Goal: Task Accomplishment & Management: Use online tool/utility

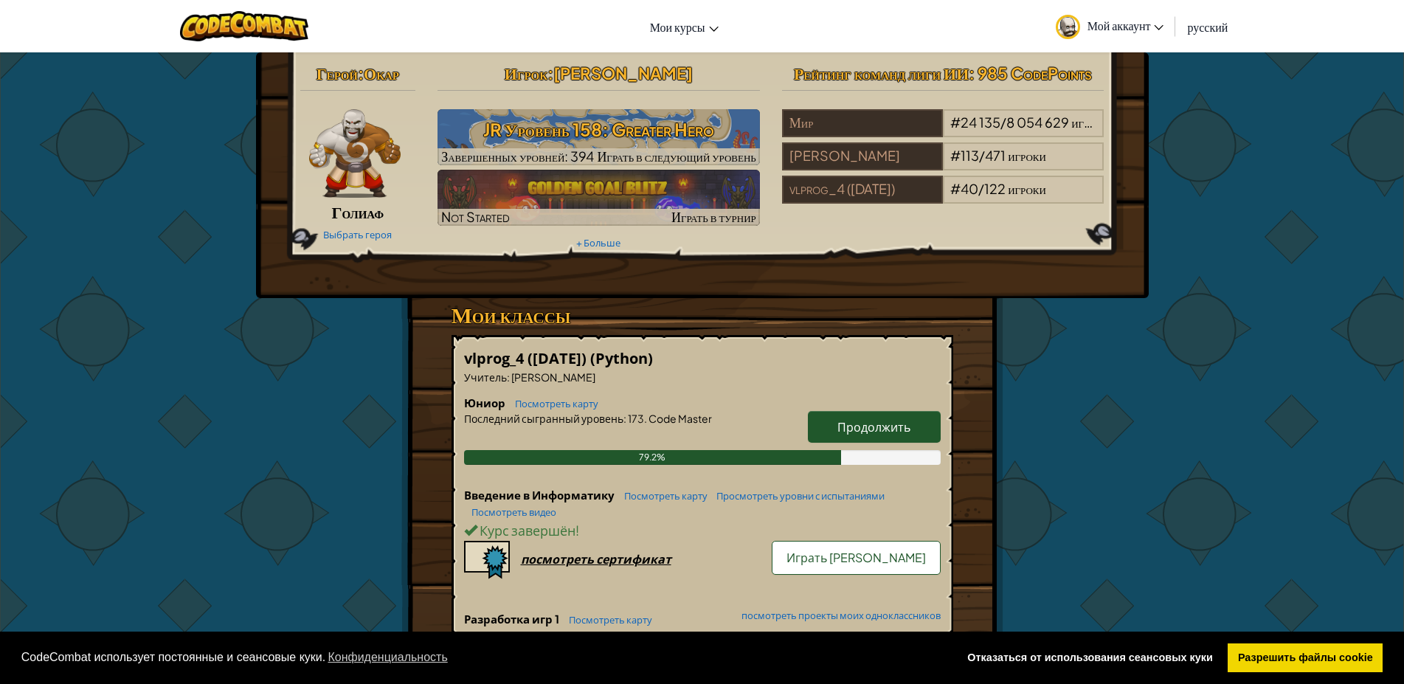
click at [867, 426] on span "Продолжить" at bounding box center [873, 426] width 73 height 15
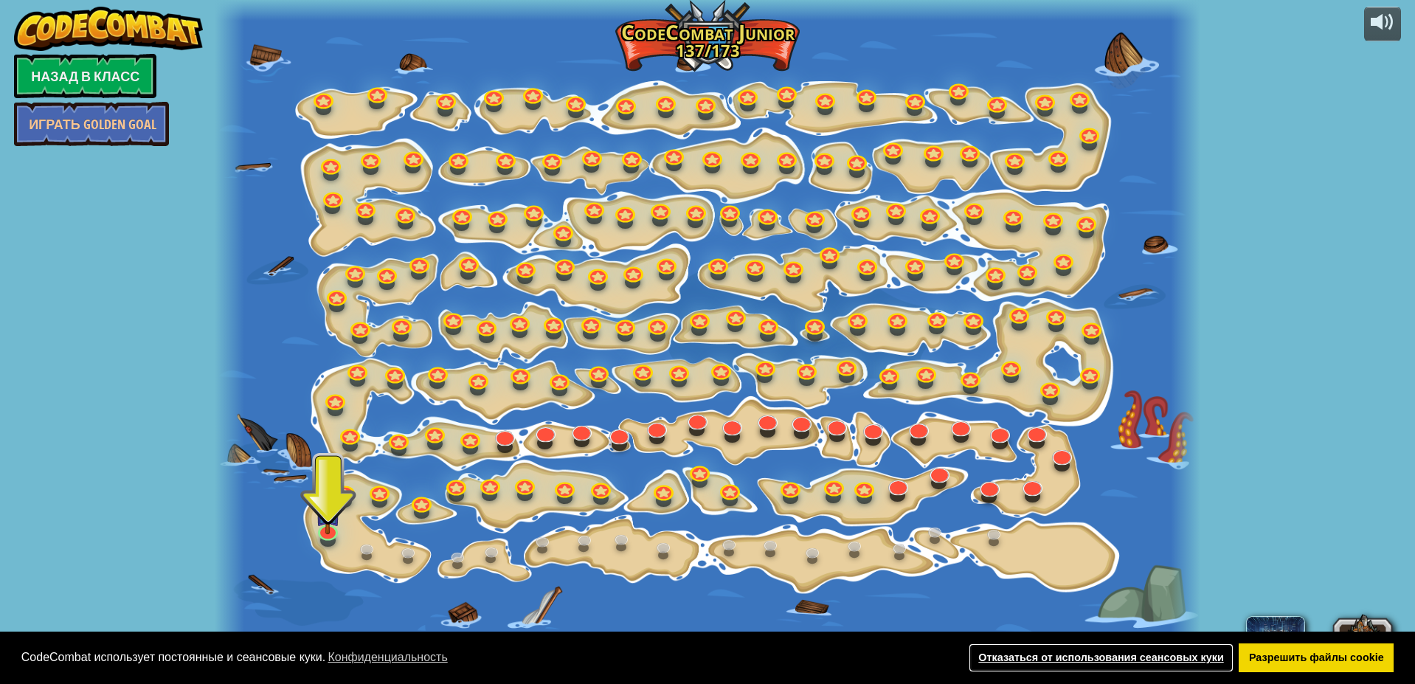
click at [1152, 655] on link "Отказаться от использования сеансовых куки" at bounding box center [1101, 658] width 265 height 30
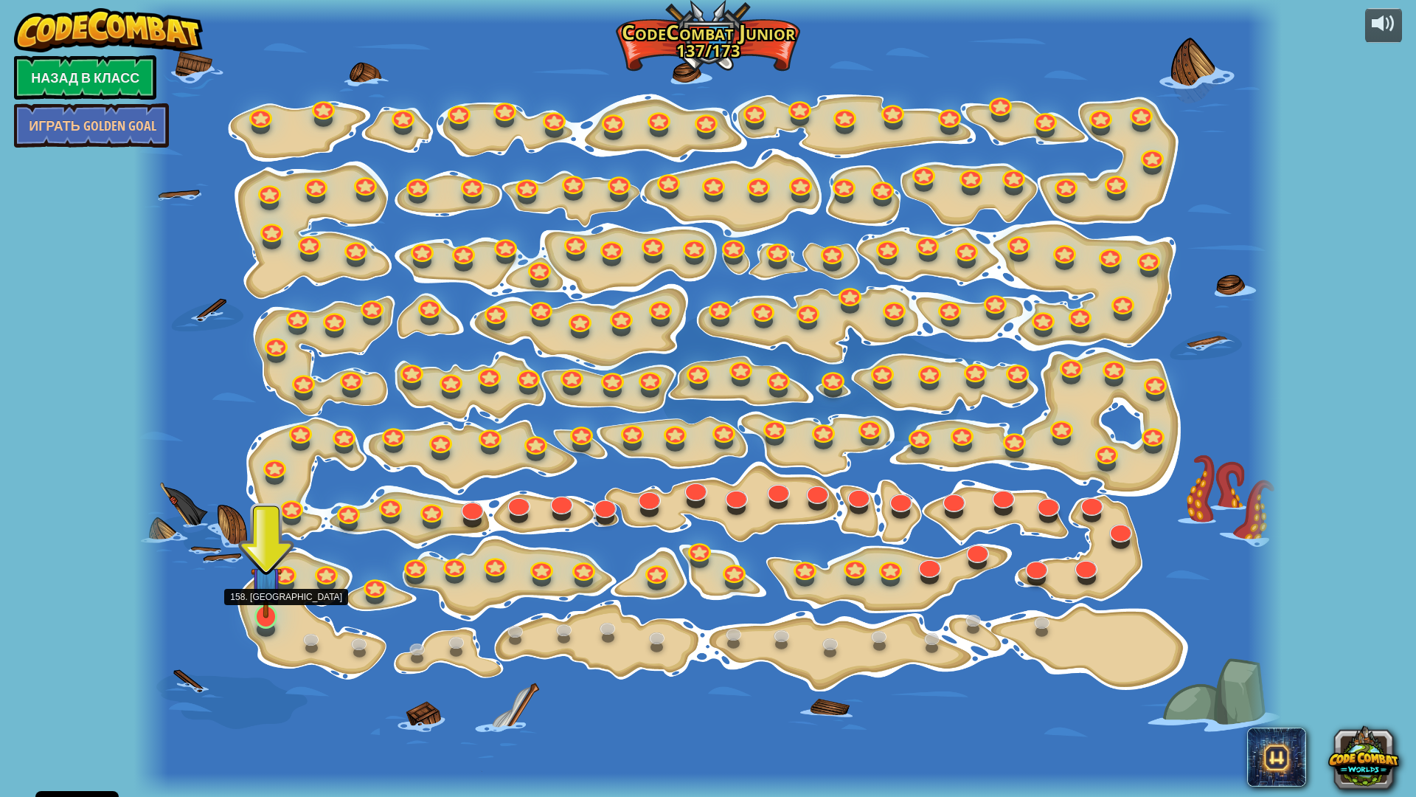
click at [270, 617] on img at bounding box center [267, 582] width 32 height 72
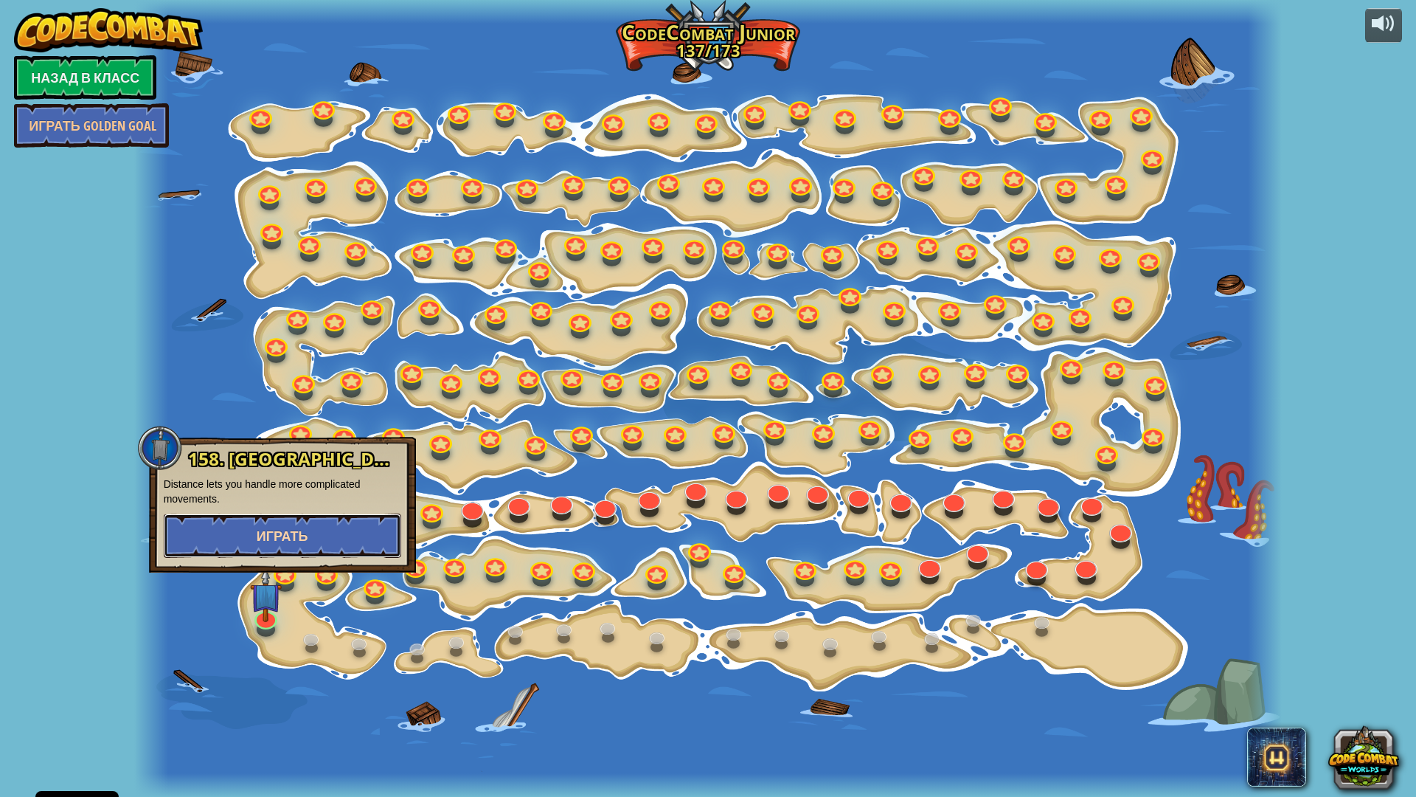
click at [327, 537] on button "Играть" at bounding box center [283, 535] width 238 height 44
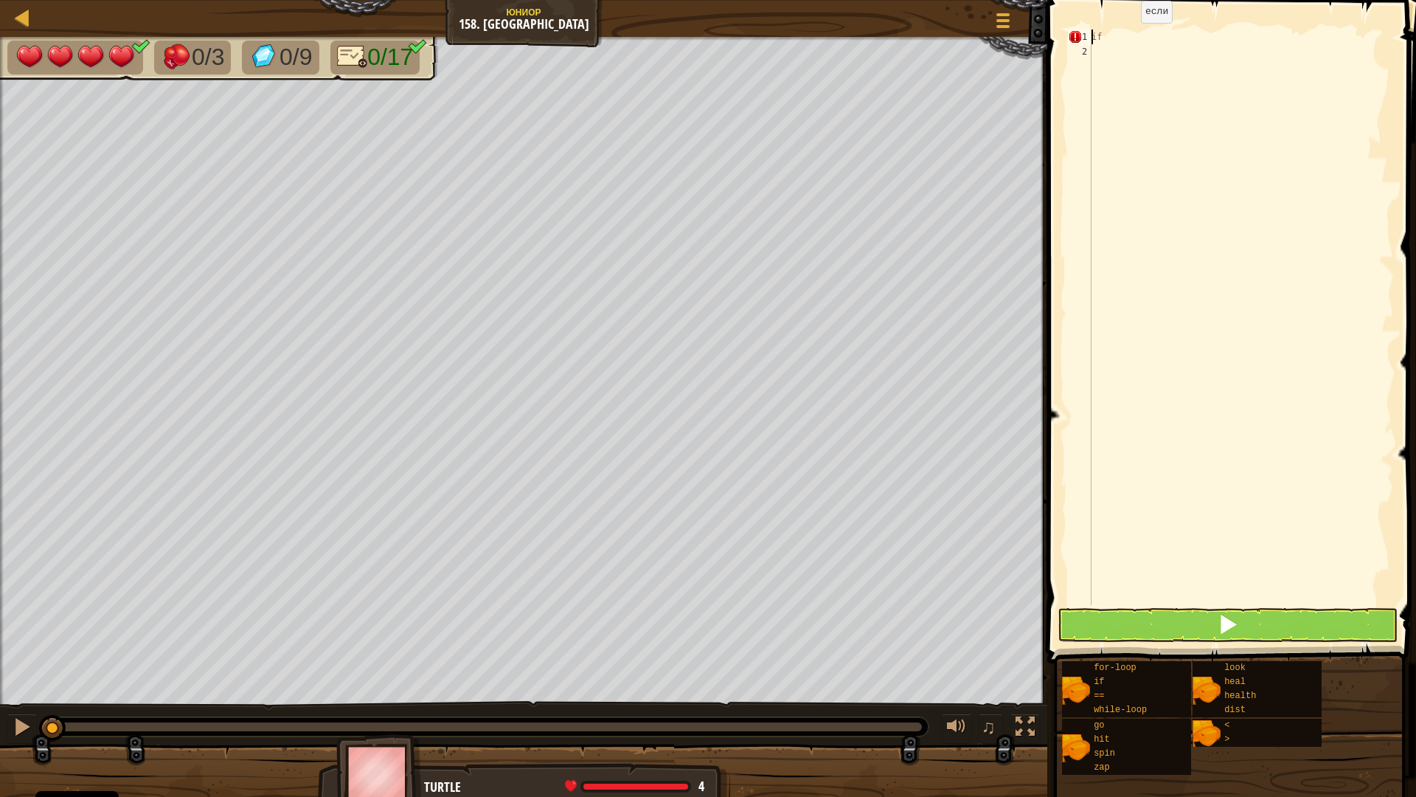
click at [1127, 37] on div "if" at bounding box center [1241, 332] width 305 height 605
drag, startPoint x: 1108, startPoint y: 41, endPoint x: 1080, endPoint y: 36, distance: 28.4
click at [1080, 36] on div "if: 1 2 if : הההההההההההההההההההההההההההההההההההההההההההההההההההההההההההההההההה…" at bounding box center [1229, 317] width 329 height 575
type textarea "i"
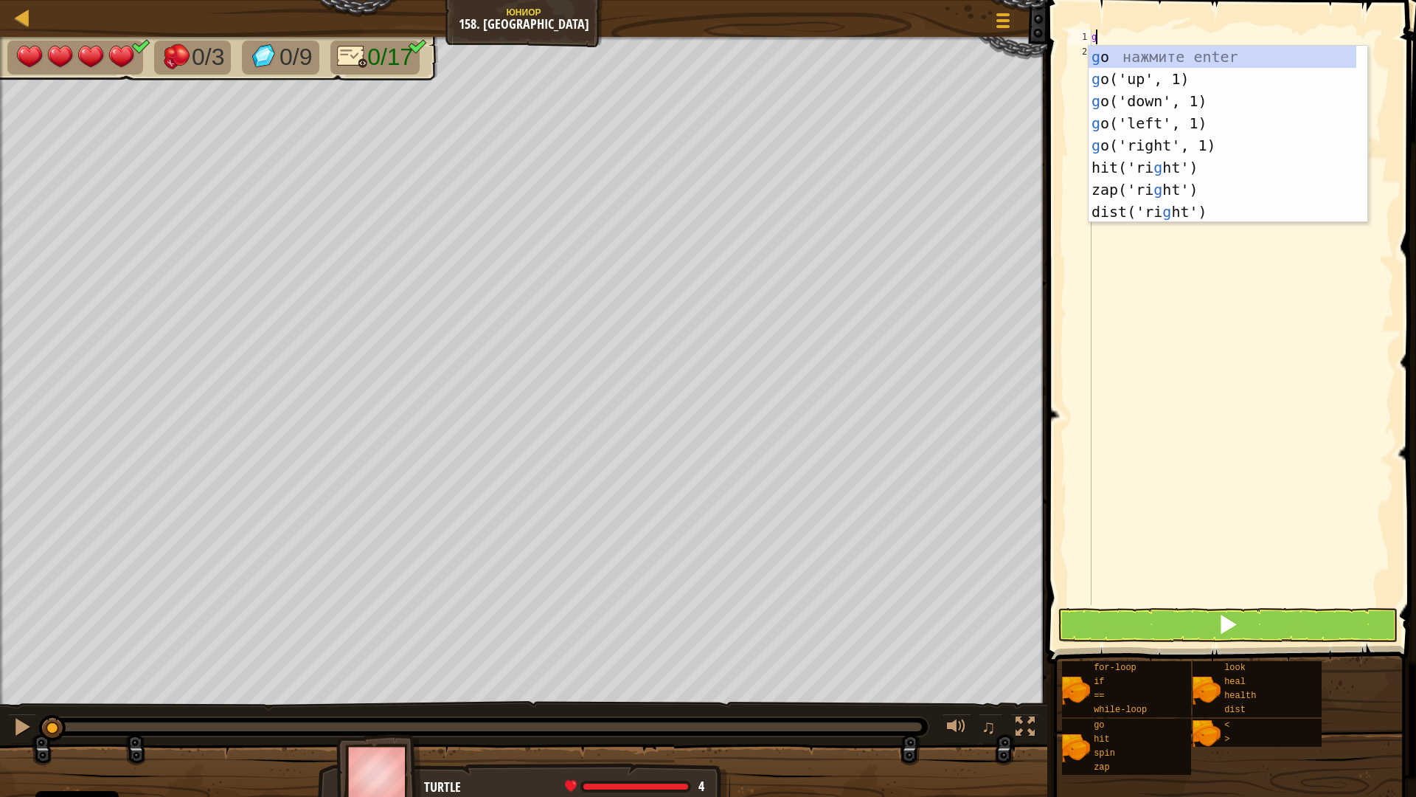
type textarea "go"
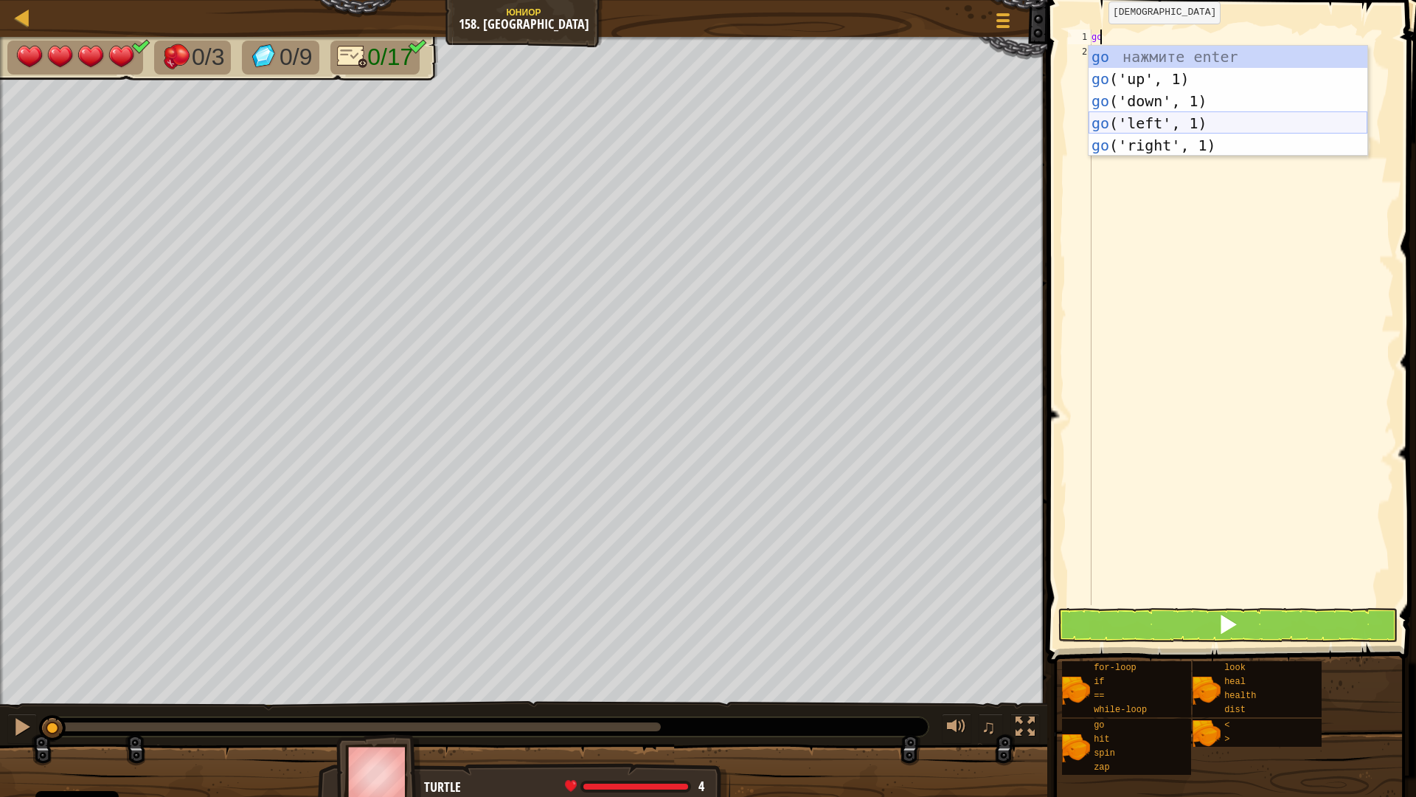
click at [1152, 125] on div "go нажмите enter go ('up', 1) нажмите enter go ('down', 1) нажмите enter go ('l…" at bounding box center [1228, 123] width 279 height 155
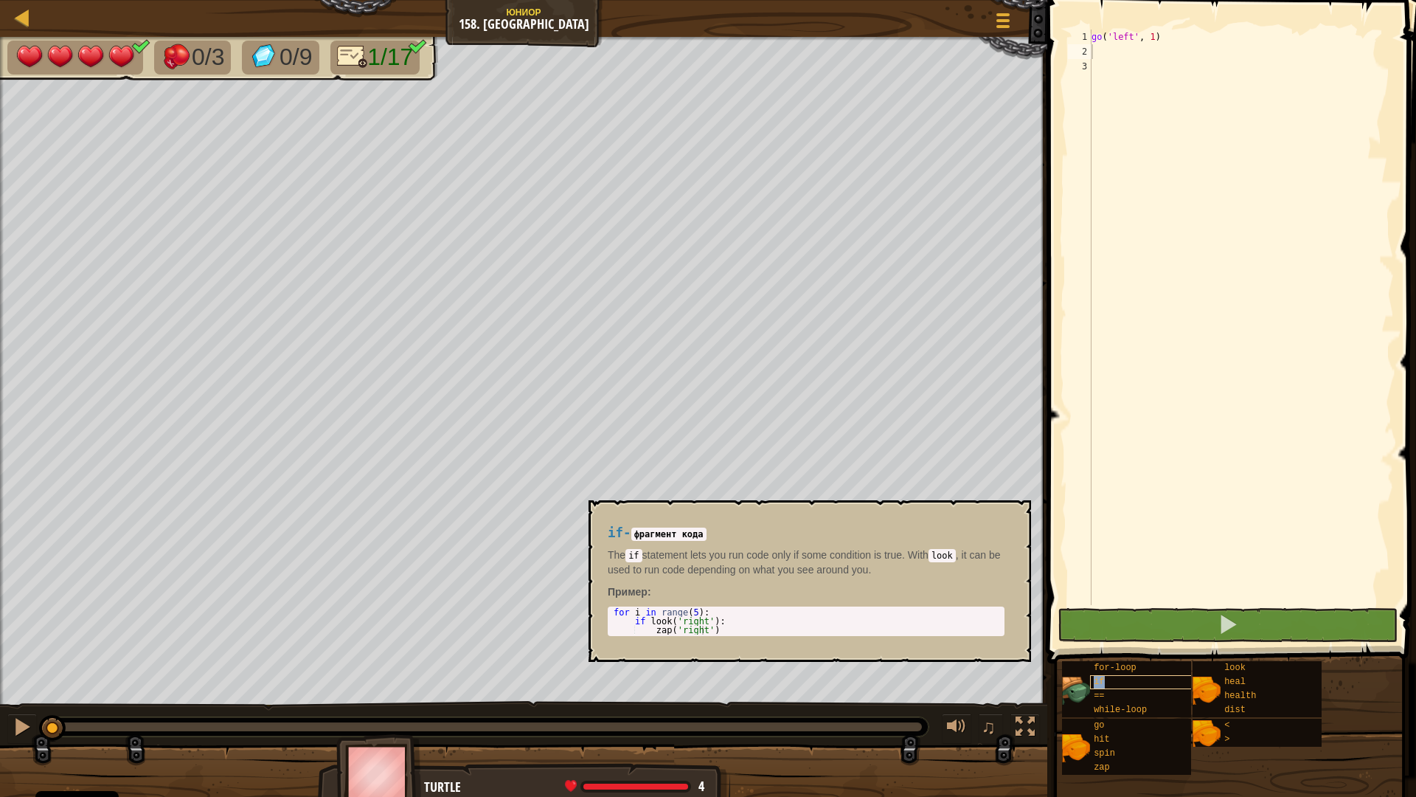
click at [699, 628] on div "[PERSON_NAME] 158. Greater Hero Меню игры 1 ההההההההההההההההההההההההההההההההההה…" at bounding box center [708, 398] width 1416 height 797
click at [1128, 683] on div "if" at bounding box center [1161, 682] width 142 height 14
drag, startPoint x: 705, startPoint y: 631, endPoint x: 613, endPoint y: 612, distance: 94.0
click at [613, 612] on div "for i in range ( 5 ) : if look ( 'right' ) : zap ( 'right' )" at bounding box center [806, 630] width 391 height 44
click at [690, 610] on div "for i in range ( 5 ) : if look ( 'right' ) : zap ( 'right' )" at bounding box center [806, 621] width 391 height 27
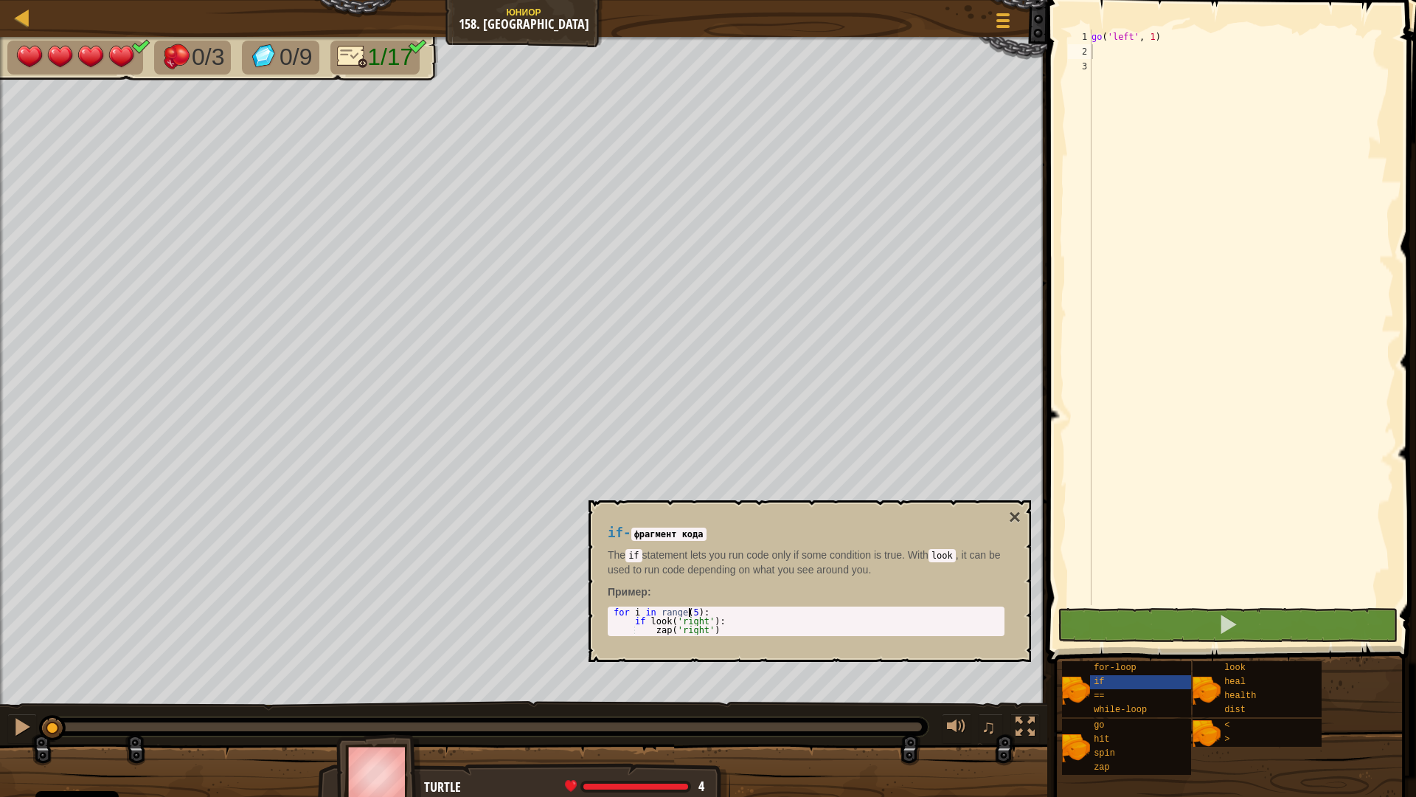
type textarea "for i in range(5):"
click at [1151, 668] on div "for-loop" at bounding box center [1161, 668] width 142 height 14
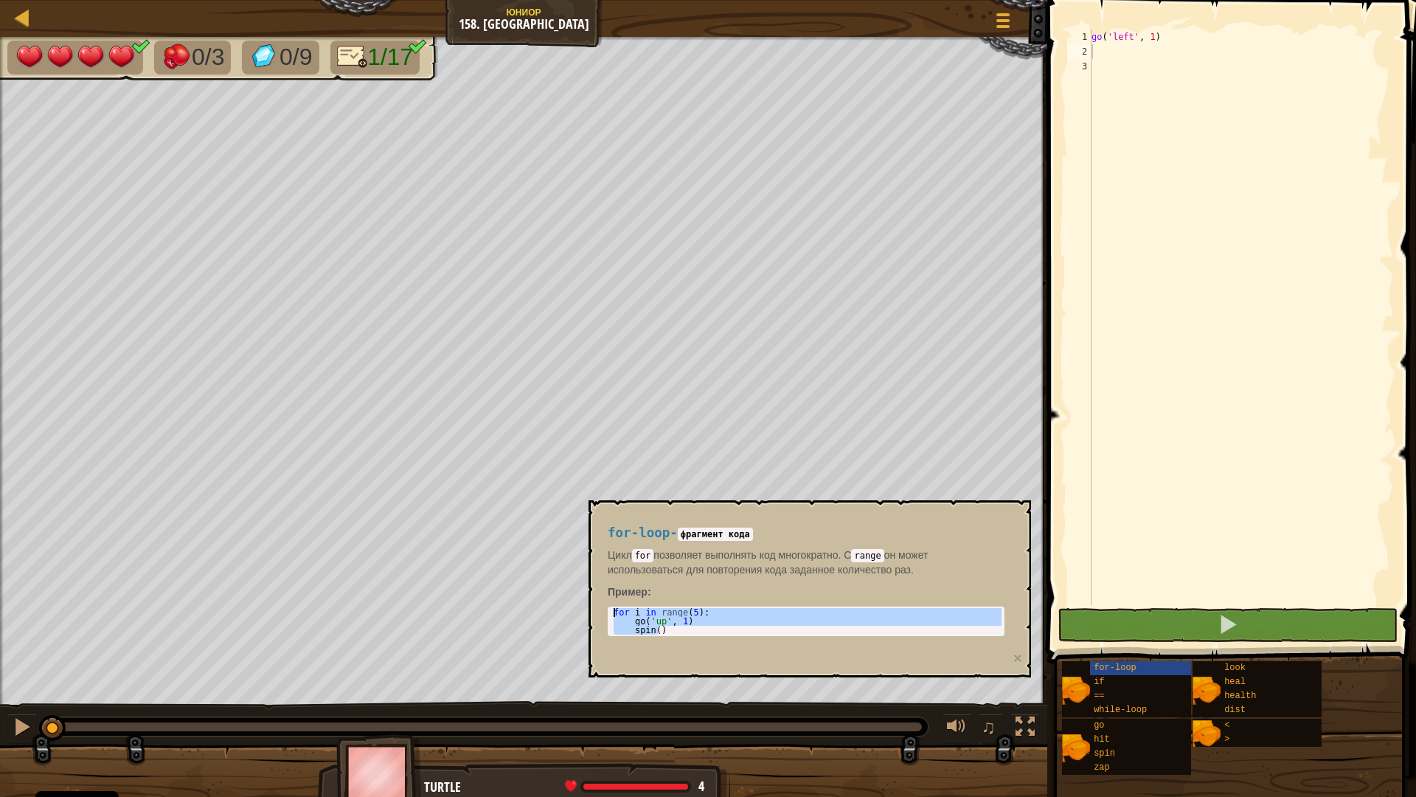
drag, startPoint x: 679, startPoint y: 632, endPoint x: 615, endPoint y: 613, distance: 67.7
click at [615, 613] on div "for i in range ( 5 ) : go ( 'up' , 1 ) spin ( )" at bounding box center [806, 630] width 391 height 44
type textarea "for i in range(5): go('up', 1)"
type textarea "go('left', 1)"
click at [1117, 44] on div "go ( 'left' , 1 )" at bounding box center [1241, 332] width 305 height 605
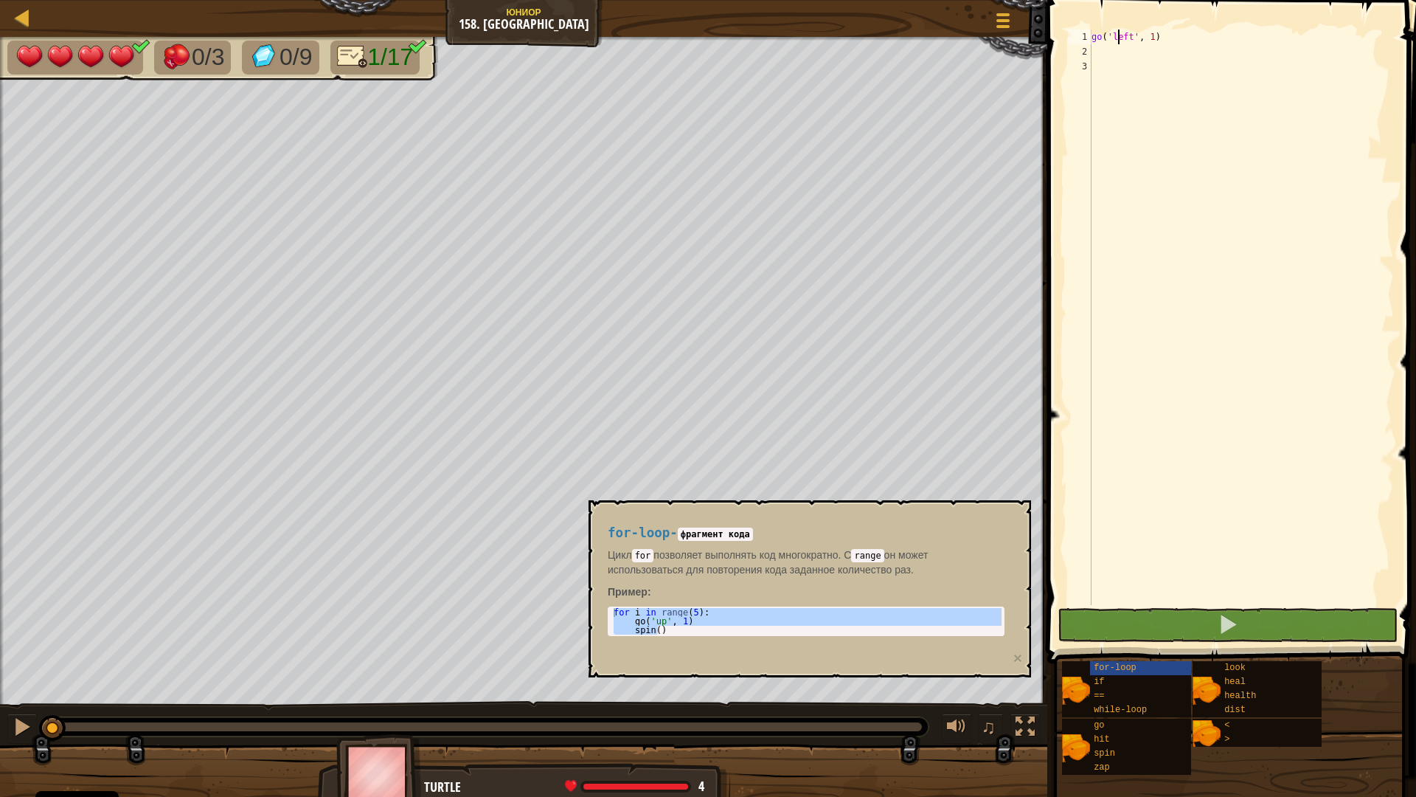
click at [1115, 55] on div "go ( 'left' , 1 )" at bounding box center [1241, 332] width 305 height 605
paste textarea "spin()"
type textarea "spin()"
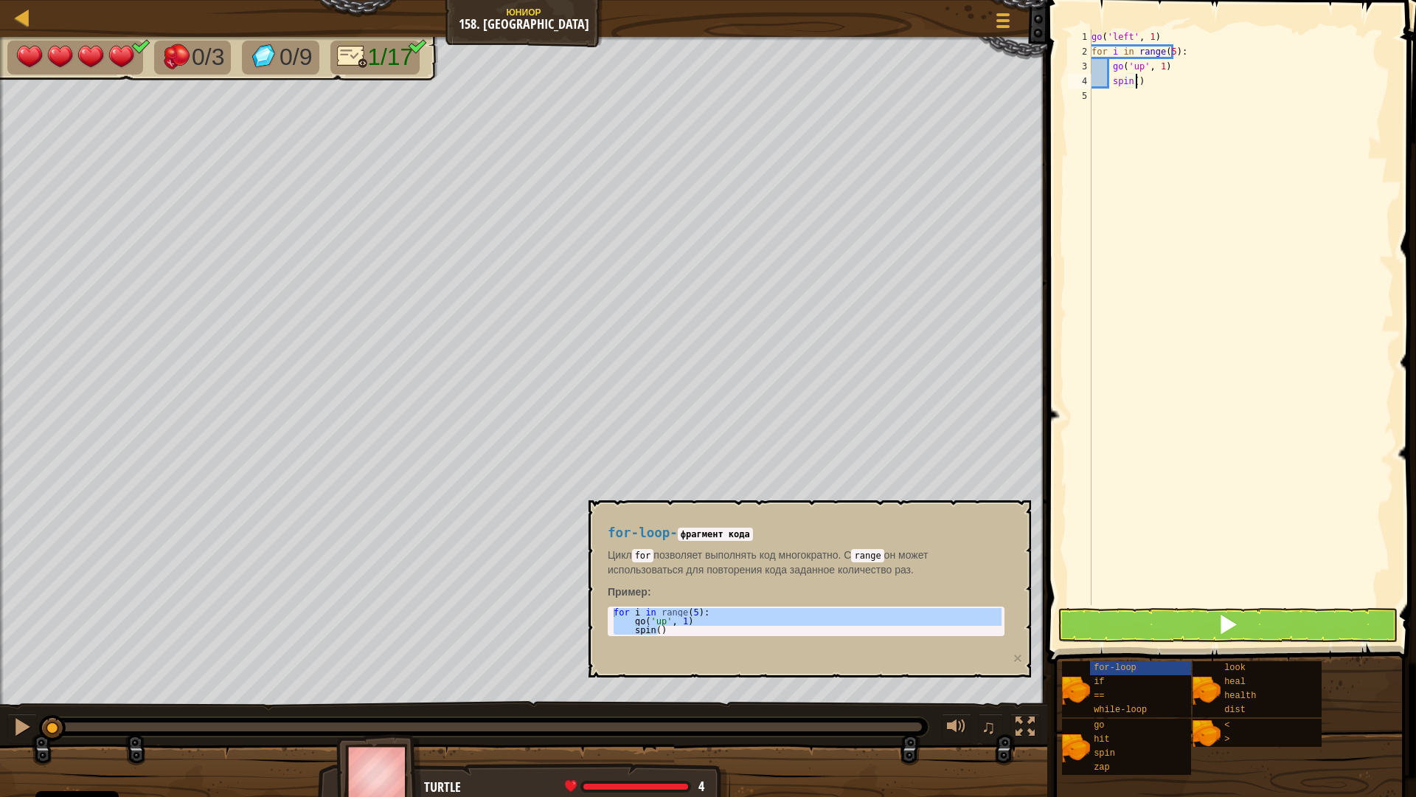
click at [1166, 120] on div "go ( 'left' , 1 ) for i in range ( 5 ) : go ( 'up' , 1 ) spin ( )" at bounding box center [1241, 332] width 305 height 605
click at [1238, 540] on div "go ( 'left' , 1 ) for i in range ( 5 ) : go ( 'up' , 1 ) spin ( )" at bounding box center [1241, 332] width 305 height 605
click at [1144, 670] on div "for-loop" at bounding box center [1161, 668] width 142 height 14
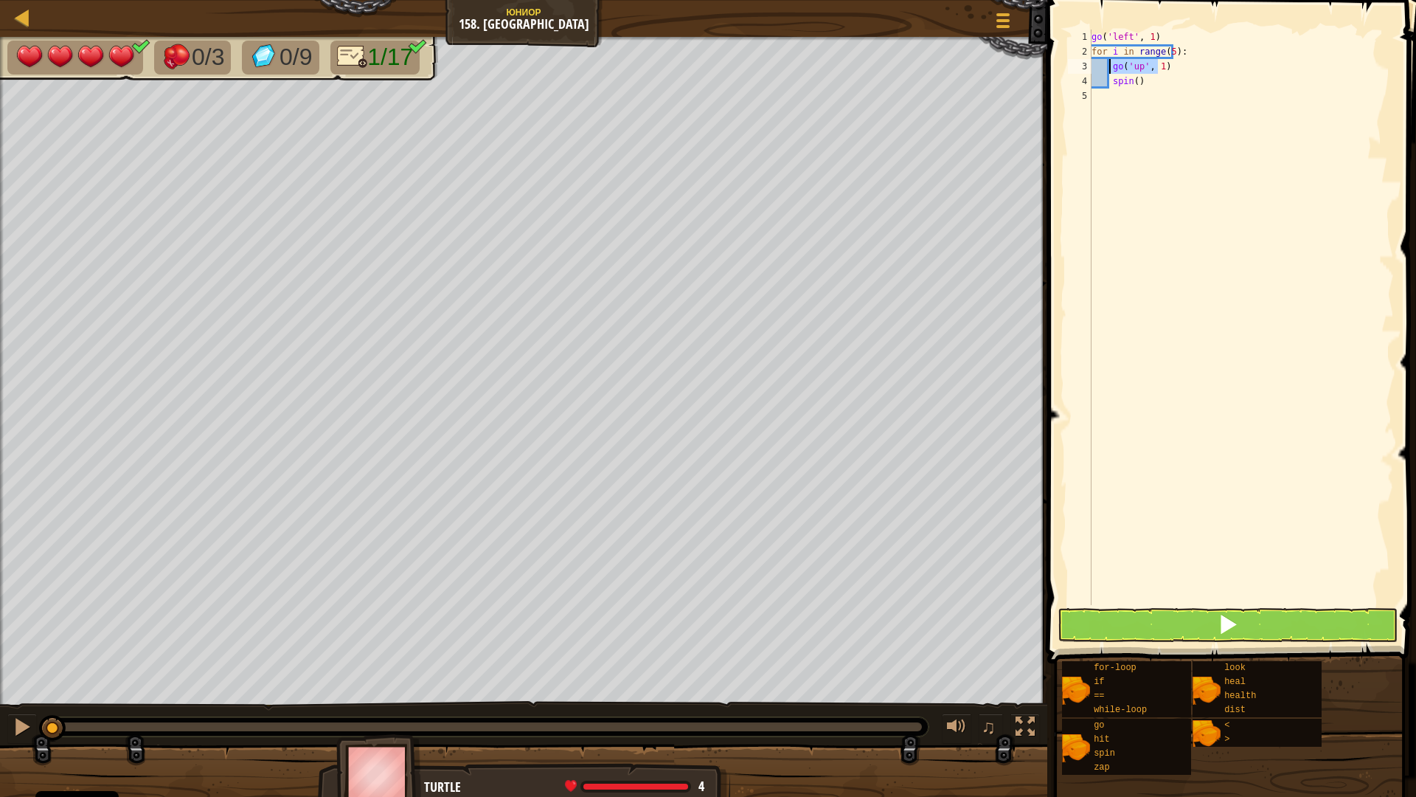
drag, startPoint x: 1163, startPoint y: 69, endPoint x: 1110, endPoint y: 69, distance: 52.4
click at [1110, 69] on div "go ( 'left' , 1 ) for i in range ( 5 ) : go ( 'up' , 1 ) spin ( )" at bounding box center [1241, 332] width 305 height 605
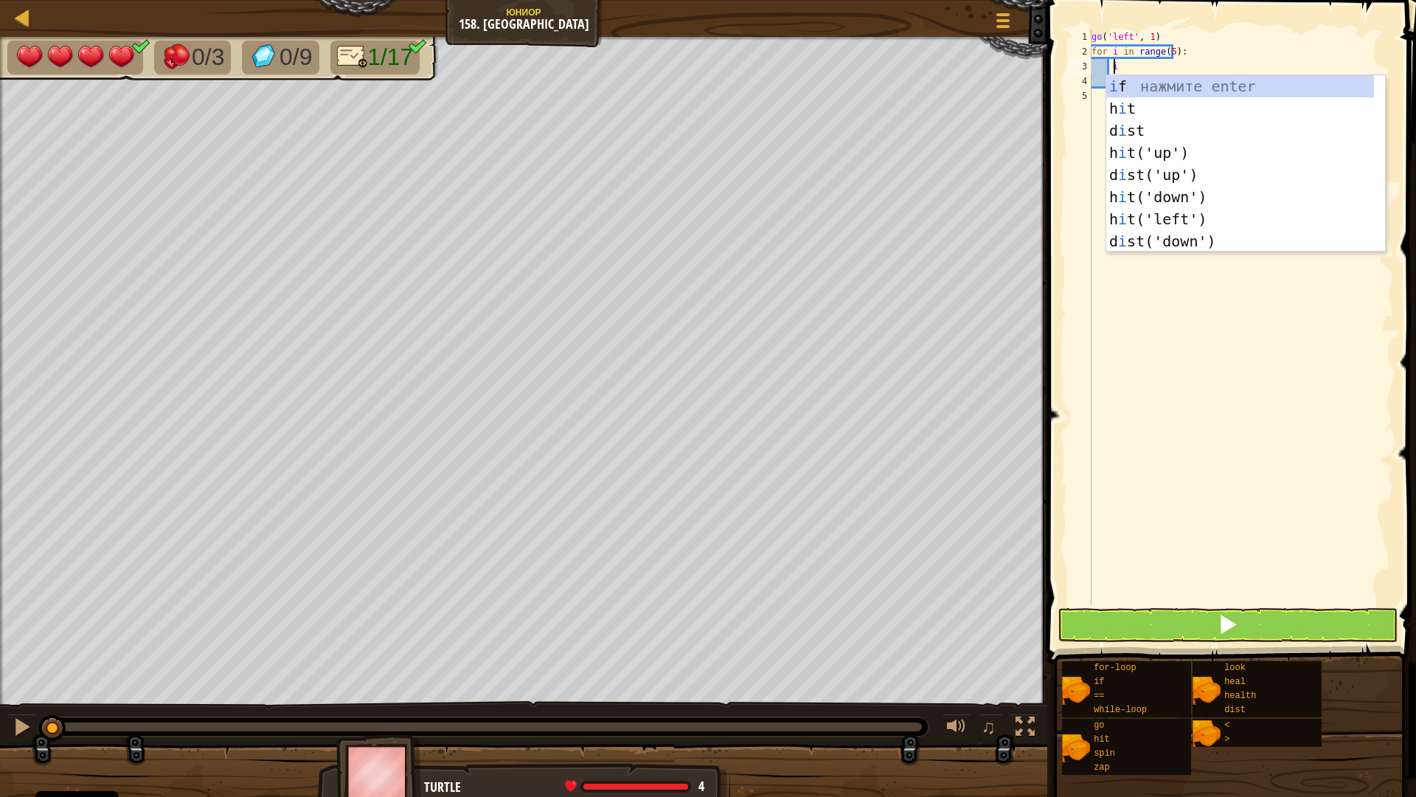
scroll to position [7, 1]
click at [1167, 86] on div "i f нажмите enter h i t нажмите enter d i st нажмите enter h i t('up') нажмите …" at bounding box center [1241, 185] width 268 height 221
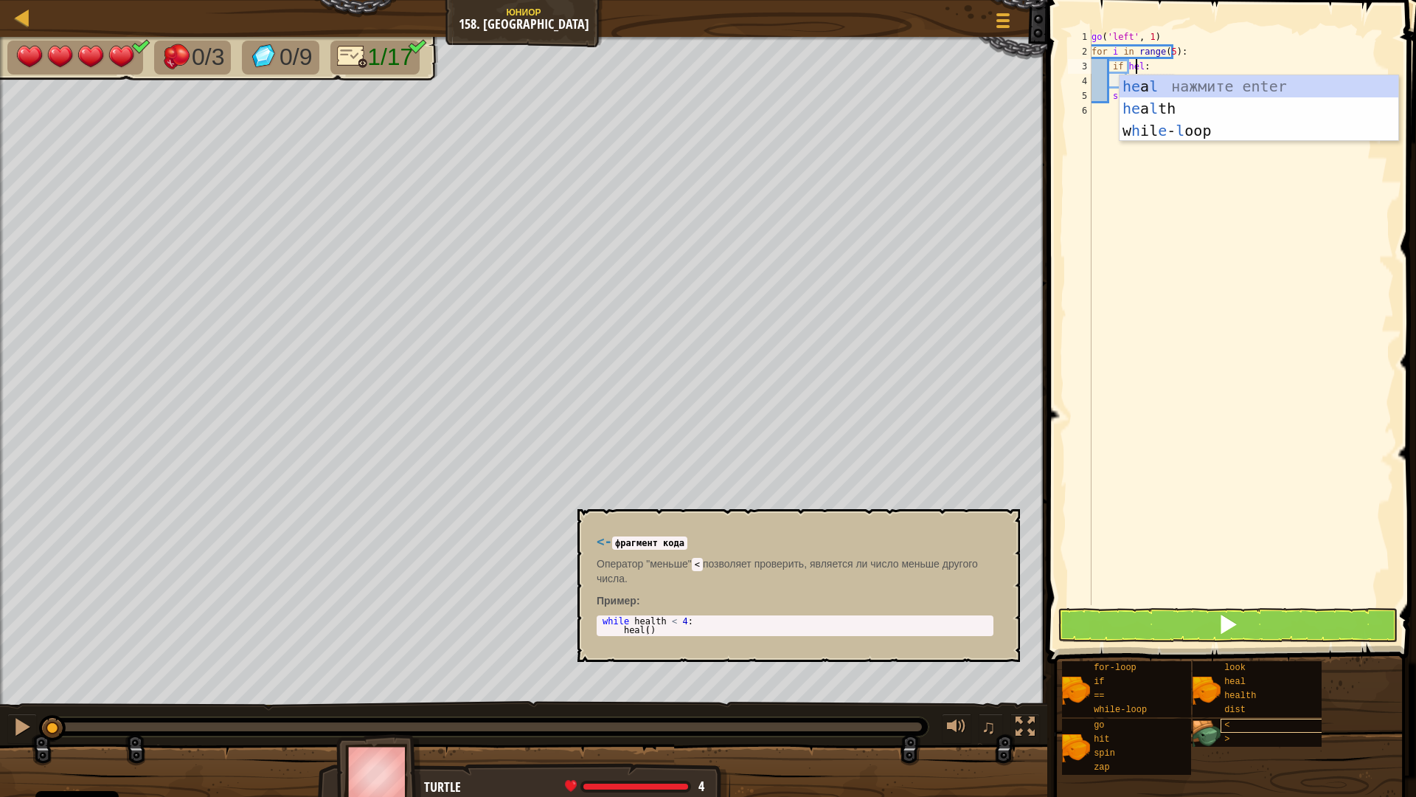
scroll to position [7, 4]
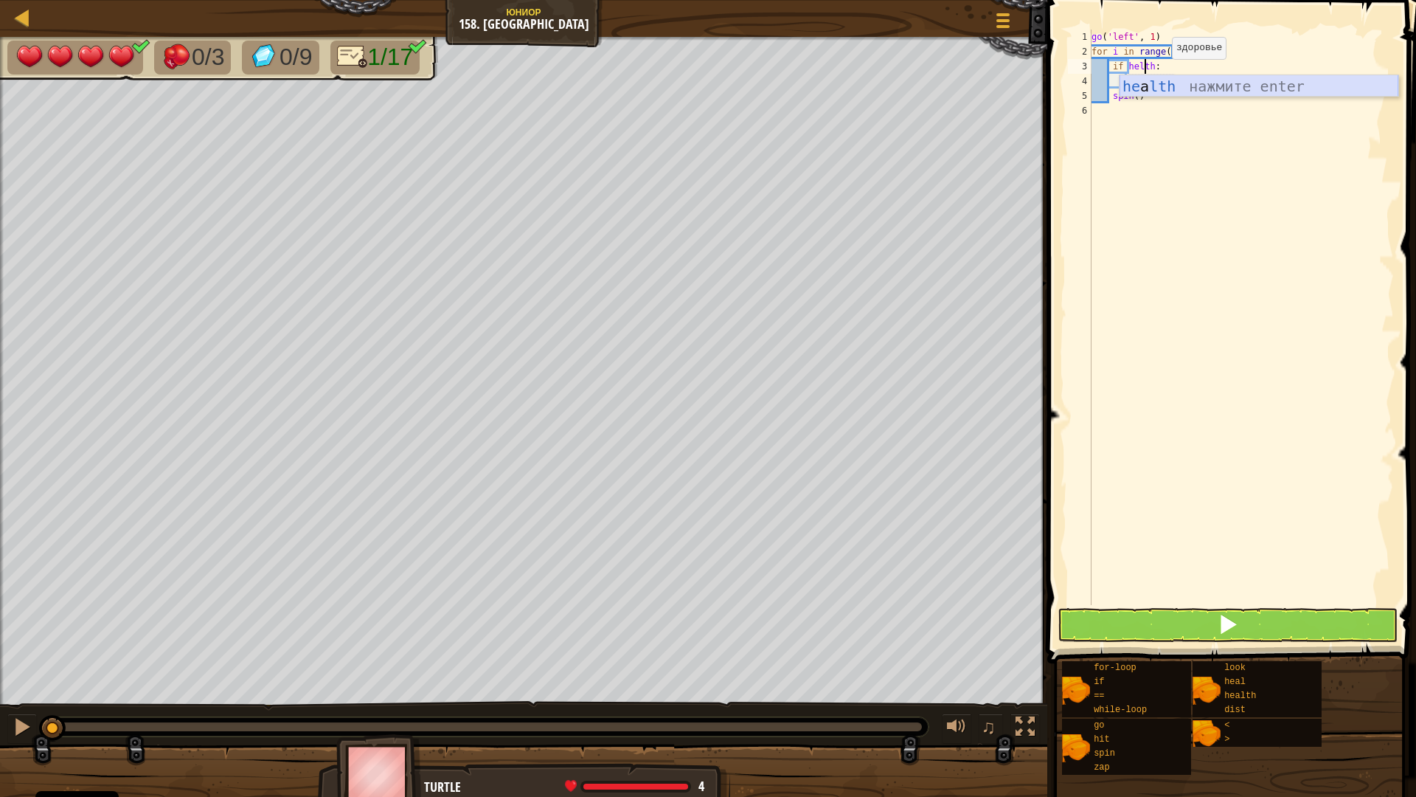
click at [1174, 82] on div "he a lth нажмите enter" at bounding box center [1259, 108] width 279 height 66
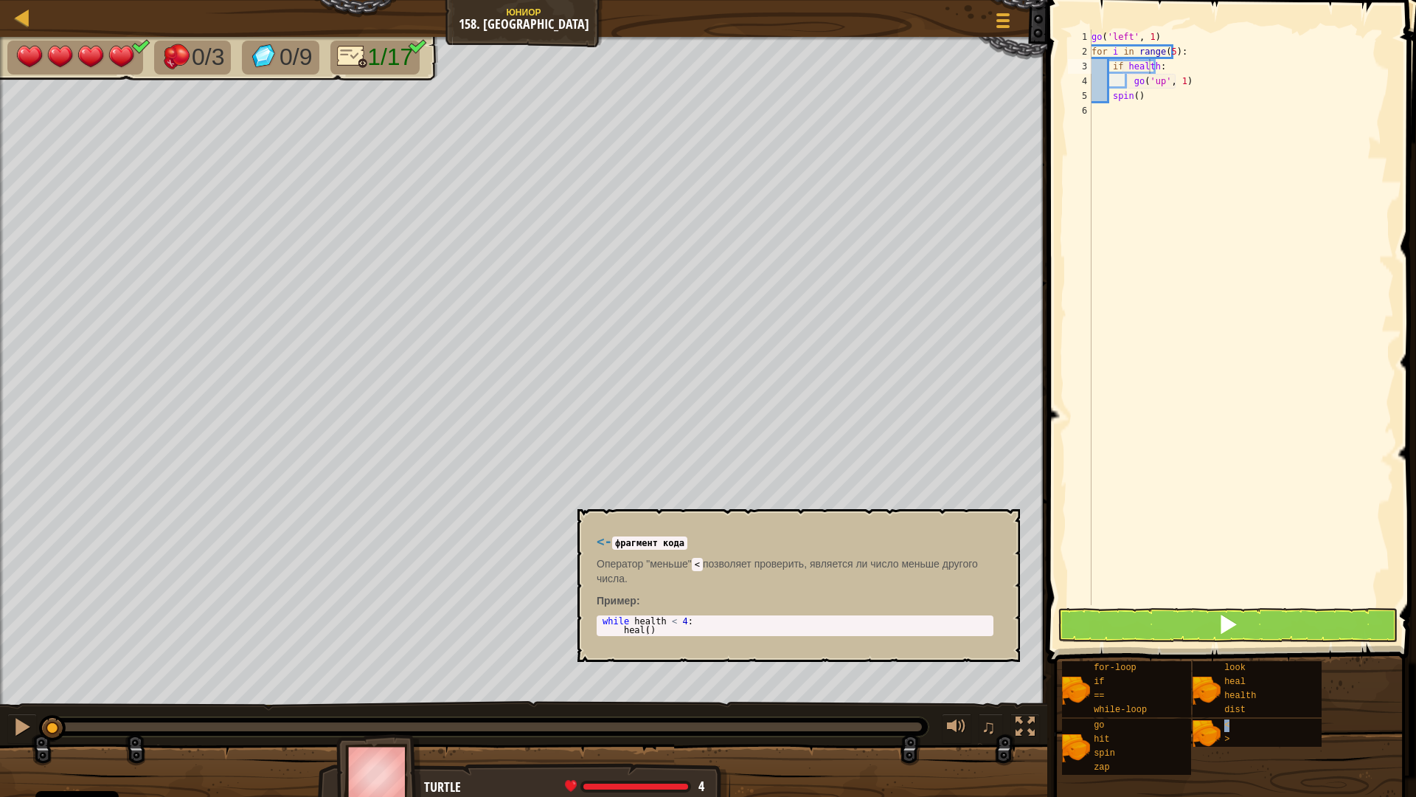
drag, startPoint x: 1236, startPoint y: 729, endPoint x: 1305, endPoint y: 491, distance: 248.2
click at [1305, 491] on div "if health: 1 2 3 4 5 6 go ( 'left' , 1 ) for i in range ( 5 ) : if health : go …" at bounding box center [1229, 394] width 373 height 789
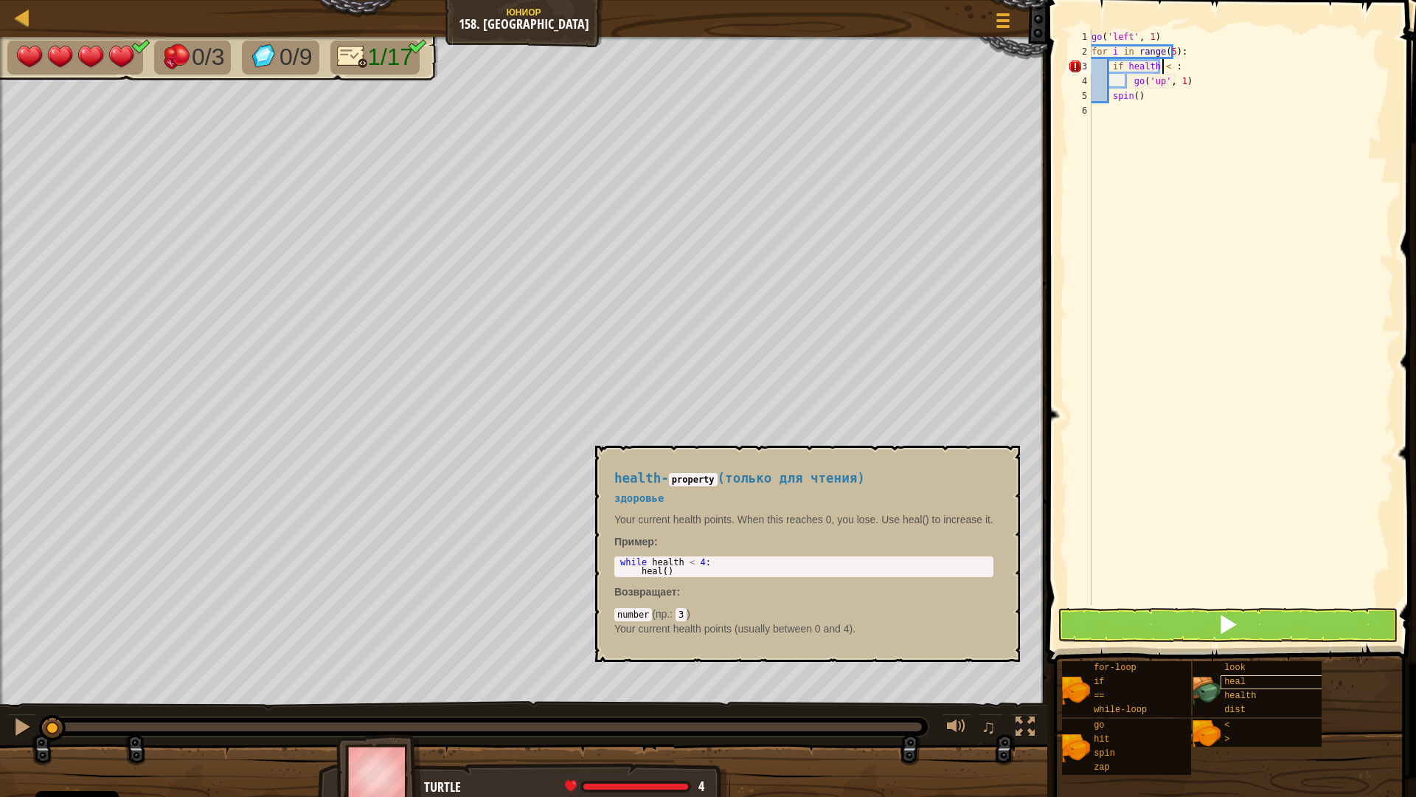
scroll to position [7, 6]
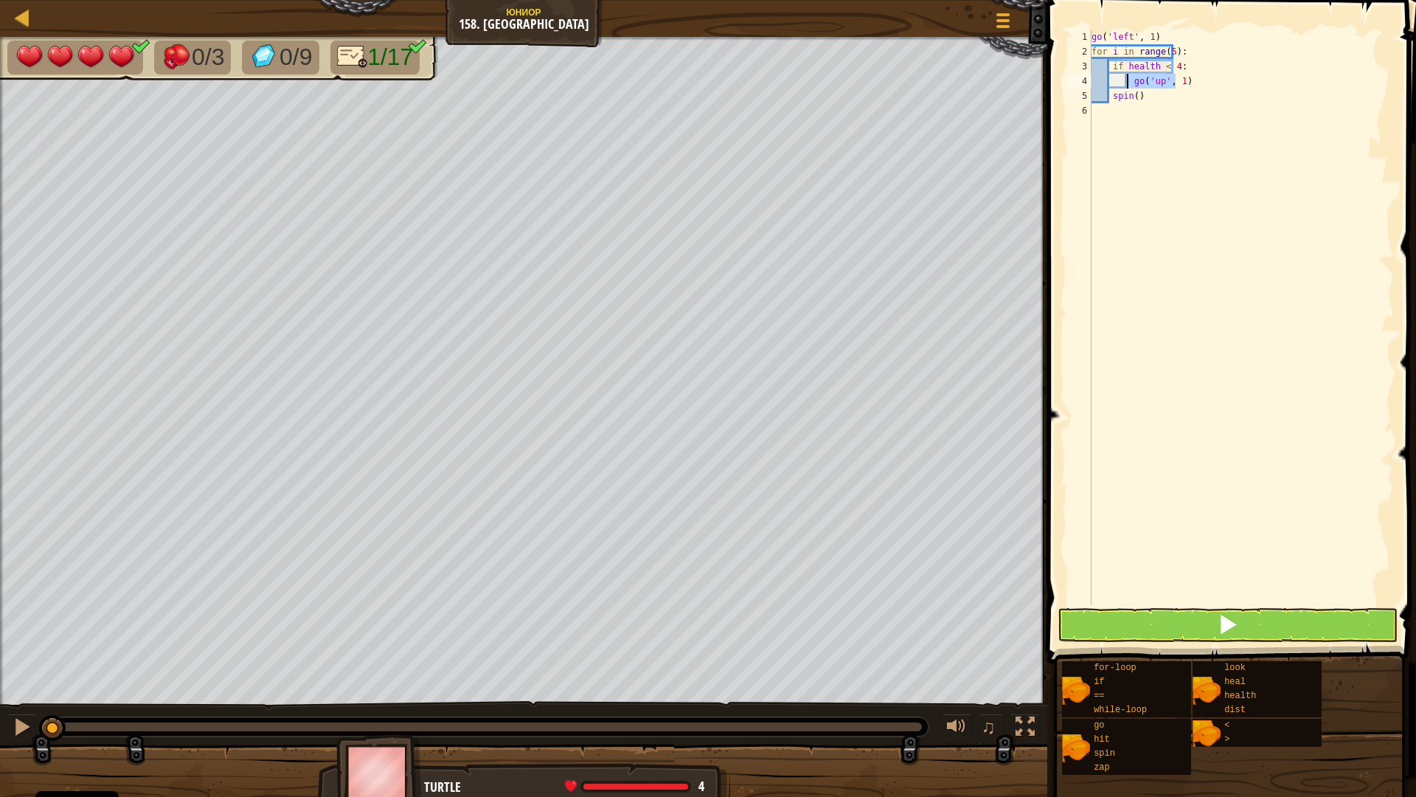
drag, startPoint x: 1192, startPoint y: 79, endPoint x: 1129, endPoint y: 80, distance: 63.5
click at [1129, 80] on div "go ( 'left' , 1 ) for i in range ( 5 ) : if health < 4 : go ( 'up' , 1 ) spin (…" at bounding box center [1241, 332] width 305 height 605
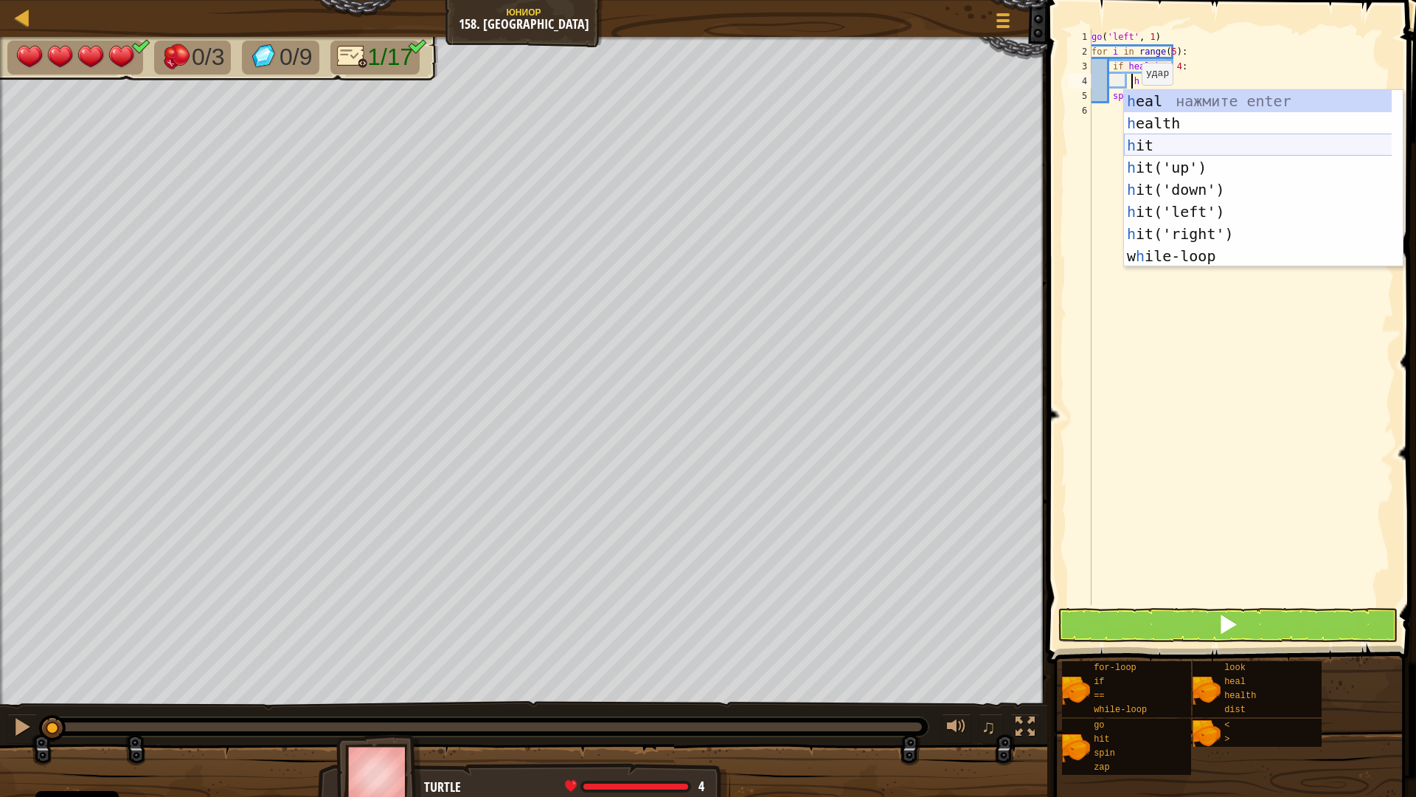
type textarea "he"
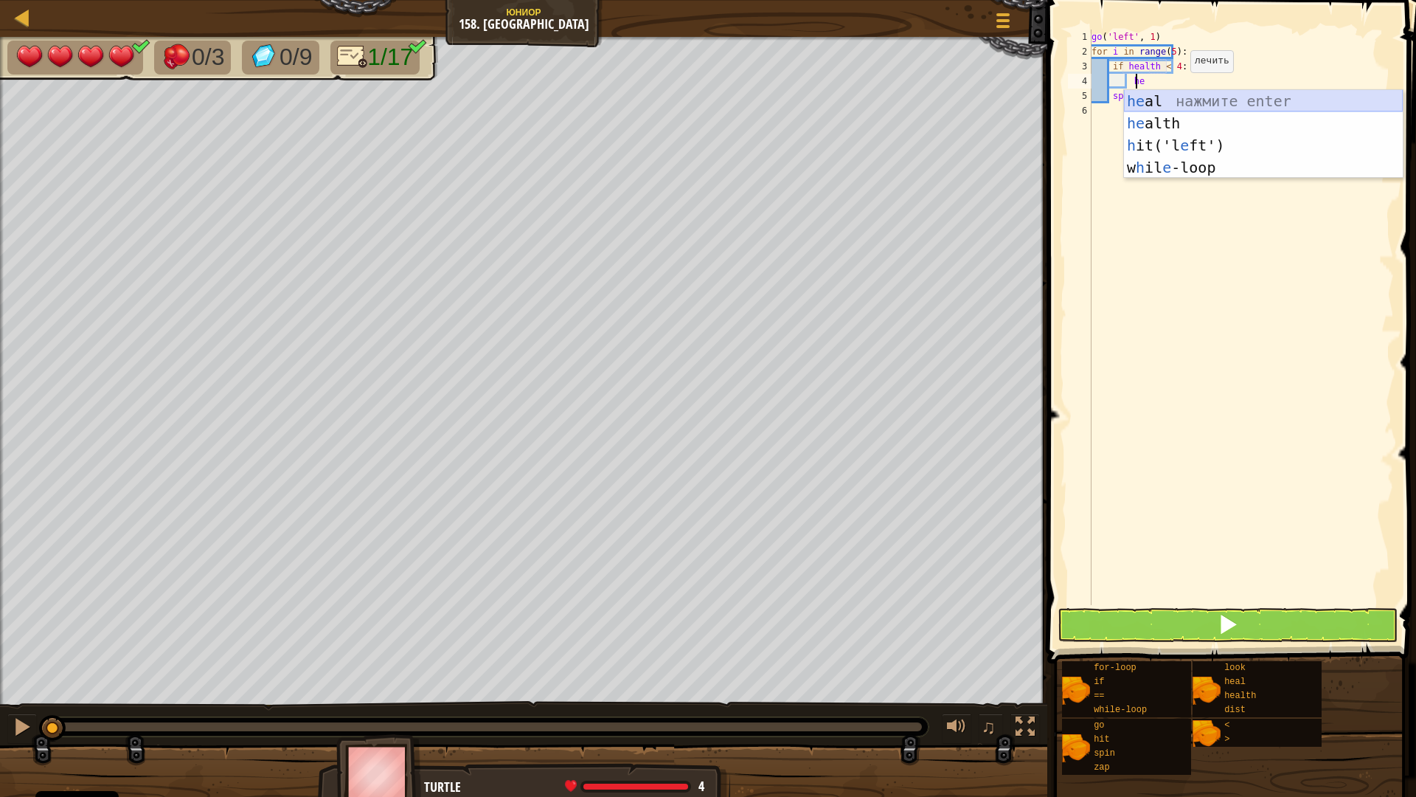
click at [1173, 101] on div "he al нажмите enter he alth нажмите enter h it('l e ft') нажмите enter w h il e…" at bounding box center [1263, 156] width 279 height 133
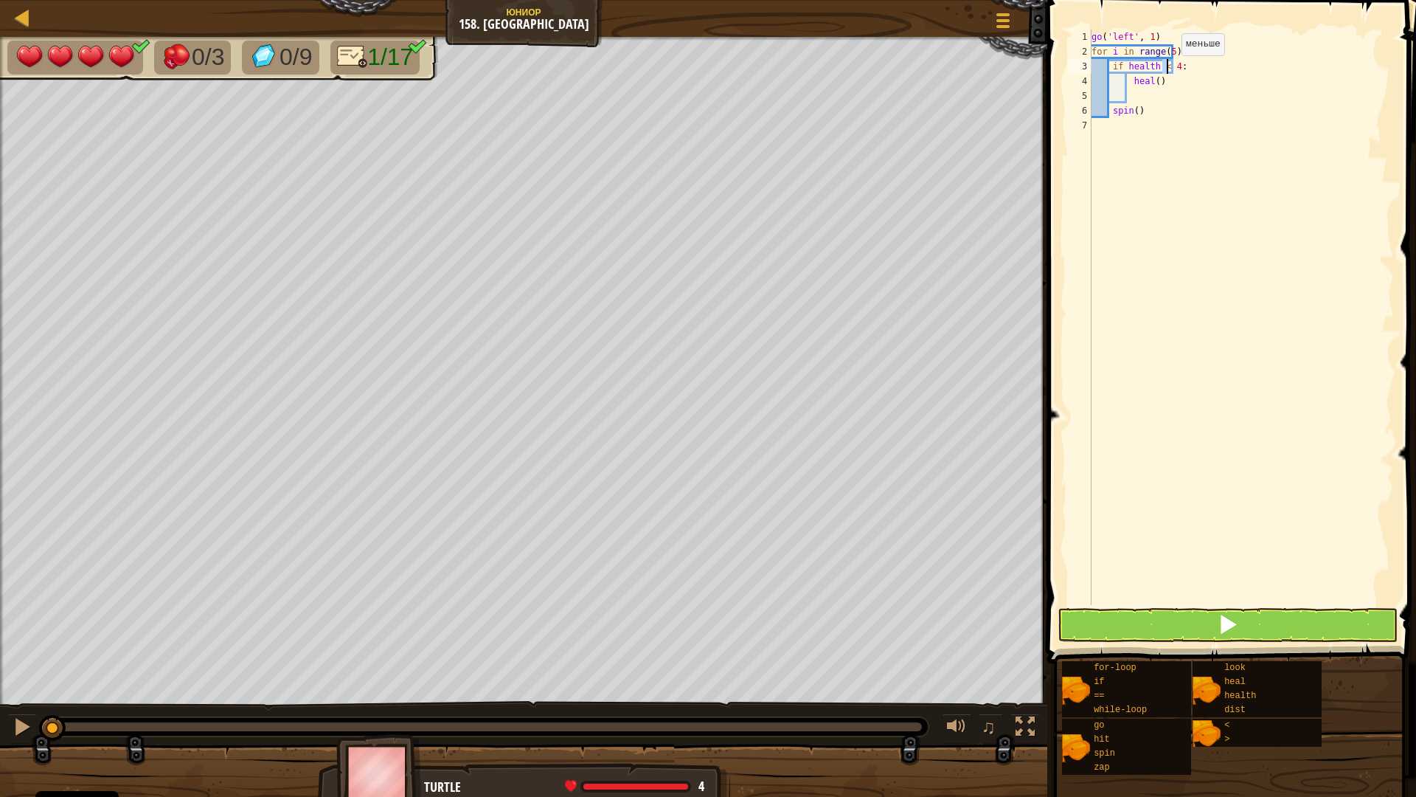
click at [1169, 70] on div "go ( 'left' , 1 ) for i in range ( 5 ) : if health < 4 : heal ( ) spin ( )" at bounding box center [1241, 332] width 305 height 605
type textarea "if health < 2:"
drag, startPoint x: 1135, startPoint y: 94, endPoint x: 1110, endPoint y: 98, distance: 25.5
click at [1110, 98] on div "go ( 'left' , 1 ) for i in range ( 5 ) : if health < 2 : heal ( ) spin ( )" at bounding box center [1241, 332] width 305 height 605
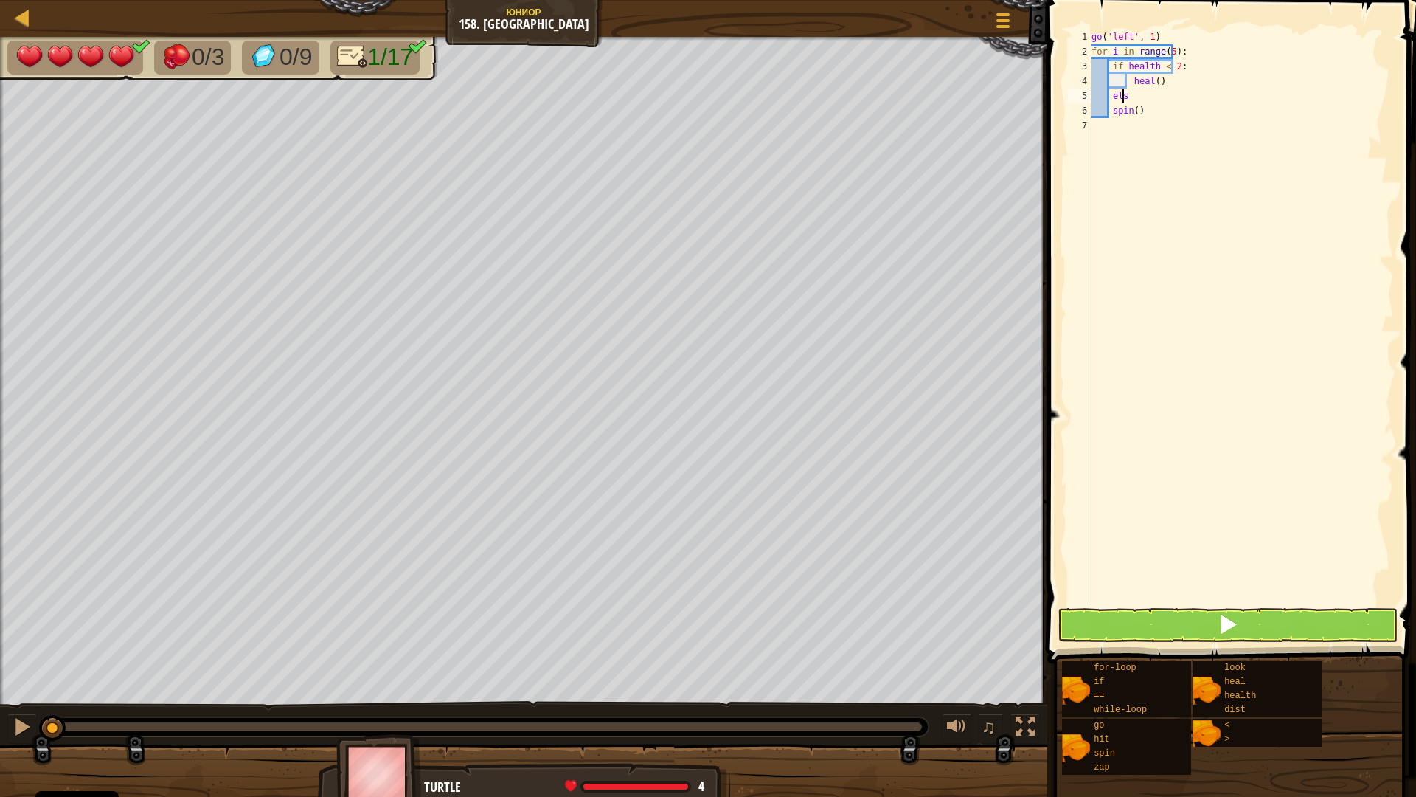
scroll to position [7, 2]
drag, startPoint x: 1110, startPoint y: 108, endPoint x: 1150, endPoint y: 110, distance: 40.6
click at [1150, 110] on div "go ( 'left' , 1 ) for i in range ( 5 ) : if health < 2 : heal ( ) else : spin (…" at bounding box center [1241, 332] width 305 height 605
type textarea "spin()"
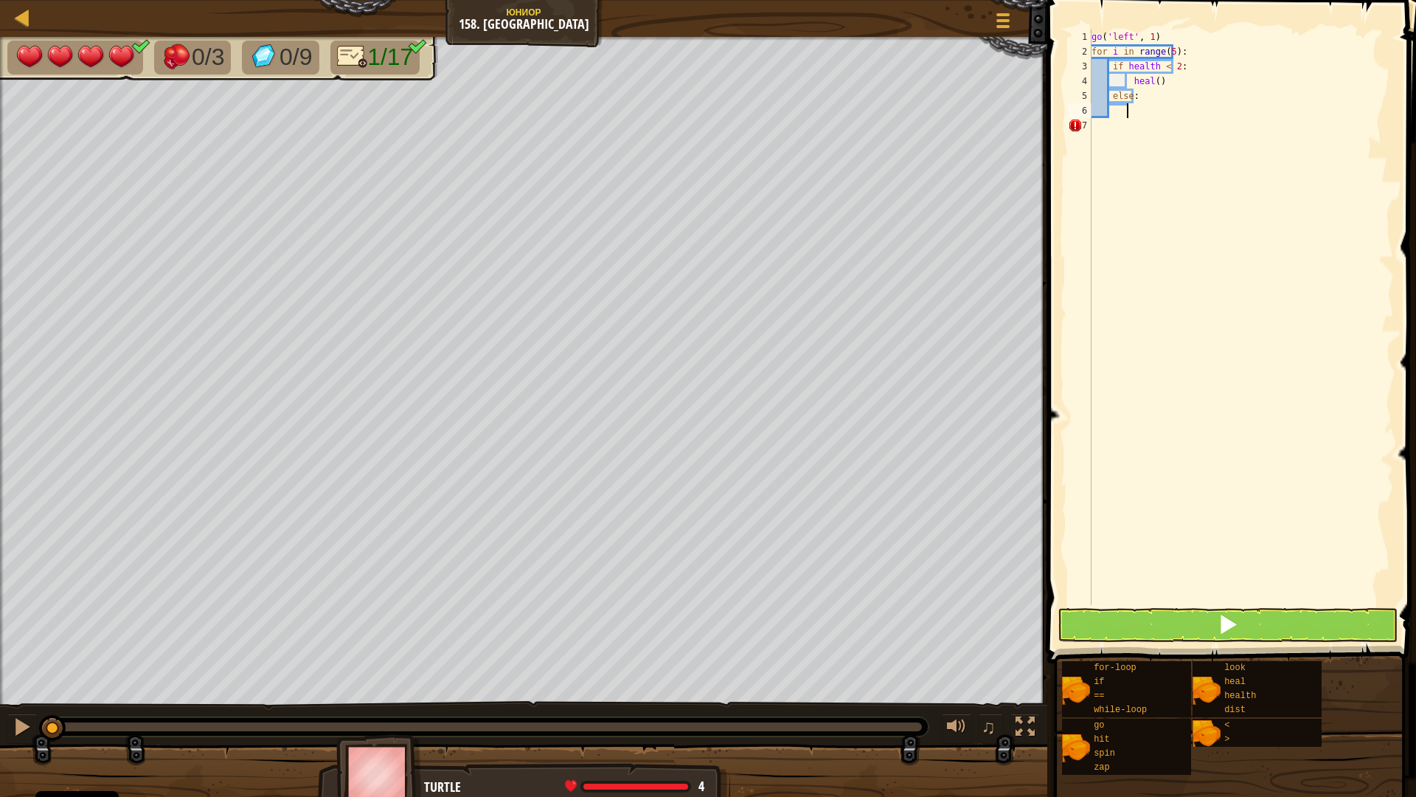
type textarea "h"
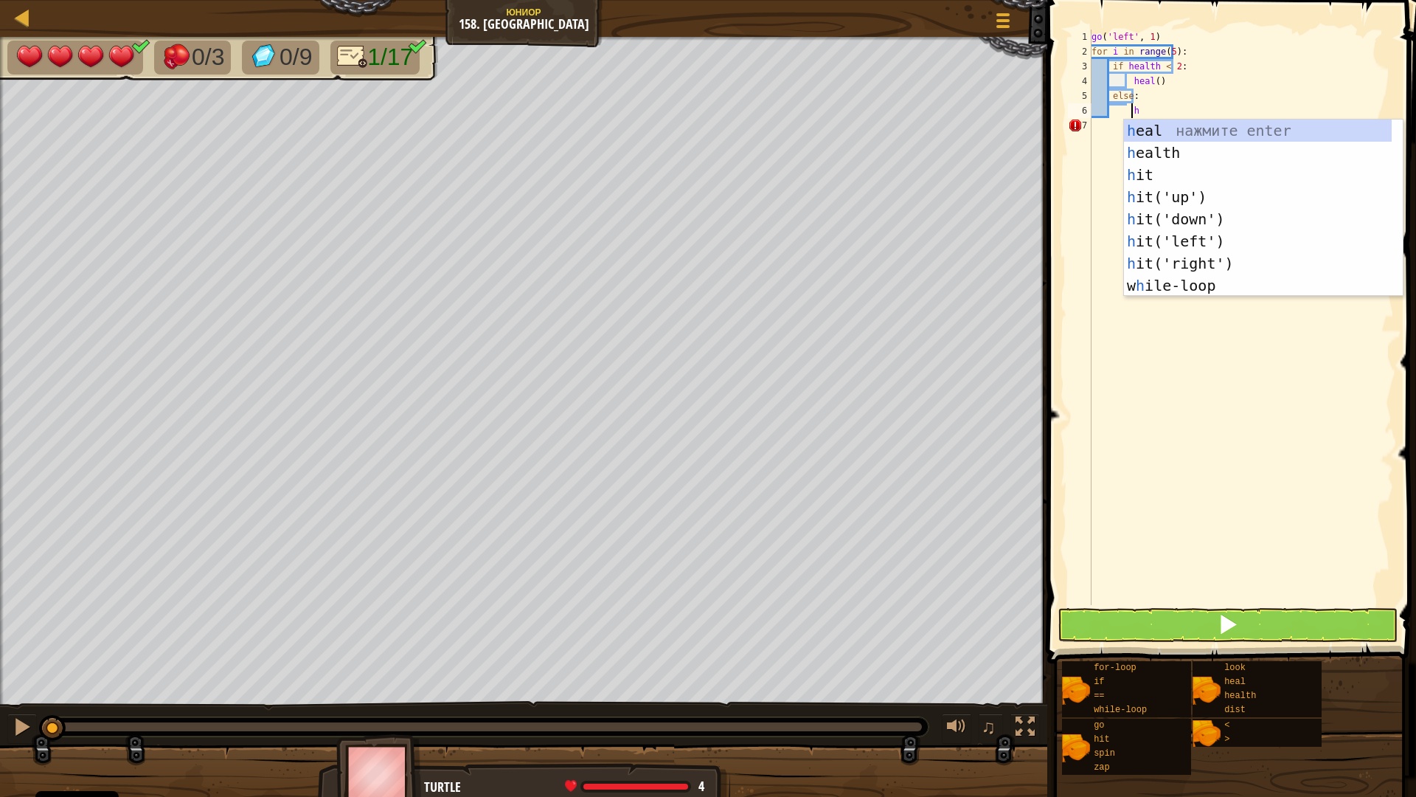
scroll to position [7, 2]
click at [1169, 201] on div "h eal нажмите enter h ealth нажмите enter h it нажмите enter h it('up') нажмите…" at bounding box center [1258, 230] width 268 height 221
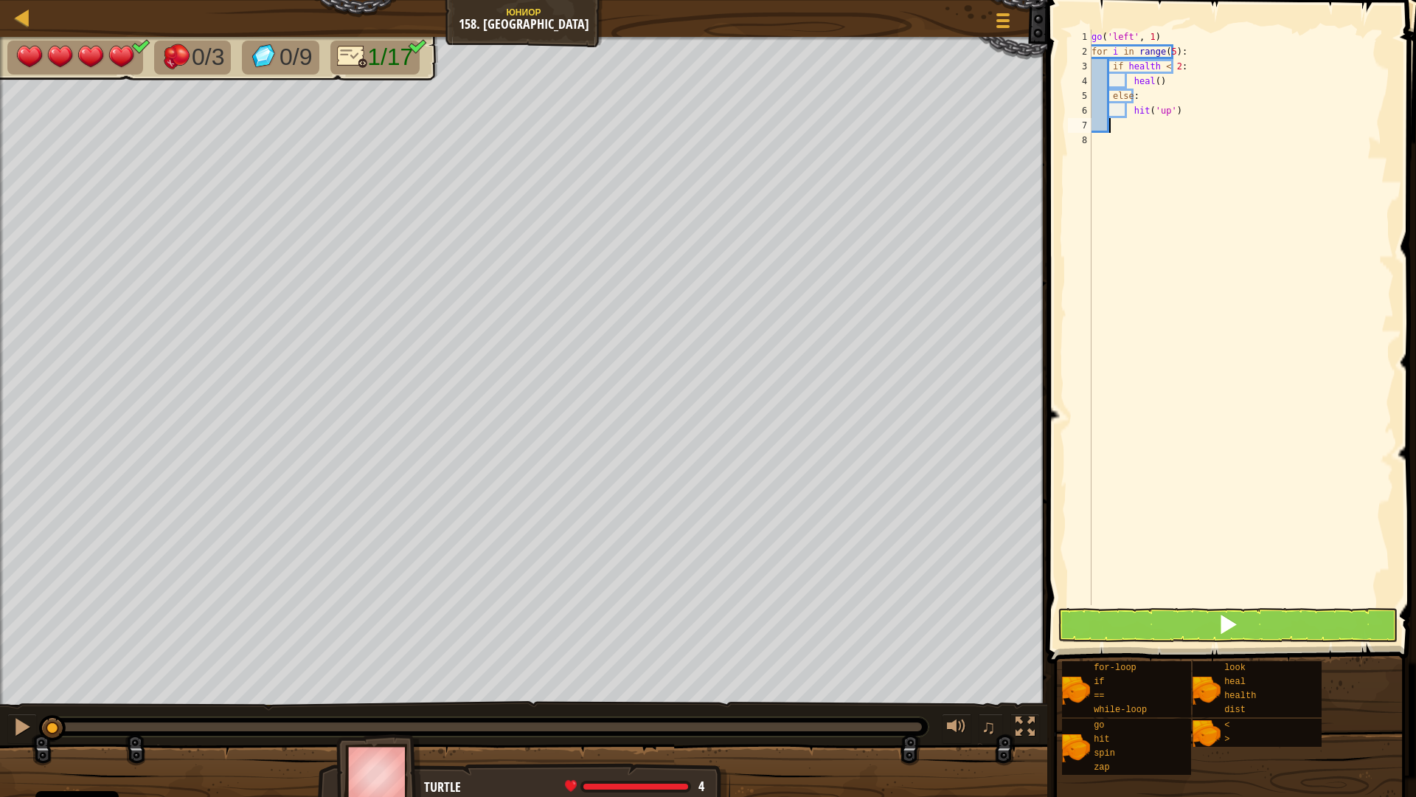
scroll to position [7, 1]
click at [1160, 52] on div "go ( 'left' , 1 ) for i in range ( 5 ) : if health < 2 : heal ( ) else : hit ( …" at bounding box center [1241, 332] width 305 height 605
type textarea "for i in range(4):"
drag, startPoint x: 1104, startPoint y: 127, endPoint x: 1084, endPoint y: 125, distance: 20.0
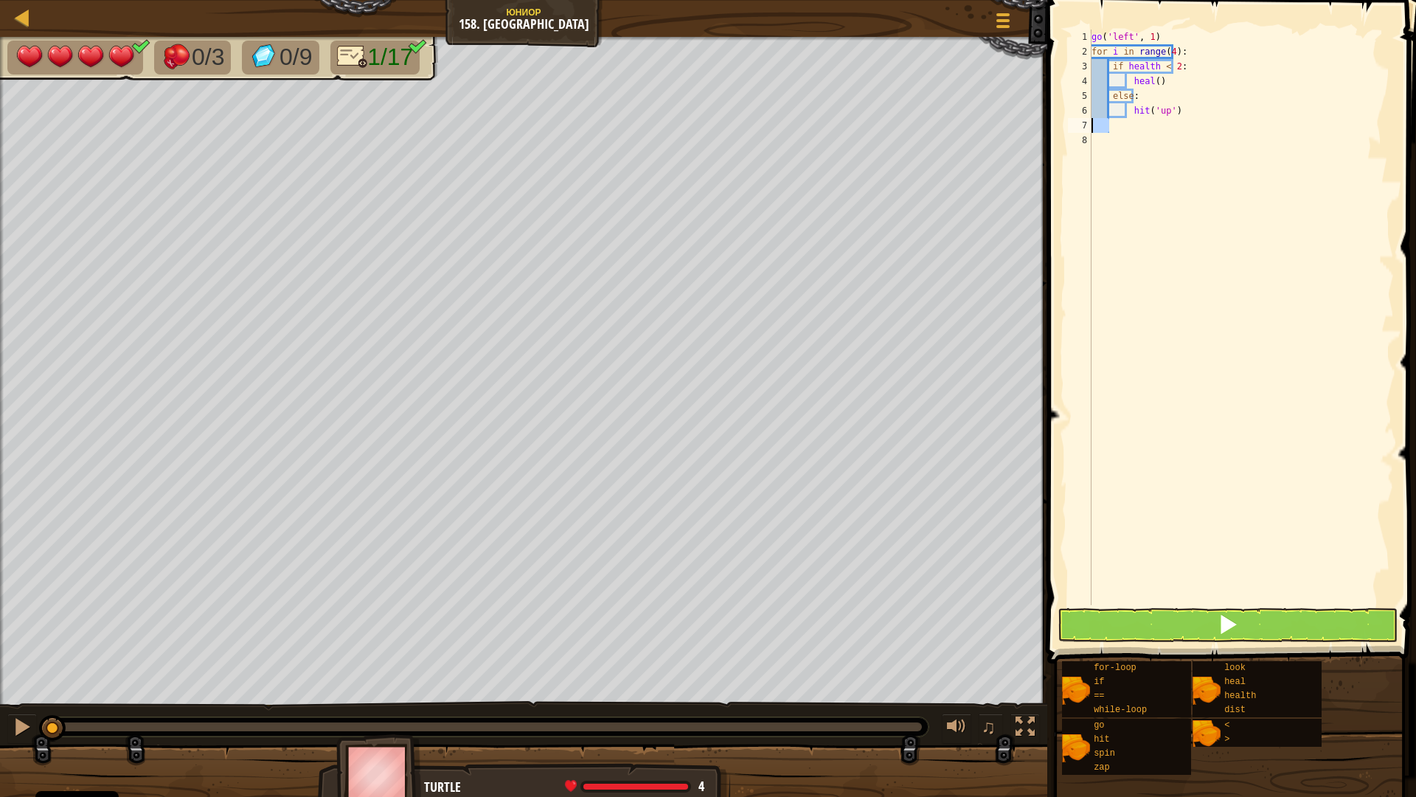
click at [1084, 125] on div "for i in range(4): 1 2 3 4 5 6 7 8 go ( 'left' , 1 ) for i in range ( 4 ) : if …" at bounding box center [1229, 317] width 329 height 575
click at [1160, 623] on button at bounding box center [1228, 625] width 341 height 34
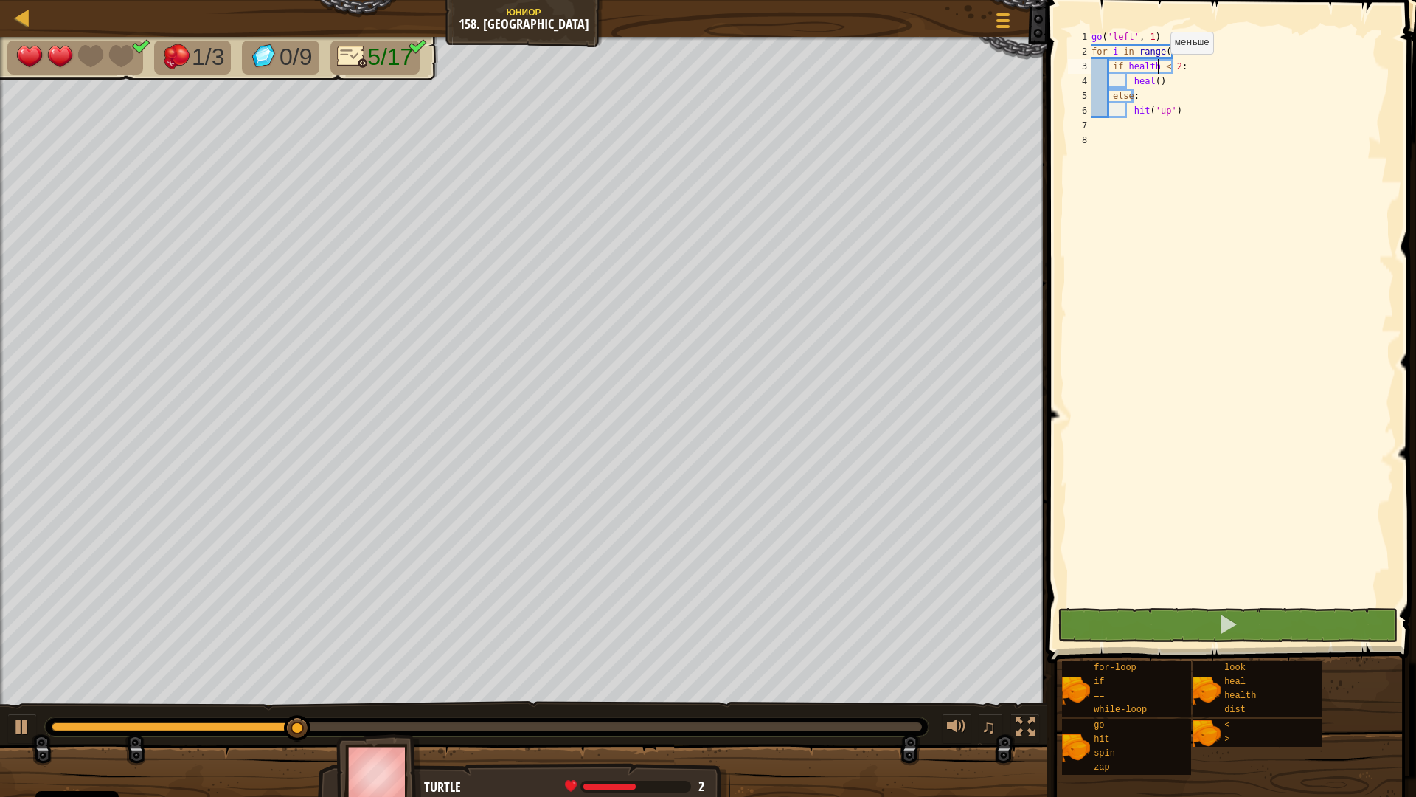
click at [1157, 69] on div "go ( 'left' , 1 ) for i in range ( 4 ) : if health < 2 : heal ( ) else : hit ( …" at bounding box center [1241, 332] width 305 height 605
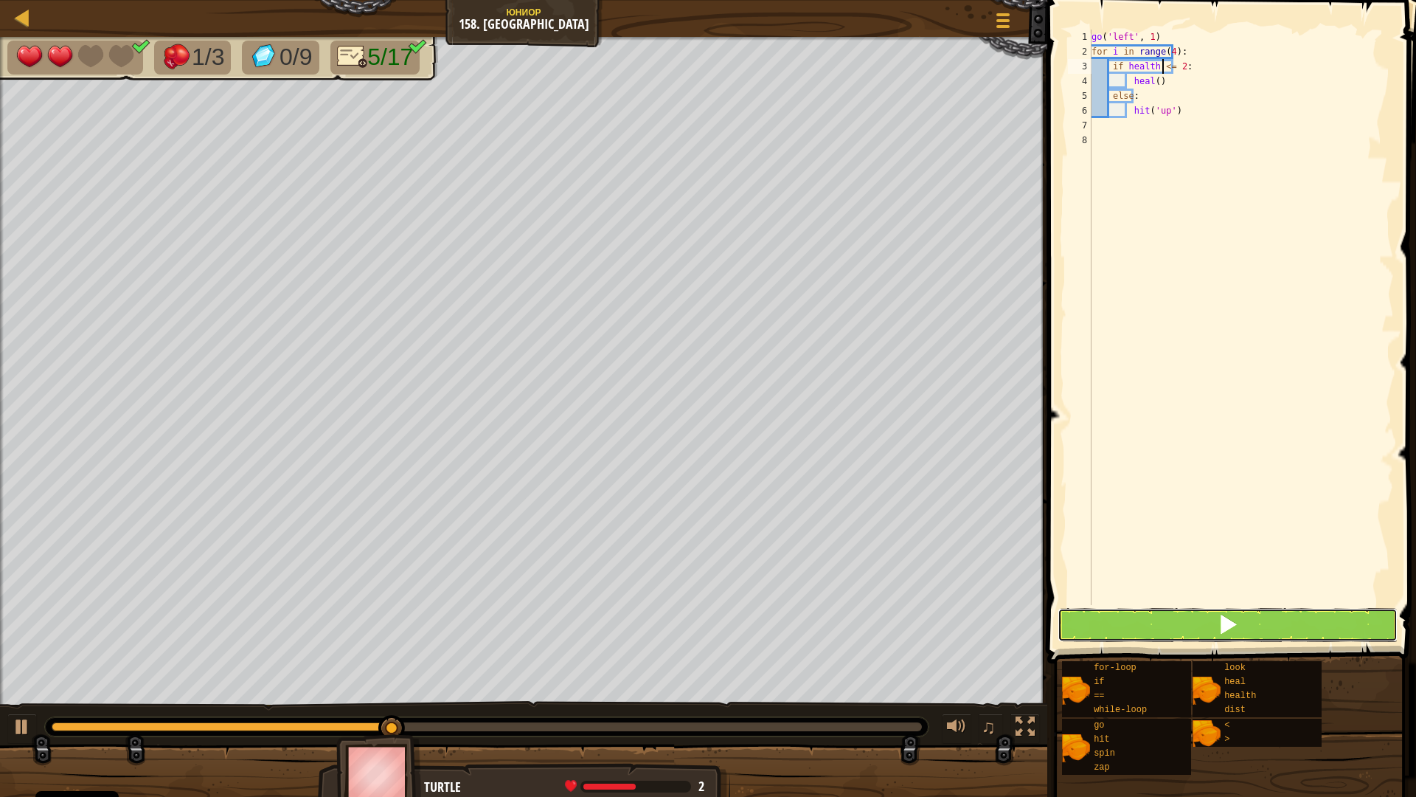
click at [1163, 632] on button at bounding box center [1228, 625] width 341 height 34
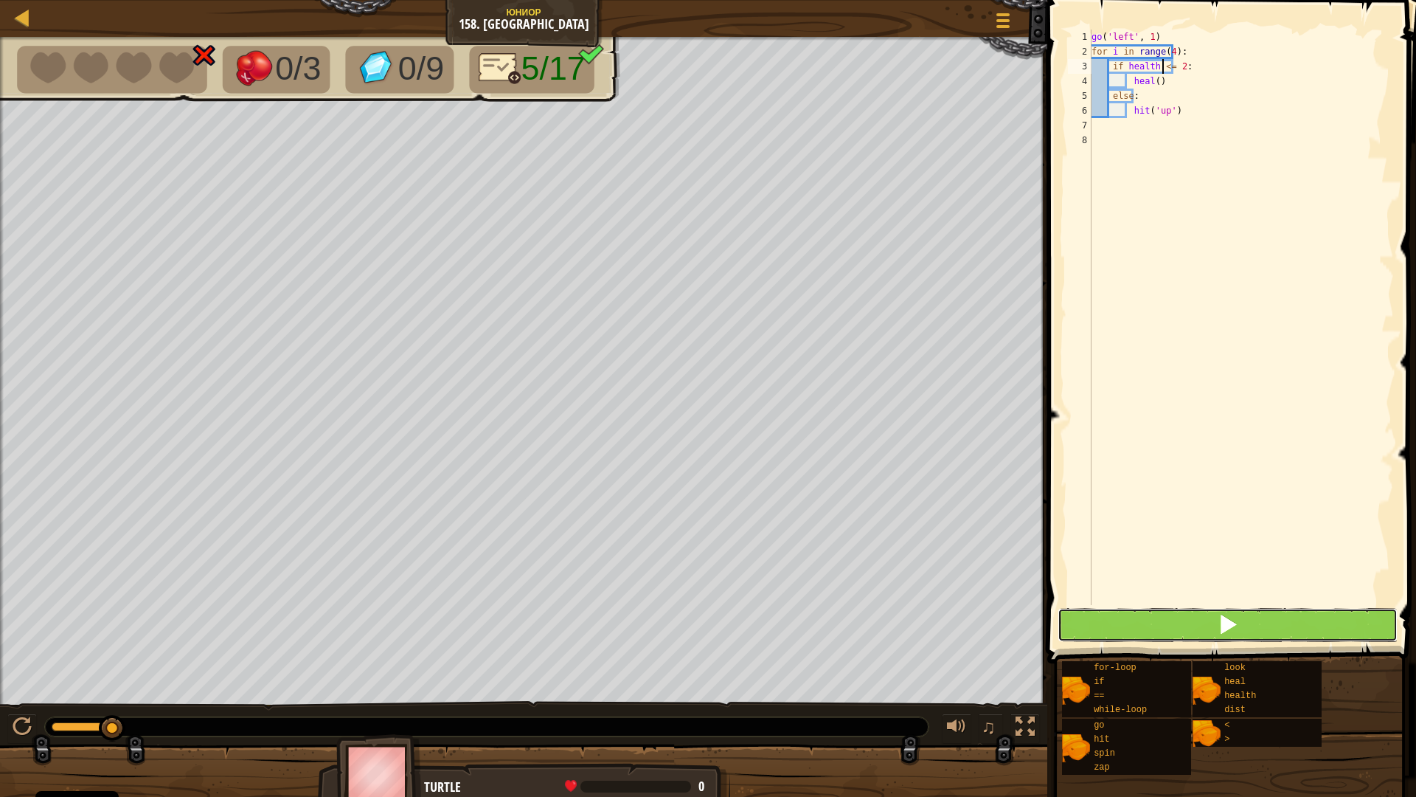
click at [1139, 631] on button at bounding box center [1228, 625] width 341 height 34
click at [1161, 621] on button at bounding box center [1228, 625] width 341 height 34
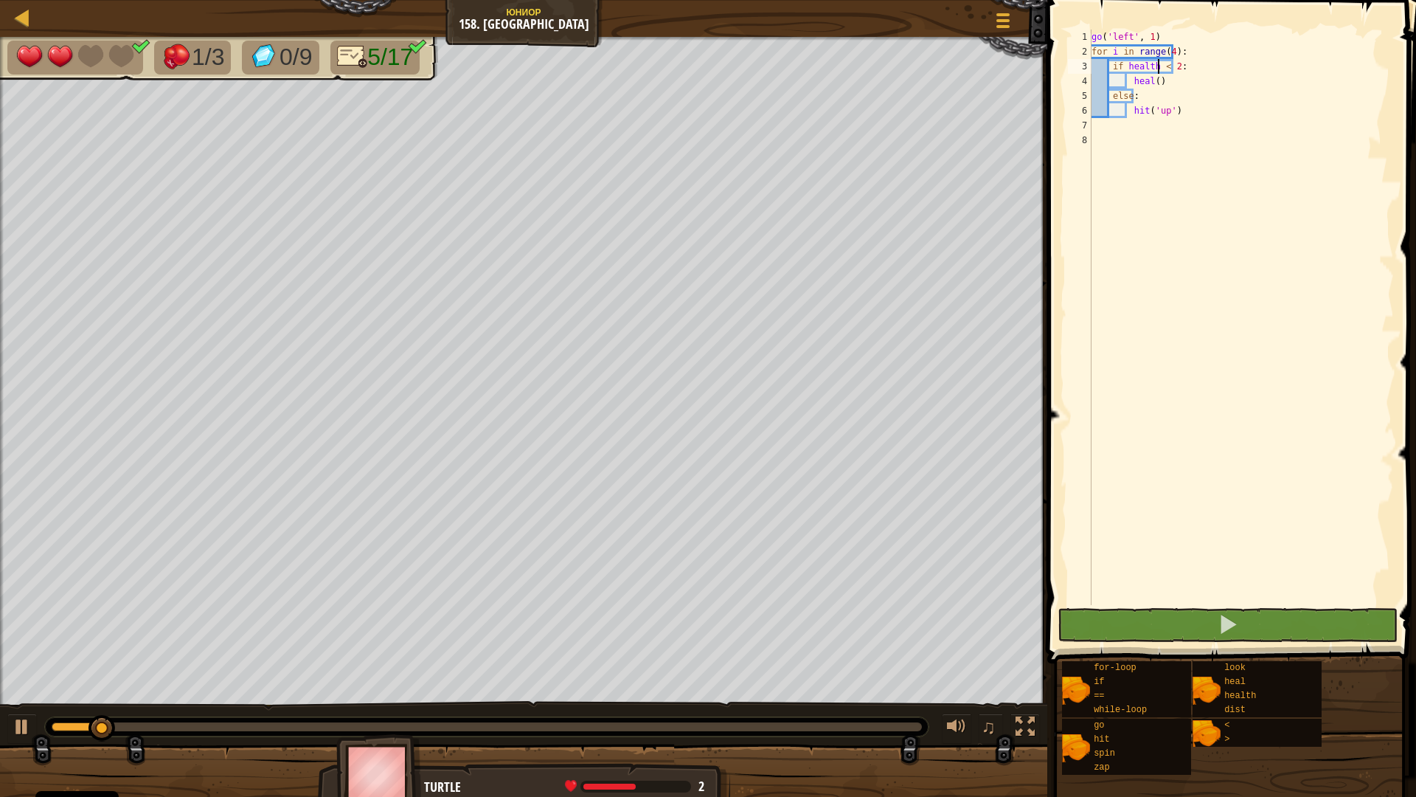
click at [975, 328] on div "[PERSON_NAME] 158. Greater Hero Меню игры 1 ההההההההההההההההההההההההההההההההההה…" at bounding box center [708, 398] width 1416 height 797
click at [1163, 82] on div "go ( 'left' , 1 ) for i in range ( 4 ) : if health < 2 : heal ( ) else : hit ( …" at bounding box center [1241, 332] width 305 height 605
type textarea "heal()"
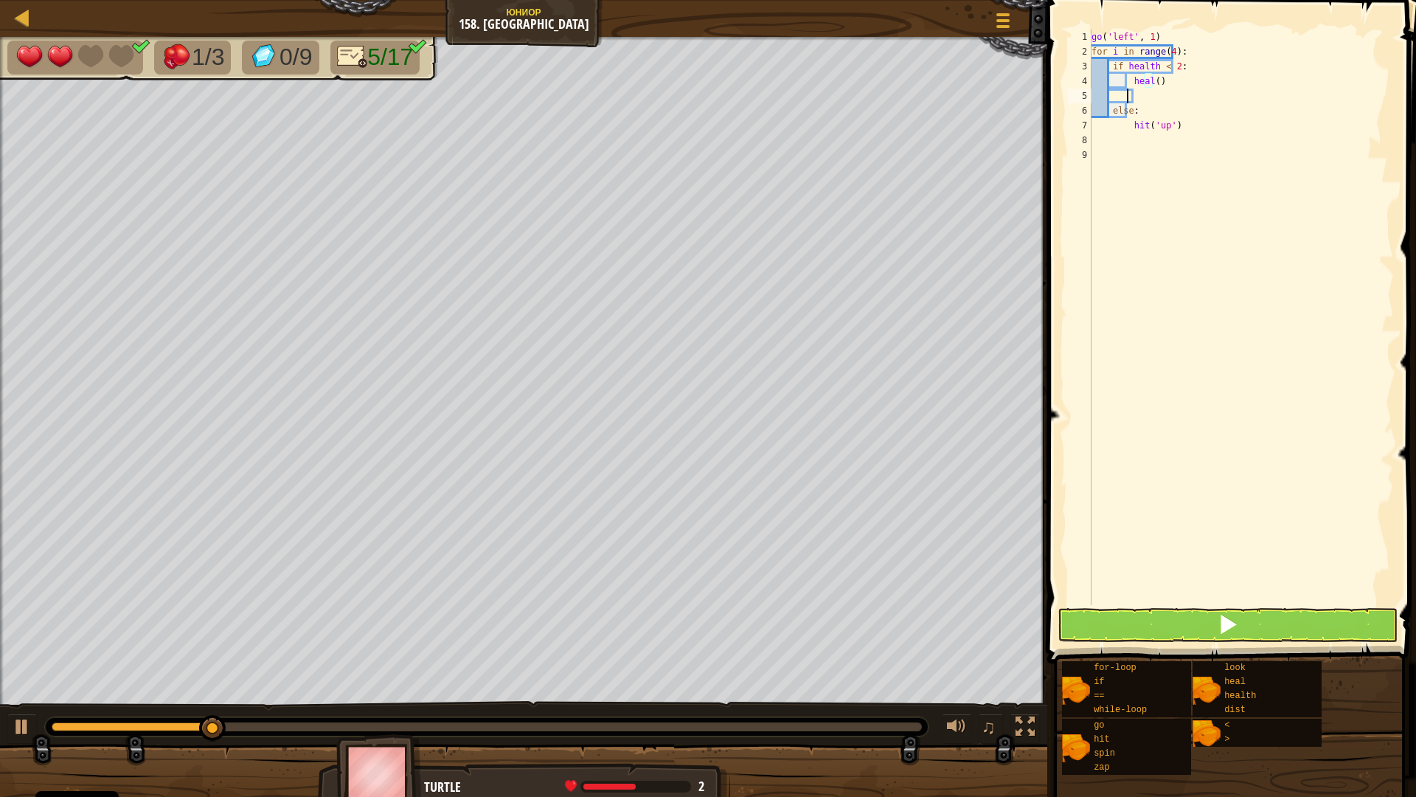
scroll to position [7, 2]
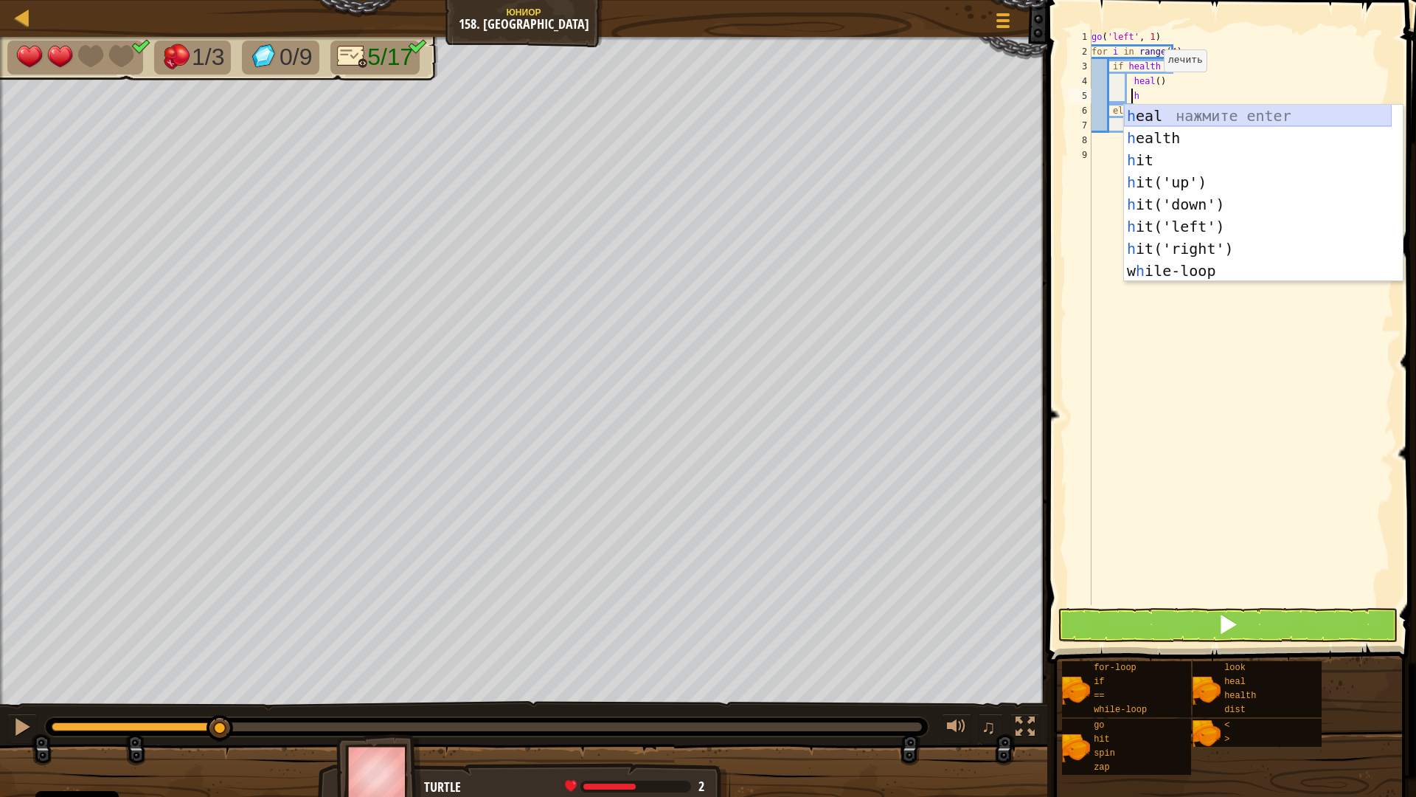
type textarea "he"
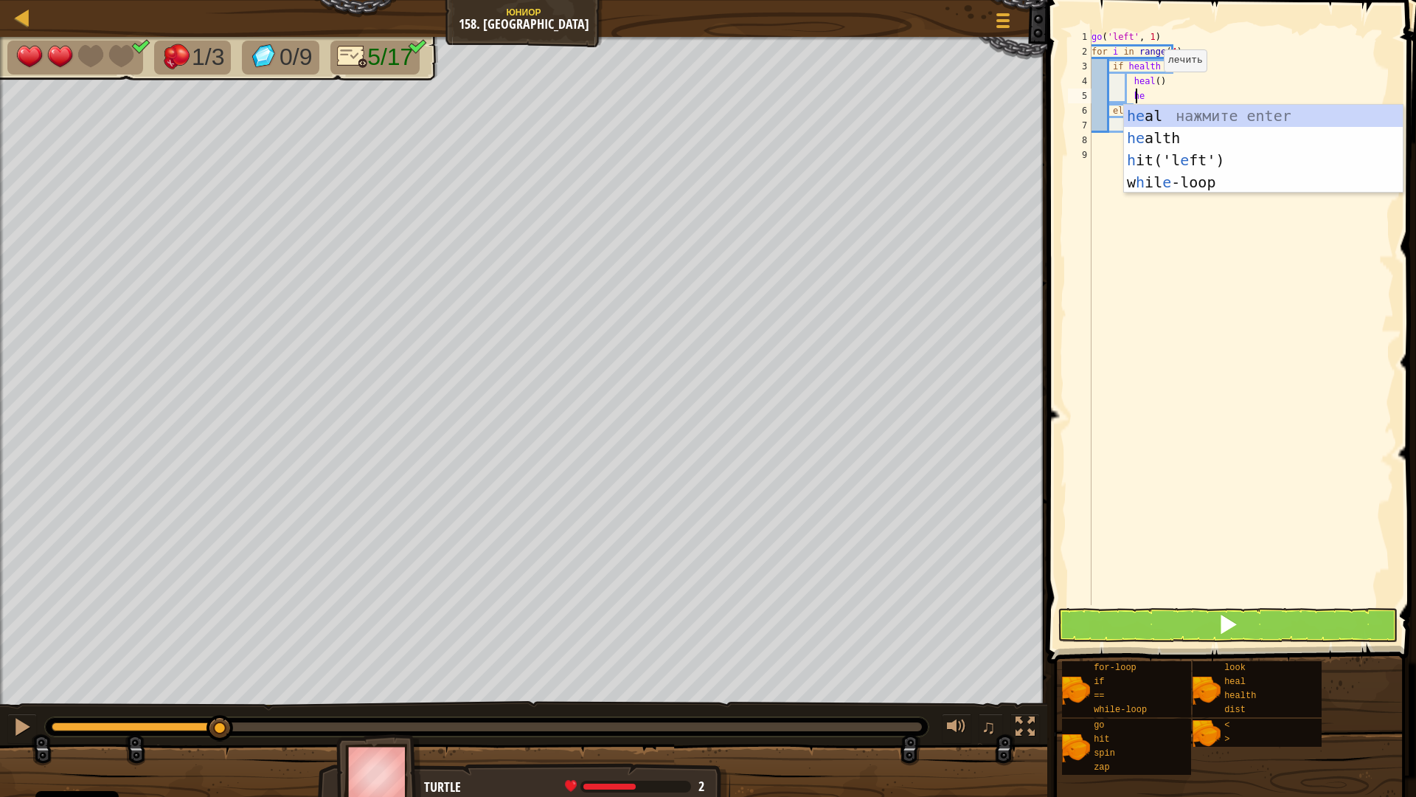
scroll to position [7, 3]
click at [1156, 120] on div "he al нажмите enter he alth нажмите enter h it('l e ft') нажмите enter w h il e…" at bounding box center [1263, 171] width 279 height 133
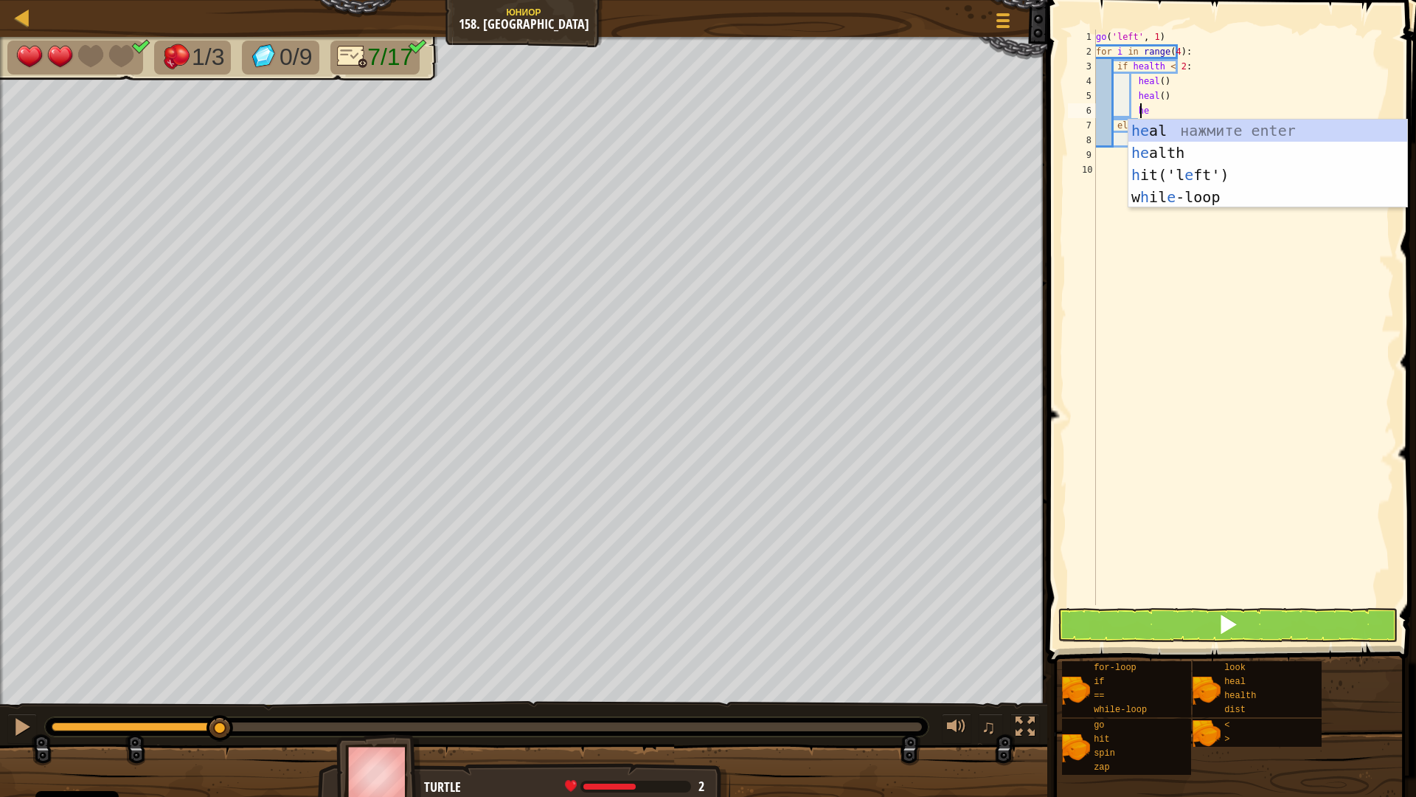
type textarea "h"
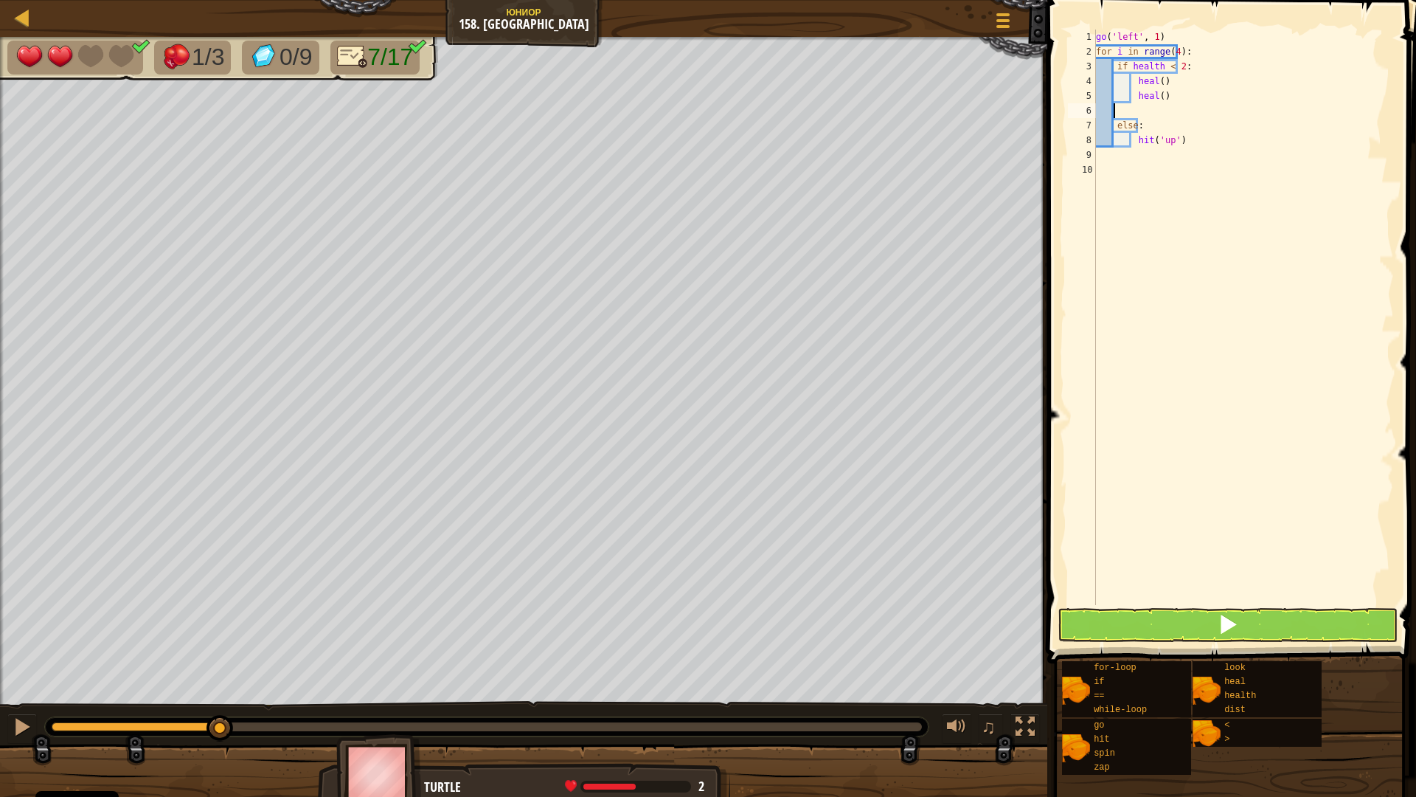
scroll to position [7, 0]
type textarea "heal()"
drag, startPoint x: 1157, startPoint y: 94, endPoint x: 1056, endPoint y: 95, distance: 101.1
click at [1056, 95] on div "heal() 1 2 3 4 5 6 7 8 9 go ( 'left' , 1 ) for i in range ( 4 ) : if health < 2…" at bounding box center [1229, 360] width 373 height 707
click at [1150, 82] on div "go ( 'left' , 1 ) for i in range ( 4 ) : if health < 2 : heal ( ) else : hit ( …" at bounding box center [1241, 332] width 305 height 605
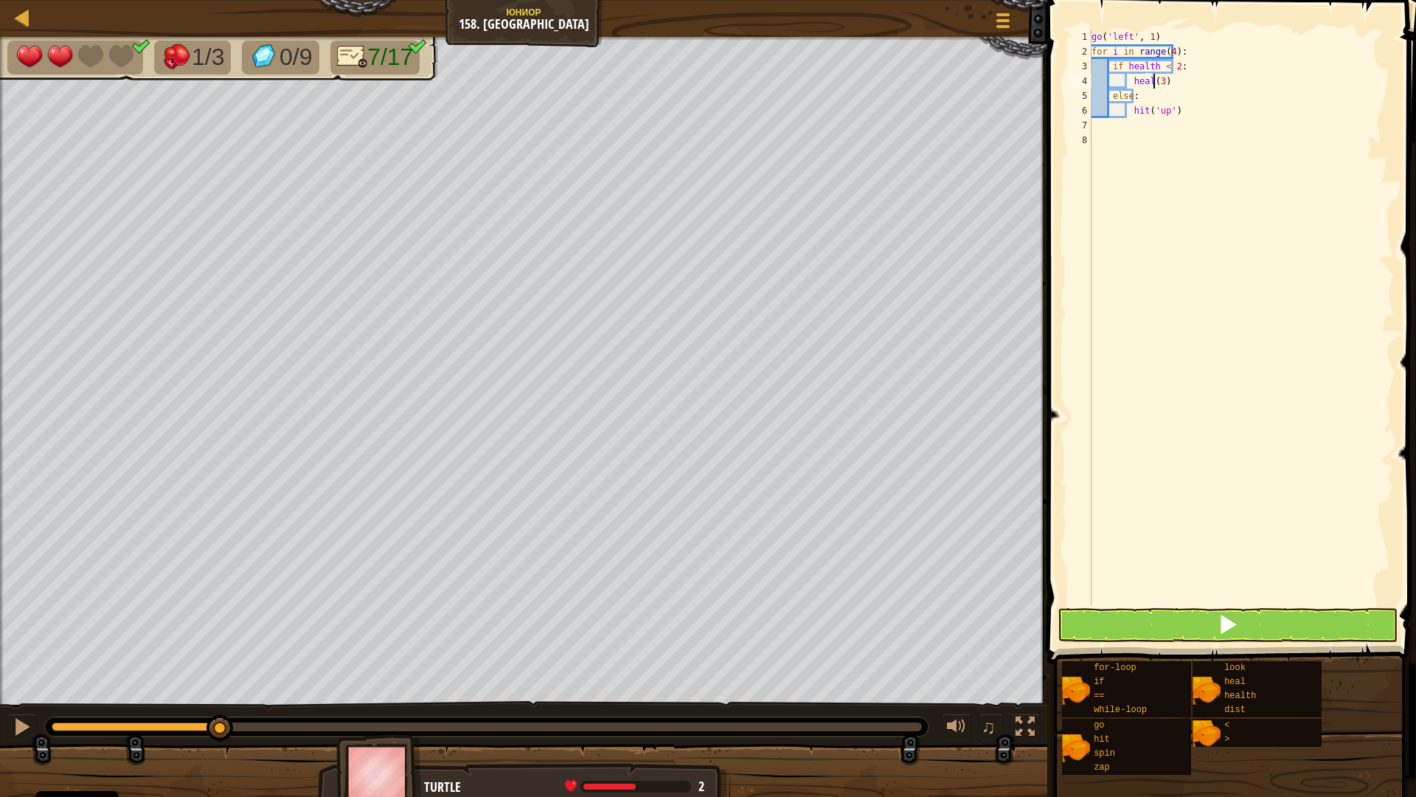
scroll to position [7, 4]
click at [1216, 617] on button at bounding box center [1228, 625] width 341 height 34
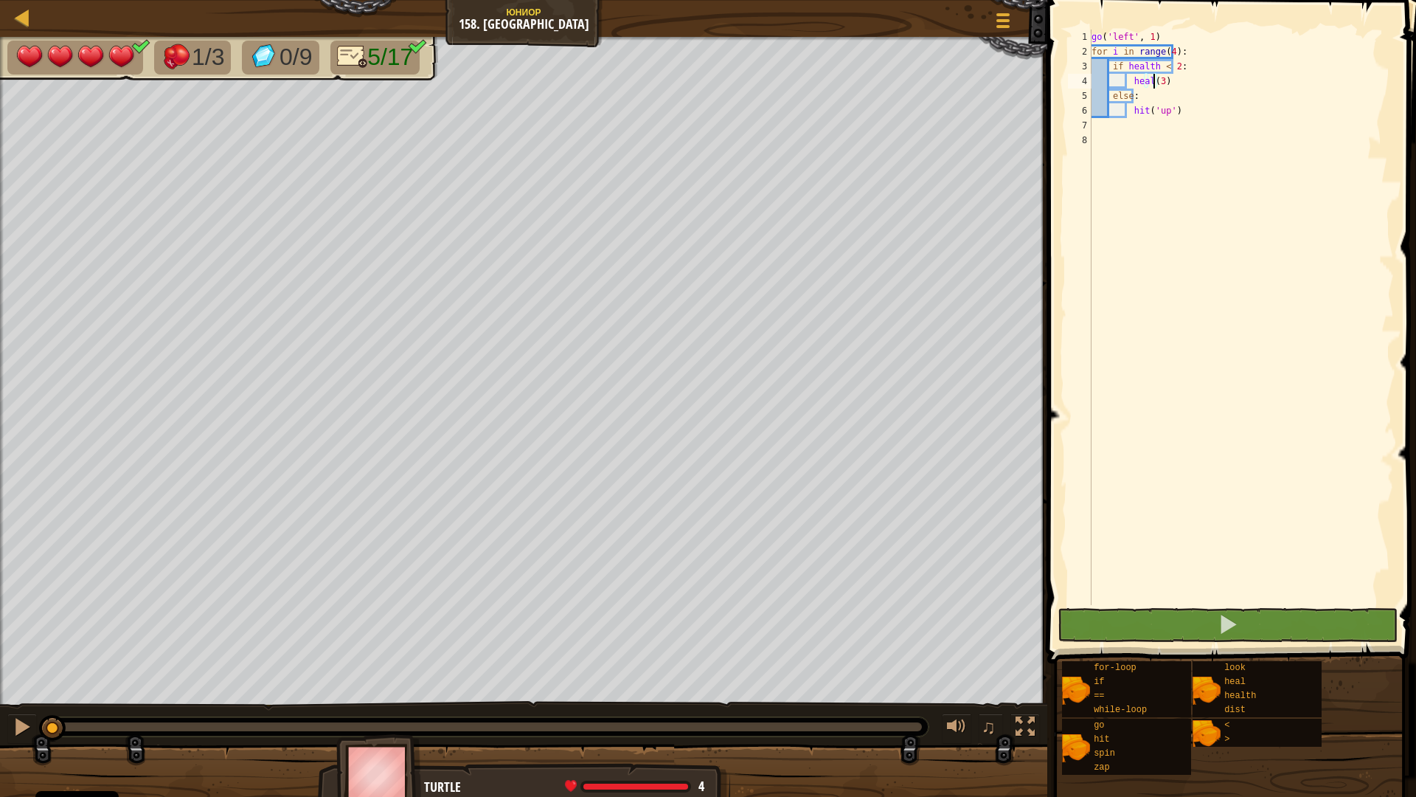
drag, startPoint x: 287, startPoint y: 733, endPoint x: 0, endPoint y: 731, distance: 287.0
click at [0, 683] on div "♫" at bounding box center [524, 723] width 1048 height 44
click at [1160, 64] on div "go ( 'left' , 1 ) for i in range ( 4 ) : if health < 2 : heal ( 3 ) else : hit …" at bounding box center [1241, 332] width 305 height 605
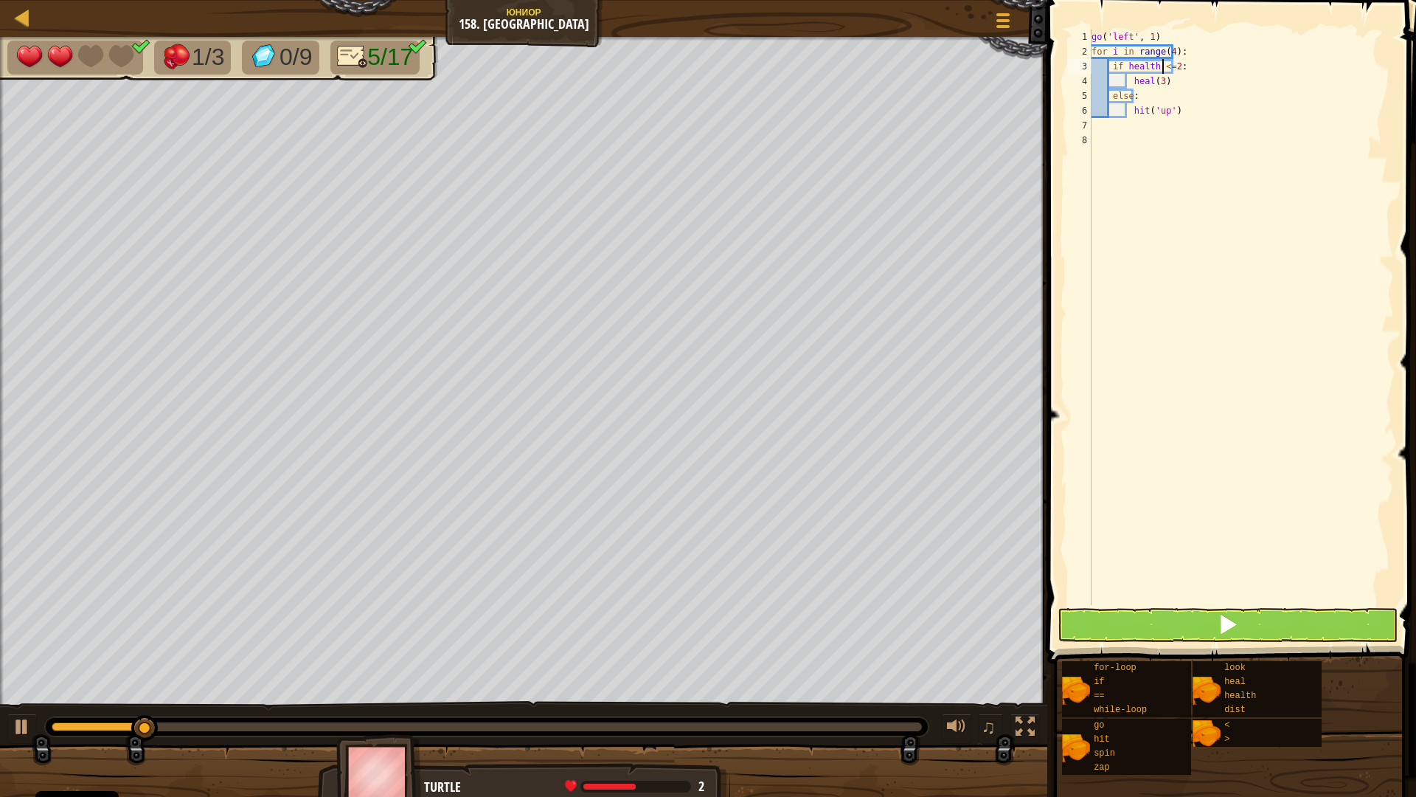
scroll to position [7, 6]
click at [1207, 623] on button at bounding box center [1228, 625] width 341 height 34
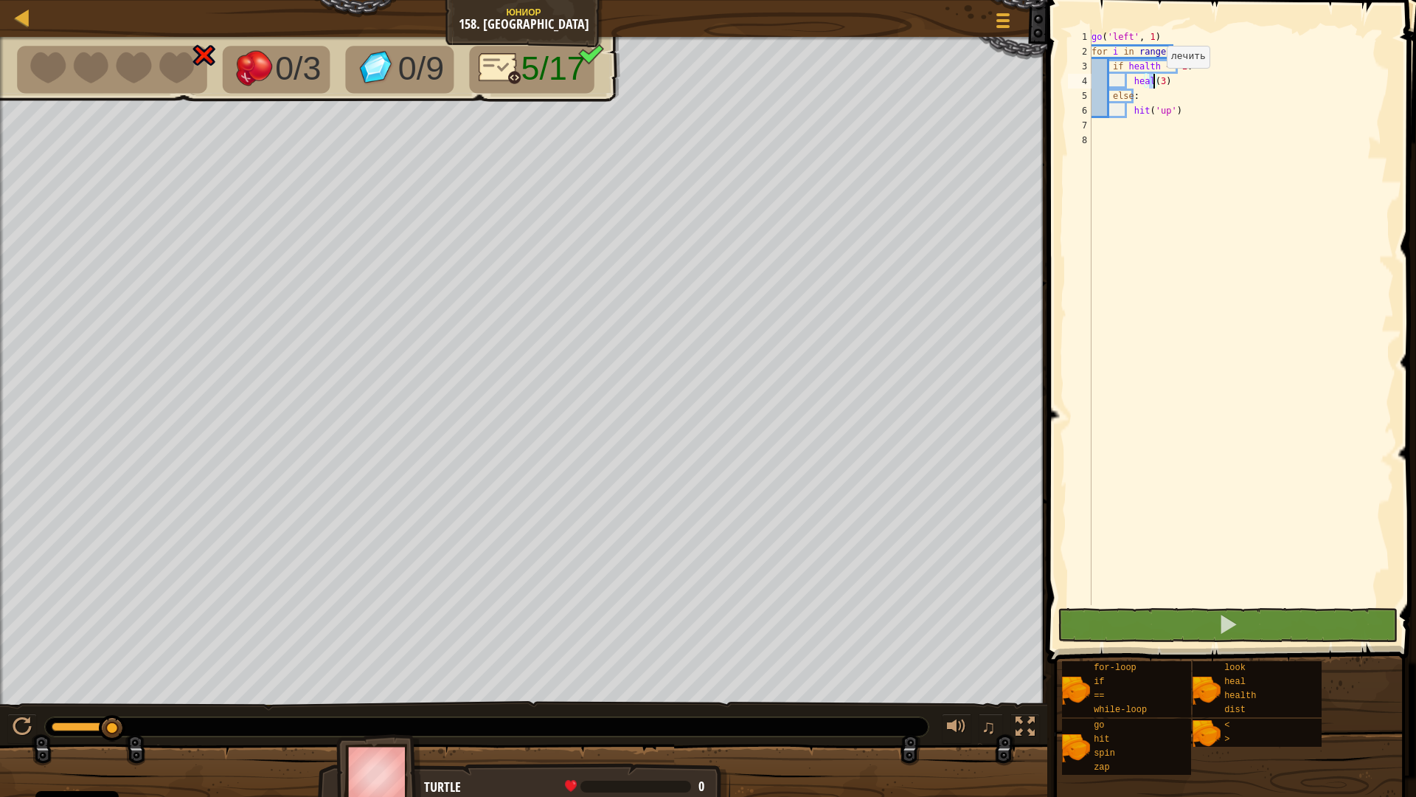
click at [1154, 83] on div "go ( 'left' , 1 ) for i in range ( 4 ) : if health <= 2 : heal ( 3 ) else : hit…" at bounding box center [1241, 332] width 305 height 605
type textarea "heal()"
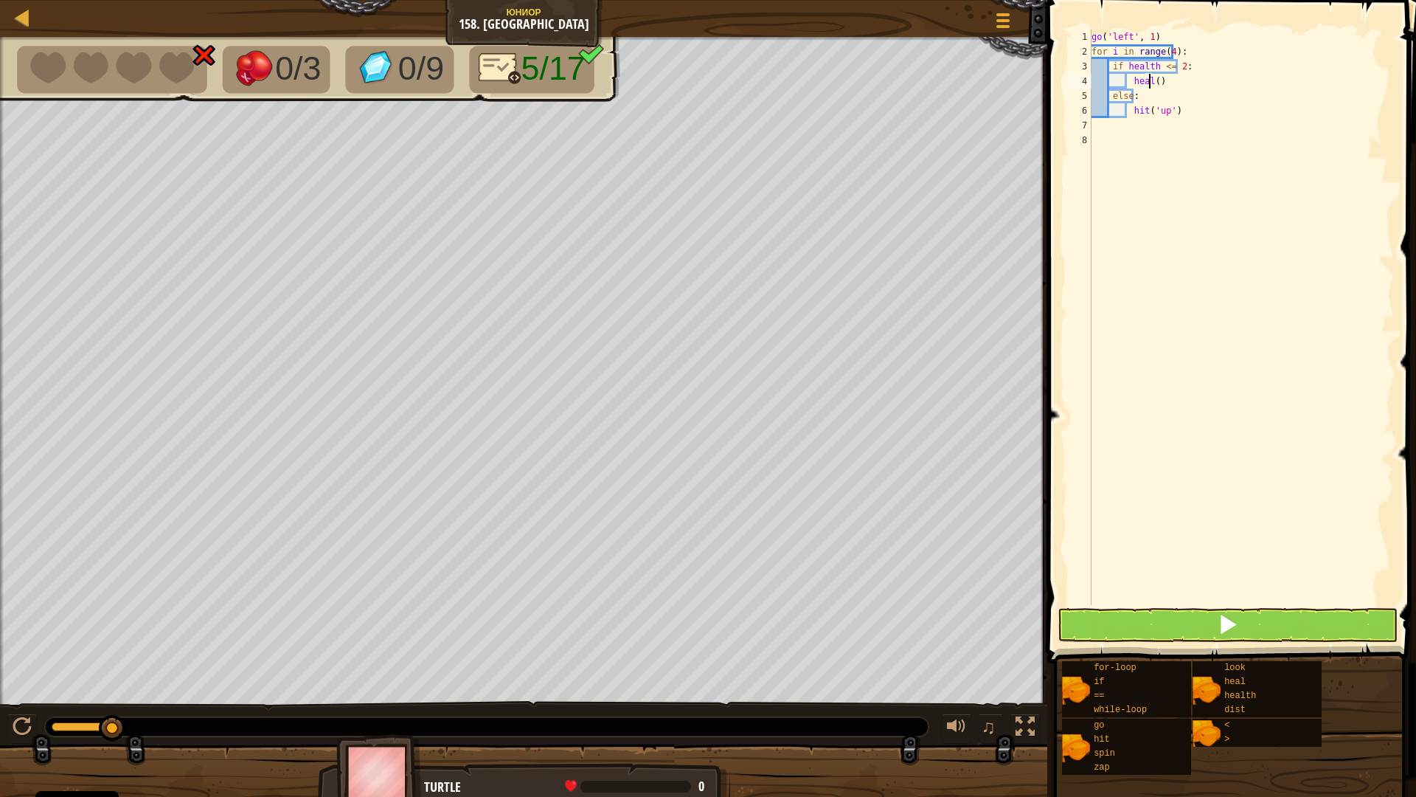
scroll to position [7, 4]
click at [1186, 138] on div "go ( 'left' , 1 ) for i in range ( 4 ) : if health <= 2 : heal ( ) else : hit (…" at bounding box center [1241, 332] width 305 height 605
click at [1137, 620] on button at bounding box center [1228, 625] width 341 height 34
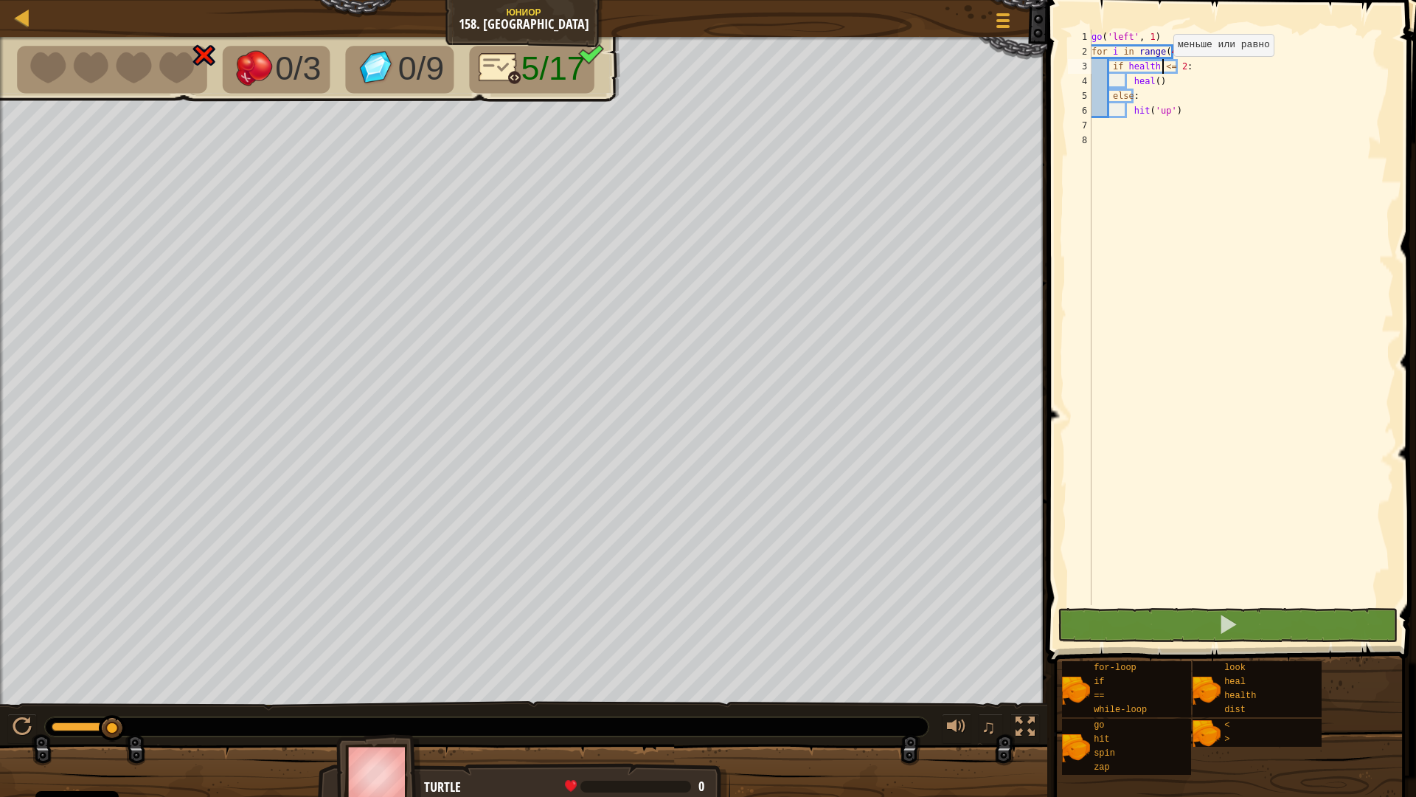
click at [1160, 71] on div "go ( 'left' , 1 ) for i in range ( 4 ) : if health <= 2 : heal ( ) else : hit (…" at bounding box center [1241, 332] width 305 height 605
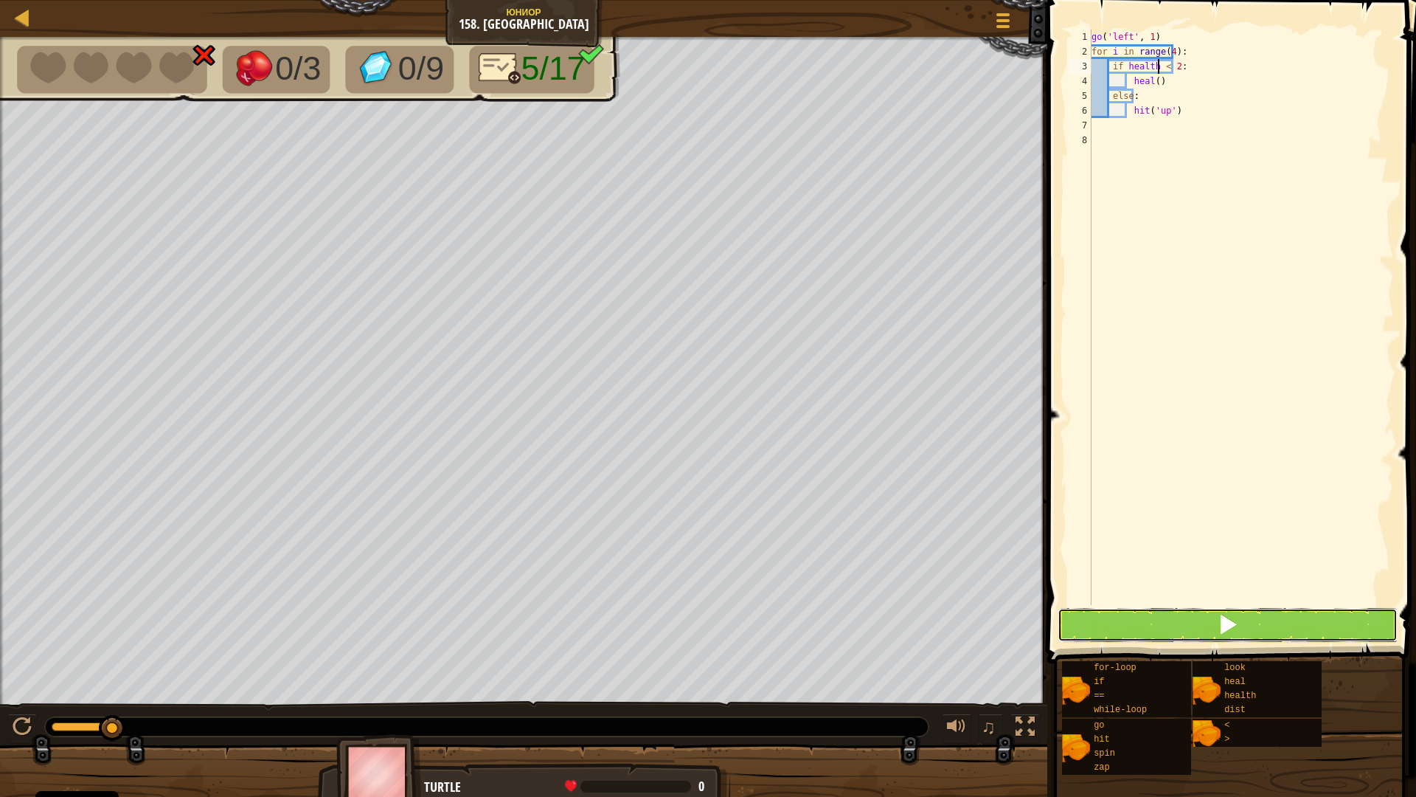
click at [1263, 635] on button at bounding box center [1228, 625] width 341 height 34
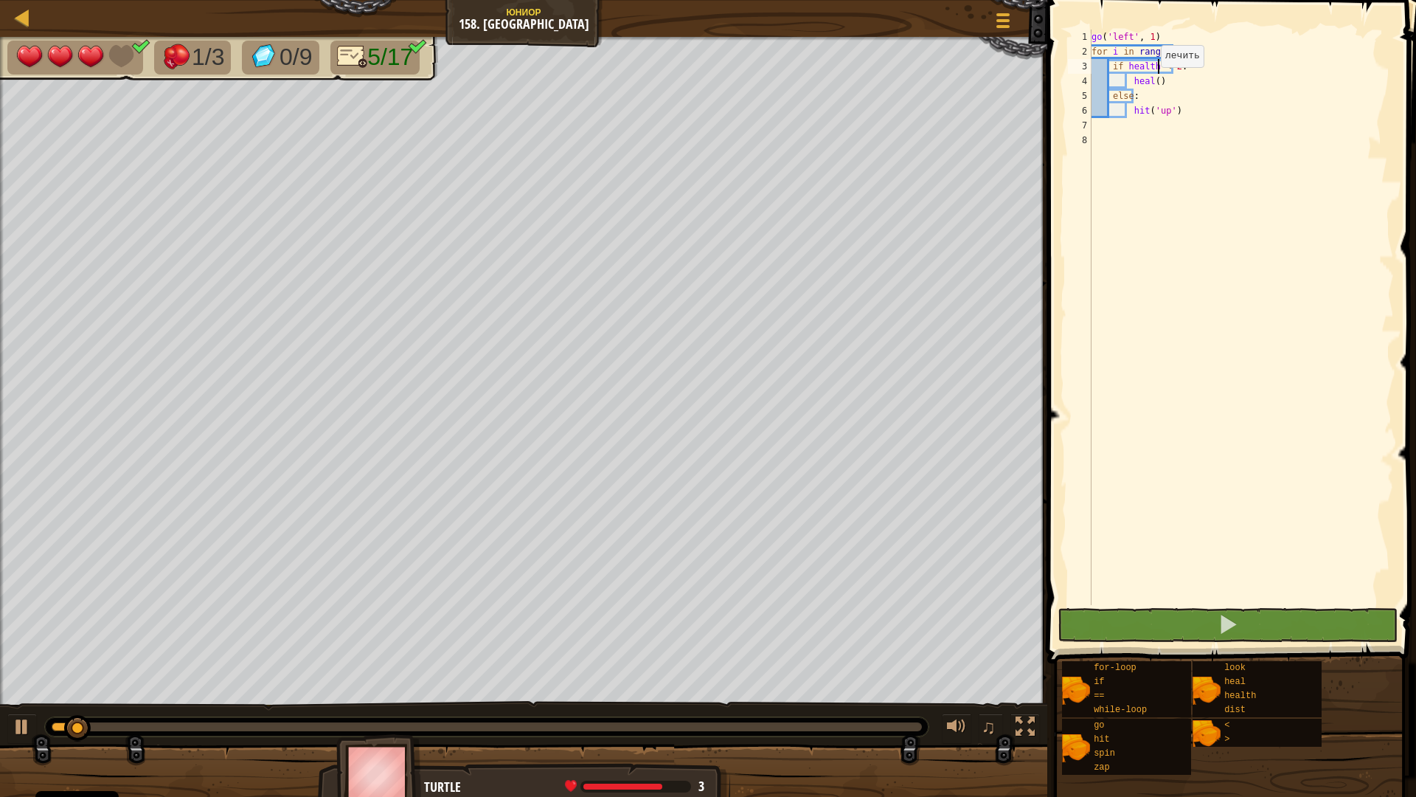
click at [1148, 82] on div "go ( 'left' , 1 ) for i in range ( 4 ) : if health < 2 : heal ( ) else : hit ( …" at bounding box center [1241, 332] width 305 height 605
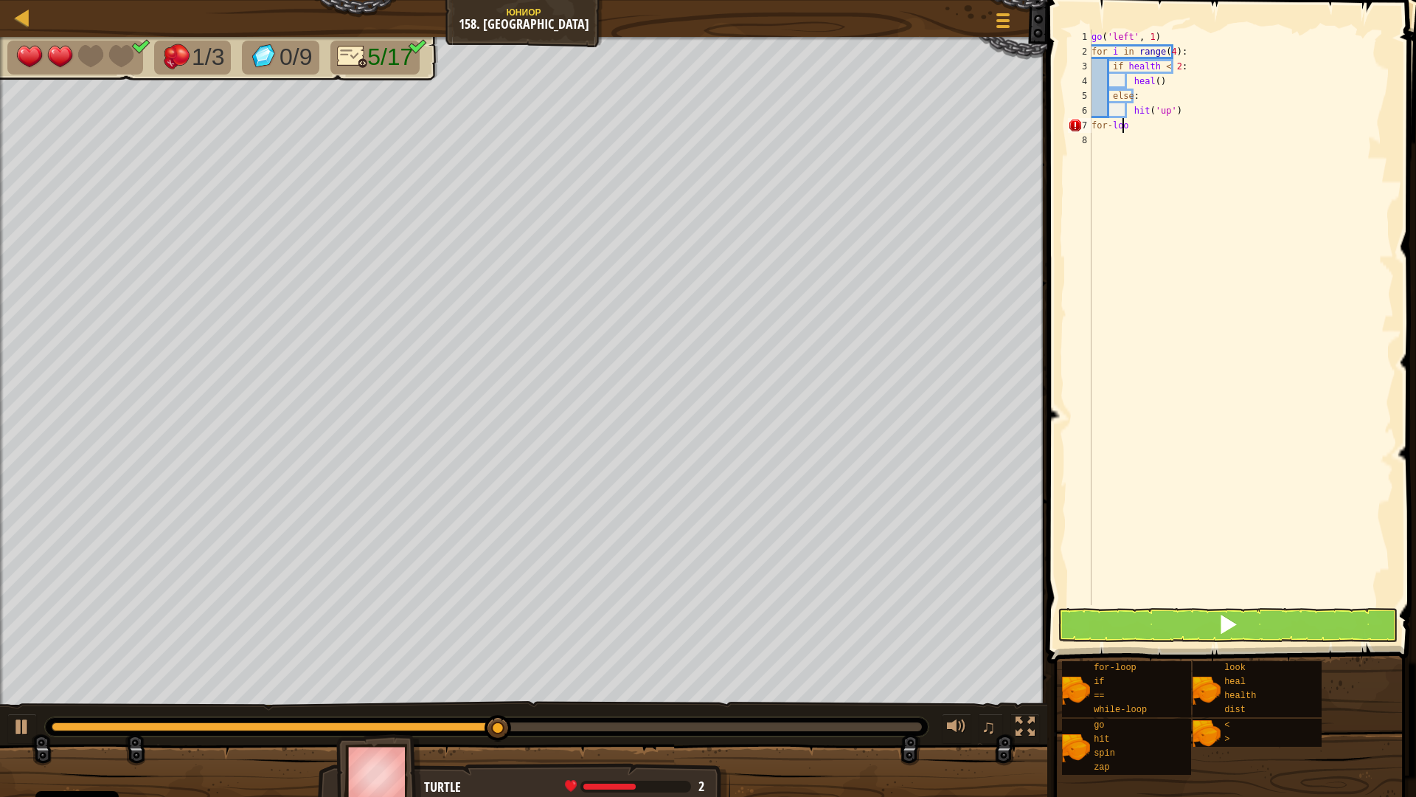
type textarea "f"
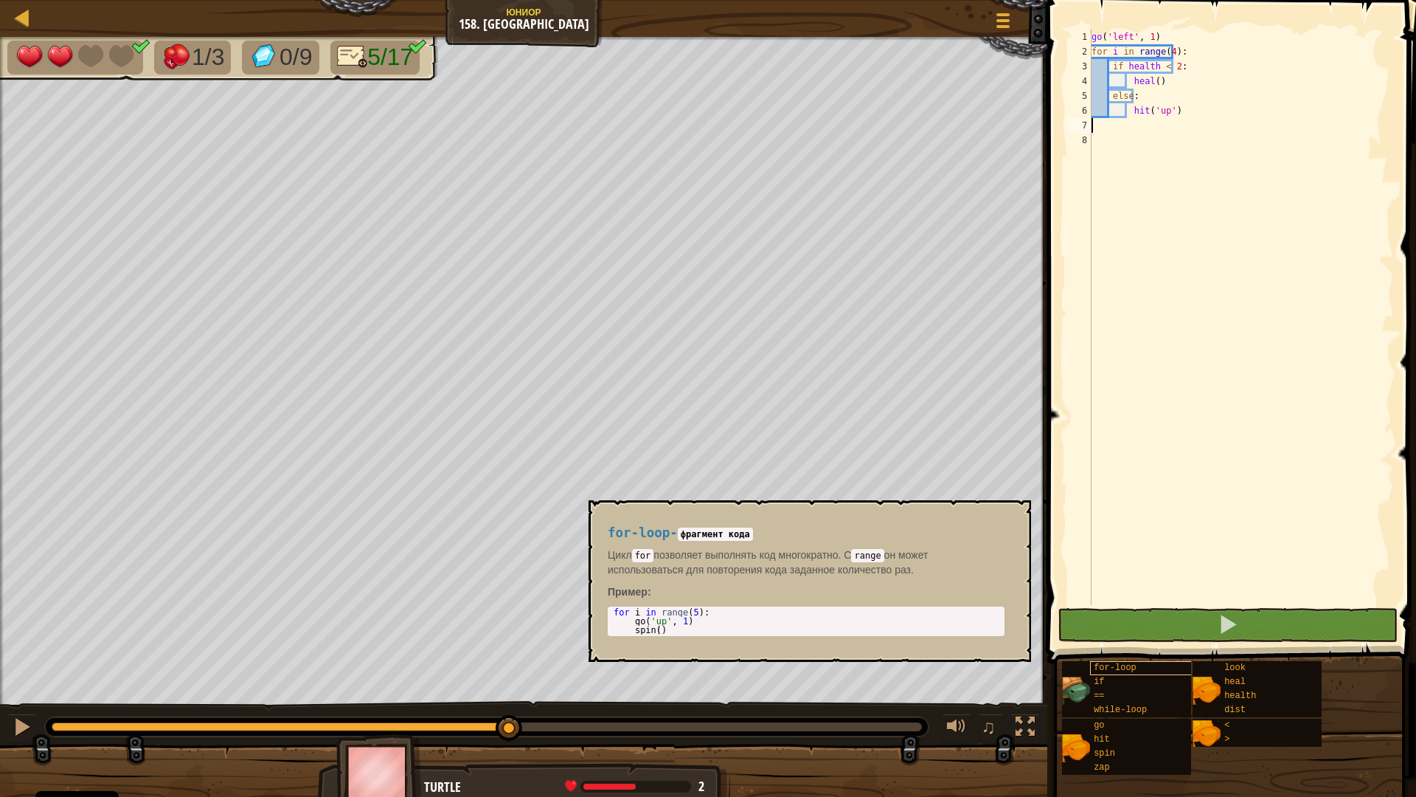
click at [1119, 667] on span "for-loop" at bounding box center [1115, 667] width 43 height 10
type textarea "for i in range(5):"
drag, startPoint x: 696, startPoint y: 615, endPoint x: 615, endPoint y: 616, distance: 81.2
click at [615, 616] on div "for i in range ( 5 ) : go ( 'up' , 1 ) spin ( )" at bounding box center [806, 630] width 391 height 44
click at [1104, 126] on div "go ( 'left' , 1 ) for i in range ( 4 ) : if health < 2 : heal ( ) else : hit ( …" at bounding box center [1241, 332] width 305 height 605
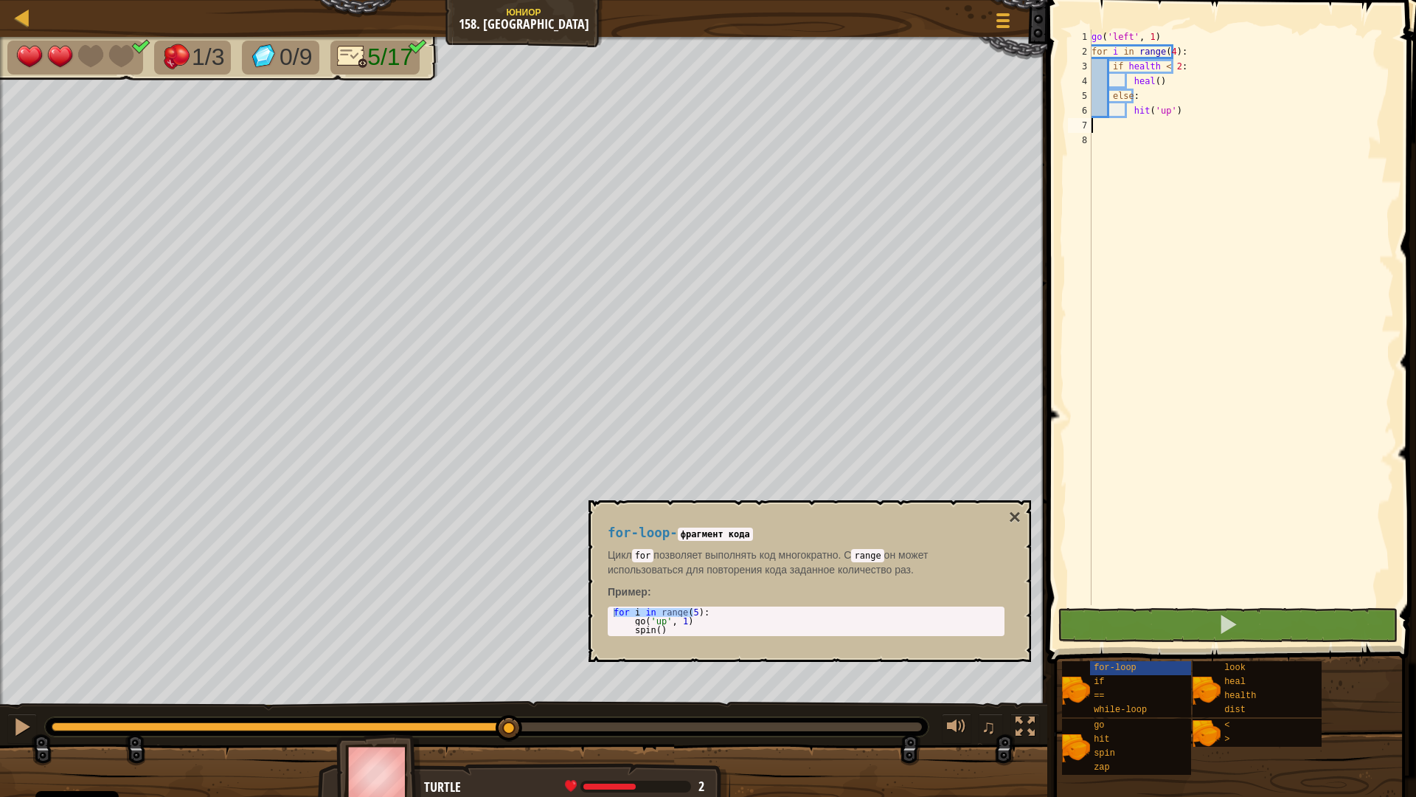
click at [1105, 141] on div "go ( 'left' , 1 ) for i in range ( 4 ) : if health < 2 : heal ( ) else : hit ( …" at bounding box center [1241, 332] width 305 height 605
paste textarea "for i in range(5):"
type textarea "for i in range(5):"
click at [1166, 190] on div "go ( 'left' , 1 ) for i in range ( 4 ) : if health < 2 : heal ( ) else : hit ( …" at bounding box center [1241, 332] width 305 height 605
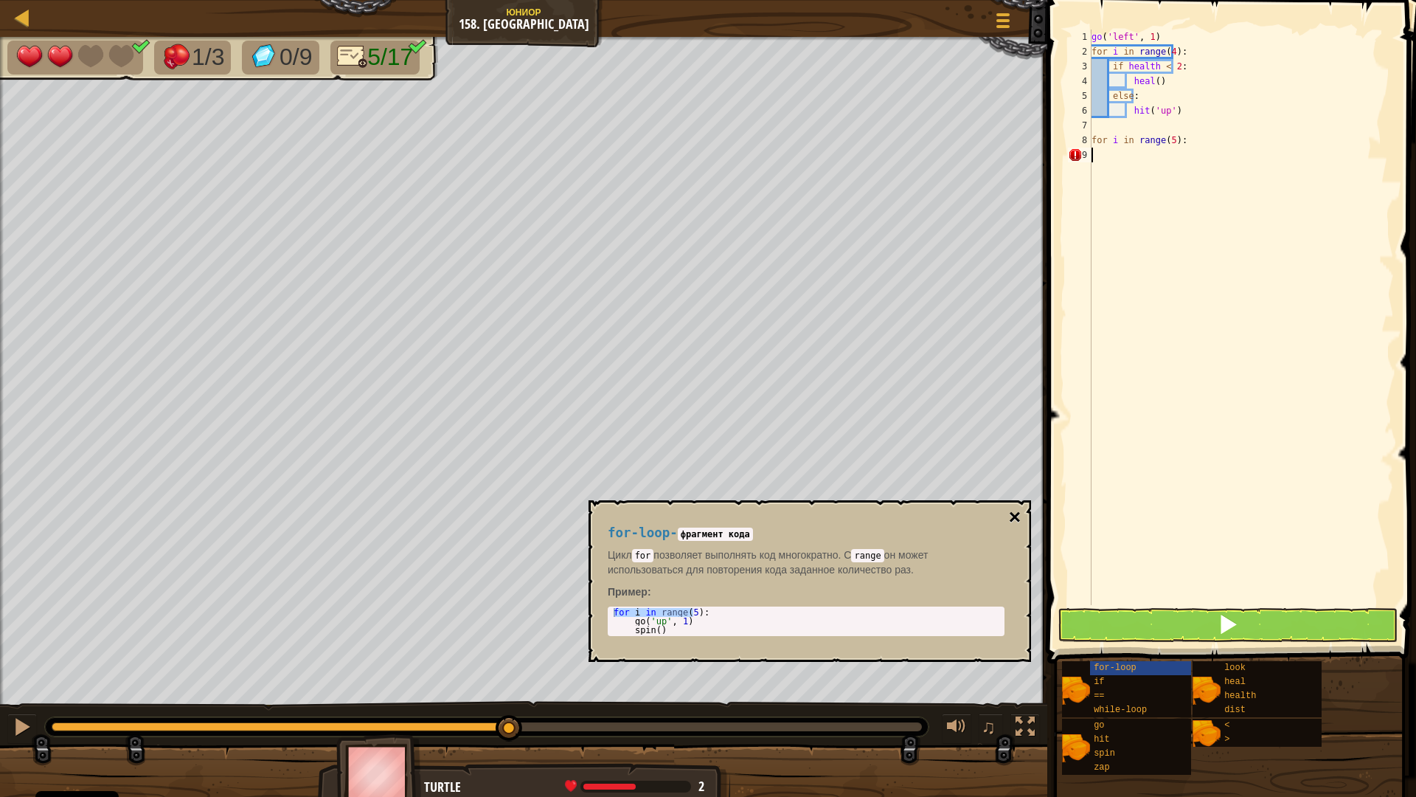
click at [1019, 512] on button "×" at bounding box center [1015, 517] width 12 height 21
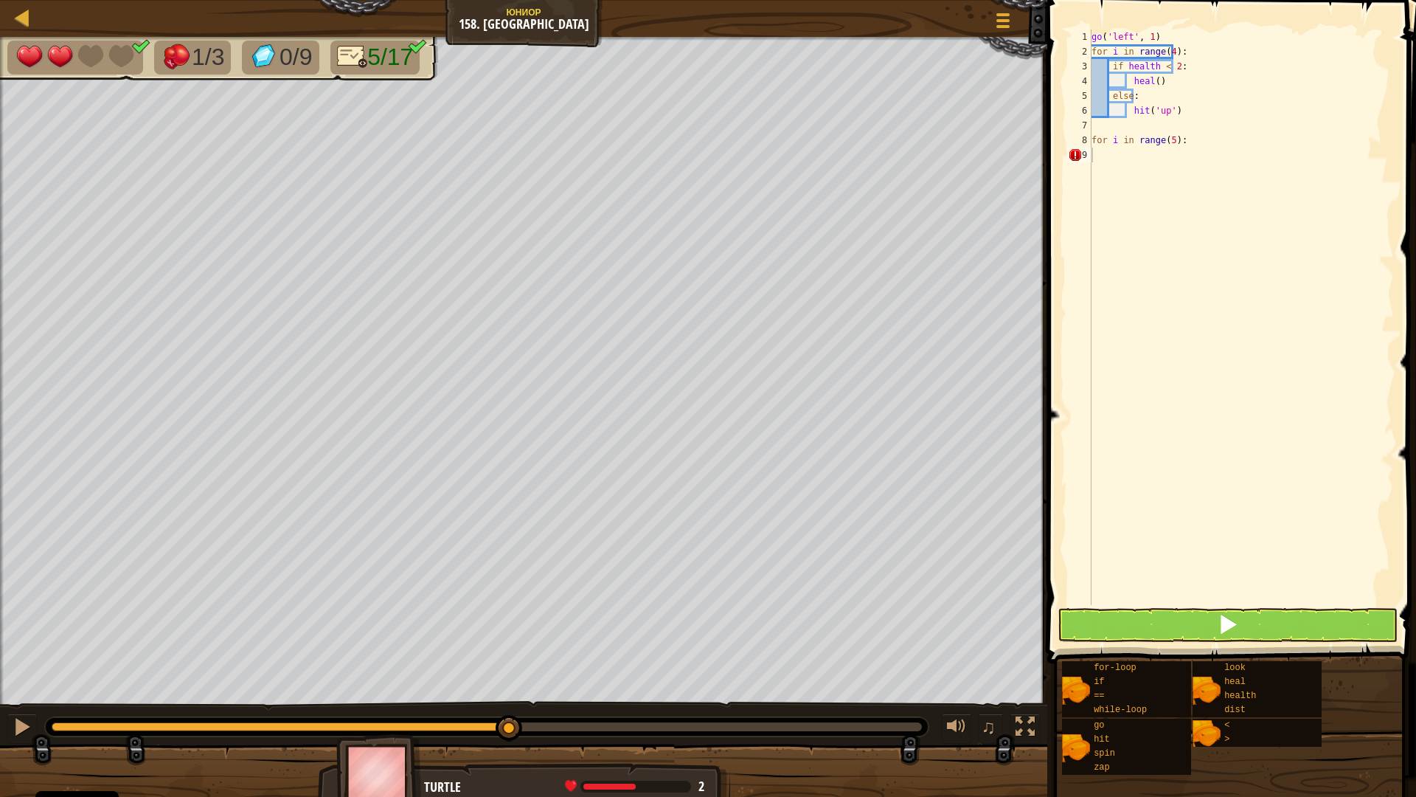
click at [1122, 150] on div "go ( 'left' , 1 ) for i in range ( 4 ) : if health < 2 : heal ( ) else : hit ( …" at bounding box center [1241, 332] width 305 height 605
type textarea "g"
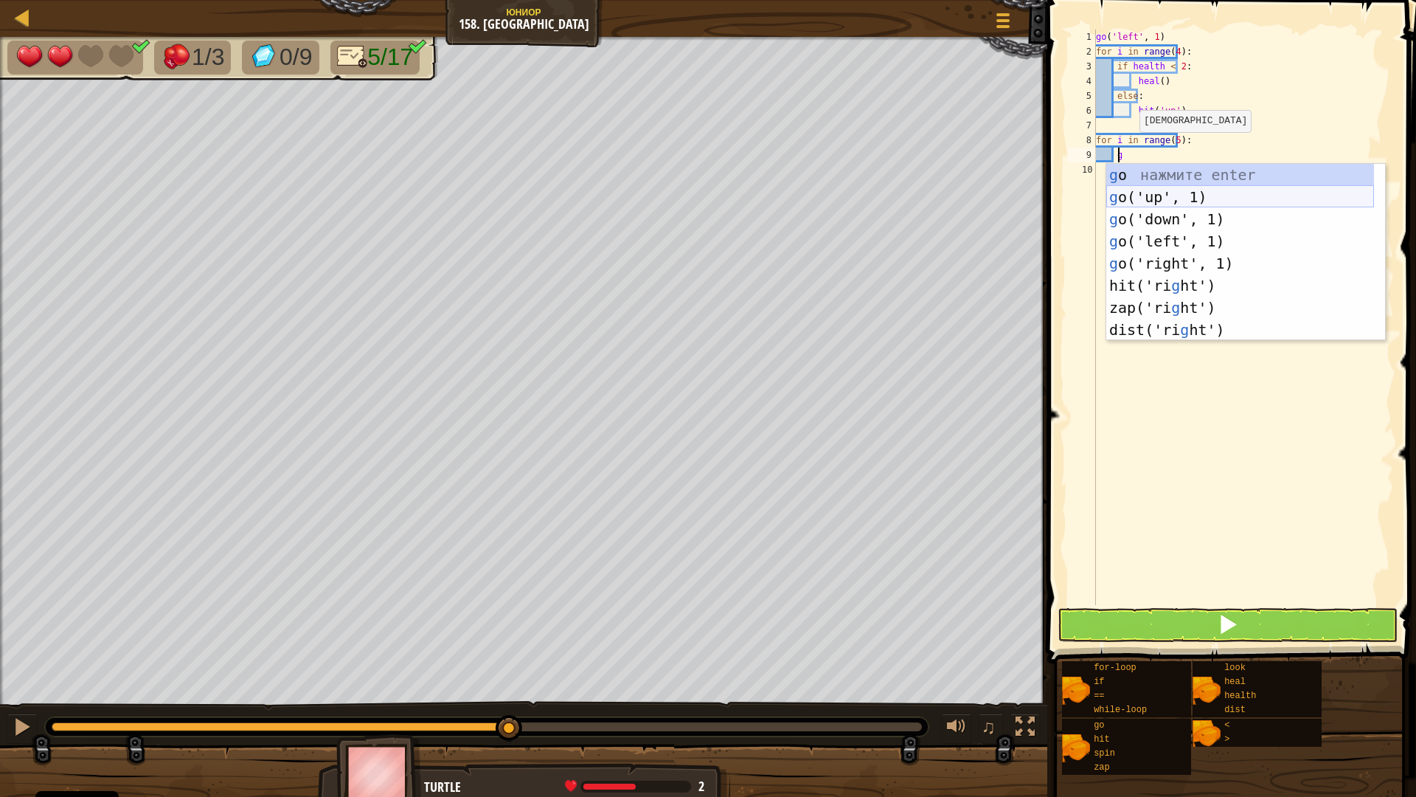
click at [1174, 206] on div "g o нажмите enter g o('up', 1) нажмите enter g o('down', 1) нажмите enter g o('…" at bounding box center [1241, 274] width 268 height 221
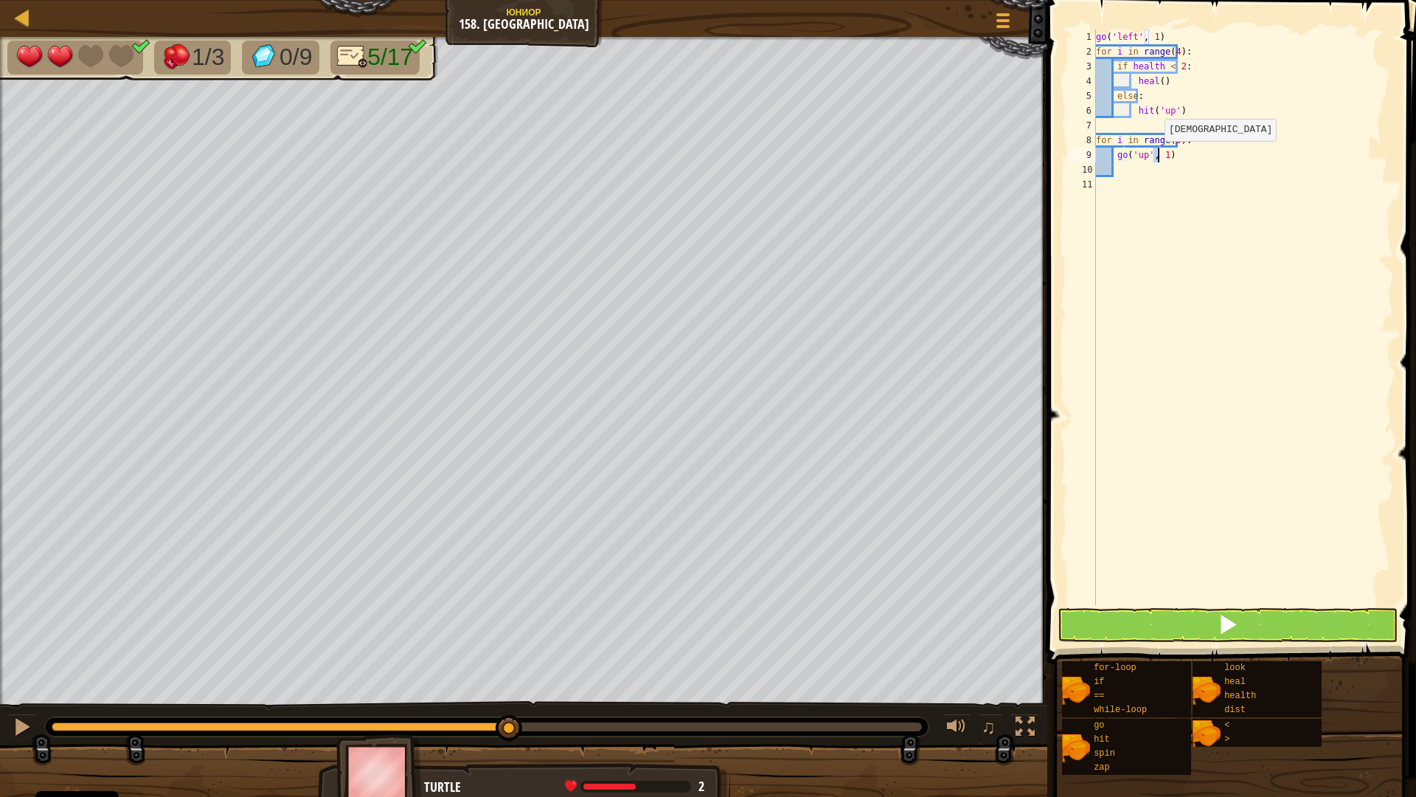
click at [1156, 156] on div "go ( 'left' , 1 ) for i in range ( 4 ) : if health < 2 : heal ( ) else : hit ( …" at bounding box center [1243, 332] width 301 height 605
type textarea "go('up', 2)"
click at [1132, 169] on div "go ( 'left' , 1 ) for i in range ( 4 ) : if health < 2 : heal ( ) else : hit ( …" at bounding box center [1243, 332] width 301 height 605
type textarea "g"
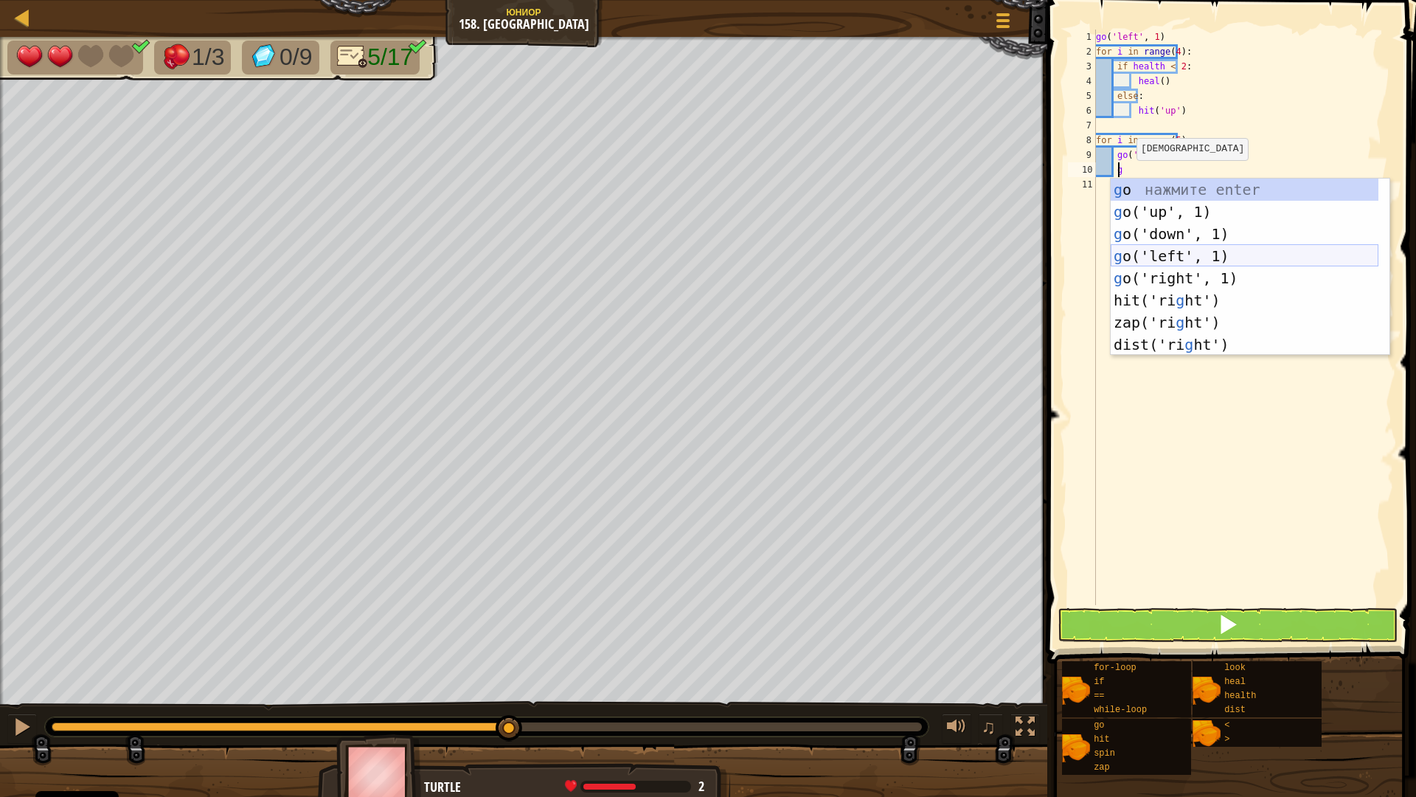
click at [1156, 257] on div "g o нажмите enter g o('up', 1) нажмите enter g o('down', 1) нажмите enter g o('…" at bounding box center [1245, 289] width 268 height 221
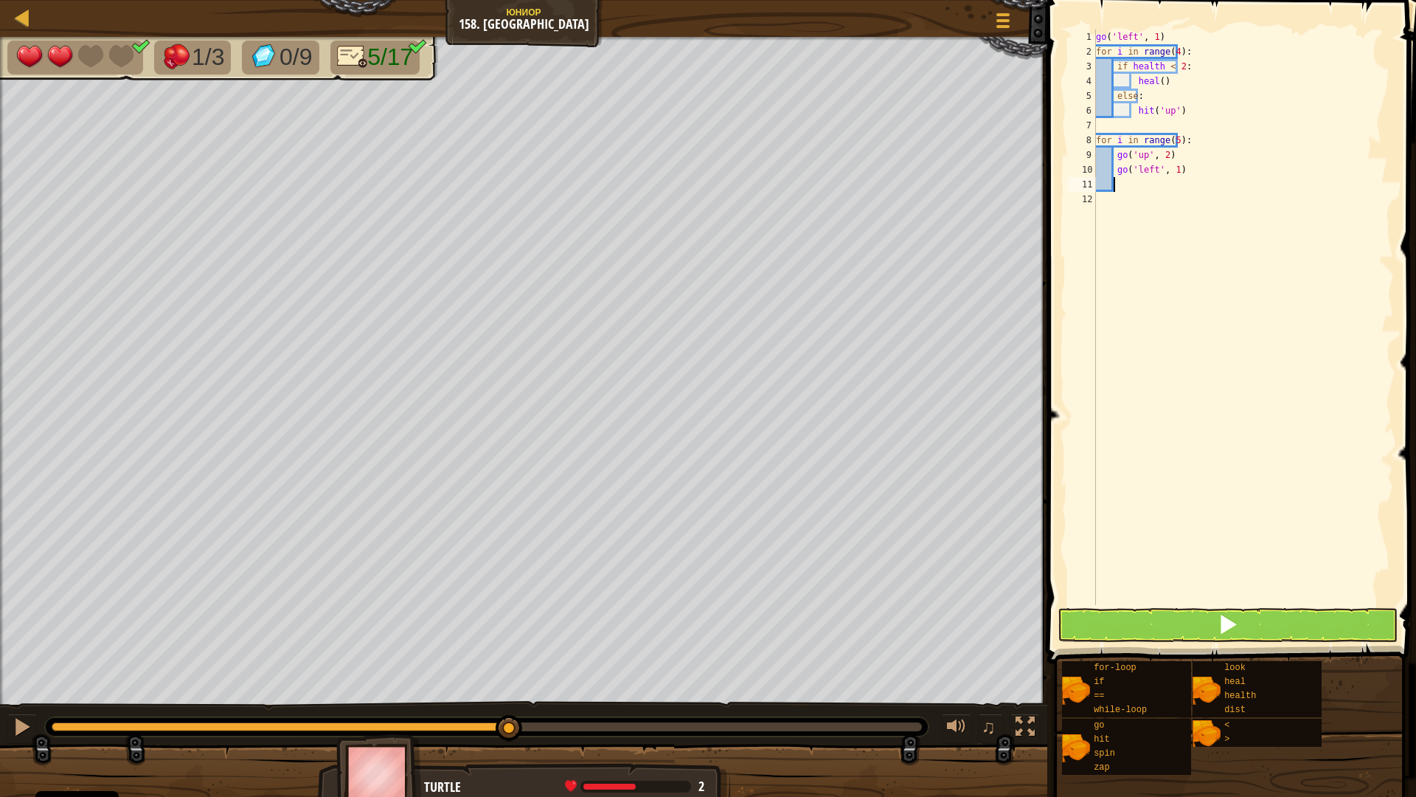
type textarea "g"
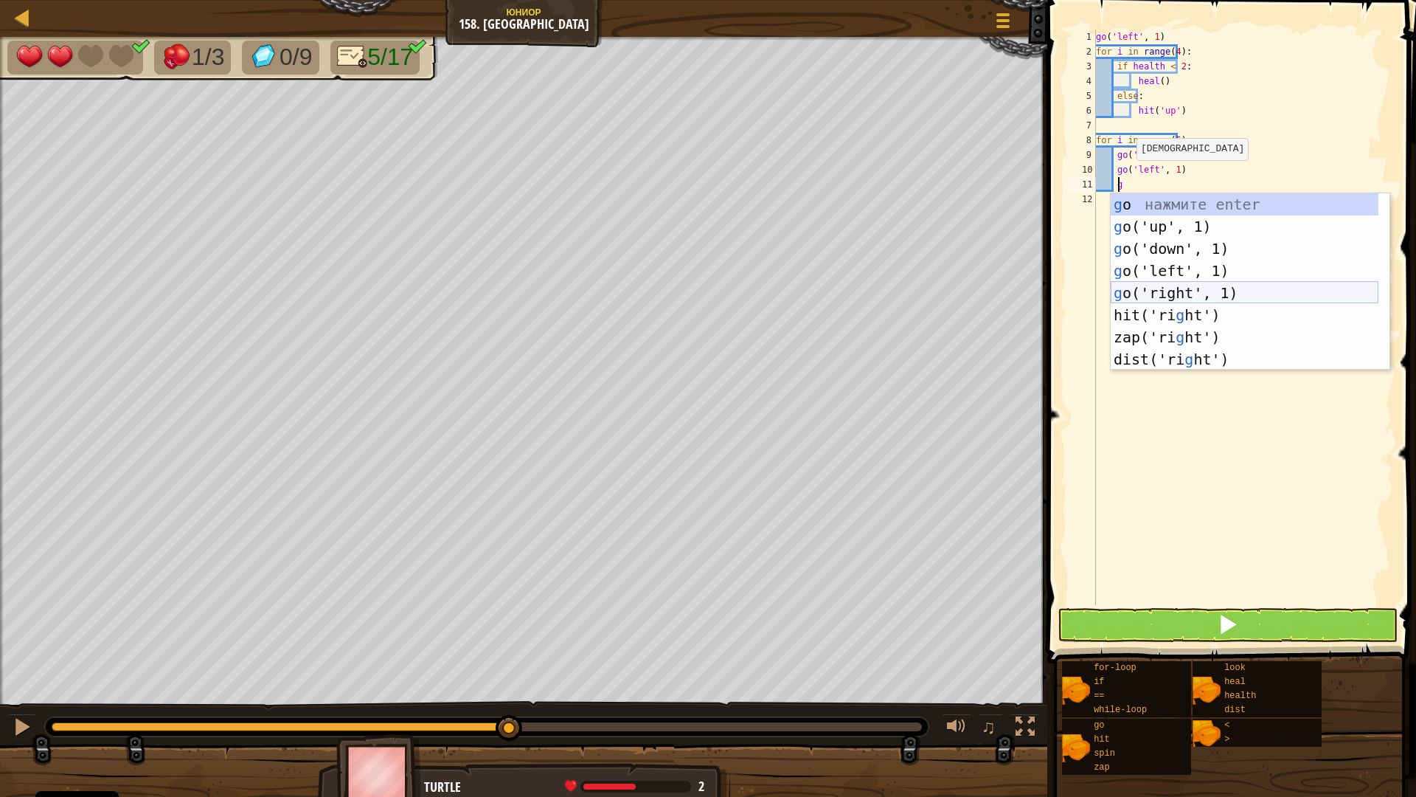
click at [1155, 290] on div "g o нажмите enter g o('up', 1) нажмите enter g o('down', 1) нажмите enter g o('…" at bounding box center [1245, 303] width 268 height 221
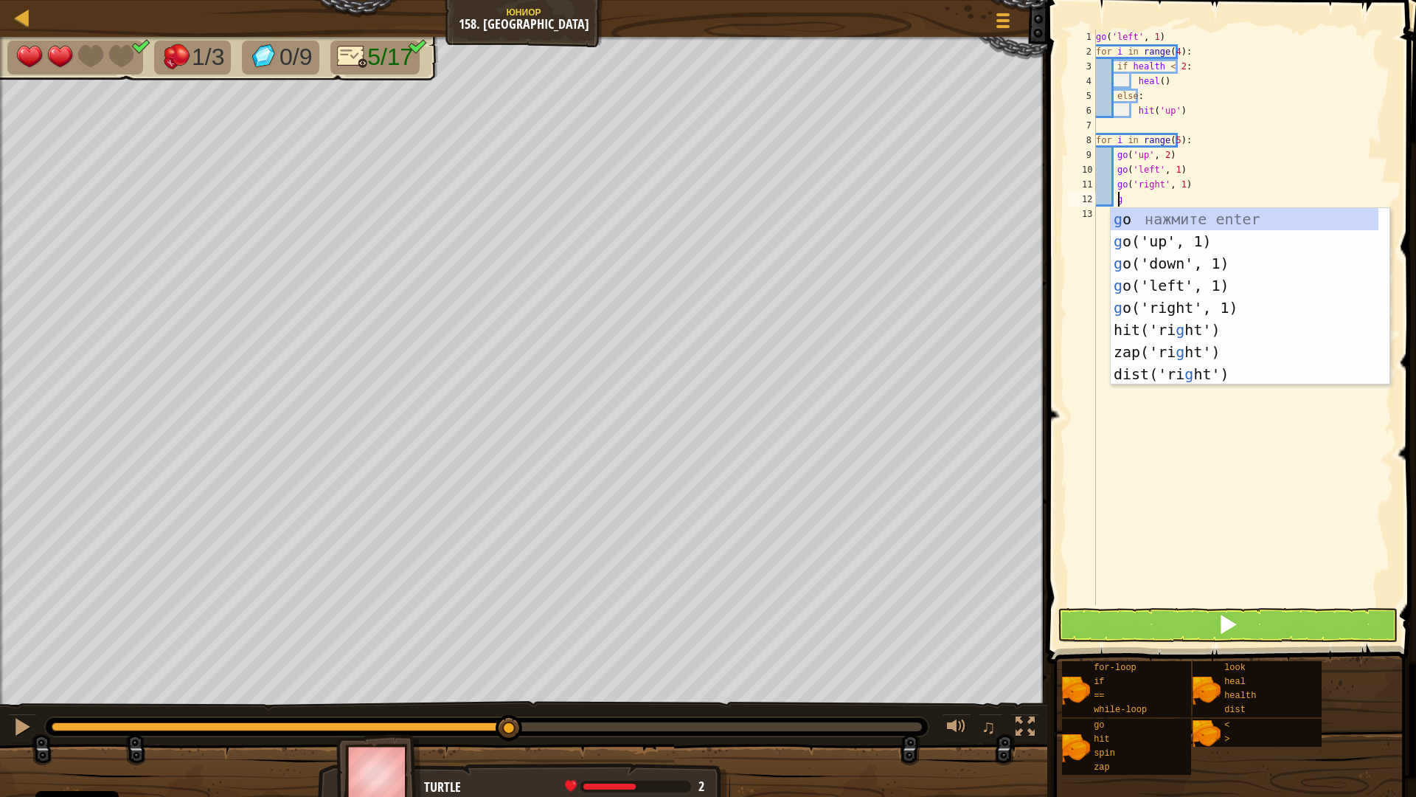
click at [1222, 181] on div "go ( 'left' , 1 ) for i in range ( 4 ) : if health < 2 : heal ( ) else : hit ( …" at bounding box center [1243, 332] width 301 height 605
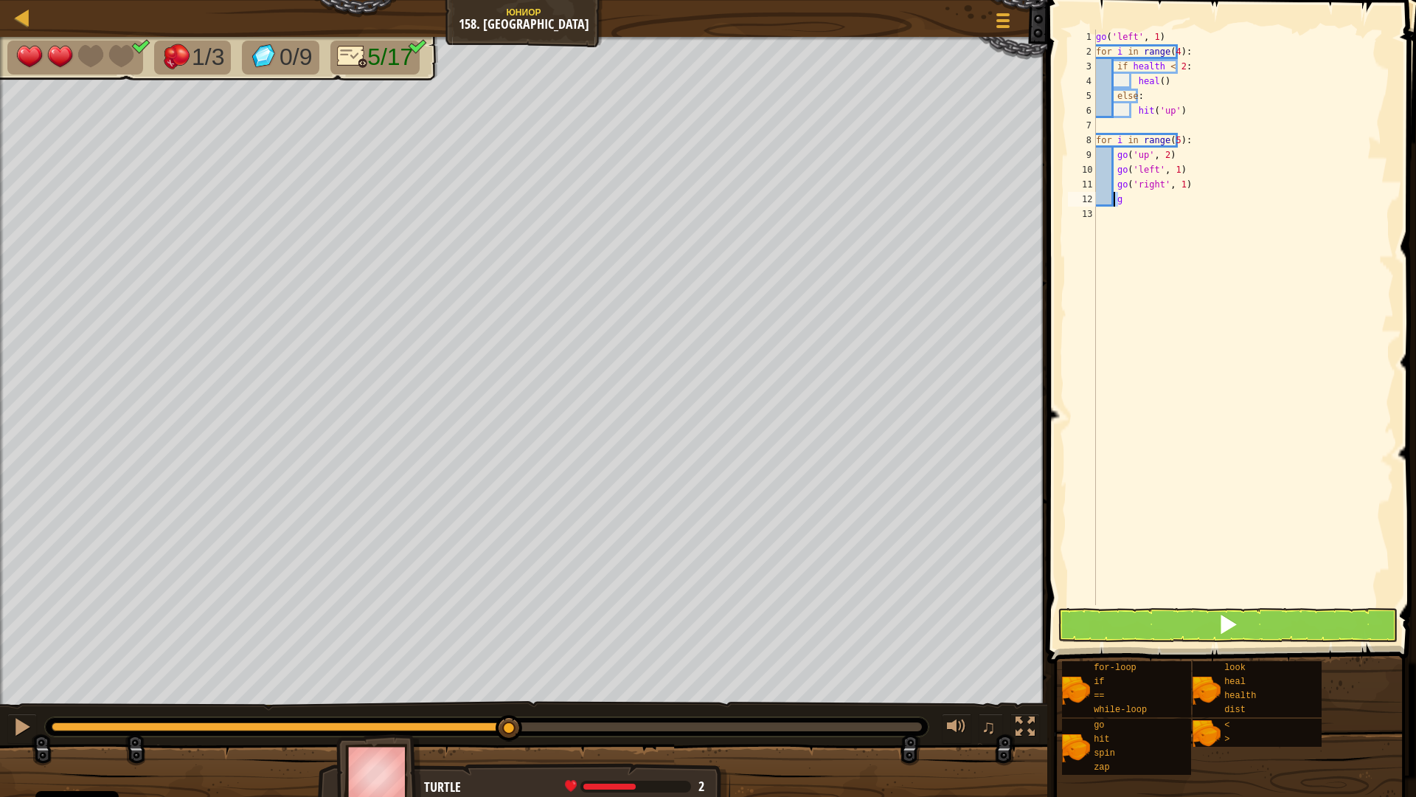
drag, startPoint x: 1140, startPoint y: 204, endPoint x: 1113, endPoint y: 201, distance: 27.4
click at [1113, 201] on div "go ( 'left' , 1 ) for i in range ( 4 ) : if health < 2 : heal ( ) else : hit ( …" at bounding box center [1243, 332] width 301 height 605
type textarea "g"
click at [1277, 637] on button at bounding box center [1228, 625] width 341 height 34
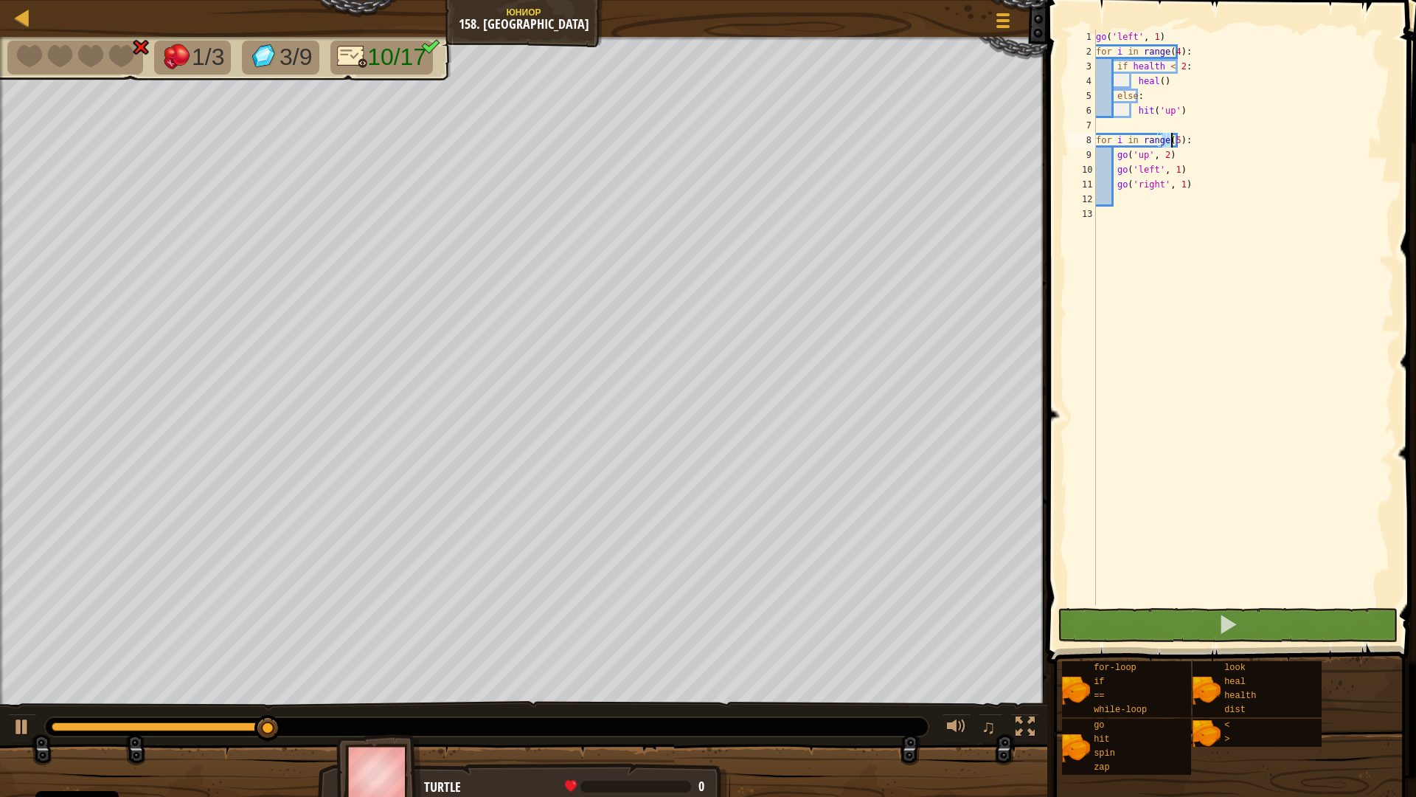
click at [1169, 139] on div "go ( 'left' , 1 ) for i in range ( 4 ) : if health < 2 : heal ( ) else : hit ( …" at bounding box center [1243, 332] width 301 height 605
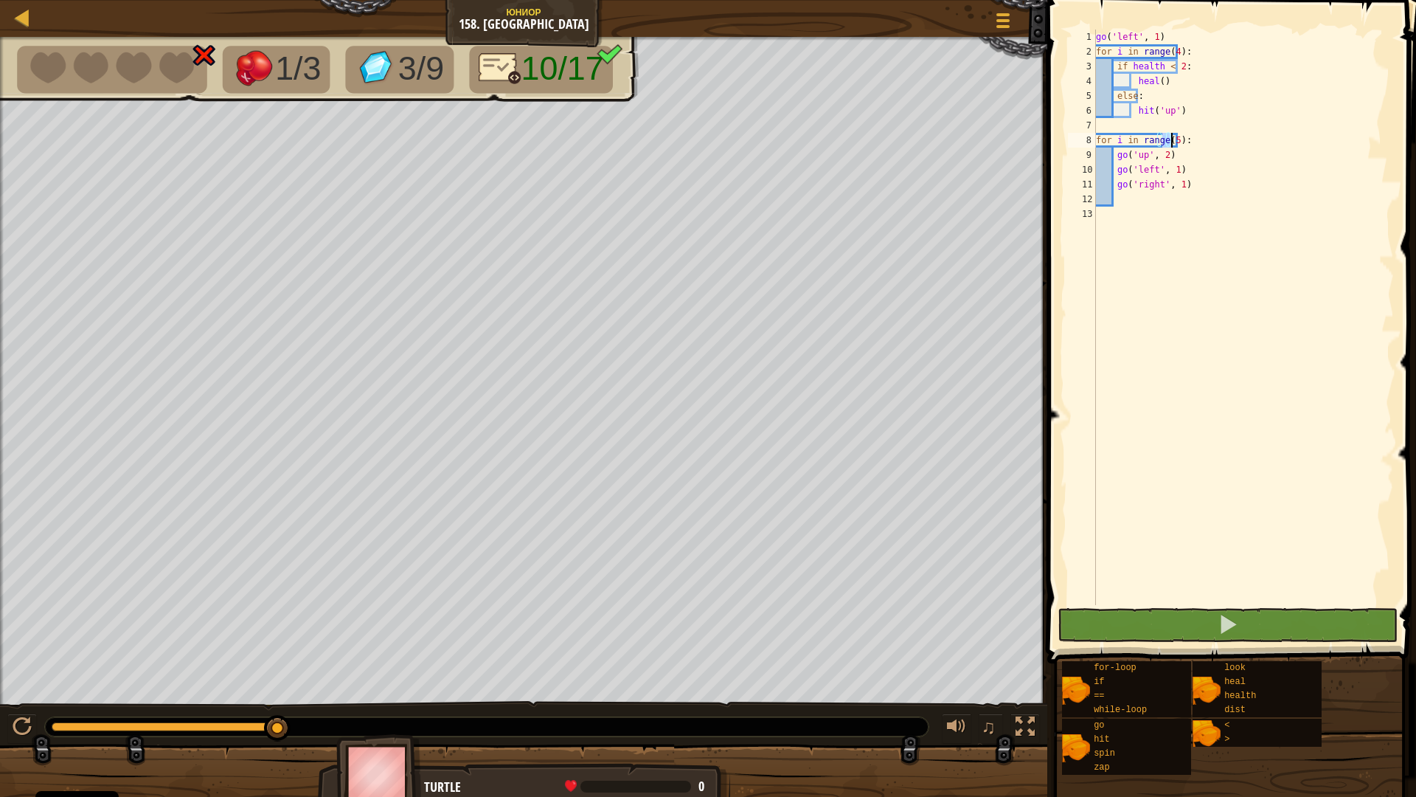
click at [1169, 140] on div "go ( 'left' , 1 ) for i in range ( 4 ) : if health < 2 : heal ( ) else : hit ( …" at bounding box center [1243, 317] width 301 height 575
click at [1163, 141] on div "go ( 'left' , 1 ) for i in range ( 4 ) : if health < 2 : heal ( ) else : hit ( …" at bounding box center [1243, 332] width 301 height 605
click at [1169, 141] on div "go ( 'left' , 1 ) for i in range ( 4 ) : if health < 2 : heal ( ) else : hit ( …" at bounding box center [1243, 317] width 301 height 575
click at [1166, 138] on div "go ( 'left' , 1 ) for i in range ( 4 ) : if health < 2 : heal ( ) else : hit ( …" at bounding box center [1243, 332] width 301 height 605
click at [1166, 139] on div "go ( 'left' , 1 ) for i in range ( 4 ) : if health < 2 : heal ( ) else : hit ( …" at bounding box center [1243, 332] width 301 height 605
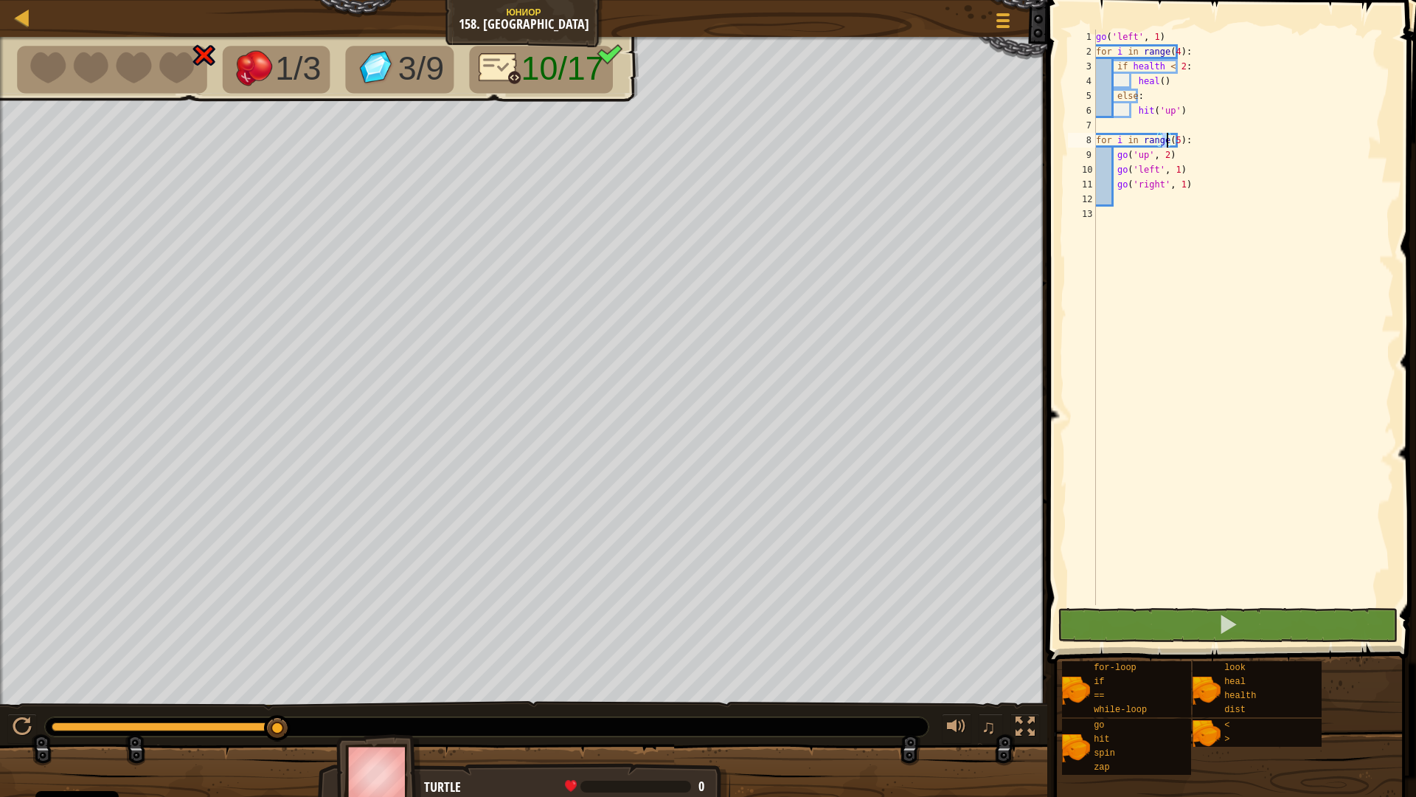
type textarea "for i in range(3):"
click at [1146, 206] on div "go ( 'left' , 1 ) for i in range ( 4 ) : if health < 2 : heal ( ) else : hit ( …" at bounding box center [1243, 332] width 301 height 605
drag, startPoint x: 1122, startPoint y: 204, endPoint x: 1085, endPoint y: 201, distance: 37.0
click at [1085, 201] on div "1 2 3 4 5 6 7 8 9 10 11 12 13 go ( 'left' , 1 ) for i in range ( 4 ) : if healt…" at bounding box center [1229, 317] width 329 height 575
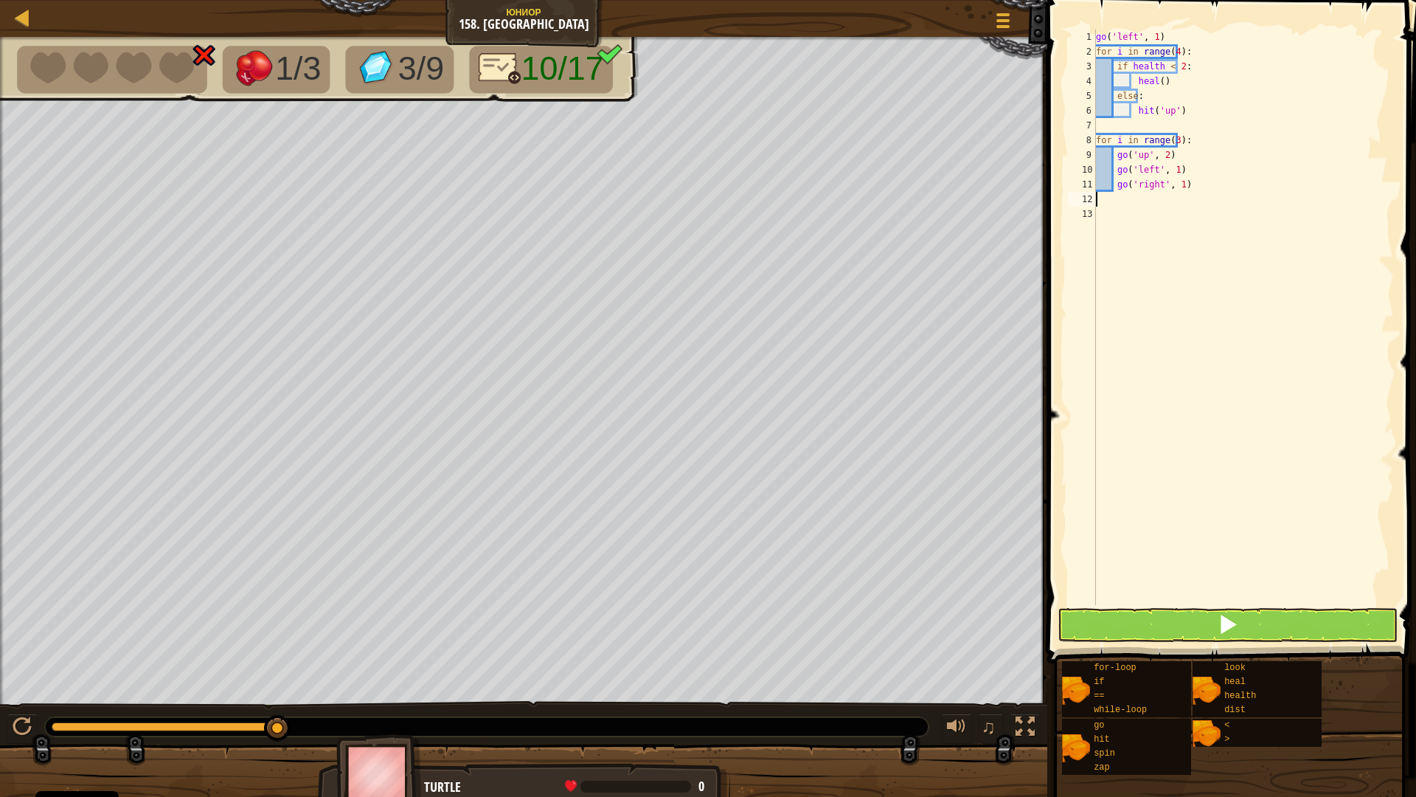
type textarea "g"
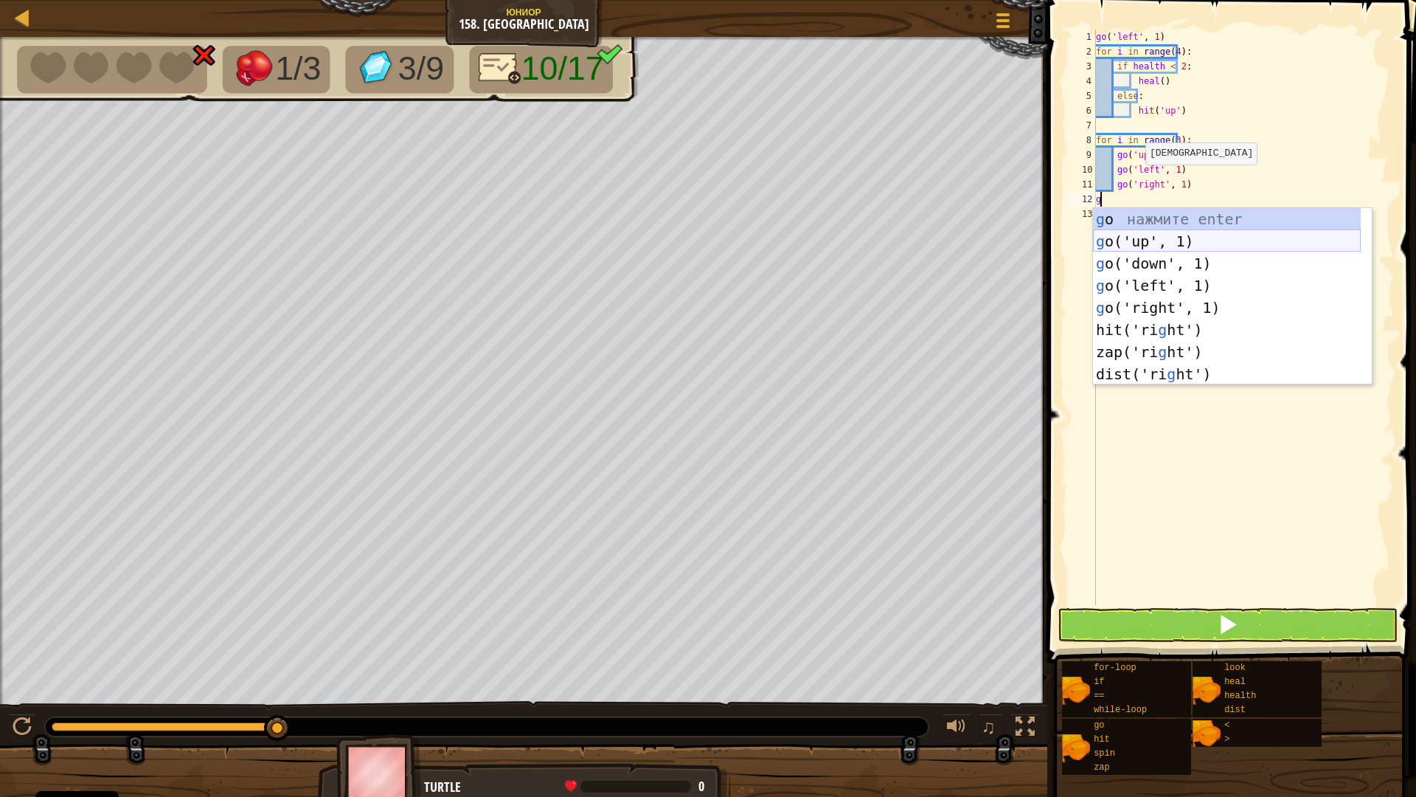
click at [1172, 238] on div "g o нажмите enter g o('up', 1) нажмите enter g o('down', 1) нажмите enter g o('…" at bounding box center [1227, 318] width 268 height 221
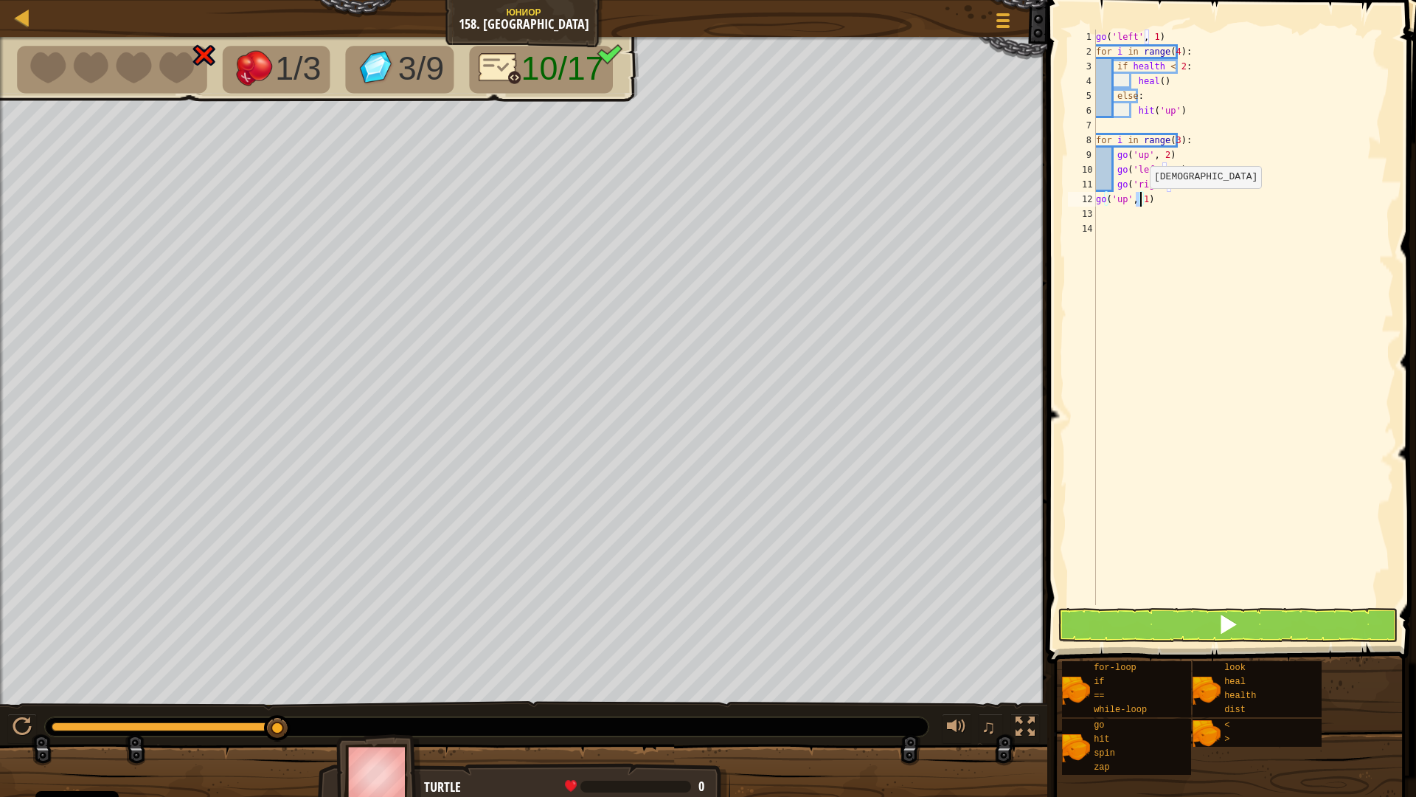
click at [1141, 203] on div "go ( 'left' , 1 ) for i in range ( 4 ) : if health < 2 : heal ( ) else : hit ( …" at bounding box center [1243, 332] width 301 height 605
type textarea "go('up', 2)"
click at [1163, 274] on div "go ( 'left' , 1 ) for i in range ( 4 ) : if health < 2 : heal ( ) else : hit ( …" at bounding box center [1243, 332] width 301 height 605
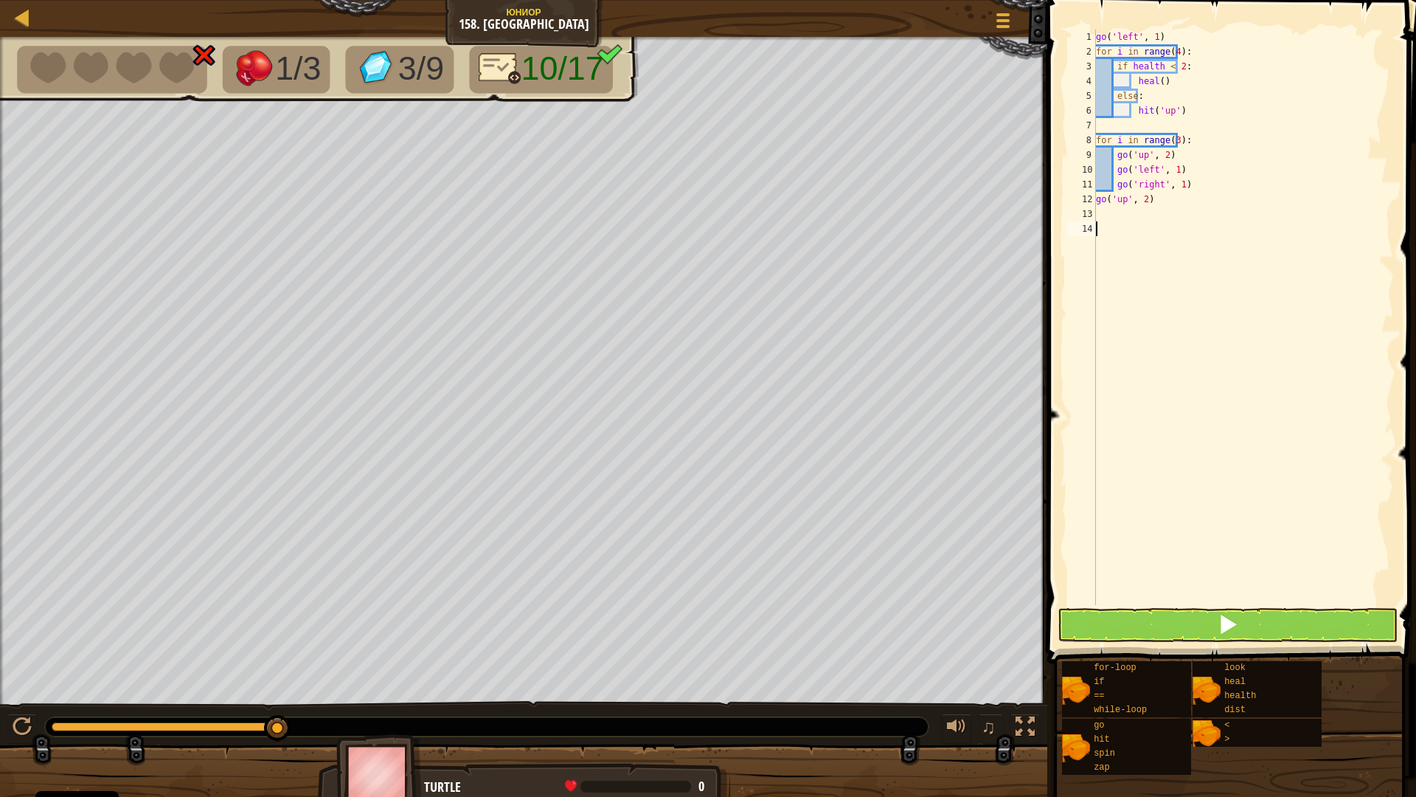
click at [1122, 214] on div "go ( 'left' , 1 ) for i in range ( 4 ) : if health < 2 : heal ( ) else : hit ( …" at bounding box center [1243, 332] width 301 height 605
click at [1167, 141] on div "go ( 'left' , 1 ) for i in range ( 4 ) : if health < 2 : heal ( ) else : hit ( …" at bounding box center [1243, 332] width 301 height 605
type textarea "for i in range(2):"
click at [1208, 639] on button at bounding box center [1228, 625] width 341 height 34
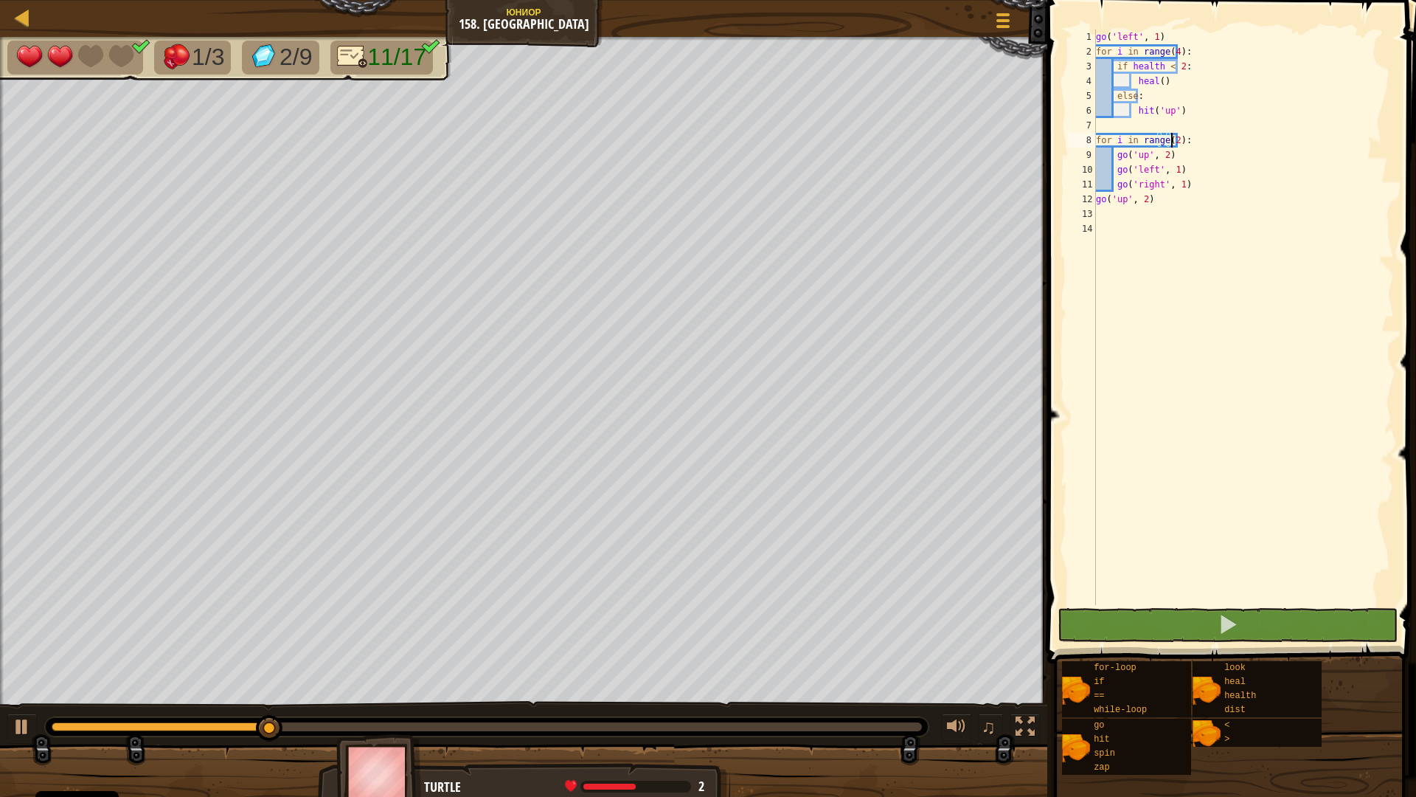
click at [1107, 211] on div "go ( 'left' , 1 ) for i in range ( 4 ) : if health < 2 : heal ( ) else : hit ( …" at bounding box center [1243, 332] width 301 height 605
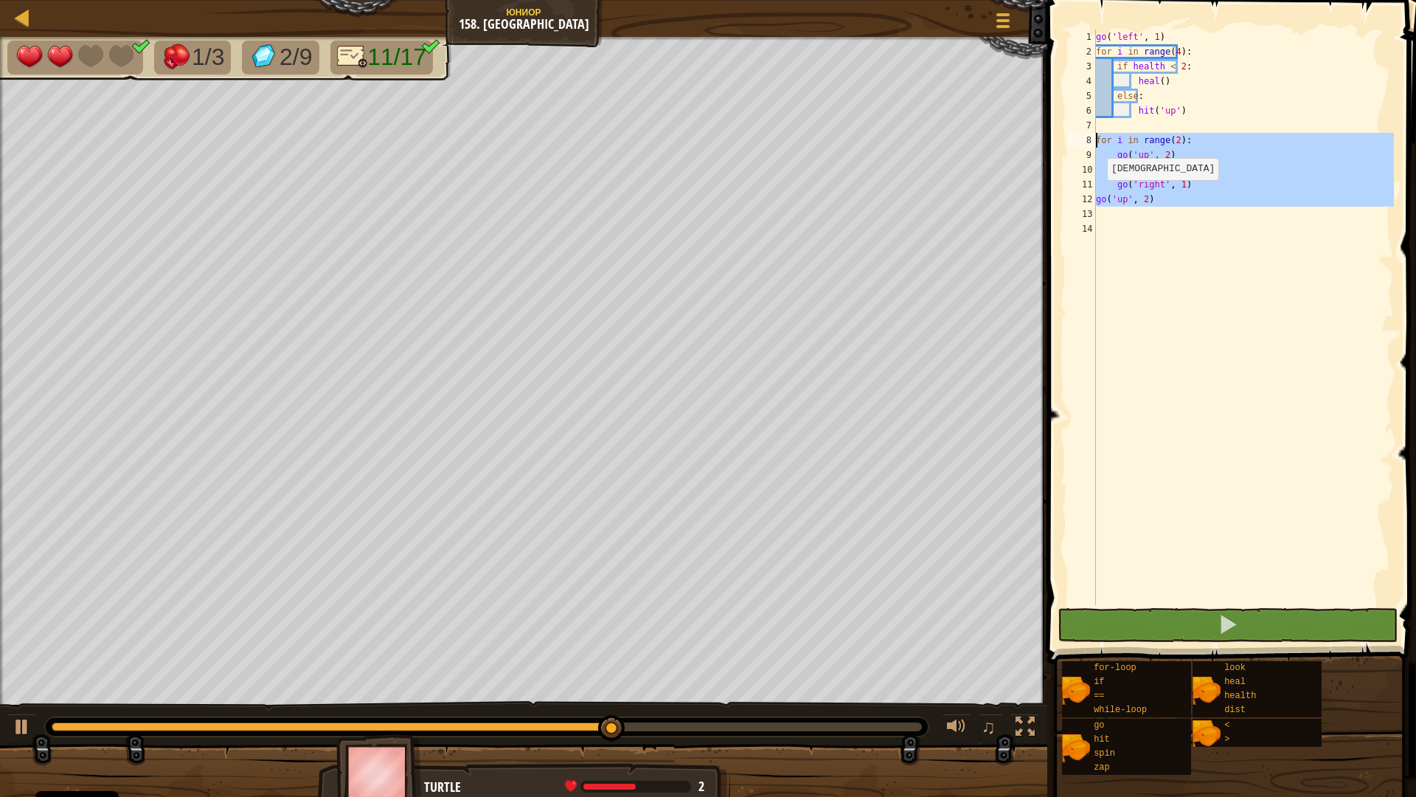
click at [1035, 134] on div "[PERSON_NAME] 158. Greater Hero Меню игры 1 ההההההההההההההההההההההההההההההההההה…" at bounding box center [708, 398] width 1416 height 797
type textarea "for i in range(2): go('up', 2)"
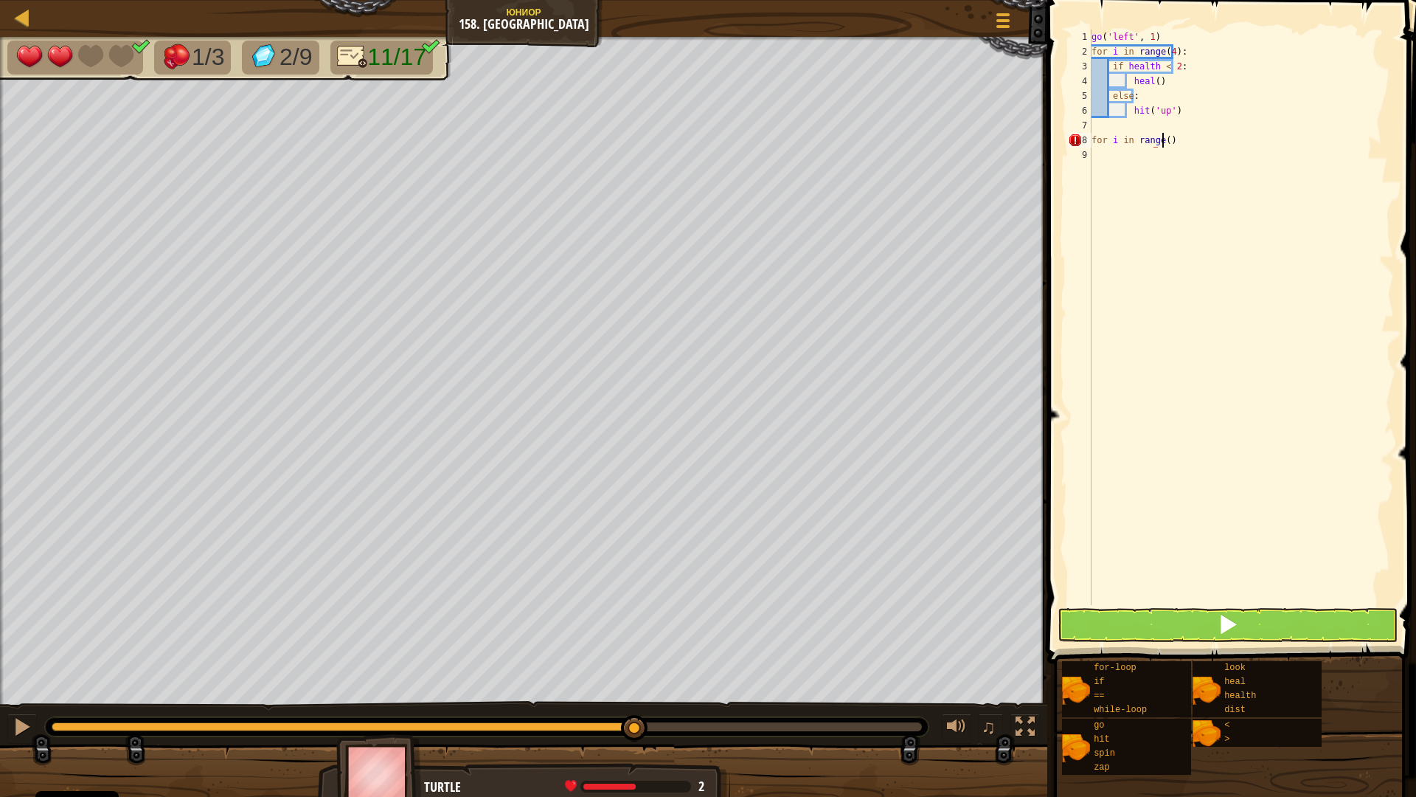
scroll to position [7, 5]
type textarea "for i in range():"
click at [1119, 162] on div "go ( 'left' , 1 ) for i in range ( 4 ) : if health < 2 : heal ( ) else : hit ( …" at bounding box center [1241, 332] width 305 height 605
type textarea "g"
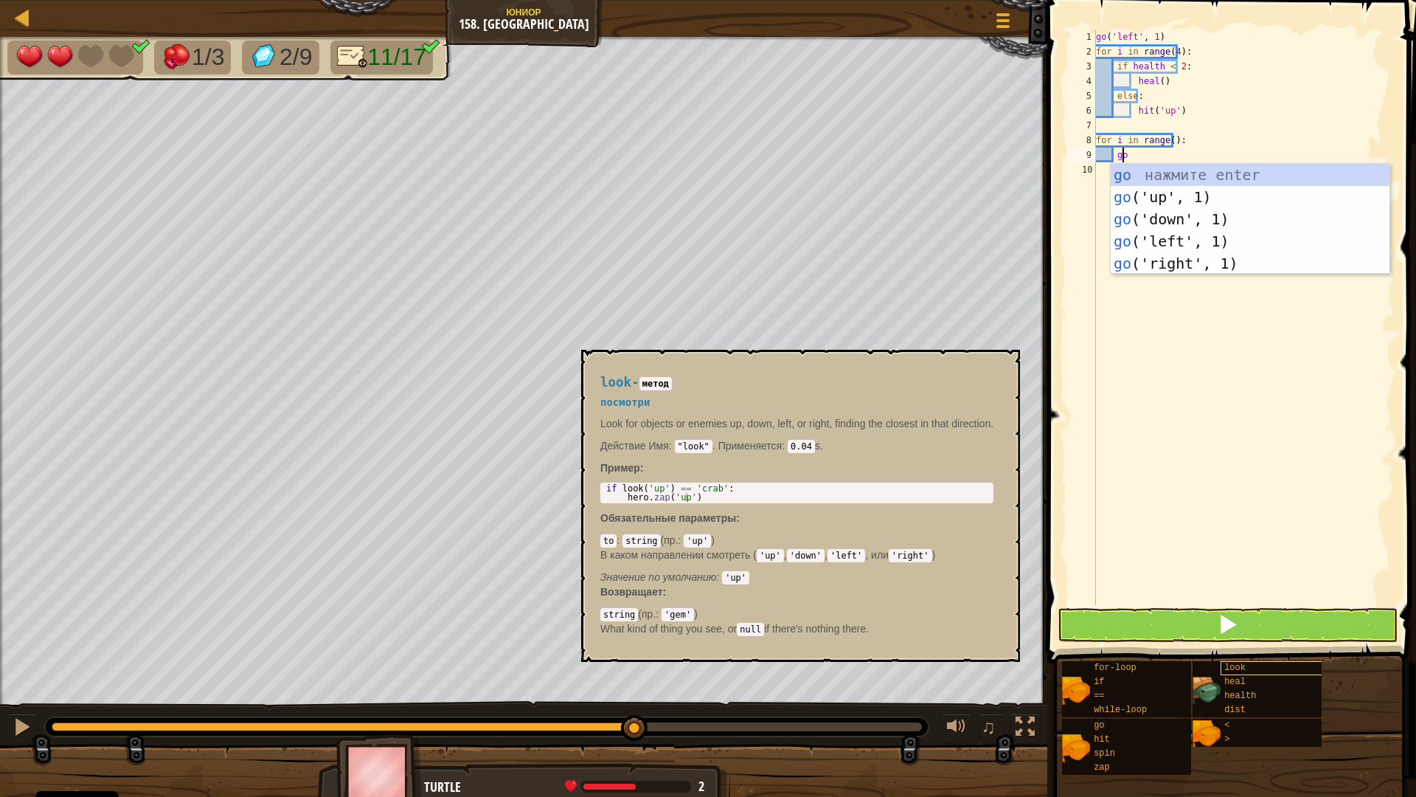
scroll to position [7, 1]
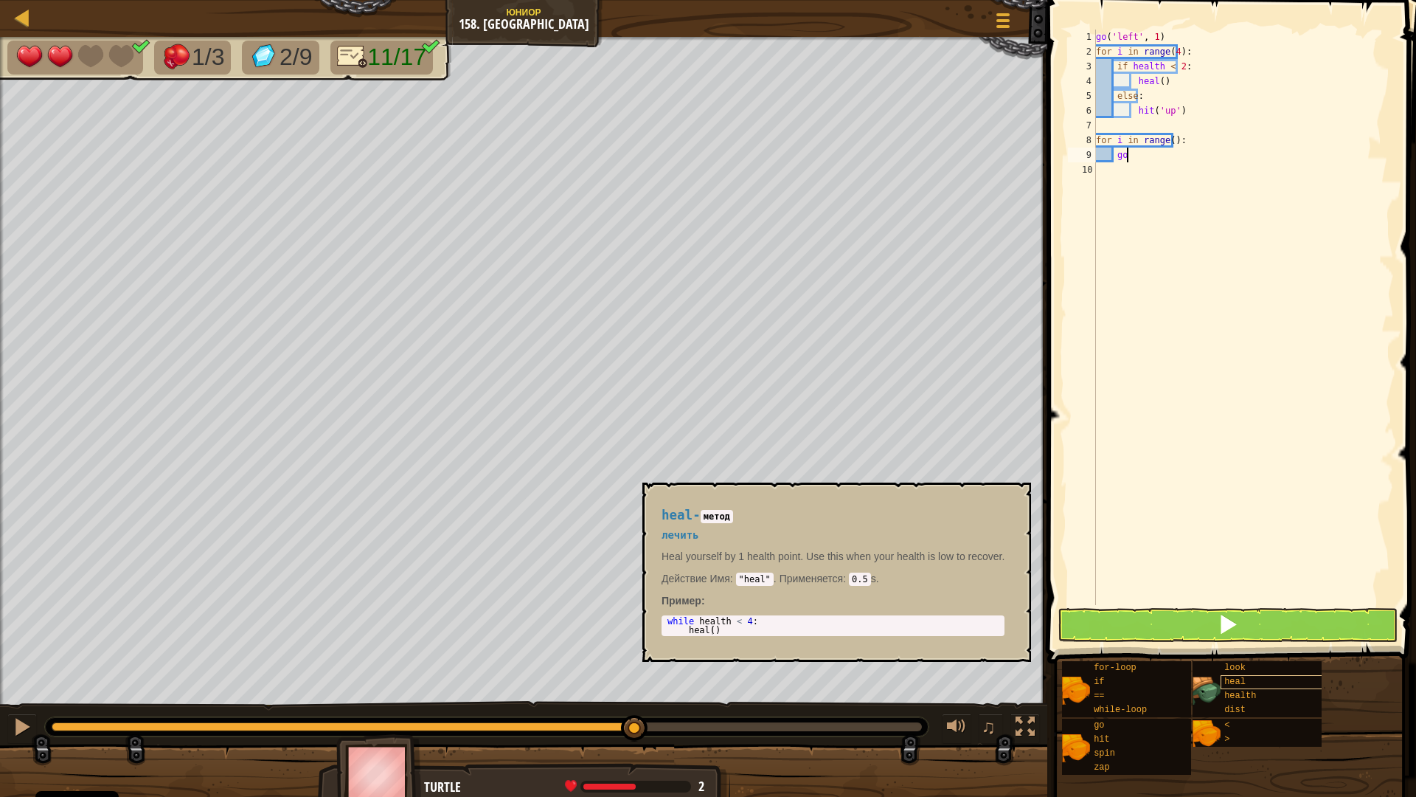
type textarea "go u"
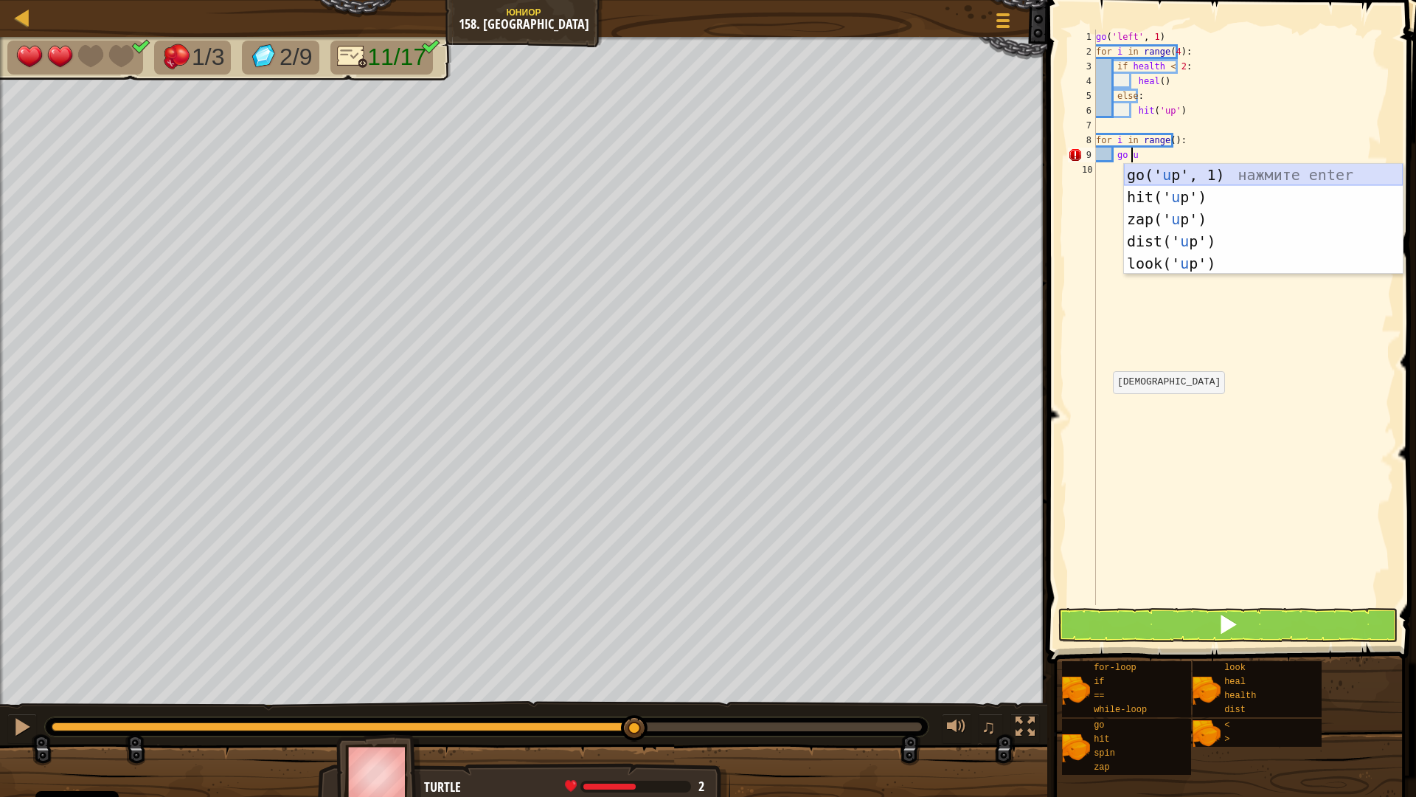
click at [1143, 173] on div "go(' u p', 1) нажмите enter hit(' u p') нажмите enter zap(' u p') нажмите enter…" at bounding box center [1263, 241] width 279 height 155
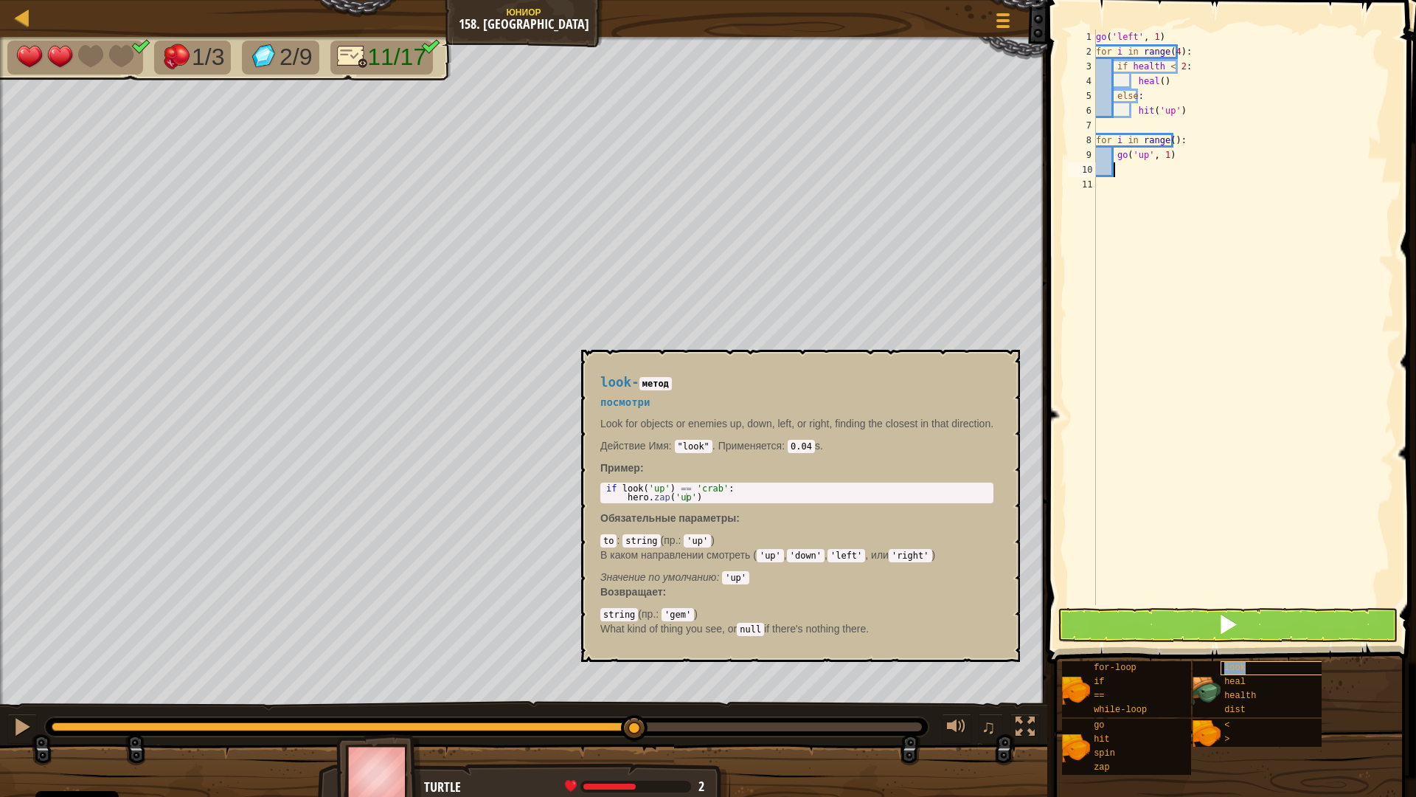
click at [1256, 662] on div "look" at bounding box center [1292, 668] width 142 height 14
type textarea "if look('up') == 'crab':"
drag, startPoint x: 714, startPoint y: 485, endPoint x: 643, endPoint y: 487, distance: 70.8
click at [606, 487] on div "if look ( 'up' ) == 'crab' : hero . zap ( 'up' )" at bounding box center [796, 501] width 387 height 35
click at [1129, 168] on div "go ( 'left' , 1 ) for i in range ( 4 ) : if health < 2 : heal ( ) else : hit ( …" at bounding box center [1243, 332] width 301 height 605
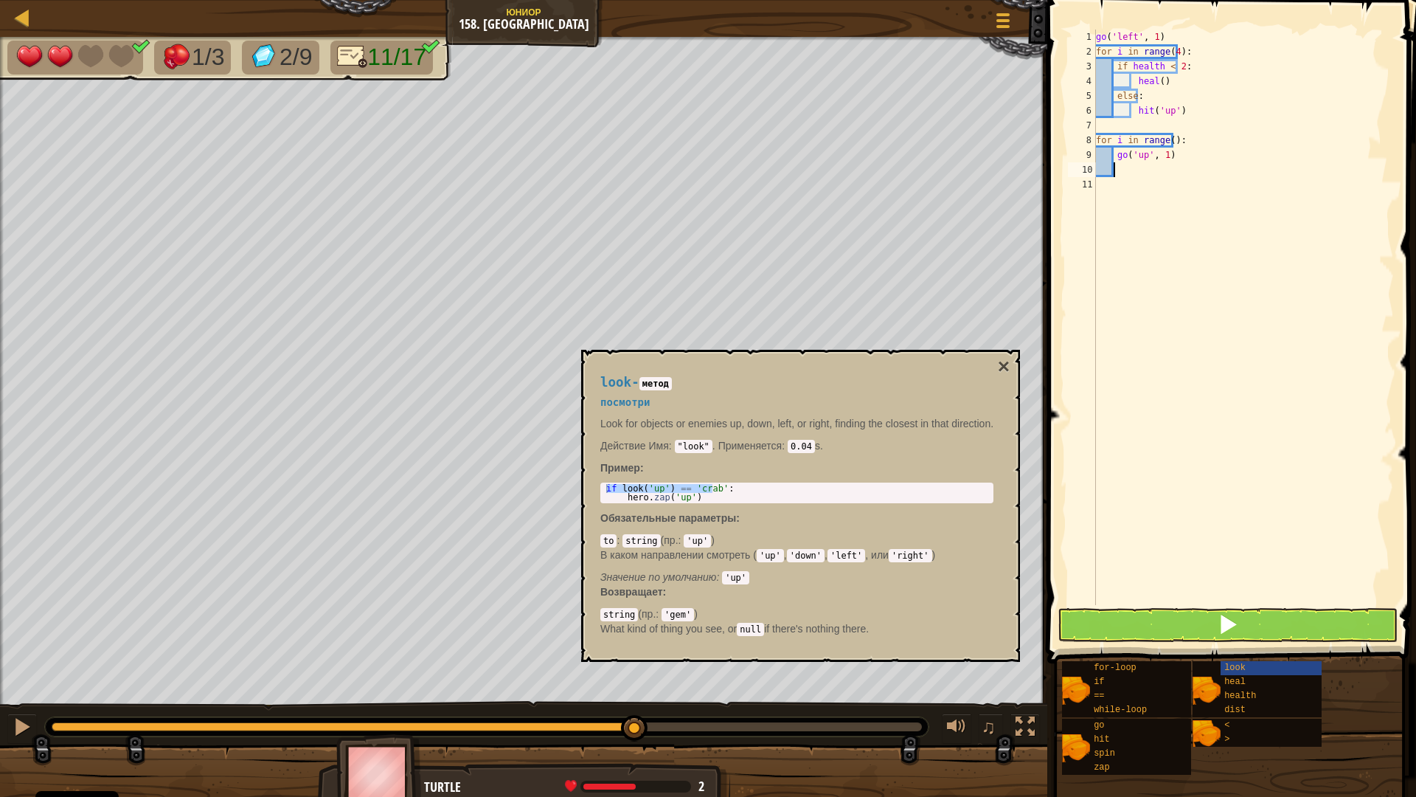
paste textarea "if look('up') == 'crab':"
drag, startPoint x: 1195, startPoint y: 171, endPoint x: 1210, endPoint y: 171, distance: 14.8
click at [1210, 171] on div "go ( 'left' , 1 ) for i in range ( 4 ) : if health < 2 : heal ( ) else : hit ( …" at bounding box center [1243, 332] width 301 height 605
drag, startPoint x: 1163, startPoint y: 169, endPoint x: 1155, endPoint y: 167, distance: 8.2
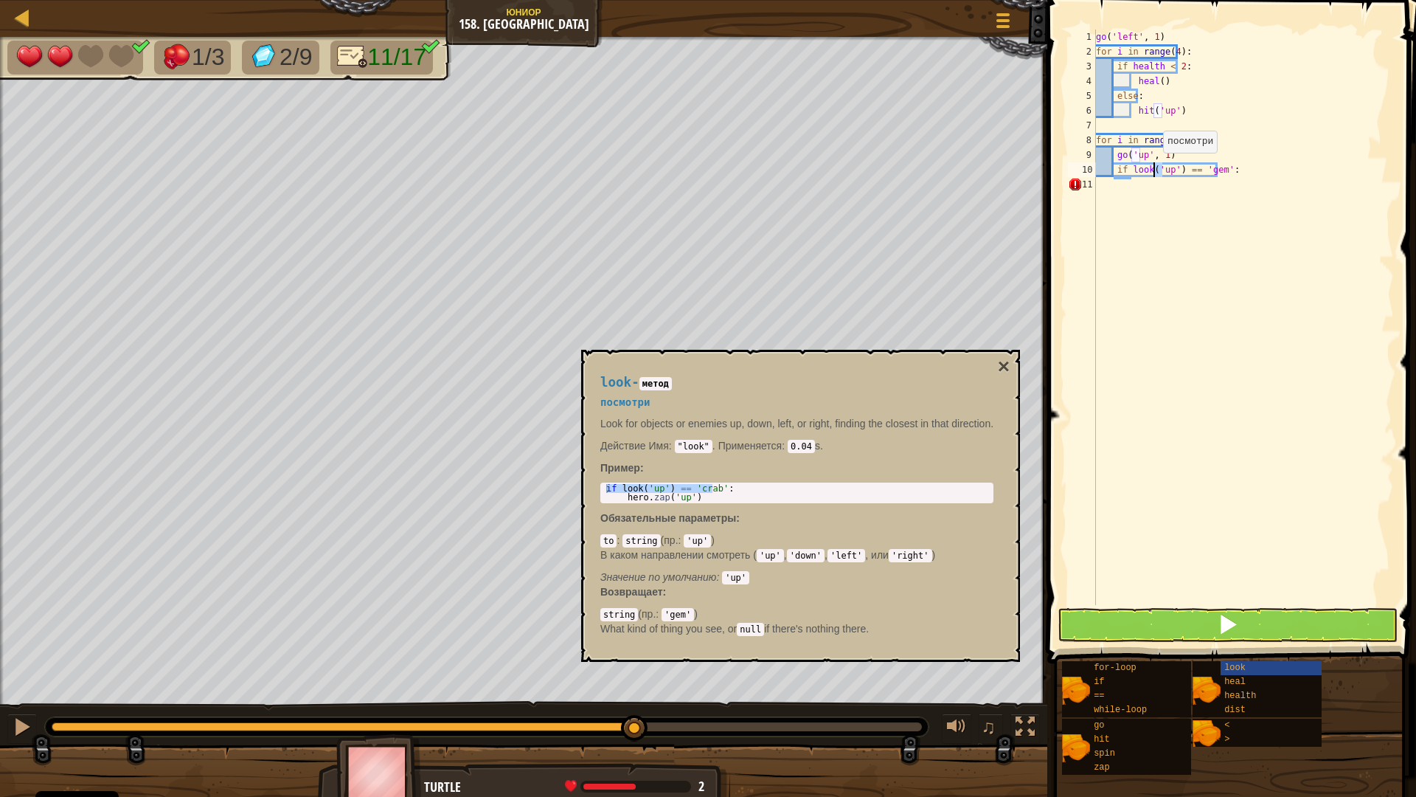
click at [1155, 167] on div "go ( 'left' , 1 ) for i in range ( 4 ) : if health < 2 : heal ( ) else : hit ( …" at bounding box center [1243, 332] width 301 height 605
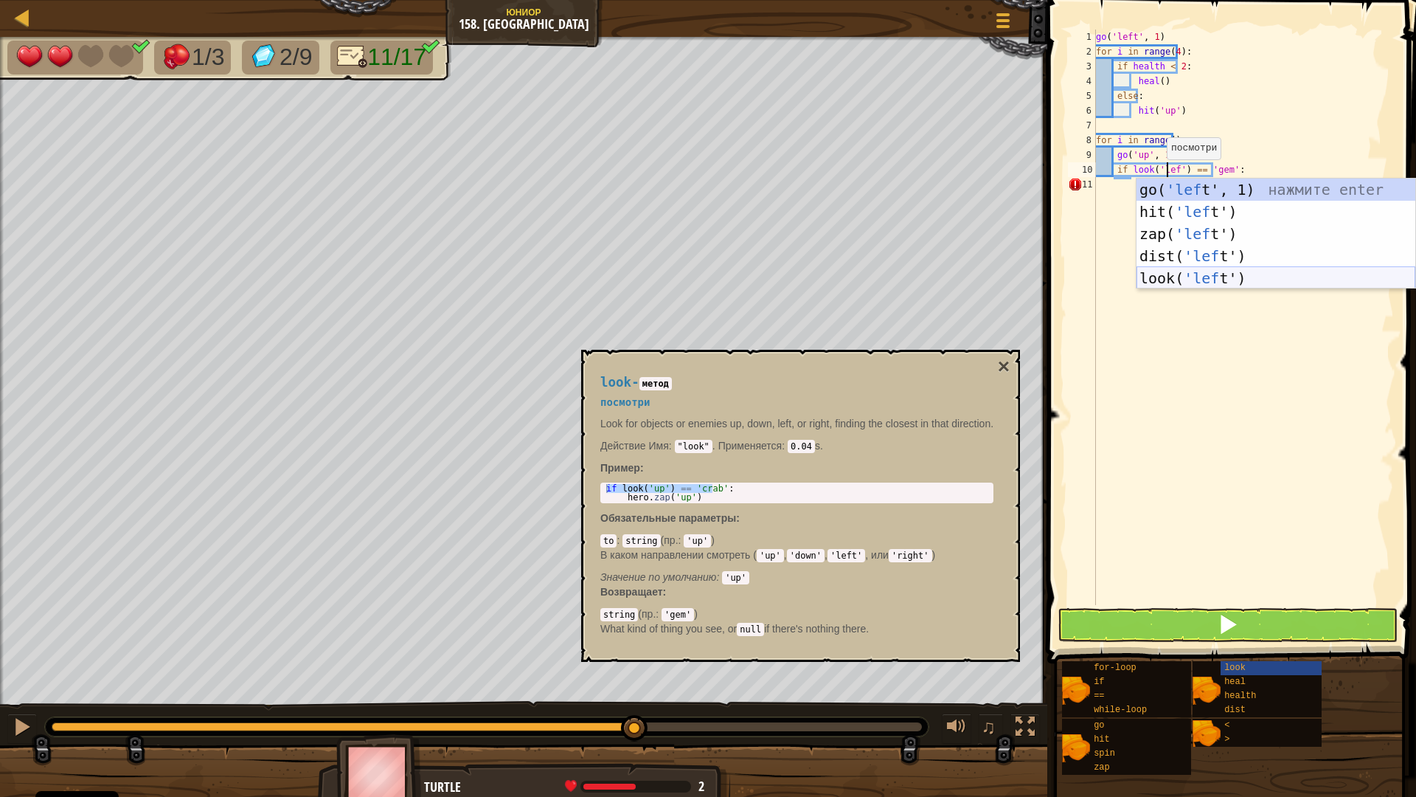
type textarea "if look('left') == 'gem':"
click at [1247, 420] on div "go ( 'left' , 1 ) for i in range ( 4 ) : if health < 2 : heal ( ) else : hit ( …" at bounding box center [1243, 332] width 301 height 605
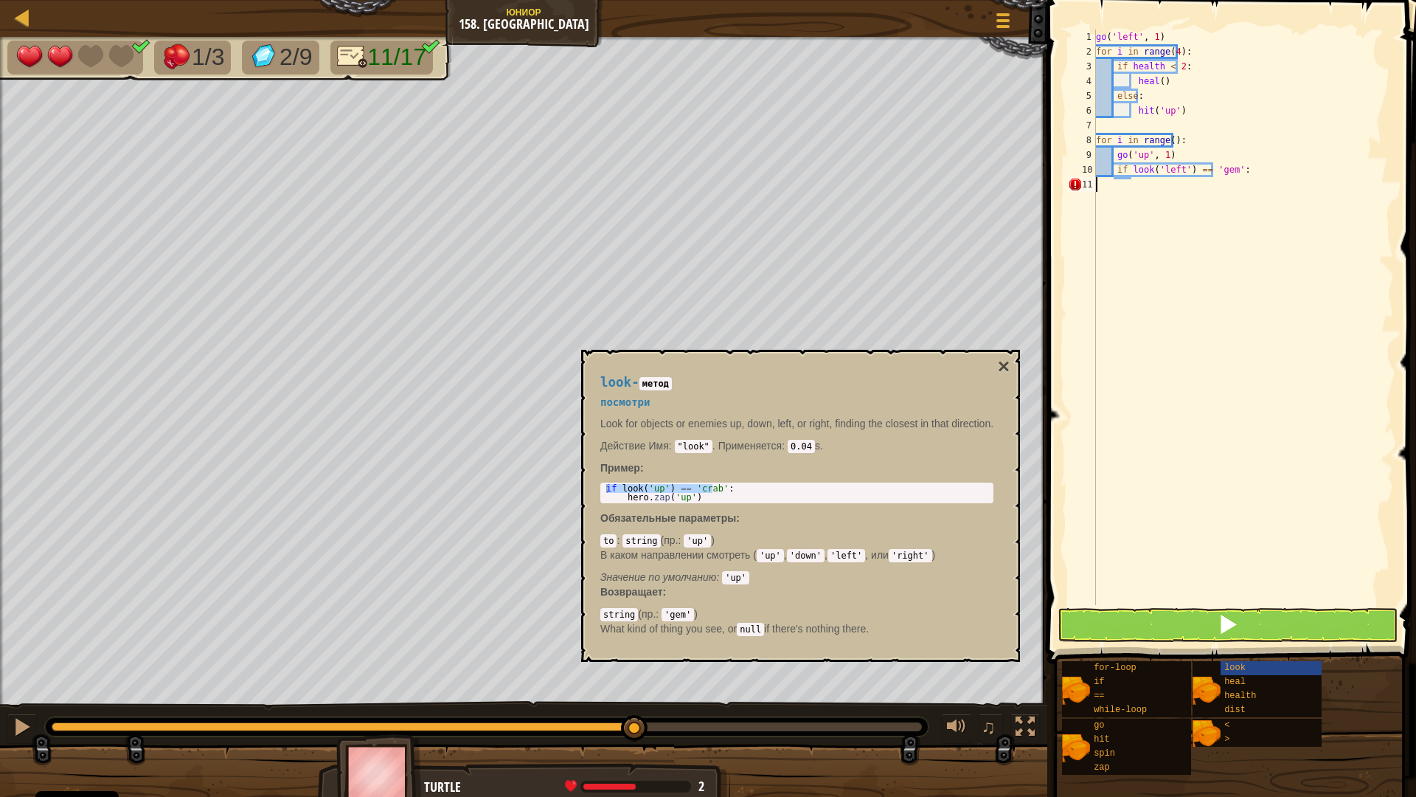
scroll to position [7, 0]
type textarea "h"
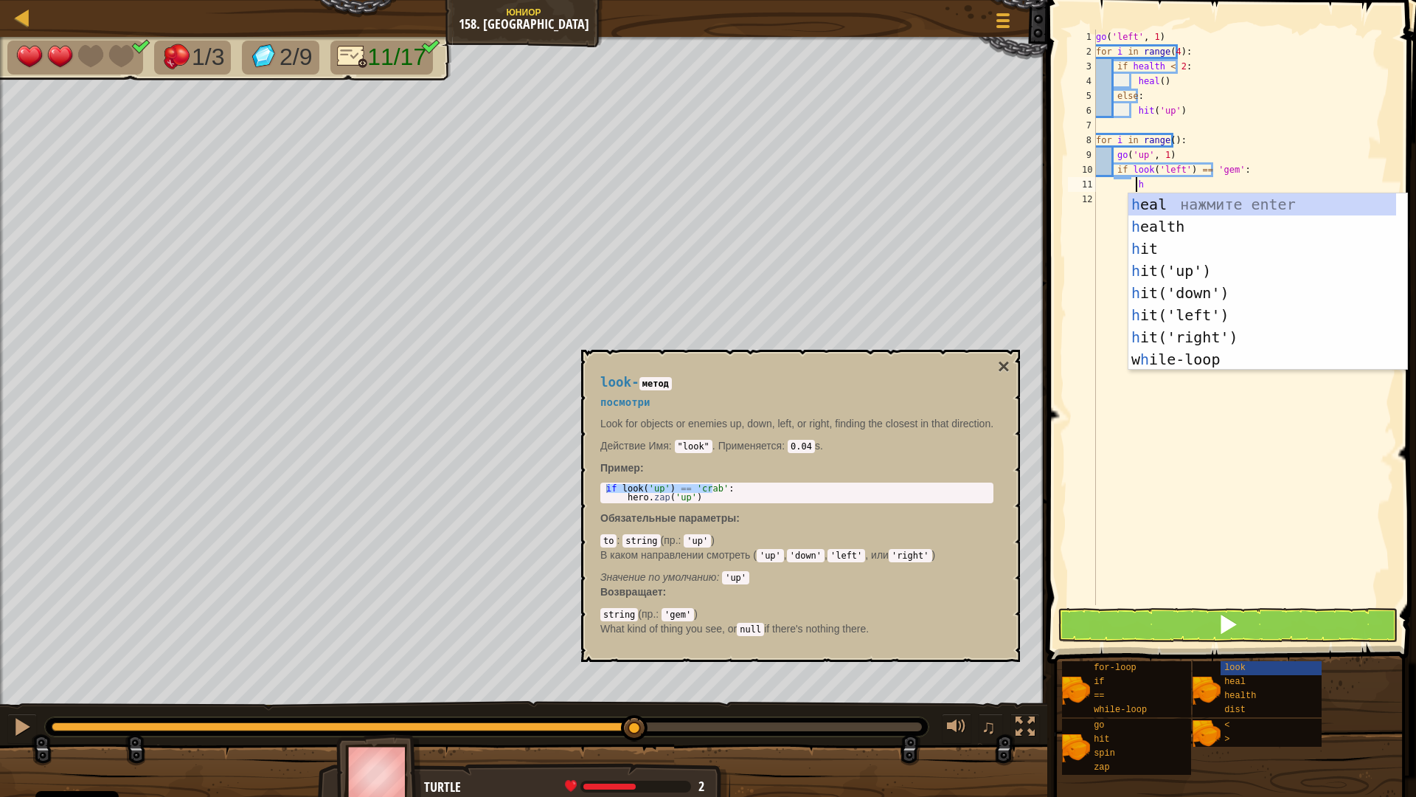
scroll to position [7, 2]
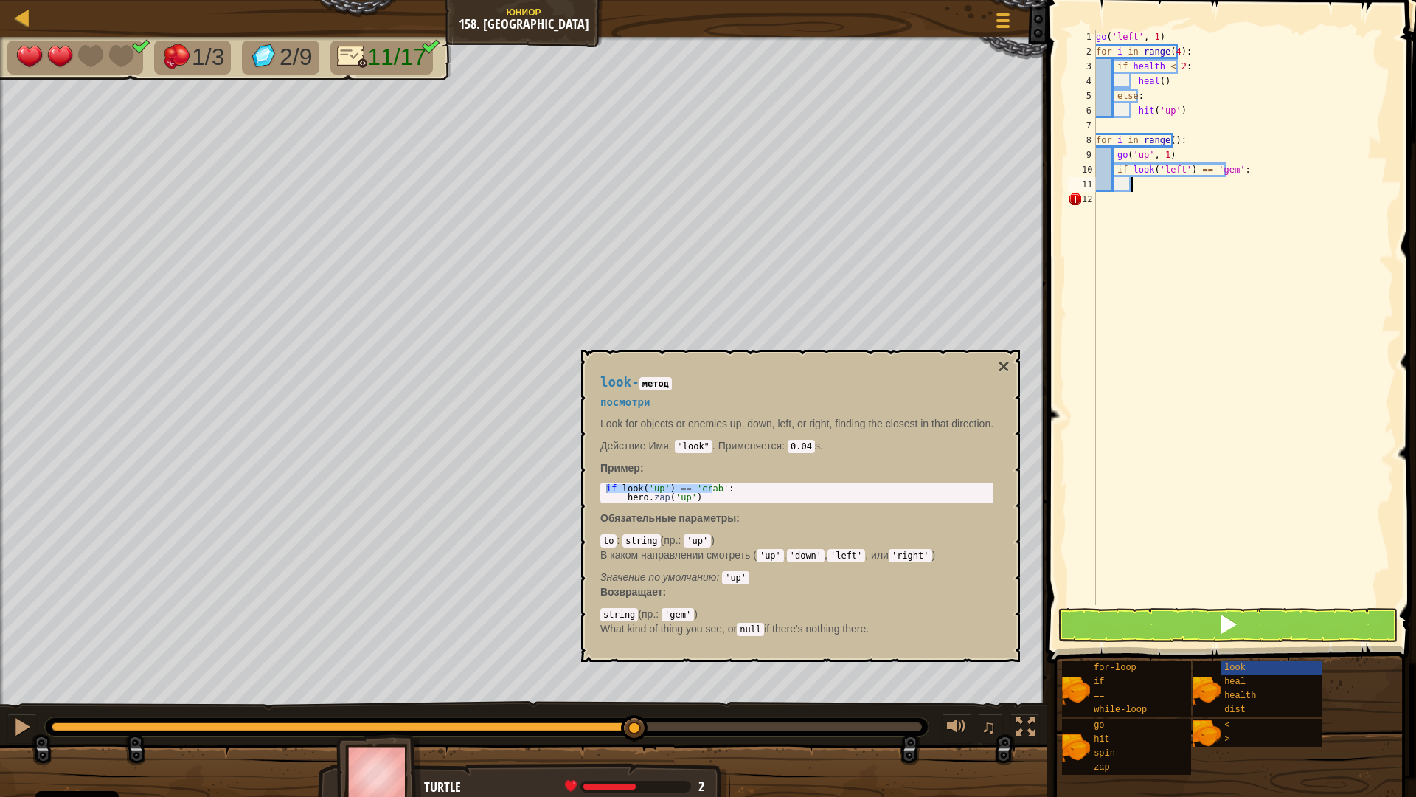
type textarea "g"
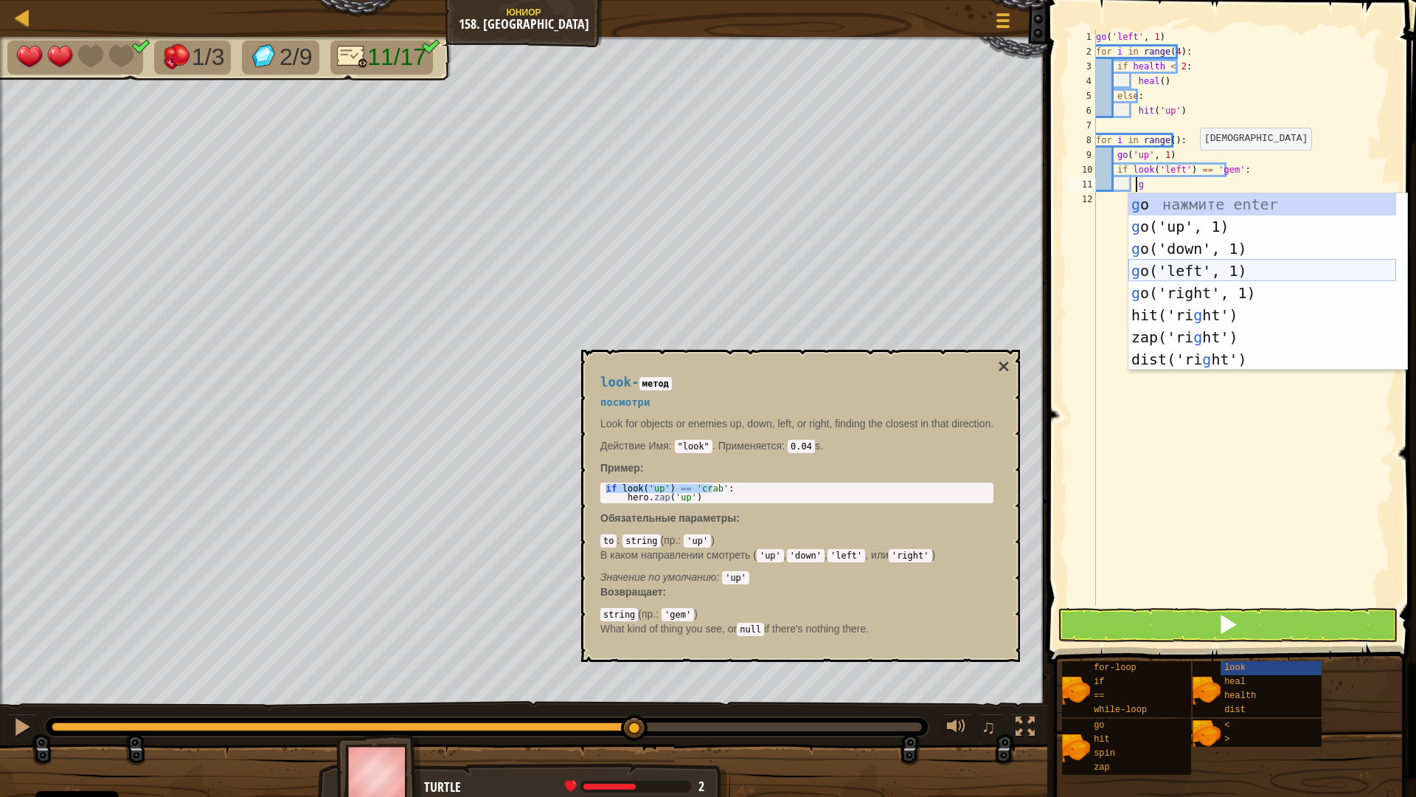
click at [1208, 269] on div "g o нажмите enter g o('up', 1) нажмите enter g o('down', 1) нажмите enter g o('…" at bounding box center [1263, 303] width 268 height 221
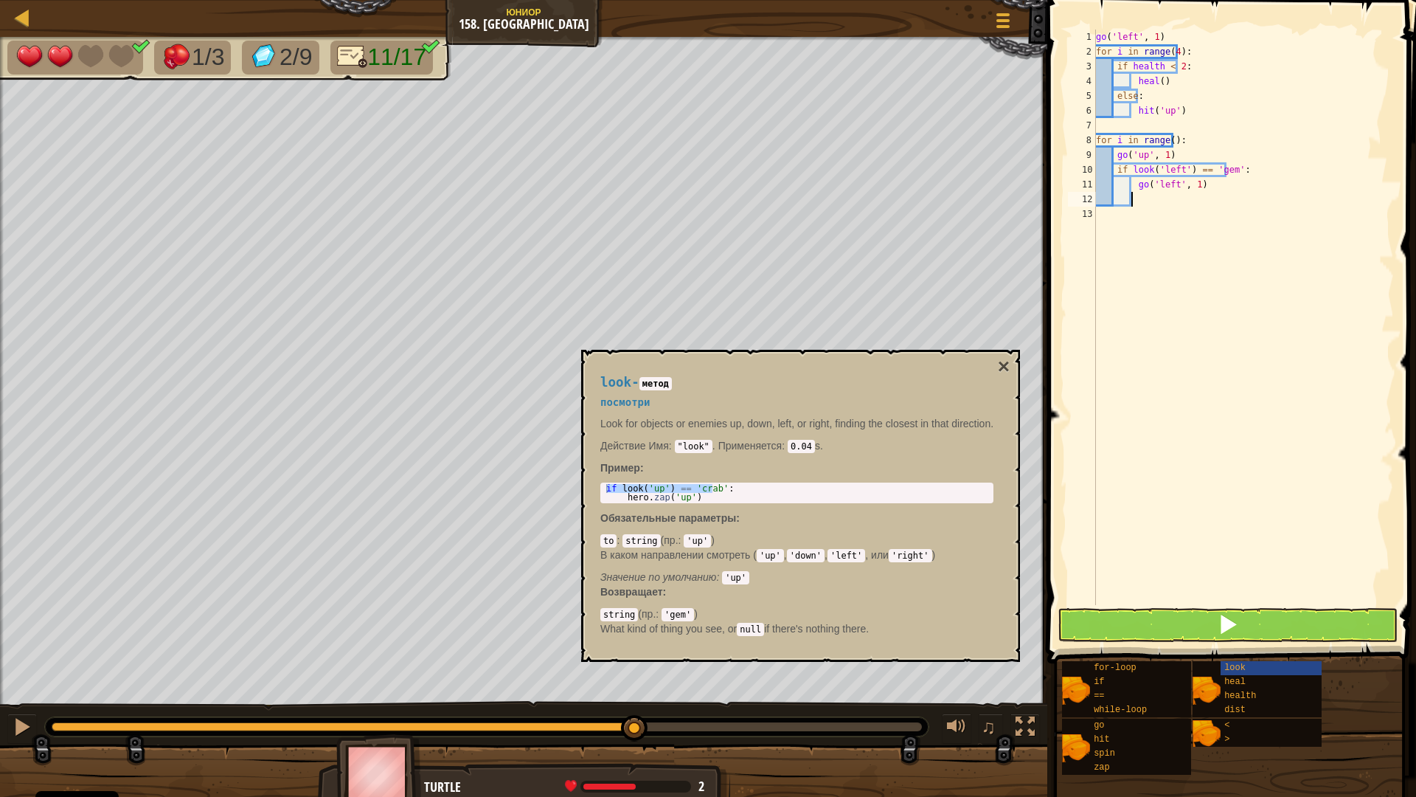
scroll to position [7, 1]
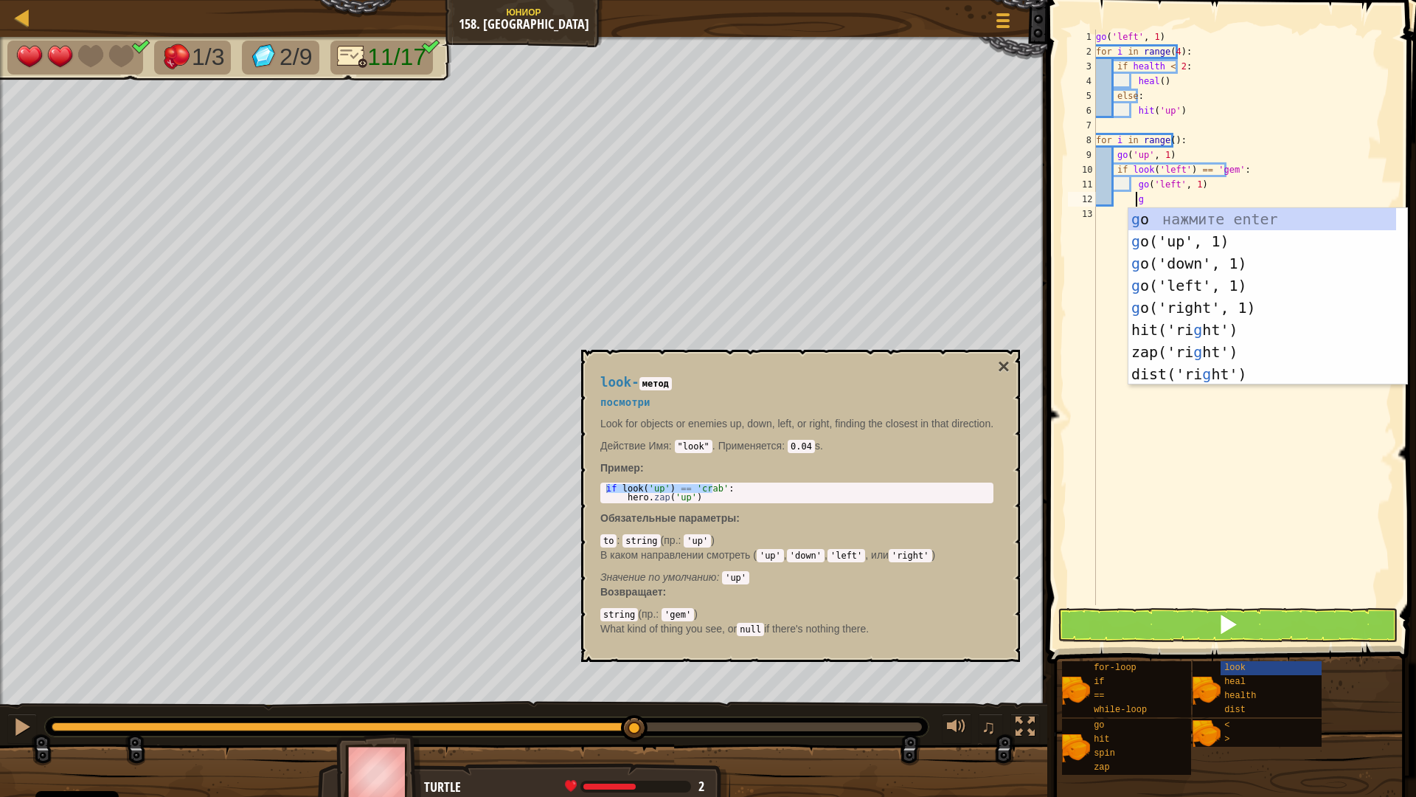
type textarea "go"
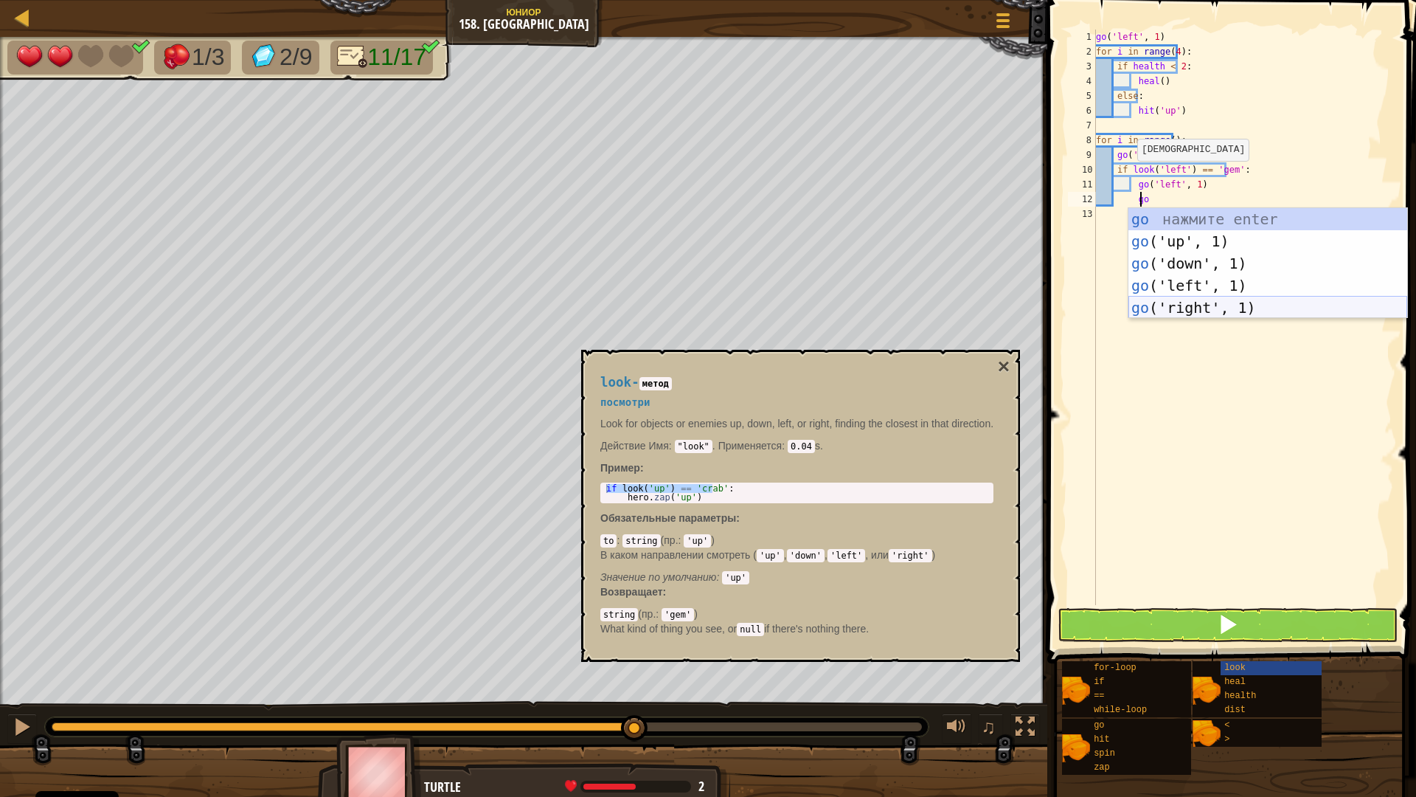
click at [1176, 302] on div "go нажмите enter go ('up', 1) нажмите enter go ('down', 1) нажмите enter go ('l…" at bounding box center [1268, 285] width 279 height 155
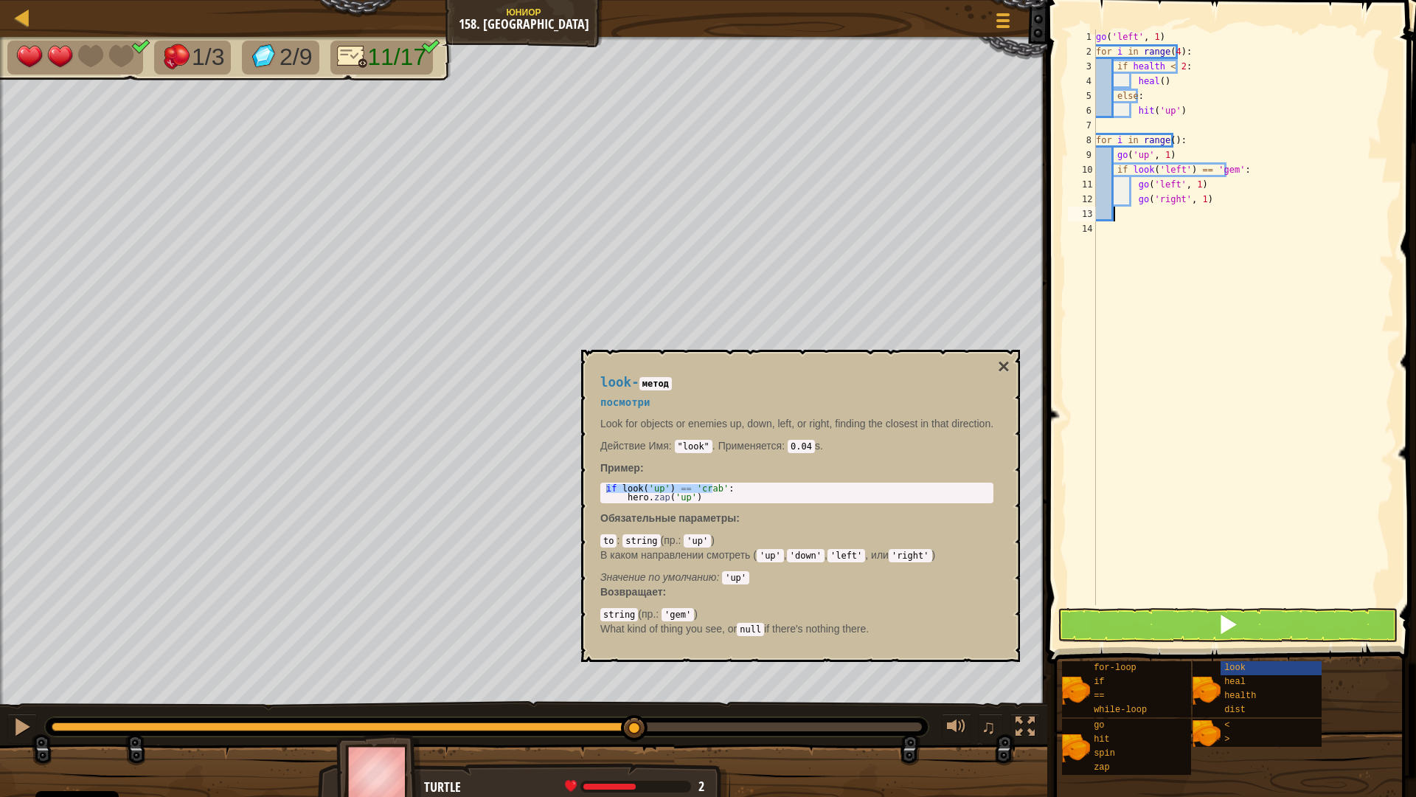
scroll to position [7, 1]
click at [1164, 142] on div "go ( 'left' , 1 ) for i in range ( 4 ) : if health < 2 : heal ( ) else : hit ( …" at bounding box center [1243, 332] width 301 height 605
click at [1008, 367] on button "×" at bounding box center [1004, 366] width 12 height 21
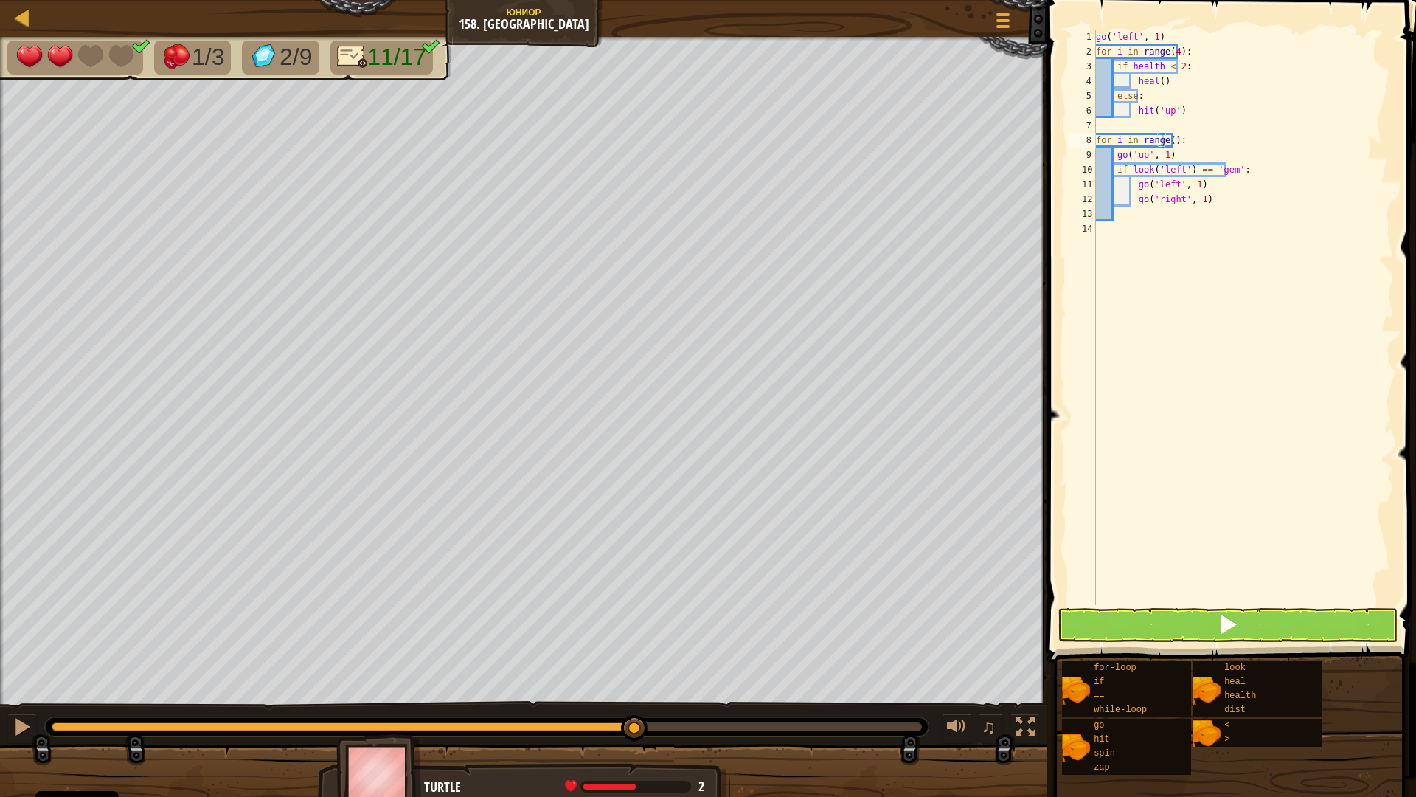
drag, startPoint x: 523, startPoint y: 713, endPoint x: 392, endPoint y: 727, distance: 132.1
click at [372, 683] on div at bounding box center [487, 726] width 884 height 19
drag, startPoint x: 595, startPoint y: 729, endPoint x: 94, endPoint y: 743, distance: 501.1
click at [94, 683] on div "♫" at bounding box center [524, 723] width 1048 height 44
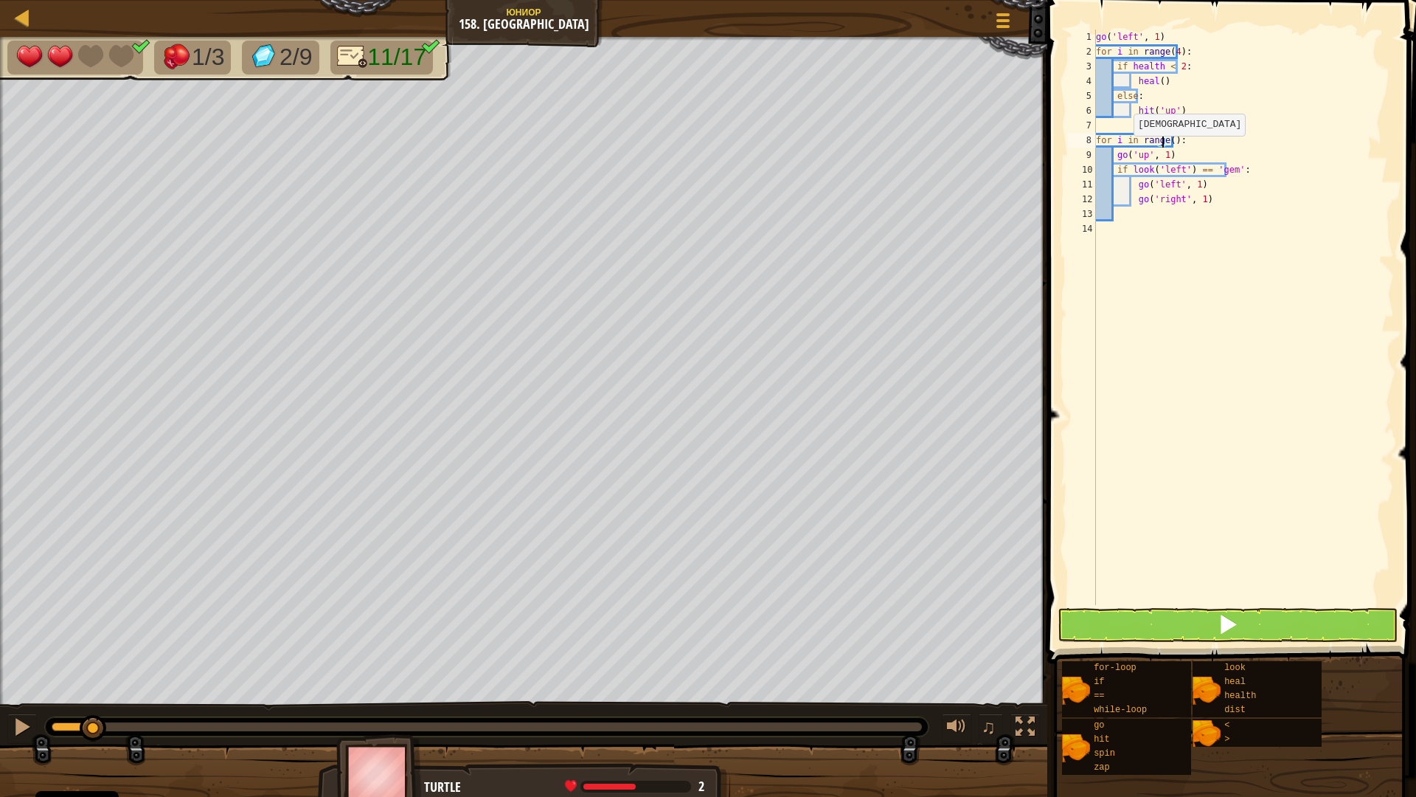
scroll to position [7, 6]
click at [1194, 624] on button at bounding box center [1228, 625] width 341 height 34
click at [1303, 629] on button at bounding box center [1228, 625] width 341 height 34
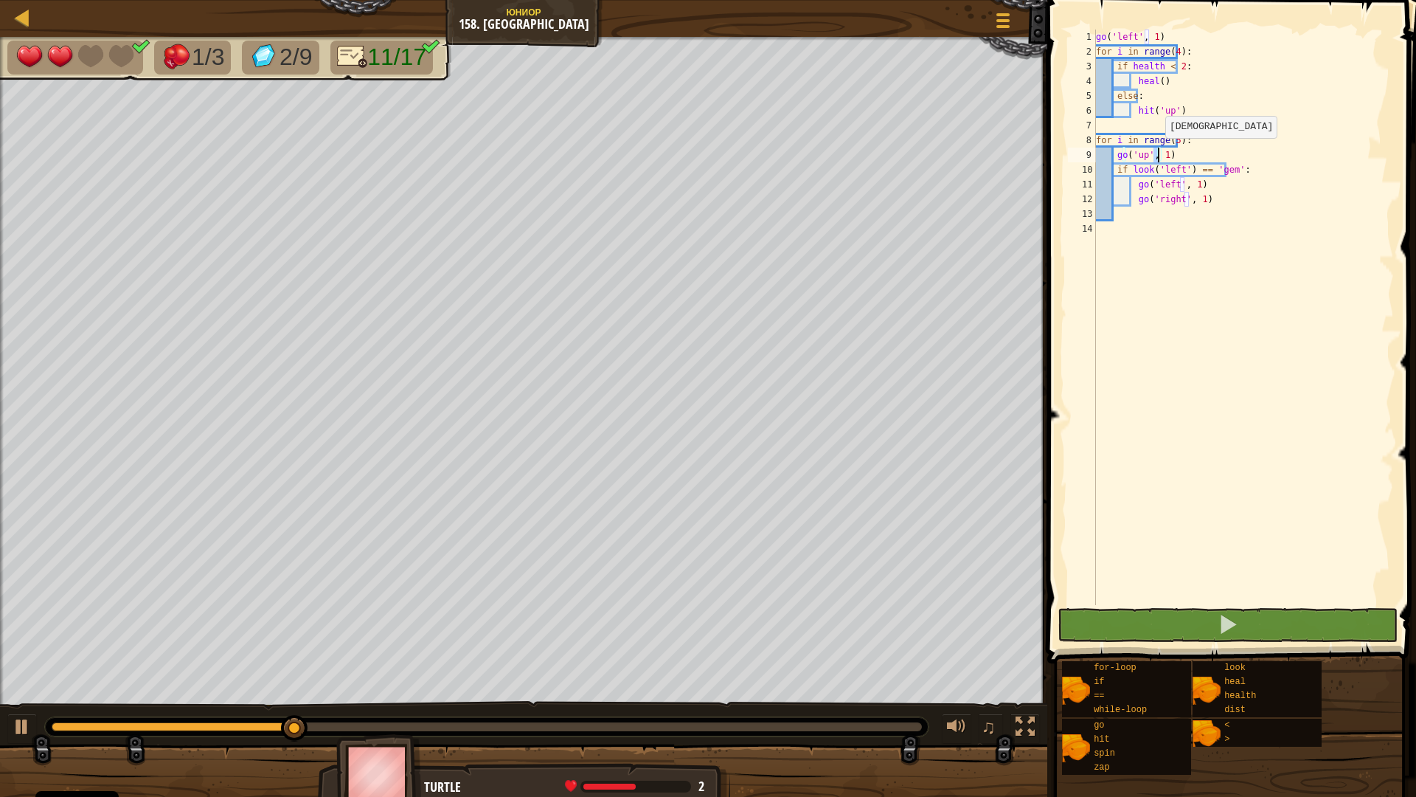
click at [1157, 153] on div "go ( 'left' , 1 ) for i in range ( 4 ) : if health < 2 : heal ( ) else : hit ( …" at bounding box center [1243, 332] width 301 height 605
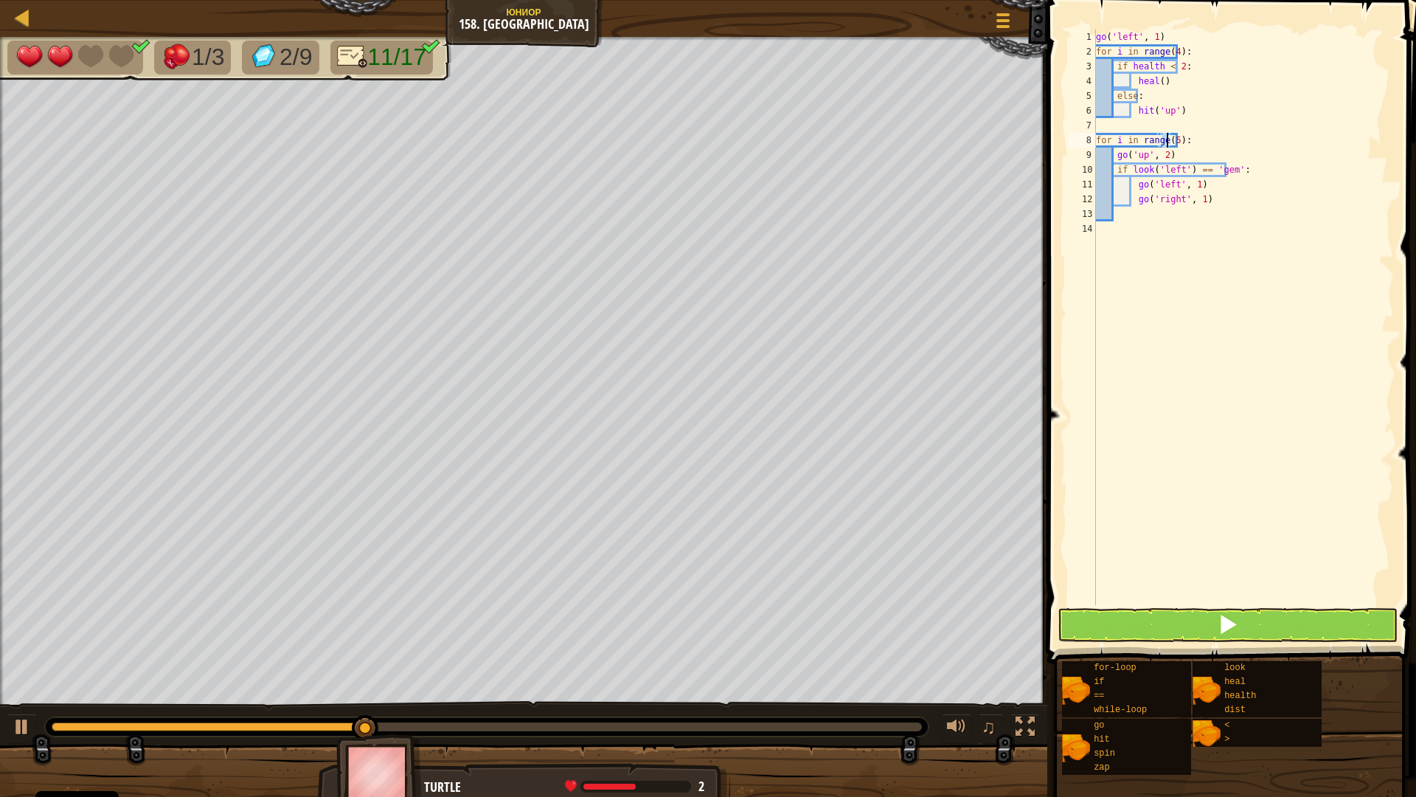
click at [1167, 137] on div "go ( 'left' , 1 ) for i in range ( 4 ) : if health < 2 : heal ( ) else : hit ( …" at bounding box center [1243, 332] width 301 height 605
type textarea "for i in range(3):"
click at [1264, 629] on button at bounding box center [1228, 625] width 341 height 34
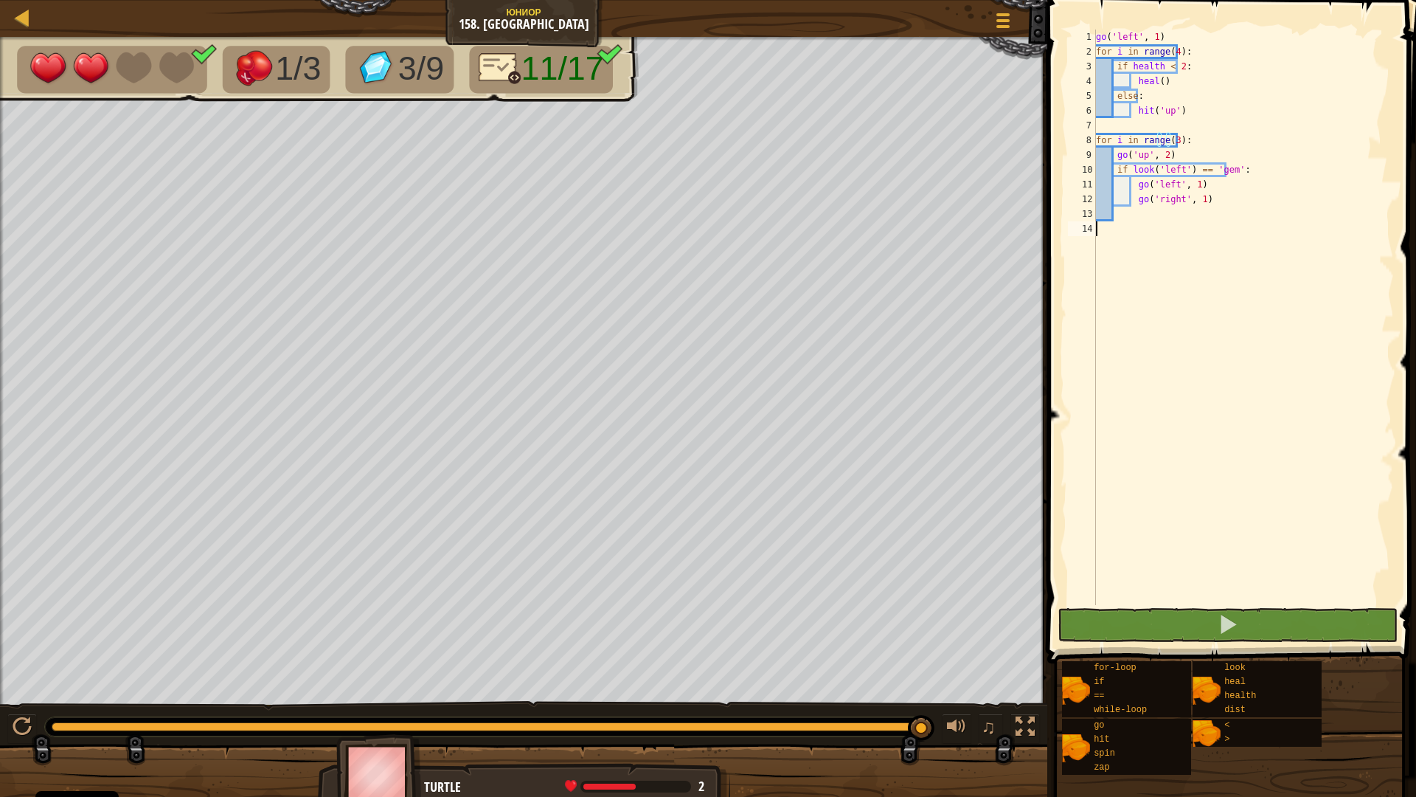
click at [1135, 226] on div "go ( 'left' , 1 ) for i in range ( 4 ) : if health < 2 : heal ( ) else : hit ( …" at bounding box center [1243, 332] width 301 height 605
click at [1140, 220] on div "go ( 'left' , 1 ) for i in range ( 4 ) : if health < 2 : heal ( ) else : hit ( …" at bounding box center [1243, 332] width 301 height 605
click at [1115, 232] on div "go ( 'left' , 1 ) for i in range ( 4 ) : if health < 2 : heal ( ) else : hit ( …" at bounding box center [1243, 332] width 301 height 605
type textarea "g"
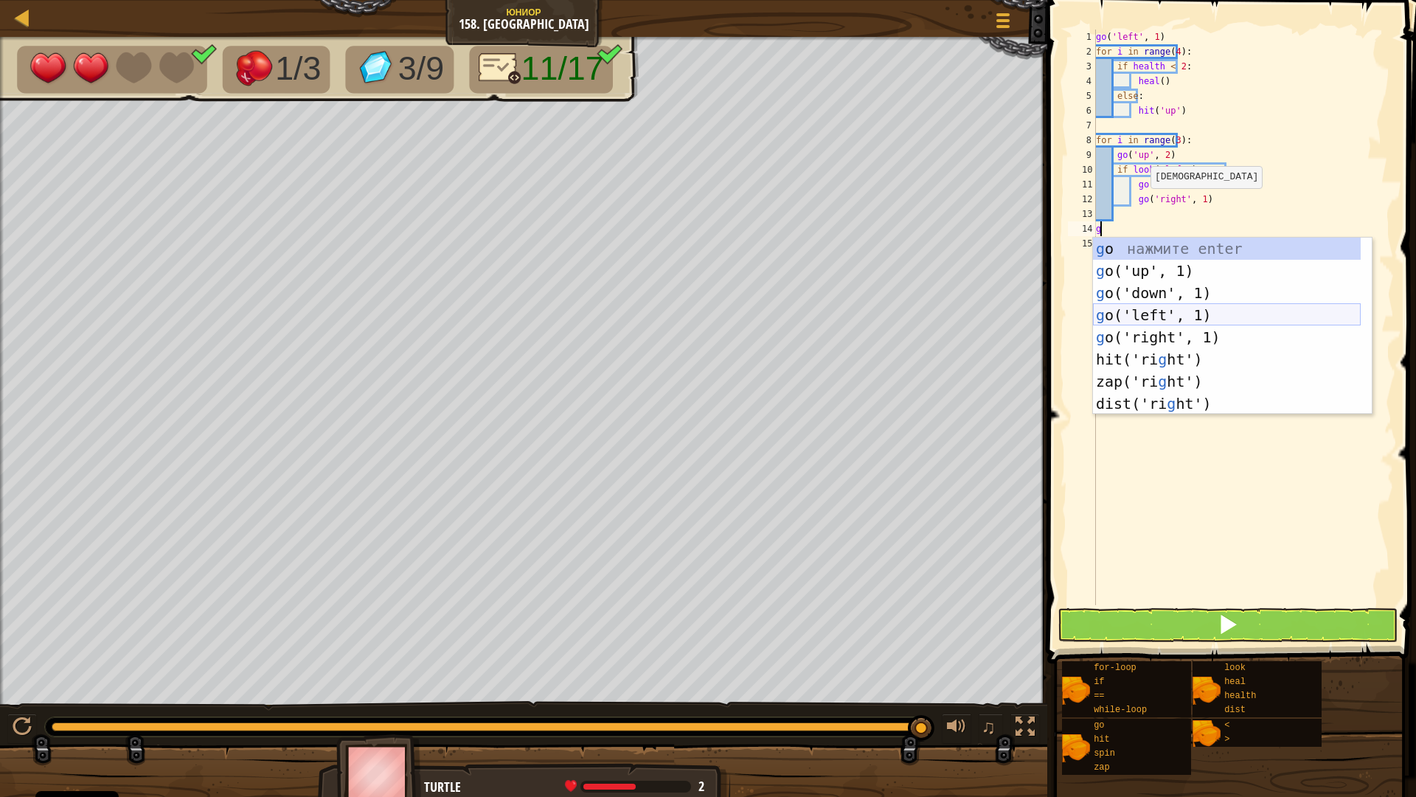
click at [1172, 308] on div "g o нажмите enter g o('up', 1) нажмите enter g o('down', 1) нажмите enter g o('…" at bounding box center [1227, 348] width 268 height 221
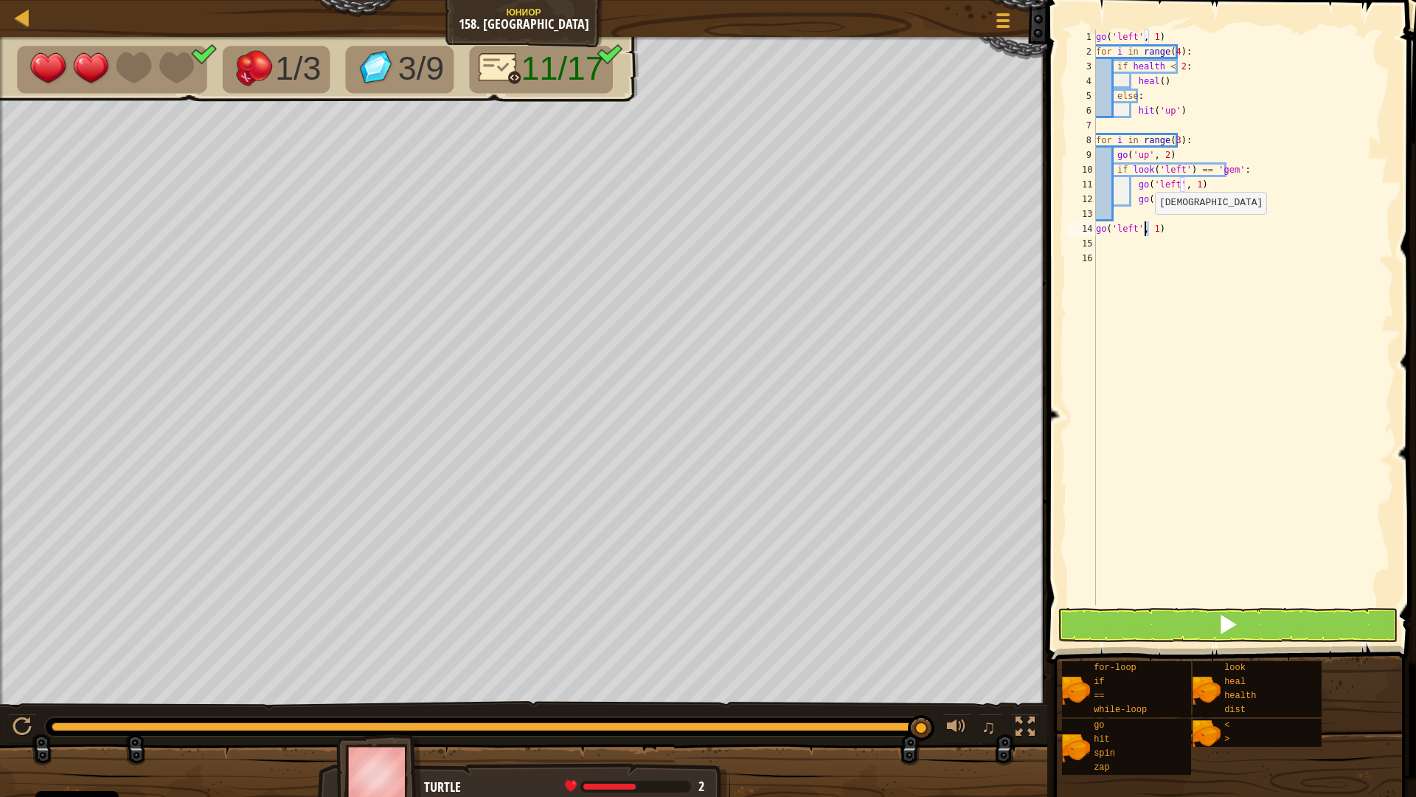
click at [1146, 229] on div "go ( 'left' , 1 ) for i in range ( 4 ) : if health < 2 : heal ( ) else : hit ( …" at bounding box center [1243, 332] width 301 height 605
type textarea "go('left', 3)"
click at [1124, 240] on div "go ( 'left' , 1 ) for i in range ( 4 ) : if health < 2 : heal ( ) else : hit ( …" at bounding box center [1243, 332] width 301 height 605
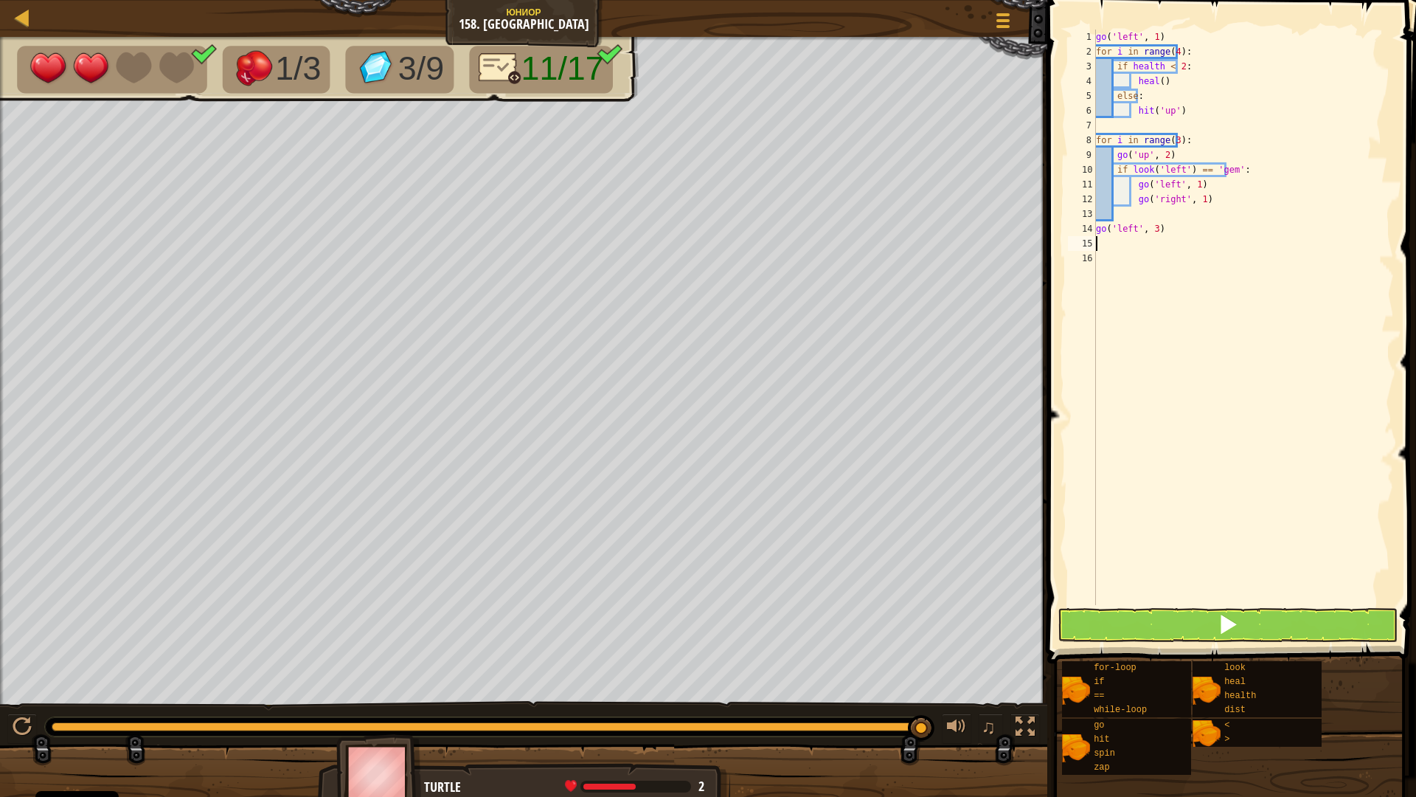
type textarea "g"
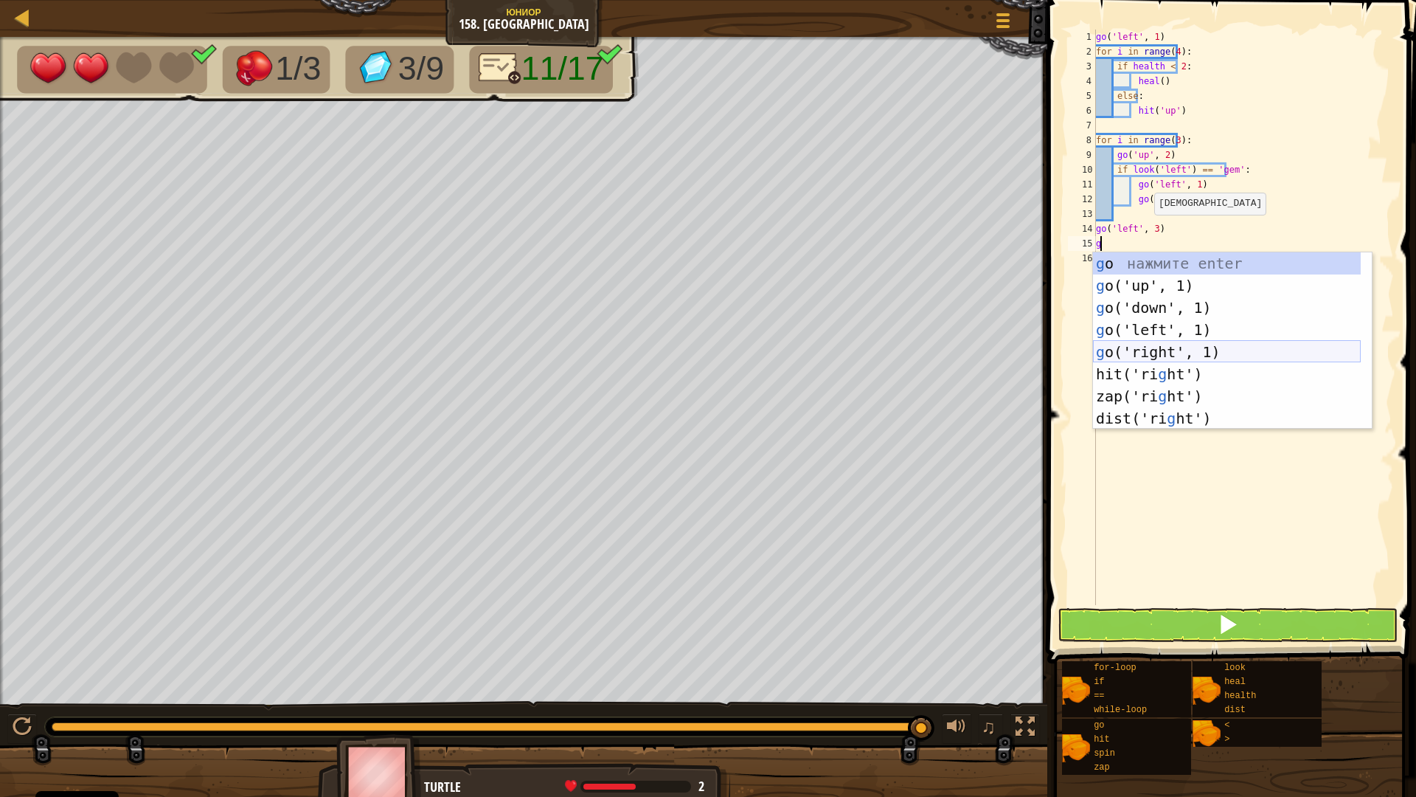
click at [1160, 349] on div "g o нажмите enter g o('up', 1) нажмите enter g o('down', 1) нажмите enter g o('…" at bounding box center [1227, 362] width 268 height 221
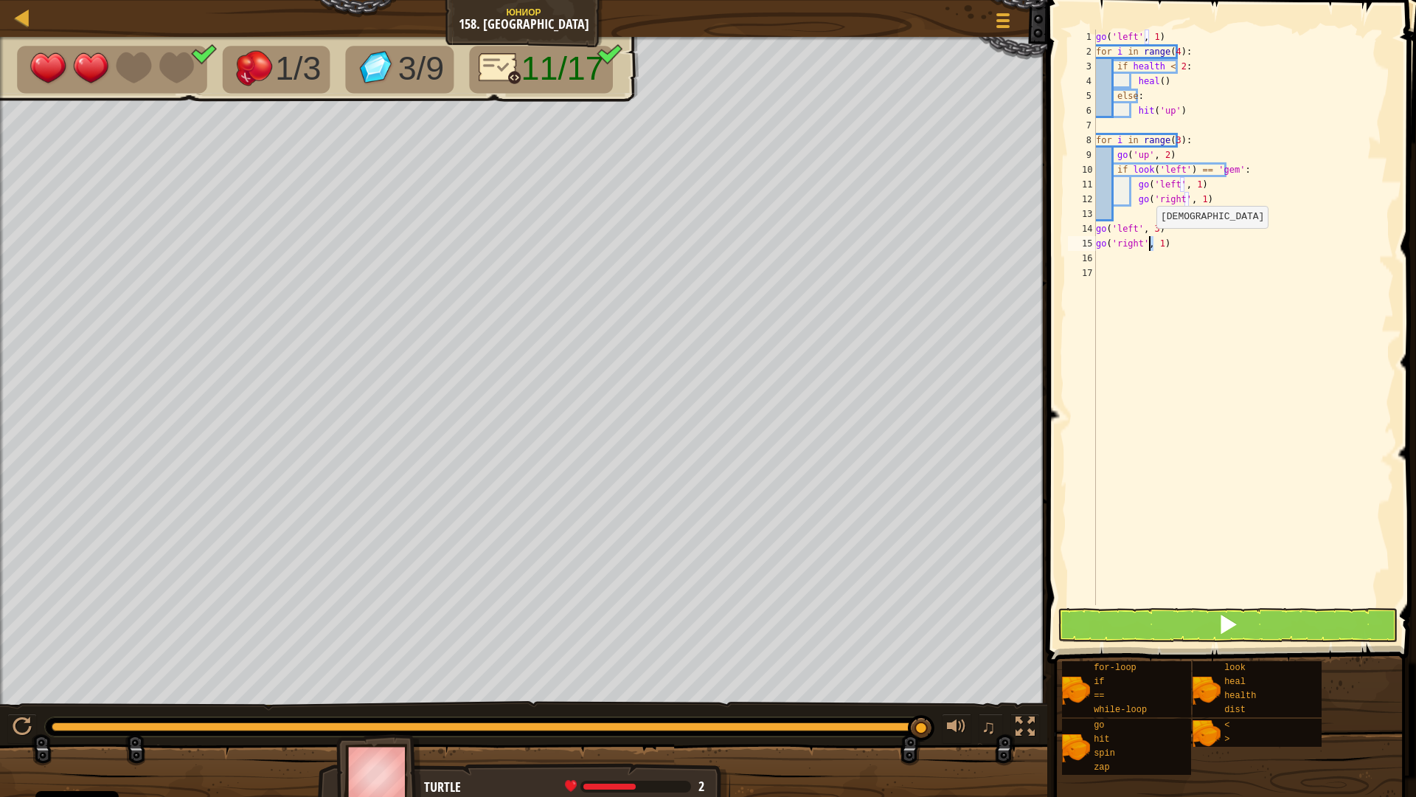
click at [1148, 243] on div "go ( 'left' , 1 ) for i in range ( 4 ) : if health < 2 : heal ( ) else : hit ( …" at bounding box center [1243, 332] width 301 height 605
type textarea "go('right', 3)"
click at [1106, 257] on div "go ( 'left' , 1 ) for i in range ( 4 ) : if health < 2 : heal ( ) else : hit ( …" at bounding box center [1243, 332] width 301 height 605
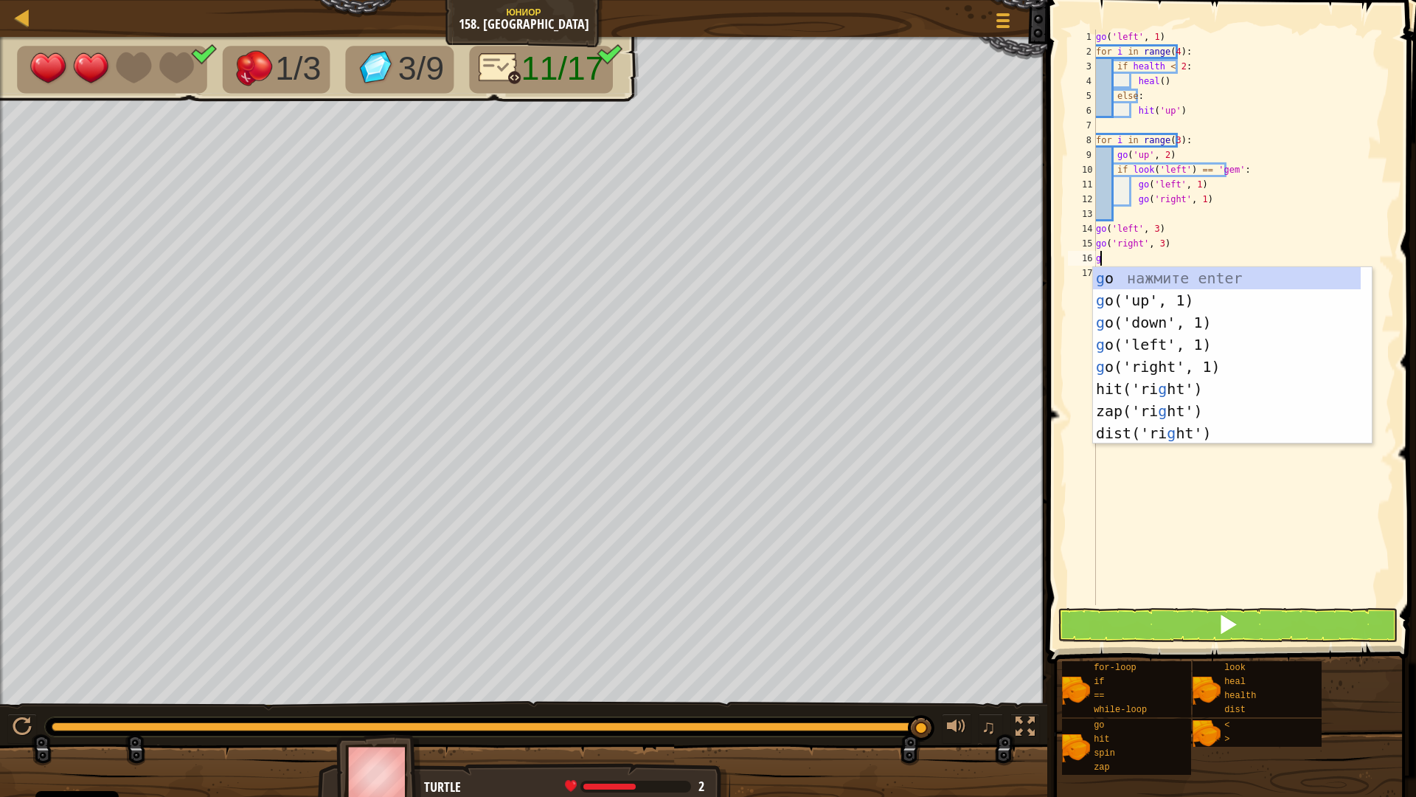
type textarea "go"
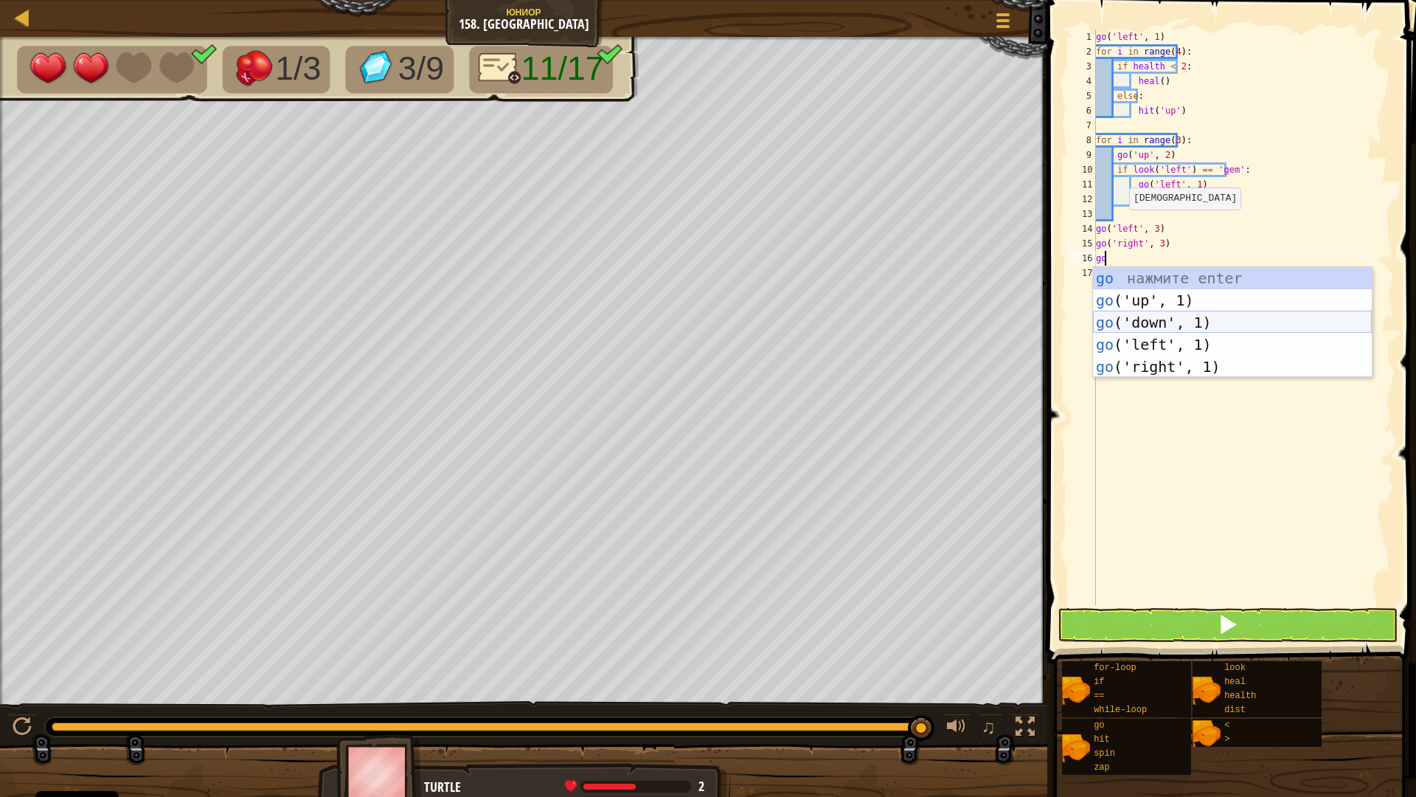
click at [1226, 331] on div "go нажмите enter go ('up', 1) нажмите enter go ('down', 1) нажмите enter go ('l…" at bounding box center [1232, 344] width 279 height 155
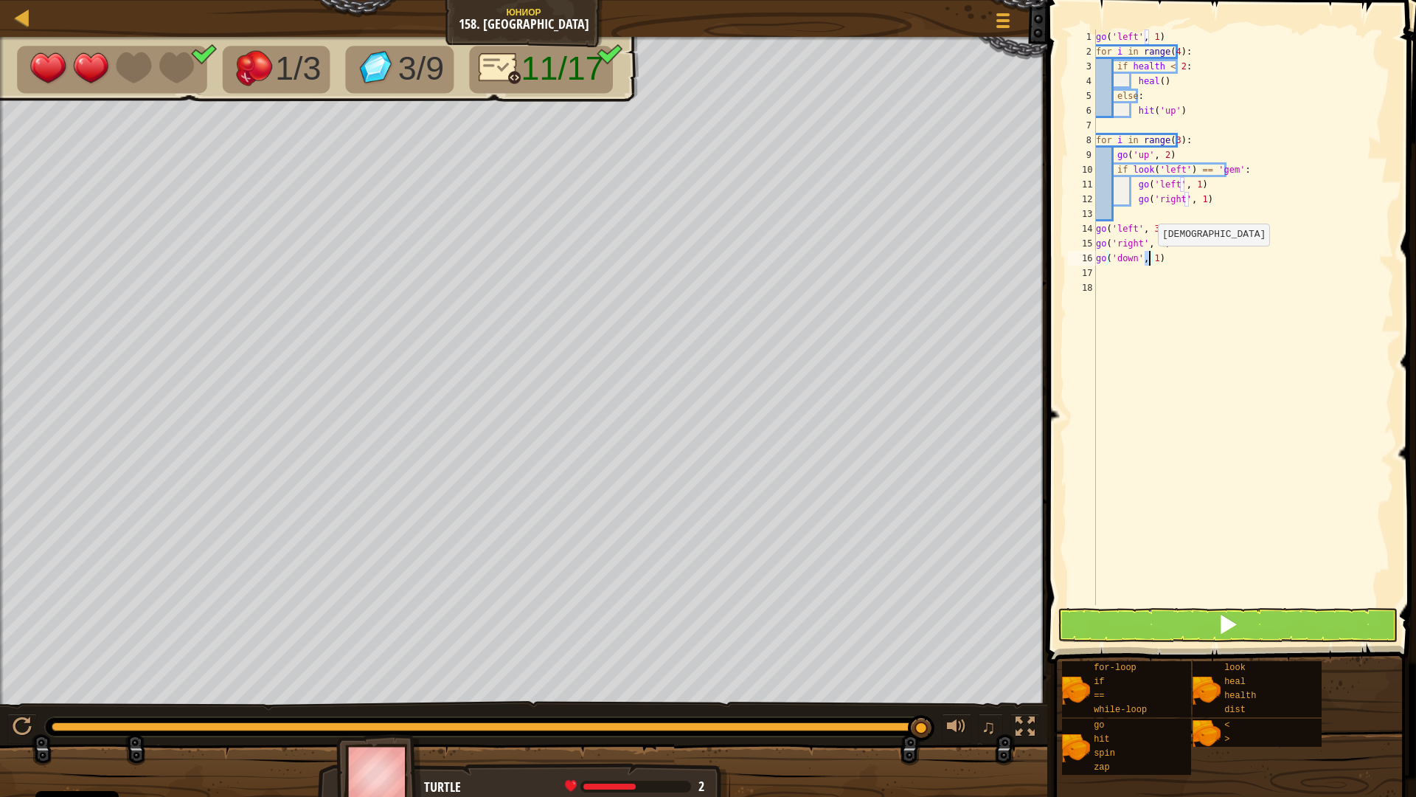
click at [1149, 260] on div "go ( 'left' , 1 ) for i in range ( 4 ) : if health < 2 : heal ( ) else : hit ( …" at bounding box center [1243, 332] width 301 height 605
drag, startPoint x: 1155, startPoint y: 625, endPoint x: 1156, endPoint y: 617, distance: 8.1
click at [1156, 617] on button at bounding box center [1228, 625] width 341 height 34
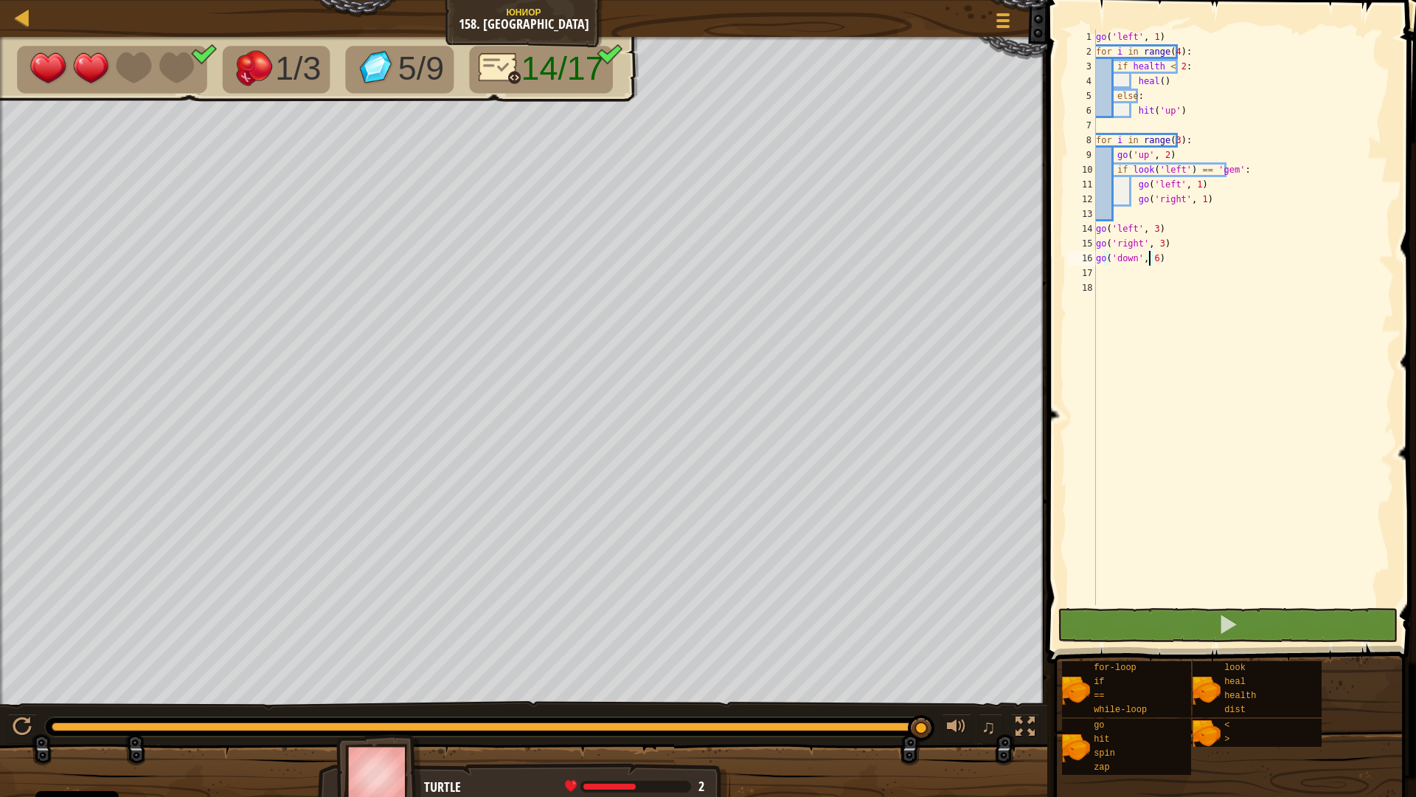
click at [927, 683] on div "1/3 5/9 14/17 ♫ Turtle 2 x: 62 y: 6 No target action: idle" at bounding box center [708, 420] width 1416 height 767
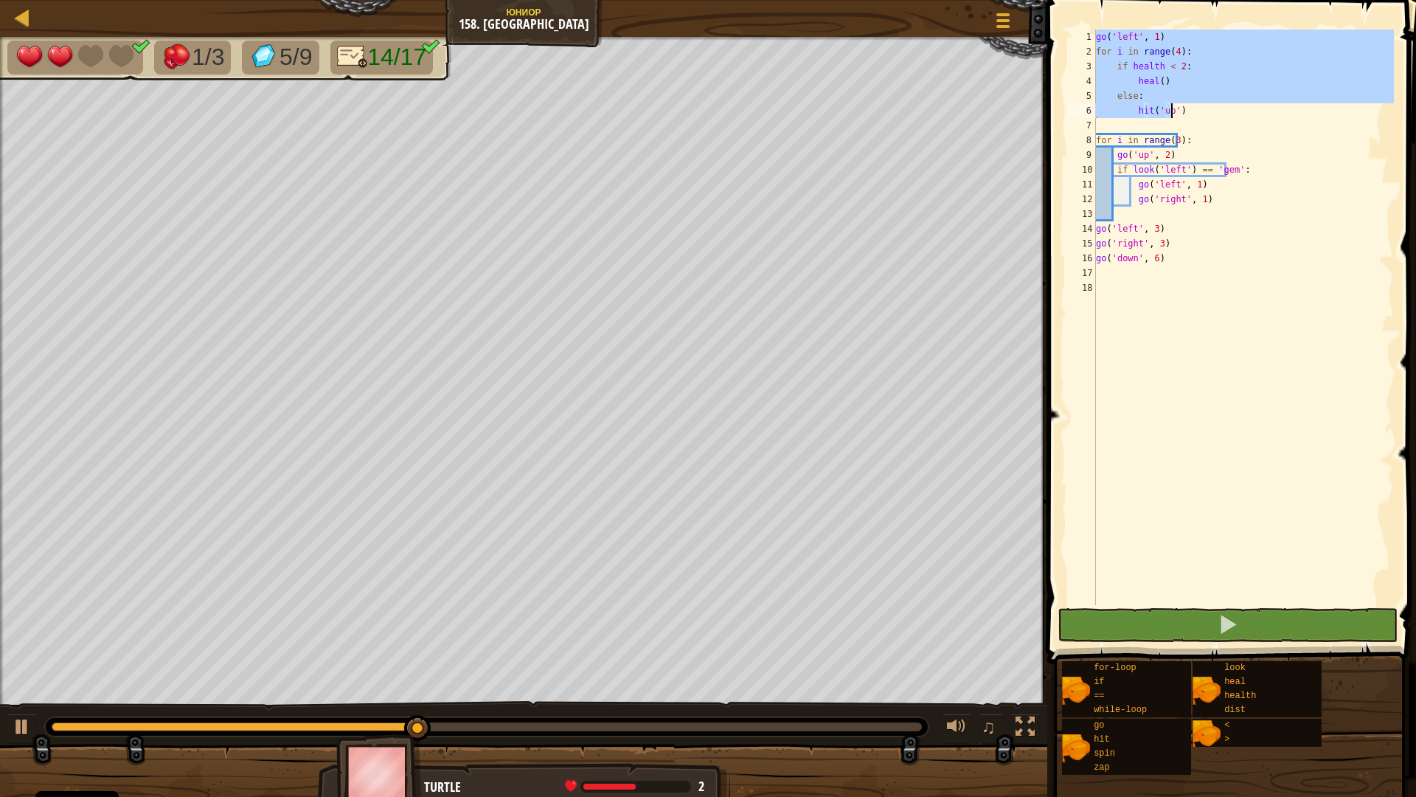
drag, startPoint x: 1097, startPoint y: 35, endPoint x: 1214, endPoint y: 107, distance: 136.8
click at [1214, 107] on div "go ( 'left' , 1 ) for i in range ( 4 ) : if health < 2 : heal ( ) else : hit ( …" at bounding box center [1243, 332] width 301 height 605
type textarea "else: hit('up')"
click at [1223, 126] on div "go ( 'left' , 1 ) for i in range ( 4 ) : if health < 2 : heal ( ) else : hit ( …" at bounding box center [1243, 332] width 301 height 605
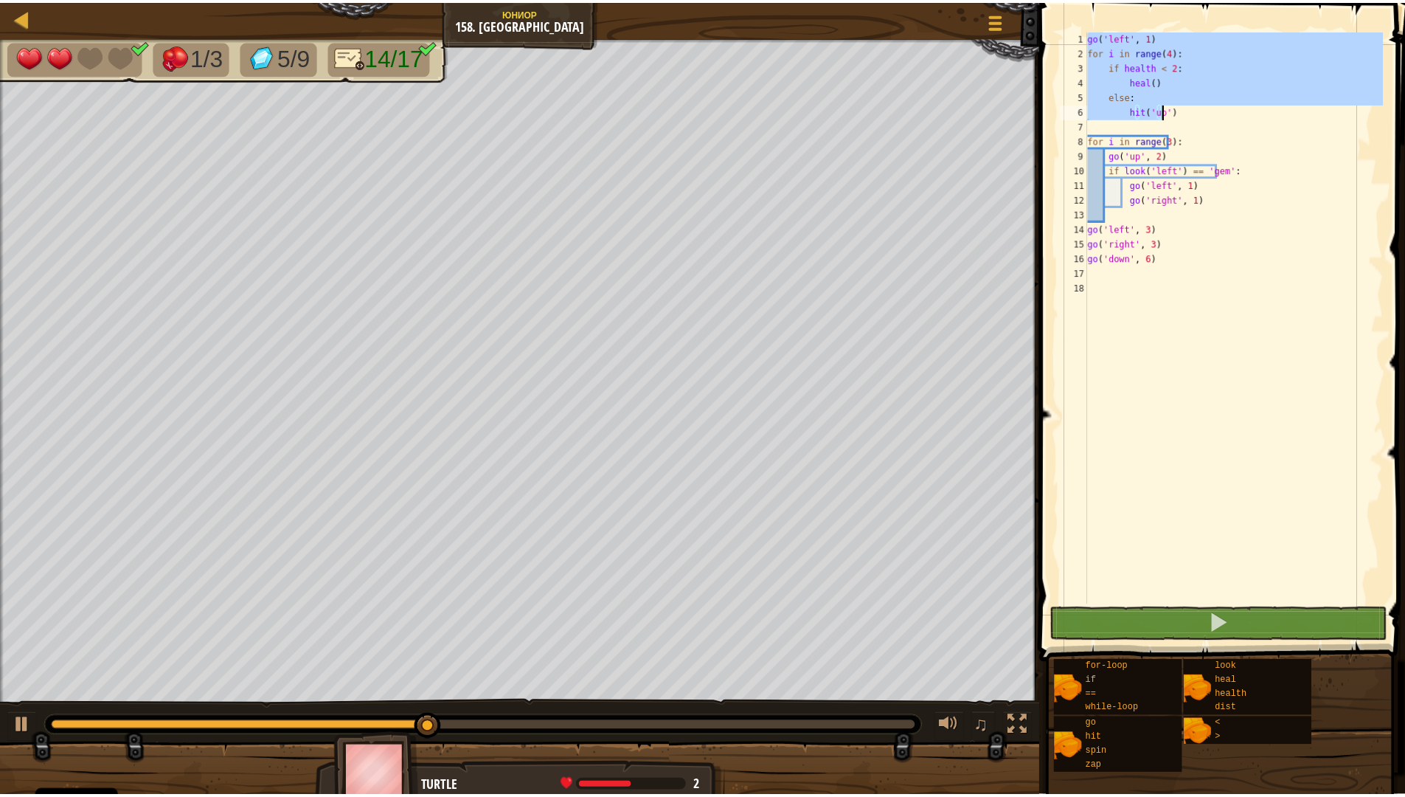
scroll to position [7, 0]
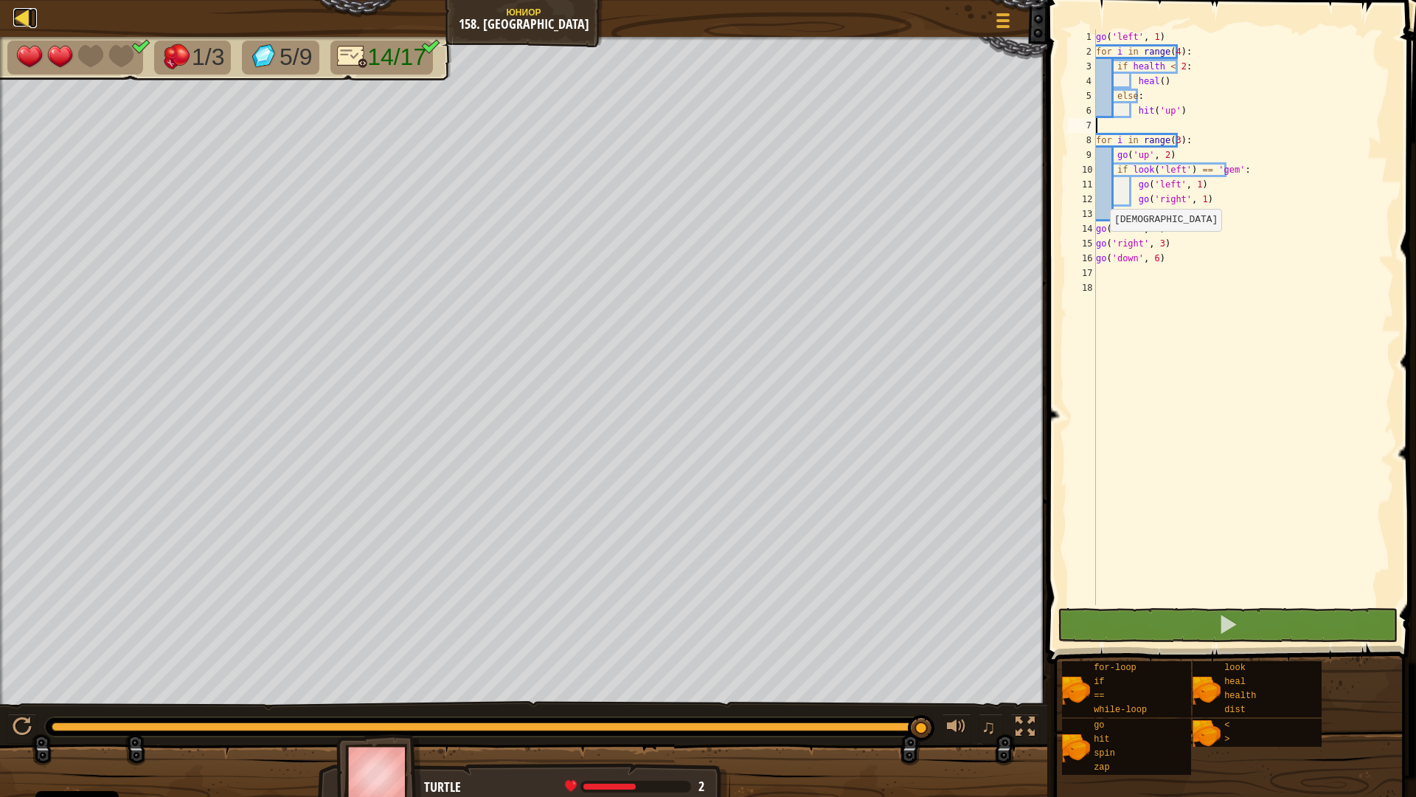
click at [18, 19] on div at bounding box center [22, 17] width 18 height 18
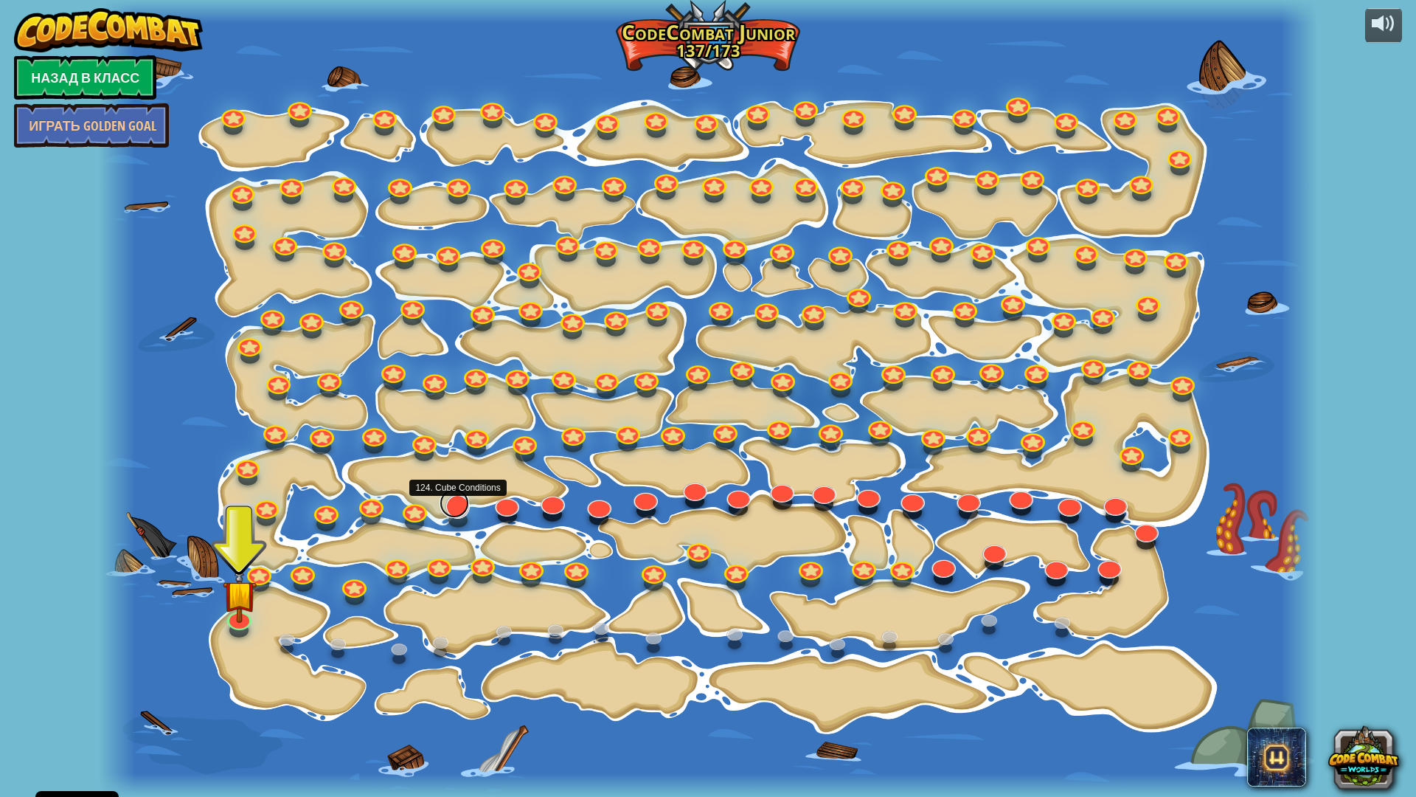
click at [456, 508] on link at bounding box center [455, 503] width 30 height 30
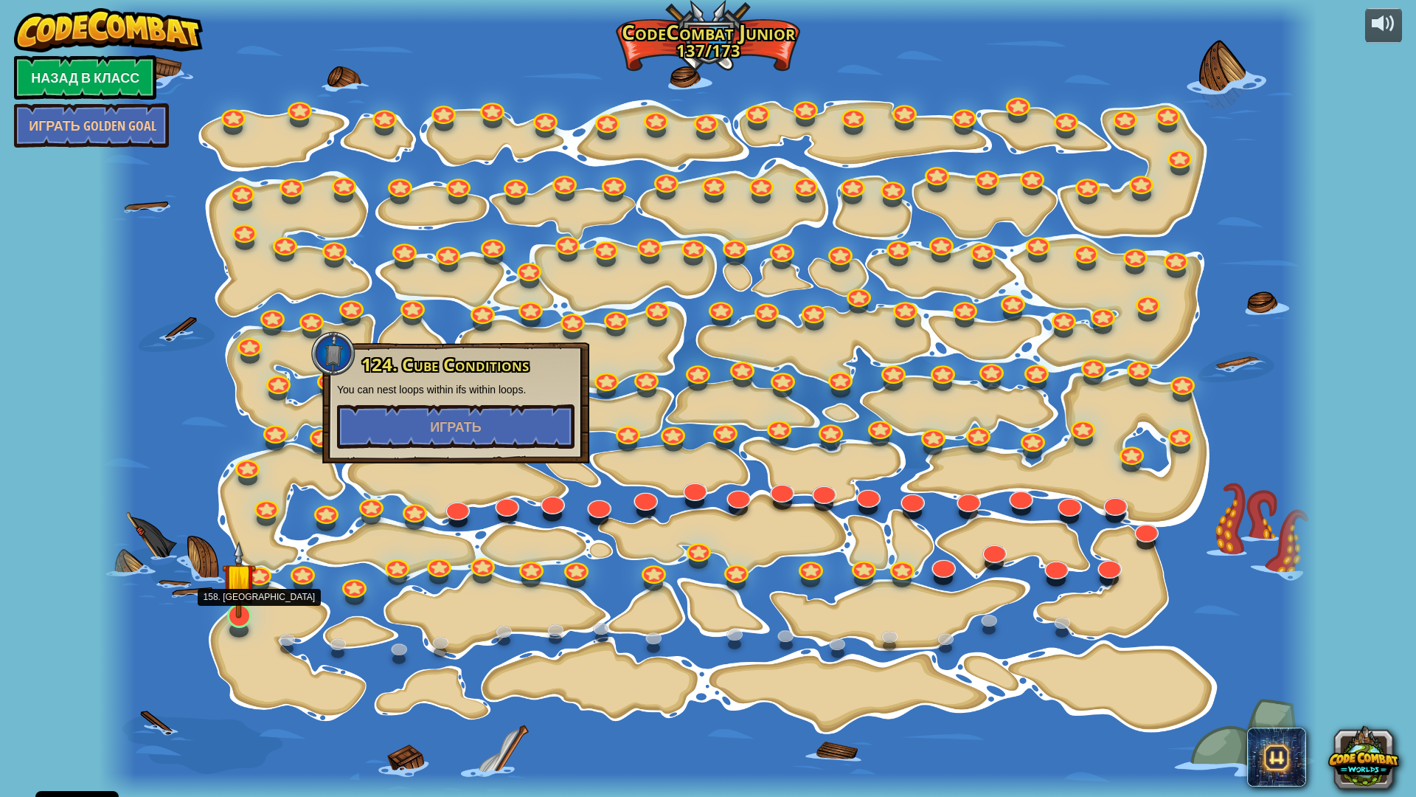
click at [255, 577] on img at bounding box center [239, 579] width 34 height 77
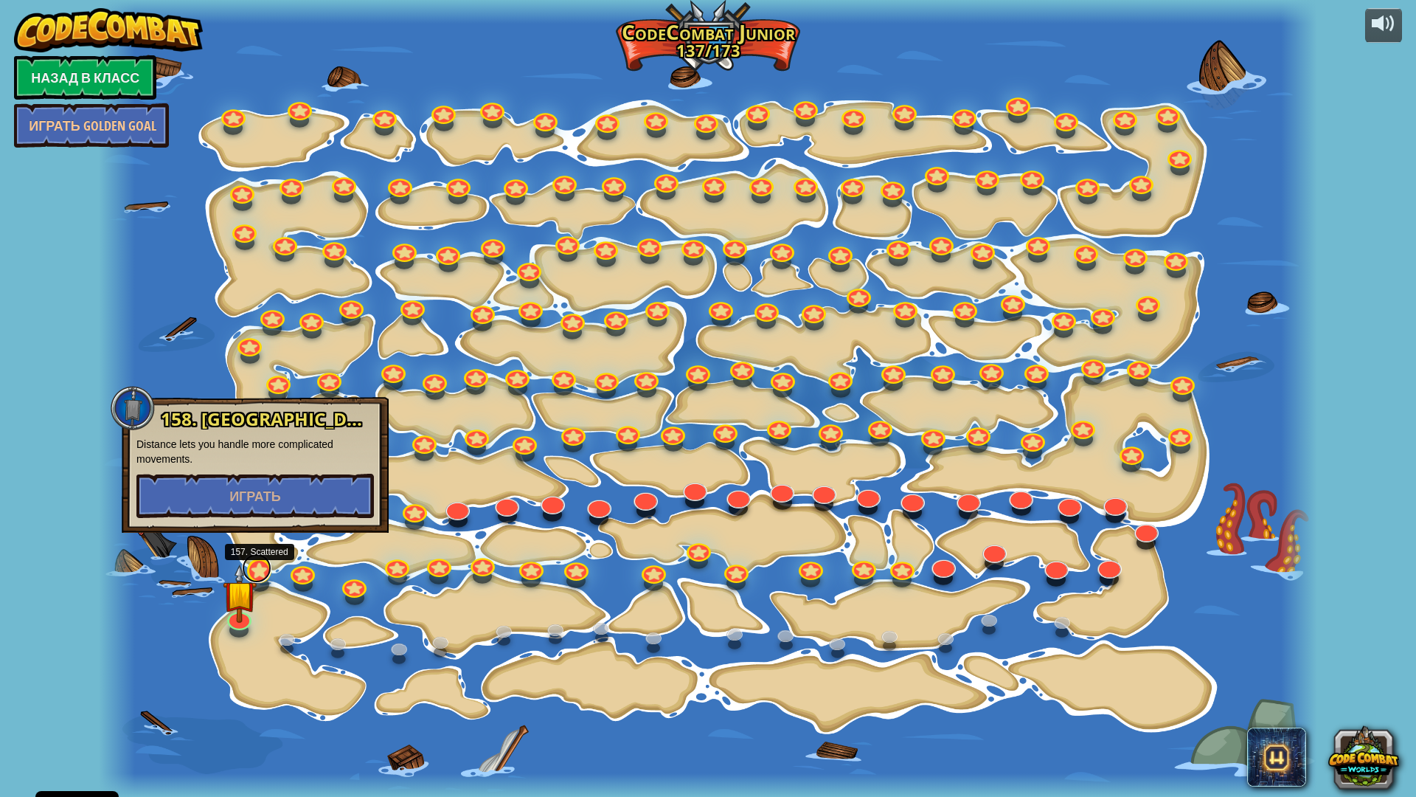
click at [260, 573] on link at bounding box center [257, 568] width 30 height 30
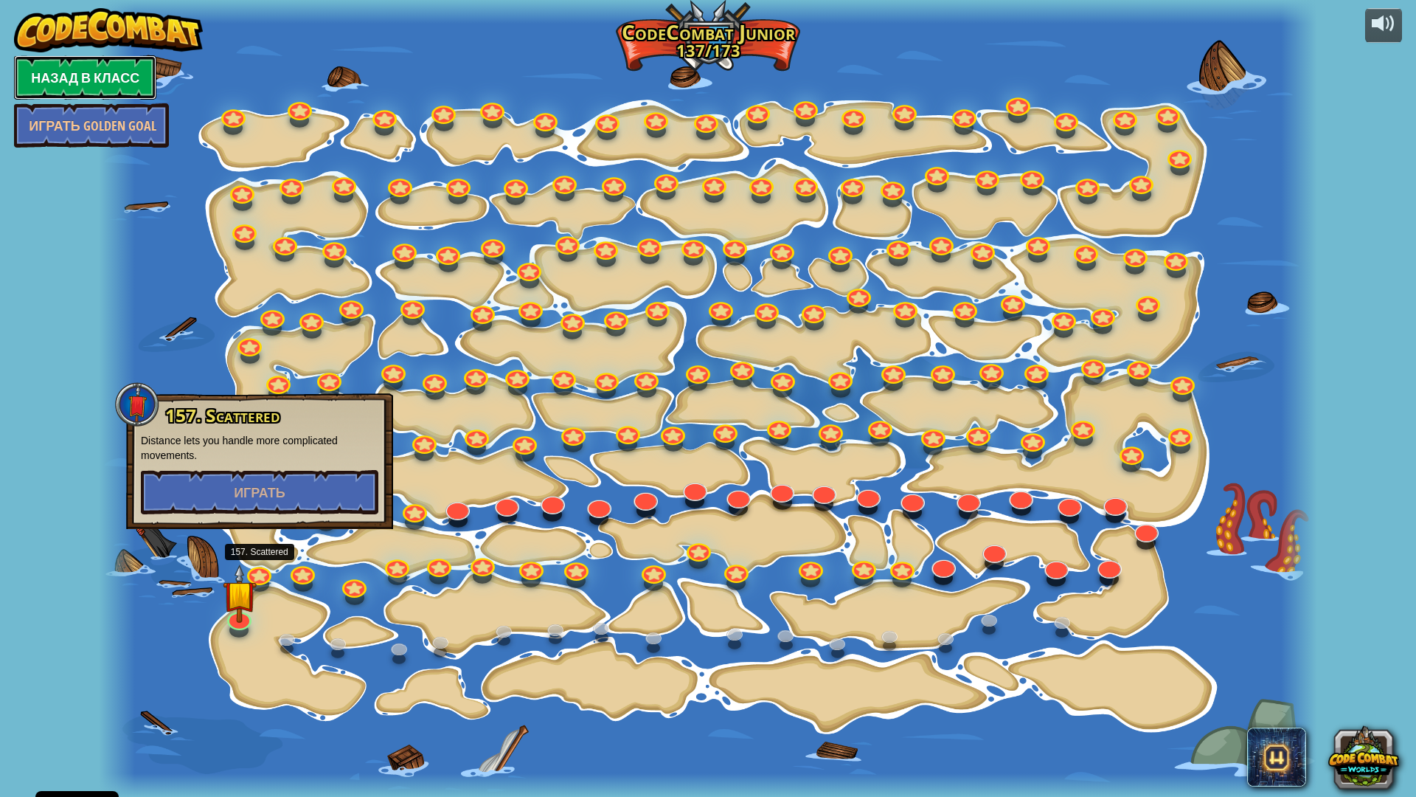
click at [76, 58] on link "Назад в класс" at bounding box center [85, 77] width 142 height 44
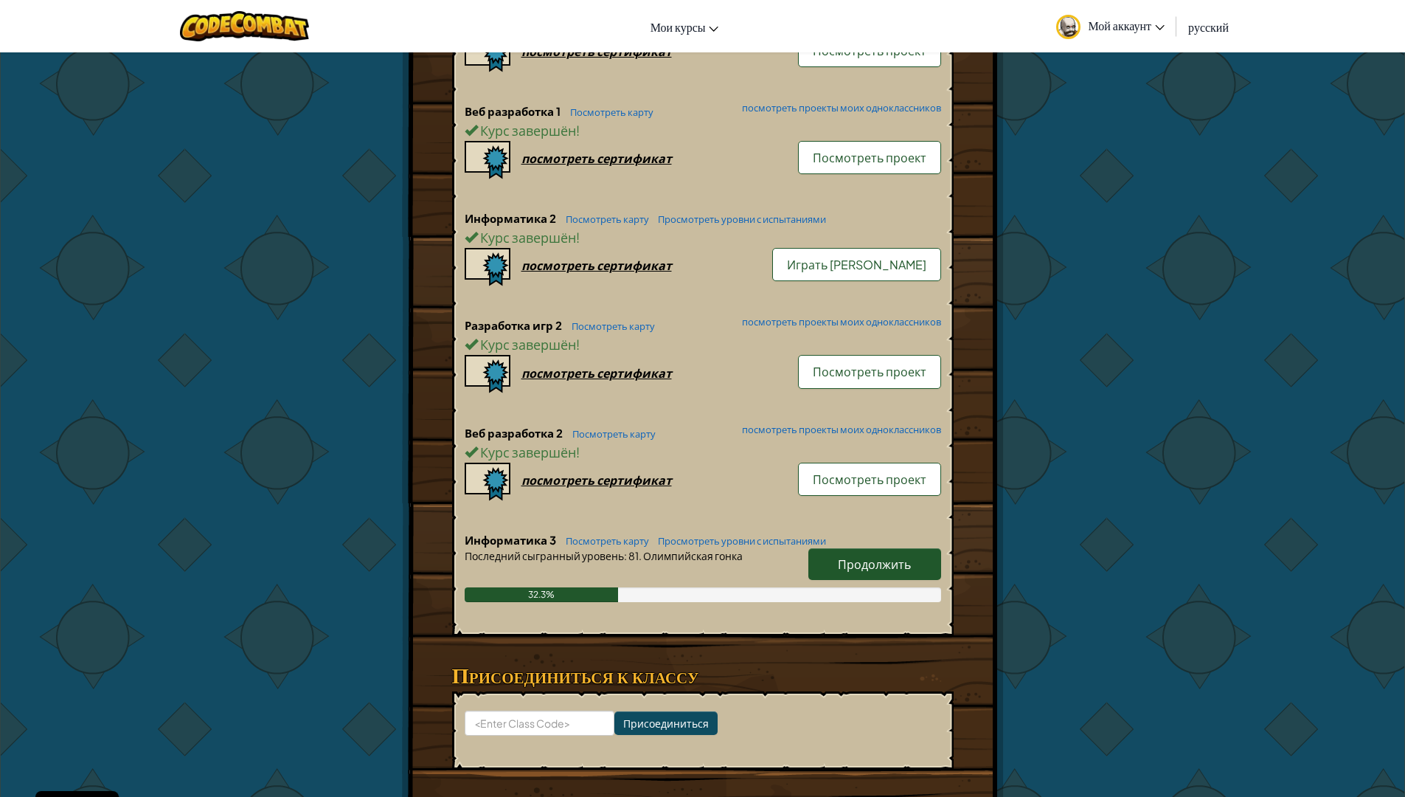
scroll to position [708, 0]
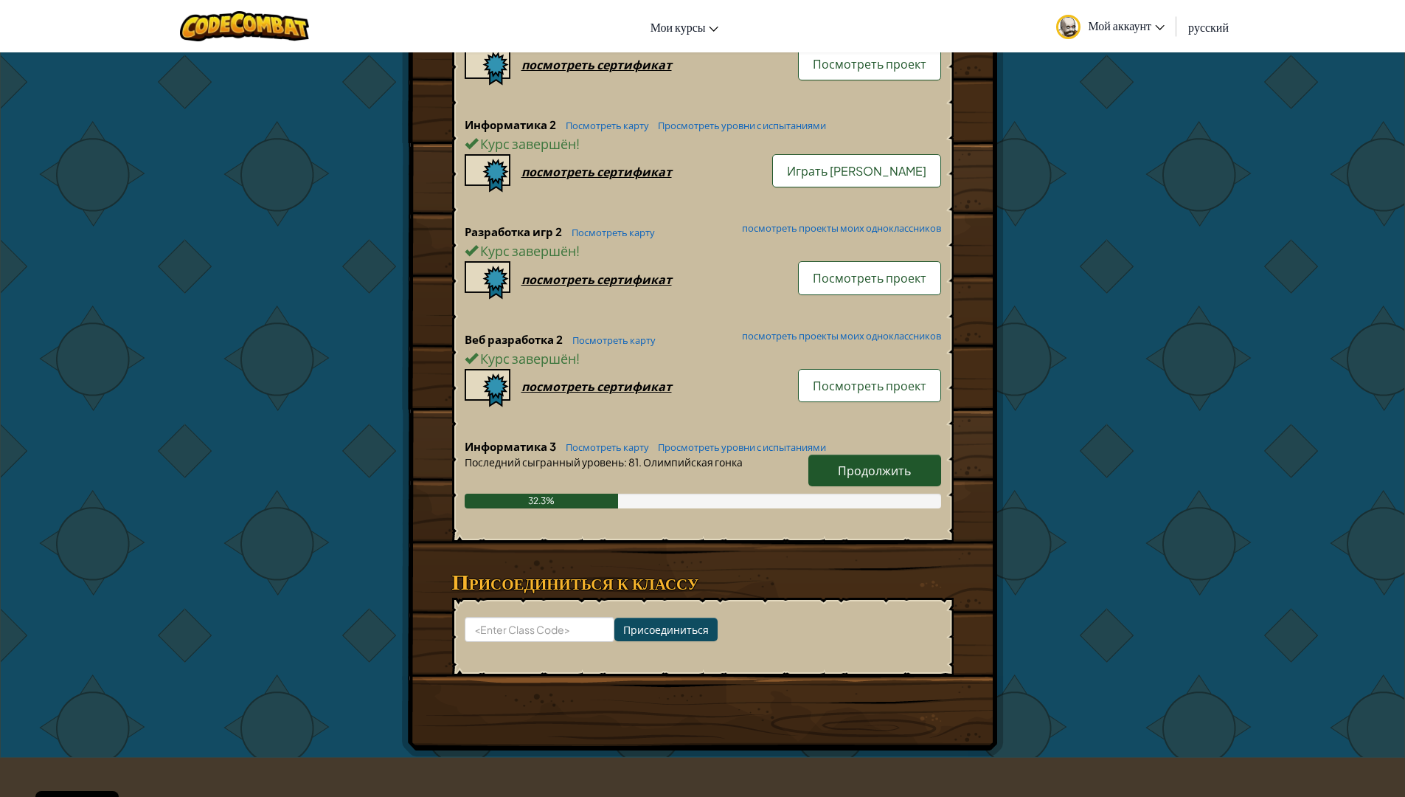
click at [855, 451] on h6 "Информатика 3 Посмотреть карту Просмотреть уровни с испытаниями" at bounding box center [703, 446] width 477 height 16
click at [849, 471] on span "Продолжить" at bounding box center [874, 470] width 73 height 15
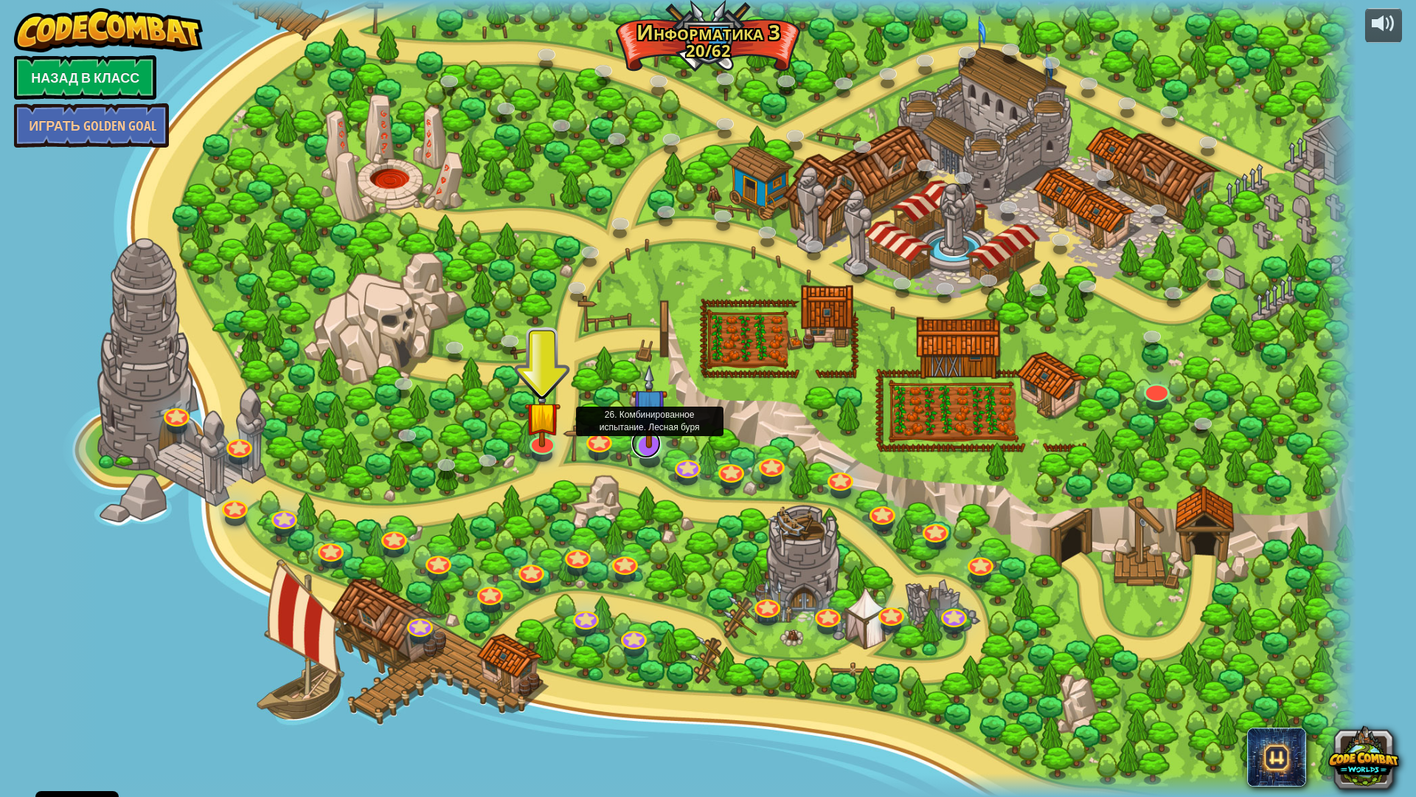
click at [651, 451] on link at bounding box center [646, 444] width 30 height 30
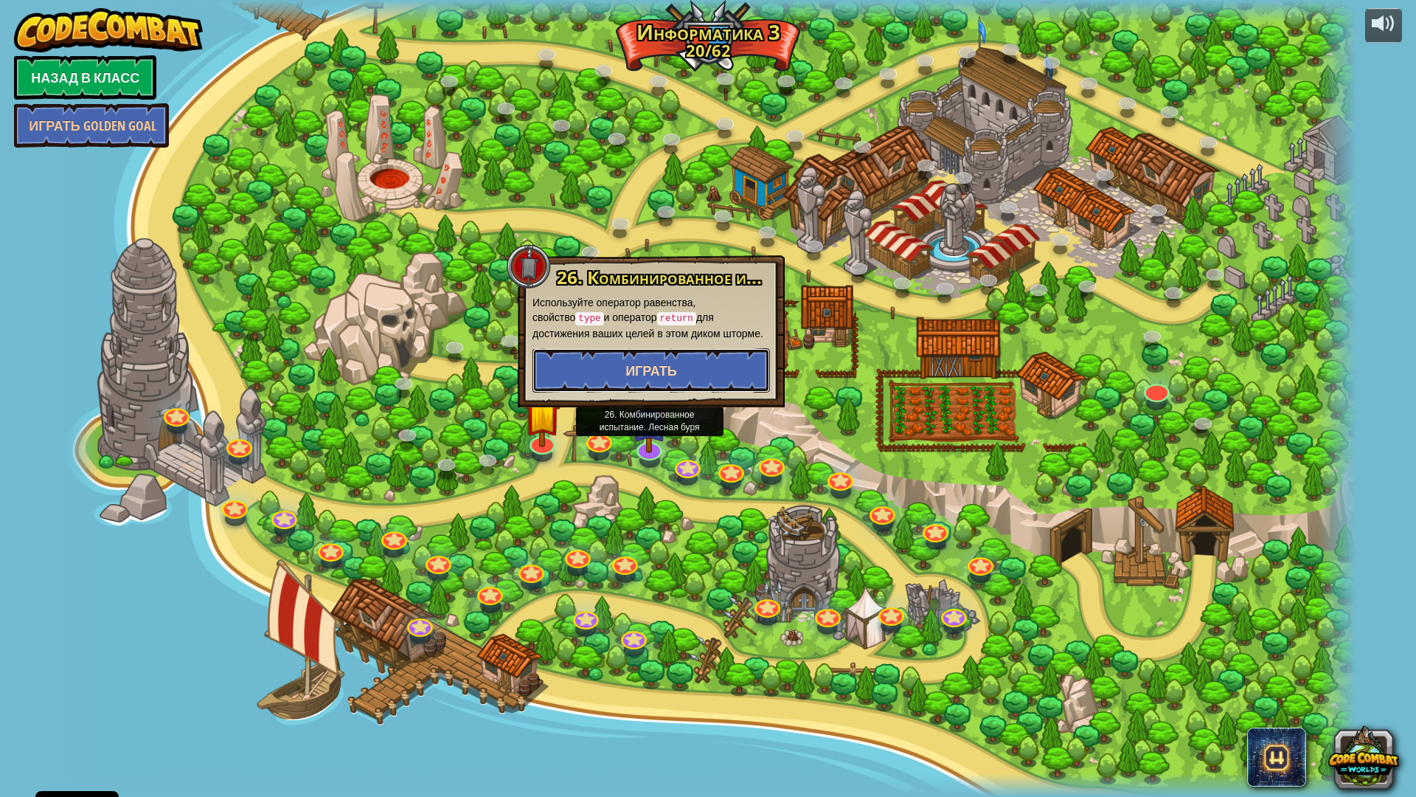
click at [629, 375] on span "Играть" at bounding box center [652, 370] width 52 height 18
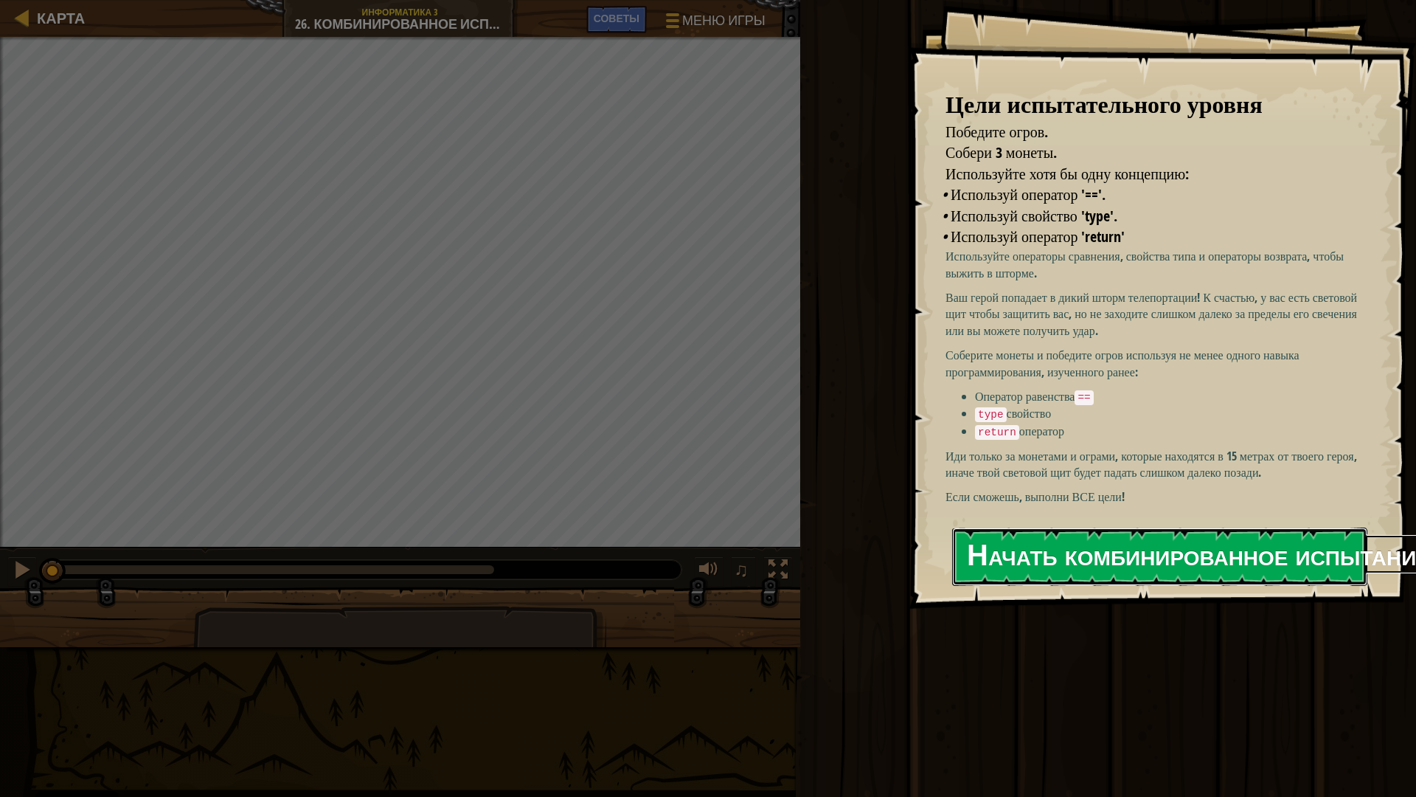
click at [1074, 568] on button "Начать комбинированное испытание" at bounding box center [1159, 556] width 415 height 58
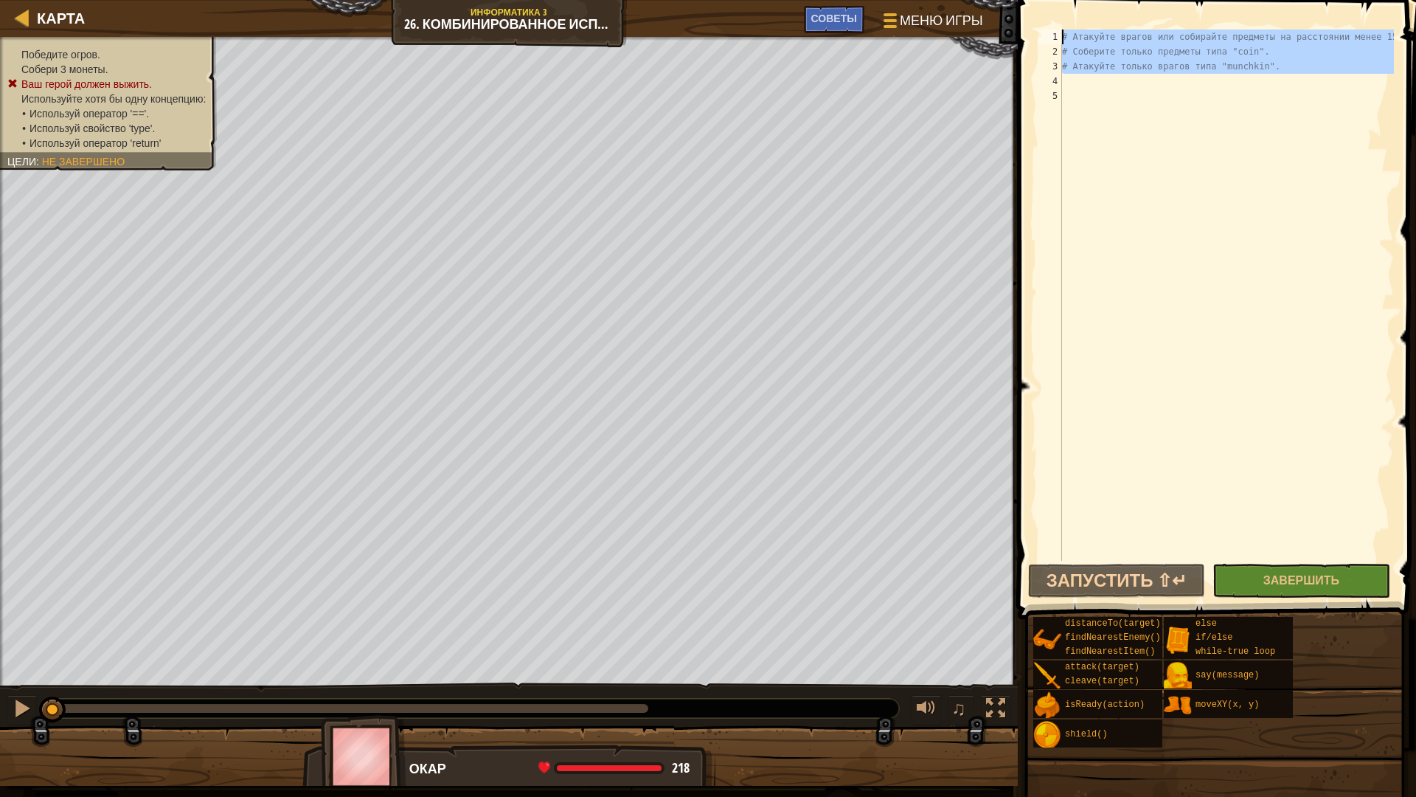
drag, startPoint x: 1138, startPoint y: 83, endPoint x: 1036, endPoint y: 23, distance: 118.7
click at [1036, 23] on div "1 2 3 4 5 # Атакуйте врагов или собирайте предметы на расстоянии менее 15 метро…" at bounding box center [1215, 338] width 403 height 662
type textarea "# Атакуйте врагов или собирайте предметы на расстоянии менее 15 метров. # Собер…"
click at [1157, 181] on div "# Атакуйте врагов или собирайте предметы на расстоянии менее 15 метров. # Собер…" at bounding box center [1226, 310] width 335 height 561
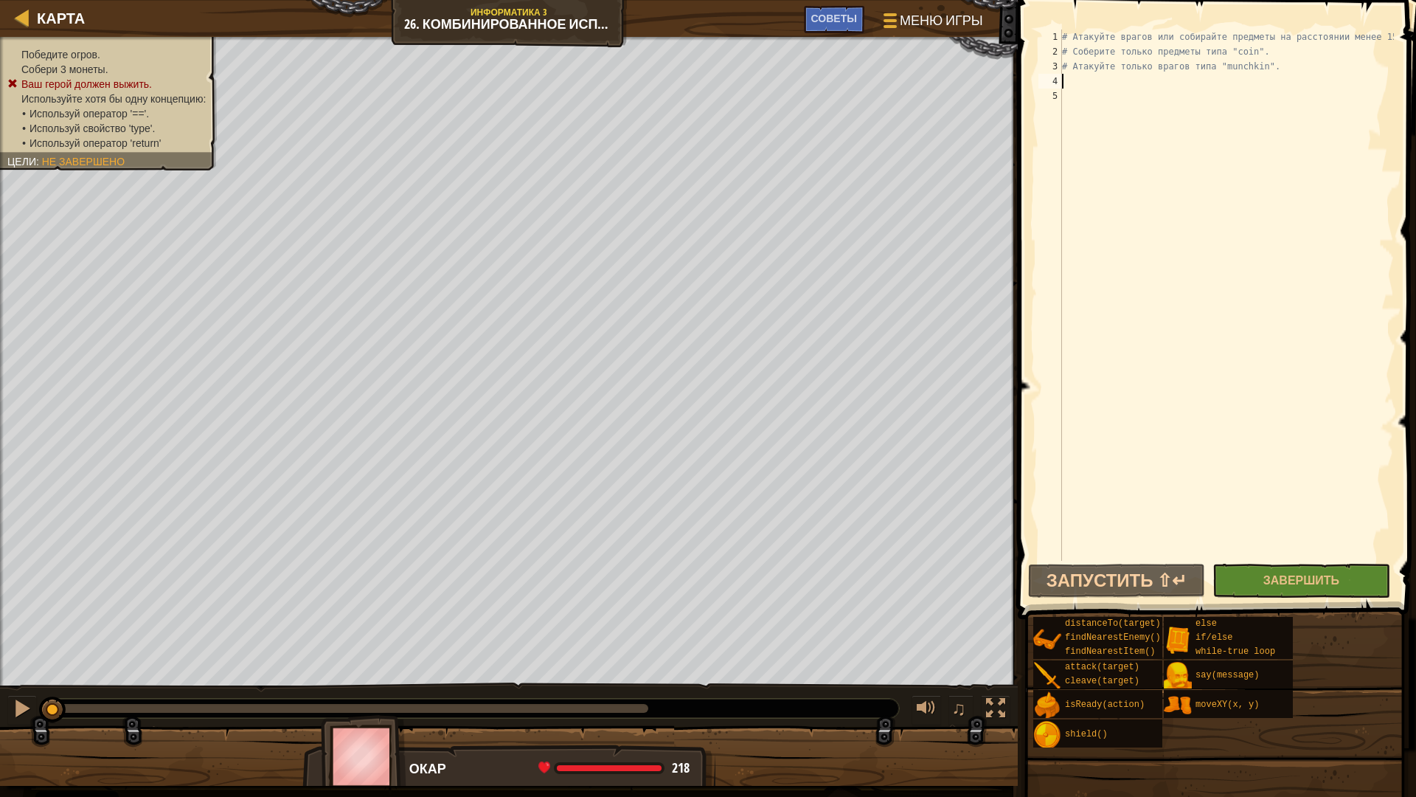
click at [1084, 83] on div "# Атакуйте врагов или собирайте предметы на расстоянии менее 15 метров. # Собер…" at bounding box center [1226, 310] width 335 height 561
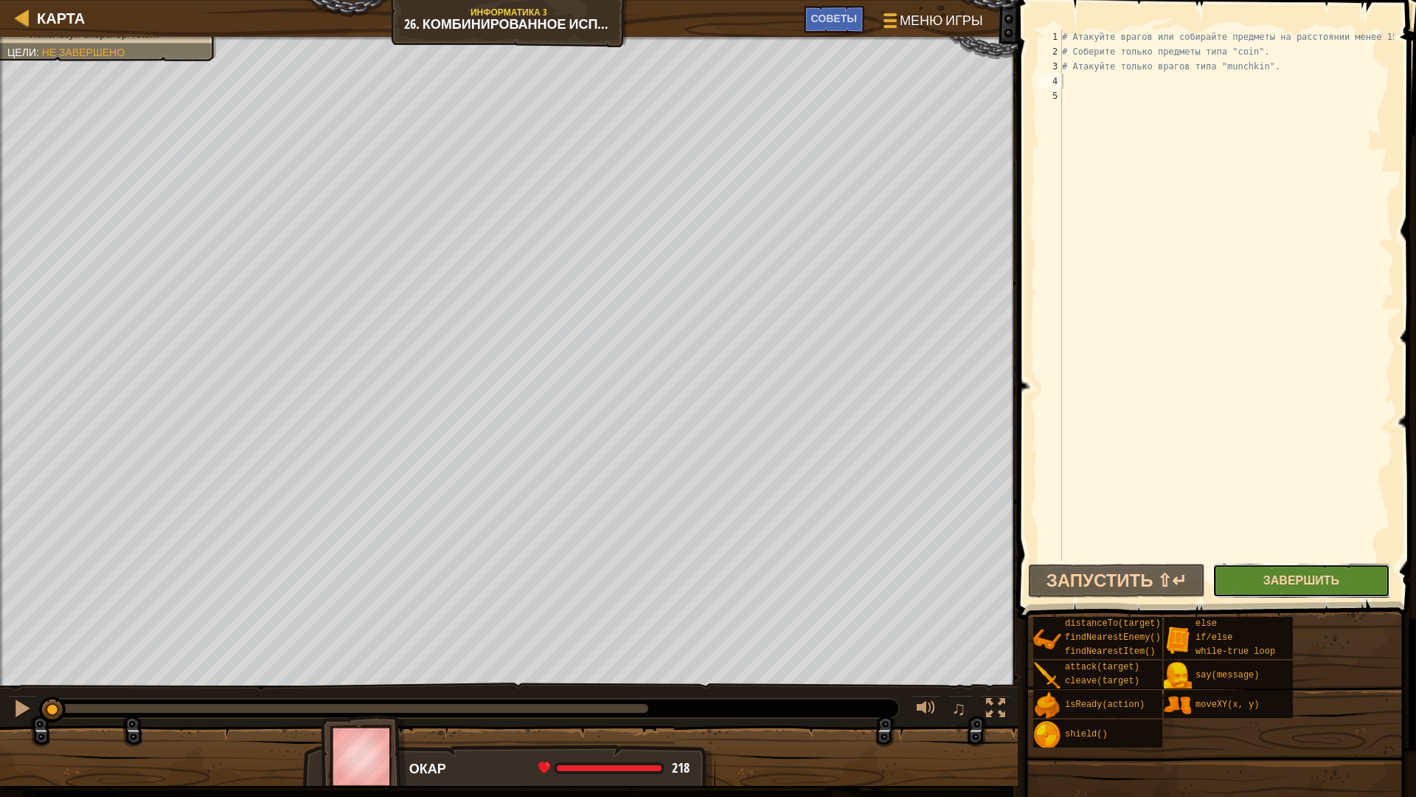
click at [1274, 576] on span "Завершить" at bounding box center [1302, 580] width 76 height 16
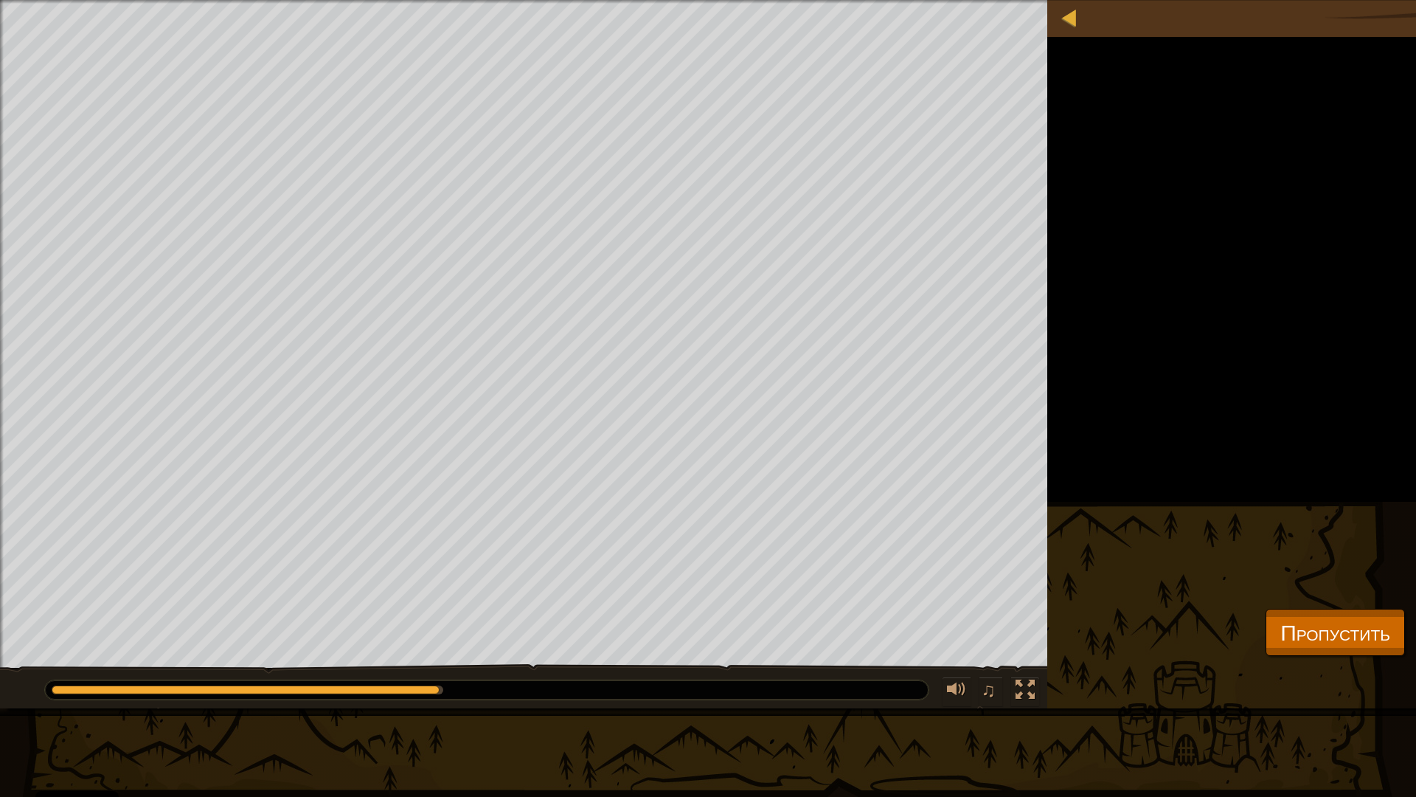
drag, startPoint x: 415, startPoint y: 688, endPoint x: 744, endPoint y: 696, distance: 329.9
click at [744, 683] on div at bounding box center [487, 689] width 884 height 19
drag, startPoint x: 458, startPoint y: 690, endPoint x: 446, endPoint y: 695, distance: 12.6
click at [446, 683] on div at bounding box center [487, 689] width 884 height 19
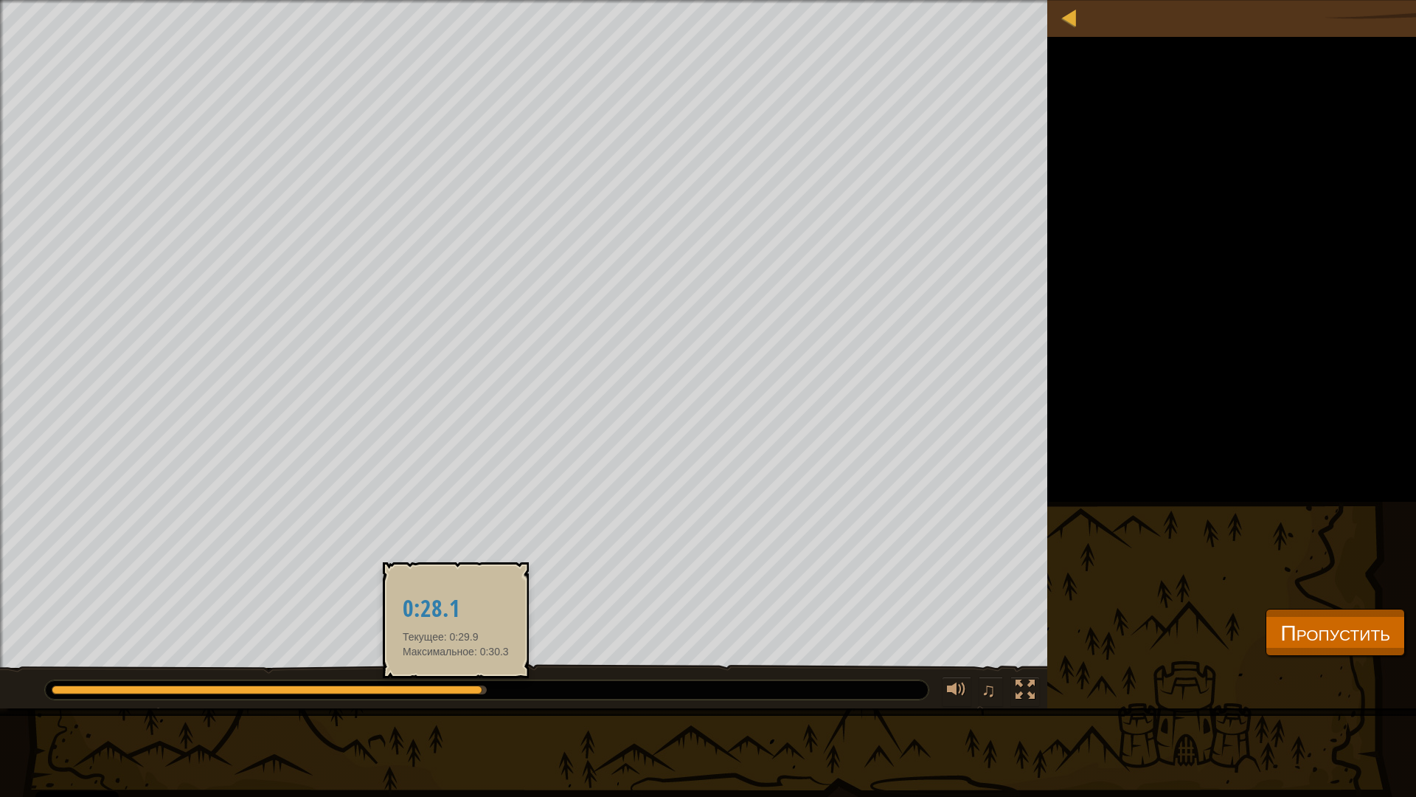
drag, startPoint x: 468, startPoint y: 689, endPoint x: 421, endPoint y: 696, distance: 47.7
click at [421, 683] on div at bounding box center [487, 689] width 884 height 19
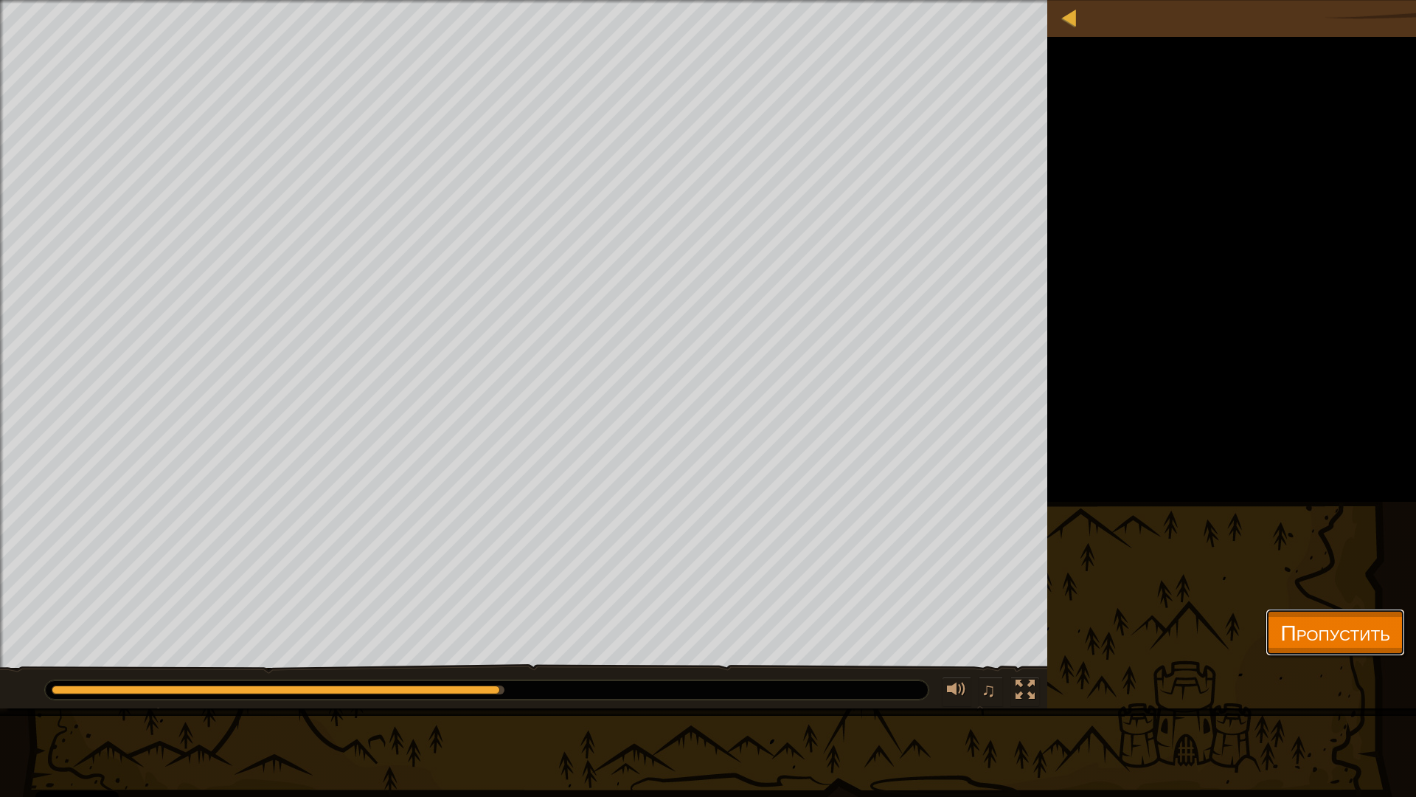
click at [1361, 615] on button "Пропустить" at bounding box center [1335, 632] width 139 height 47
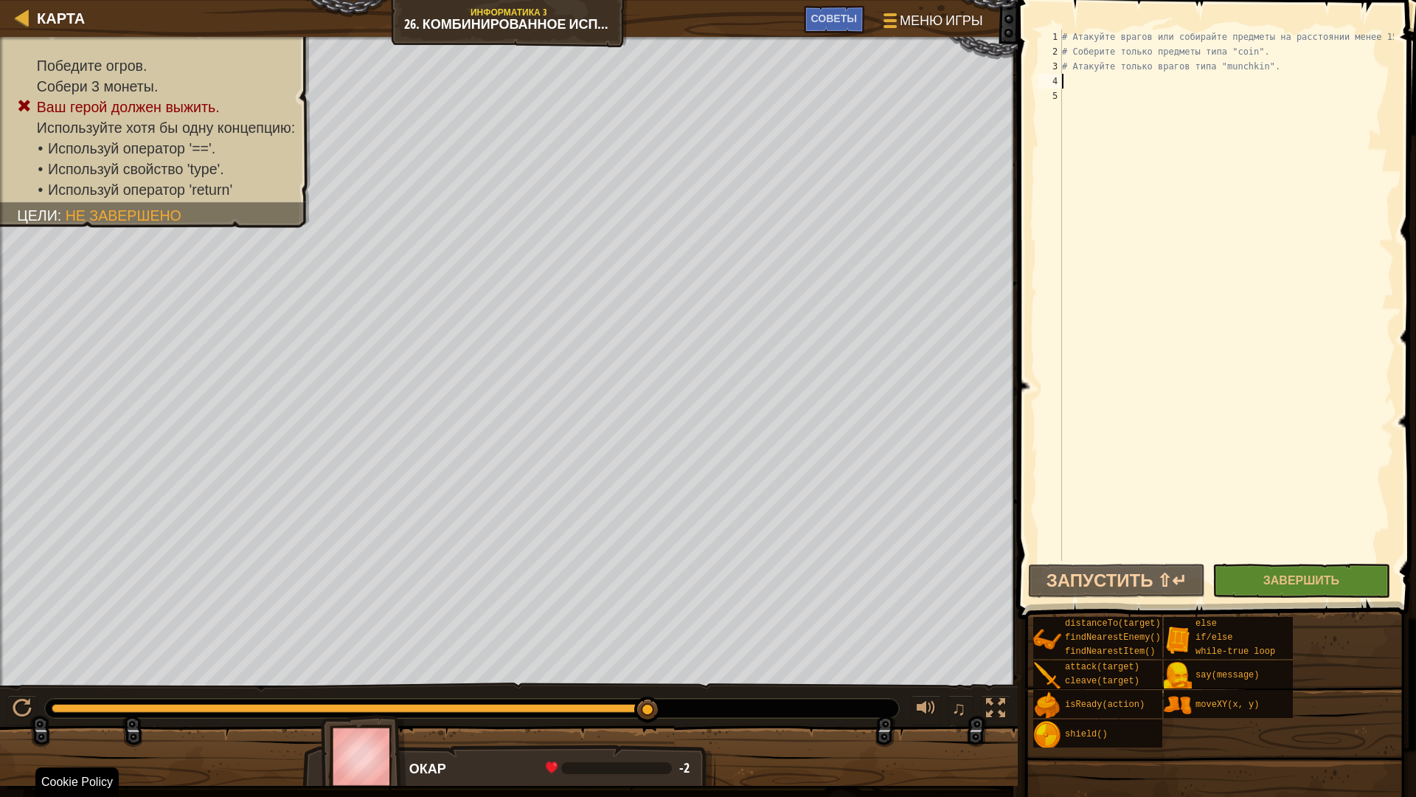
type textarea "w"
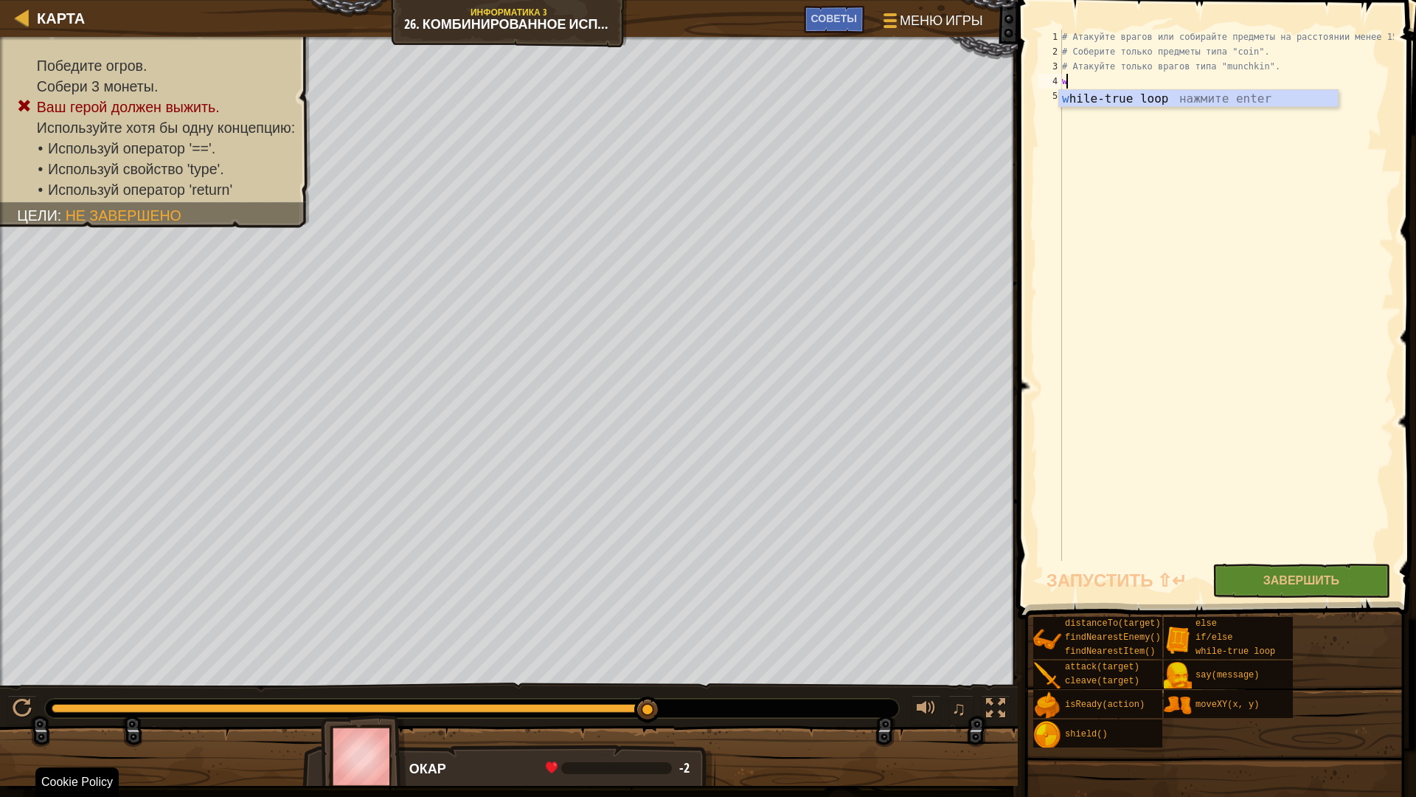
scroll to position [7, 0]
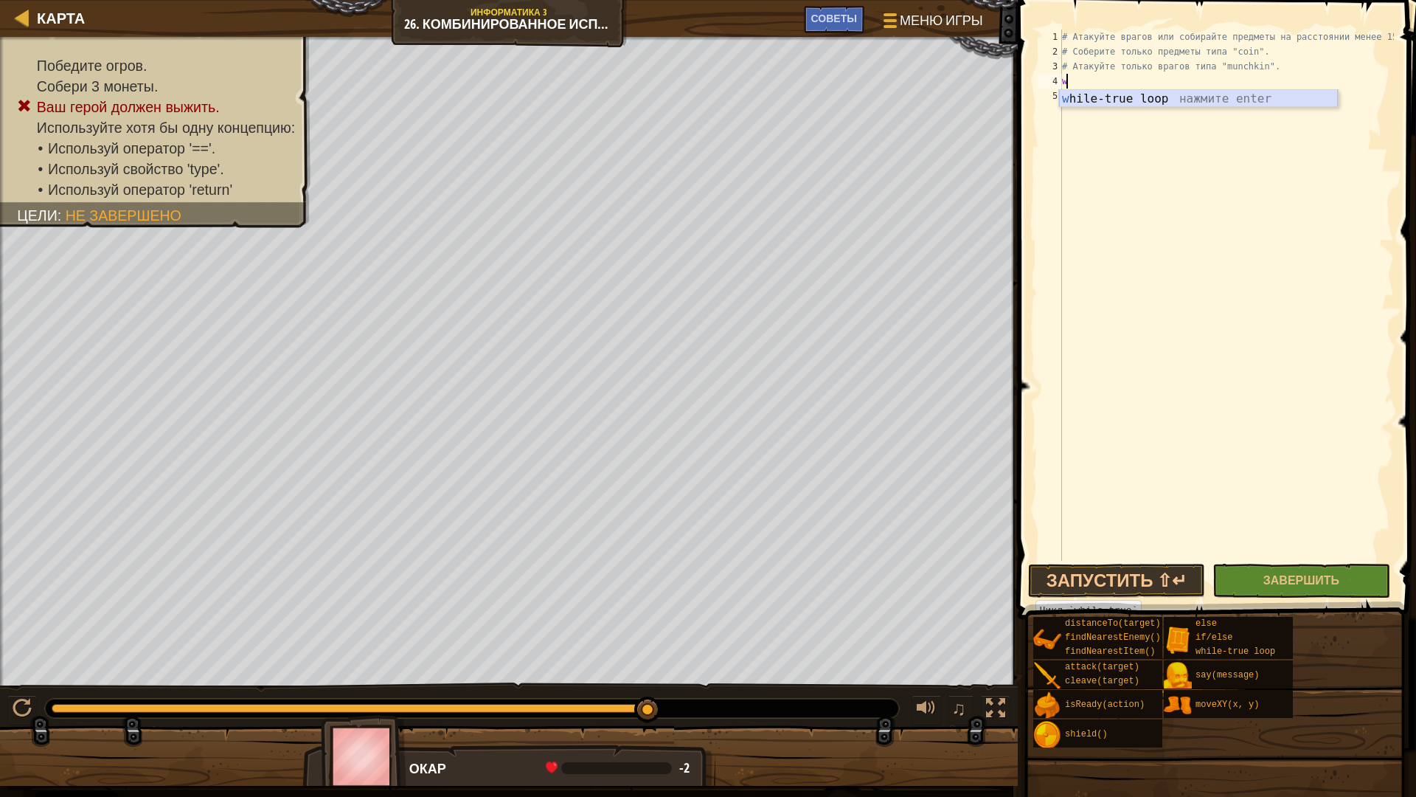
click at [1102, 103] on div "w hile-true loop нажмите enter" at bounding box center [1198, 116] width 279 height 53
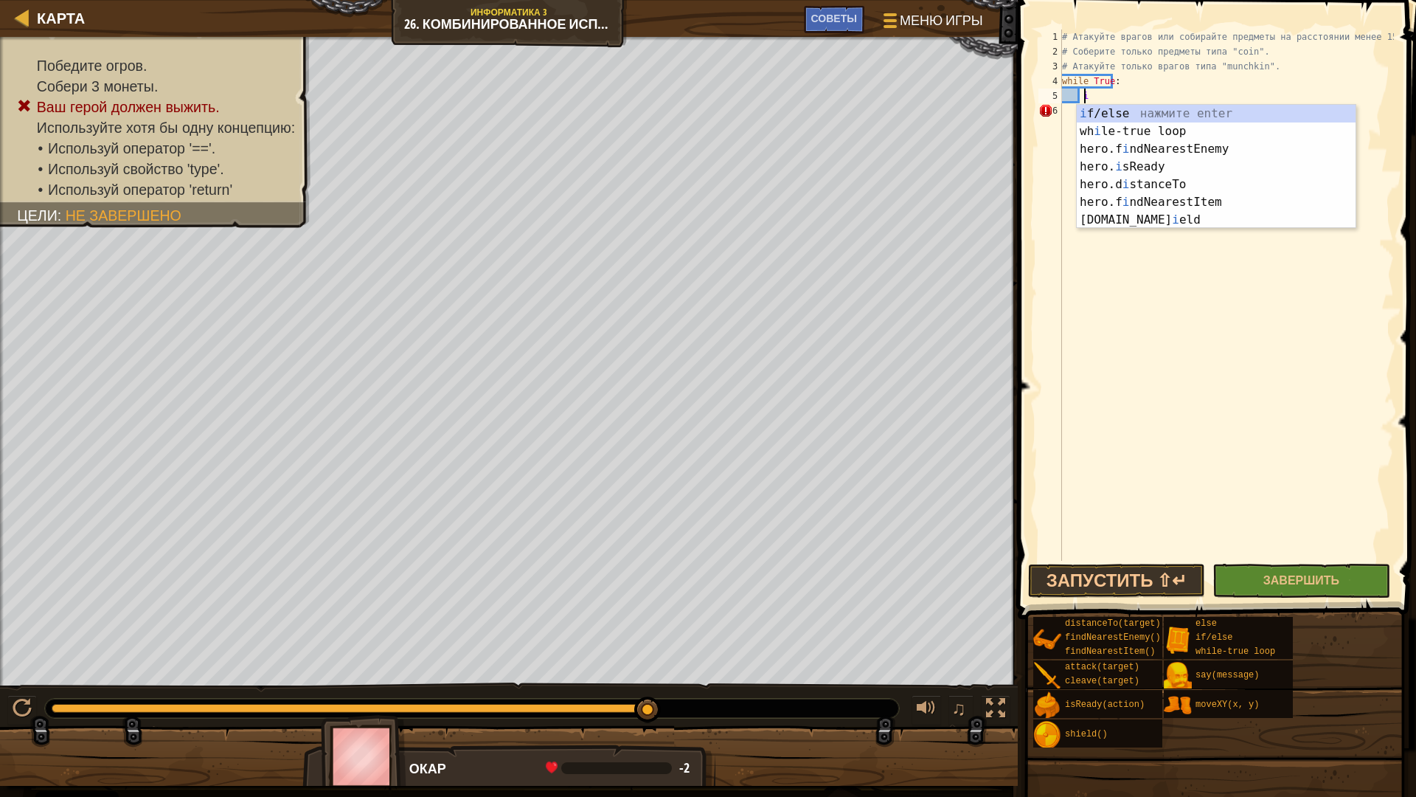
scroll to position [7, 1]
click at [1121, 109] on div "i f/else нажмите enter wh i le-true loop нажмите enter hero.f i ndNearestEnemy …" at bounding box center [1216, 184] width 279 height 159
type textarea "if enemy:"
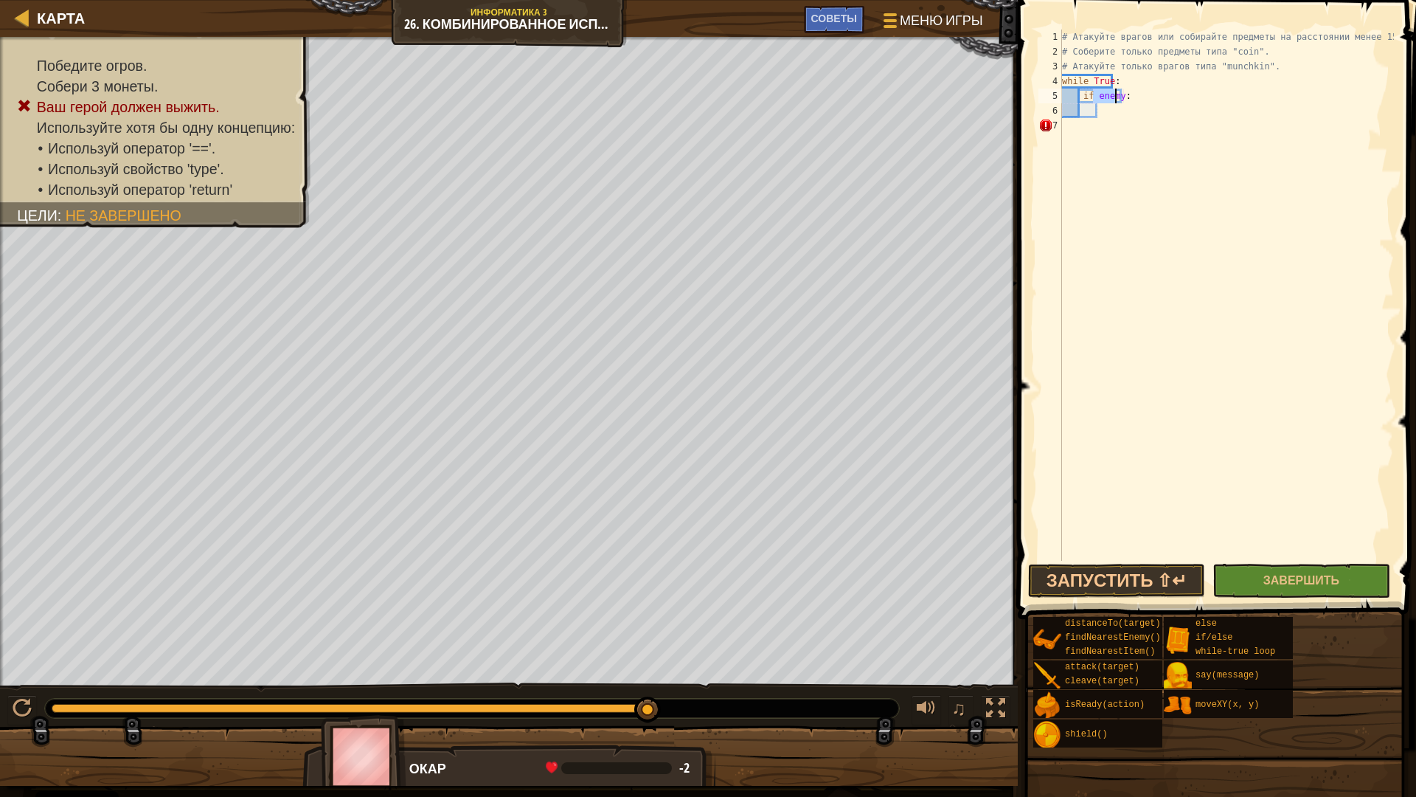
click at [1121, 117] on div "# Атакуйте врагов или собирайте предметы на расстоянии менее 15 метров. # Собер…" at bounding box center [1226, 310] width 335 height 561
click at [1118, 79] on div "# Атакуйте врагов или собирайте предметы на расстоянии менее 15 метров. # Собер…" at bounding box center [1226, 310] width 335 height 561
click at [1082, 95] on div "# Атакуйте врагов или собирайте предметы на расстоянии менее 15 метров. # Собер…" at bounding box center [1226, 310] width 335 height 561
type textarea "if enemy:"
click at [1079, 97] on div "# Атакуйте врагов или собирайте предметы на расстоянии менее 15 метров. # Собер…" at bounding box center [1226, 310] width 335 height 561
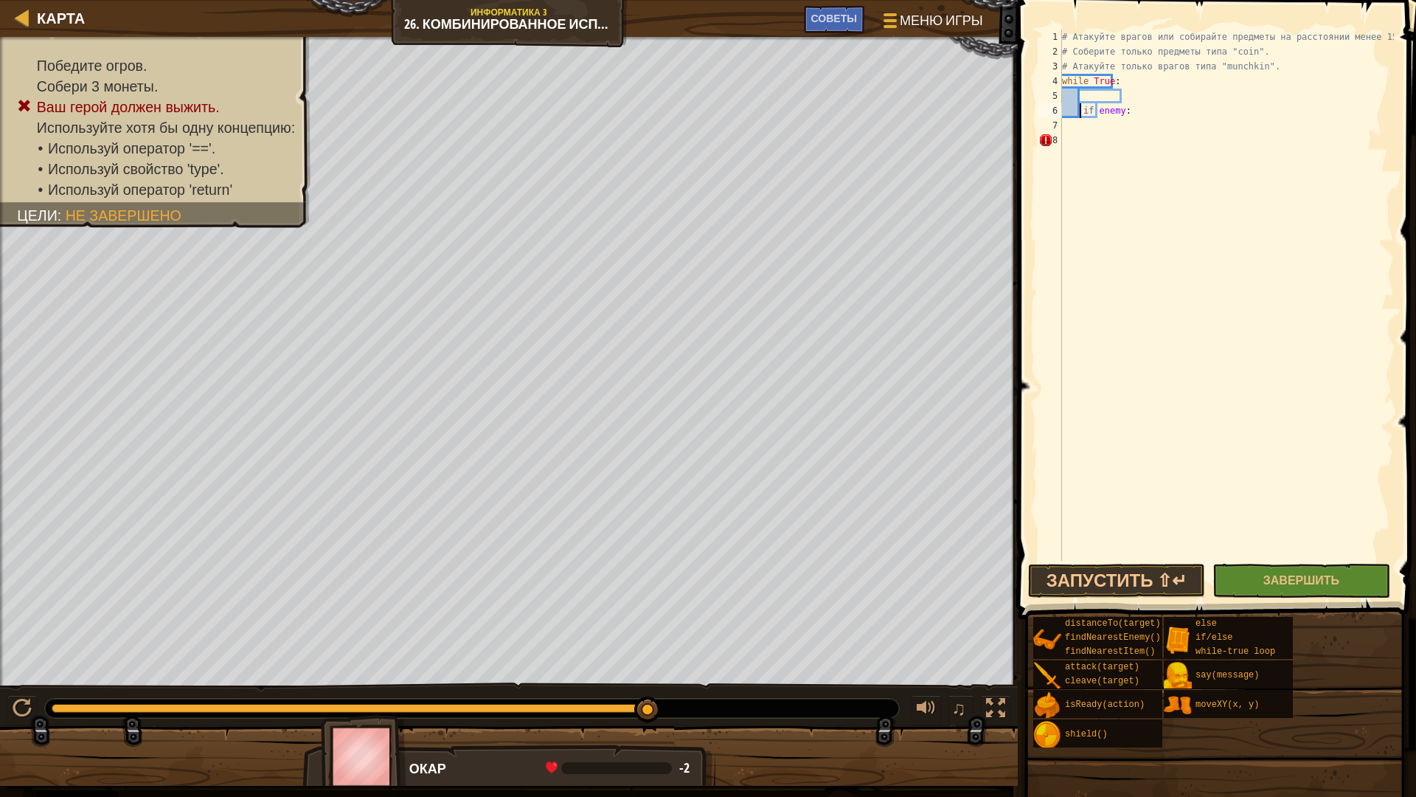
click at [1081, 97] on div "# Атакуйте врагов или собирайте предметы на расстоянии менее 15 метров. # Собер…" at bounding box center [1226, 310] width 335 height 561
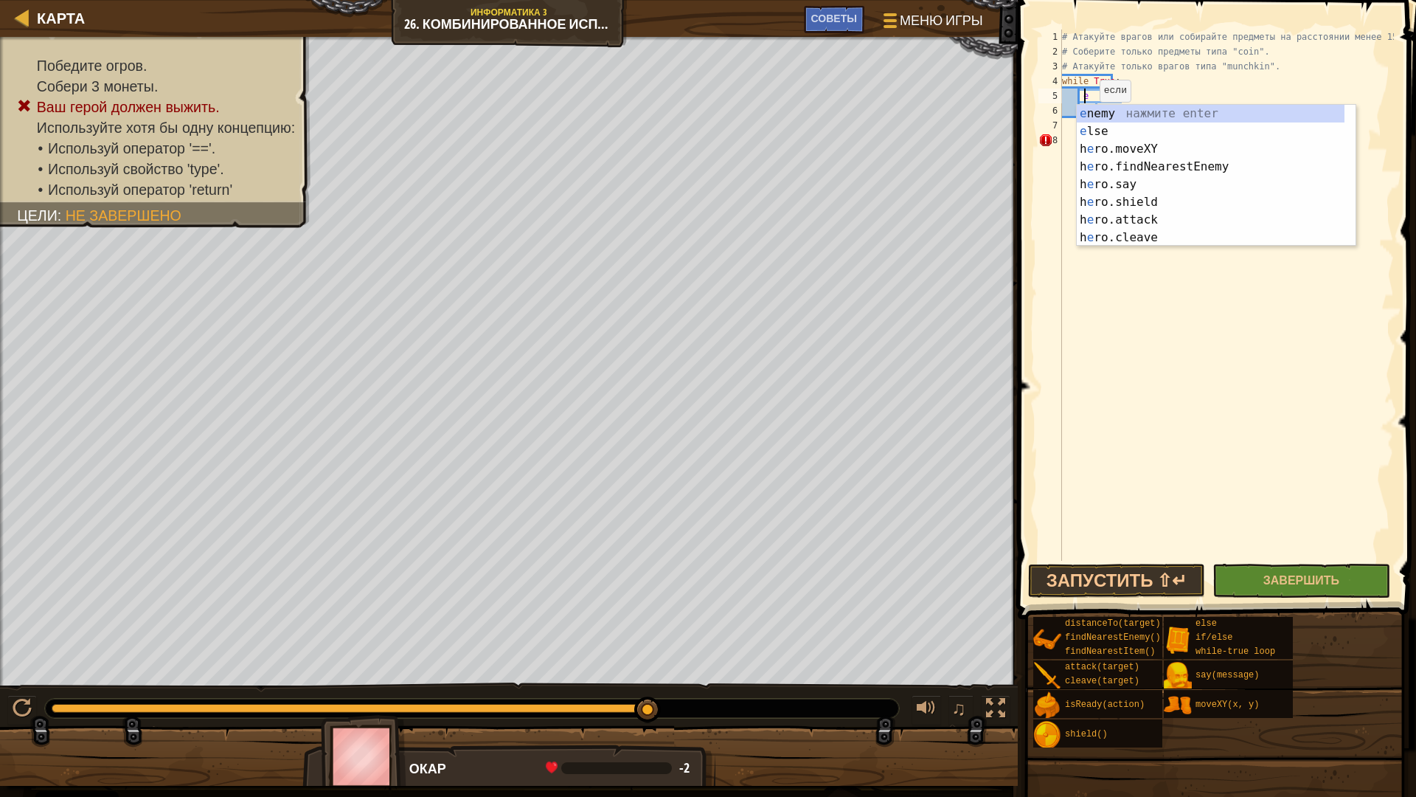
scroll to position [7, 1]
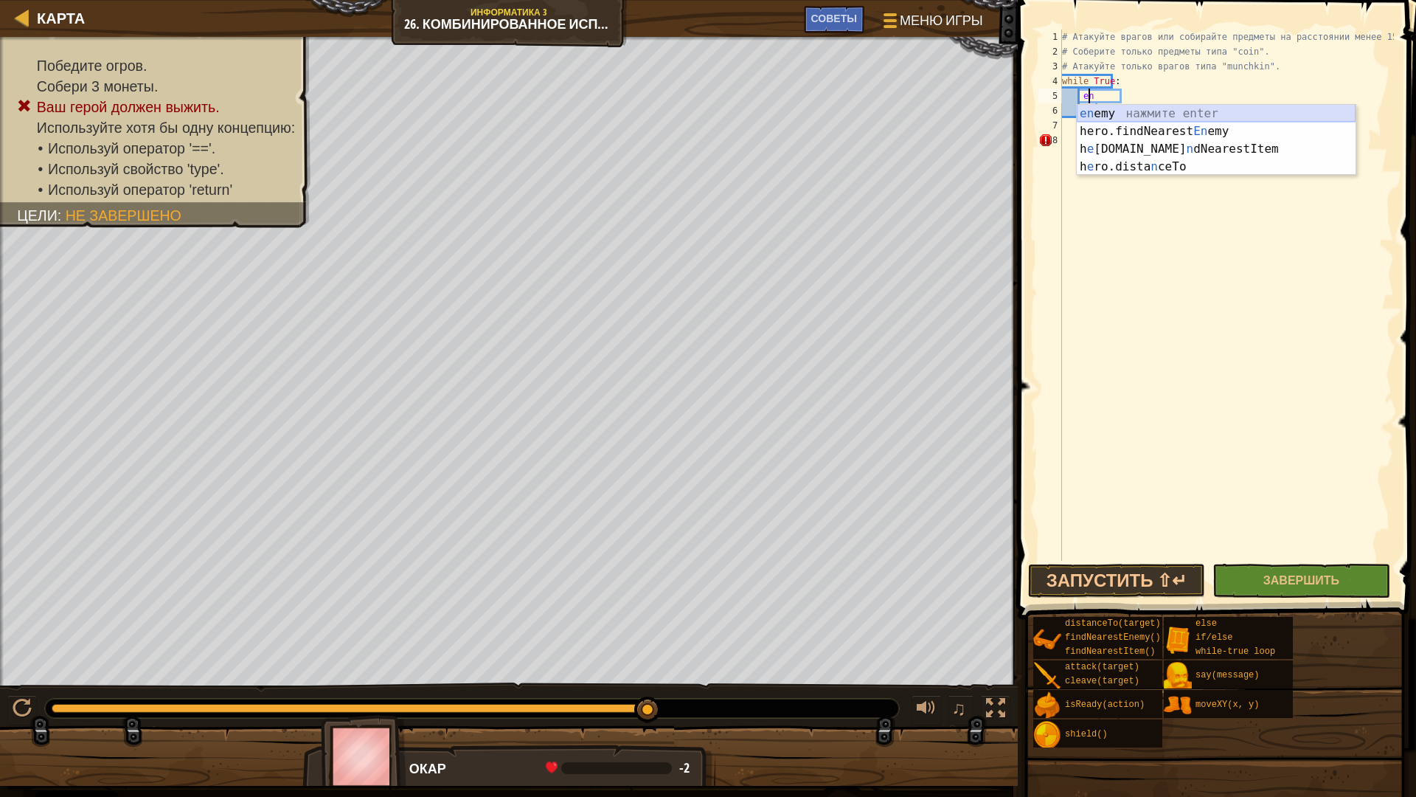
click at [1114, 114] on div "en emy нажмите enter hero.findNearest En emy нажмите enter h e [DOMAIN_NAME] n …" at bounding box center [1216, 158] width 279 height 106
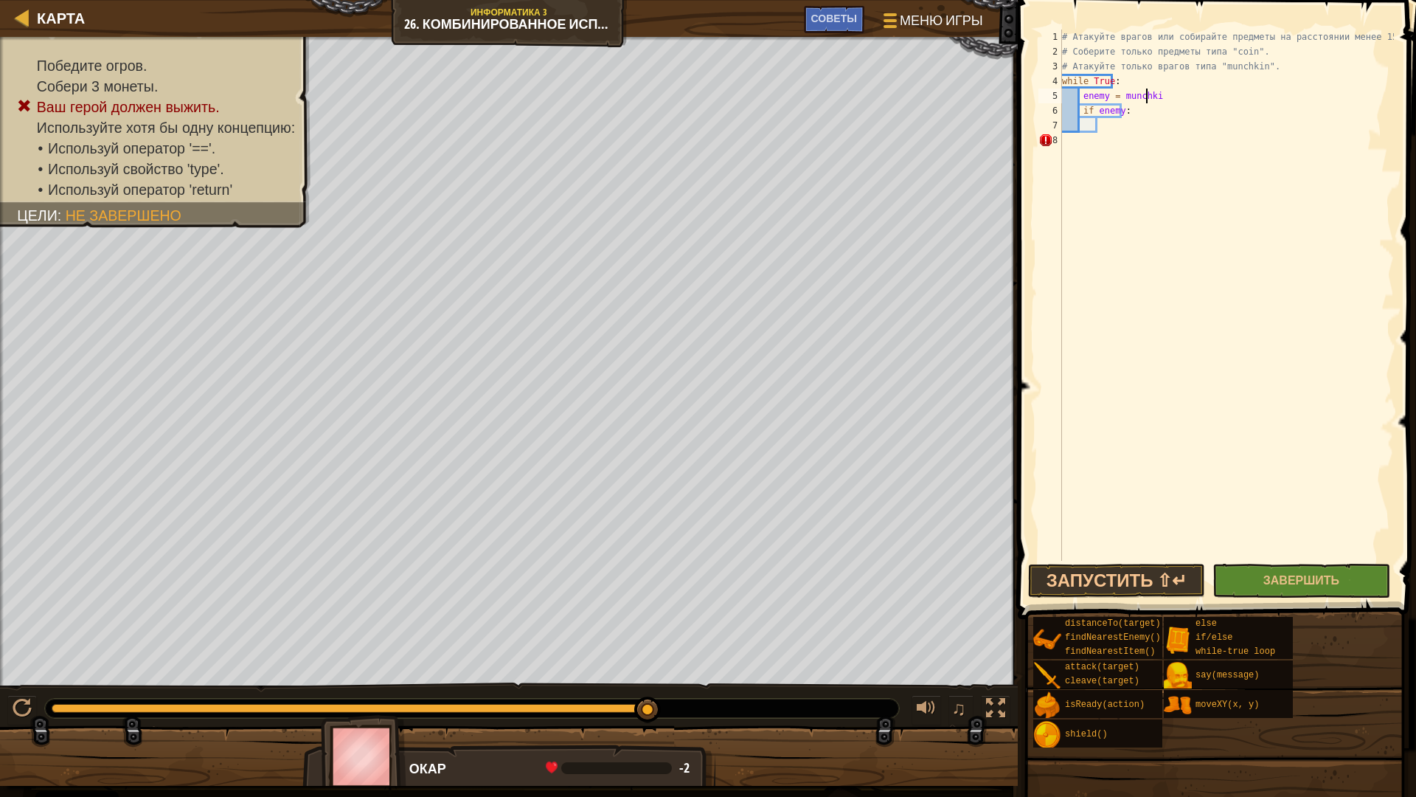
scroll to position [7, 7]
click at [1113, 94] on div "# Атакуйте врагов или собирайте предметы на расстоянии менее 15 метров. # Собер…" at bounding box center [1226, 310] width 335 height 561
type textarea "enemy = "munchkin""
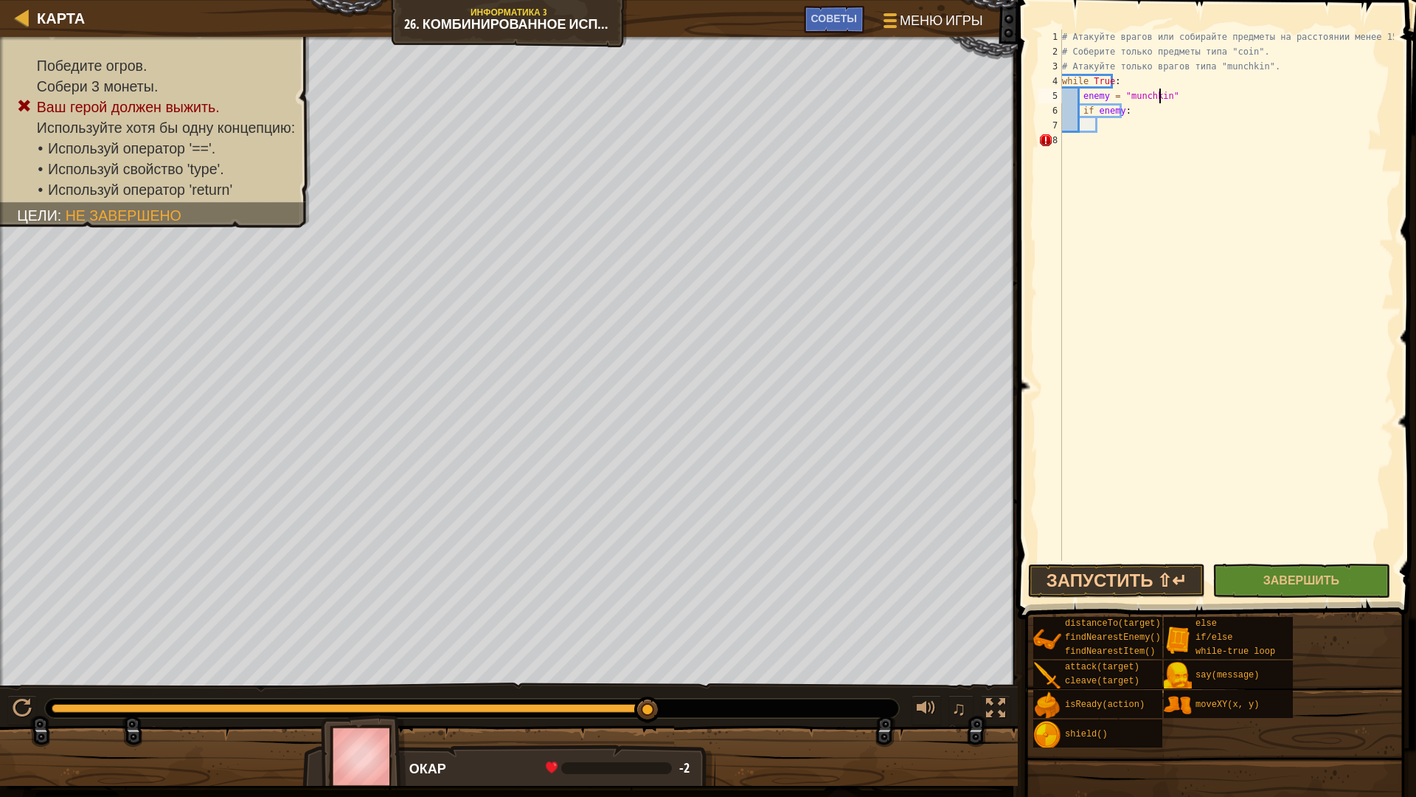
click at [1115, 120] on div "# Атакуйте врагов или собирайте предметы на расстоянии менее 15 метров. # Собер…" at bounding box center [1226, 310] width 335 height 561
type textarea "р"
type textarea "y"
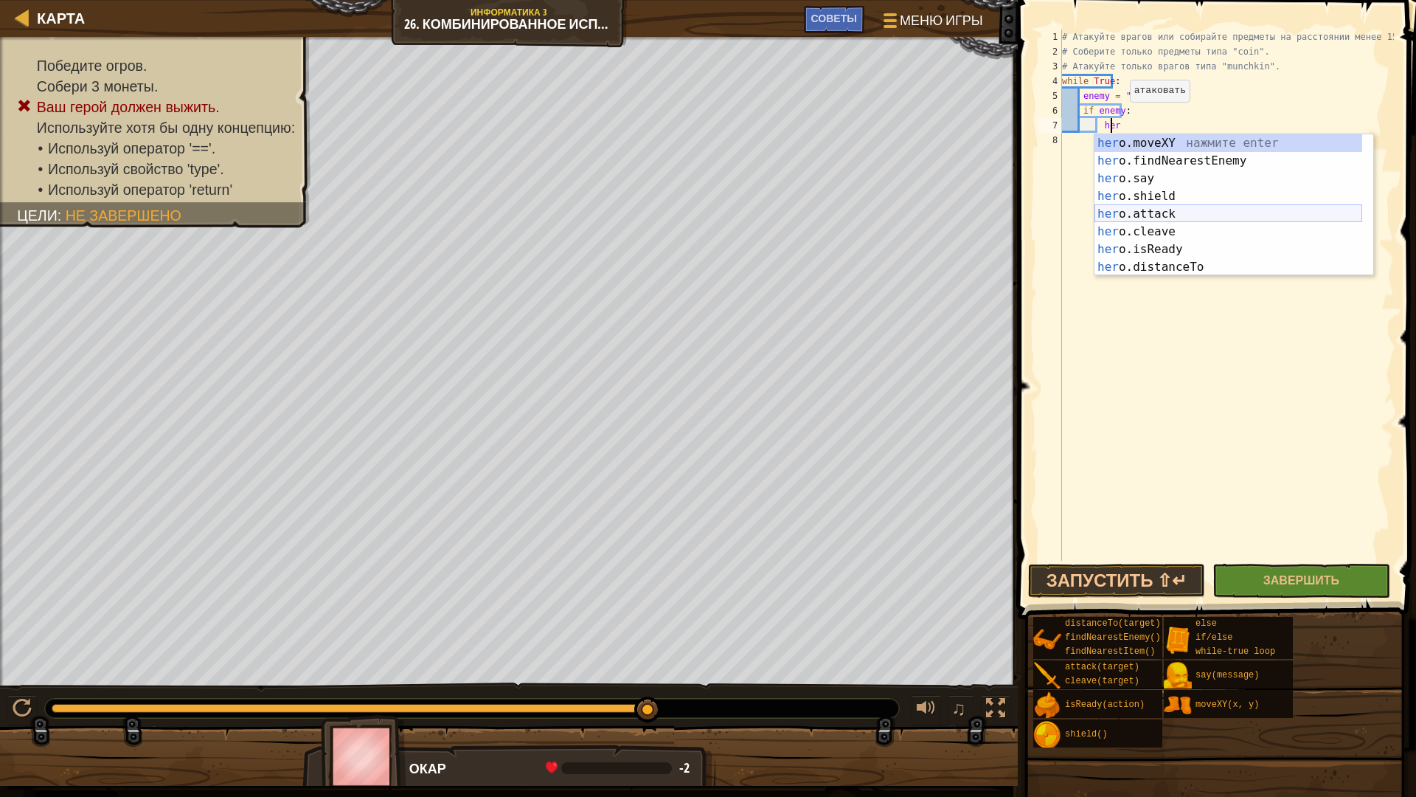
click at [1160, 212] on div "her o.moveXY нажмите enter her o.findNearestEnemy нажмите enter her o.say нажми…" at bounding box center [1229, 222] width 268 height 177
type textarea "hero.attack(enemy)"
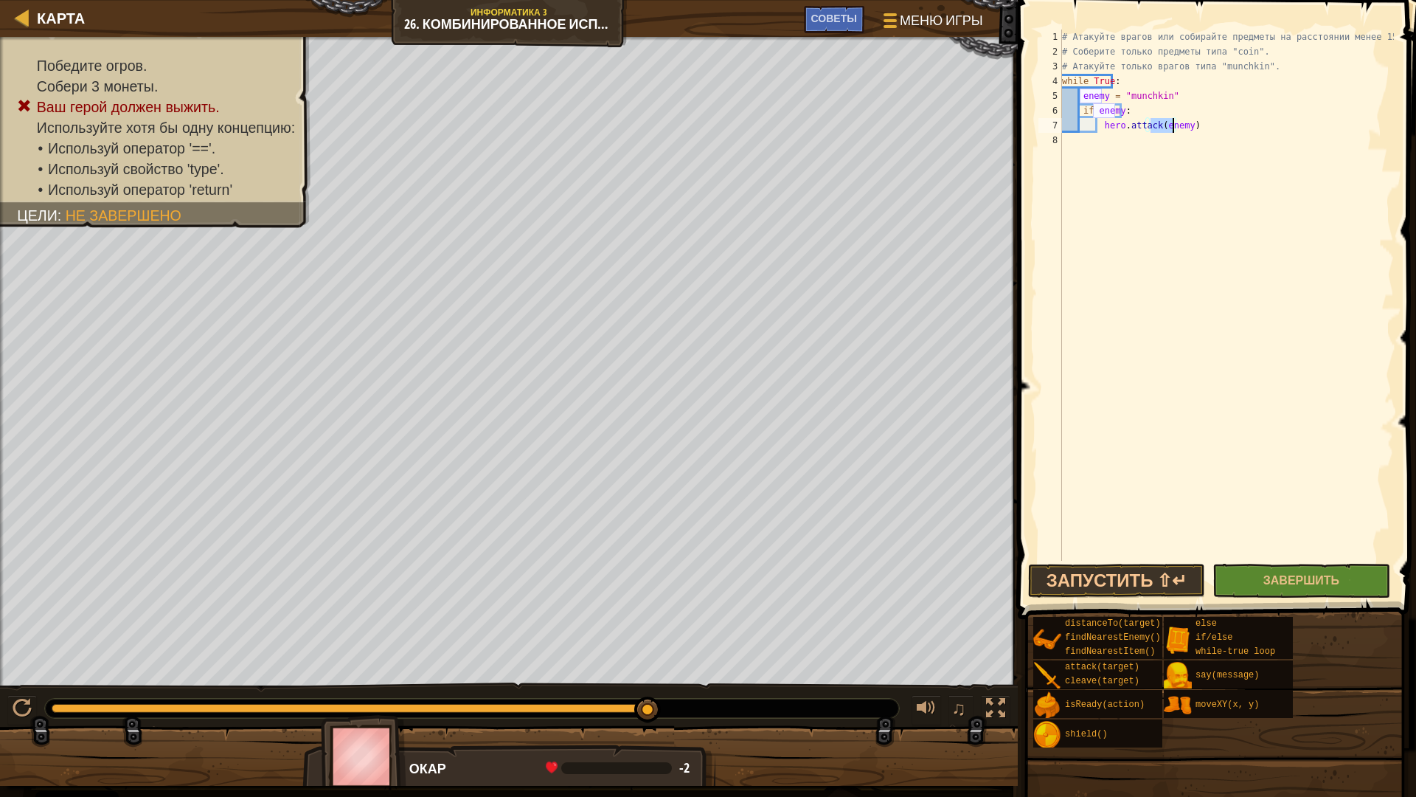
click at [1164, 156] on div "# Атакуйте врагов или собирайте предметы на расстоянии менее 15 метров. # Собер…" at bounding box center [1226, 310] width 335 height 561
click at [1081, 106] on div "# Атакуйте врагов или собирайте предметы на расстоянии менее 15 метров. # Собер…" at bounding box center [1226, 310] width 335 height 561
click at [1164, 96] on div "# Атакуйте врагов или собирайте предметы на расстоянии менее 15 метров. # Собер…" at bounding box center [1226, 310] width 335 height 561
type textarea "enemy = "munchkin""
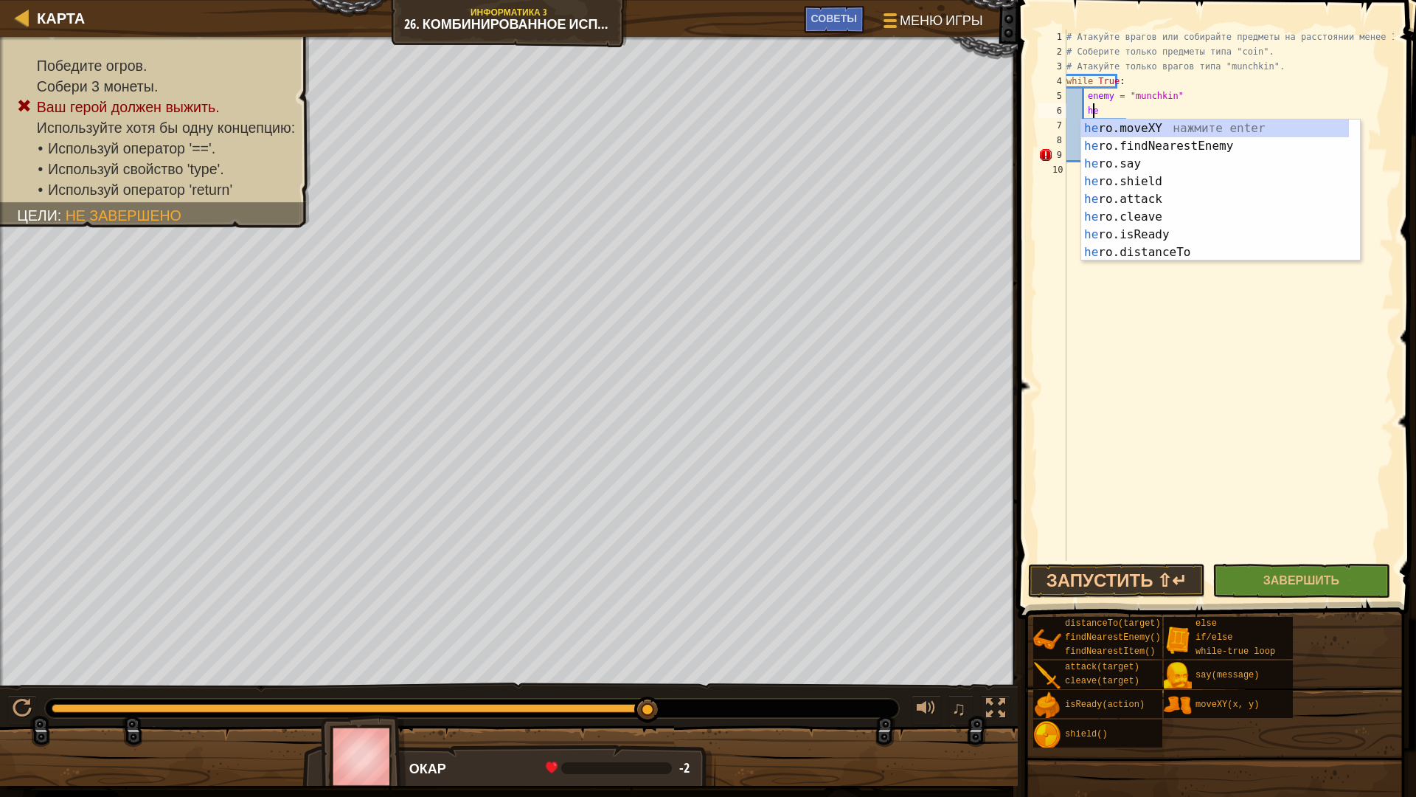
type textarea "her"
click at [1133, 150] on div "her o.moveXY нажмите enter her o.findNearestEnemy нажмите enter her o.say нажми…" at bounding box center [1215, 208] width 268 height 177
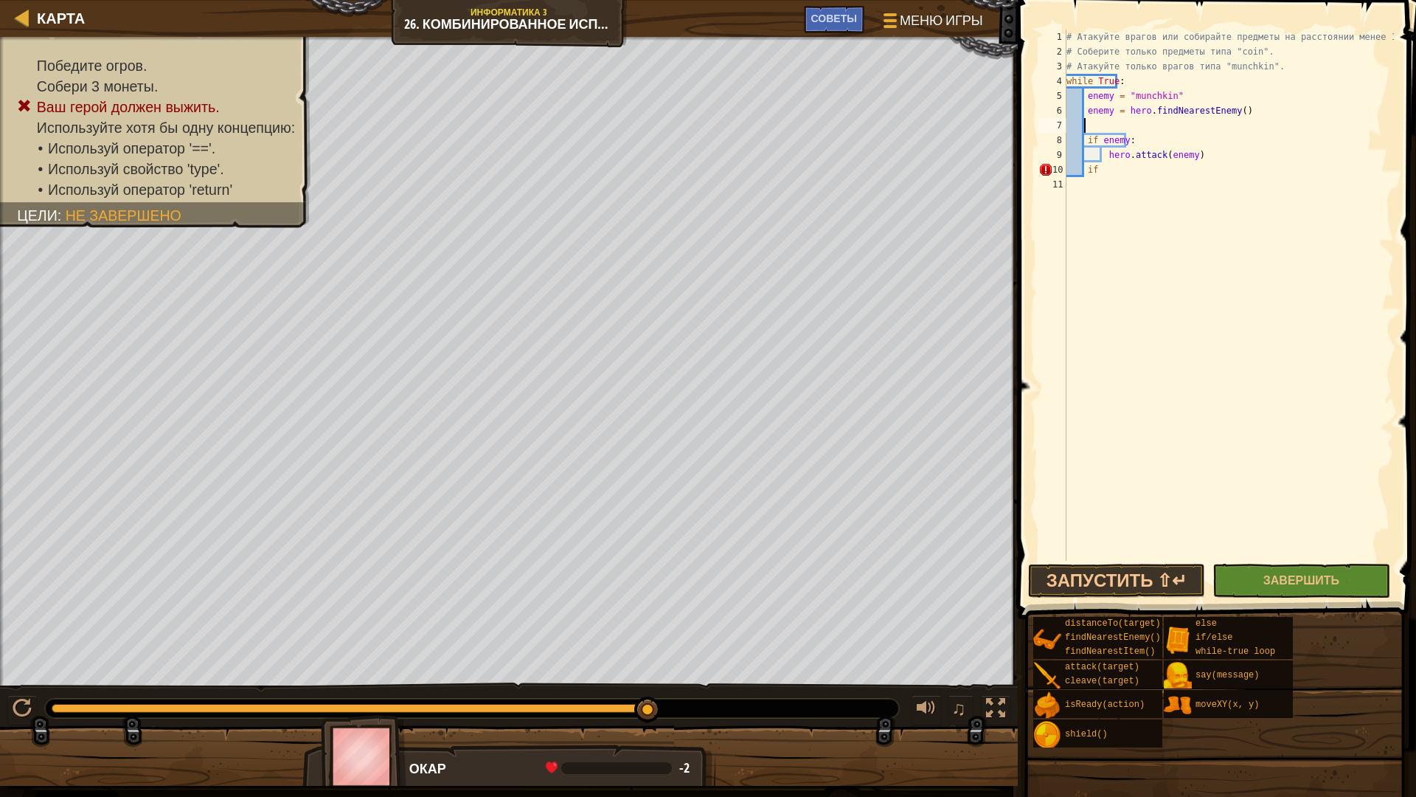
scroll to position [7, 0]
click at [1095, 160] on div "# Атакуйте врагов или собирайте предметы на расстоянии менее 15 метров. # Собер…" at bounding box center [1229, 310] width 330 height 561
type textarea "i"
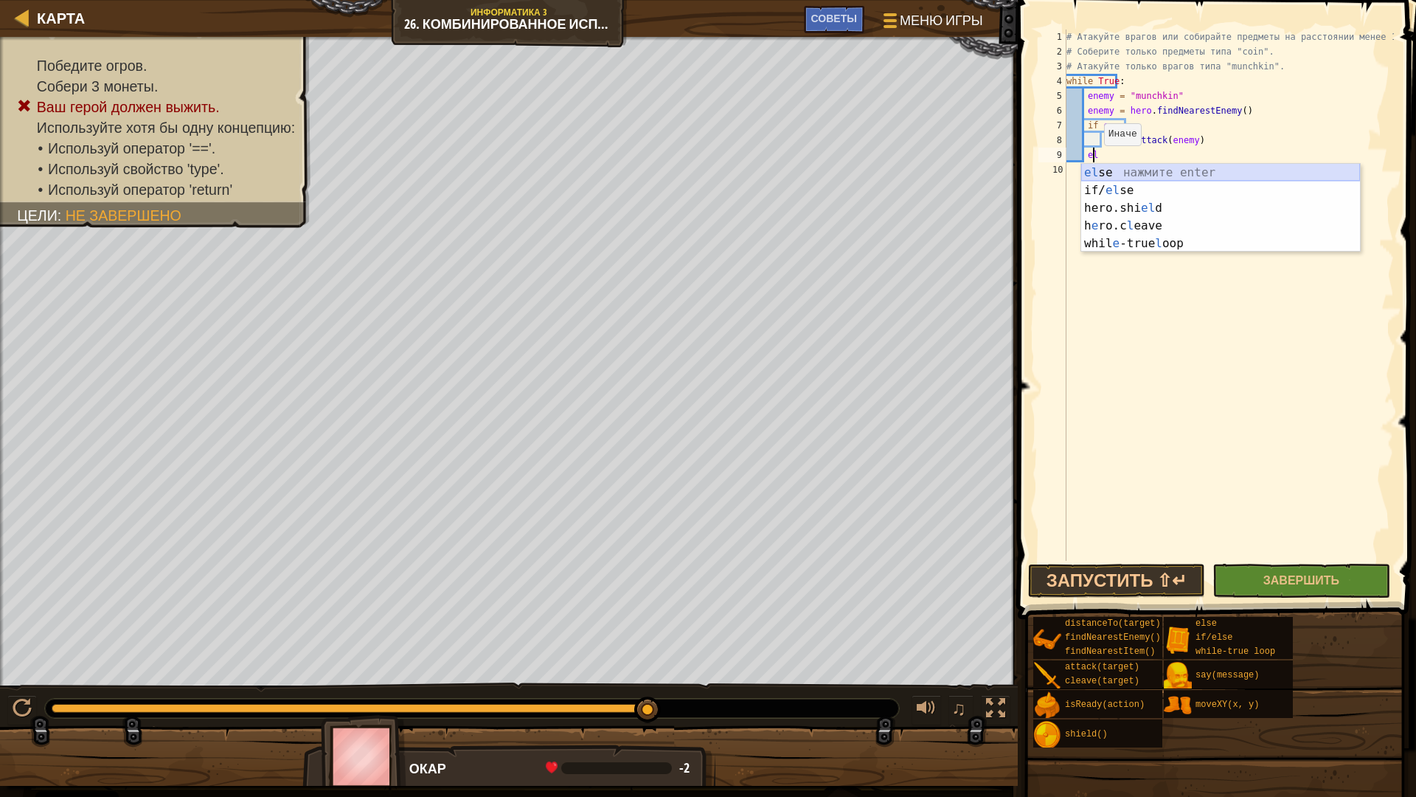
scroll to position [7, 1]
type textarea "els"
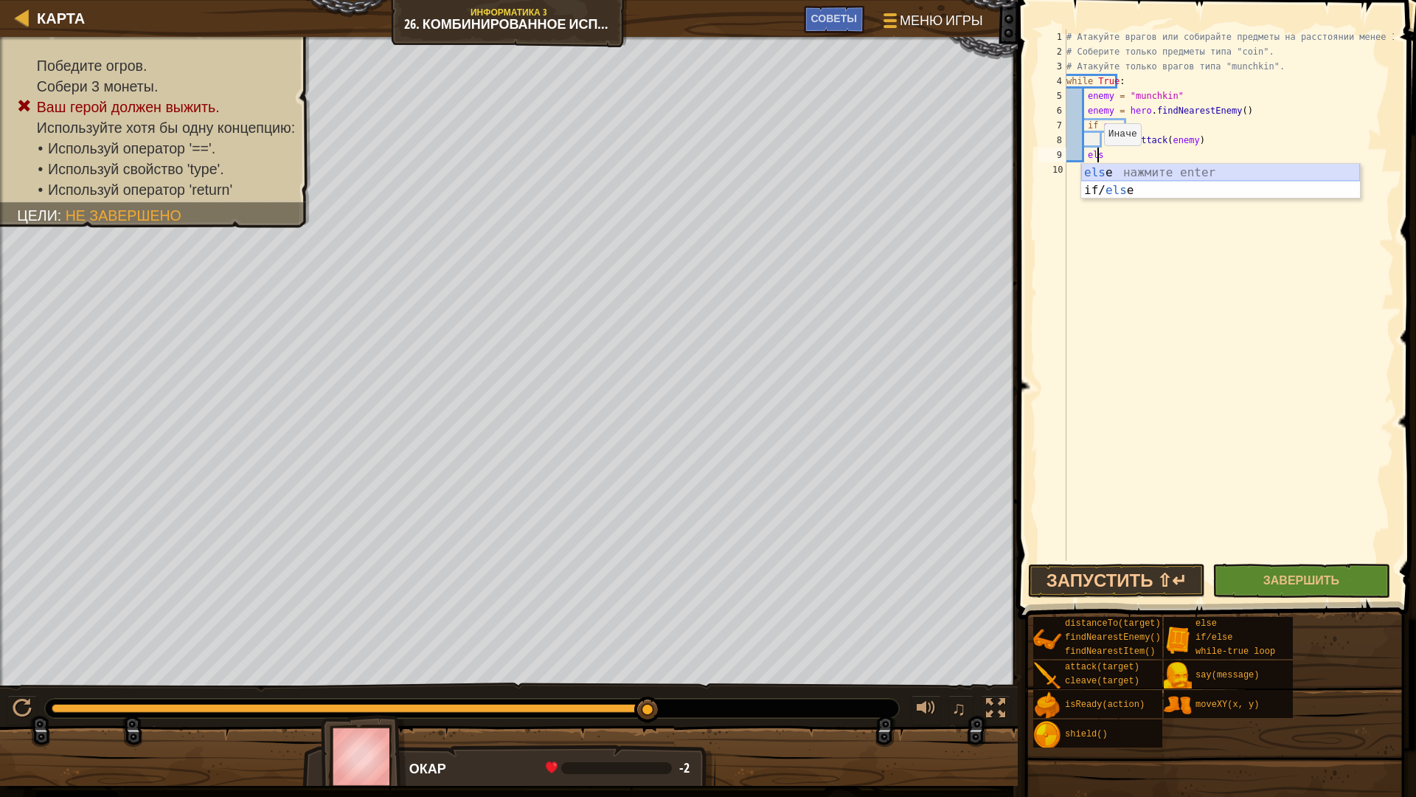
click at [1121, 178] on div "els e нажмите enter if/ els e нажмите enter" at bounding box center [1220, 199] width 279 height 71
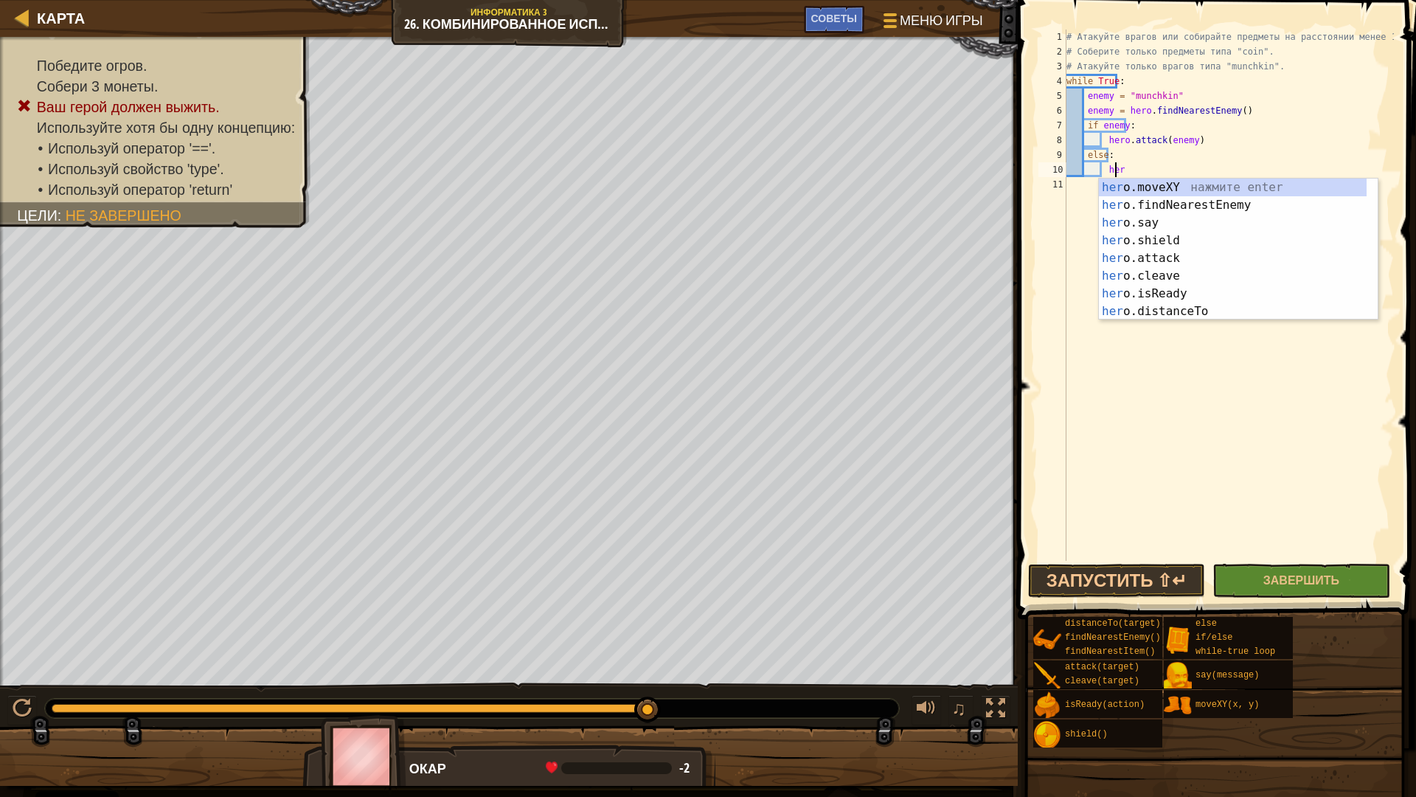
type textarea "hero"
click at [1227, 207] on div "hero .moveXY нажмите enter hero .findNearestEnemy нажмите enter hero .say нажми…" at bounding box center [1233, 267] width 268 height 177
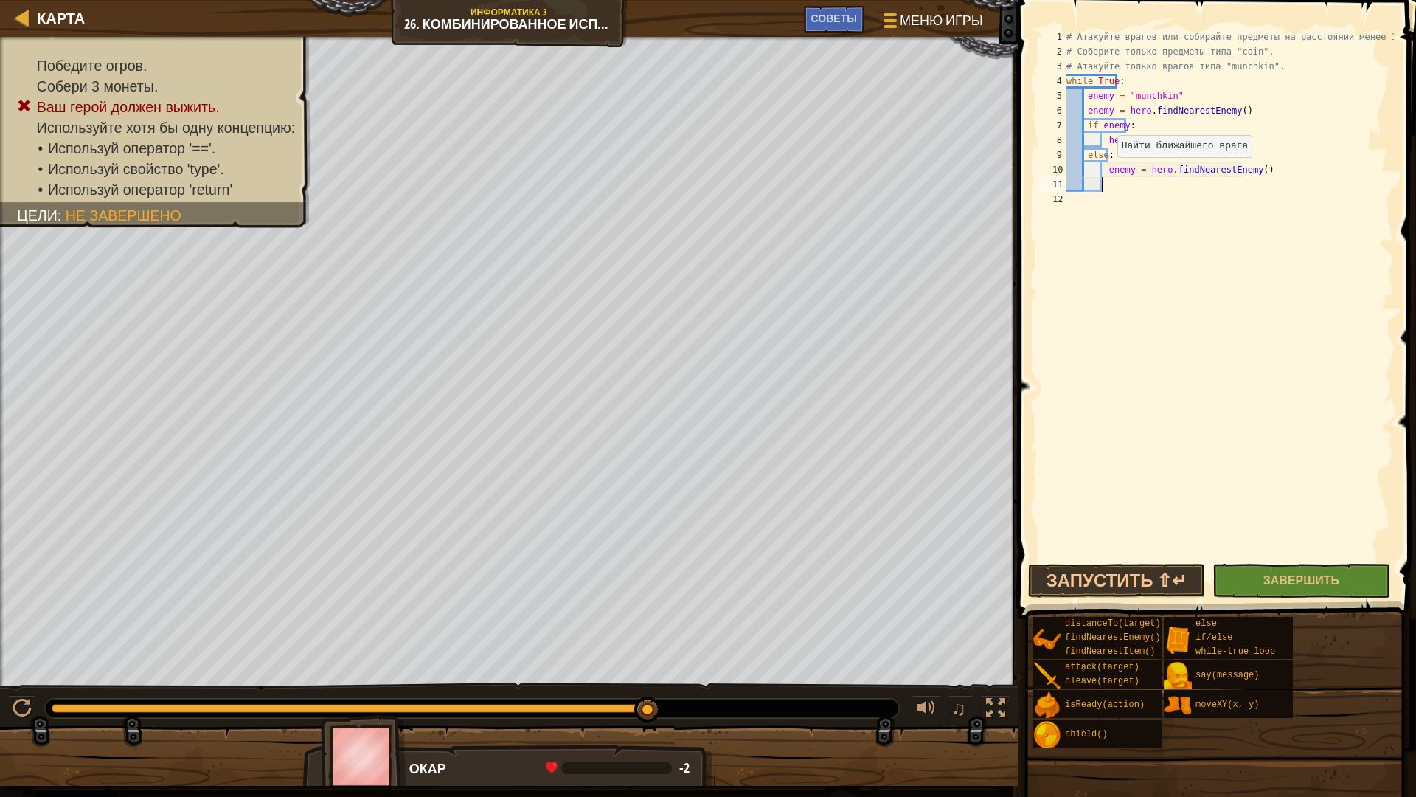
scroll to position [7, 2]
drag, startPoint x: 1208, startPoint y: 171, endPoint x: 1247, endPoint y: 164, distance: 39.1
click at [1247, 164] on div "# Атакуйте врагов или собирайте предметы на расстоянии менее 15 метров. # Собер…" at bounding box center [1229, 310] width 330 height 561
type textarea "enemy = hero.findNearest"
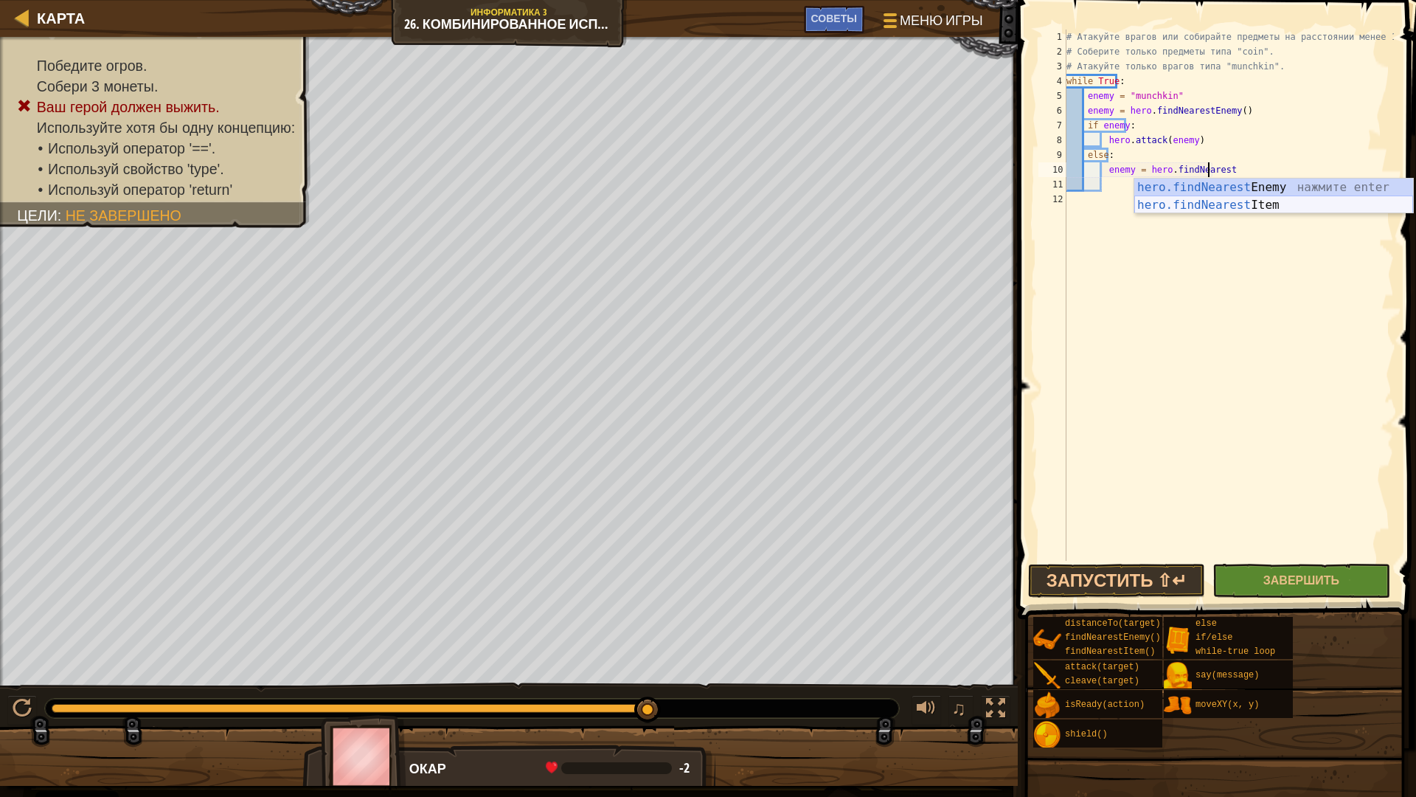
click at [1243, 208] on div "hero.findNearest Enemy нажмите enter hero.findNearest Item нажмите enter" at bounding box center [1274, 214] width 279 height 71
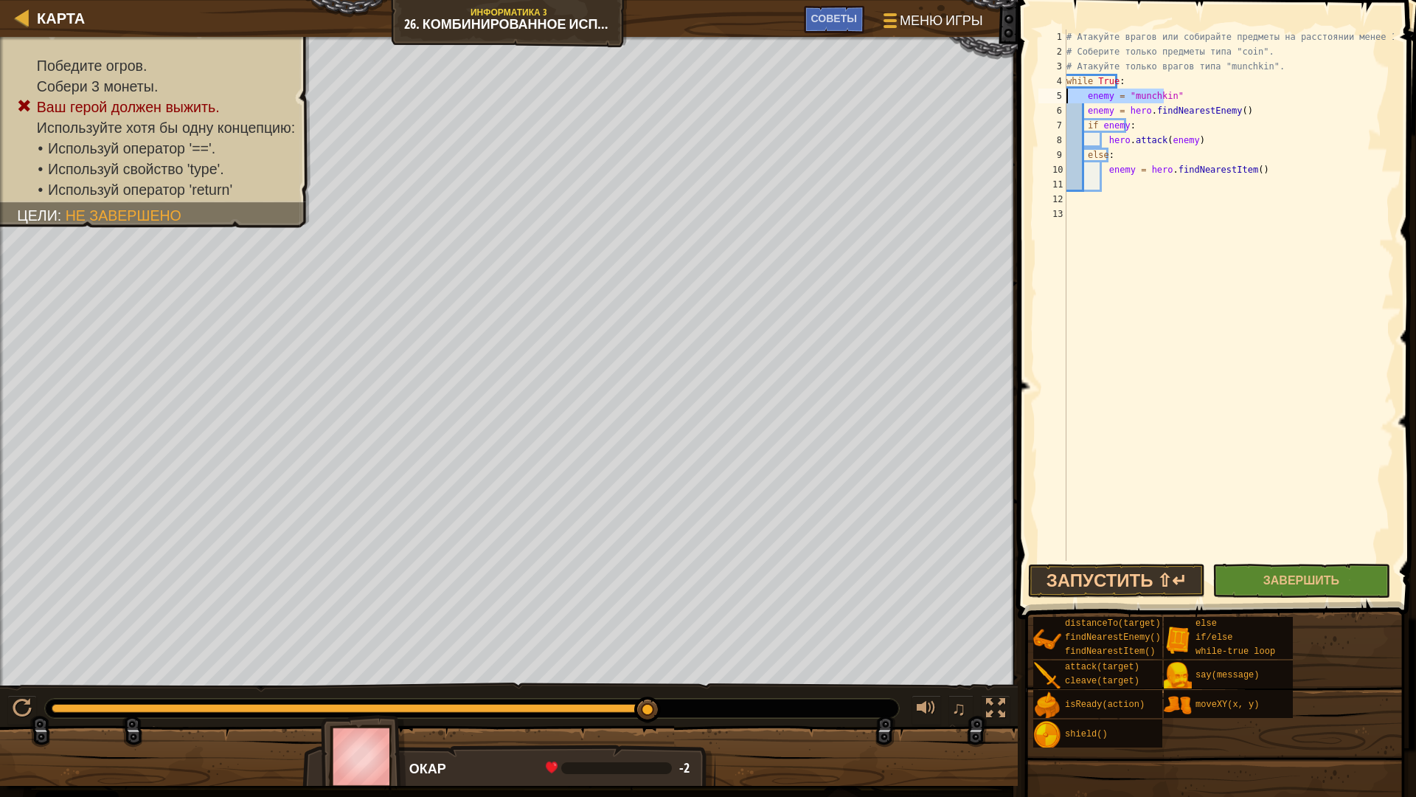
drag, startPoint x: 1169, startPoint y: 94, endPoint x: 1053, endPoint y: 99, distance: 116.7
click at [1054, 99] on div "1 2 3 4 5 6 7 8 9 10 11 12 13 # Атакуйте врагов или собирайте предметы на расст…" at bounding box center [1215, 295] width 359 height 531
type textarea "enemy = "munchkin""
click at [1121, 110] on div "# Атакуйте врагов или собирайте предметы на расстоянии менее 15 метров. # Собер…" at bounding box center [1229, 310] width 330 height 561
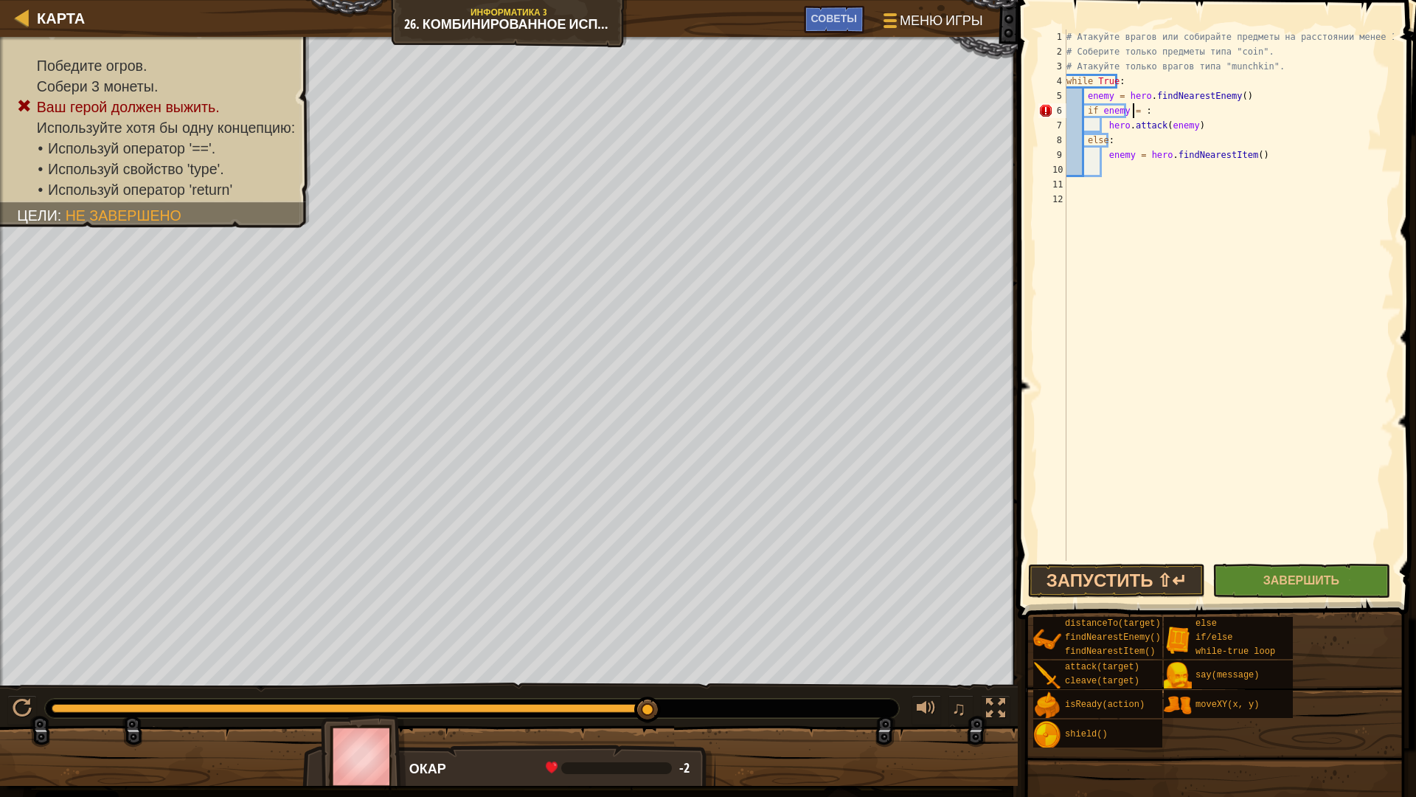
scroll to position [7, 5]
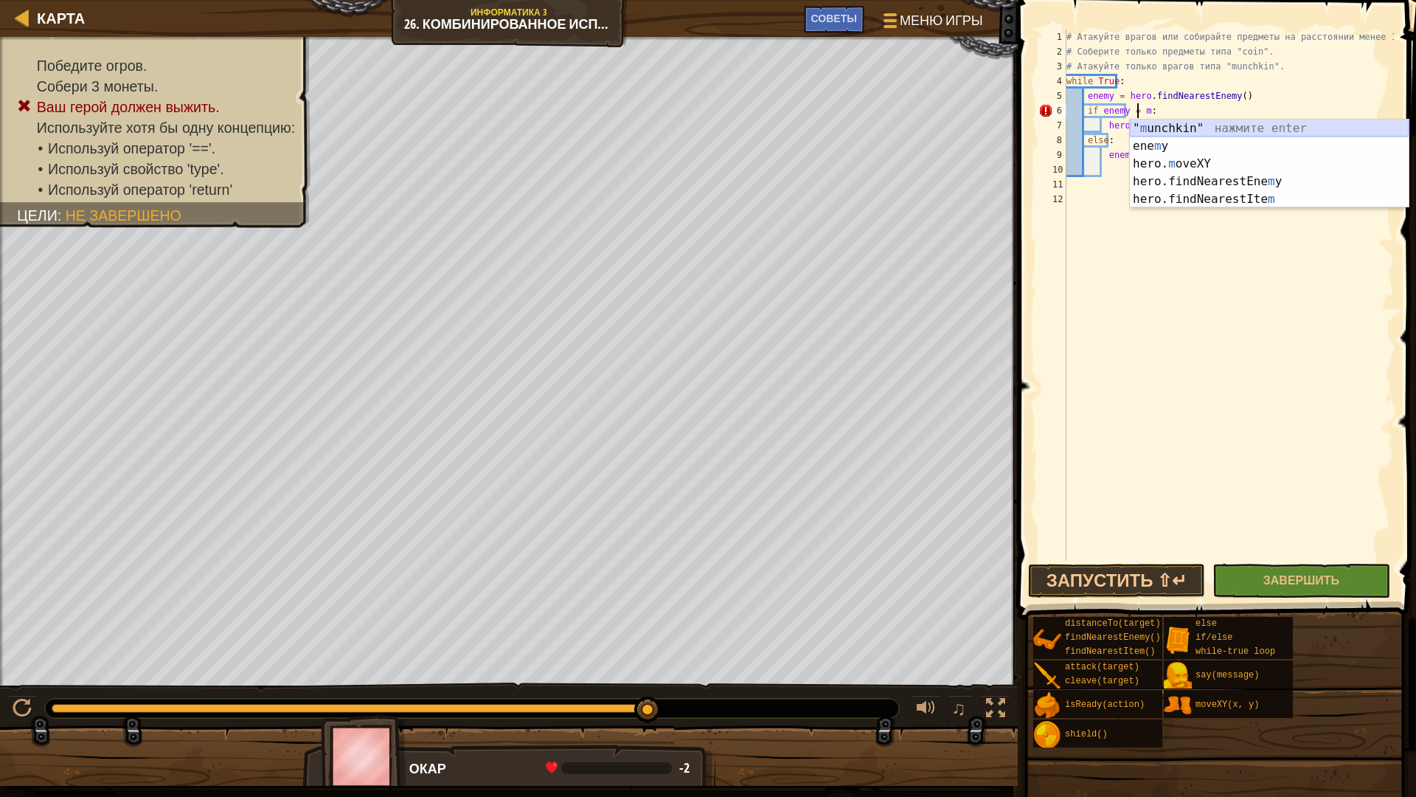
click at [1208, 125] on div "" m unchkin" нажмите enter ene m y нажмите enter hero. m oveXY нажмите enter he…" at bounding box center [1269, 182] width 279 height 124
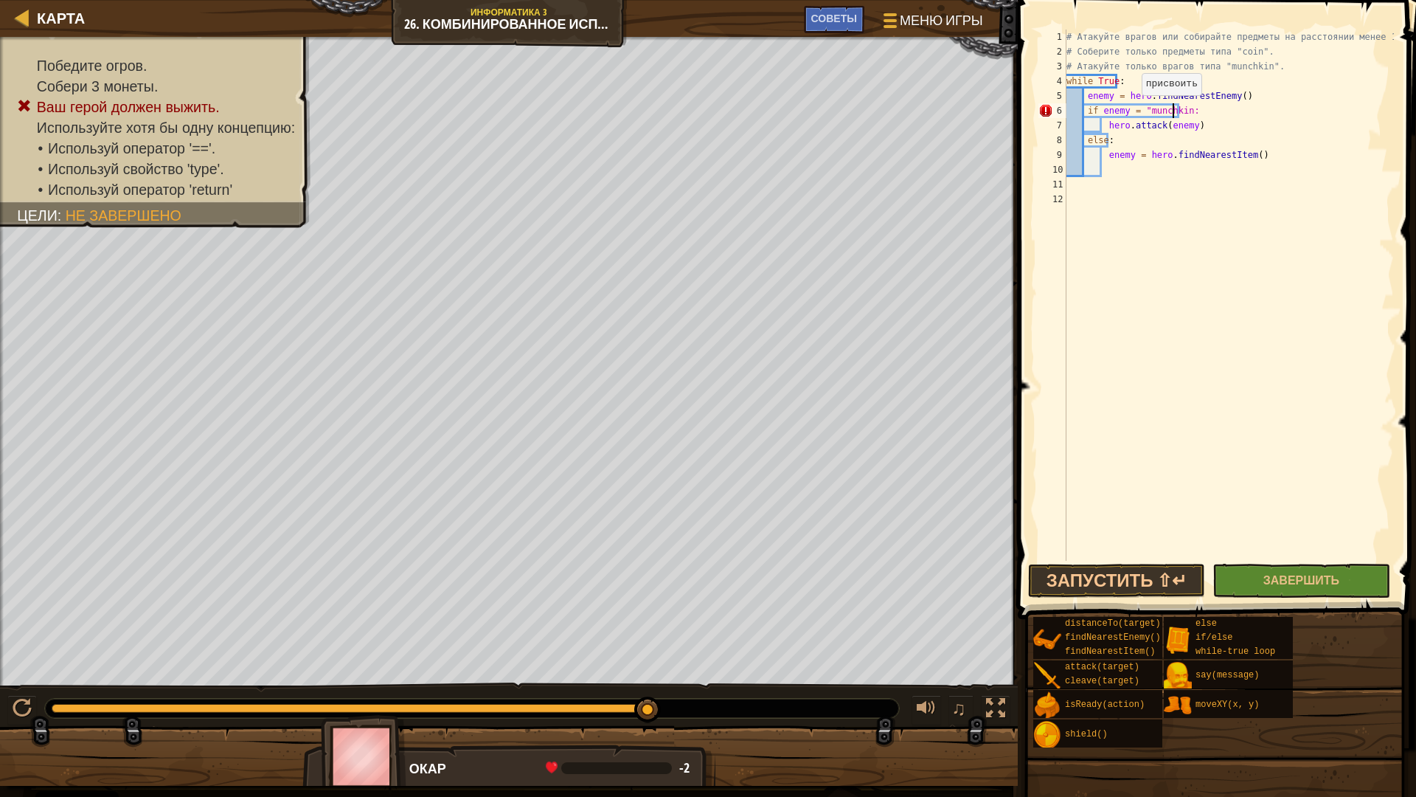
click at [1133, 110] on div "# Атакуйте врагов или собирайте предметы на расстоянии менее 15 метров. # Собер…" at bounding box center [1229, 310] width 330 height 561
click at [1130, 109] on div "# Атакуйте врагов или собирайте предметы на расстоянии менее 15 метров. # Собер…" at bounding box center [1229, 310] width 330 height 561
type textarea "if enemy == "munchkin:"
click at [1112, 169] on div "# Атакуйте врагов или собирайте предметы на расстоянии менее 15 метров. # Собер…" at bounding box center [1229, 310] width 330 height 561
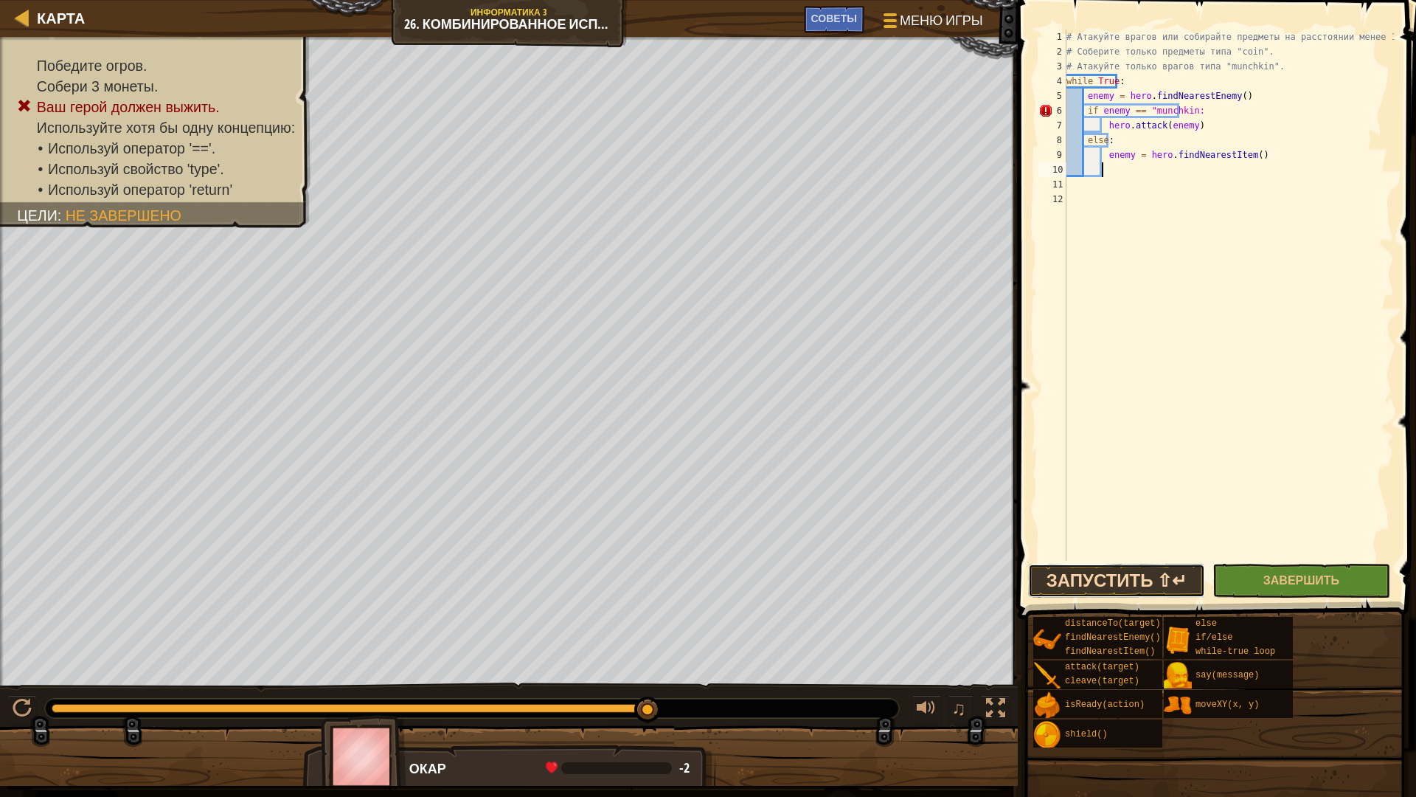
click at [1168, 582] on button "Запустить ⇧↵" at bounding box center [1116, 581] width 177 height 34
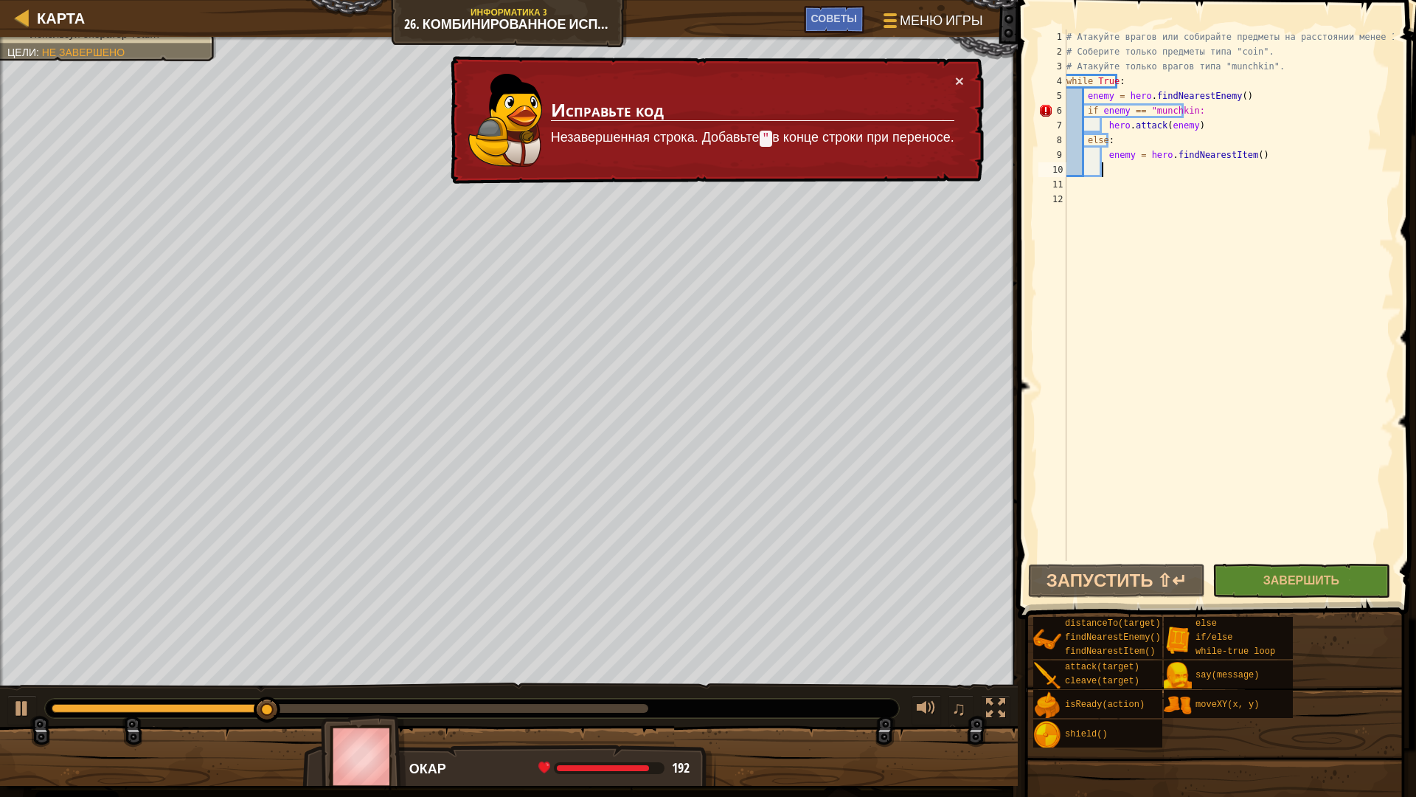
click at [1179, 111] on div "# Атакуйте врагов или собирайте предметы на расстоянии менее 15 метров. # Собер…" at bounding box center [1229, 310] width 330 height 561
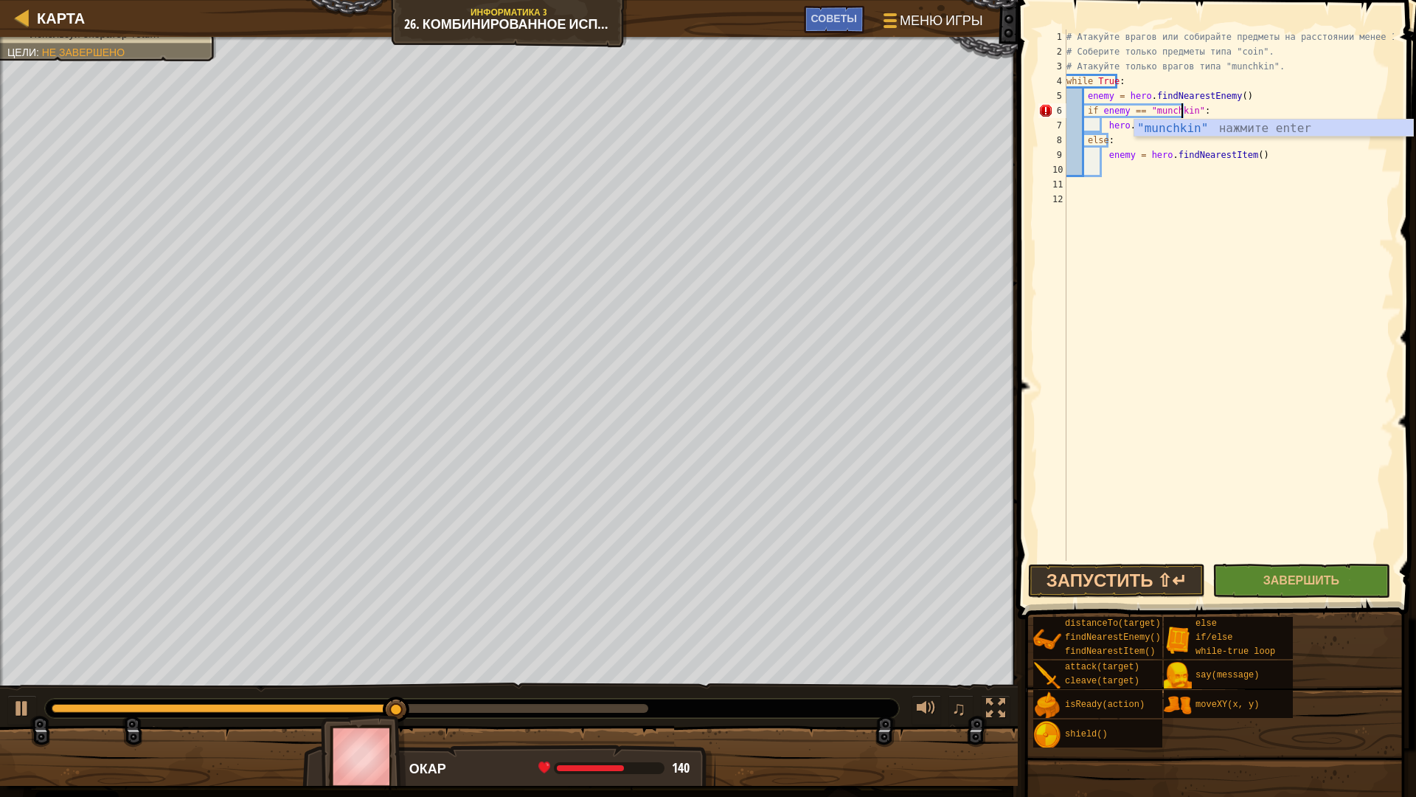
scroll to position [7, 9]
type textarea "if enemy == "munchkin":"
click at [1168, 563] on div "if enemy == "munchkin": 1 2 3 4 5 6 7 8 9 10 11 12 # Атакуйте врагов или собира…" at bounding box center [1215, 338] width 403 height 662
click at [1157, 563] on span at bounding box center [1219, 288] width 410 height 662
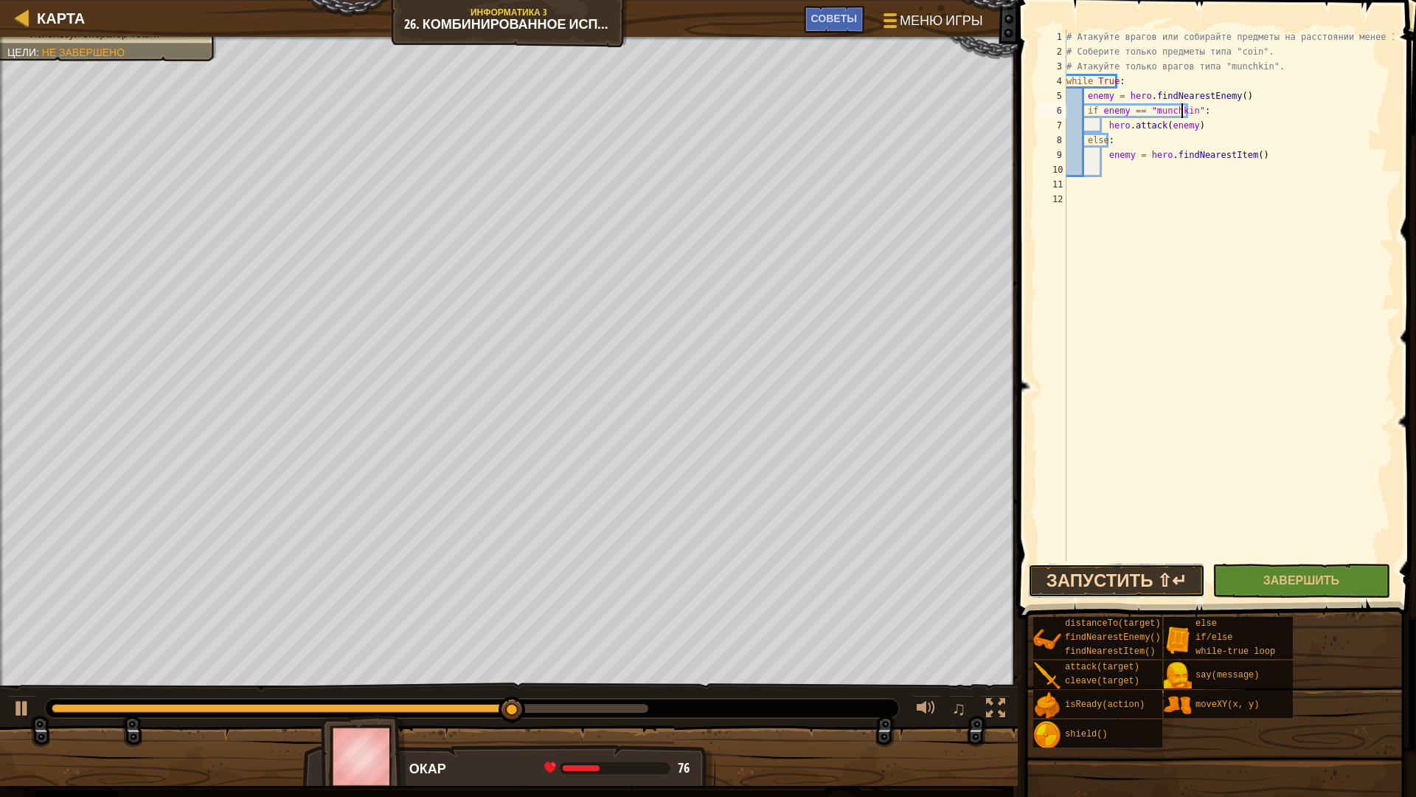
click at [1156, 567] on button "Запустить ⇧↵" at bounding box center [1116, 581] width 177 height 34
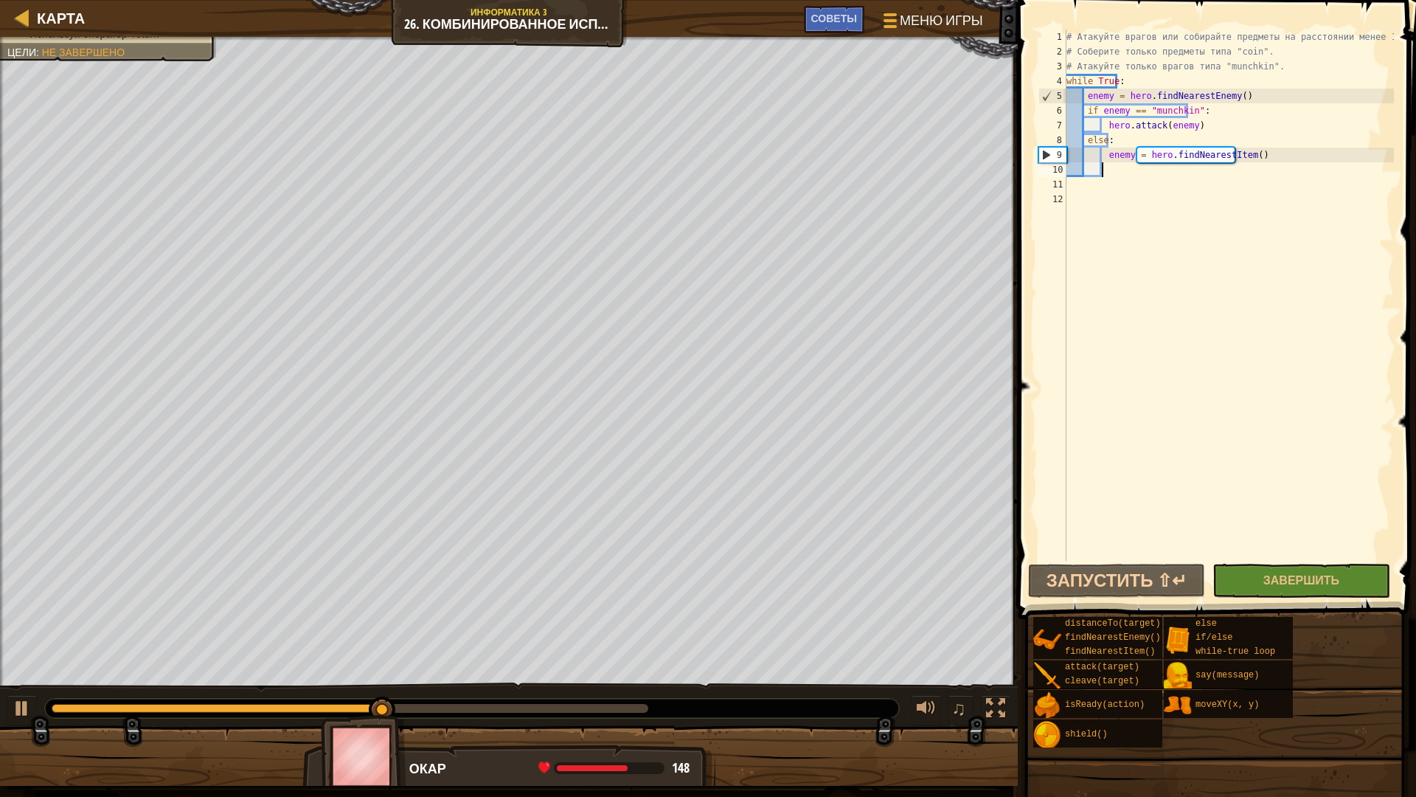
click at [1116, 176] on div "# Атакуйте врагов или собирайте предметы на расстоянии менее 15 метров. # Собер…" at bounding box center [1229, 310] width 330 height 561
type textarea "i"
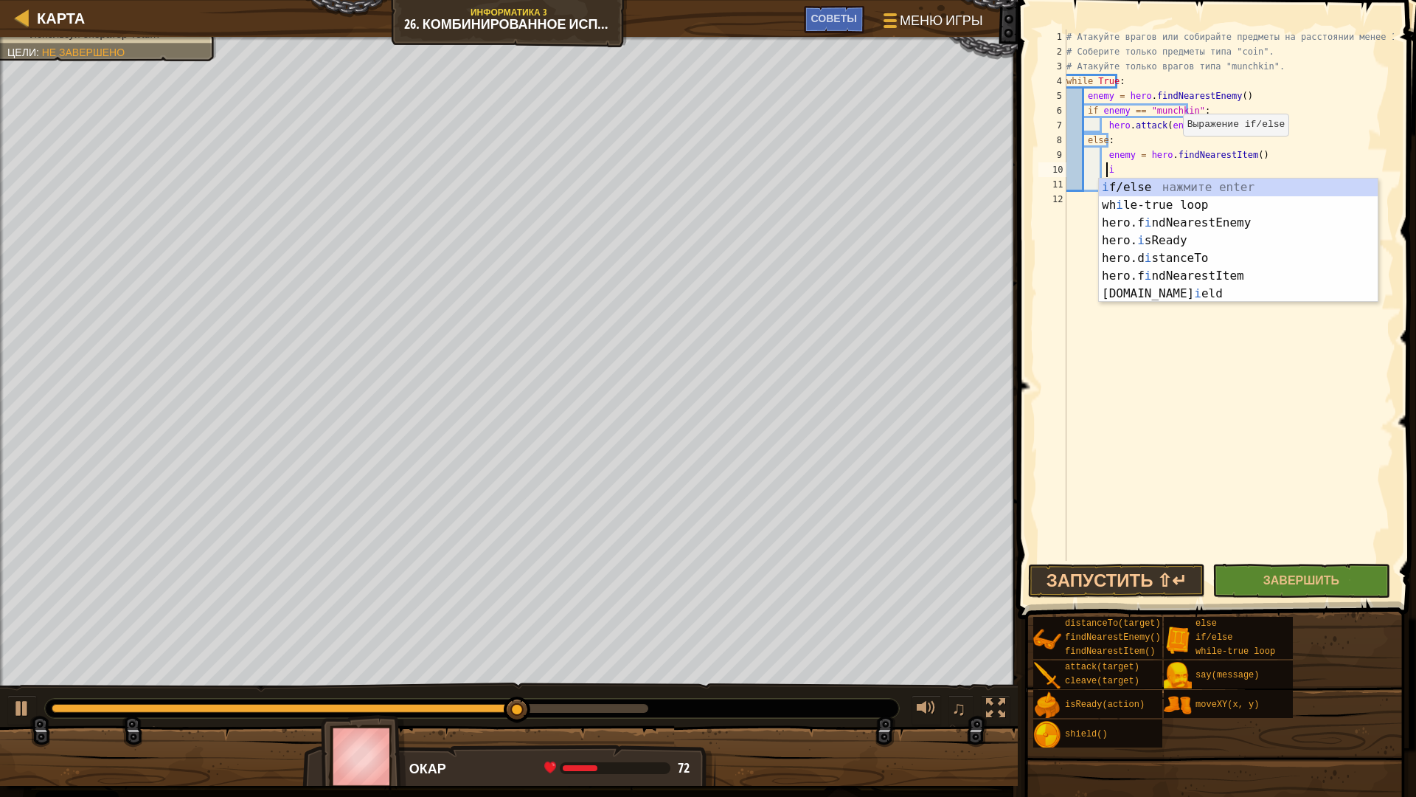
drag, startPoint x: 1098, startPoint y: 184, endPoint x: 1124, endPoint y: 156, distance: 38.1
click at [1124, 0] on body "Cookie Policy CodeCombat использует постоянные и сеансовые куки. Конфиденциальн…" at bounding box center [708, 0] width 1416 height 0
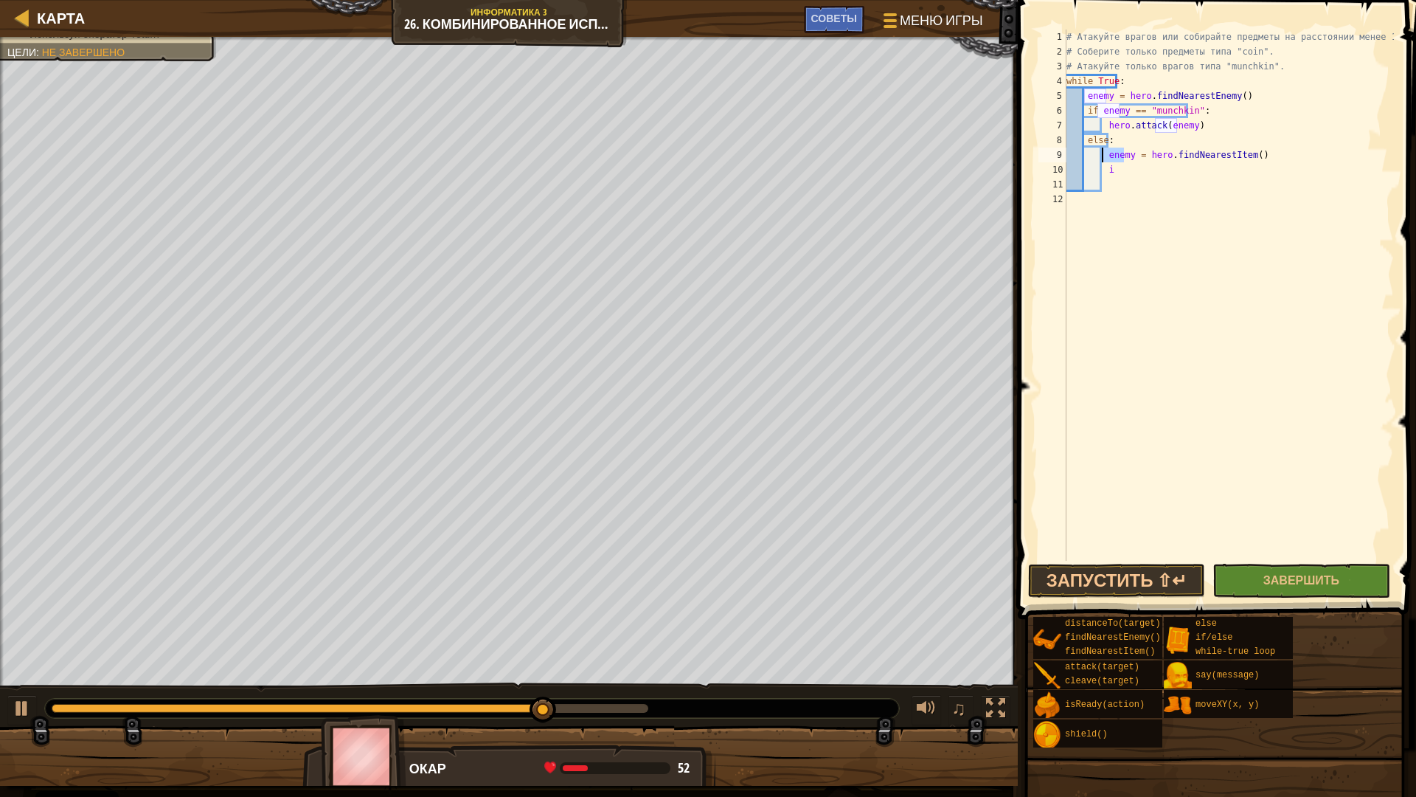
drag, startPoint x: 1125, startPoint y: 155, endPoint x: 1102, endPoint y: 158, distance: 23.1
click at [1102, 158] on div "# Атакуйте врагов или собирайте предметы на расстоянии менее 15 метров. # Собер…" at bounding box center [1229, 310] width 330 height 561
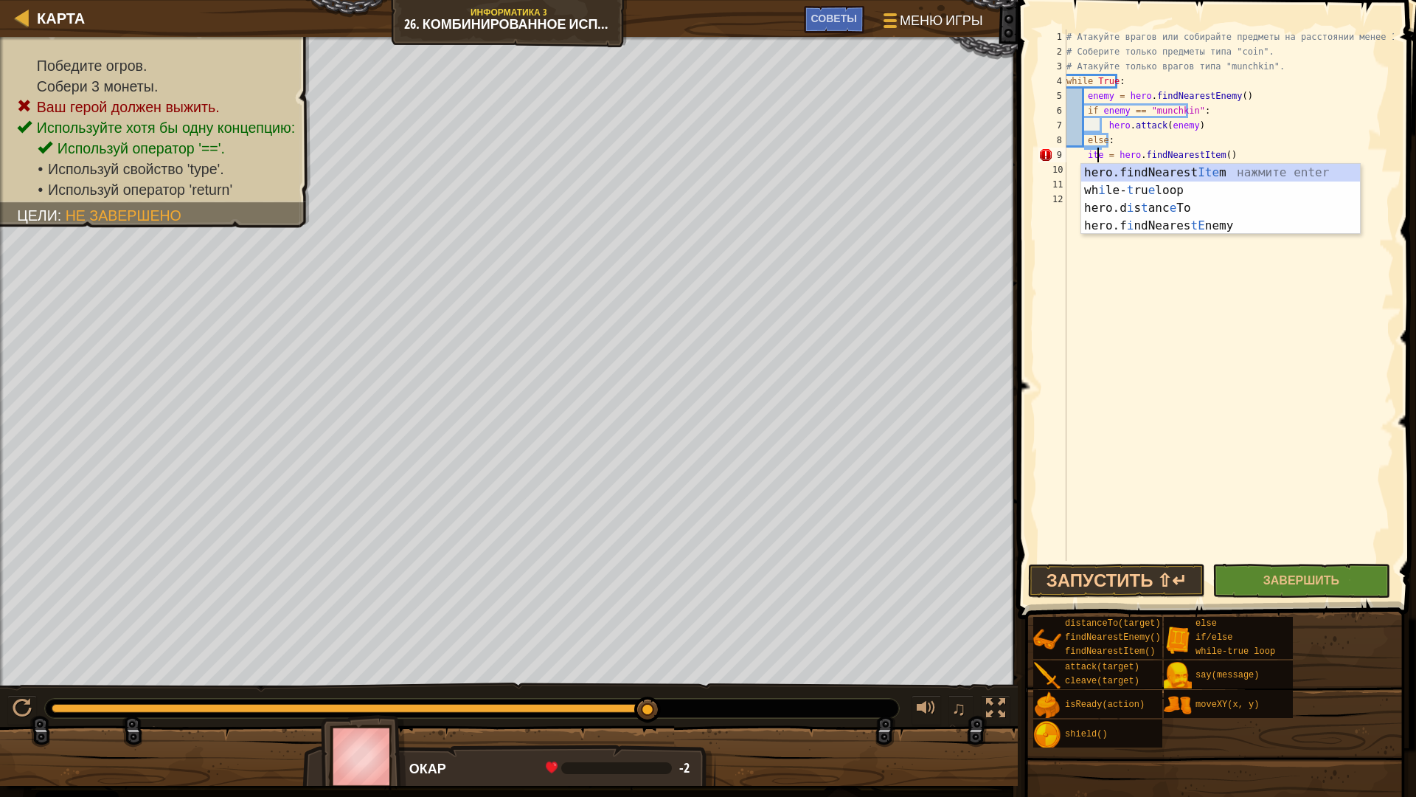
type textarea "item = hero.findNearestItem()"
click at [1124, 271] on div "# Атакуйте врагов или собирайте предметы на расстоянии менее 15 метров. # Собер…" at bounding box center [1229, 310] width 330 height 561
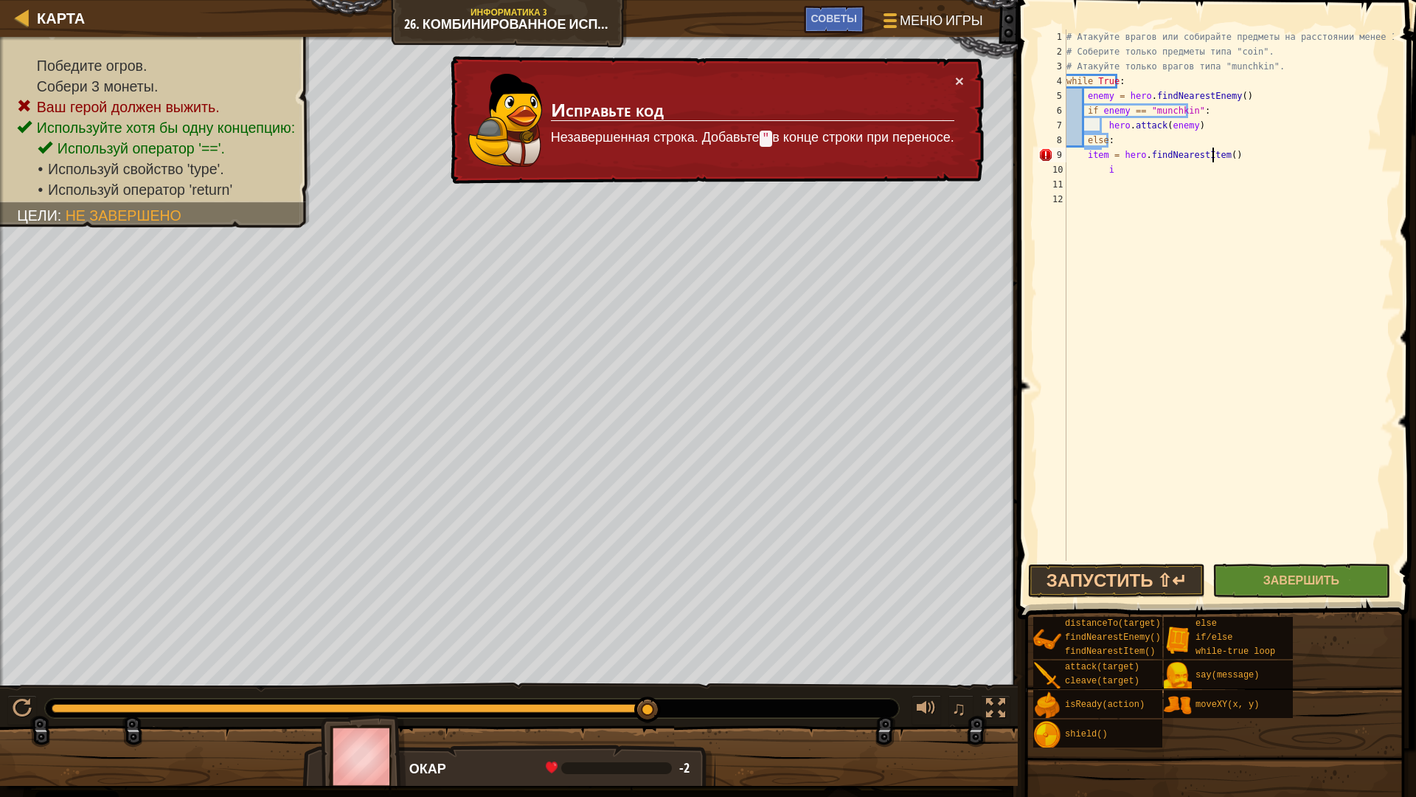
click at [1217, 157] on div "# Атакуйте врагов или собирайте предметы на расстоянии менее 15 метров. # Собер…" at bounding box center [1229, 310] width 330 height 561
drag, startPoint x: 1112, startPoint y: 176, endPoint x: 1095, endPoint y: 176, distance: 17.0
click at [1095, 176] on div "# Атакуйте врагов или собирайте предметы на расстоянии менее 15 метров. # Собер…" at bounding box center [1229, 310] width 330 height 561
type textarea "i"
click at [1084, 152] on div "# Атакуйте врагов или собирайте предметы на расстоянии менее 15 метров. # Собер…" at bounding box center [1229, 310] width 330 height 561
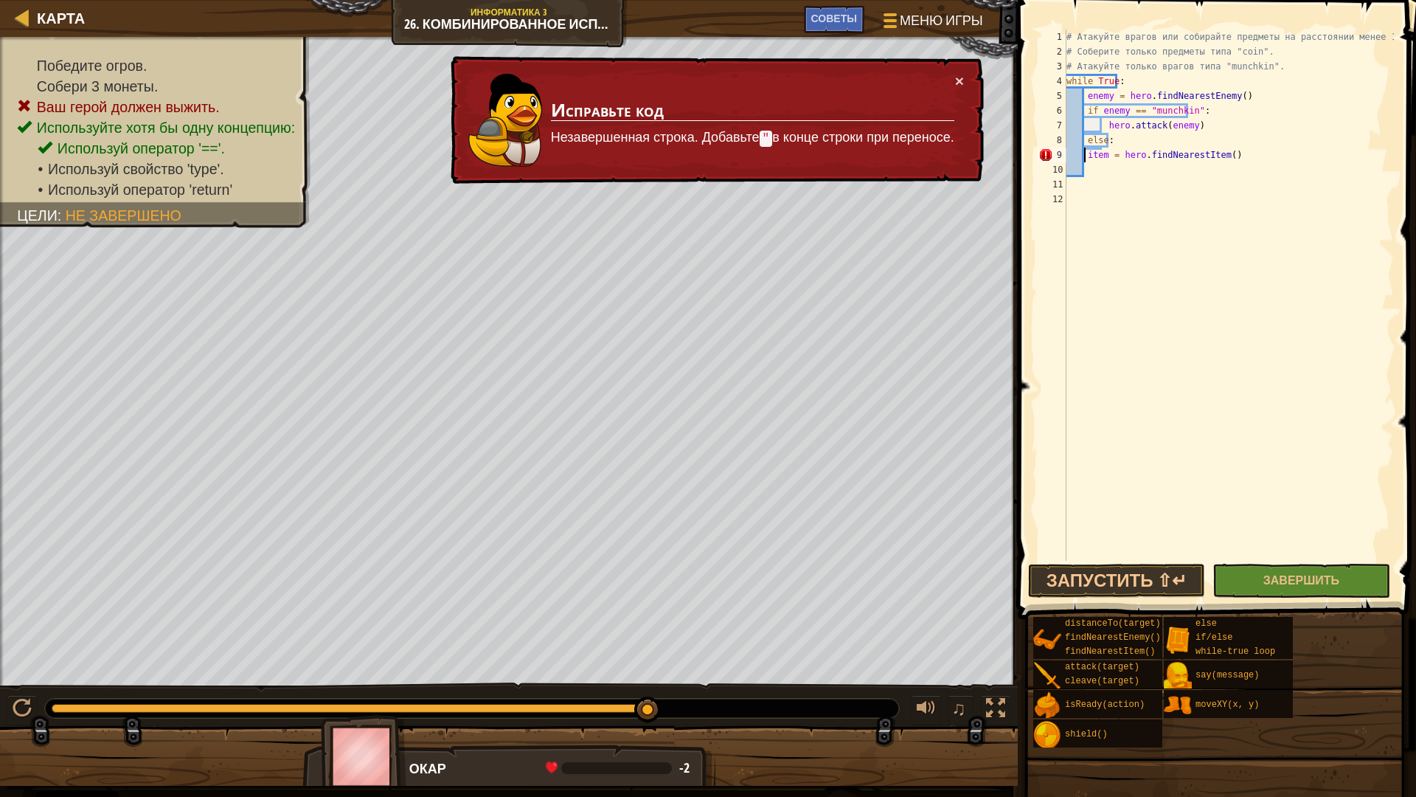
type textarea "item = hero.findNearestItem()"
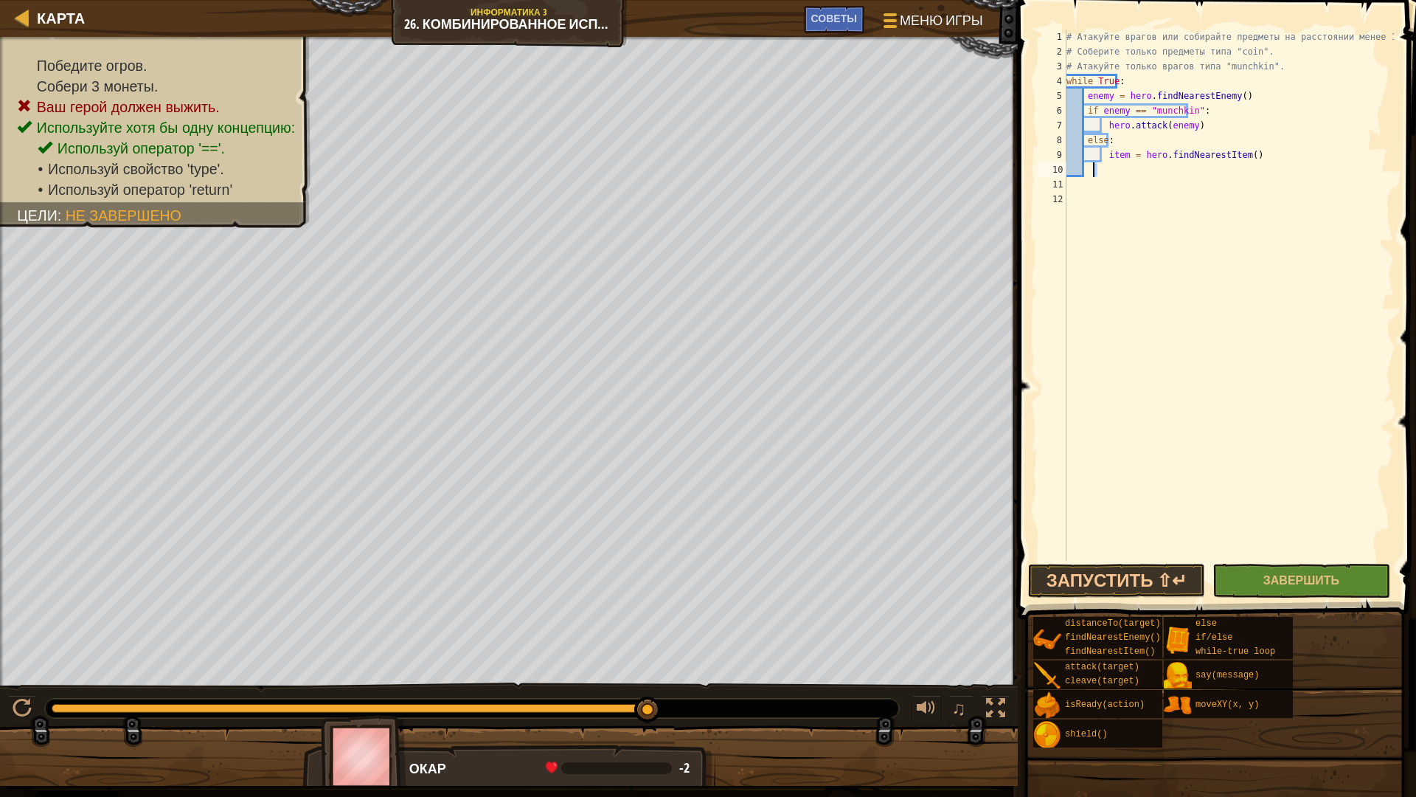
drag, startPoint x: 1109, startPoint y: 167, endPoint x: 1093, endPoint y: 171, distance: 15.9
click at [1093, 171] on div "# Атакуйте врагов или собирайте предметы на расстоянии менее 15 метров. # Собер…" at bounding box center [1229, 310] width 330 height 561
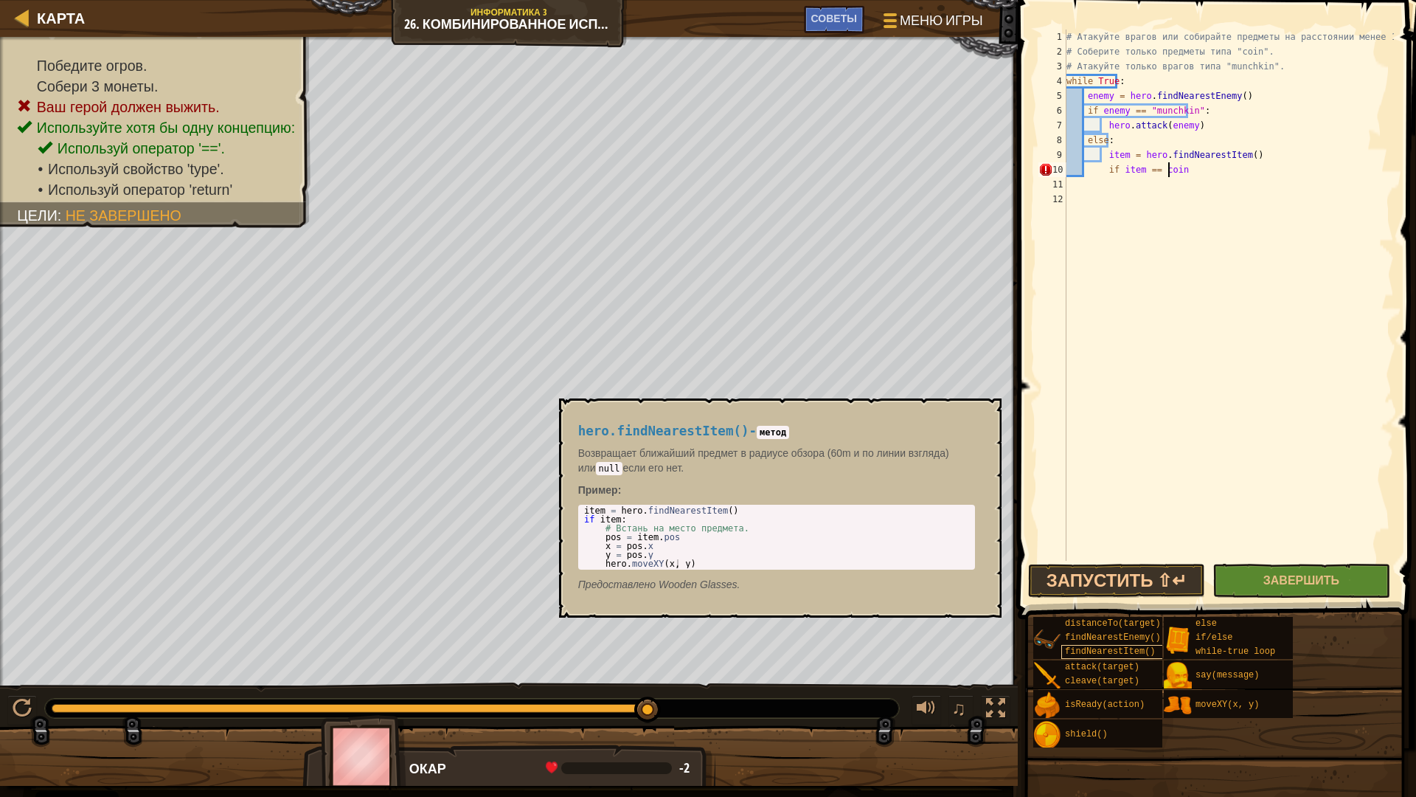
type textarea "if item == coin"
click at [1096, 648] on span "findNearestItem()" at bounding box center [1110, 651] width 90 height 10
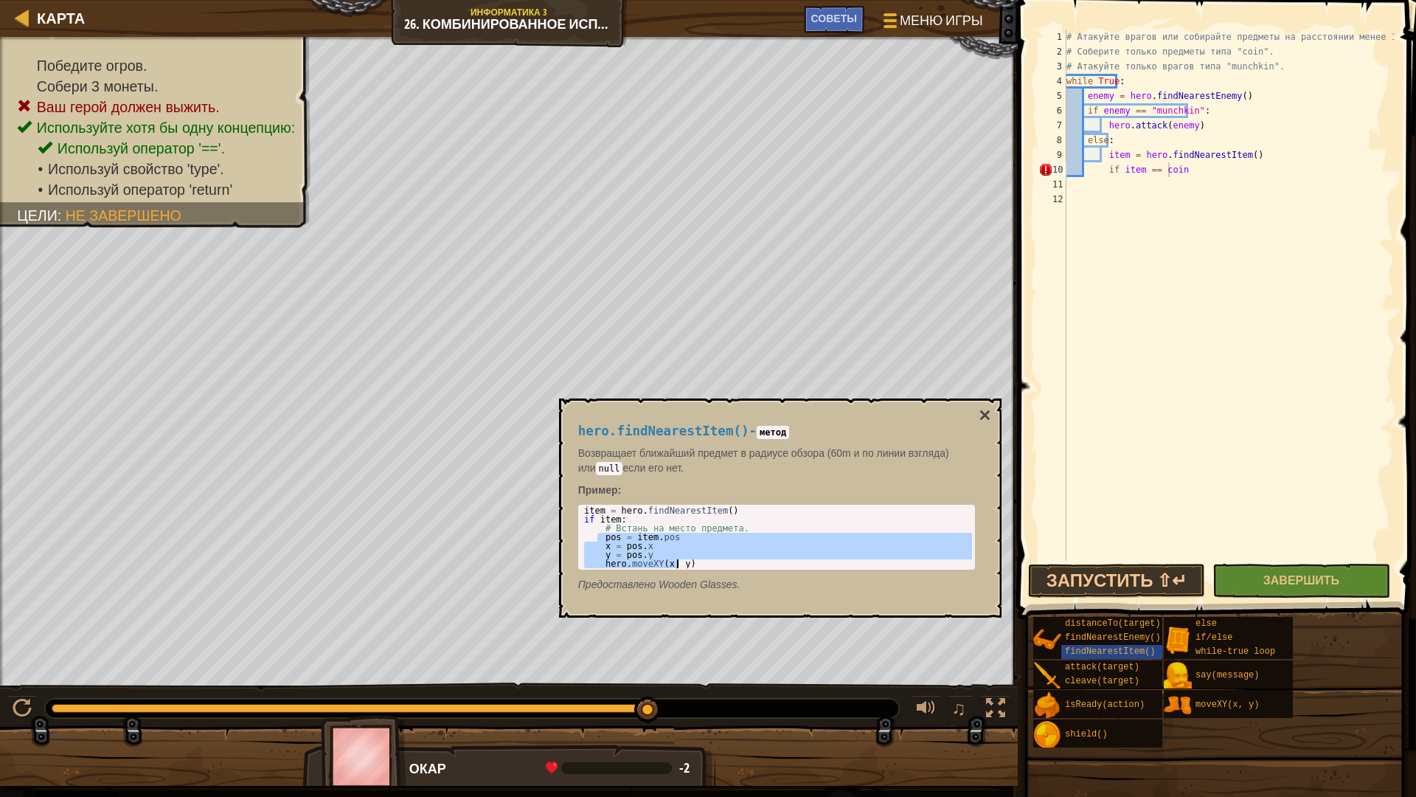
drag, startPoint x: 595, startPoint y: 536, endPoint x: 700, endPoint y: 575, distance: 111.8
click at [700, 575] on div "hero.findNearestItem() - метод Возвращает ближайший предмет в радиусе обзора (6…" at bounding box center [777, 507] width 418 height 195
type textarea "y = pos.y hero.moveXY(x, y)"
click at [1101, 167] on div "# Атакуйте врагов или собирайте предметы на расстоянии менее 15 метров. # Собер…" at bounding box center [1229, 310] width 330 height 561
type textarea "if item == coin"
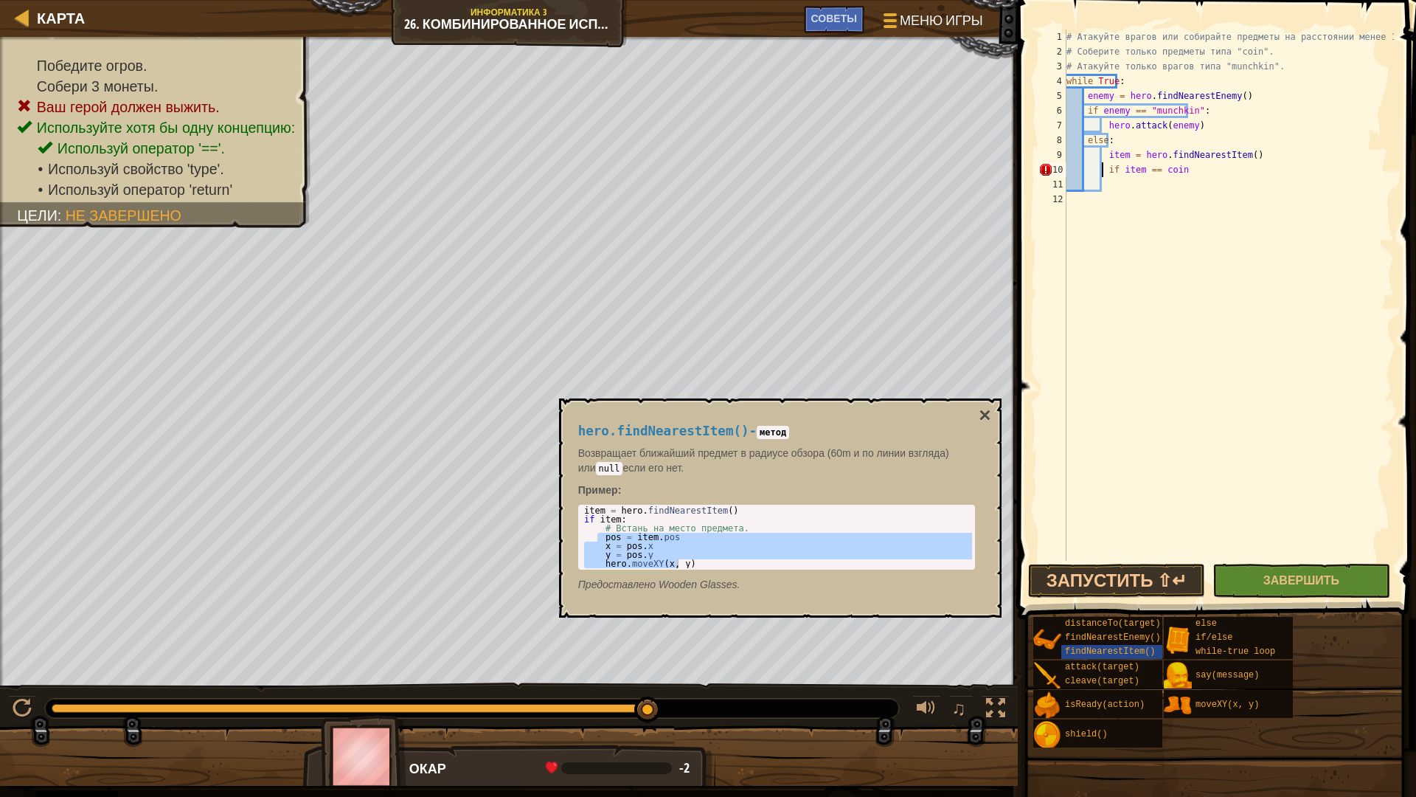
click at [1183, 169] on div "# Атакуйте врагов или собирайте предметы на расстоянии менее 15 метров. # Собер…" at bounding box center [1229, 310] width 330 height 561
click at [1111, 180] on div "# Атакуйте врагов или собирайте предметы на расстоянии менее 15 метров. # Собер…" at bounding box center [1229, 310] width 330 height 561
paste textarea "hero.moveXY(x, y)"
click at [1175, 177] on div "# Атакуйте врагов или собирайте предметы на расстоянии менее 15 метров. # Собер…" at bounding box center [1229, 310] width 330 height 561
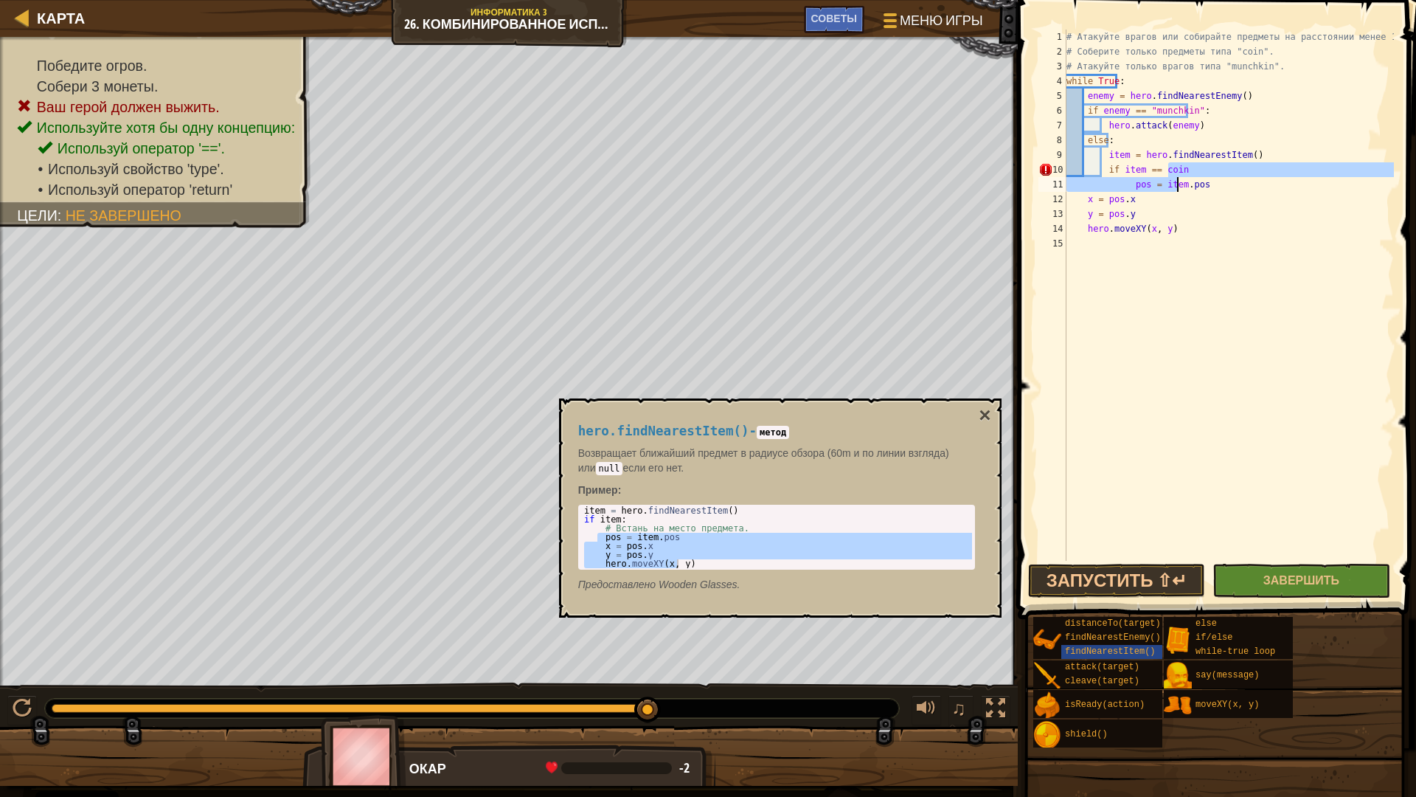
click at [1212, 180] on div "# Атакуйте врагов или собирайте предметы на расстоянии менее 15 метров. # Собер…" at bounding box center [1229, 310] width 330 height 561
click at [1183, 161] on div "# Атакуйте врагов или собирайте предметы на расстоянии менее 15 метров. # Собер…" at bounding box center [1229, 310] width 330 height 561
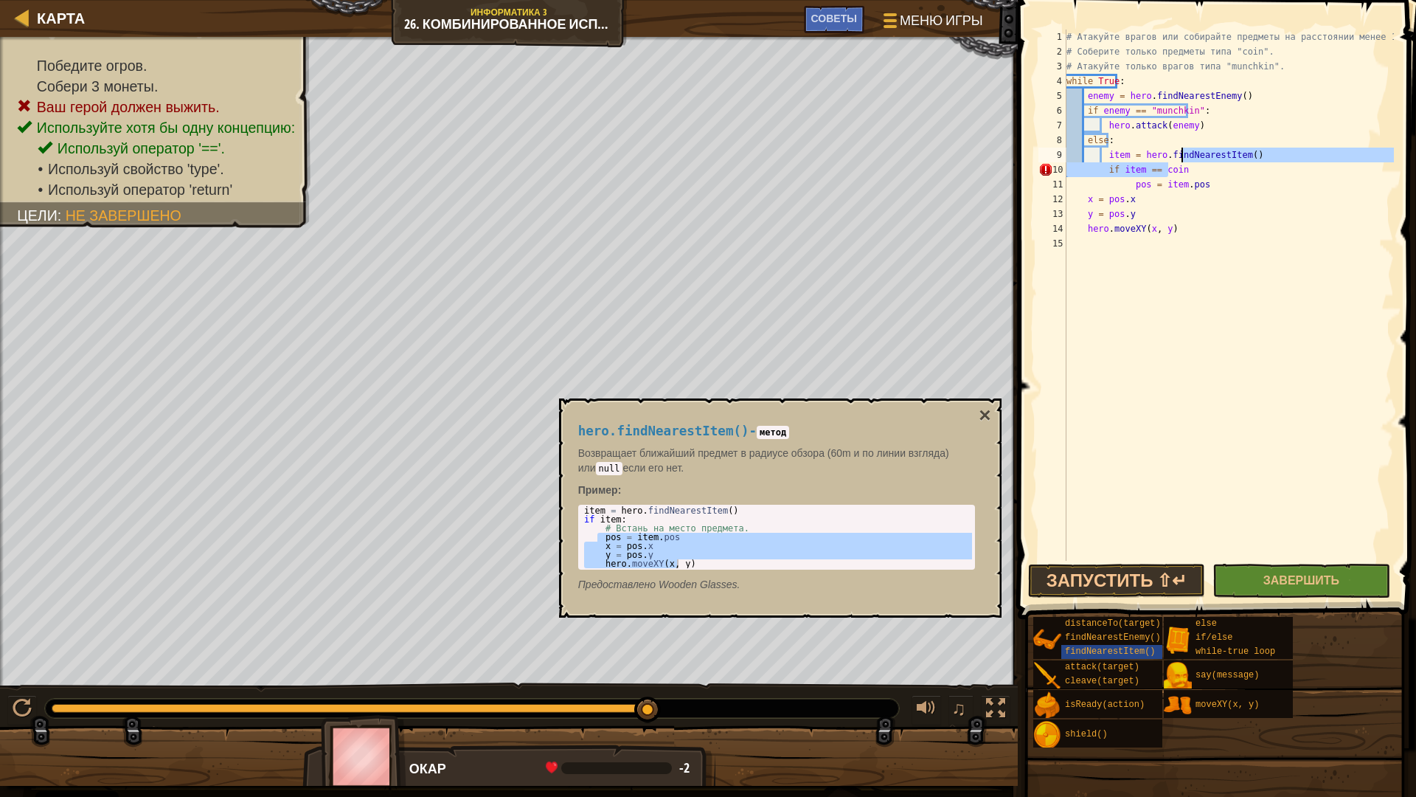
click at [1186, 173] on div "# Атакуйте врагов или собирайте предметы на расстоянии менее 15 метров. # Собер…" at bounding box center [1229, 295] width 330 height 531
click at [1120, 184] on div "# Атакуйте врагов или собирайте предметы на расстоянии менее 15 метров. # Собер…" at bounding box center [1229, 310] width 330 height 561
click at [1124, 190] on div "# Атакуйте врагов или собирайте предметы на расстоянии менее 15 метров. # Собер…" at bounding box center [1229, 310] width 330 height 561
click at [1084, 197] on div "# Атакуйте врагов или собирайте предметы на расстоянии менее 15 метров. # Собер…" at bounding box center [1229, 310] width 330 height 561
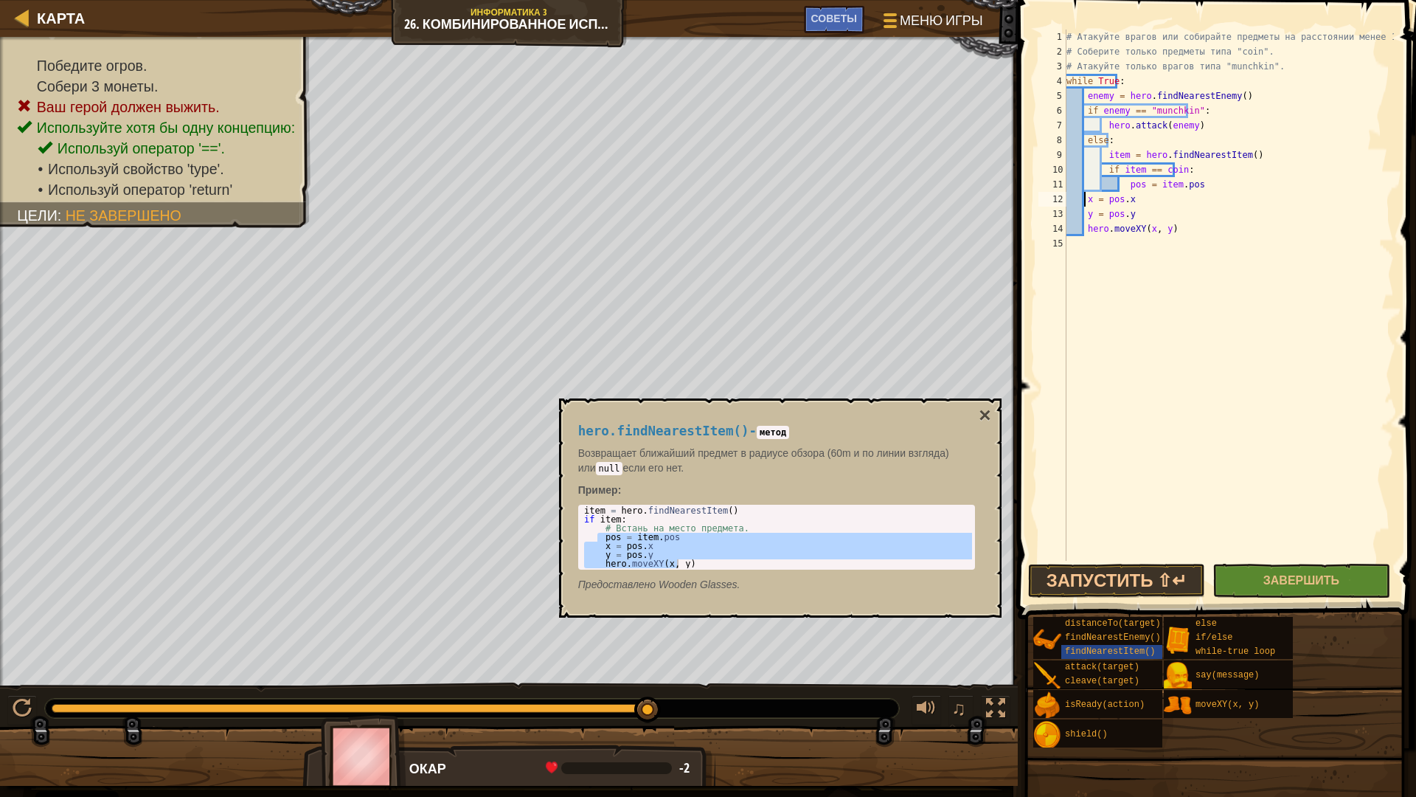
scroll to position [7, 4]
click at [1086, 217] on div "# Атакуйте врагов или собирайте предметы на расстоянии менее 15 метров. # Собер…" at bounding box center [1229, 310] width 330 height 561
click at [1086, 226] on div "# Атакуйте врагов или собирайте предметы на расстоянии менее 15 метров. # Собер…" at bounding box center [1229, 310] width 330 height 561
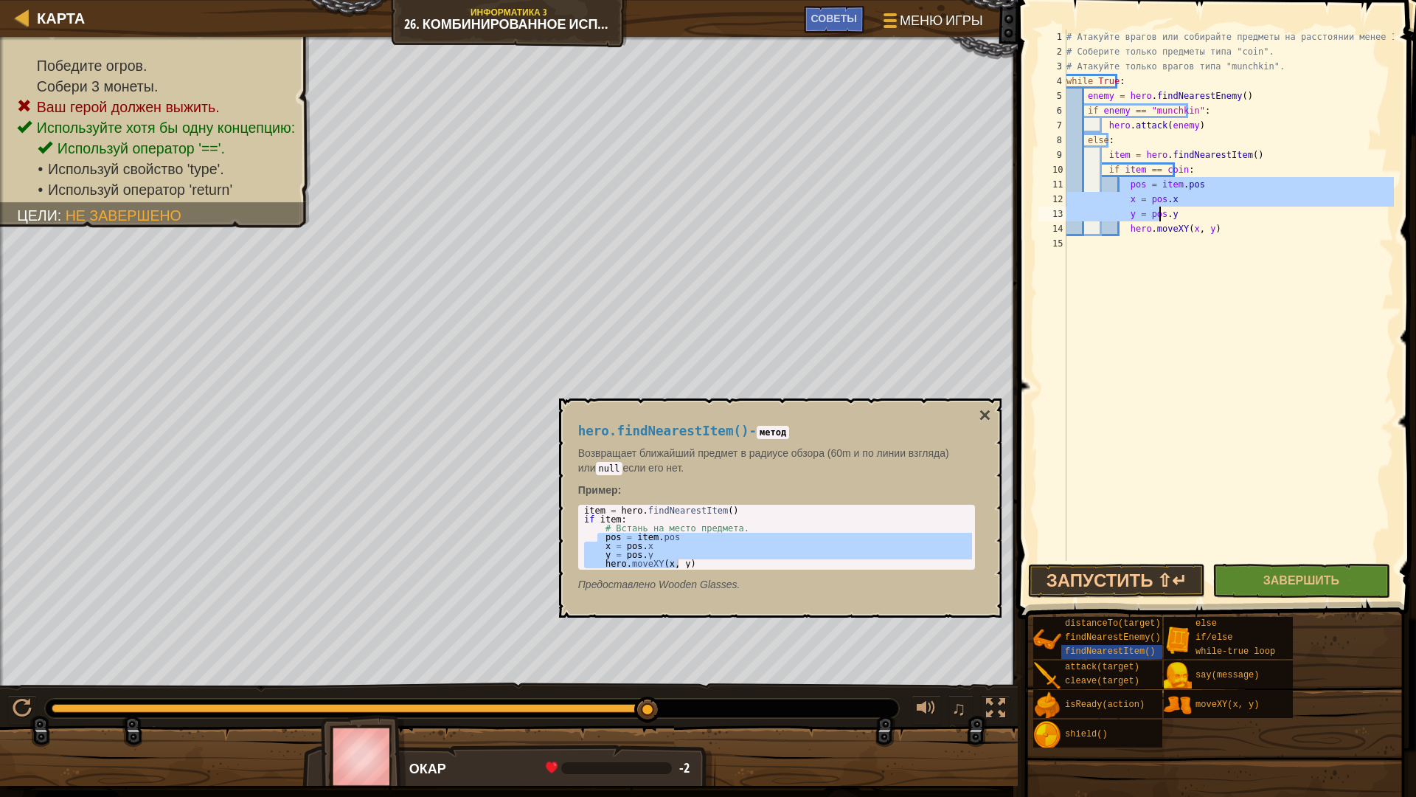
drag, startPoint x: 1121, startPoint y: 181, endPoint x: 1178, endPoint y: 217, distance: 67.6
click at [1178, 217] on div "# Атакуйте врагов или собирайте предметы на расстоянии менее 15 метров. # Собер…" at bounding box center [1229, 310] width 330 height 561
click at [1125, 90] on div "# Атакуйте врагов или собирайте предметы на расстоянии менее 15 метров. # Собер…" at bounding box center [1229, 310] width 330 height 561
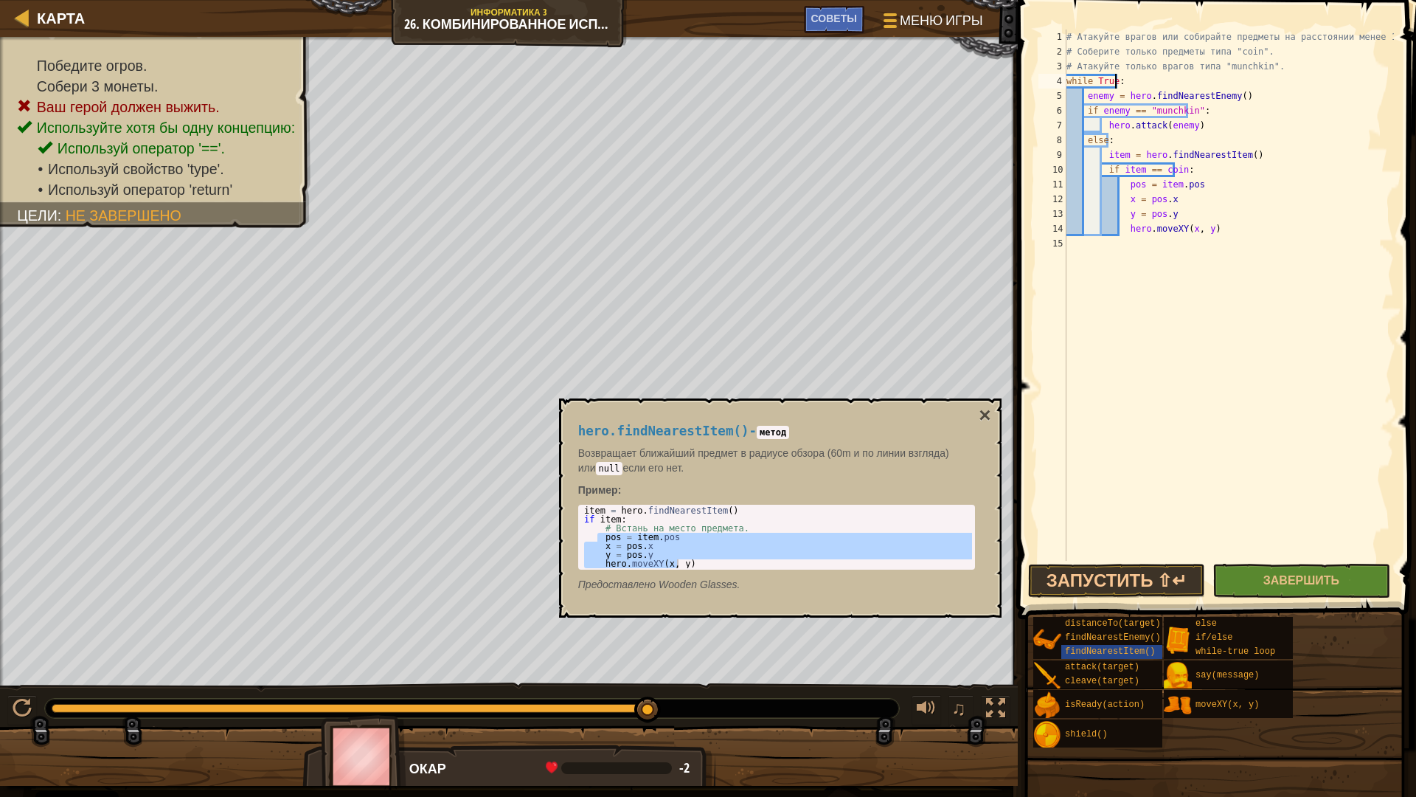
click at [1118, 86] on div "# Атакуйте врагов или собирайте предметы на расстоянии менее 15 метров. # Собер…" at bounding box center [1229, 310] width 330 height 561
type textarea "while True:"
click at [1067, 69] on div "# Атакуйте врагов или собирайте предметы на расстоянии менее 15 метров. # Собер…" at bounding box center [1229, 310] width 330 height 561
click at [1067, 80] on div "# Атакуйте врагов или собирайте предметы на расстоянии менее 15 метров. # Собер…" at bounding box center [1229, 310] width 330 height 561
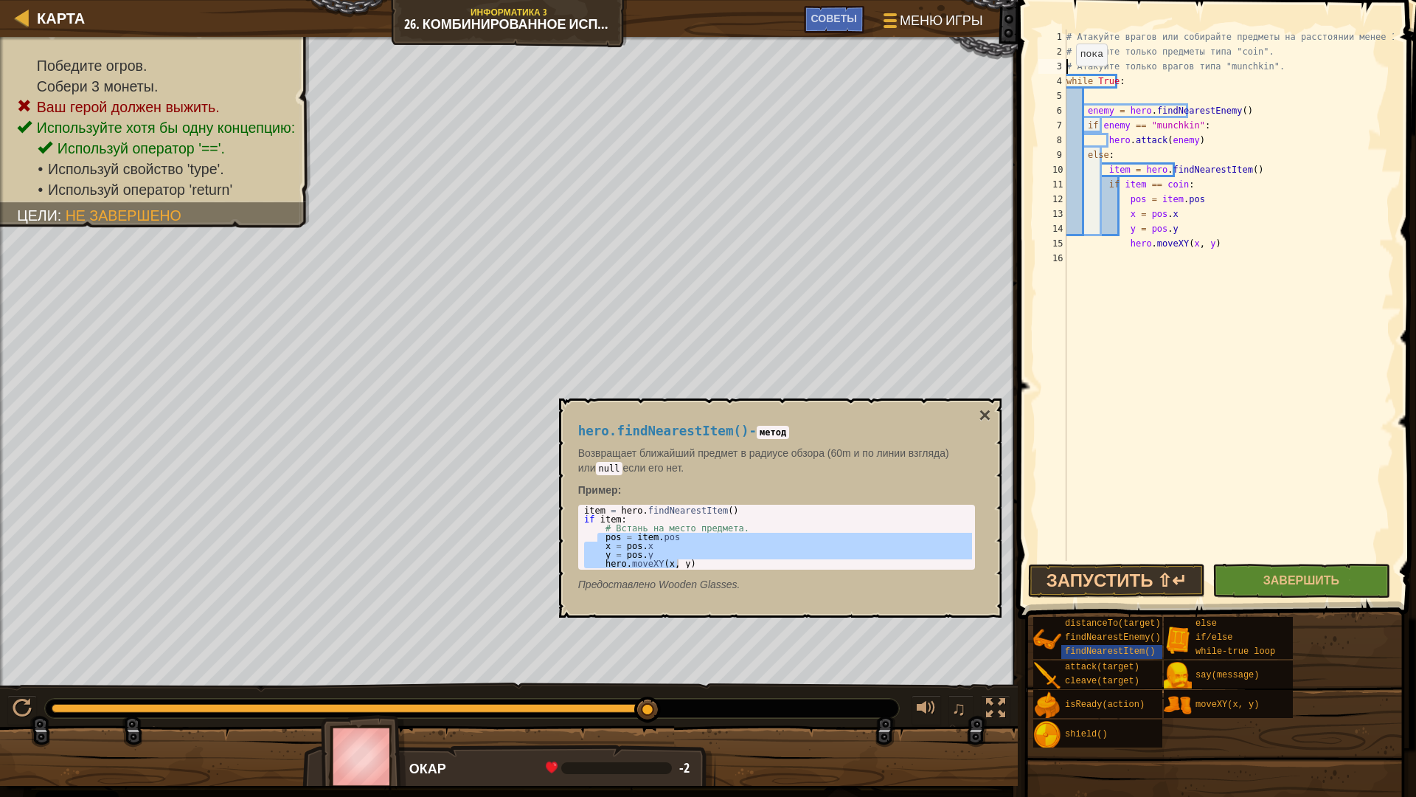
type textarea "while True:"
click at [1078, 82] on div "# Атакуйте врагов или собирайте предметы на расстоянии менее 15 метров. # Собер…" at bounding box center [1229, 310] width 330 height 561
paste textarea "y = pos.y"
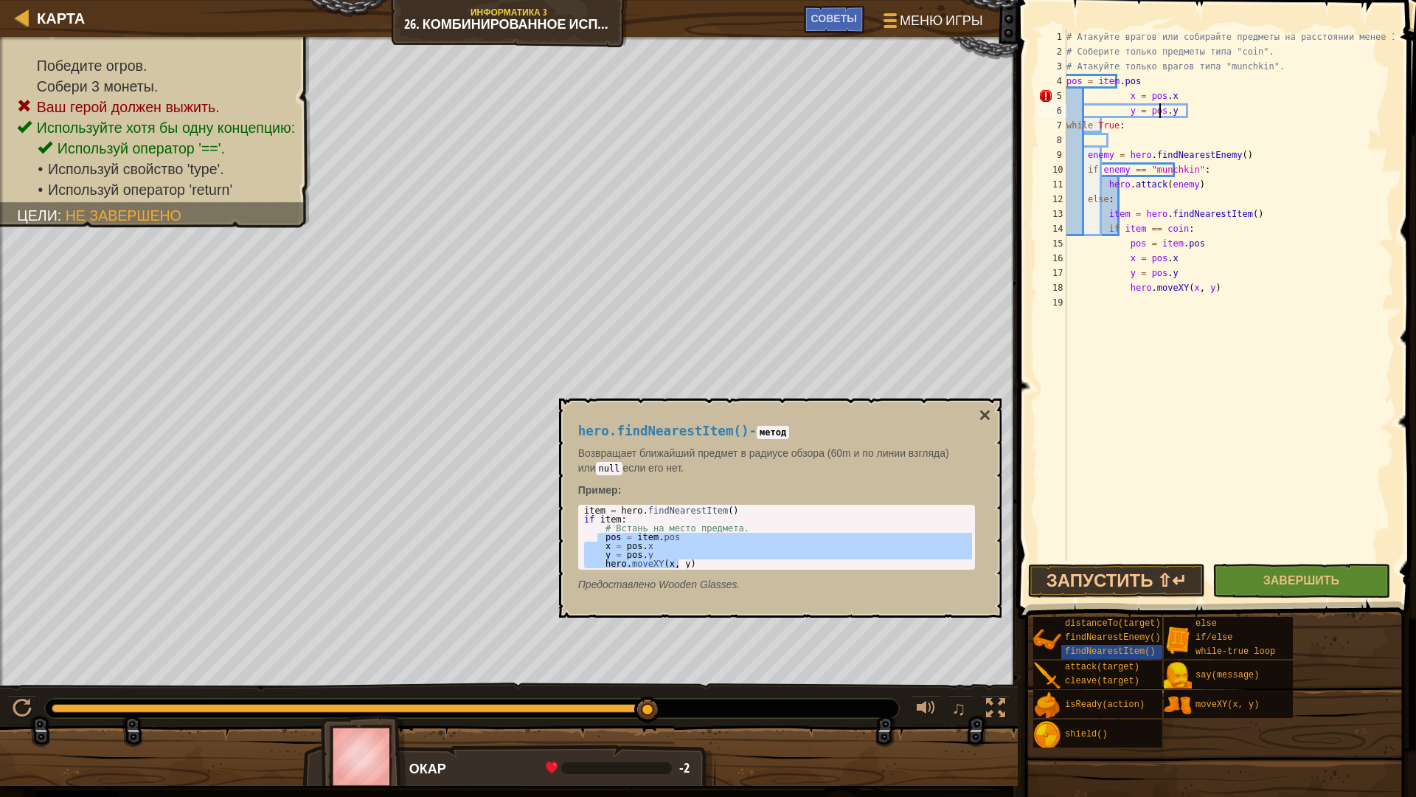
click at [1177, 102] on div "# Атакуйте врагов или собирайте предметы на расстоянии менее 15 метров. # Собер…" at bounding box center [1229, 310] width 330 height 561
click at [1118, 100] on div "# Атакуйте врагов или собирайте предметы на расстоянии менее 15 метров. # Собер…" at bounding box center [1229, 310] width 330 height 561
click at [1118, 110] on div "# Атакуйте врагов или собирайте предметы на расстоянии менее 15 метров. # Собер…" at bounding box center [1229, 310] width 330 height 561
drag, startPoint x: 1094, startPoint y: 80, endPoint x: 1111, endPoint y: 81, distance: 17.0
click at [1113, 77] on div "# Атакуйте врагов или собирайте предметы на расстоянии менее 15 метров. # Собер…" at bounding box center [1229, 310] width 330 height 561
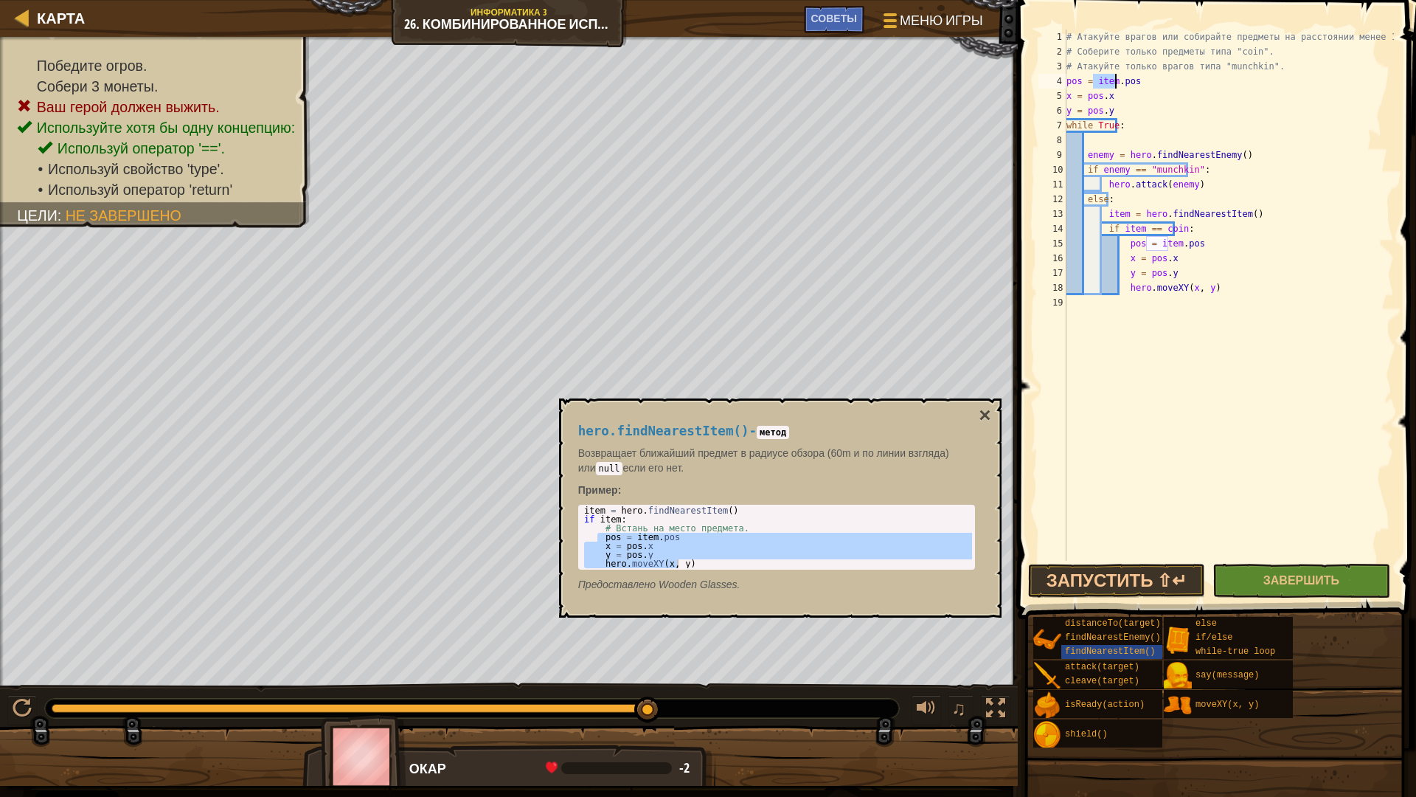
click at [1115, 88] on div "# Атакуйте врагов или собирайте предметы на расстоянии менее 15 метров. # Собер…" at bounding box center [1229, 295] width 330 height 531
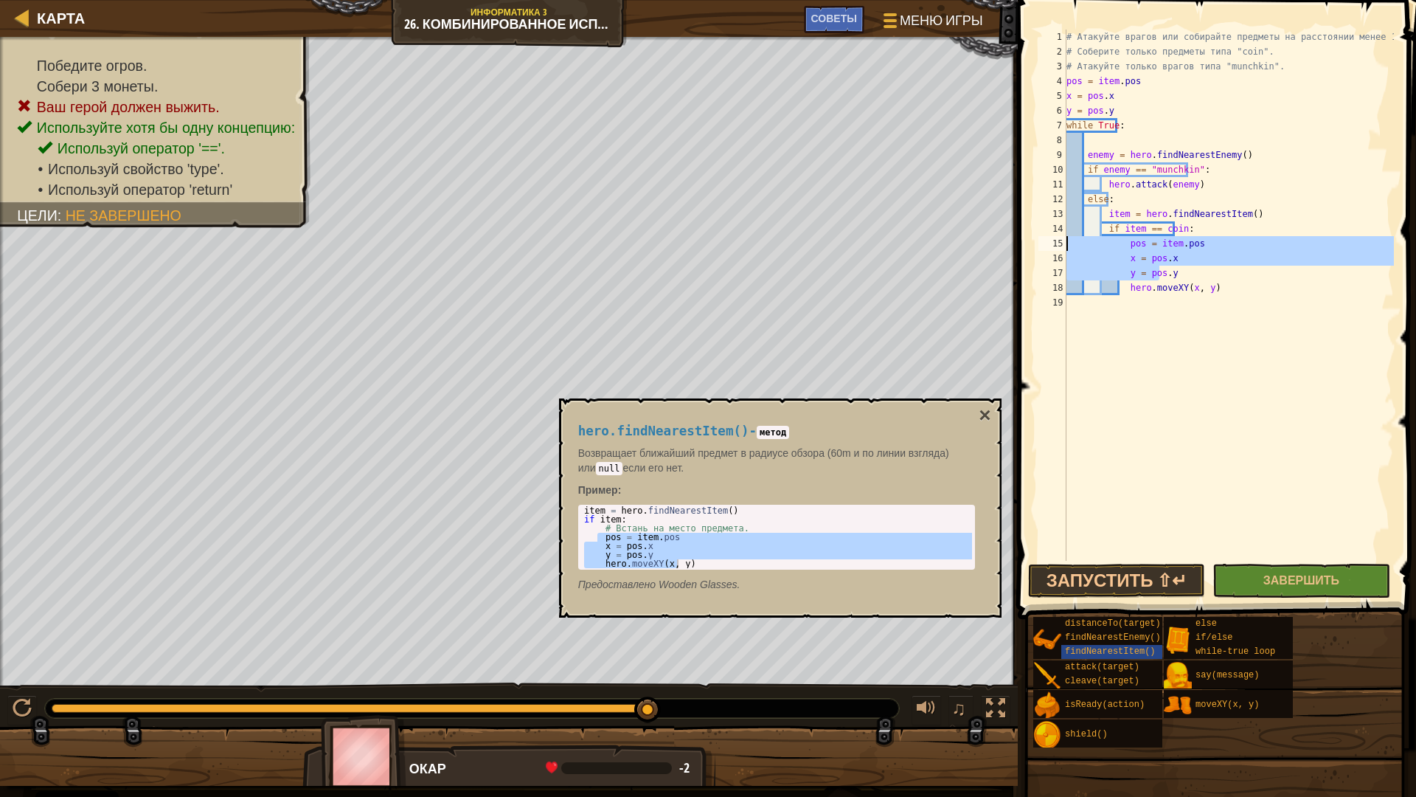
drag, startPoint x: 1166, startPoint y: 271, endPoint x: 1014, endPoint y: 238, distance: 154.7
click at [1014, 238] on div "pos = item.pos 1 2 3 4 5 6 7 8 9 10 11 12 13 14 15 16 17 18 19 # Атакуйте враго…" at bounding box center [1215, 338] width 403 height 662
type textarea "pos = item.pos x = pos.x"
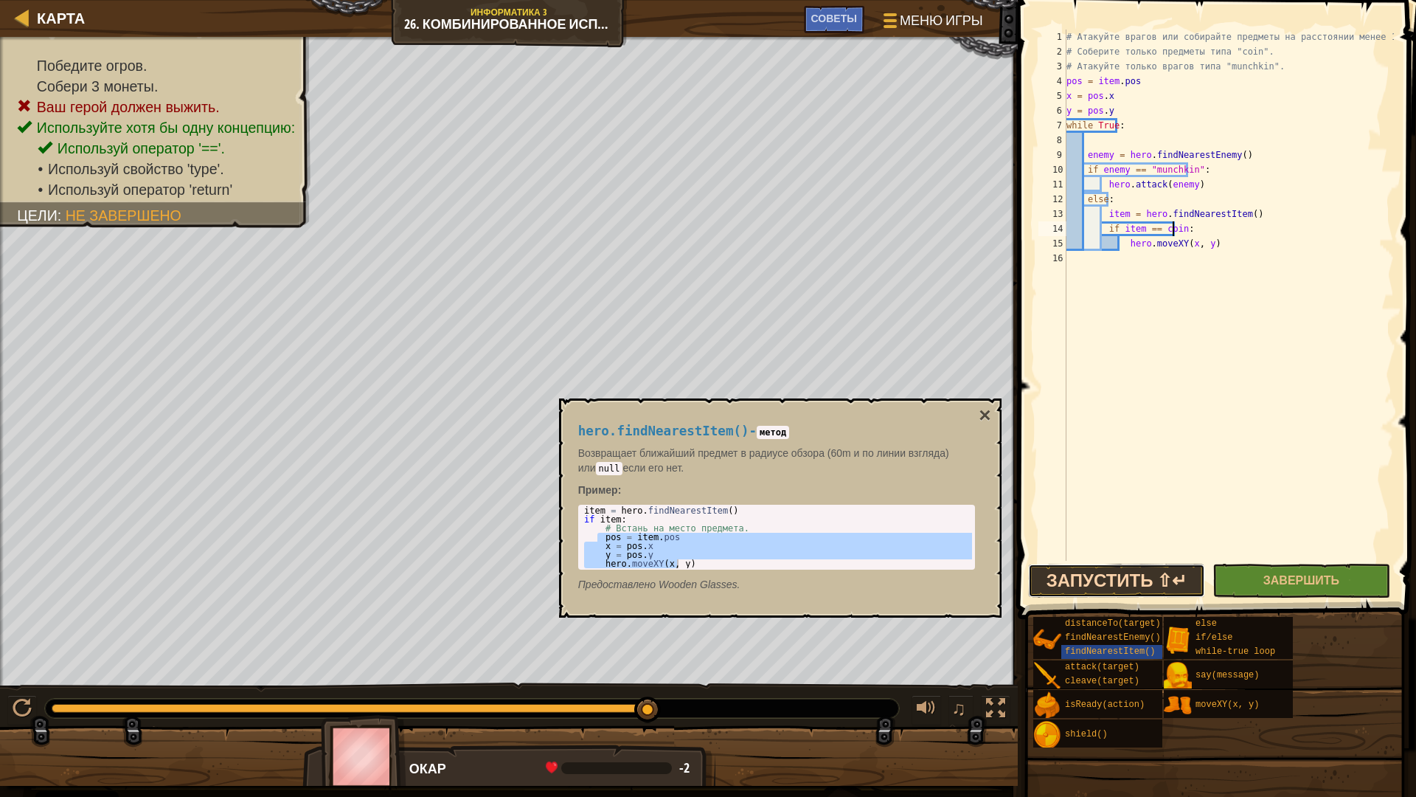
click at [1126, 586] on button "Запустить ⇧↵" at bounding box center [1116, 581] width 177 height 34
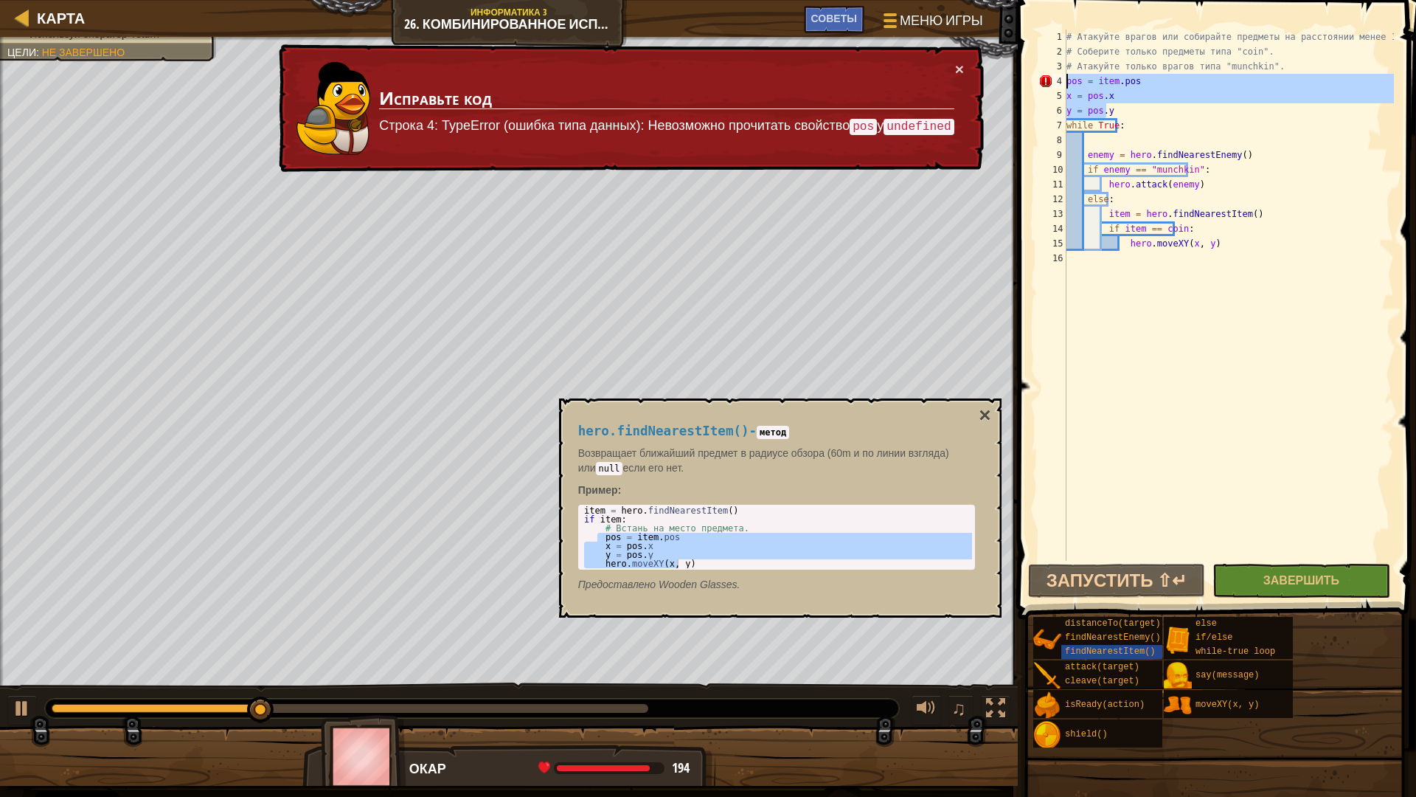
drag, startPoint x: 1127, startPoint y: 105, endPoint x: 1059, endPoint y: 77, distance: 73.8
click at [1059, 77] on div "if item == coin: 1 2 3 4 5 6 7 8 9 10 11 12 13 14 15 16 # Атакуйте врагов или с…" at bounding box center [1215, 295] width 359 height 531
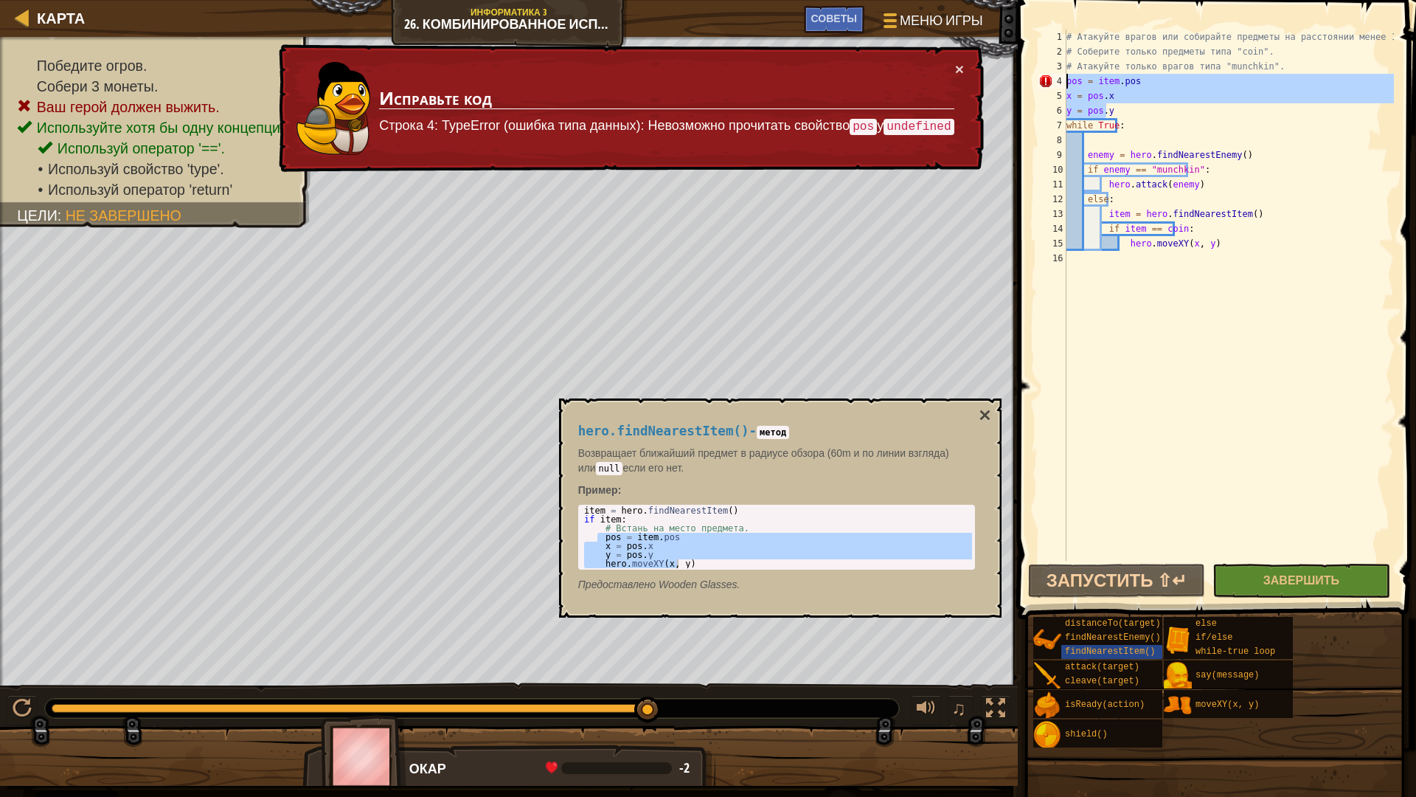
click at [1237, 214] on div "# Атакуйте врагов или собирайте предметы на расстоянии менее 15 метров. # Собер…" at bounding box center [1229, 310] width 330 height 561
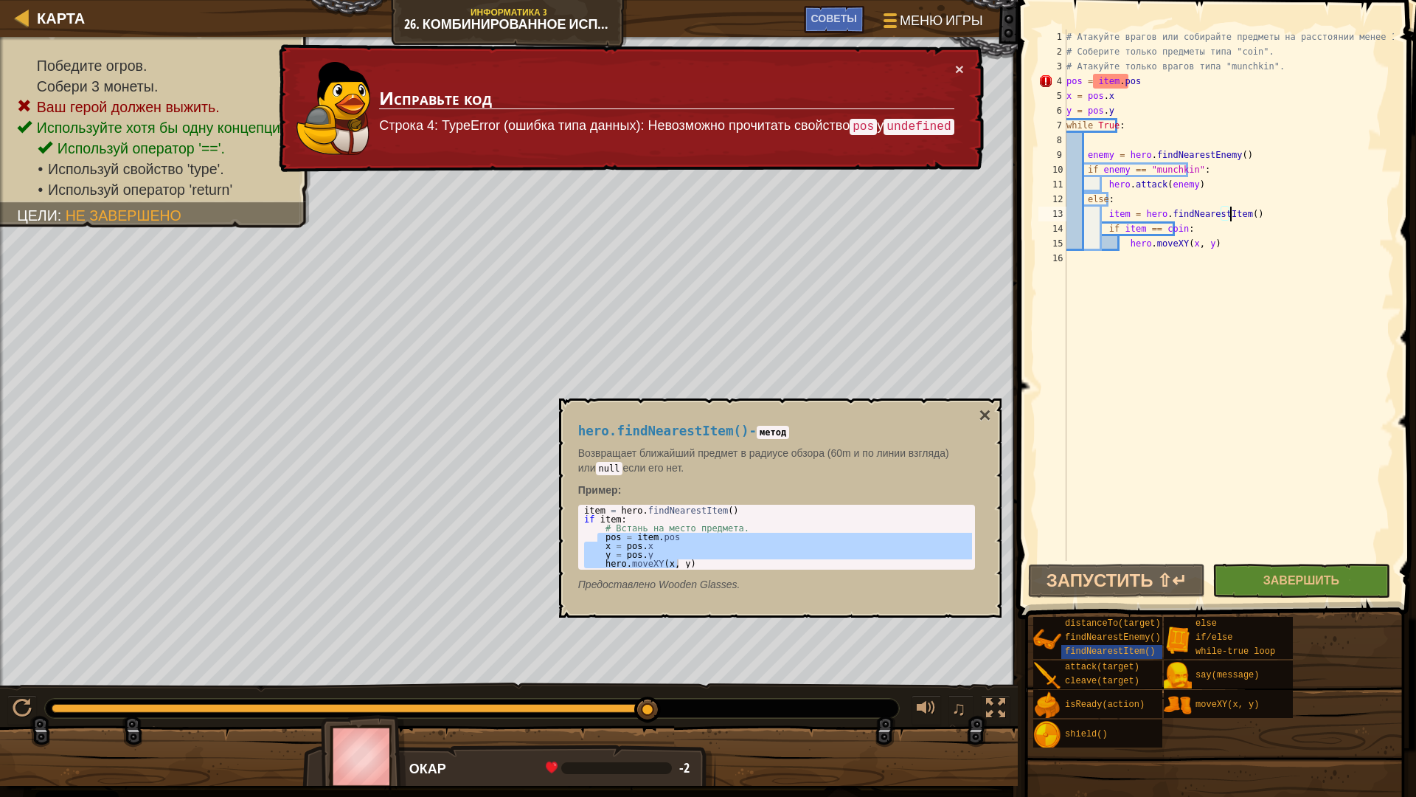
click at [1067, 226] on div "# Атакуйте врагов или собирайте предметы на расстоянии менее 15 метров. # Собер…" at bounding box center [1229, 310] width 330 height 561
type textarea "if item == coin:"
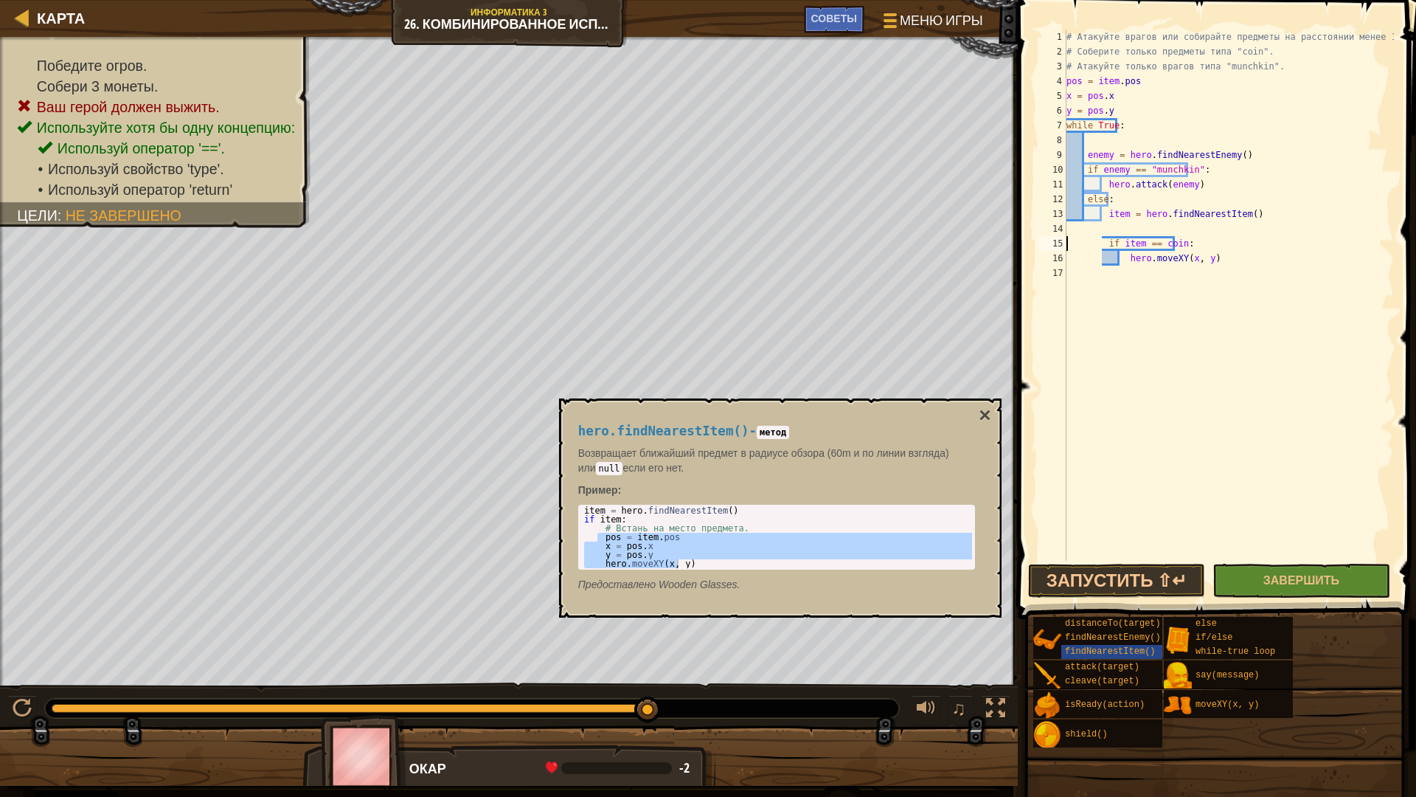
click at [1119, 229] on div "# Атакуйте врагов или собирайте предметы на расстоянии менее 15 метров. # Собер…" at bounding box center [1229, 310] width 330 height 561
paste textarea "y = pos.y"
click at [1067, 257] on div "# Атакуйте врагов или собирайте предметы на расстоянии менее 15 метров. # Собер…" at bounding box center [1229, 310] width 330 height 561
click at [1067, 242] on div "# Атакуйте врагов или собирайте предметы на расстоянии менее 15 метров. # Собер…" at bounding box center [1229, 310] width 330 height 561
type textarea "x = pos.x"
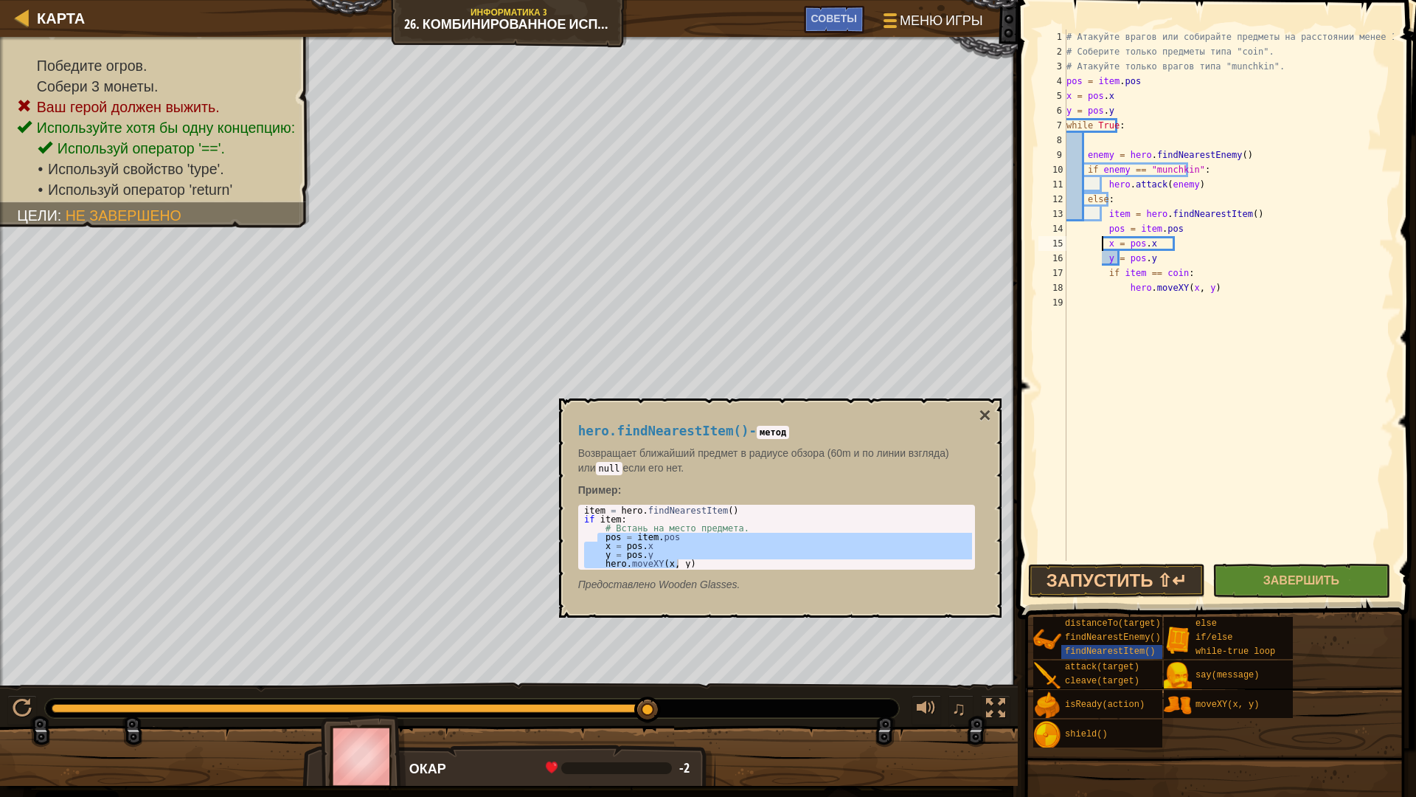
click at [1109, 316] on div "# Атакуйте врагов или собирайте предметы на расстоянии менее 15 метров. # Собер…" at bounding box center [1229, 310] width 330 height 561
type textarea "'"
click at [834, 20] on span "Советы" at bounding box center [834, 18] width 46 height 14
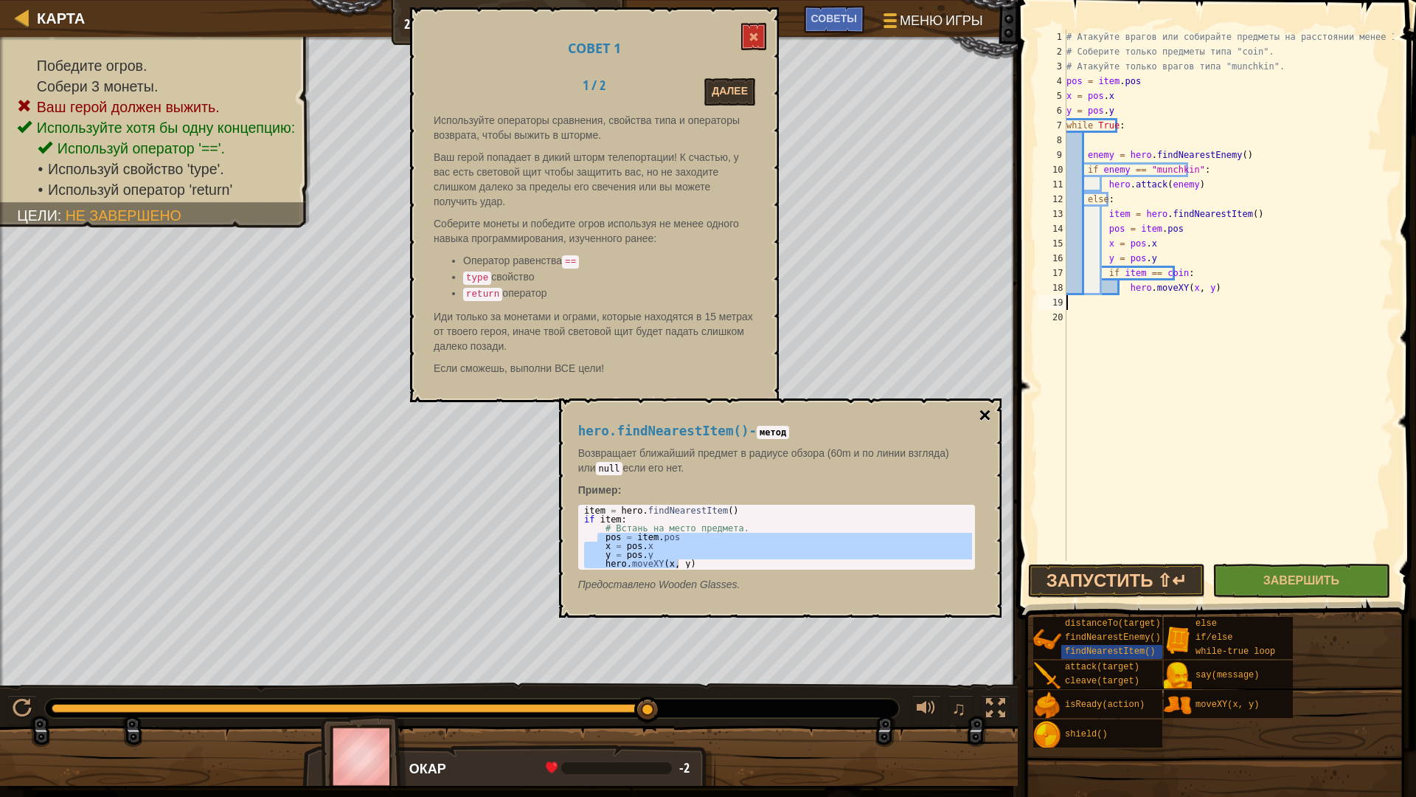
click at [983, 411] on button "×" at bounding box center [985, 415] width 12 height 21
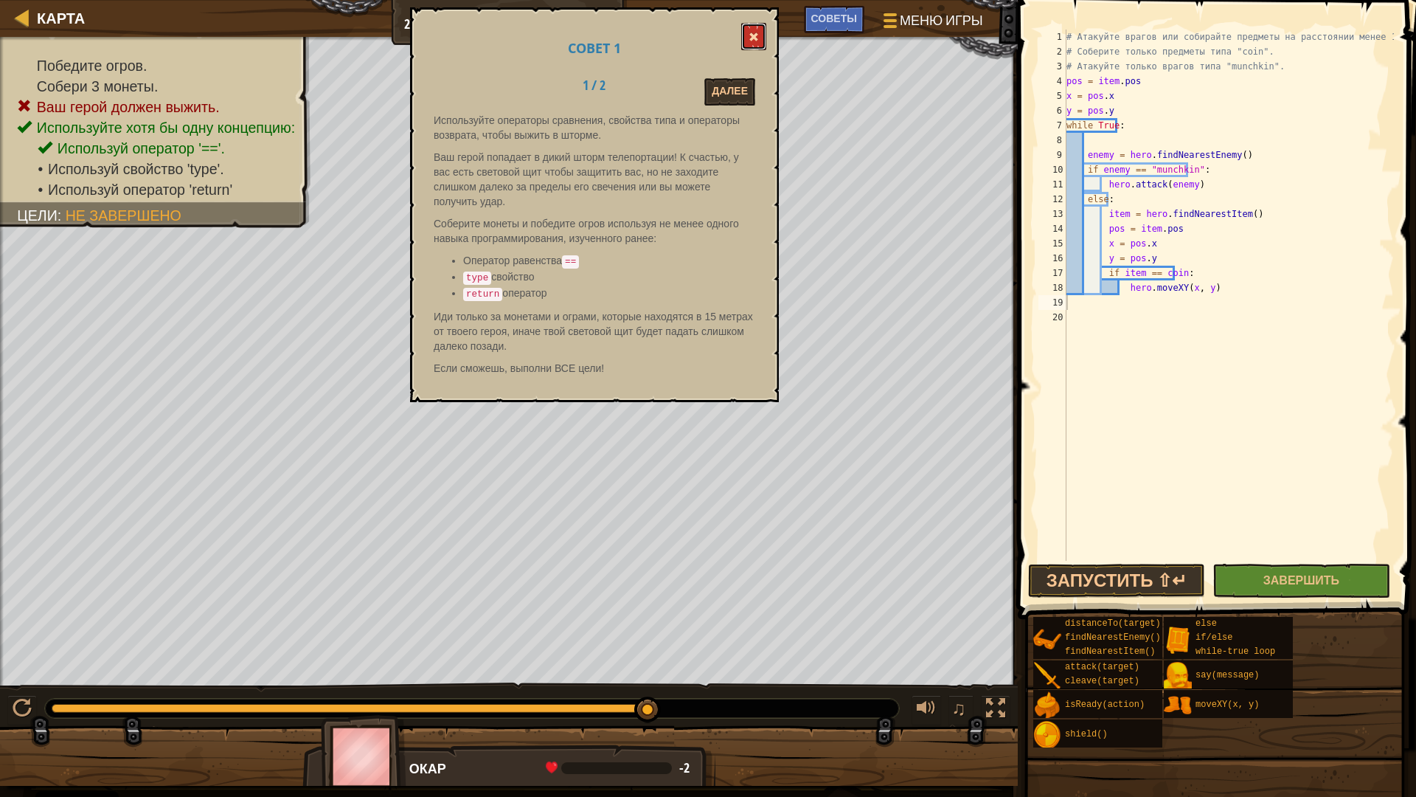
click at [761, 29] on button at bounding box center [753, 36] width 25 height 27
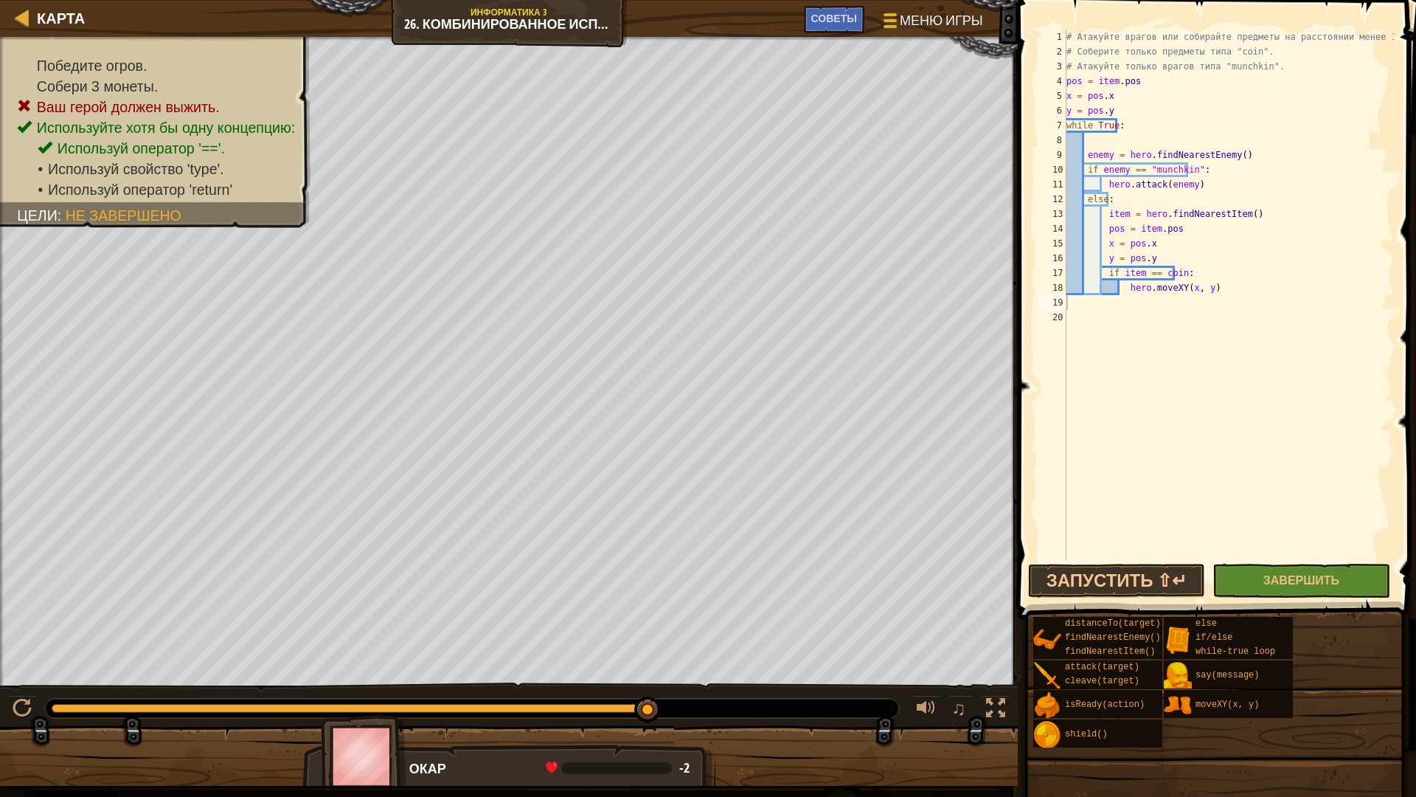
type textarea "hero.moveXY(x, y)"
drag, startPoint x: 1126, startPoint y: 290, endPoint x: 1171, endPoint y: 307, distance: 48.1
click at [1171, 289] on div "# Атакуйте врагов или собирайте предметы на расстоянии менее 15 метров. # Собер…" at bounding box center [1229, 310] width 330 height 561
click at [1167, 333] on div "# Атакуйте врагов или собирайте предметы на расстоянии менее 15 метров. # Собер…" at bounding box center [1229, 310] width 330 height 561
drag, startPoint x: 1121, startPoint y: 285, endPoint x: 1194, endPoint y: 284, distance: 72.3
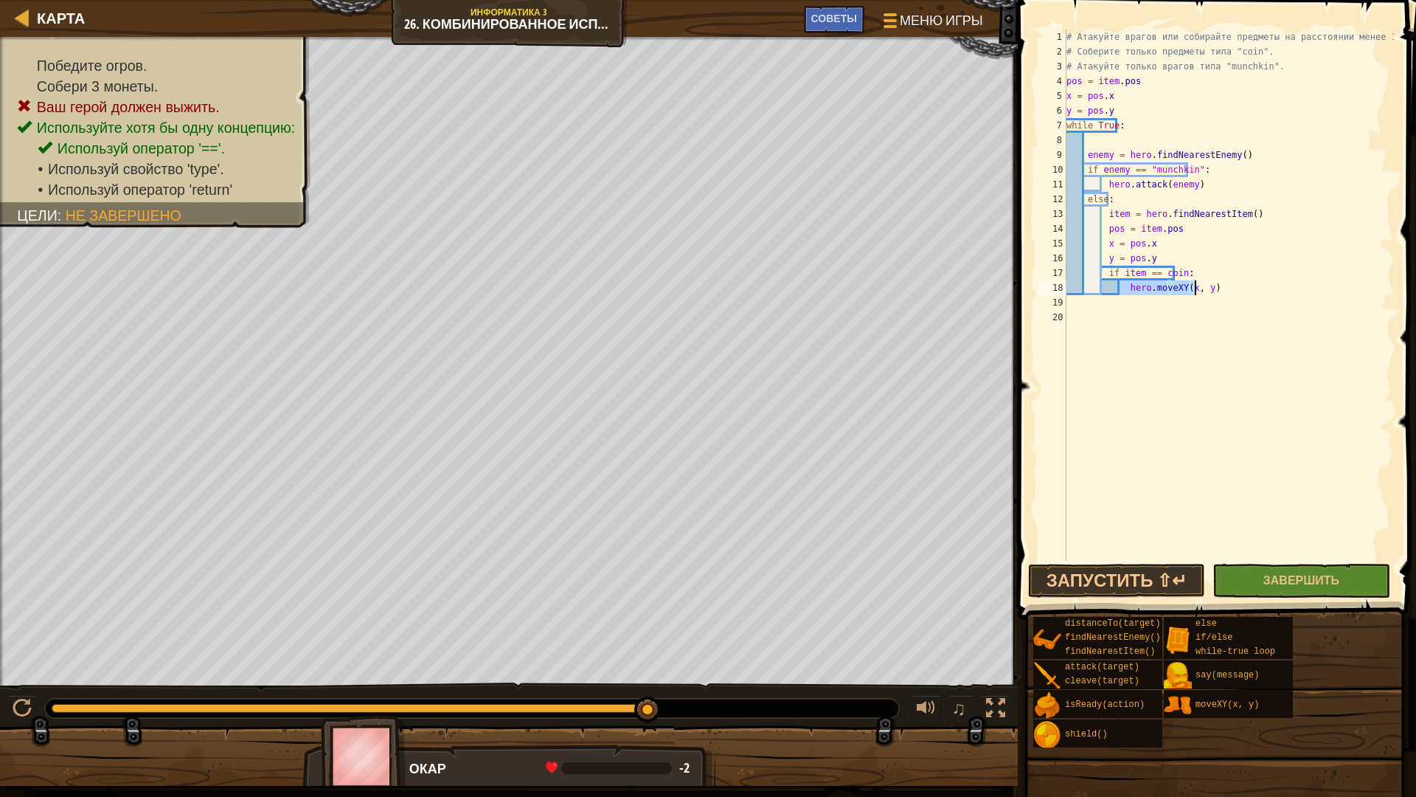
click at [1194, 284] on div "# Атакуйте врагов или собирайте предметы на расстоянии менее 15 метров. # Собер…" at bounding box center [1229, 310] width 330 height 561
type textarea "hero.moveXY(x, y)"
click at [1147, 320] on div "# Атакуйте врагов или собирайте предметы на расстоянии менее 15 метров. # Собер…" at bounding box center [1229, 310] width 330 height 561
click at [1120, 288] on div "# Атакуйте врагов или собирайте предметы на расстоянии менее 15 метров. # Собер…" at bounding box center [1229, 310] width 330 height 561
type textarea "hero.moveXY(x, y)"
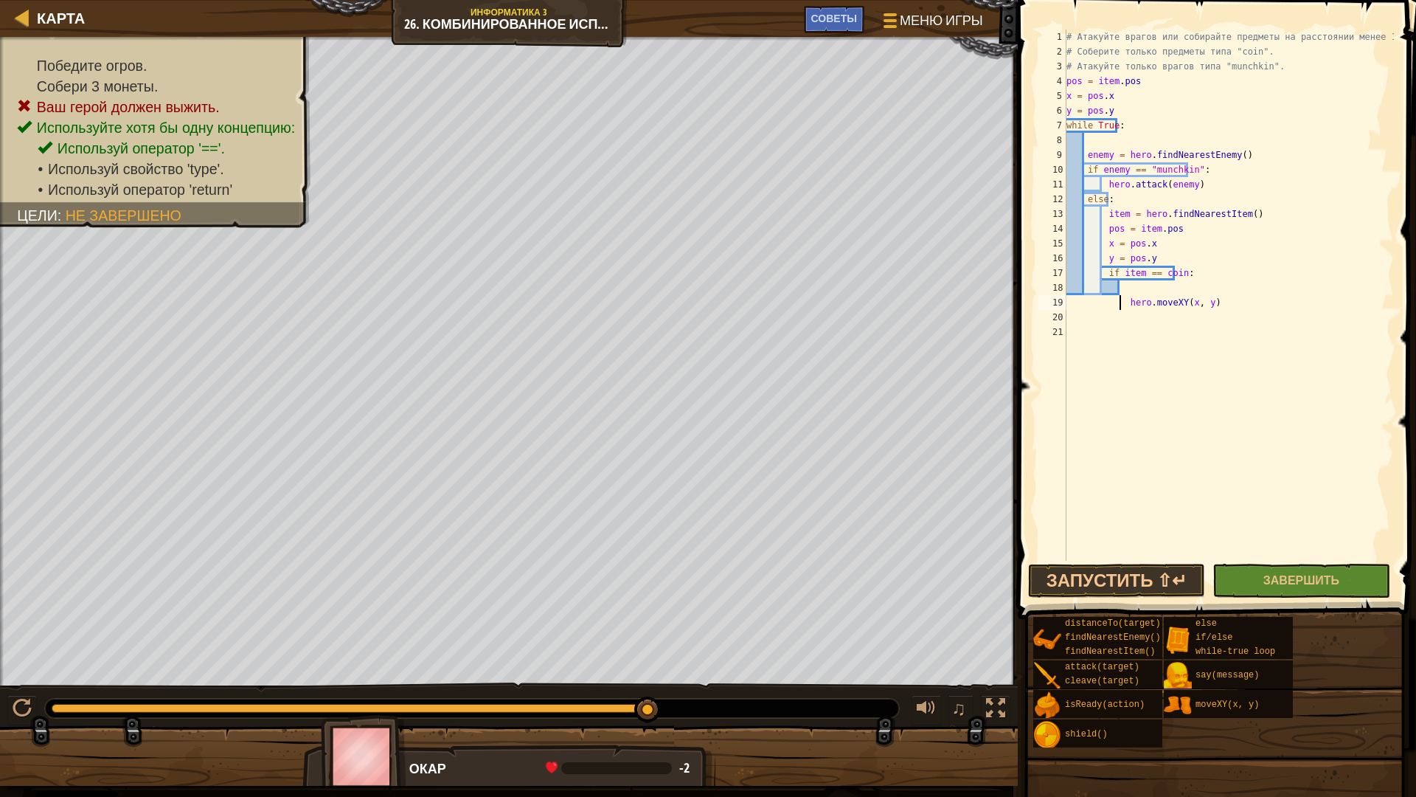
click at [1135, 283] on div "# Атакуйте врагов или собирайте предметы на расстоянии менее 15 метров. # Собер…" at bounding box center [1229, 310] width 330 height 561
drag, startPoint x: 1186, startPoint y: 286, endPoint x: 1122, endPoint y: 341, distance: 84.3
click at [1122, 341] on div "# Атакуйте врагов или собирайте предметы на расстоянии менее 15 метров. # Собер…" at bounding box center [1229, 310] width 330 height 561
click at [1164, 283] on div "# Атакуйте врагов или собирайте предметы на расстоянии менее 15 метров. # Собер…" at bounding box center [1229, 310] width 330 height 561
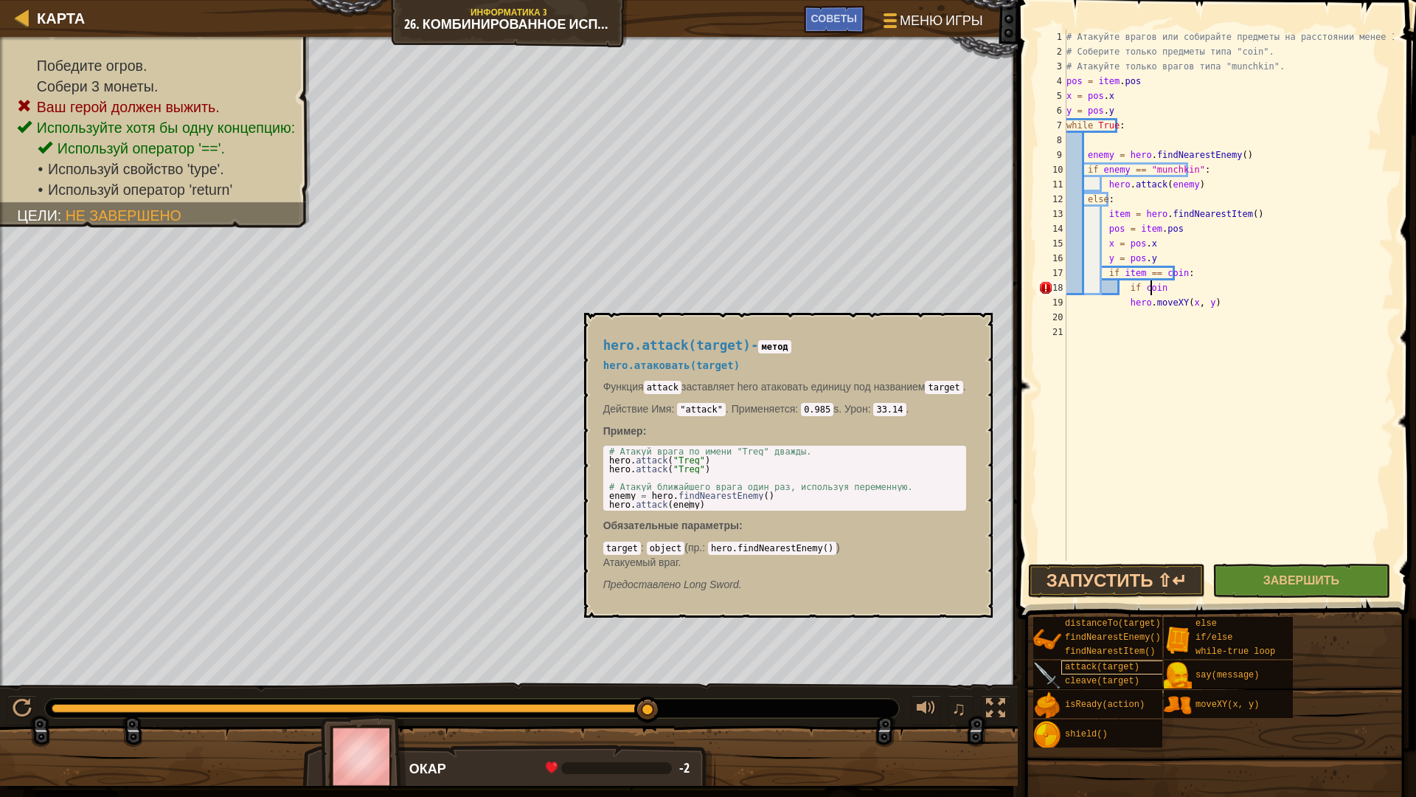
type textarea "if coin"
drag, startPoint x: 1139, startPoint y: 669, endPoint x: 1228, endPoint y: 742, distance: 115.3
click at [1228, 683] on div "distanceTo(target) findNearestEnemy() findNearestItem() attack(target) cleave(t…" at bounding box center [1219, 682] width 373 height 132
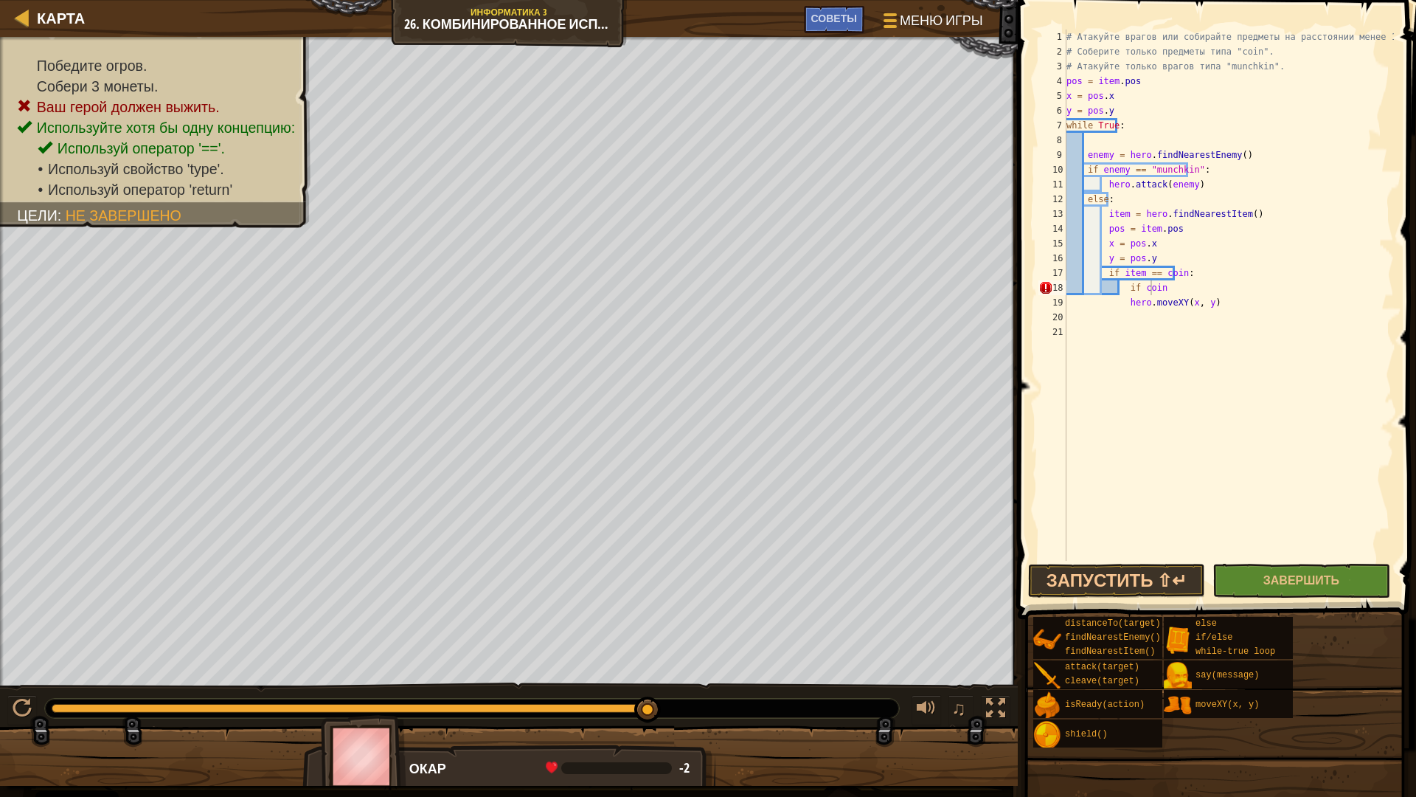
drag, startPoint x: 530, startPoint y: 744, endPoint x: 533, endPoint y: 796, distance: 51.7
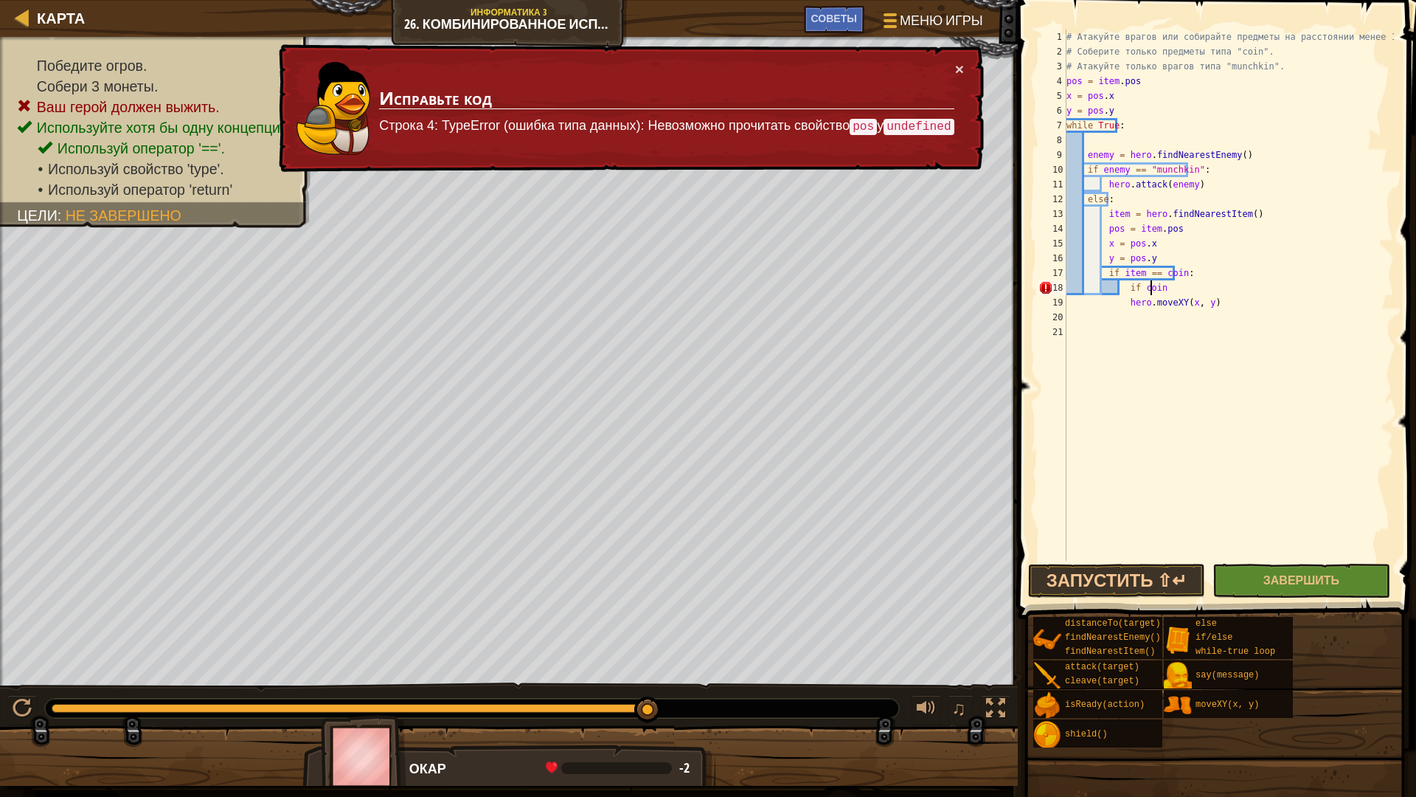
click at [1133, 312] on div "# Атакуйте врагов или собирайте предметы на расстоянии менее 15 метров. # Собер…" at bounding box center [1229, 310] width 330 height 561
click at [1224, 153] on div "# Атакуйте врагов или собирайте предметы на расстоянии менее 15 метров. # Собер…" at bounding box center [1229, 310] width 330 height 561
type textarea "enemy = hero.findNearestEnemy()"
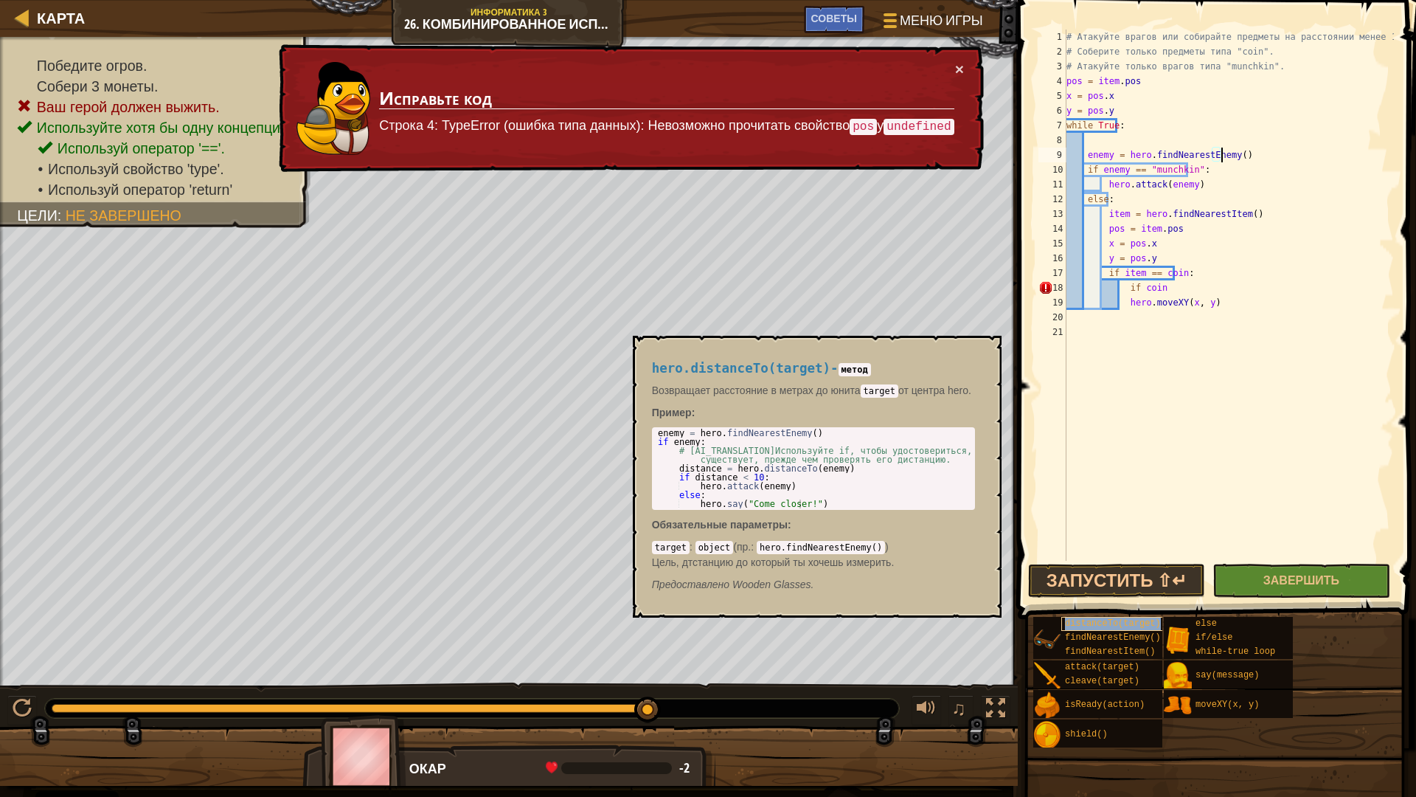
click at [1130, 623] on span "distanceTo(target)" at bounding box center [1113, 623] width 96 height 10
drag, startPoint x: 673, startPoint y: 465, endPoint x: 816, endPoint y: 486, distance: 144.7
click at [816, 486] on div "enemy = hero . findNearestEnemy ( ) if enemy : # [AI_TRANSLATION]Используйте if…" at bounding box center [813, 477] width 317 height 97
type textarea "if distance < 10: hero.attack(enemy)"
click at [1136, 190] on div "# Атакуйте врагов или собирайте предметы на расстоянии менее 15 метров. # Собер…" at bounding box center [1229, 310] width 330 height 561
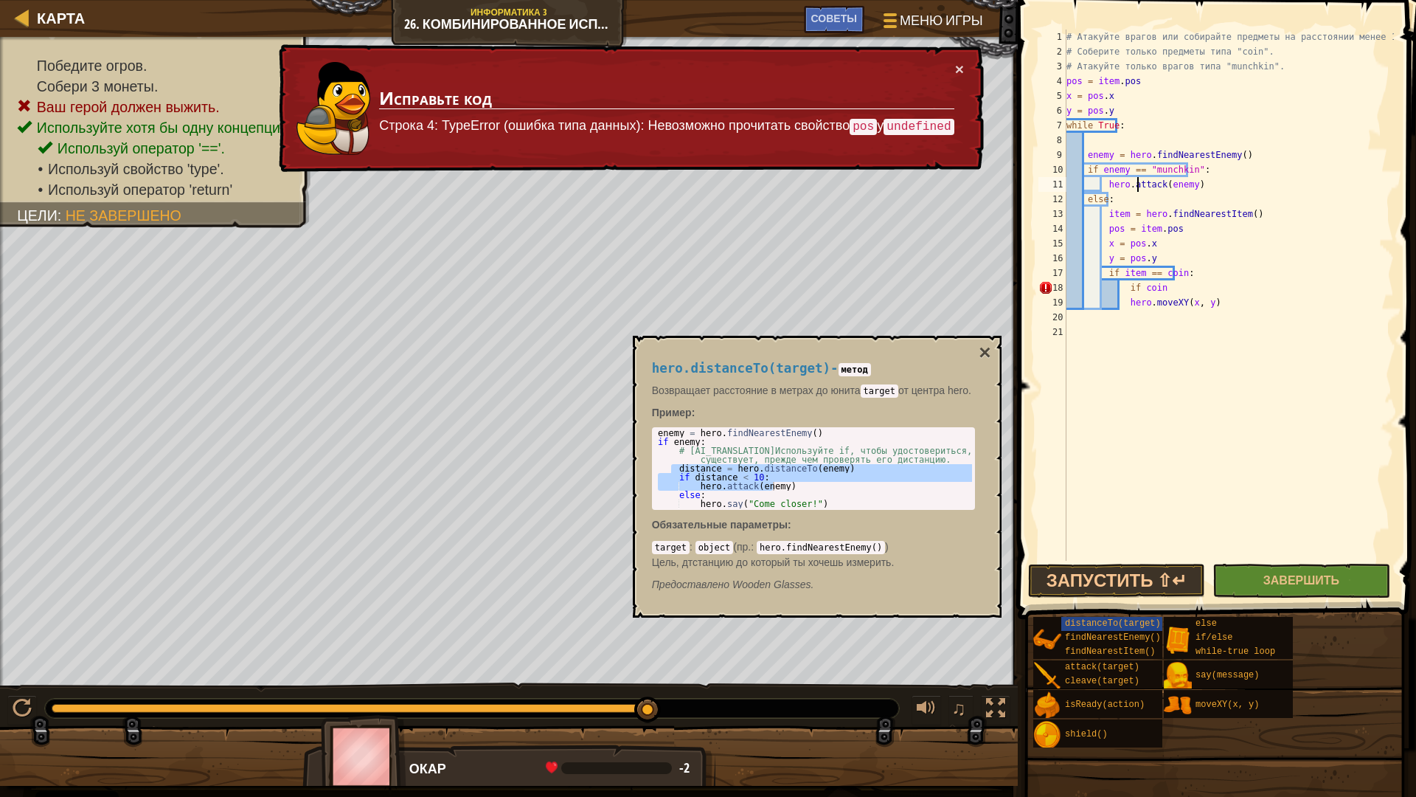
click at [1180, 183] on div "# Атакуйте врагов или собирайте предметы на расстоянии менее 15 метров. # Собер…" at bounding box center [1229, 310] width 330 height 561
click at [1101, 189] on div "# Атакуйте врагов или собирайте предметы на расстоянии менее 15 метров. # Собер…" at bounding box center [1229, 310] width 330 height 561
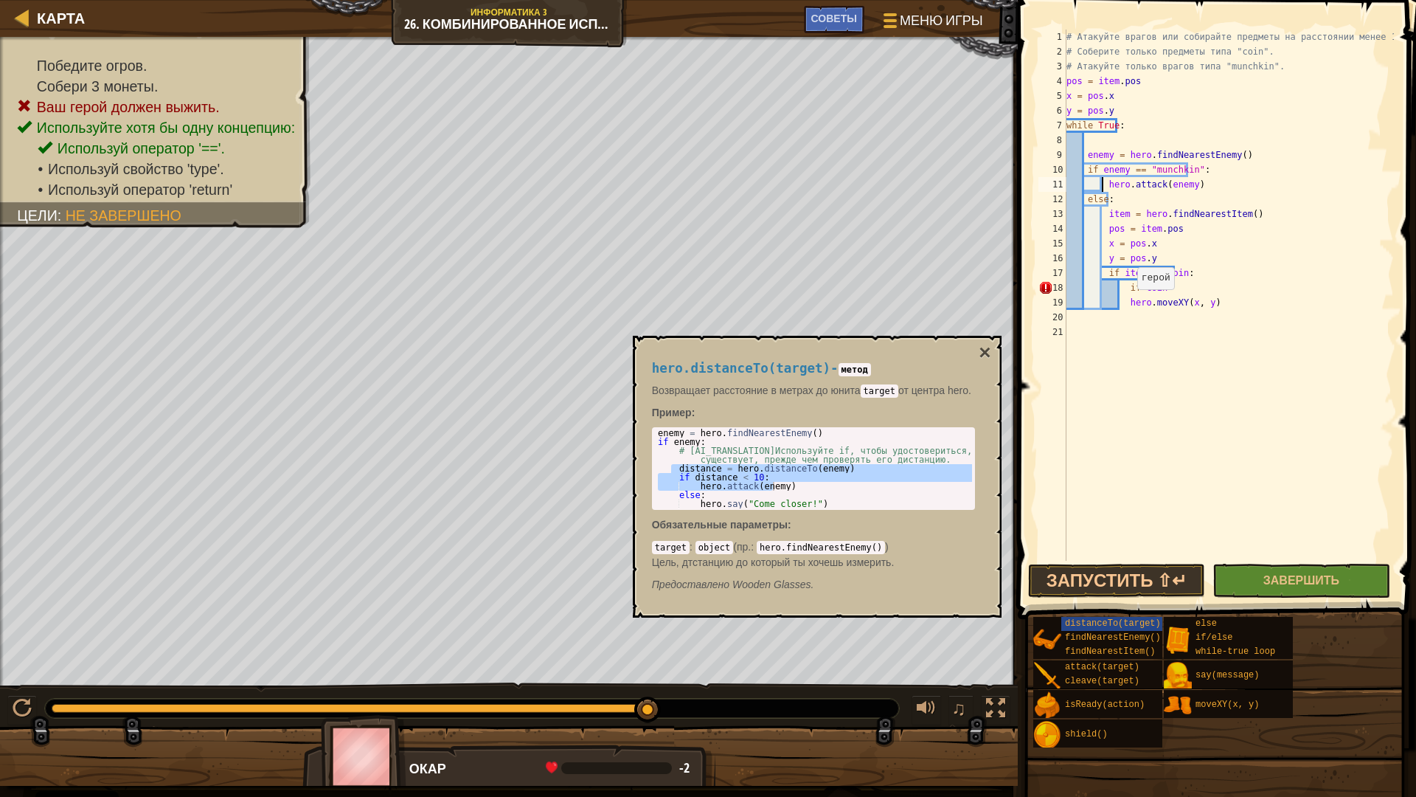
click at [1129, 304] on div "# Атакуйте врагов или собирайте предметы на расстоянии менее 15 метров. # Собер…" at bounding box center [1229, 310] width 330 height 561
type textarea "hero.moveXY(x, y)"
click at [1127, 311] on div "# Атакуйте врагов или собирайте предметы на расстоянии менее 15 метров. # Собер…" at bounding box center [1229, 310] width 330 height 561
click at [1159, 291] on div "# Атакуйте врагов или собирайте предметы на расстоянии менее 15 метров. # Собер…" at bounding box center [1229, 310] width 330 height 561
click at [1103, 229] on div "# Атакуйте врагов или собирайте предметы на расстоянии менее 15 метров. # Собер…" at bounding box center [1229, 310] width 330 height 561
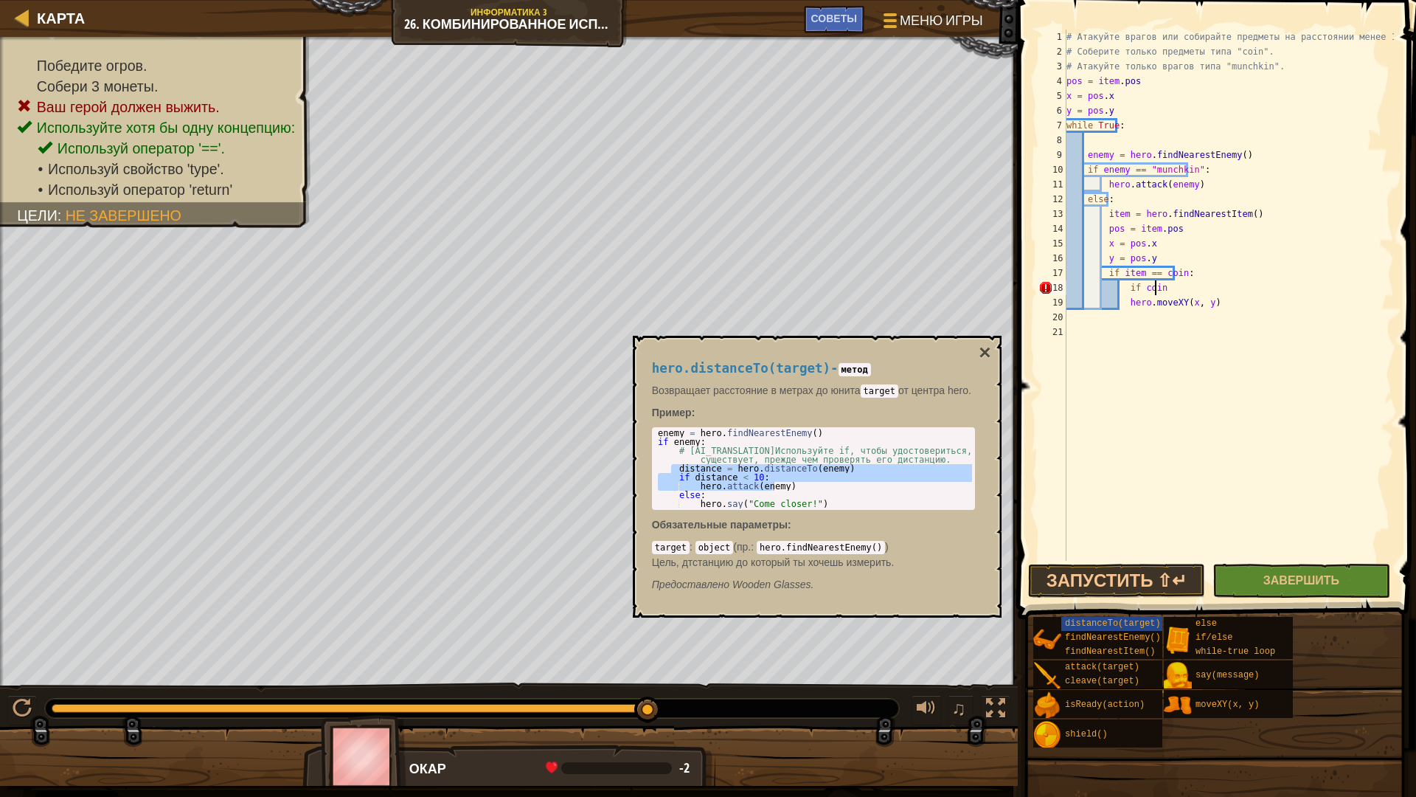
type textarea "pos = item.pos"
click at [1122, 227] on div "# Атакуйте врагов или собирайте предметы на расстоянии менее 15 метров. # Собер…" at bounding box center [1229, 310] width 330 height 561
type textarea "d"
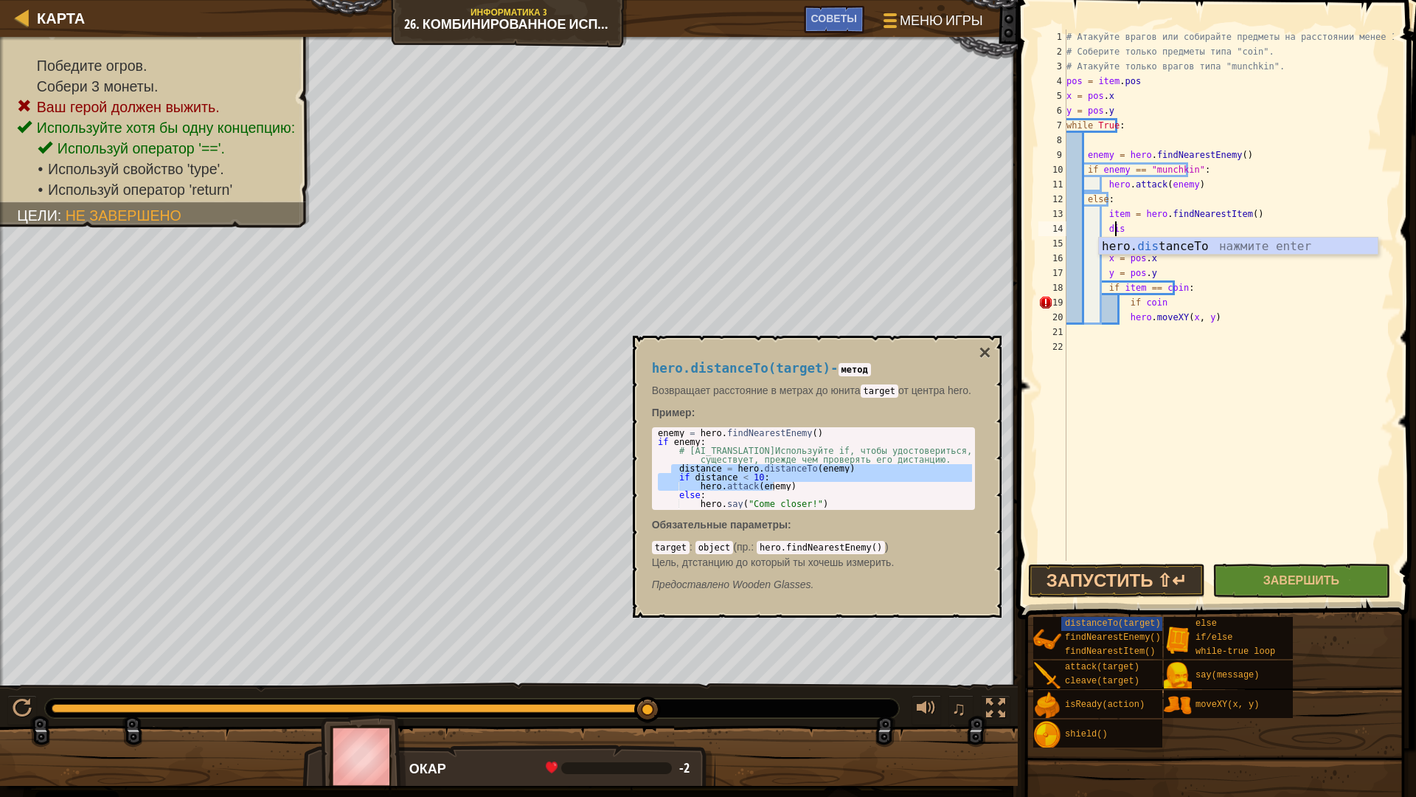
scroll to position [7, 4]
click at [1160, 249] on div "hero. dist anceTo нажмите enter" at bounding box center [1238, 264] width 279 height 53
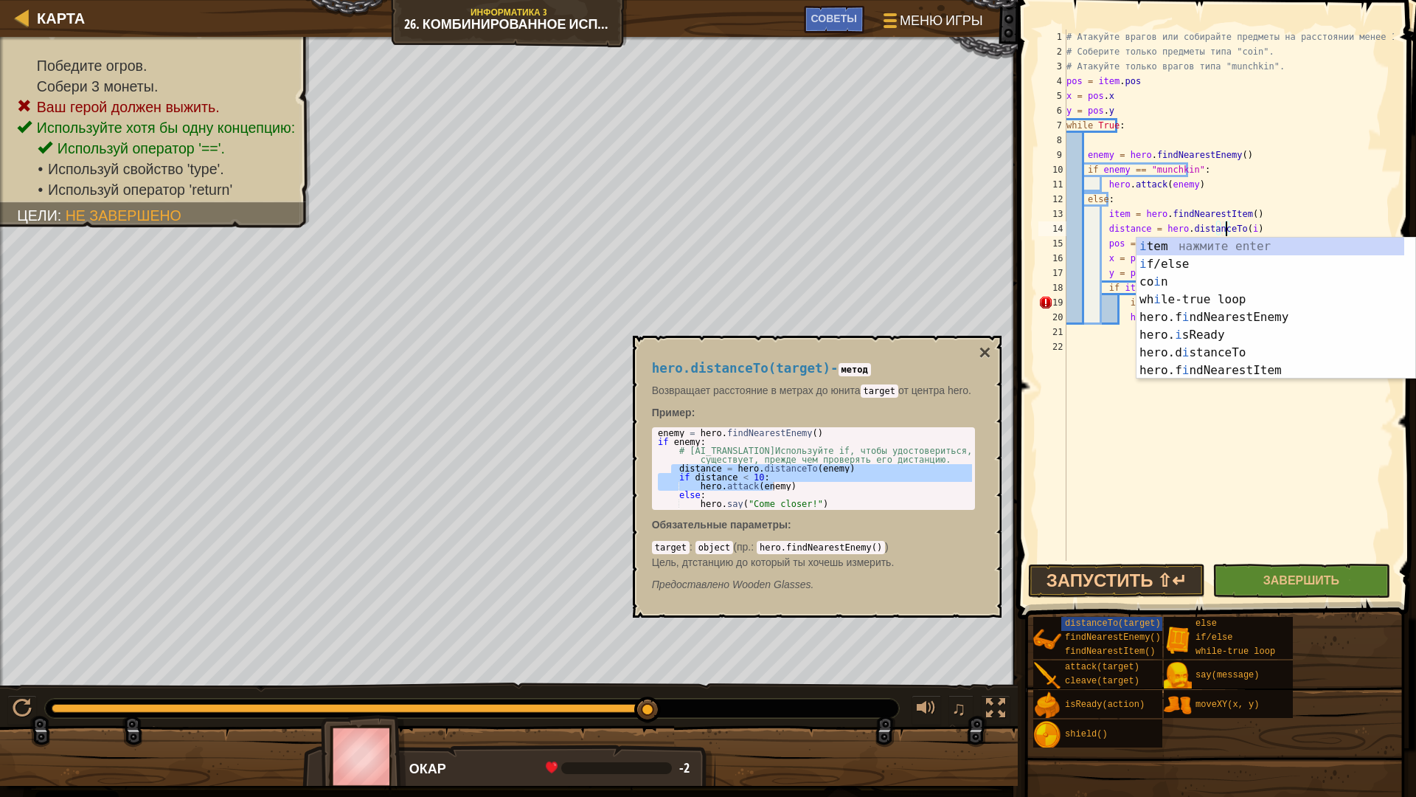
scroll to position [7, 13]
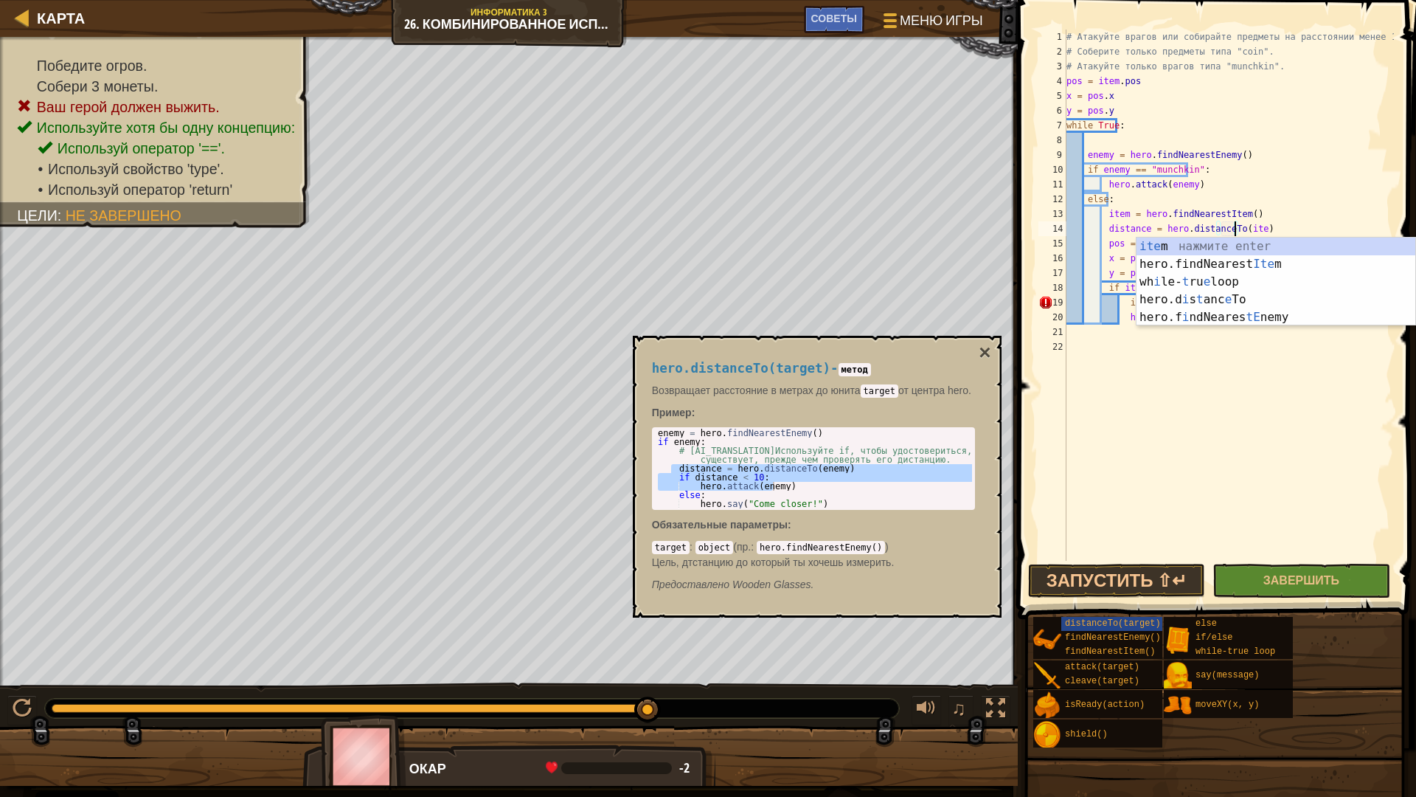
type textarea "distance = hero.distanceTo(item)"
drag, startPoint x: 1351, startPoint y: 392, endPoint x: 1347, endPoint y: 382, distance: 10.3
click at [1347, 387] on div "# Атакуйте врагов или собирайте предметы на расстоянии менее 15 метров. # Собер…" at bounding box center [1229, 310] width 330 height 561
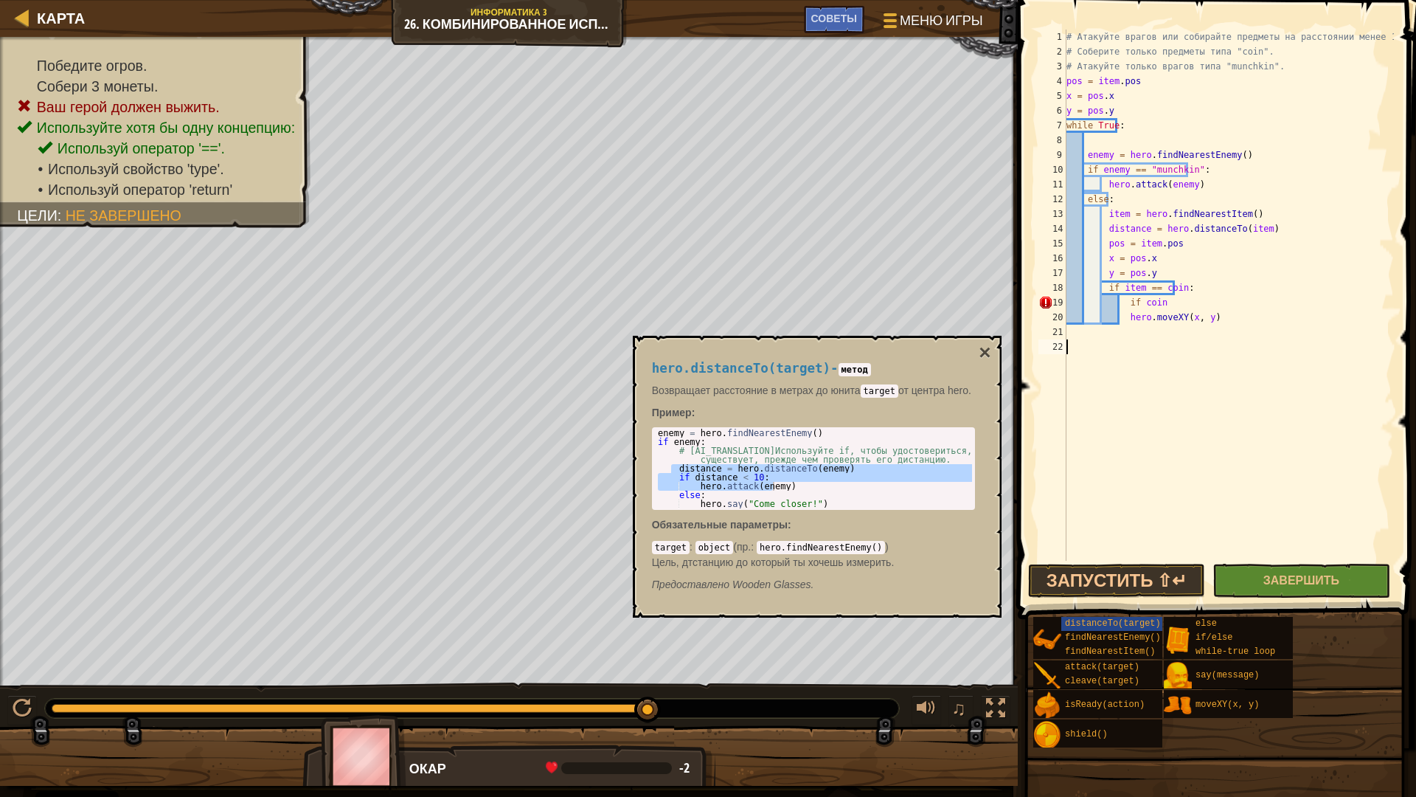
scroll to position [7, 0]
drag, startPoint x: 1151, startPoint y: 300, endPoint x: 1132, endPoint y: 298, distance: 18.6
click at [1132, 298] on div "# Атакуйте врагов или собирайте предметы на расстоянии менее 15 метров. # Собер…" at bounding box center [1229, 310] width 330 height 561
click at [1122, 316] on div "# Атакуйте врагов или собирайте предметы на расстоянии менее 15 метров. # Собер…" at bounding box center [1229, 310] width 330 height 561
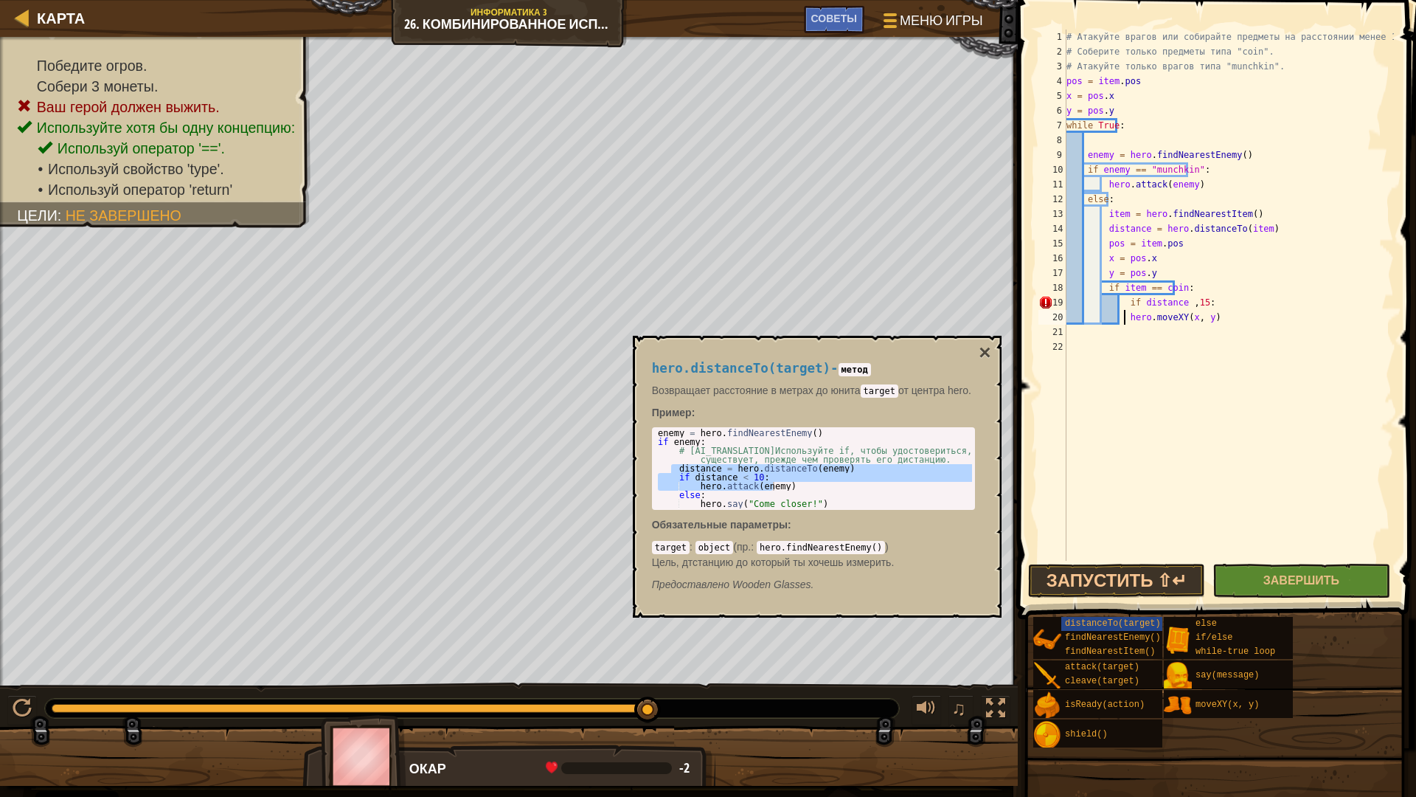
click at [1115, 312] on div "# Атакуйте врагов или собирайте предметы на расстоянии менее 15 метров. # Собер…" at bounding box center [1229, 310] width 330 height 561
click at [1120, 314] on div "# Атакуйте врагов или собирайте предметы на расстоянии менее 15 метров. # Собер…" at bounding box center [1229, 310] width 330 height 561
click at [1176, 304] on div "# Атакуйте врагов или собирайте предметы на расстоянии менее 15 метров. # Собер…" at bounding box center [1229, 310] width 330 height 561
click at [1175, 307] on div "# Атакуйте врагов или собирайте предметы на расстоянии менее 15 метров. # Собер…" at bounding box center [1229, 310] width 330 height 561
click at [1164, 301] on div "# Атакуйте врагов или собирайте предметы на расстоянии менее 15 метров. # Собер…" at bounding box center [1229, 310] width 330 height 561
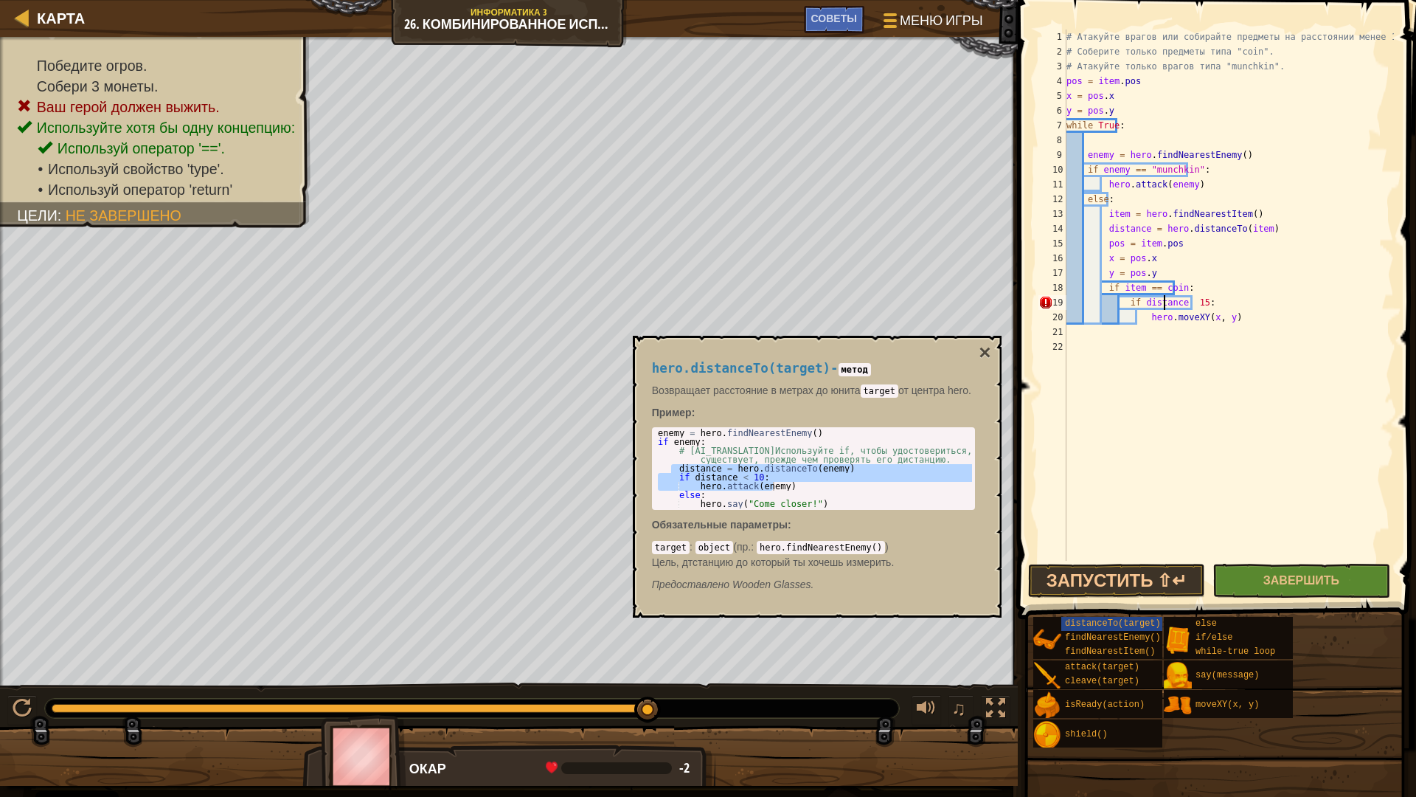
click at [1171, 302] on div "# Атакуйте врагов или собирайте предметы на расстоянии менее 15 метров. # Собер…" at bounding box center [1229, 310] width 330 height 561
click at [1143, 572] on button "Запустить ⇧↵" at bounding box center [1116, 581] width 177 height 34
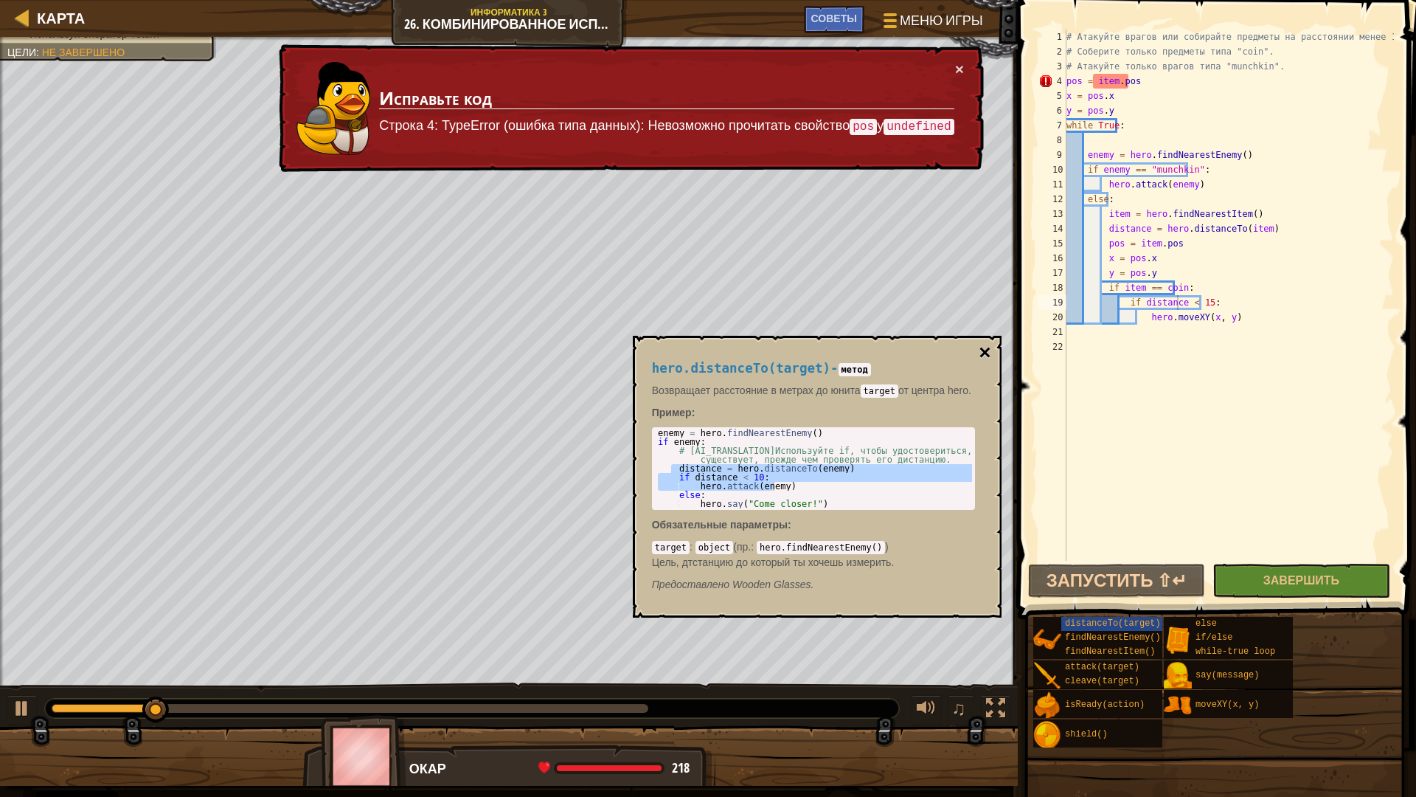
click at [984, 348] on button "×" at bounding box center [985, 352] width 12 height 21
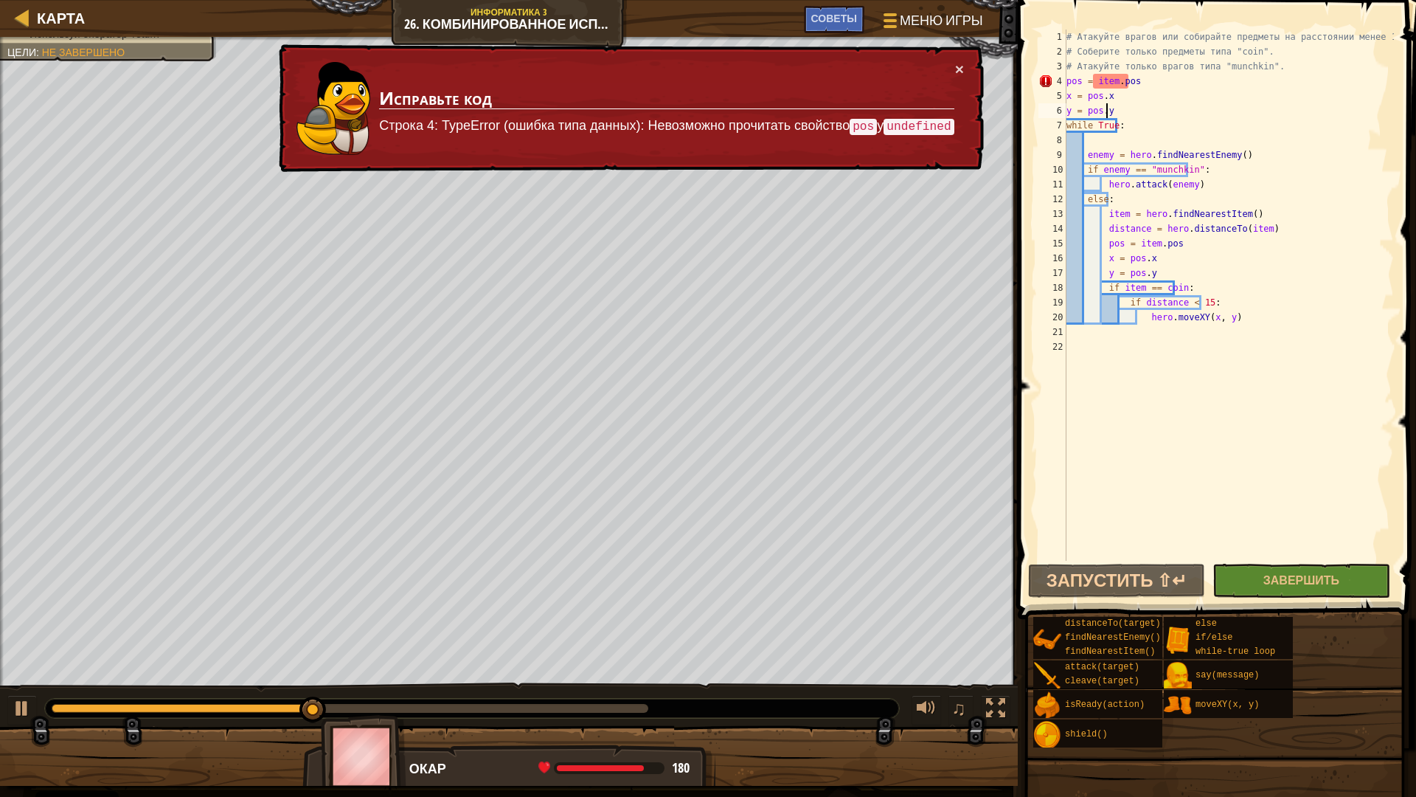
scroll to position [7, 3]
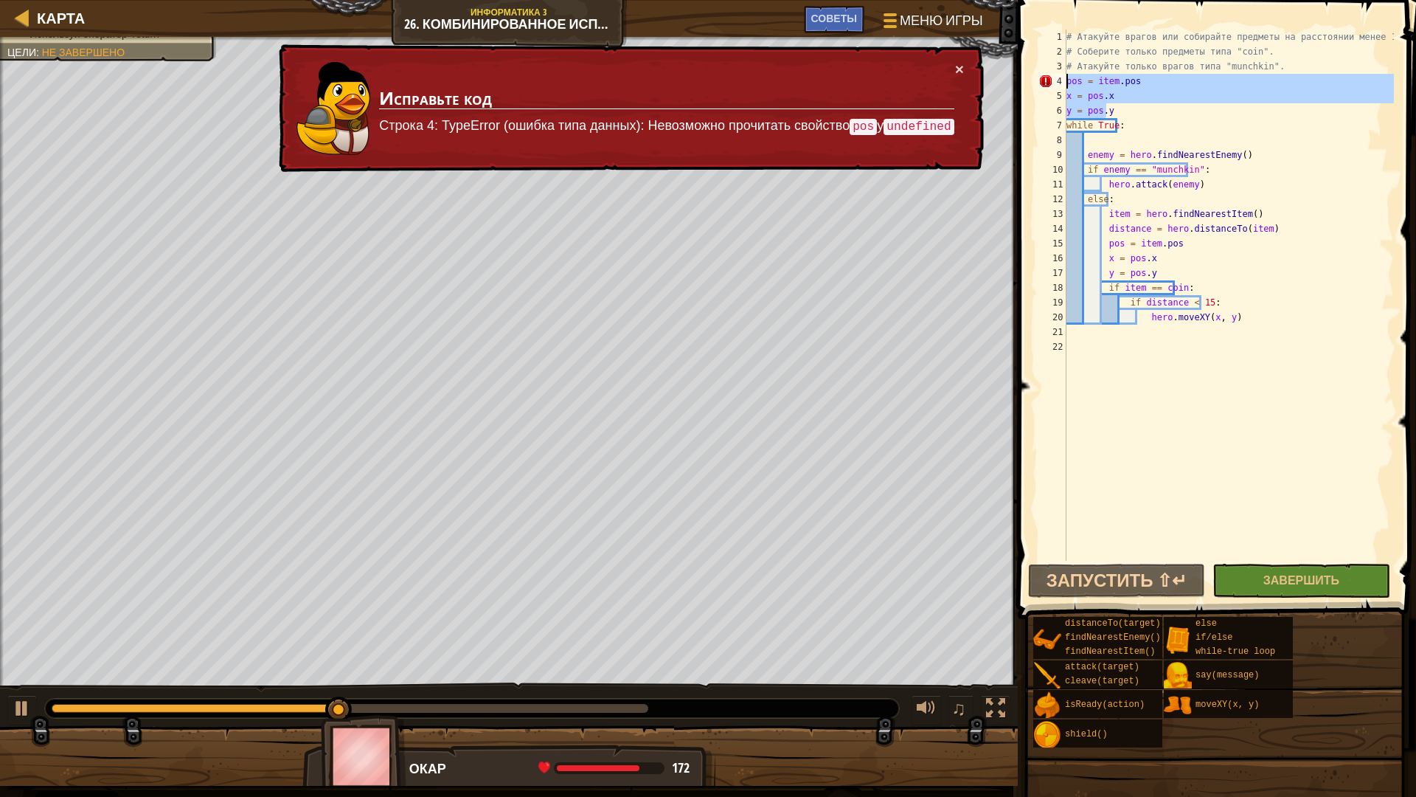
drag, startPoint x: 1130, startPoint y: 106, endPoint x: 1026, endPoint y: 80, distance: 107.4
click at [1026, 80] on div "y = pos.y 1 2 3 4 5 6 7 8 9 10 11 12 13 14 15 16 17 18 19 20 21 22 # Атакуйте в…" at bounding box center [1215, 338] width 403 height 662
type textarea "pos = item.pos x = pos.x"
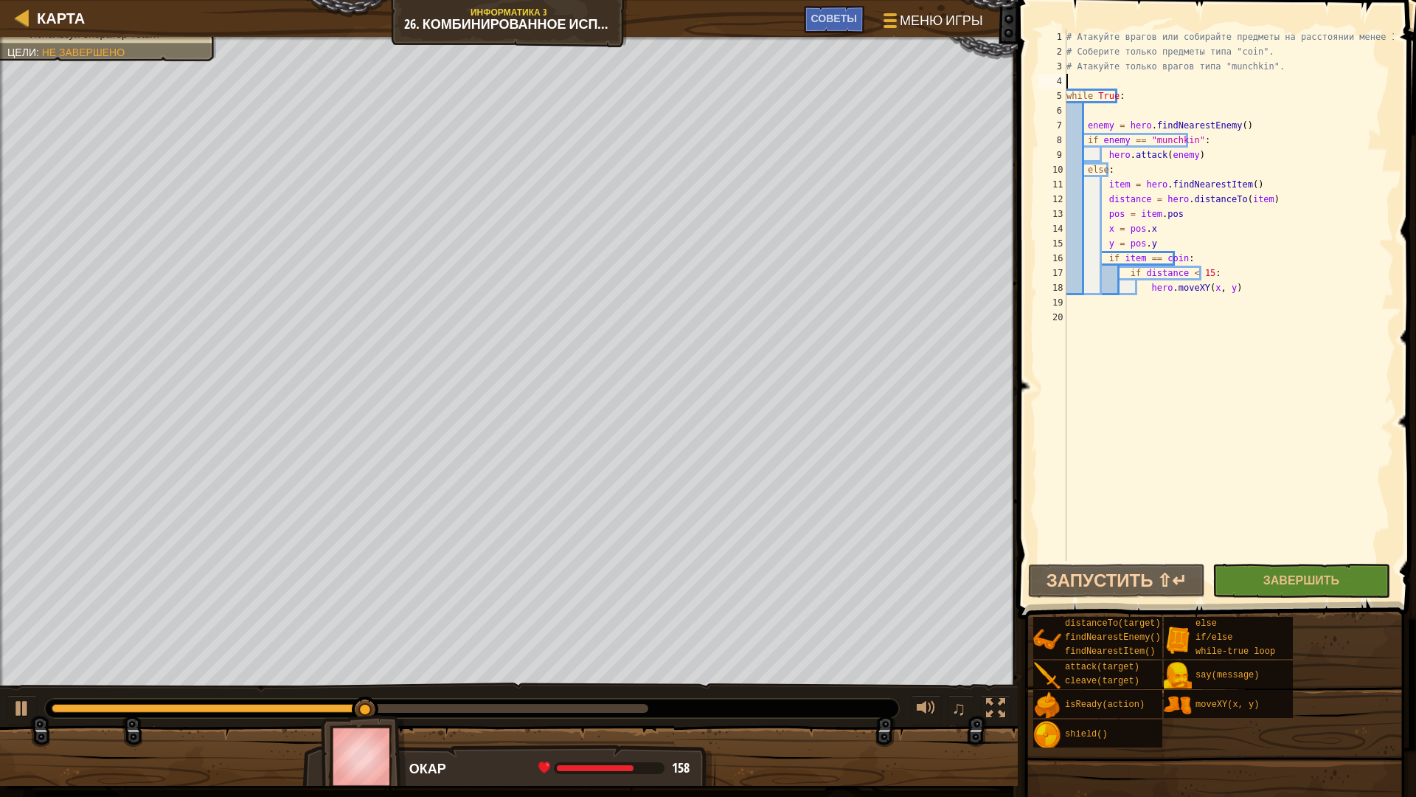
scroll to position [7, 0]
click at [1073, 578] on button "Запустить ⇧↵" at bounding box center [1116, 581] width 177 height 34
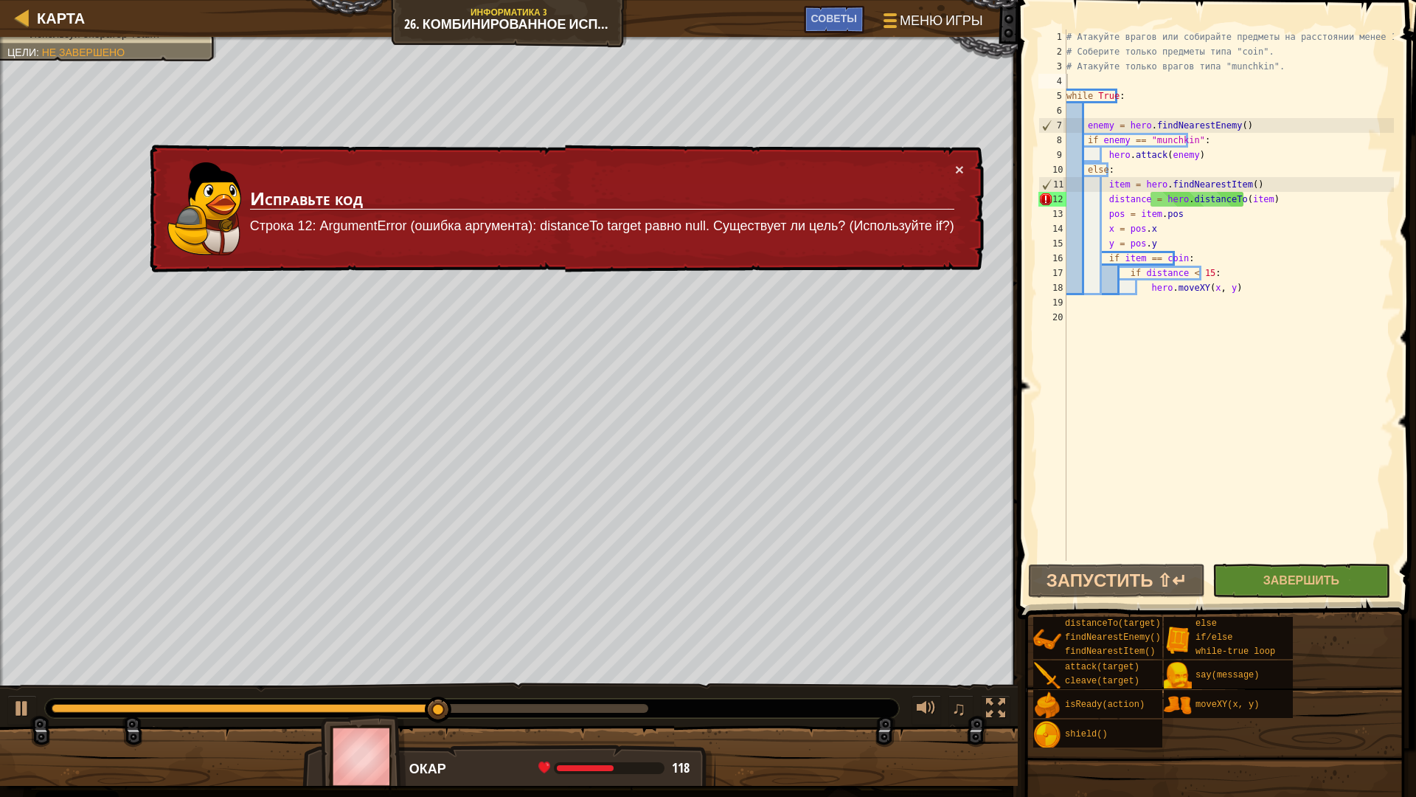
click at [1010, 134] on div "Карта Информатика 3 26. Комбинированное испытание. Лесная буря Меню игры Готово…" at bounding box center [708, 398] width 1416 height 797
drag, startPoint x: 1104, startPoint y: 184, endPoint x: 1167, endPoint y: 183, distance: 62.7
click at [1161, 183] on div "# Атакуйте врагов или собирайте предметы на расстоянии менее 15 метров. # Собер…" at bounding box center [1229, 310] width 330 height 561
click at [1225, 208] on div "# Атакуйте врагов или собирайте предметы на расстоянии менее 15 метров. # Собер…" at bounding box center [1229, 310] width 330 height 561
click at [1177, 201] on div "# Атакуйте врагов или собирайте предметы на расстоянии менее 15 метров. # Собер…" at bounding box center [1229, 310] width 330 height 561
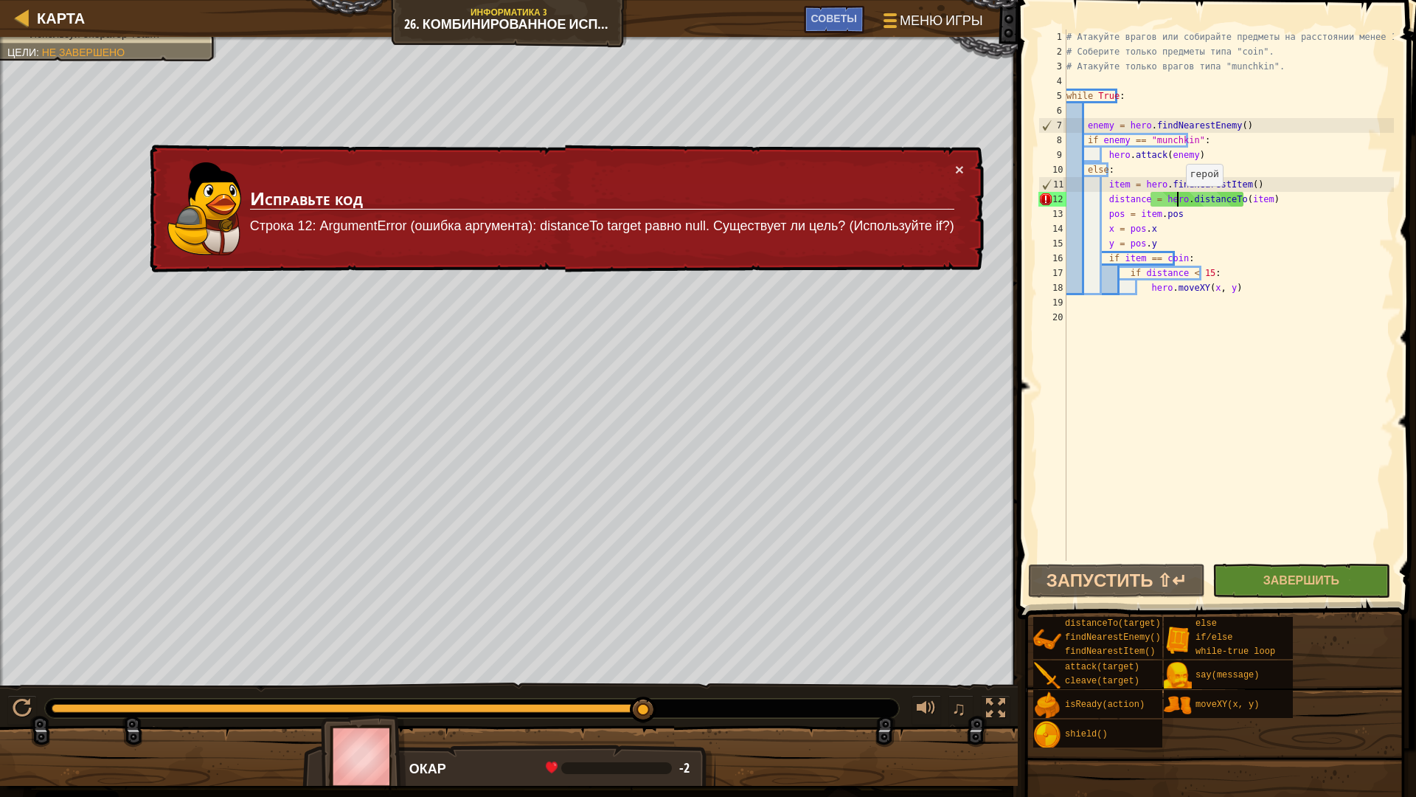
type textarea "distance = hero.distanceTo(item)"
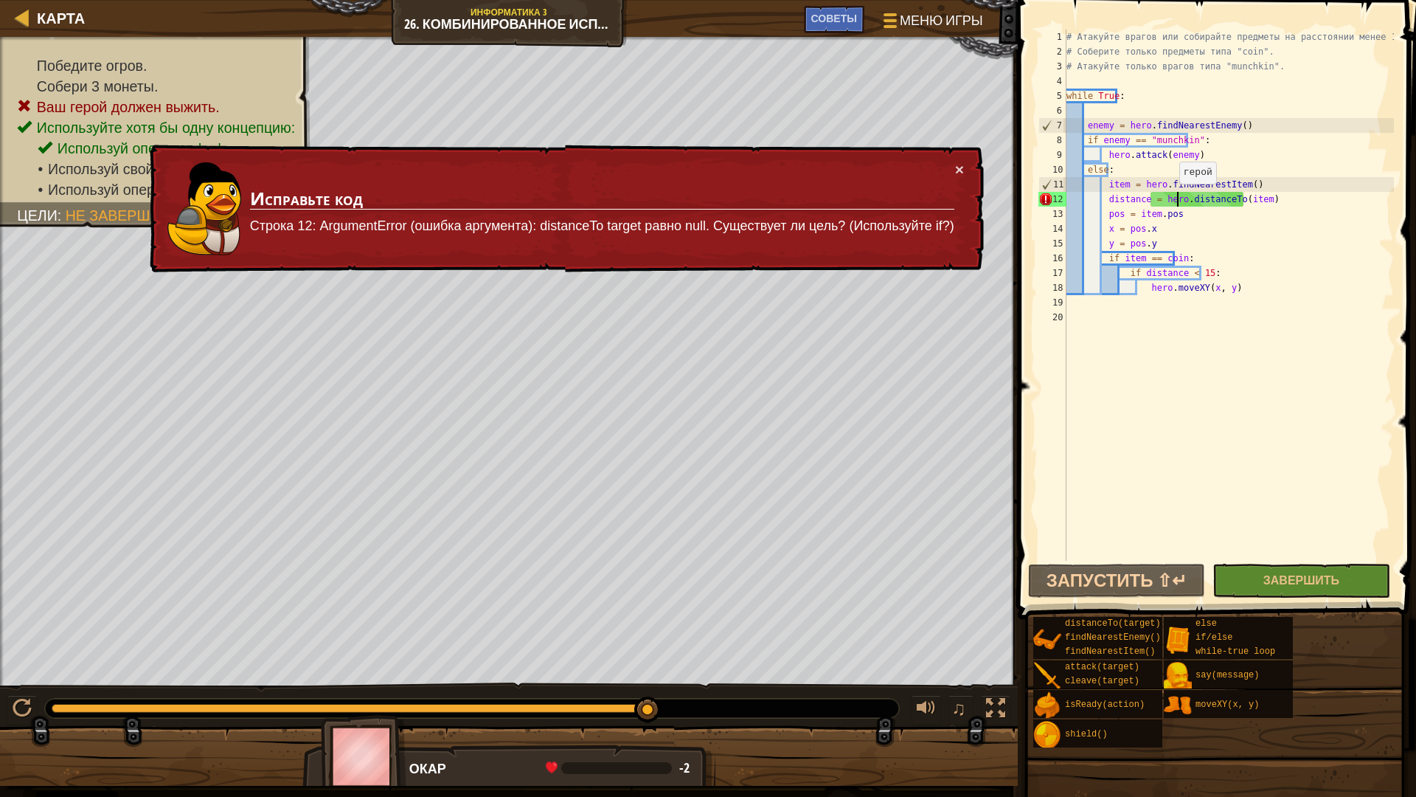
click at [1171, 198] on div "# Атакуйте врагов или собирайте предметы на расстоянии менее 15 метров. # Собер…" at bounding box center [1229, 310] width 330 height 561
drag, startPoint x: 1102, startPoint y: 201, endPoint x: 1141, endPoint y: 199, distance: 39.1
click at [1141, 199] on div "# Атакуйте врагов или собирайте предметы на расстоянии менее 15 метров. # Собер…" at bounding box center [1229, 310] width 330 height 561
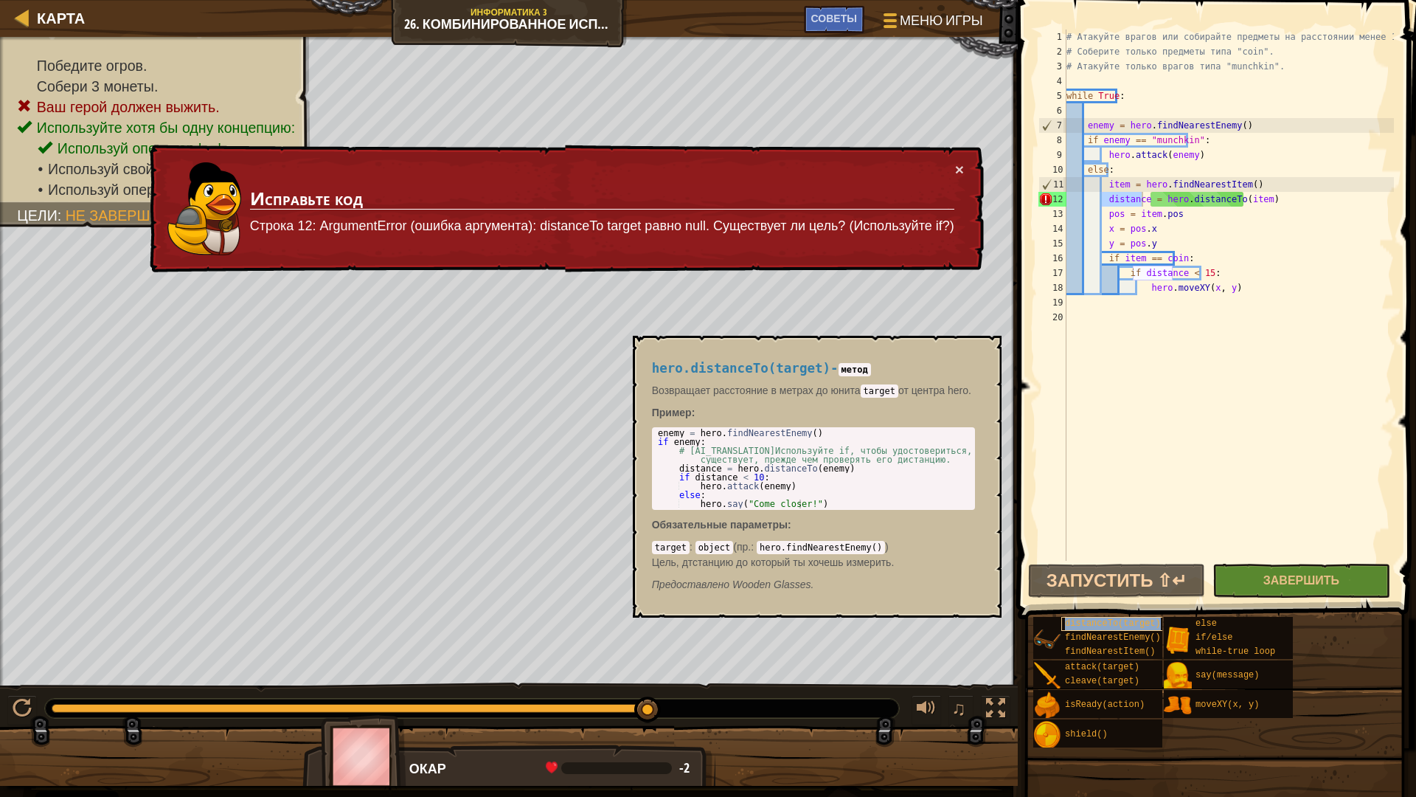
click at [1098, 626] on span "distanceTo(target)" at bounding box center [1113, 623] width 96 height 10
drag, startPoint x: 755, startPoint y: 477, endPoint x: 648, endPoint y: 466, distance: 108.3
click at [648, 466] on div "hero.distanceTo(target) - метод Возвращает расстояние в метрах до юнита target …" at bounding box center [814, 476] width 344 height 258
type textarea "distance = hero.distanceTo(enemy) if distance < 10:"
type textarea "item = hero.findNearestItem()"
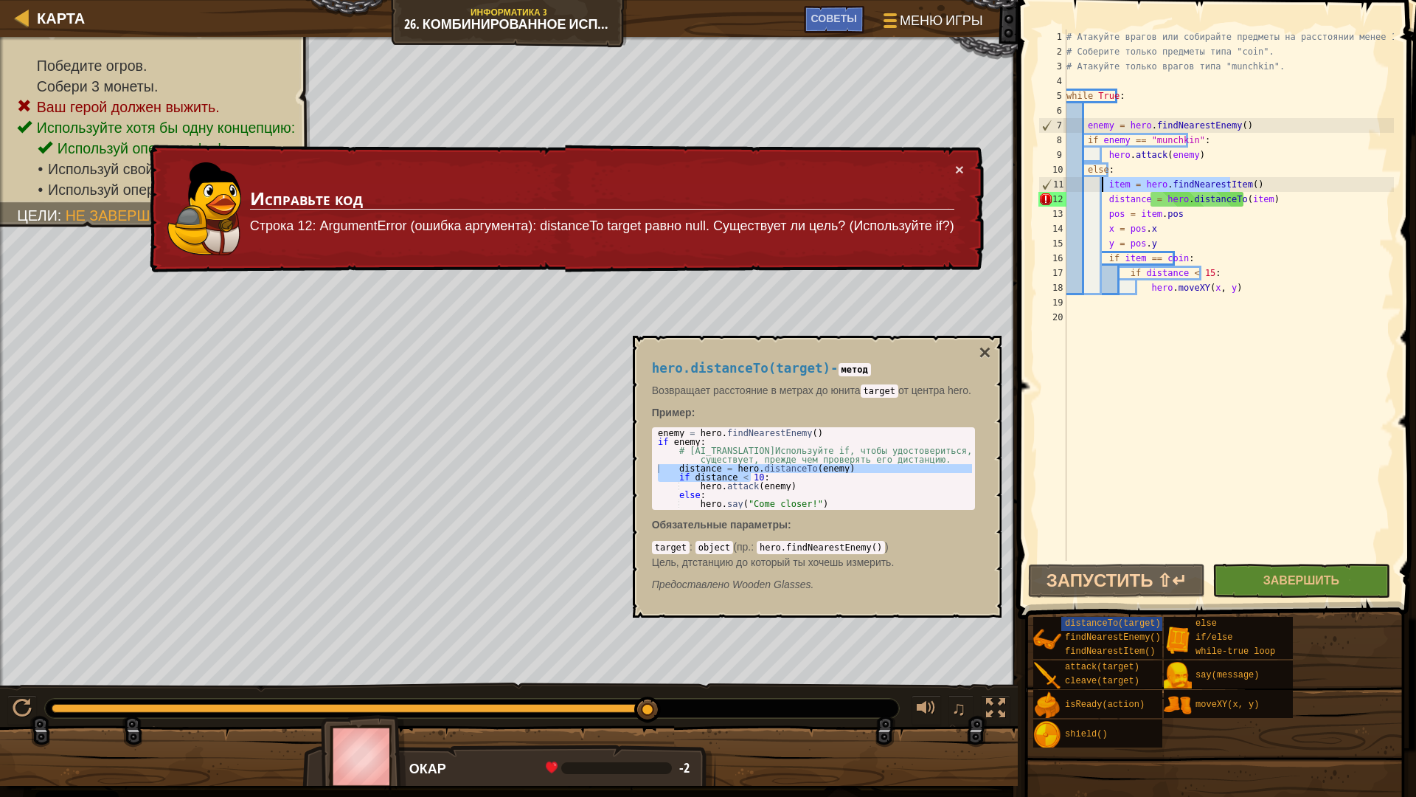
drag, startPoint x: 1239, startPoint y: 178, endPoint x: 1102, endPoint y: 185, distance: 136.7
click at [1102, 185] on div "# Атакуйте врагов или собирайте предметы на расстоянии менее 15 метров. # Собер…" at bounding box center [1229, 310] width 330 height 561
click at [1115, 111] on div "# Атакуйте врагов или собирайте предметы на расстоянии менее 15 метров. # Собер…" at bounding box center [1229, 310] width 330 height 561
paste textarea "item = hero.findNearestItem()"
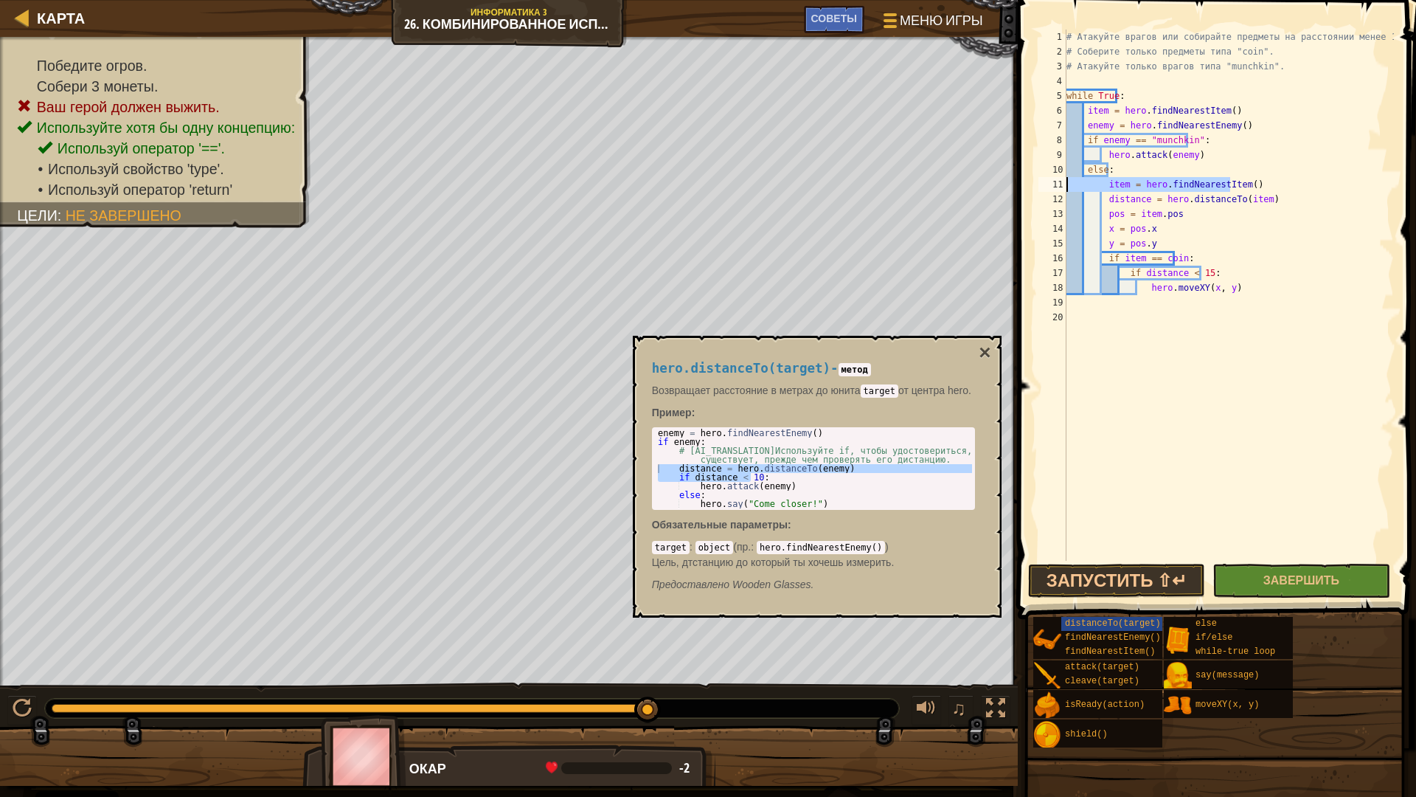
click at [973, 184] on div "Карта Информатика 3 26. Комбинированное испытание. Лесная буря Меню игры Готово…" at bounding box center [708, 398] width 1416 height 797
type textarea "item = hero.findNearestItem()"
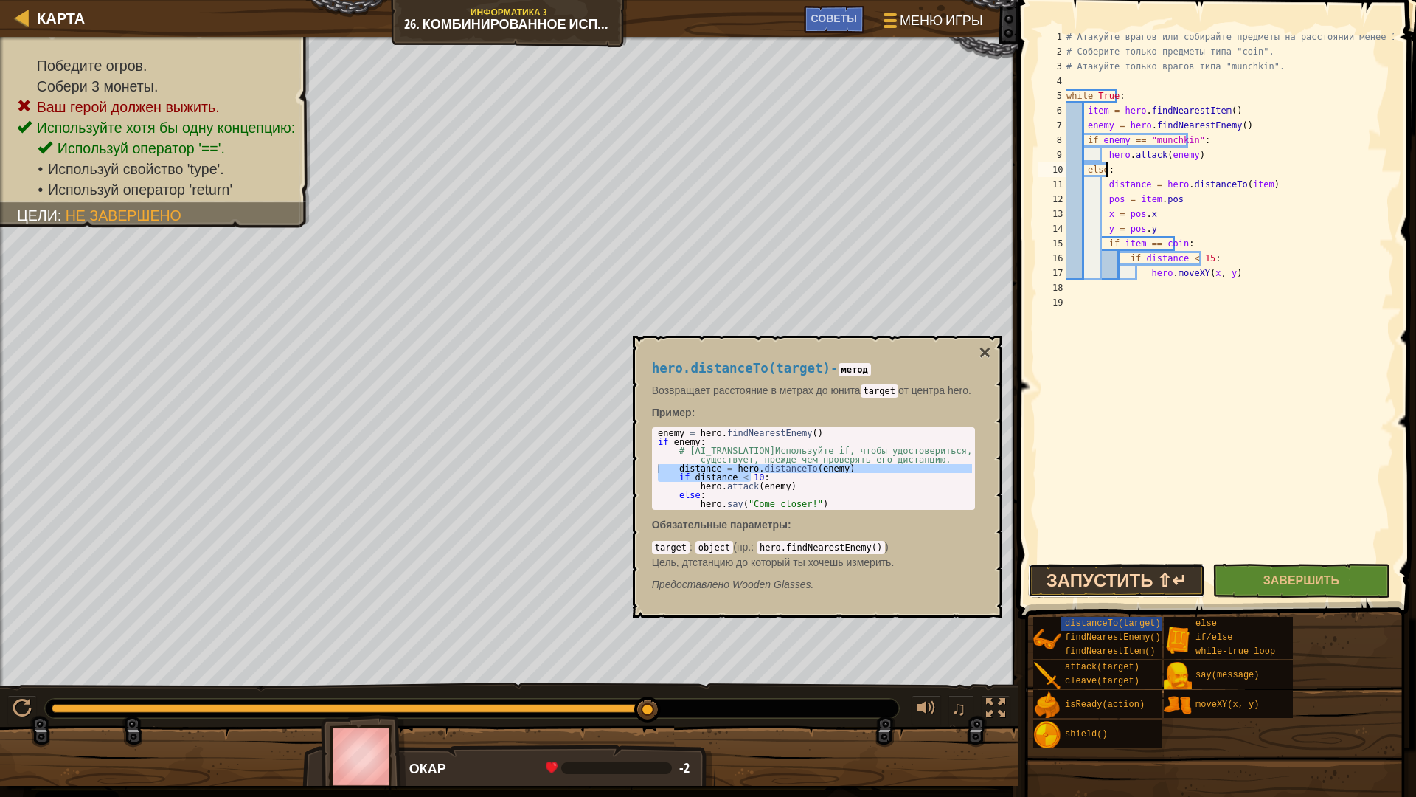
click at [1076, 587] on button "Запустить ⇧↵" at bounding box center [1116, 581] width 177 height 34
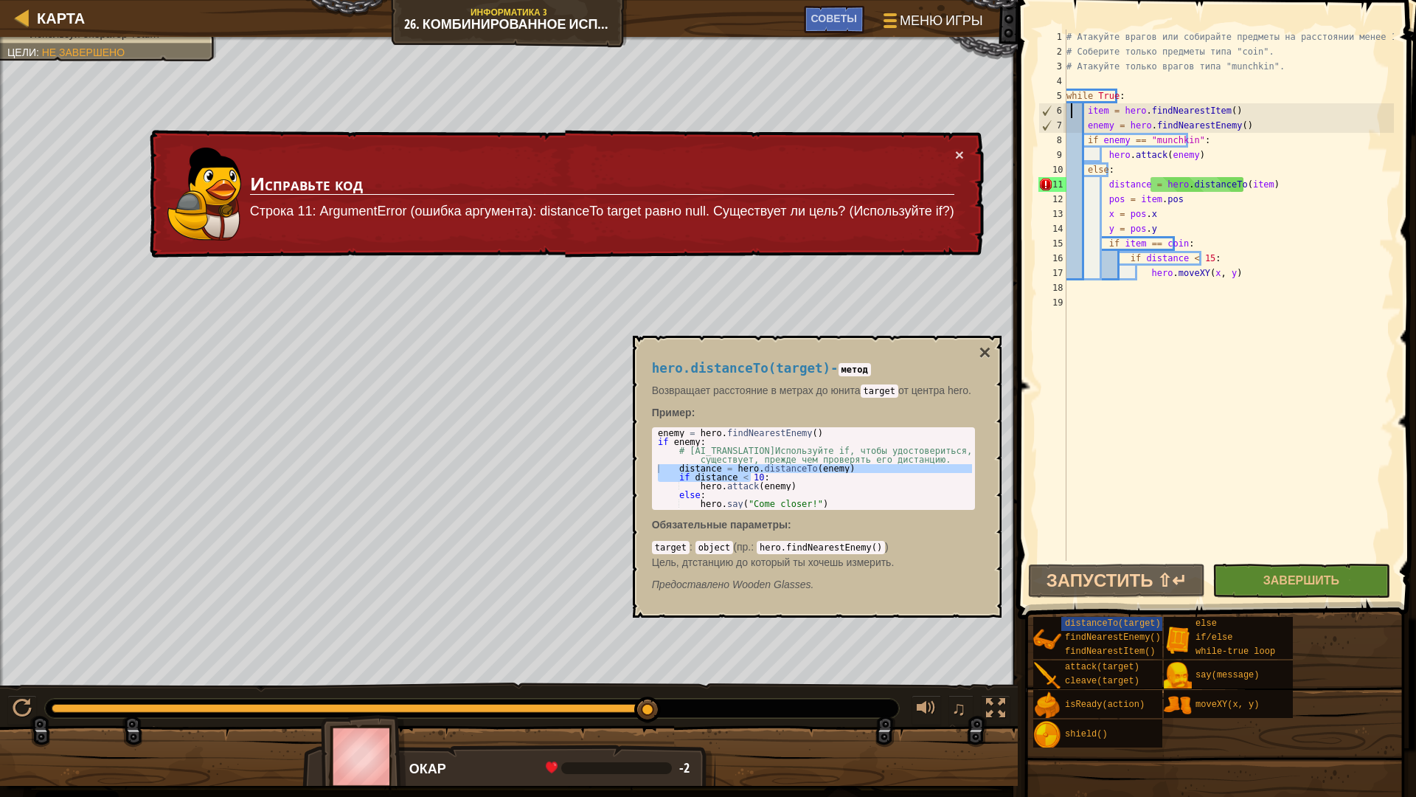
click at [994, 126] on div "Карта Информатика 3 26. Комбинированное испытание. Лесная буря Меню игры Готово…" at bounding box center [708, 398] width 1416 height 797
click at [1101, 184] on div "# Атакуйте врагов или собирайте предметы на расстоянии менее 15 метров. # Собер…" at bounding box center [1229, 310] width 330 height 561
type textarea "distance = hero.distanceTo(item)"
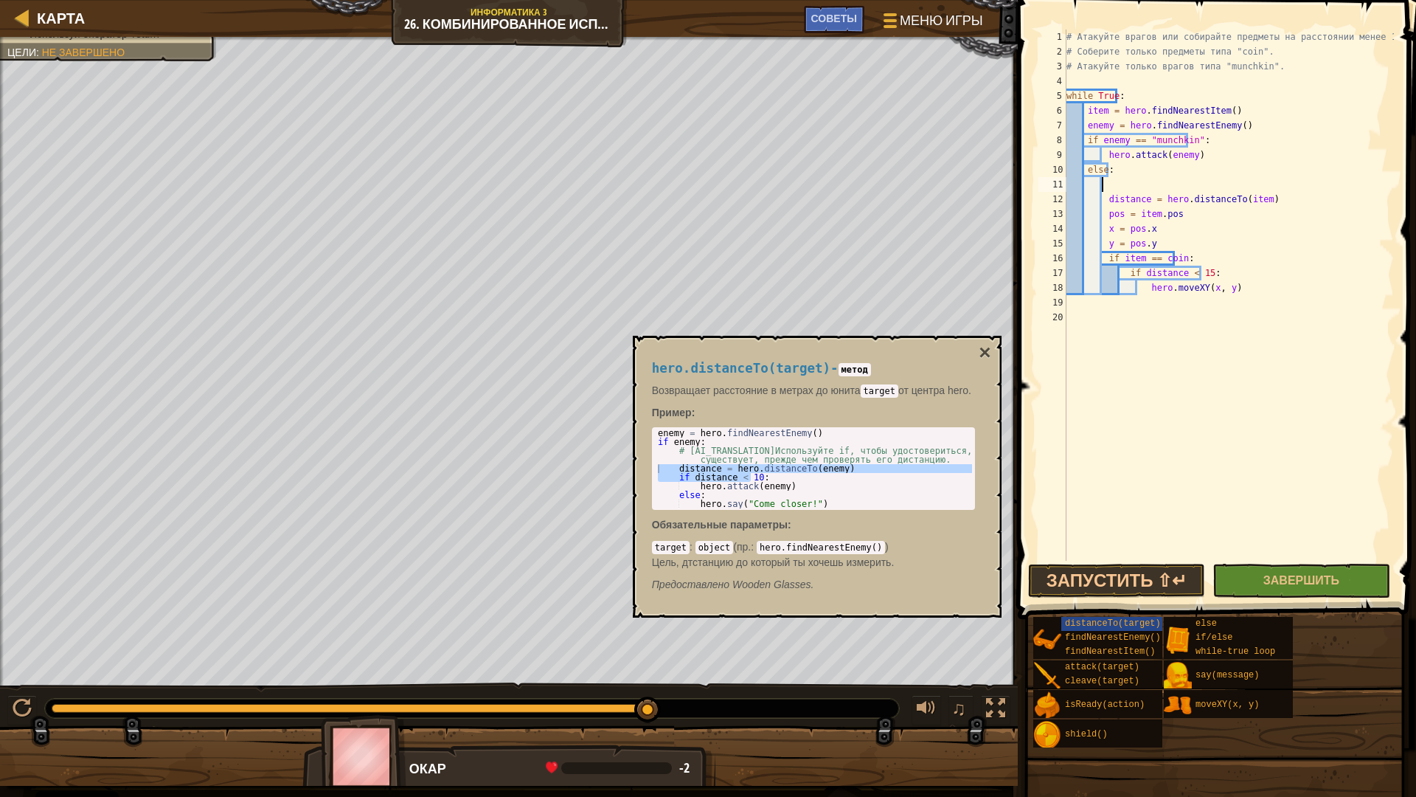
click at [1112, 181] on div "# Атакуйте врагов или собирайте предметы на расстоянии менее 15 метров. # Собер…" at bounding box center [1229, 310] width 330 height 561
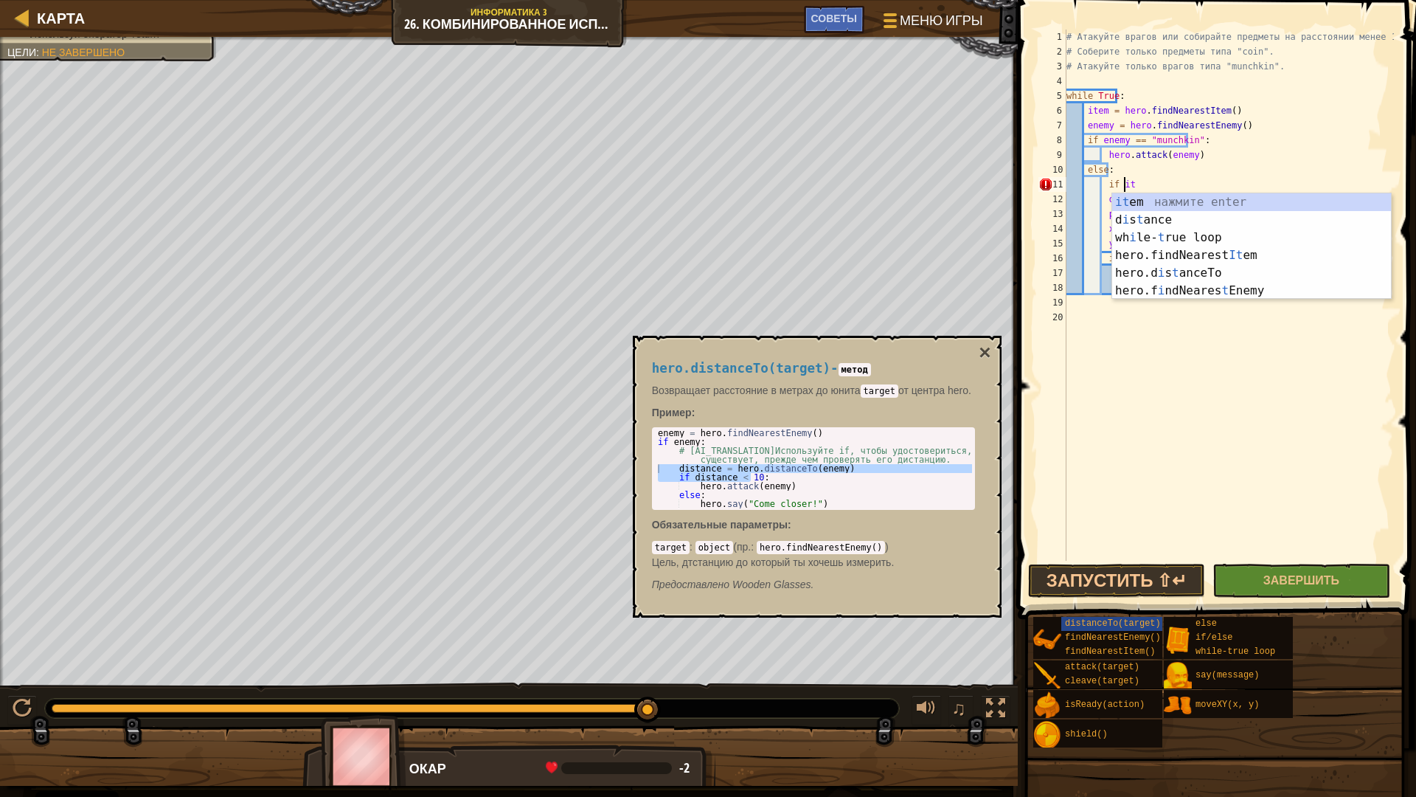
scroll to position [7, 4]
type textarea "if item"
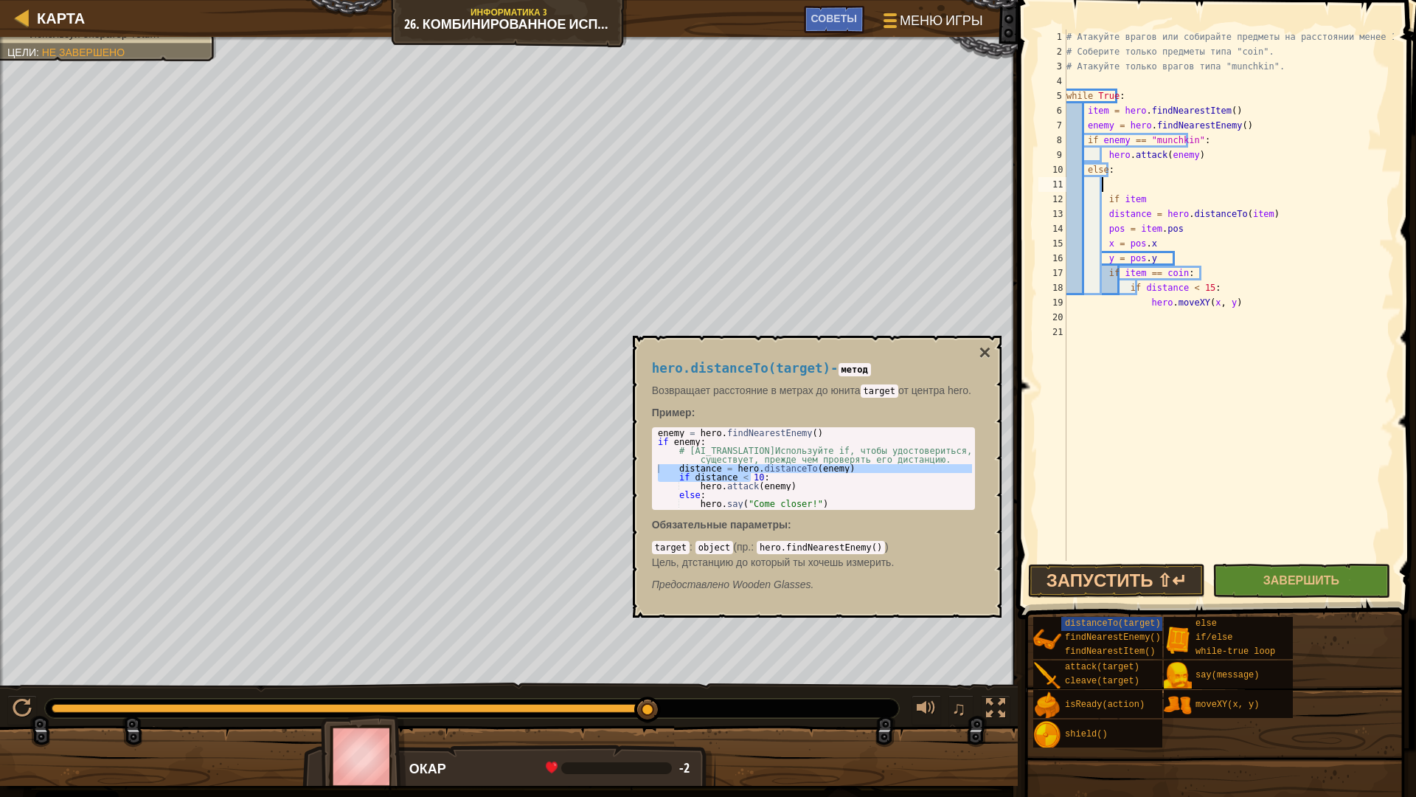
scroll to position [7, 2]
type textarea "while True:"
drag, startPoint x: 1222, startPoint y: 103, endPoint x: 1082, endPoint y: 108, distance: 140.3
click at [1082, 108] on div "# Атакуйте врагов или собирайте предметы на расстоянии менее 15 метров. # Собер…" at bounding box center [1229, 310] width 330 height 561
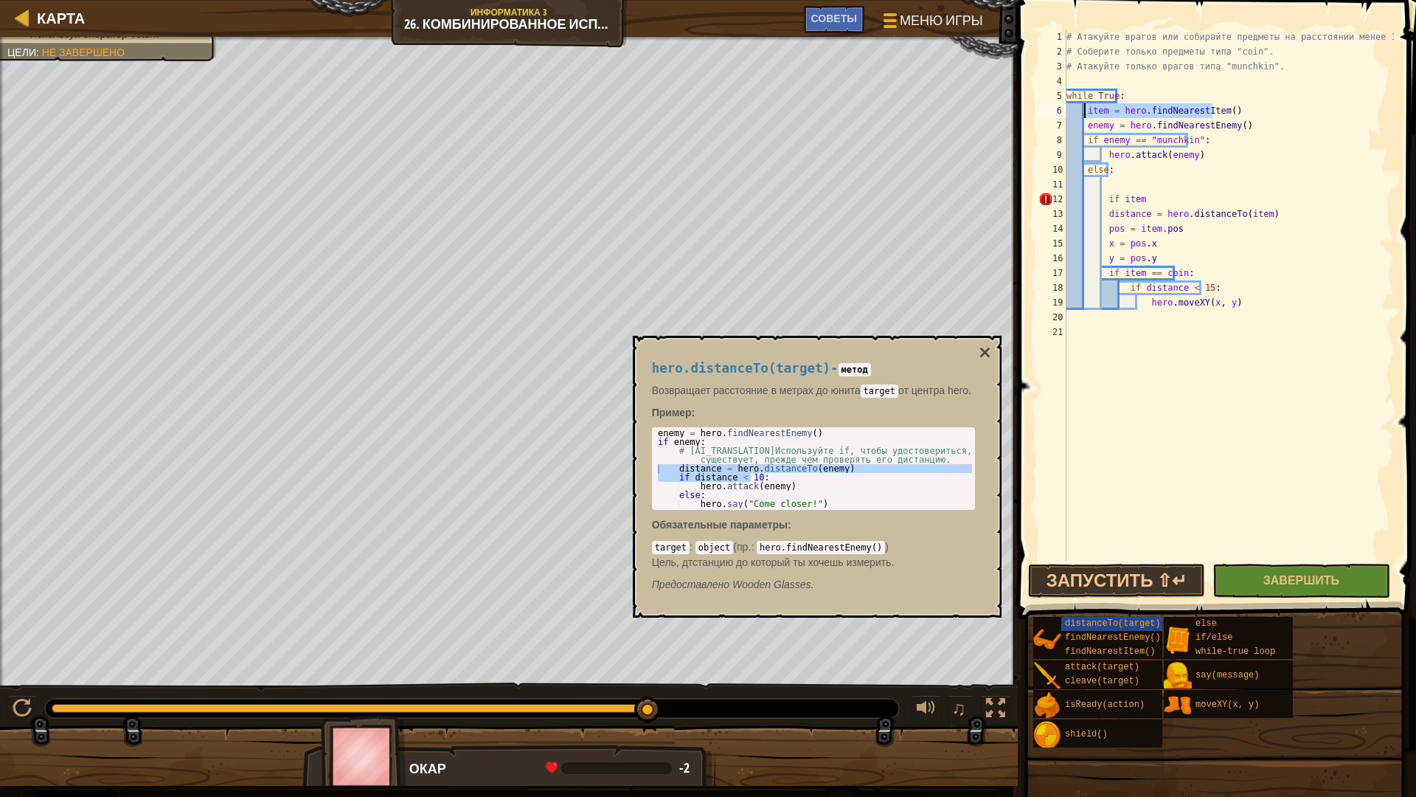
type textarea "item = hero.findNearestItem()"
click at [1127, 188] on div "# Атакуйте врагов или собирайте предметы на расстоянии менее 15 метров. # Собер…" at bounding box center [1229, 310] width 330 height 561
paste textarea "item = hero.findNearestItem()"
click at [1139, 198] on div "# Атакуйте врагов или собирайте предметы на расстоянии менее 15 метров. # Собер…" at bounding box center [1229, 310] width 330 height 561
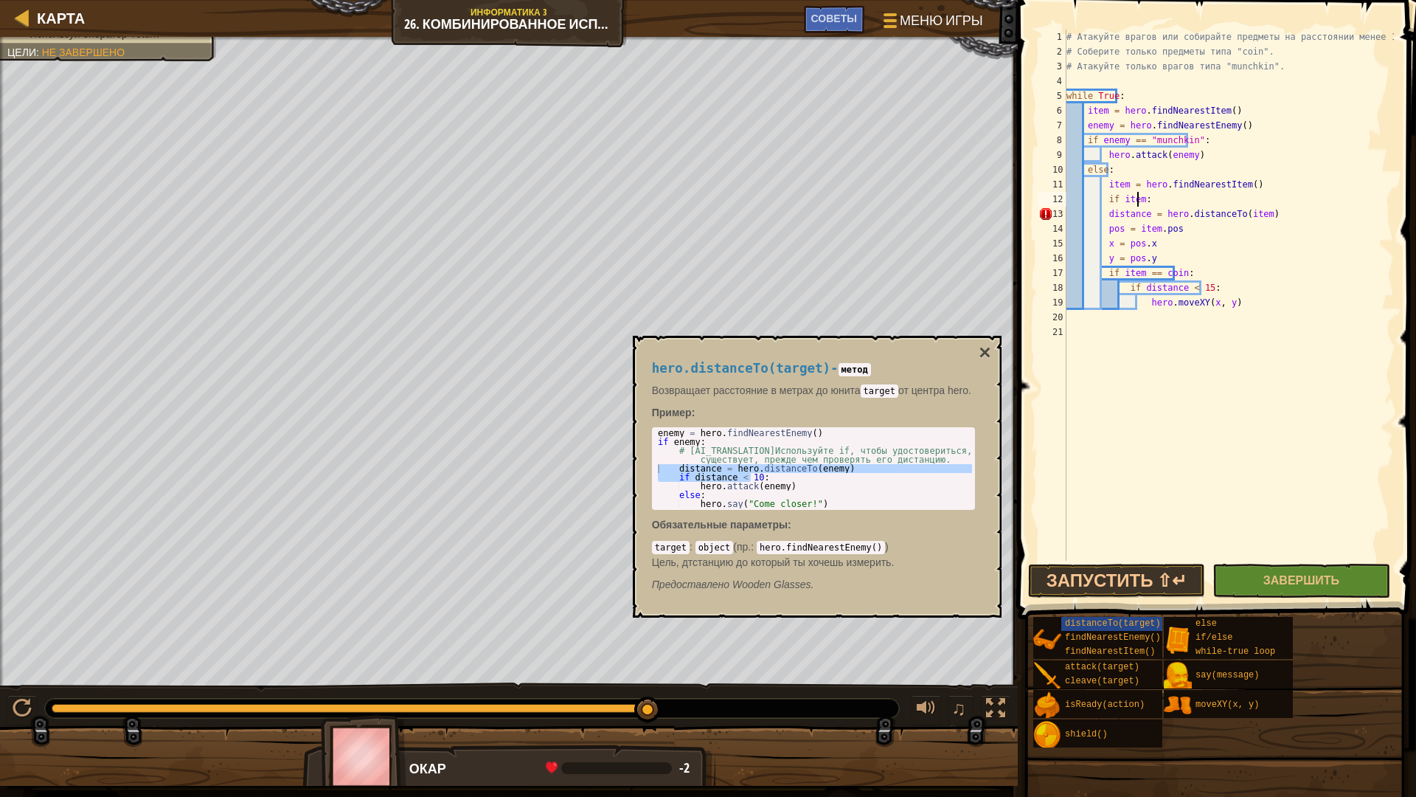
click at [1104, 208] on div "# Атакуйте врагов или собирайте предметы на расстоянии менее 15 метров. # Собер…" at bounding box center [1229, 310] width 330 height 561
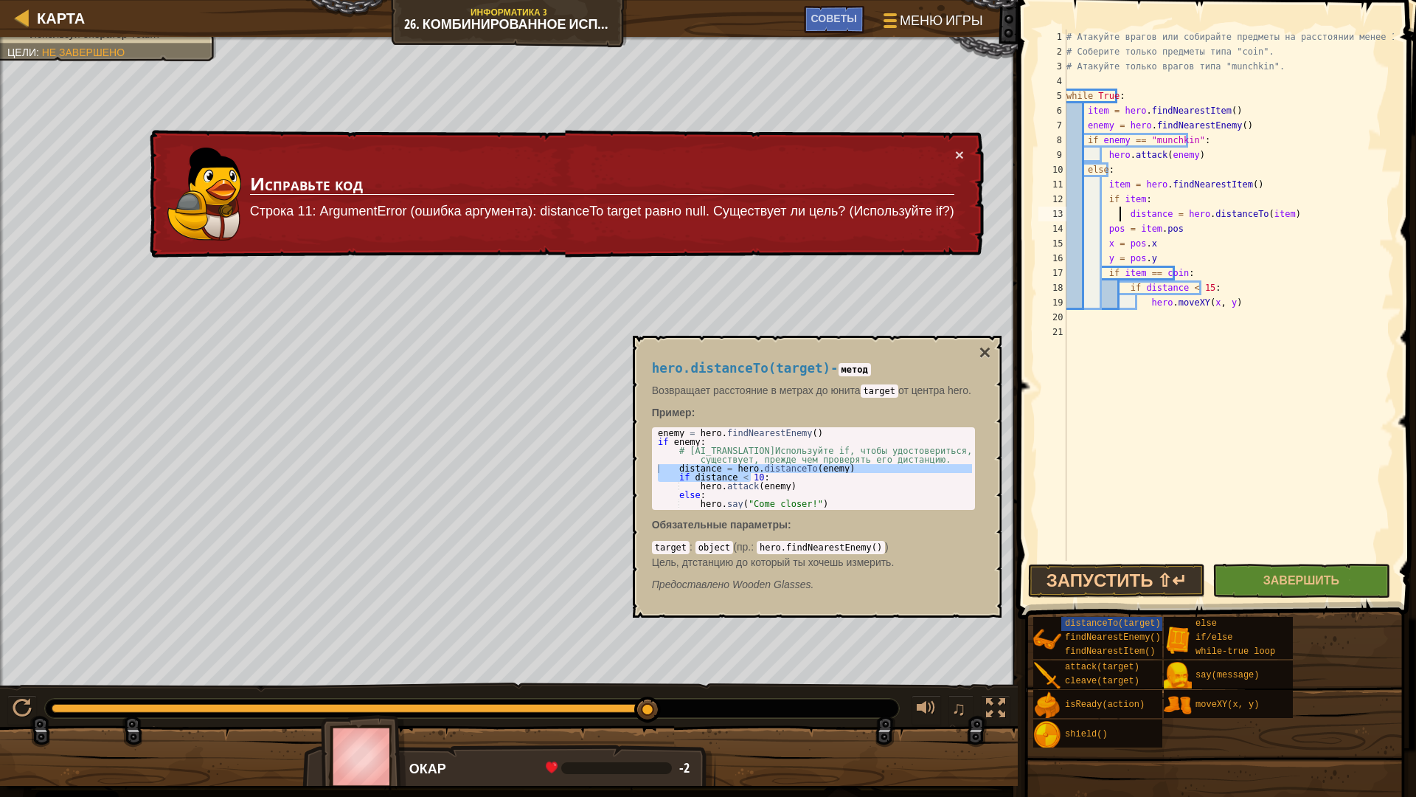
click at [1103, 226] on div "# Атакуйте врагов или собирайте предметы на расстоянии менее 15 метров. # Собер…" at bounding box center [1229, 310] width 330 height 561
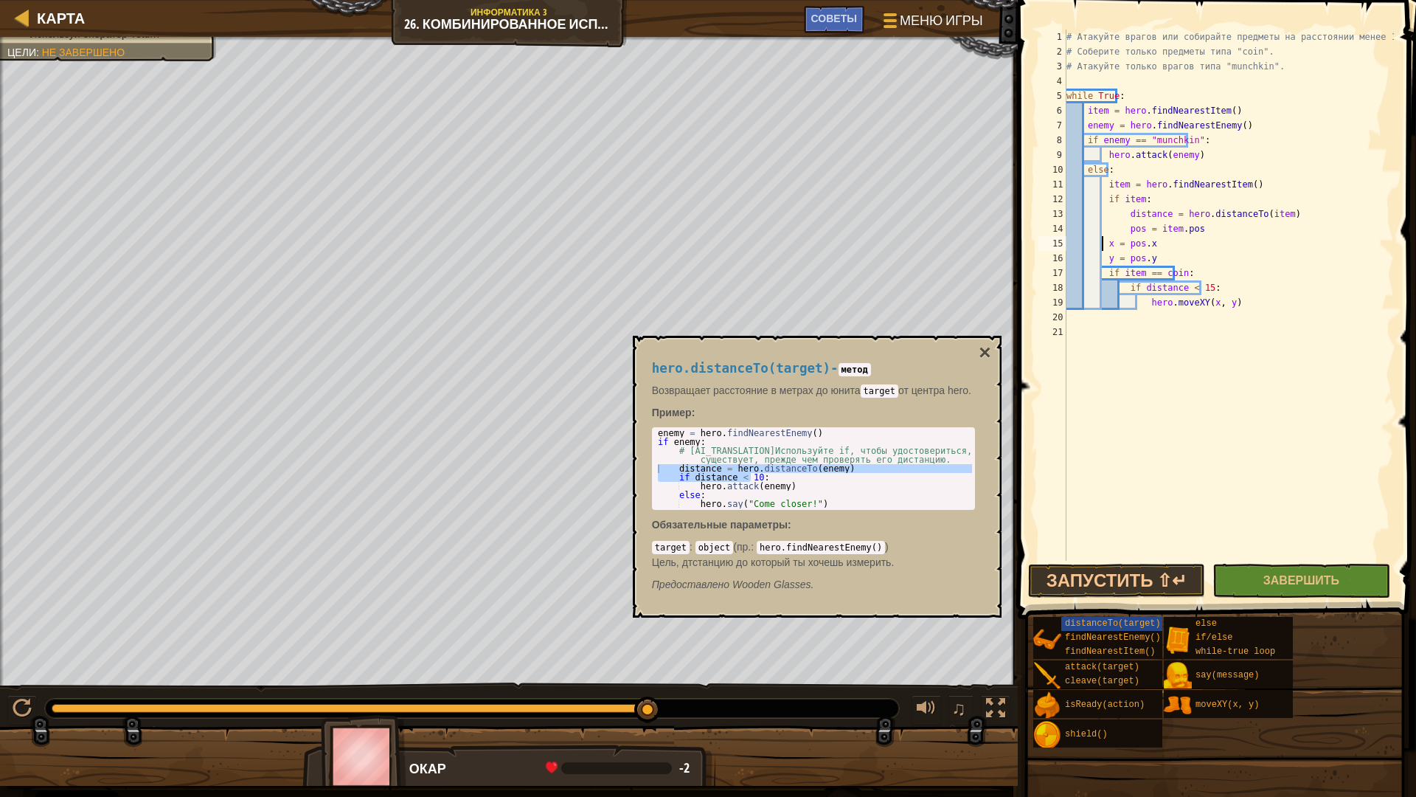
click at [1101, 243] on div "# Атакуйте врагов или собирайте предметы на расстоянии менее 15 метров. # Собер…" at bounding box center [1229, 310] width 330 height 561
click at [1101, 259] on div "# Атакуйте врагов или собирайте предметы на расстоянии менее 15 метров. # Собер…" at bounding box center [1229, 310] width 330 height 561
type textarea "y = pos.y"
click at [1099, 320] on div "# Атакуйте врагов или собирайте предметы на расстоянии менее 15 метров. # Собер…" at bounding box center [1229, 310] width 330 height 561
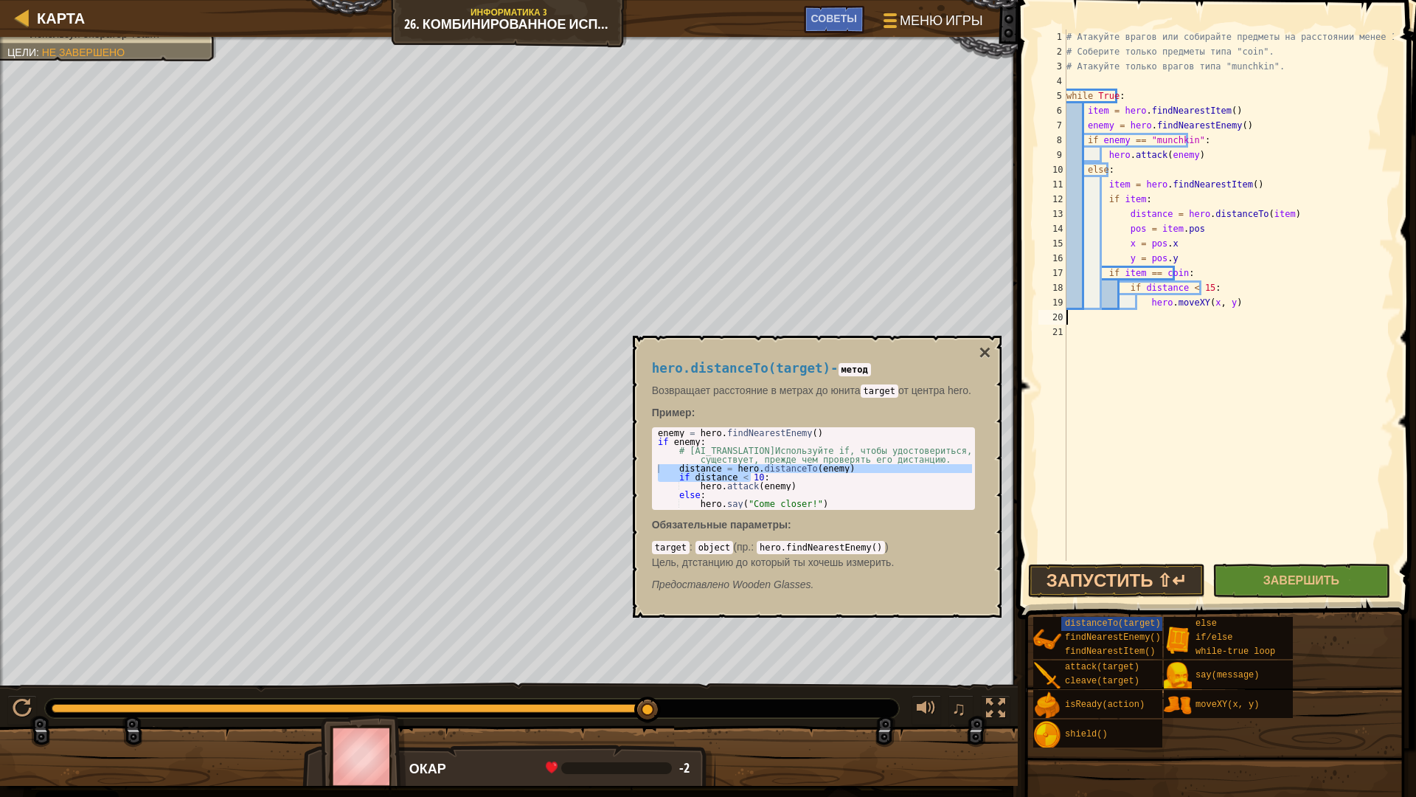
type textarea "["
click at [1113, 586] on button "Запустить ⇧↵" at bounding box center [1116, 581] width 177 height 34
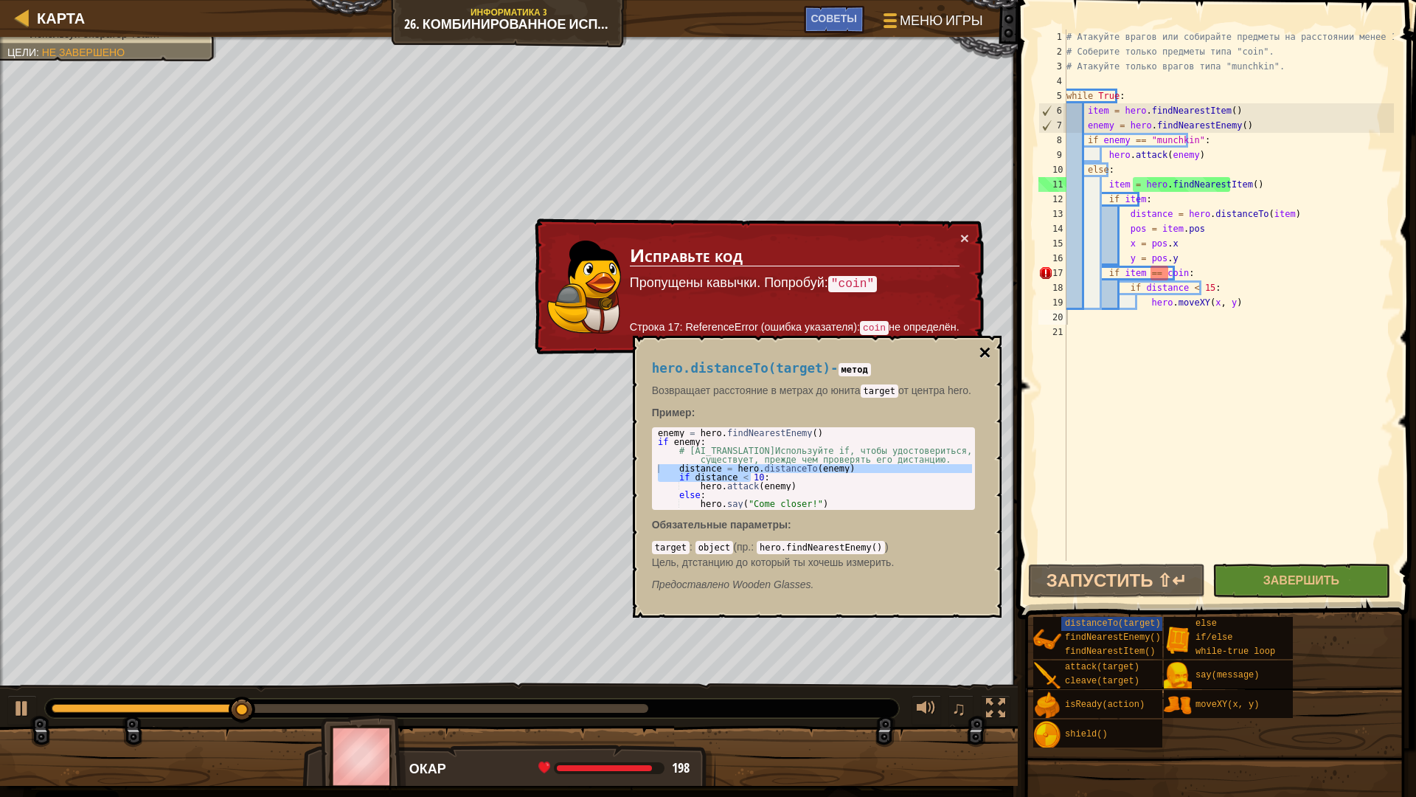
click at [984, 353] on button "×" at bounding box center [985, 352] width 12 height 21
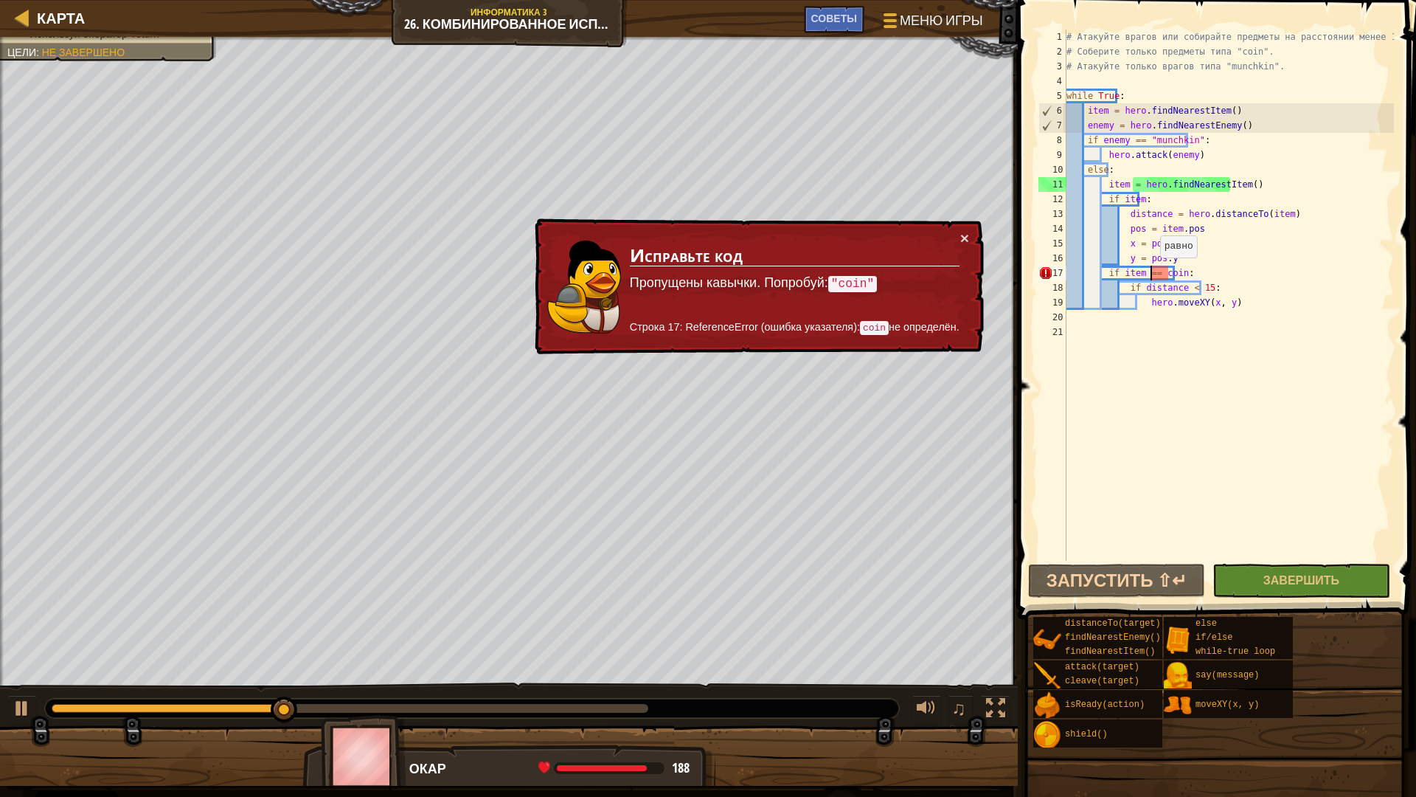
click at [1152, 272] on div "# Атакуйте врагов или собирайте предметы на расстоянии менее 15 метров. # Собер…" at bounding box center [1229, 310] width 330 height 561
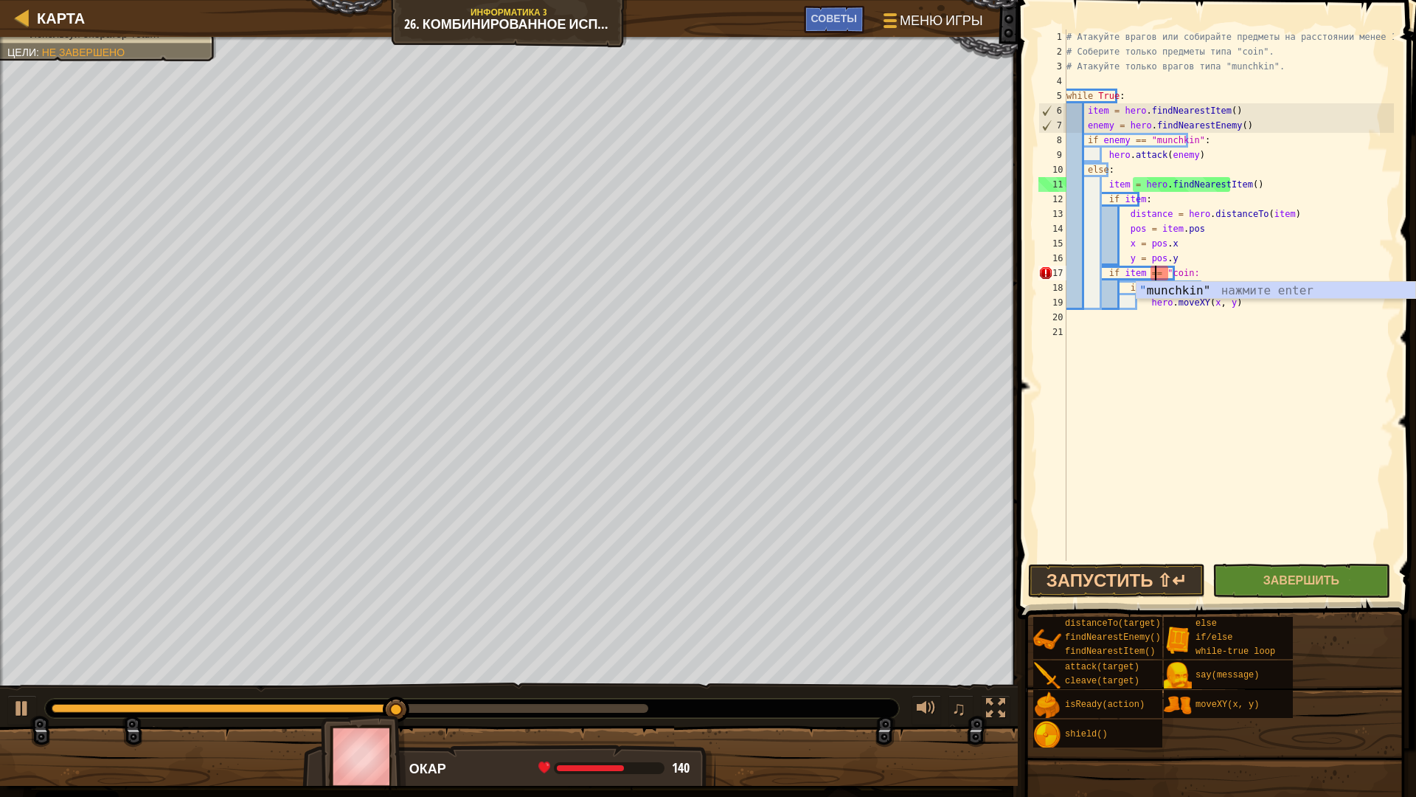
scroll to position [7, 7]
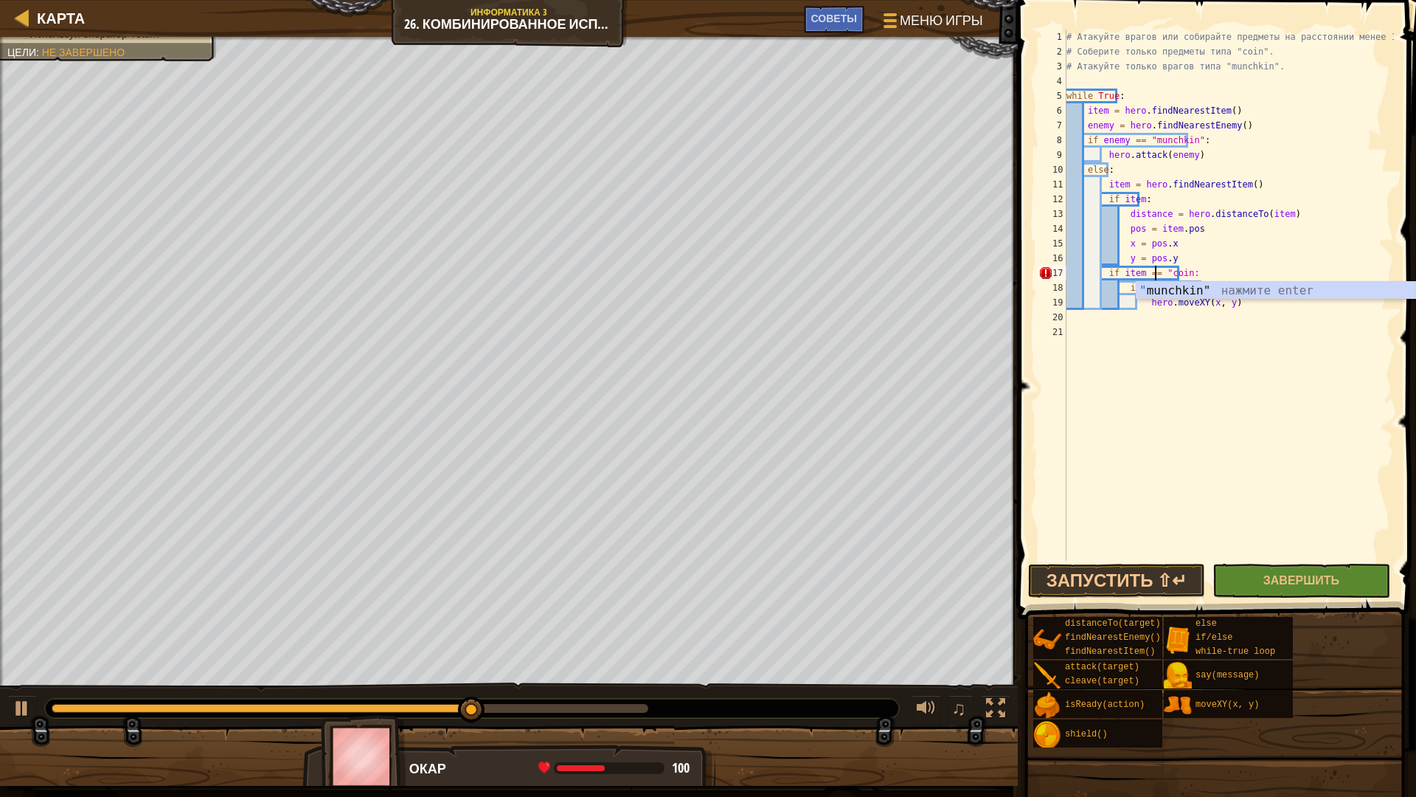
click at [1174, 273] on div "# Атакуйте врагов или собирайте предметы на расстоянии менее 15 метров. # Собер…" at bounding box center [1229, 310] width 330 height 561
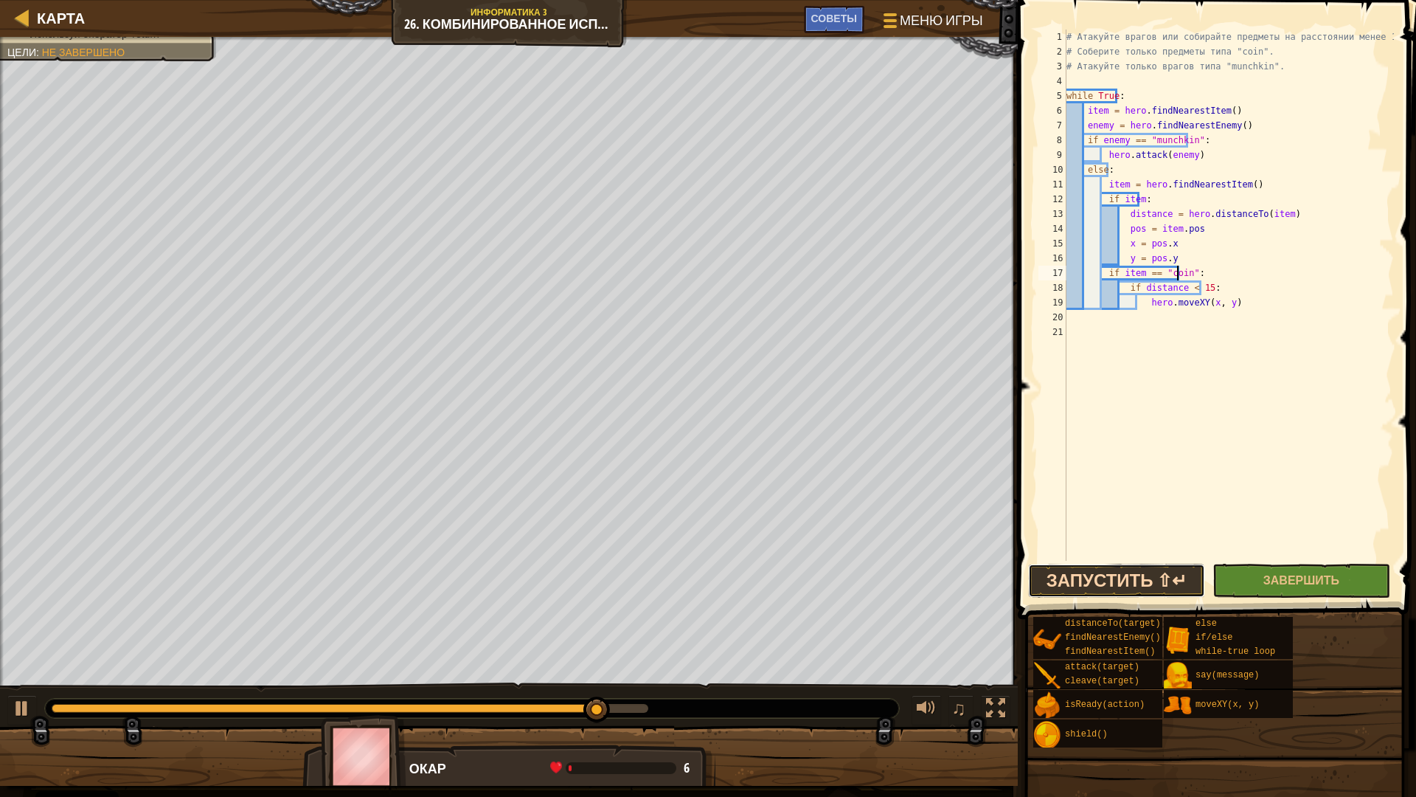
click at [1166, 582] on button "Запустить ⇧↵" at bounding box center [1116, 581] width 177 height 34
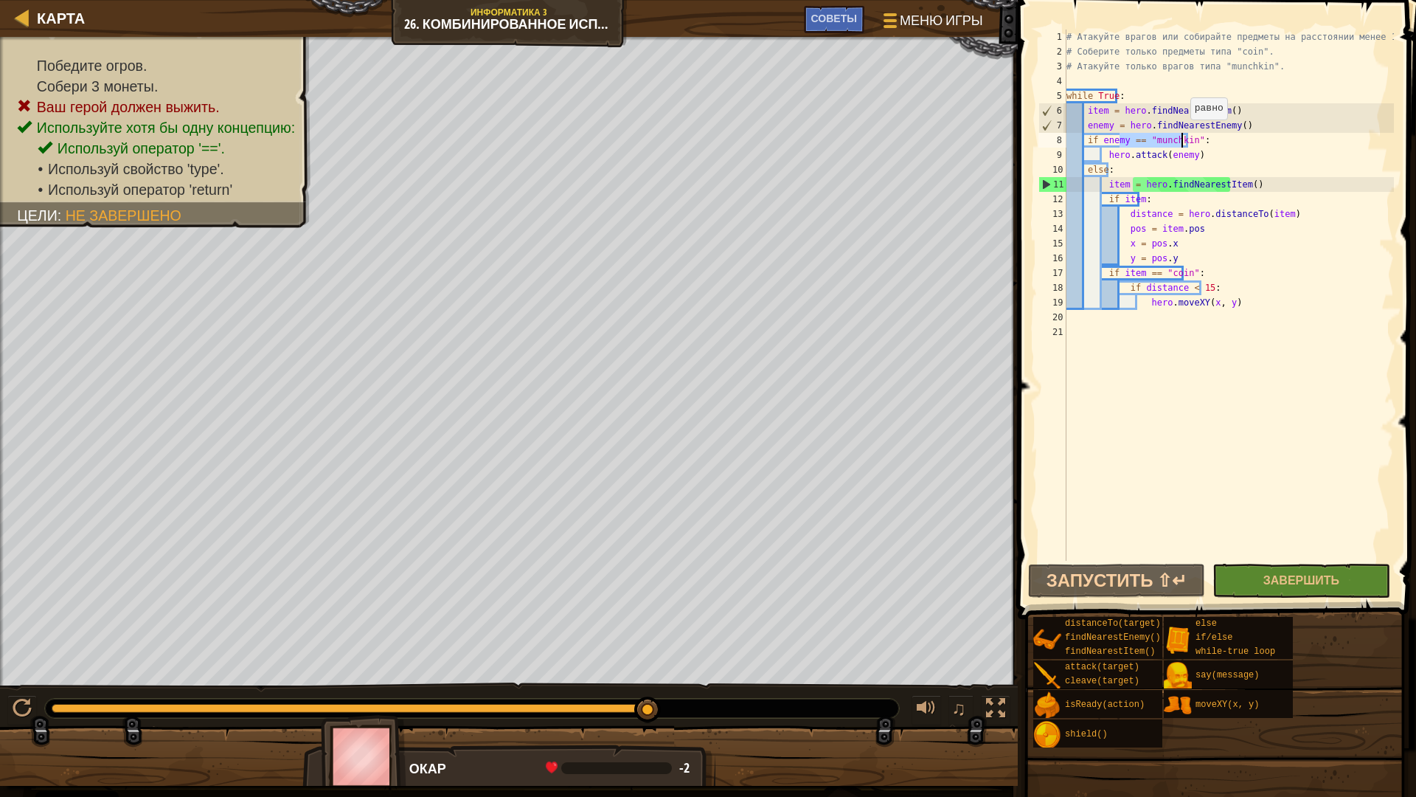
drag, startPoint x: 1121, startPoint y: 139, endPoint x: 1182, endPoint y: 134, distance: 60.7
click at [1182, 134] on div "# Атакуйте врагов или собирайте предметы на расстоянии менее 15 метров. # Собер…" at bounding box center [1229, 310] width 330 height 561
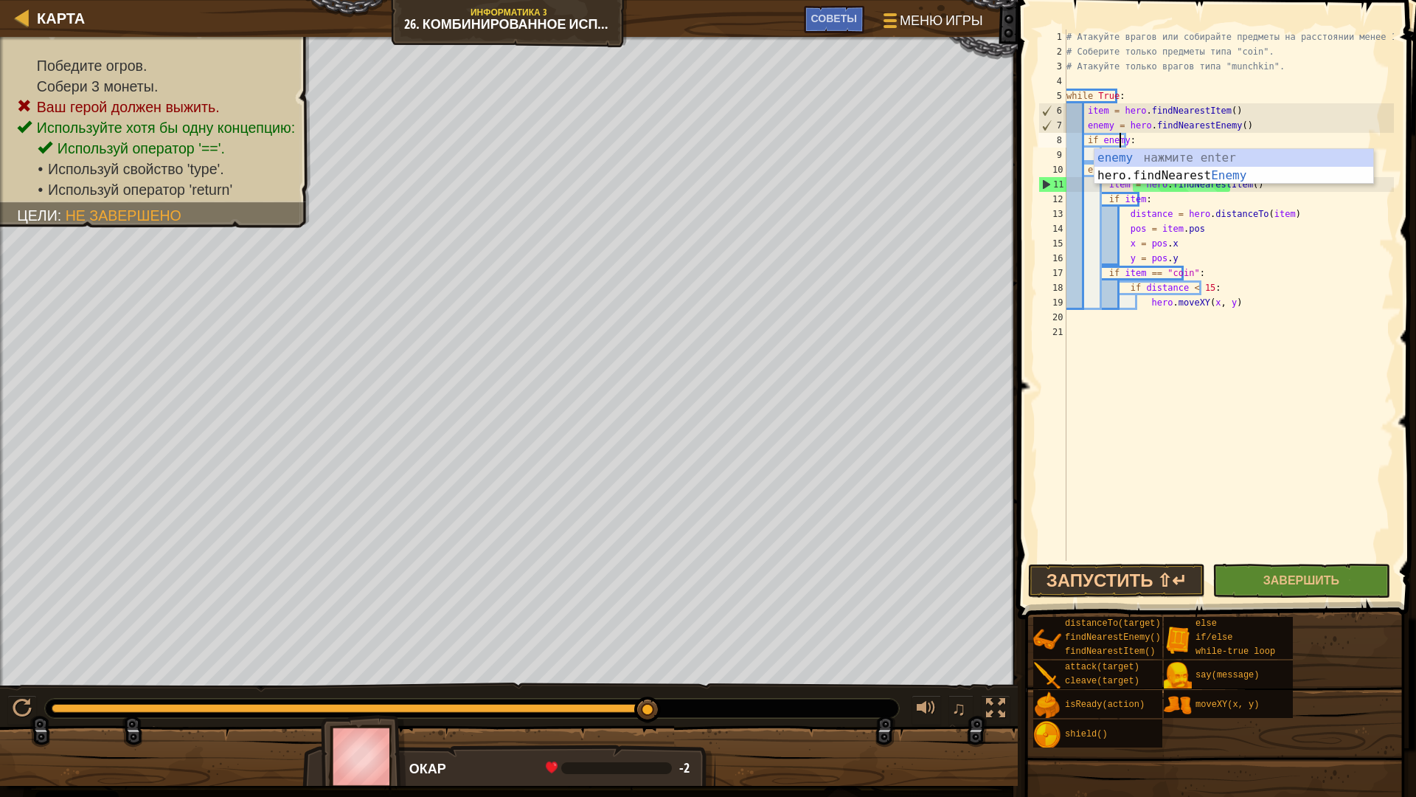
scroll to position [7, 4]
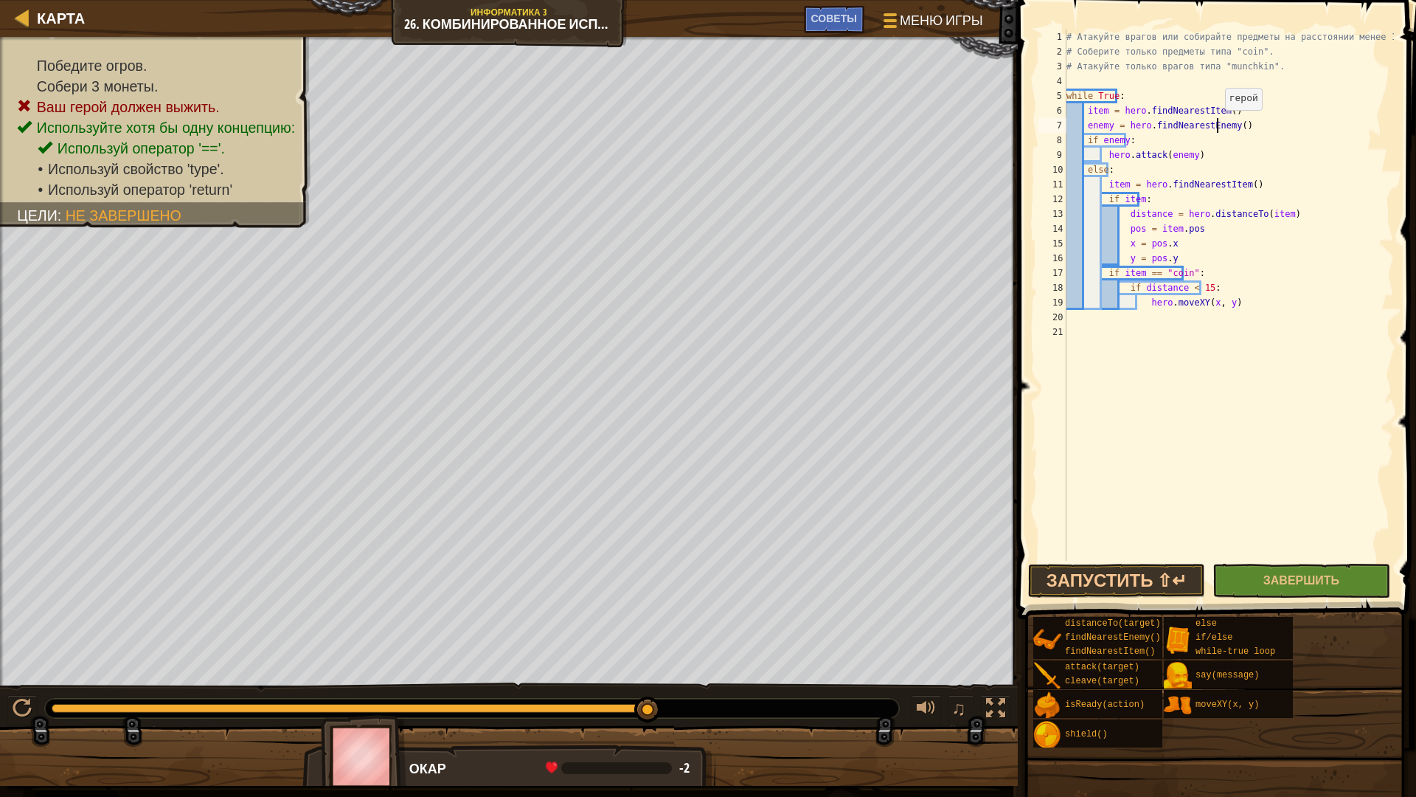
drag, startPoint x: 1216, startPoint y: 125, endPoint x: 1239, endPoint y: 147, distance: 31.8
click at [1219, 129] on div "# Атакуйте врагов или собирайте предметы на расстоянии менее 15 метров. # Собер…" at bounding box center [1229, 310] width 330 height 561
drag, startPoint x: 1205, startPoint y: 64, endPoint x: 1235, endPoint y: 69, distance: 30.0
click at [1237, 70] on div "# Атакуйте врагов или собирайте предметы на расстоянии менее 15 метров. # Собер…" at bounding box center [1229, 310] width 330 height 561
type textarea "# Атакуйте только врагов типа "munchkin"."
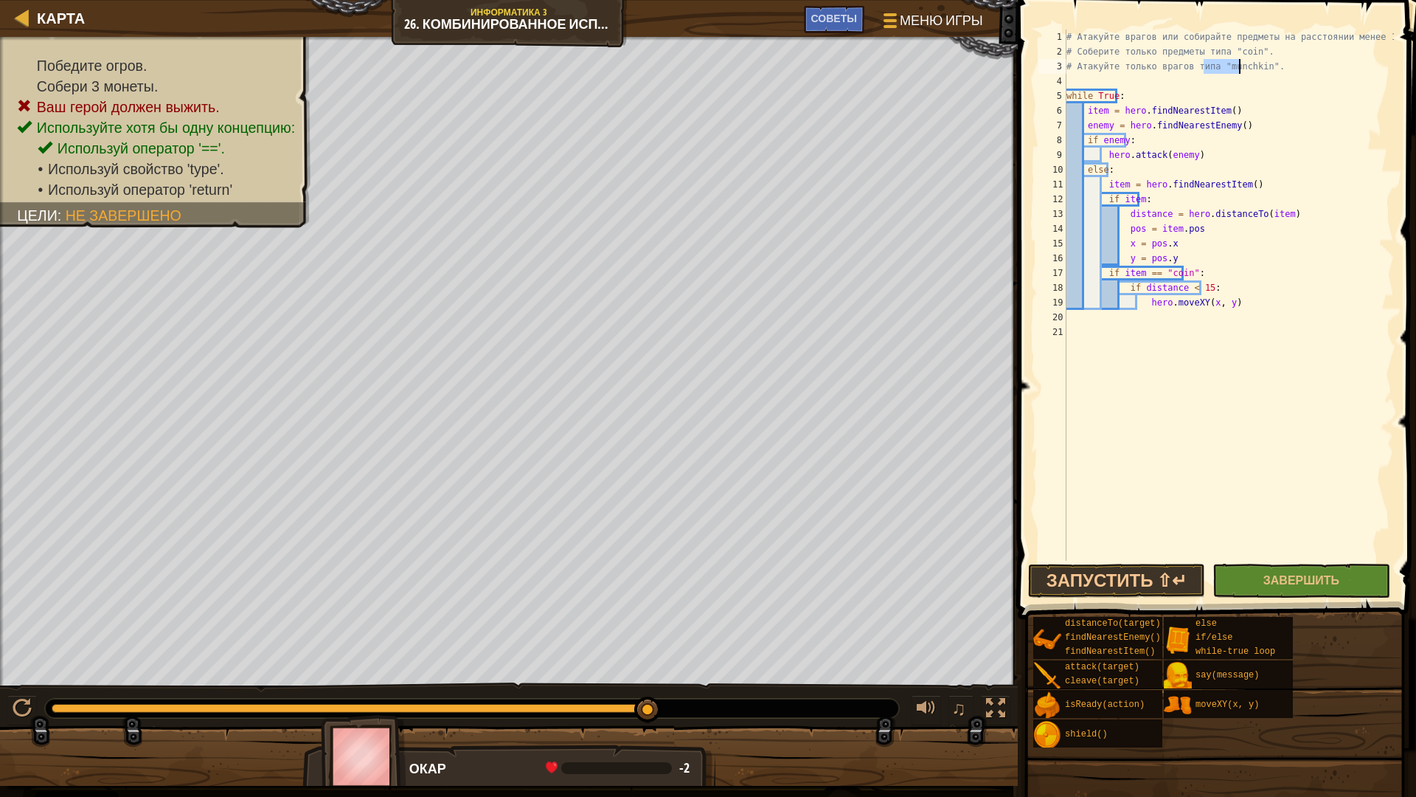
click at [1198, 82] on div "# Атакуйте врагов или собирайте предметы на расстоянии менее 15 метров. # Собер…" at bounding box center [1229, 310] width 330 height 561
drag, startPoint x: 1201, startPoint y: 65, endPoint x: 1242, endPoint y: 71, distance: 41.0
click at [1242, 71] on div "# Атакуйте врагов или собирайте предметы на расстоянии менее 15 метров. # Собер…" at bounding box center [1229, 310] width 330 height 561
click at [1220, 124] on div "# Атакуйте врагов или собирайте предметы на расстоянии менее 15 метров. # Собер…" at bounding box center [1229, 310] width 330 height 561
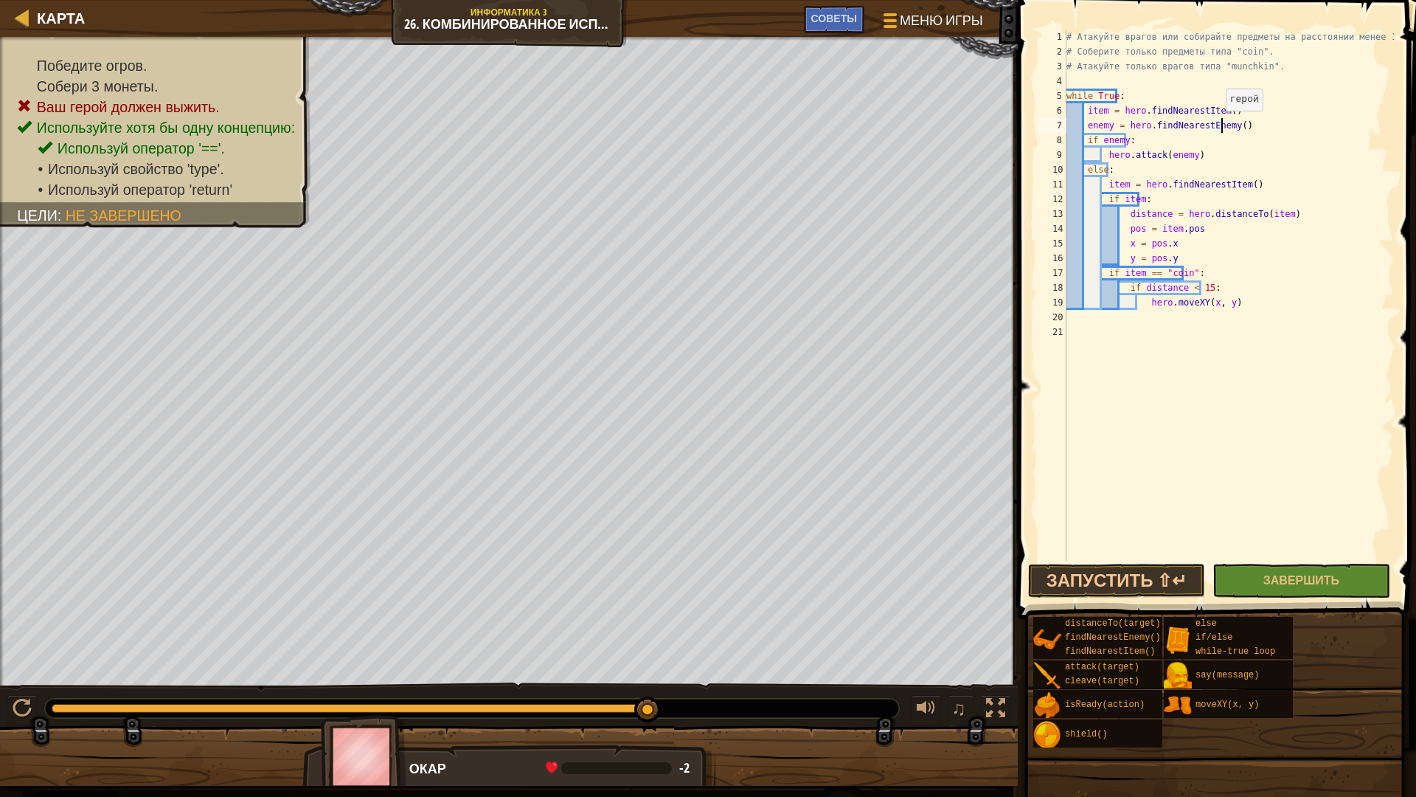
click at [1217, 125] on div "# Атакуйте врагов или собирайте предметы на расстоянии менее 15 метров. # Собер…" at bounding box center [1229, 310] width 330 height 561
paste textarea ""munchkin""
click at [1119, 589] on button "Запустить ⇧↵" at bounding box center [1116, 581] width 177 height 34
click at [1102, 153] on div "# Атакуйте врагов или собирайте предметы на расстоянии менее 15 метров. # Собер…" at bounding box center [1229, 310] width 330 height 561
type textarea "hero.attack(enemy)"
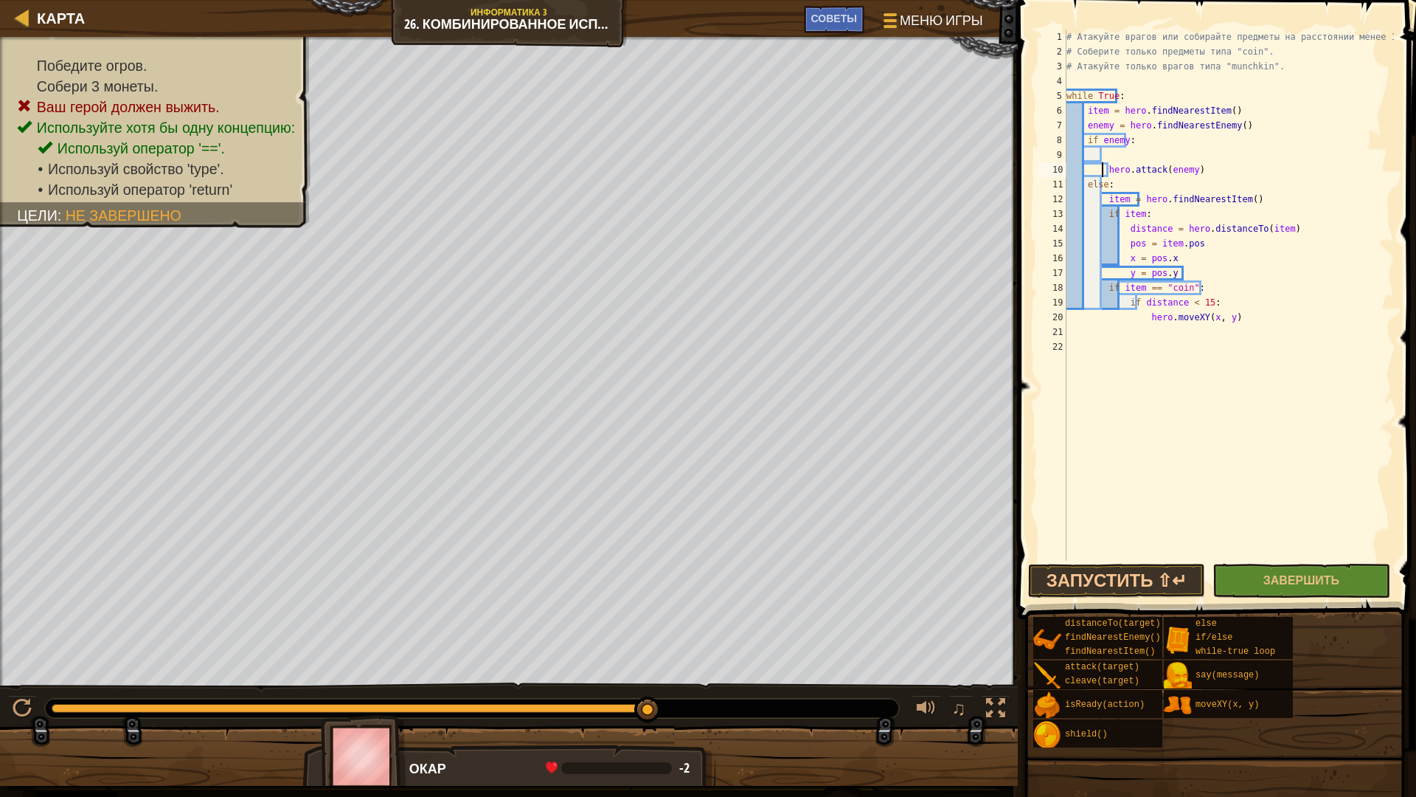
click at [1115, 152] on div "# Атакуйте врагов или собирайте предметы на расстоянии менее 15 метров. # Собер…" at bounding box center [1229, 310] width 330 height 561
type textarea "ш"
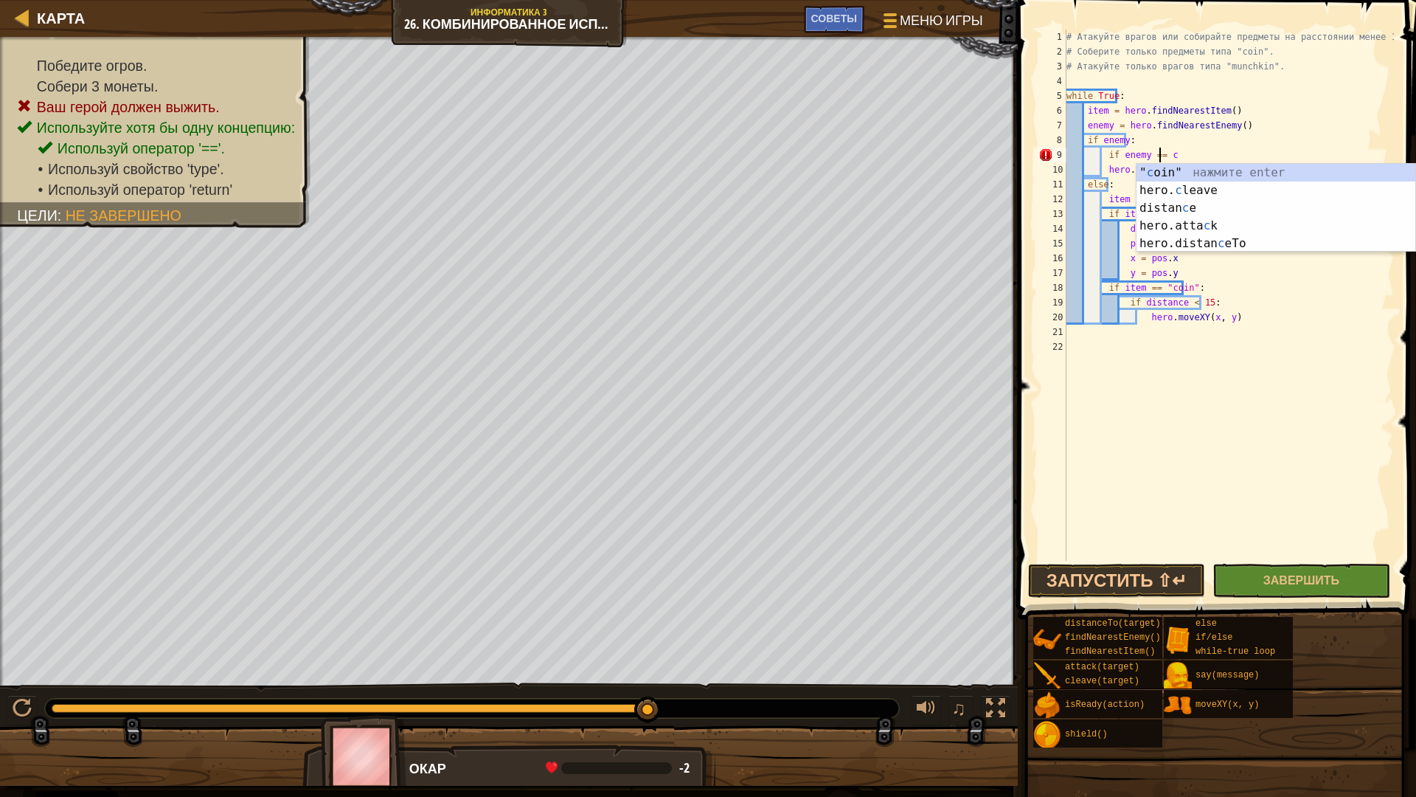
scroll to position [7, 7]
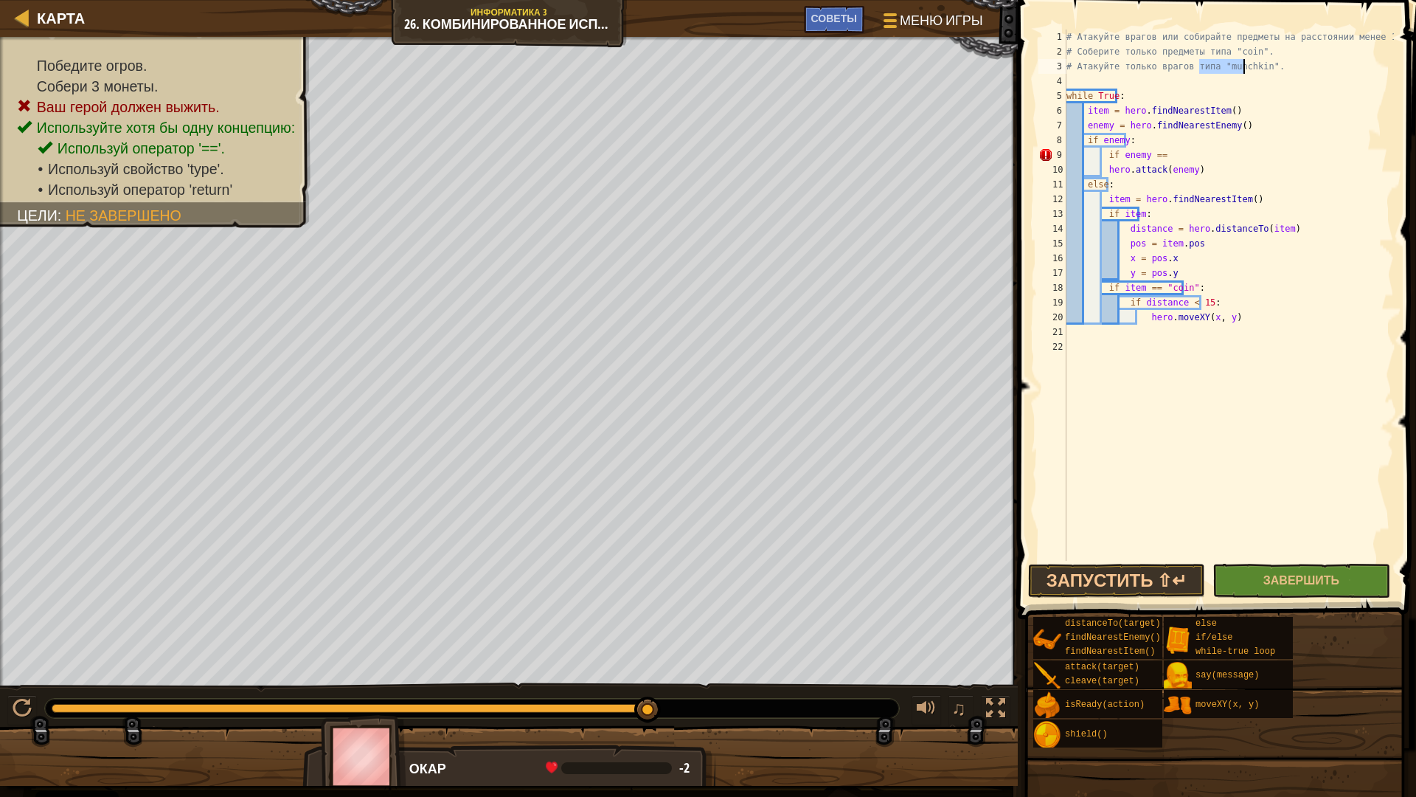
drag, startPoint x: 1200, startPoint y: 66, endPoint x: 1243, endPoint y: 66, distance: 42.8
click at [1243, 66] on div "# Атакуйте врагов или собирайте предметы на расстоянии менее 15 метров. # Собер…" at bounding box center [1229, 310] width 330 height 561
click at [1165, 159] on div "# Атакуйте врагов или собирайте предметы на расстоянии менее 15 метров. # Собер…" at bounding box center [1229, 310] width 330 height 561
paste textarea ""munchkin""
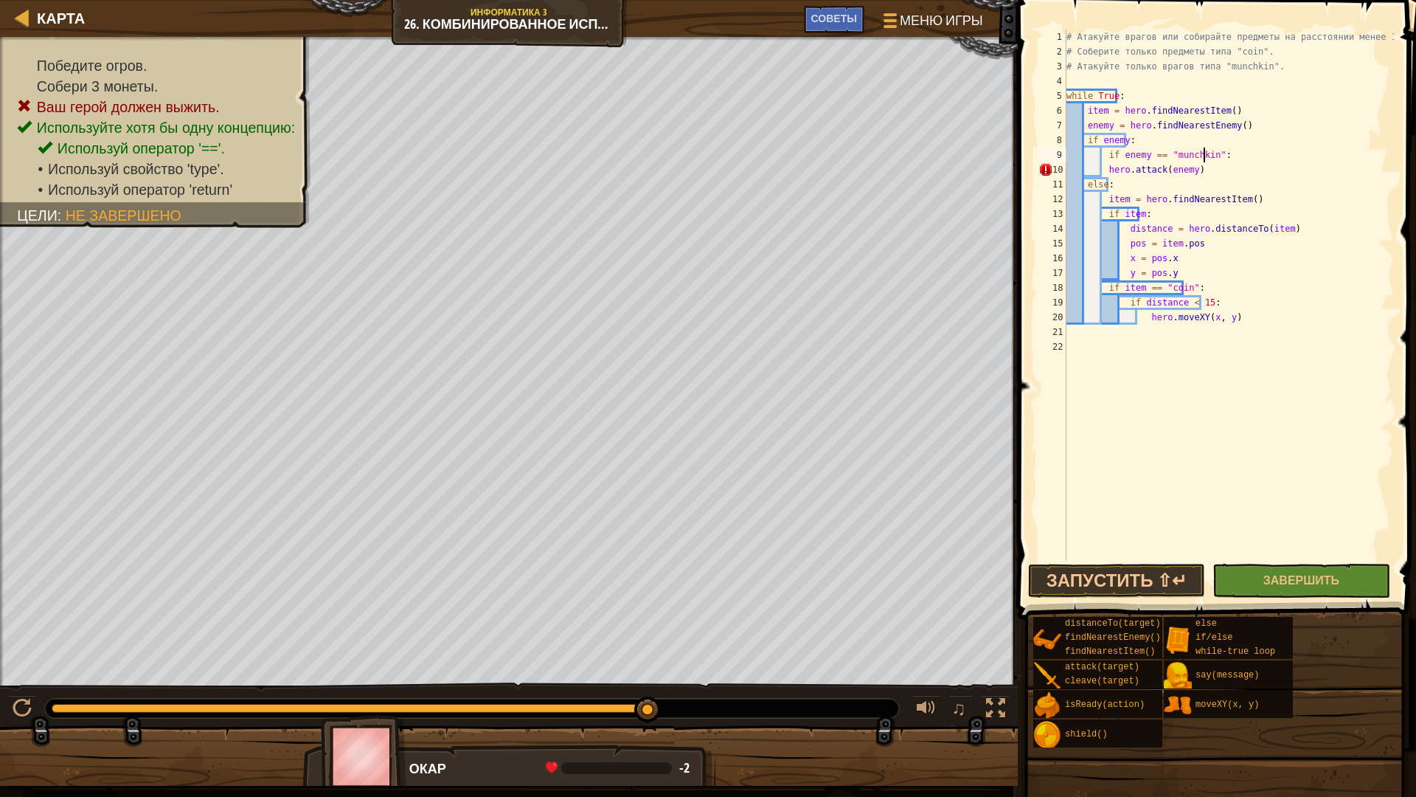
click at [1100, 165] on div "# Атакуйте врагов или собирайте предметы на расстоянии менее 15 метров. # Собер…" at bounding box center [1229, 310] width 330 height 561
type textarea "hero.attack(enemy)"
click at [1149, 342] on div "# Атакуйте врагов или собирайте предметы на расстоянии менее 15 метров. # Собер…" at bounding box center [1229, 310] width 330 height 561
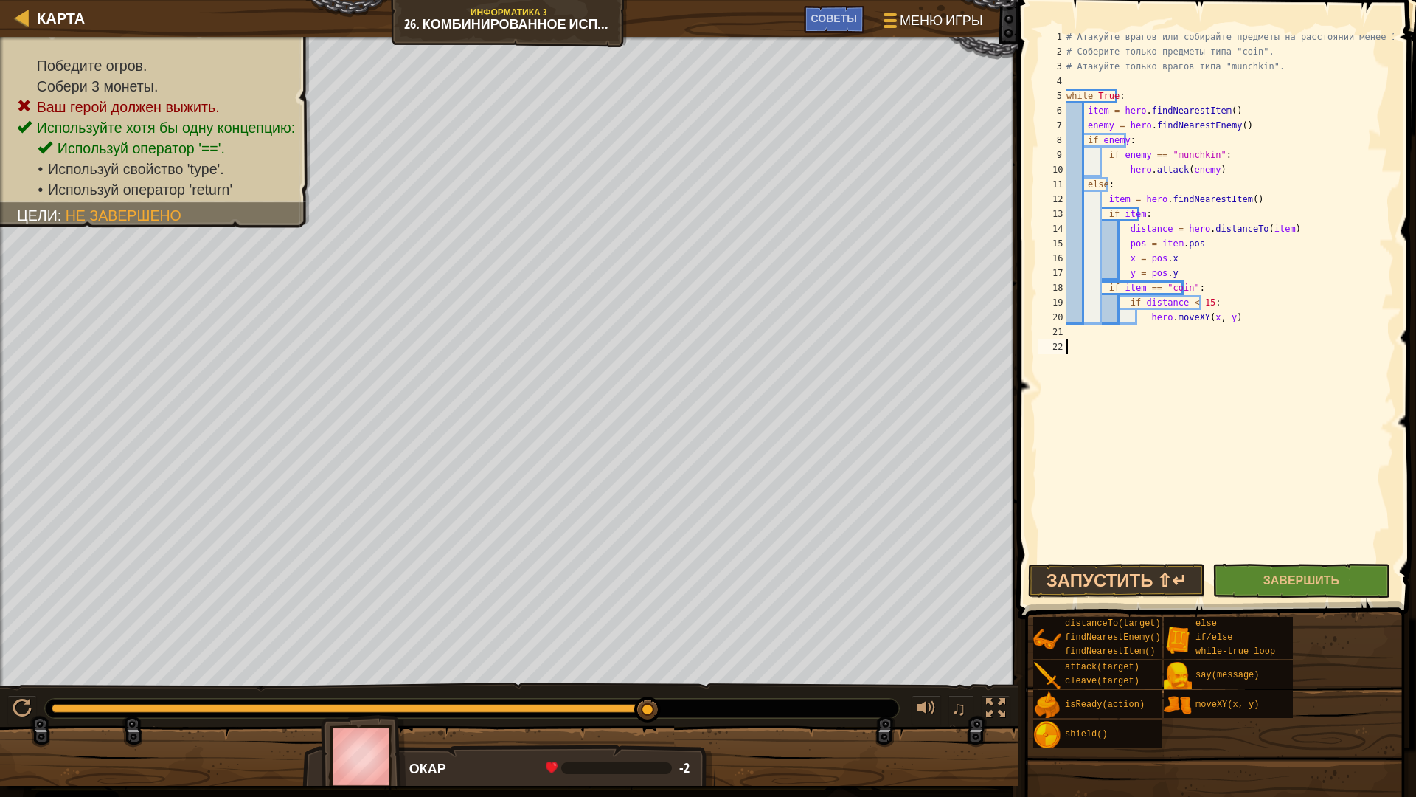
type textarea ";"
click at [1284, 577] on span "Завершить" at bounding box center [1302, 580] width 76 height 16
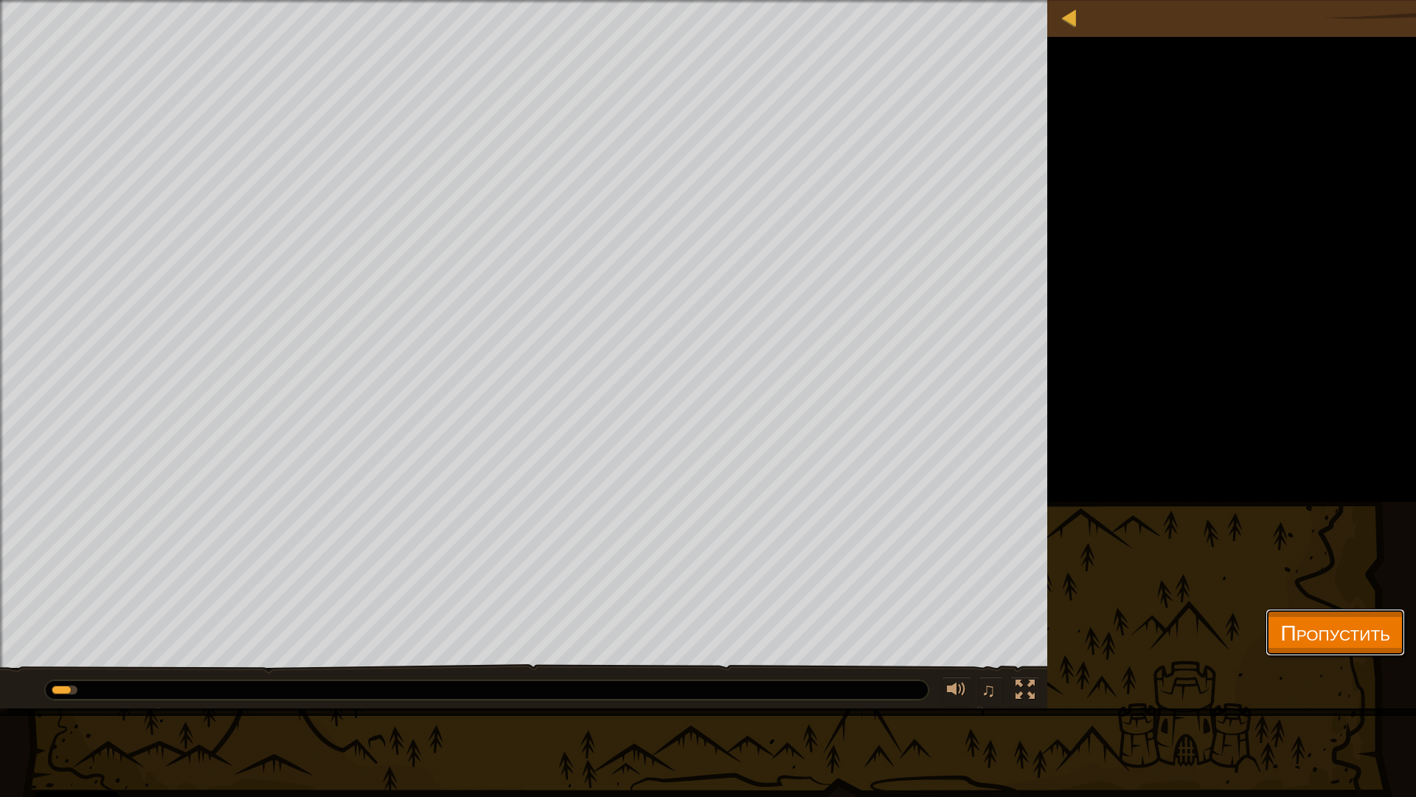
click at [1329, 620] on span "Пропустить" at bounding box center [1336, 632] width 110 height 30
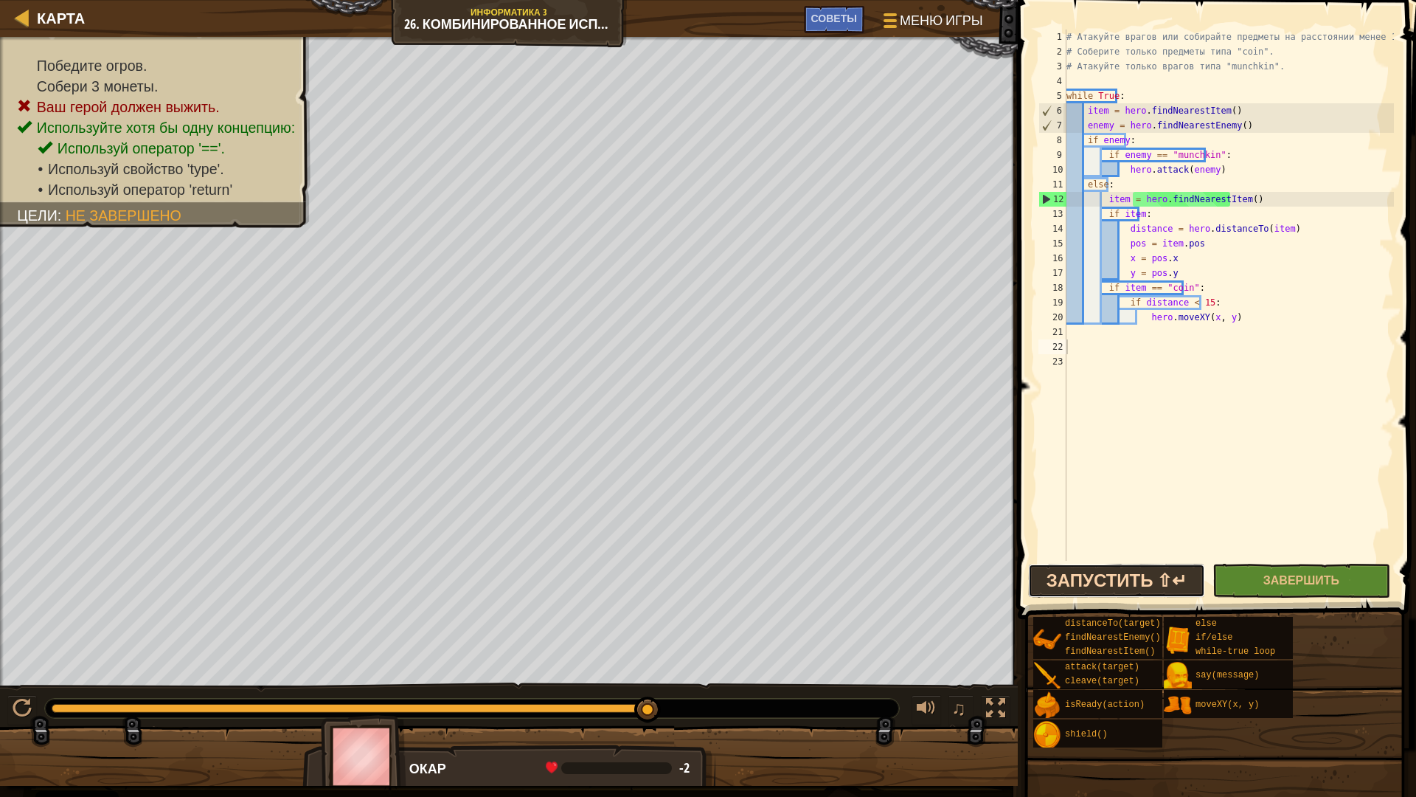
click at [1134, 575] on button "Запустить ⇧↵" at bounding box center [1116, 581] width 177 height 34
click at [784, 595] on div "Победите огров. Собери 3 монеты. Ваш герой должен выжить. Используйте хотя бы о…" at bounding box center [708, 411] width 1416 height 749
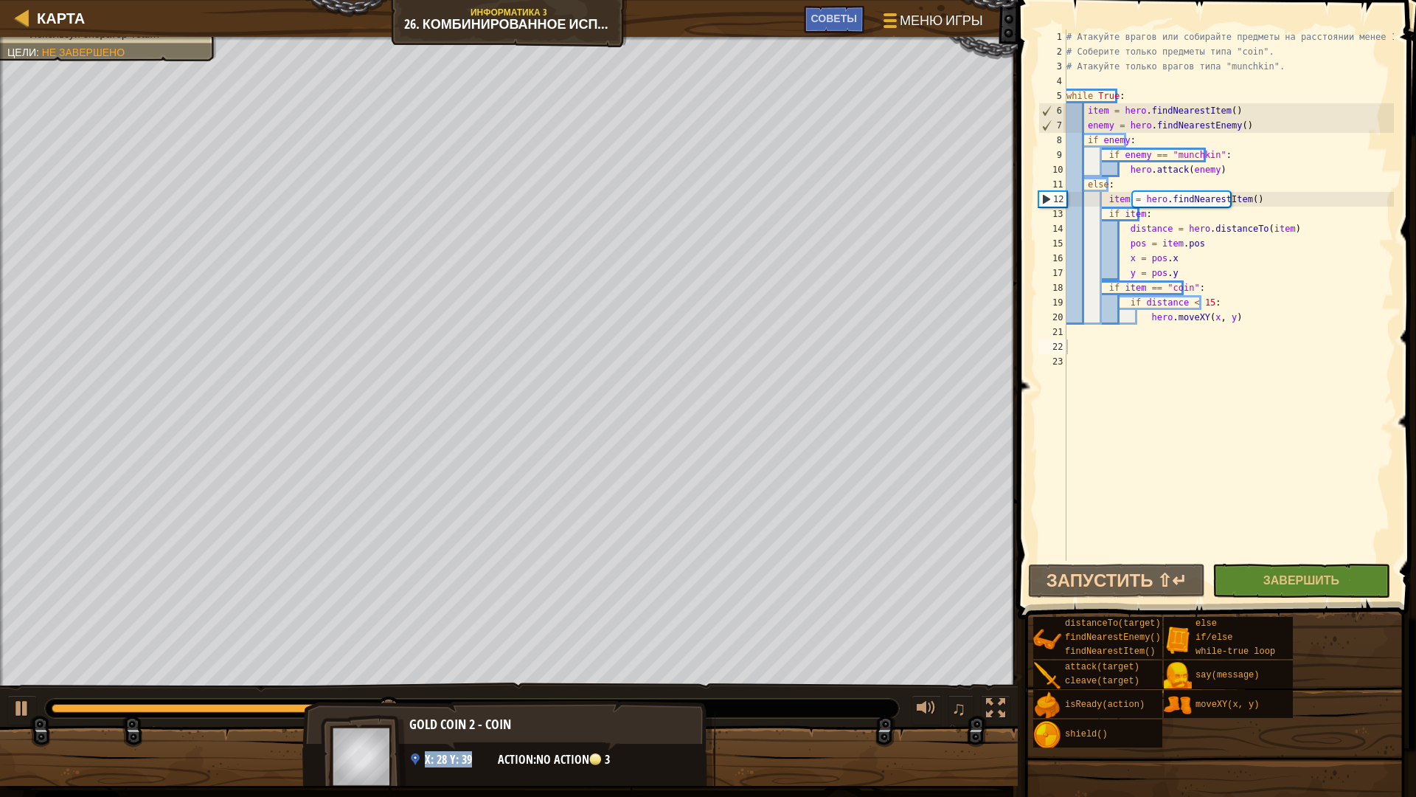
drag, startPoint x: 425, startPoint y: 764, endPoint x: 497, endPoint y: 727, distance: 81.2
click at [492, 683] on div "Gold Coin 2 - coin x: 28 y: 39 action: No action 3" at bounding box center [508, 761] width 413 height 122
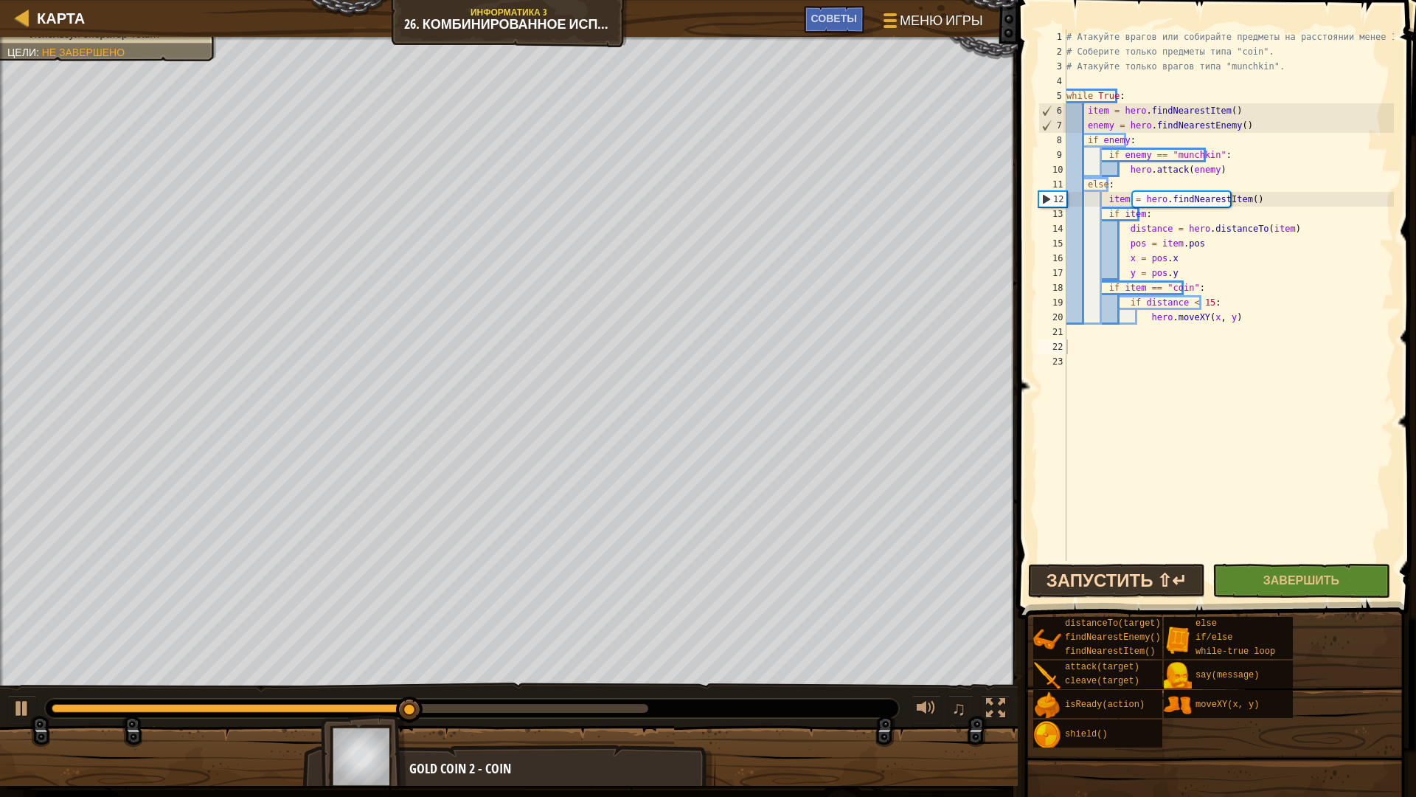
drag, startPoint x: 1108, startPoint y: 598, endPoint x: 1113, endPoint y: 590, distance: 9.6
click at [1110, 596] on div "1 2 3 4 5 6 7 8 9 10 11 12 13 14 15 16 17 18 19 20 21 22 23 # Атакуйте врагов и…" at bounding box center [1215, 338] width 403 height 662
click at [1115, 589] on button "Запустить ⇧↵" at bounding box center [1116, 581] width 177 height 34
click at [381, 683] on img at bounding box center [364, 756] width 86 height 82
click at [49, 7] on div "Карта" at bounding box center [57, 18] width 55 height 37
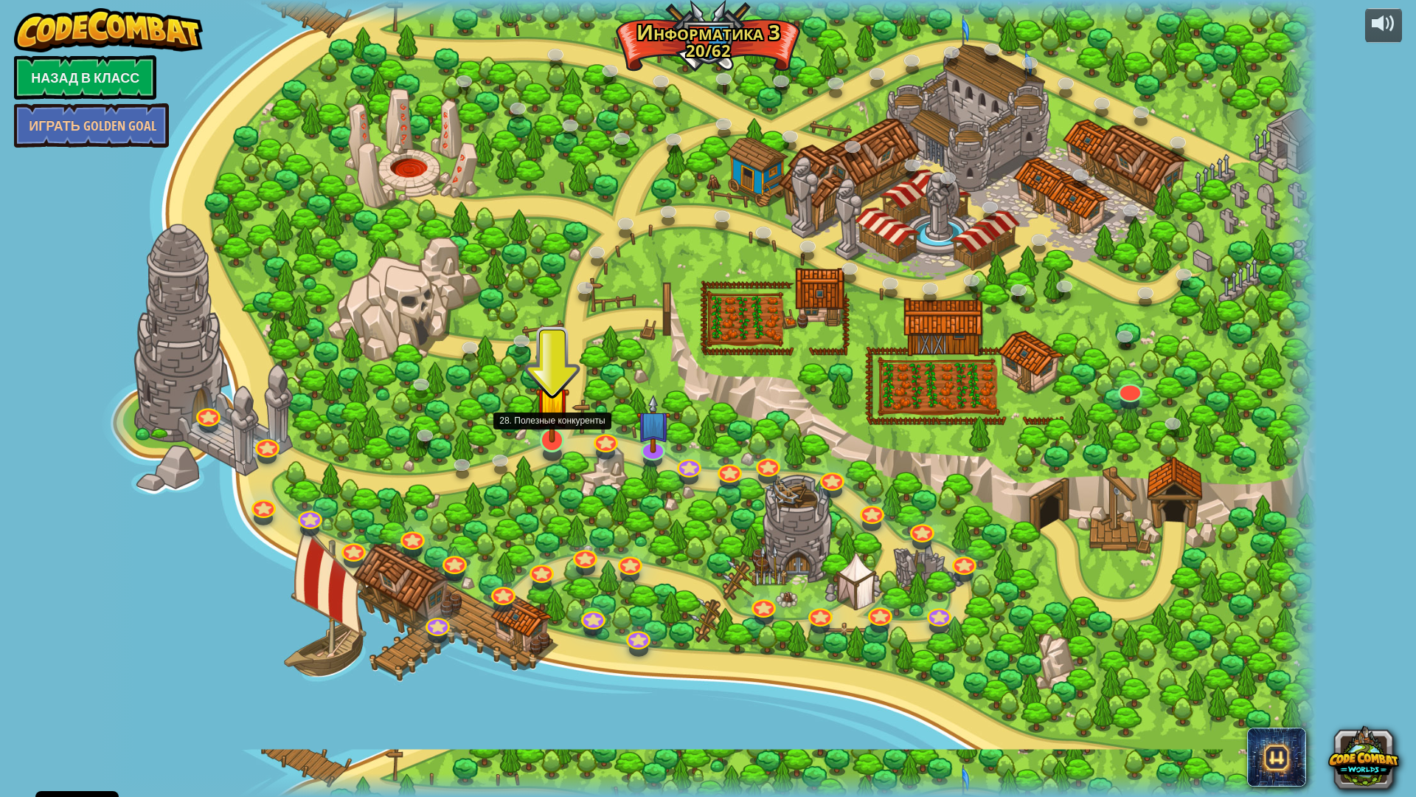
click at [540, 428] on img at bounding box center [553, 402] width 34 height 77
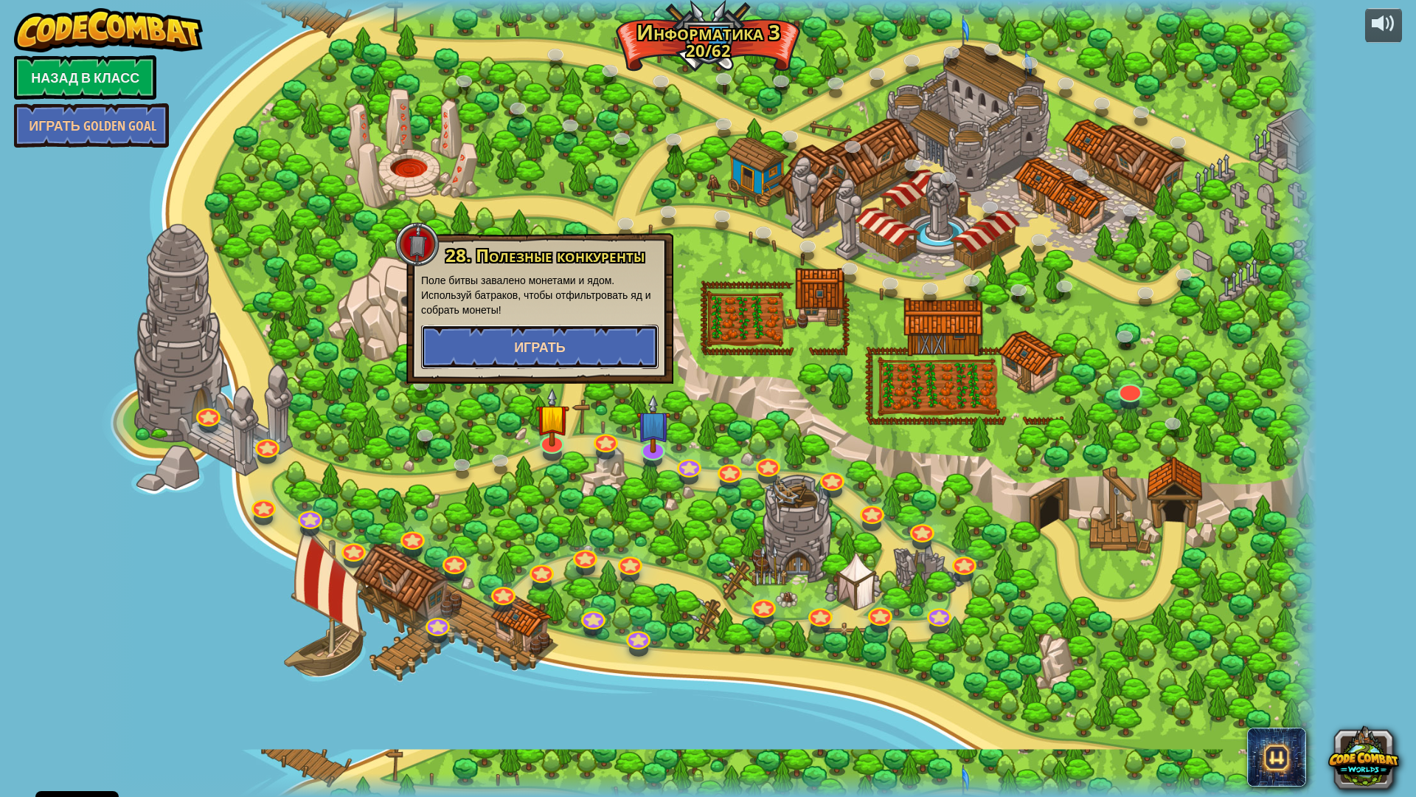
click at [588, 330] on button "Играть" at bounding box center [540, 347] width 238 height 44
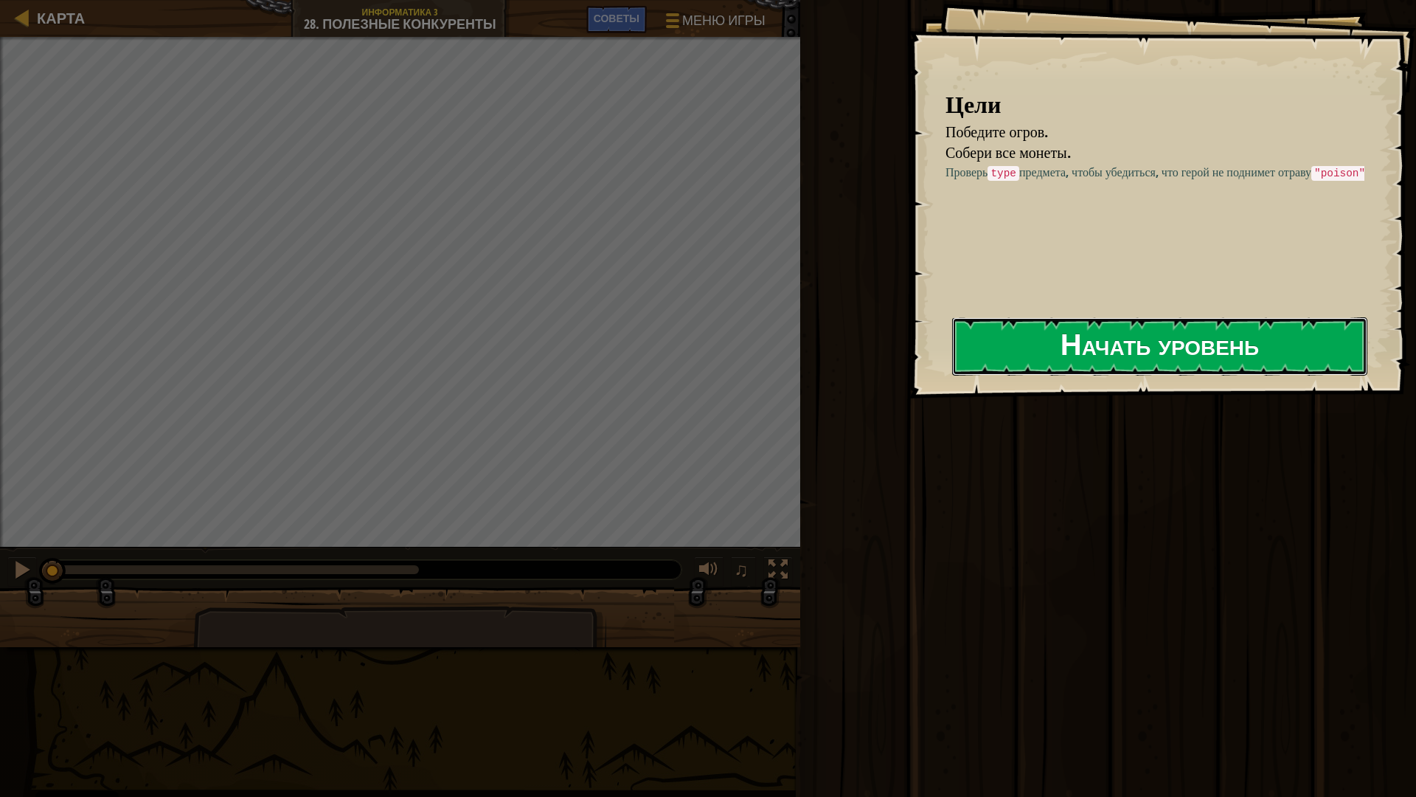
click at [981, 331] on button "Начать уровень" at bounding box center [1159, 346] width 415 height 58
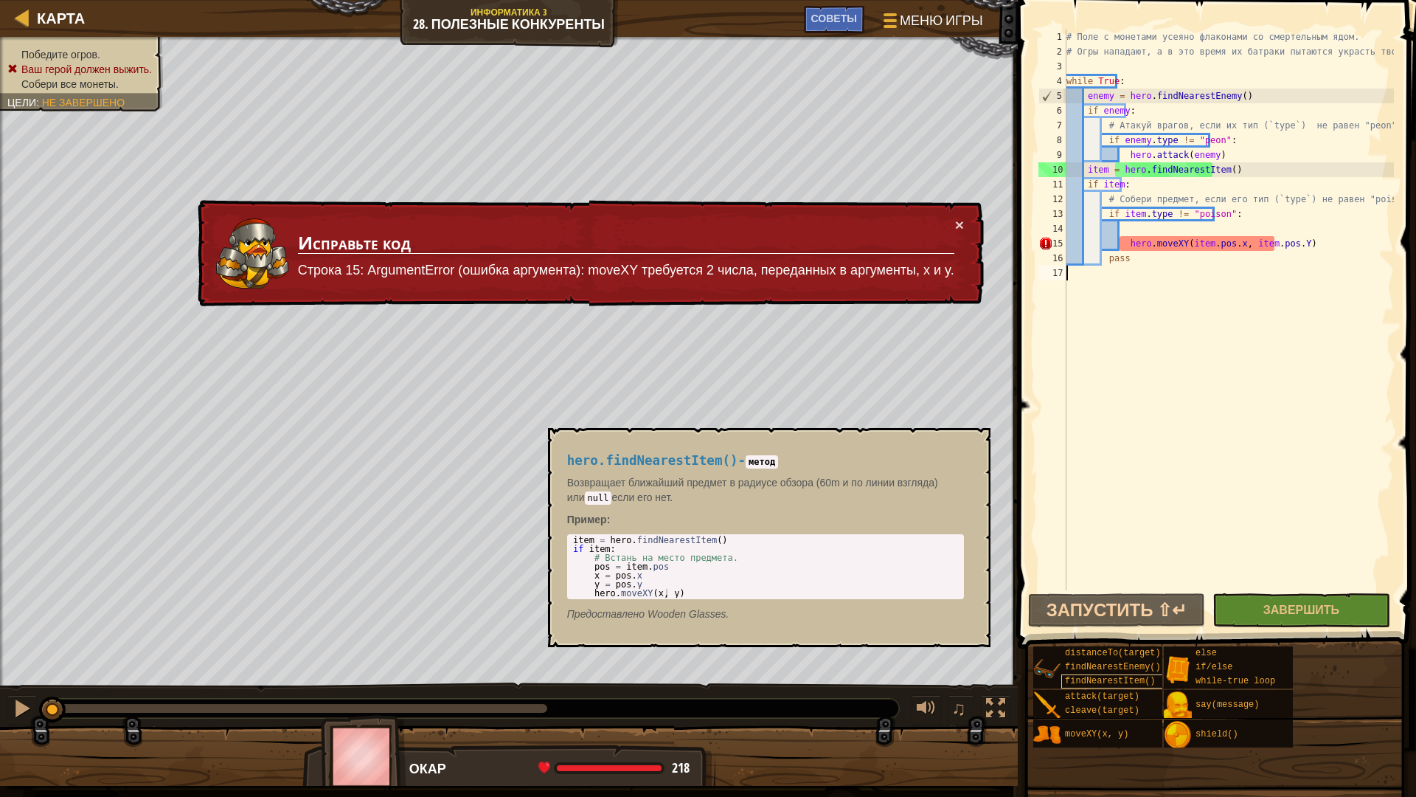
click at [1114, 683] on div "findNearestItem()" at bounding box center [1133, 681] width 142 height 14
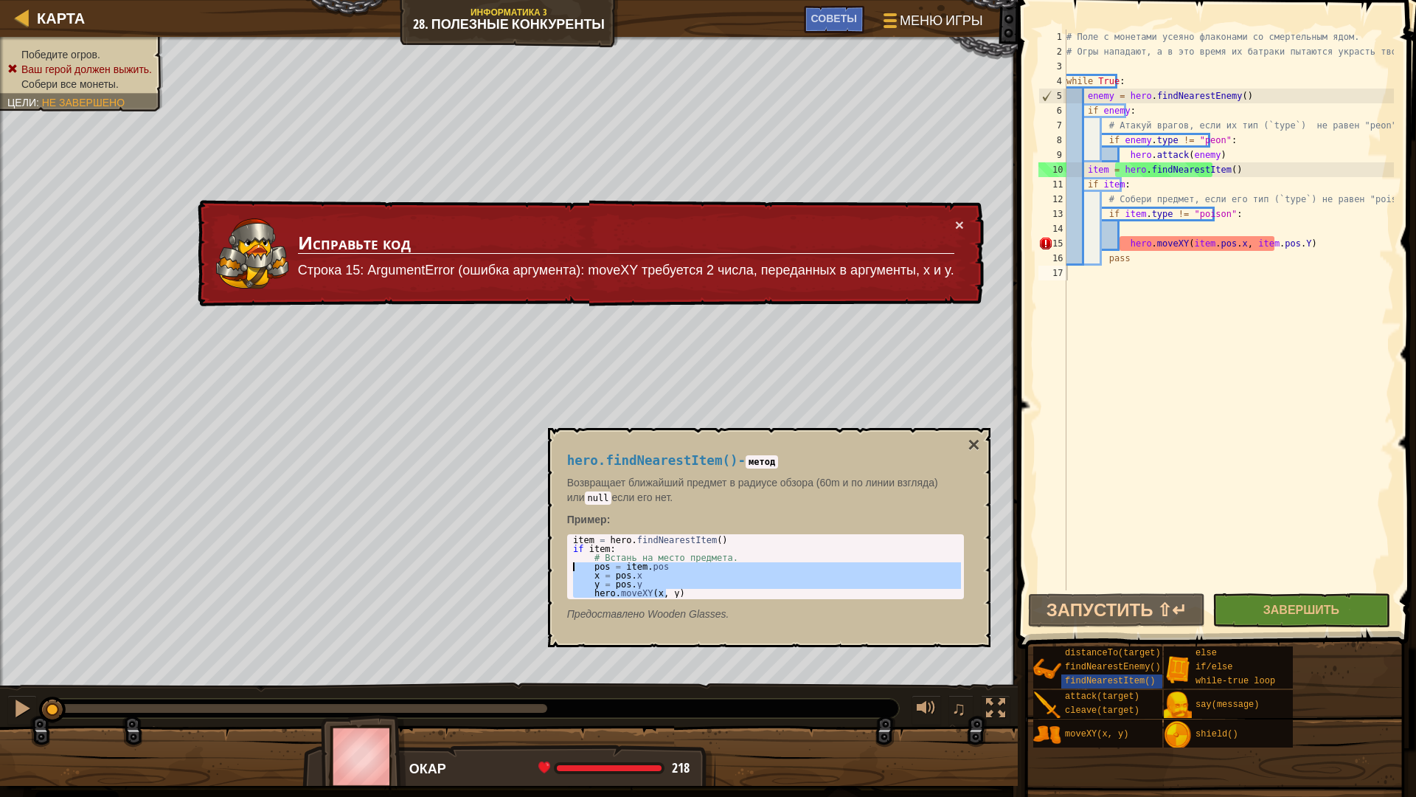
drag, startPoint x: 683, startPoint y: 597, endPoint x: 564, endPoint y: 564, distance: 123.8
click at [564, 564] on div "hero.findNearestItem() - метод Возвращает ближайший предмет в радиусе обзора (6…" at bounding box center [766, 537] width 418 height 195
type textarea "pos = item.pos x = pos.x"
click at [1090, 176] on div "# Поле с монетами усеяно флаконами со смертельным ядом. # Огры нападают, а в эт…" at bounding box center [1229, 325] width 330 height 590
click at [1197, 177] on div "# Поле с монетами усеяно флаконами со смертельным ядом. # Огры нападают, а в эт…" at bounding box center [1229, 325] width 330 height 590
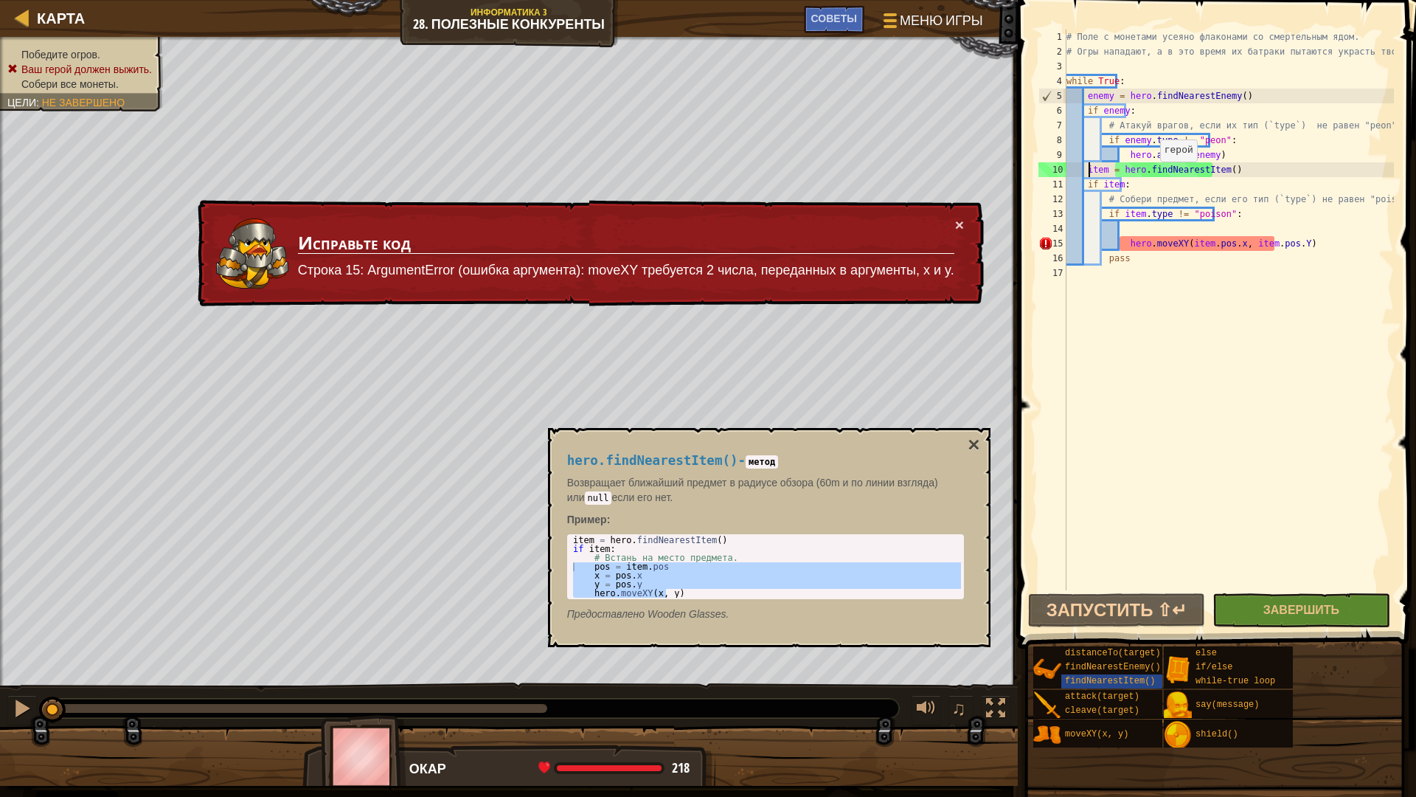
type textarea "if item:"
click at [1143, 224] on div "# Поле с монетами усеяно флаконами со смертельным ядом. # Огры нападают, а в эт…" at bounding box center [1229, 325] width 330 height 590
paste textarea "hero.moveXY(x, y)"
type textarea "hero.moveXY(x, y)"
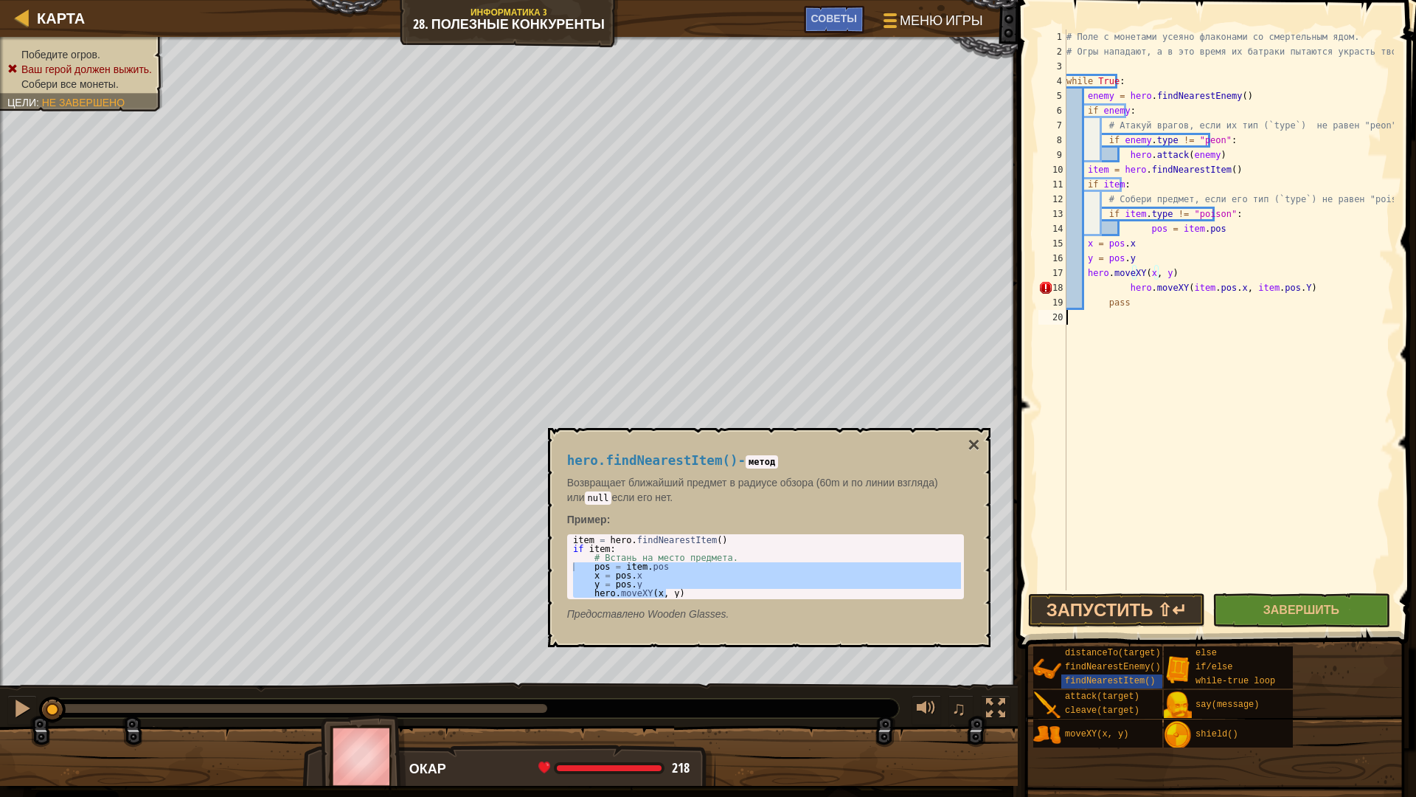
click at [1129, 318] on div "# Поле с монетами усеяно флаконами со смертельным ядом. # Огры нападают, а в эт…" at bounding box center [1229, 325] width 330 height 590
type textarea ";"
click at [1086, 242] on div "# Поле с монетами усеяно флаконами со смертельным ядом. # Огры нападают, а в эт…" at bounding box center [1229, 325] width 330 height 590
click at [1135, 226] on div "# Поле с монетами усеяно флаконами со смертельным ядом. # Огры нападают, а в эт…" at bounding box center [1229, 325] width 330 height 590
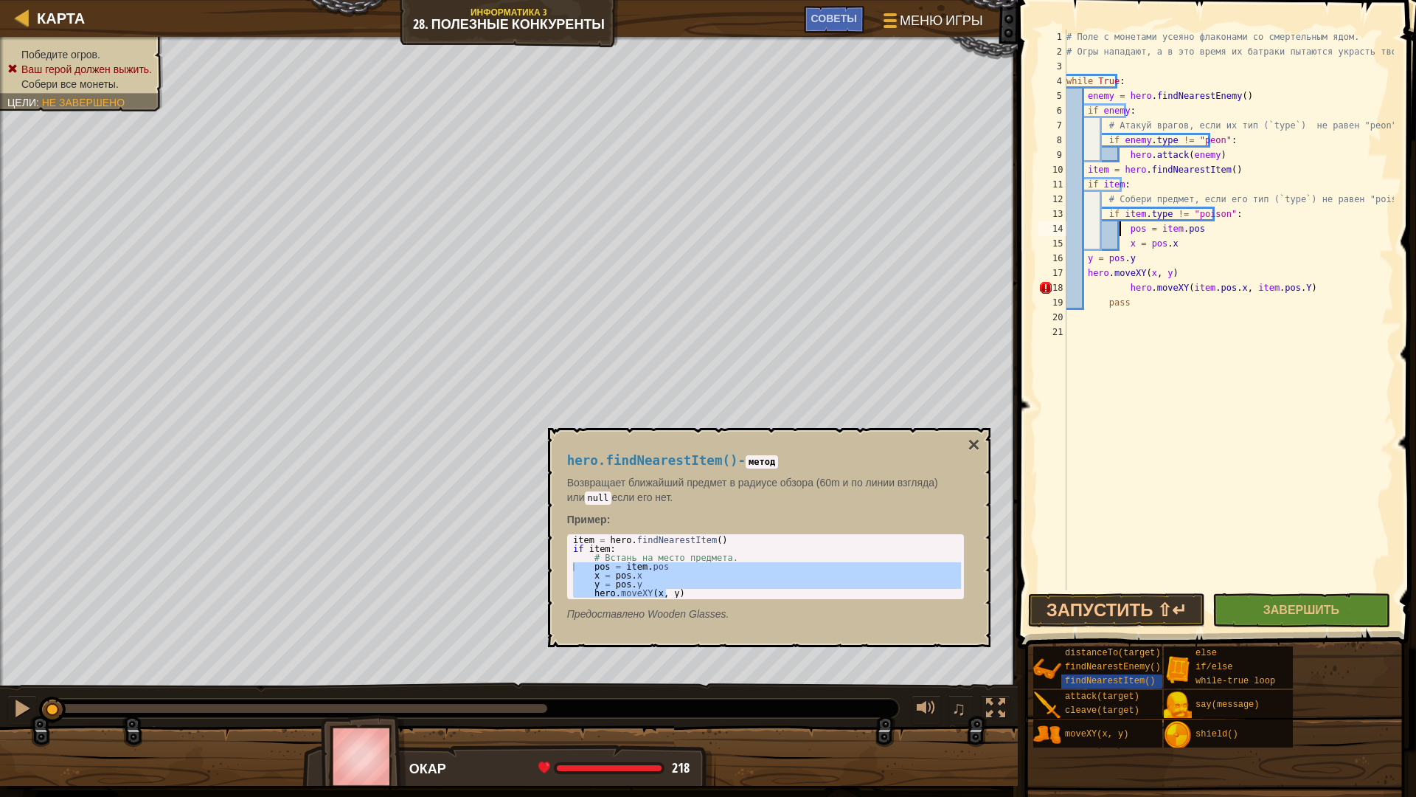
click at [1084, 259] on div "# Поле с монетами усеяно флаконами со смертельным ядом. # Огры нападают, а в эт…" at bounding box center [1229, 325] width 330 height 590
click at [1084, 272] on div "# Поле с монетами усеяно флаконами со смертельным ядом. # Огры нападают, а в эт…" at bounding box center [1229, 325] width 330 height 590
drag, startPoint x: 1121, startPoint y: 288, endPoint x: 1297, endPoint y: 288, distance: 176.3
click at [1297, 288] on div "# Поле с монетами усеяно флаконами со смертельным ядом. # Огры нападают, а в эт…" at bounding box center [1229, 325] width 330 height 590
type textarea "hero.moveXY(item.pos.x, item.pos.Y)"
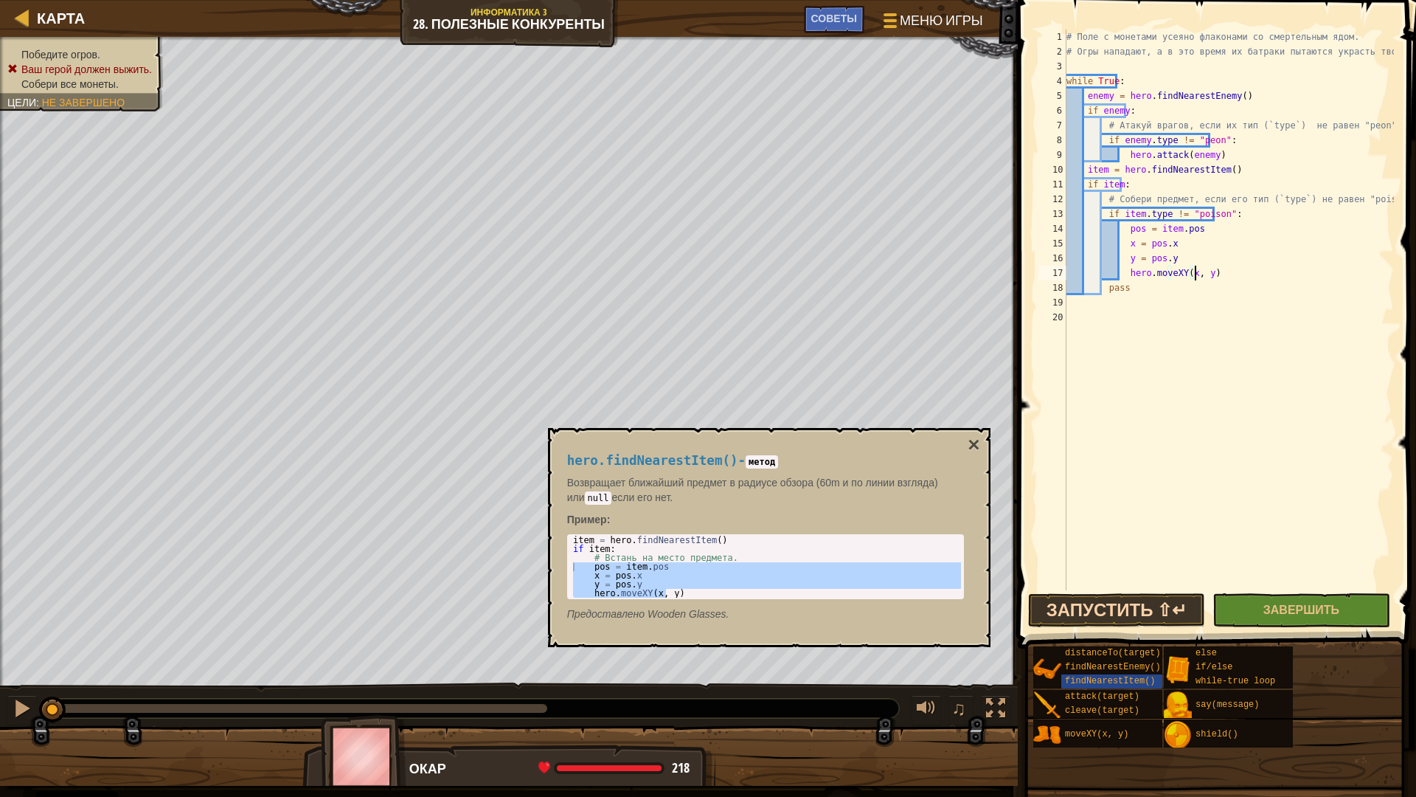
type textarea "hero.moveXY(x, y)"
click at [1169, 612] on button "Запустить ⇧↵" at bounding box center [1116, 610] width 177 height 34
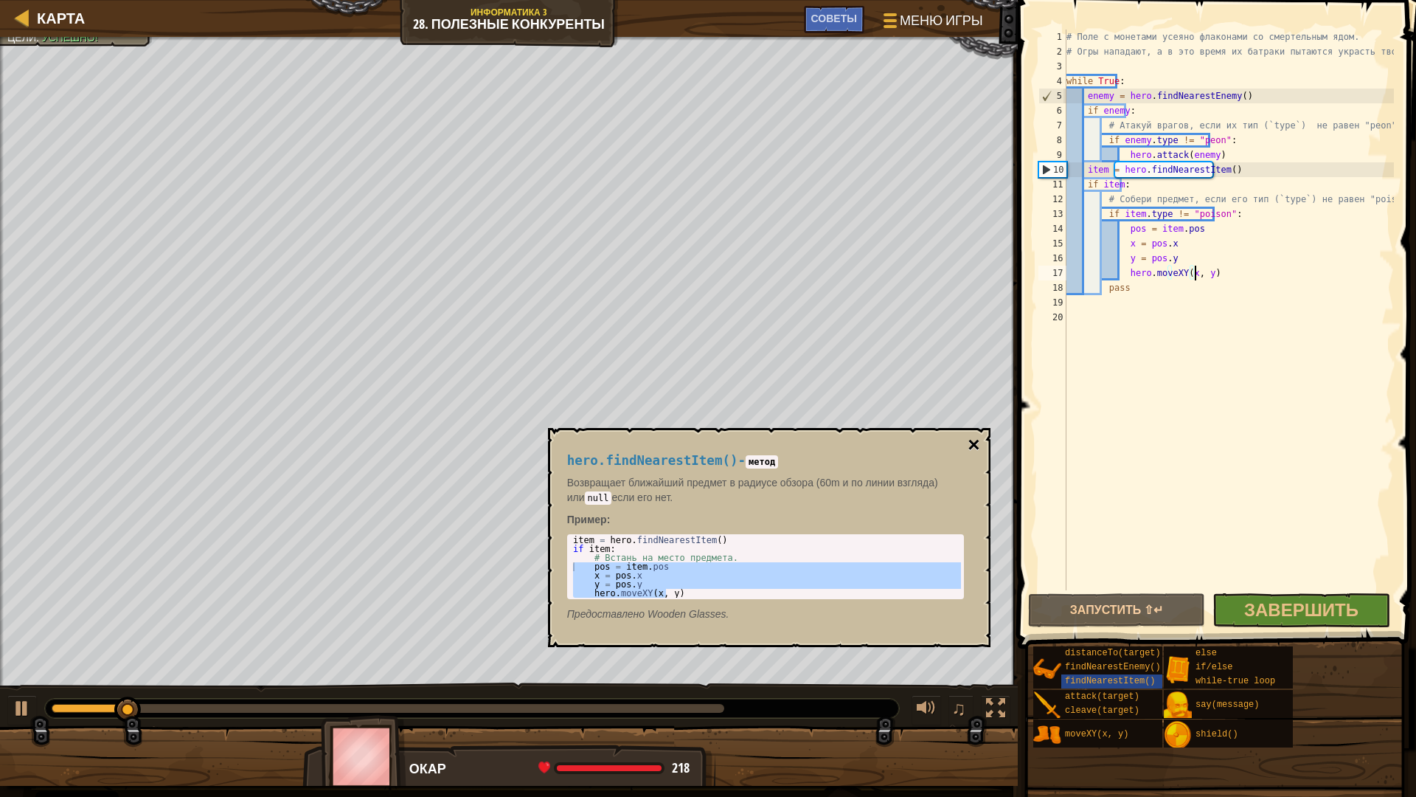
click at [972, 446] on button "×" at bounding box center [974, 445] width 12 height 21
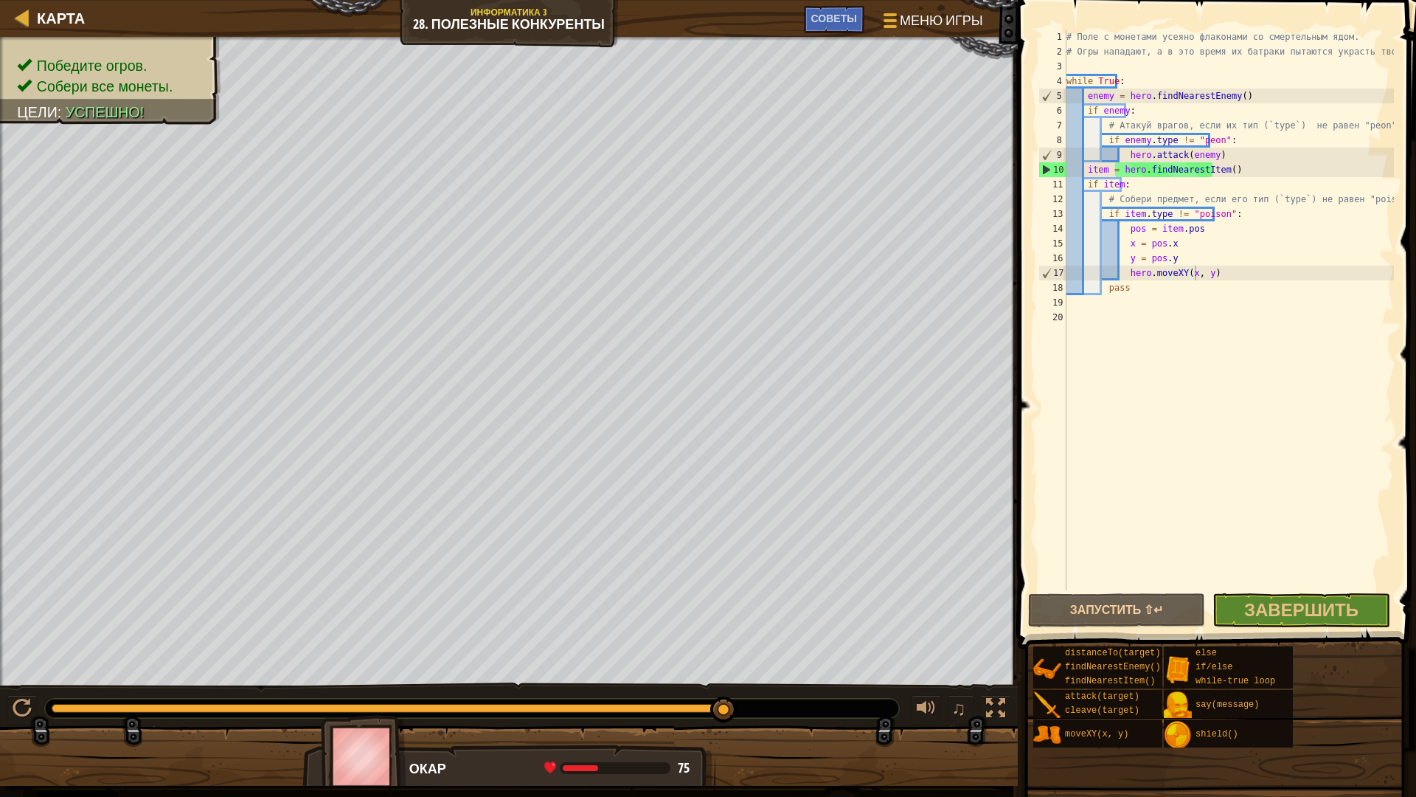
drag, startPoint x: 234, startPoint y: 711, endPoint x: 848, endPoint y: 753, distance: 615.9
click at [848, 683] on div "Победите огров. Собери все монеты. Цели : Успешно! ♫ Окар 75 x: 37 y: 23 No tar…" at bounding box center [708, 411] width 1416 height 749
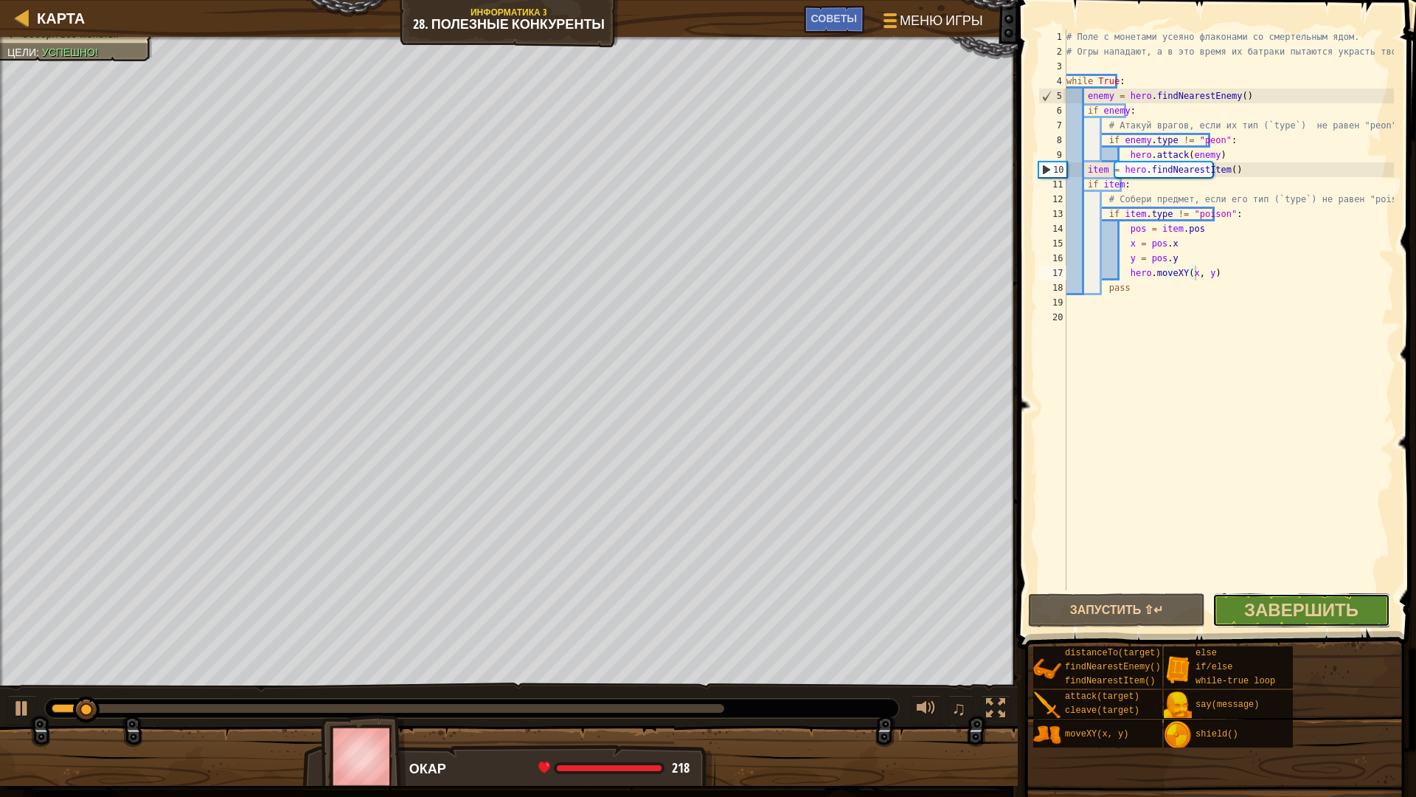
click at [1288, 597] on button "Завершить" at bounding box center [1301, 610] width 177 height 34
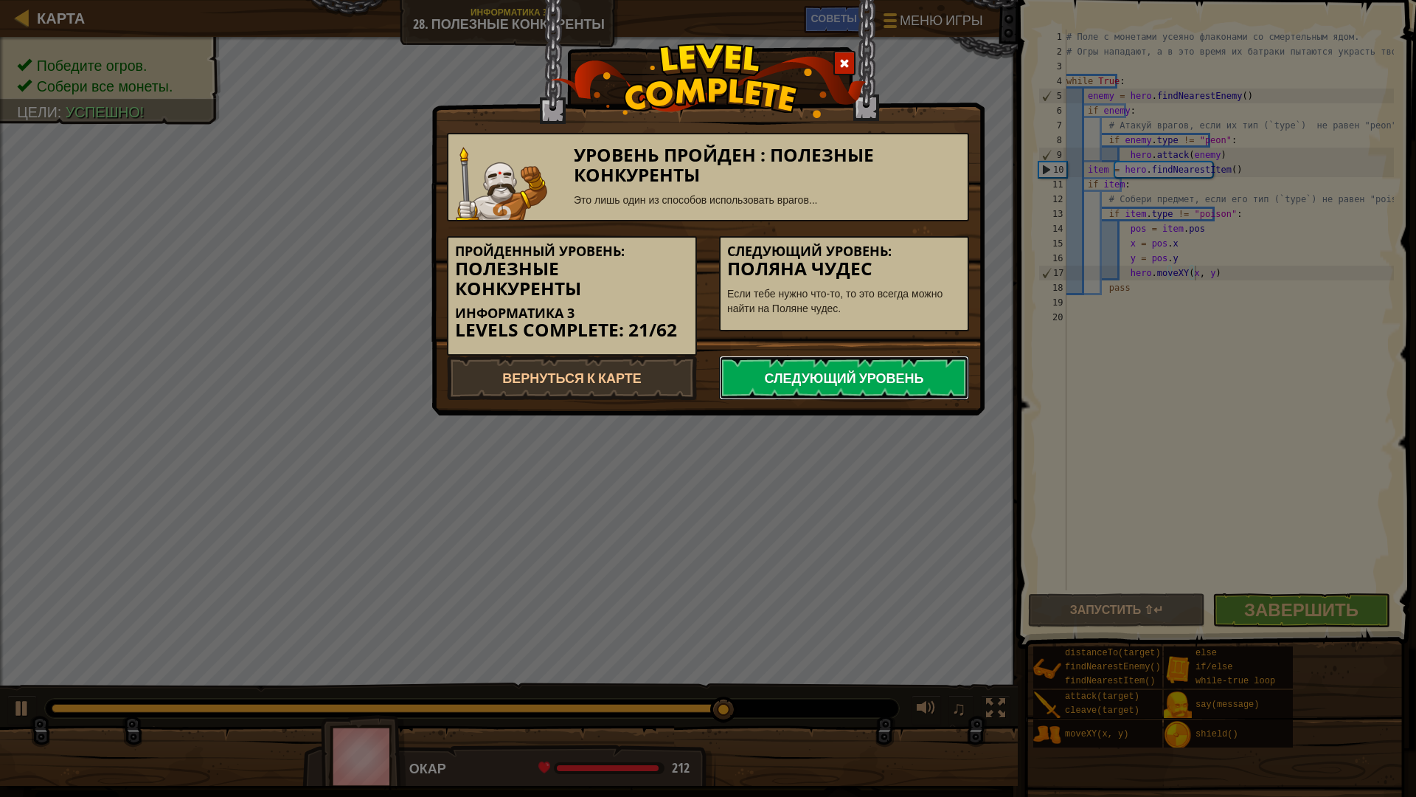
click at [736, 371] on link "Следующий уровень" at bounding box center [844, 378] width 250 height 44
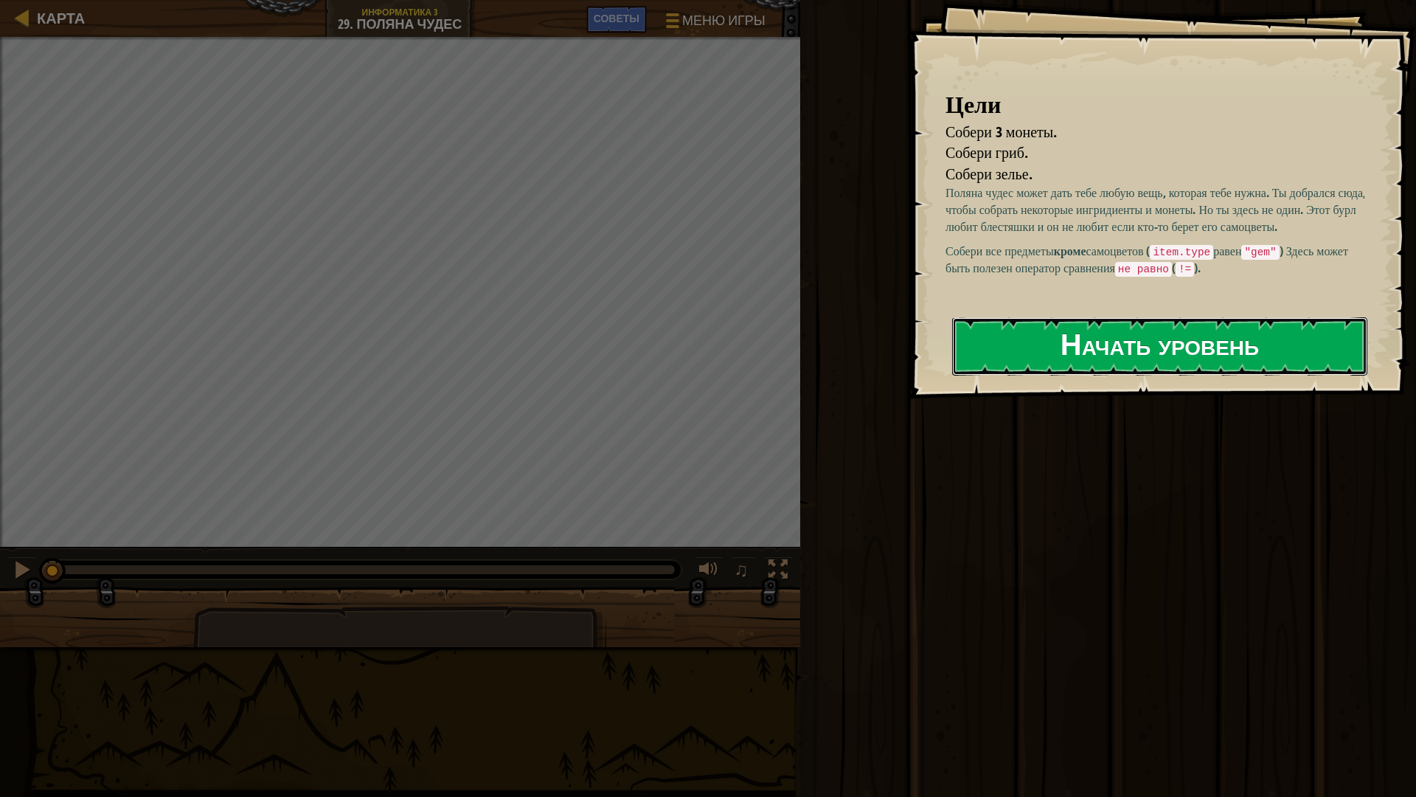
click at [1060, 329] on button "Начать уровень" at bounding box center [1159, 346] width 415 height 58
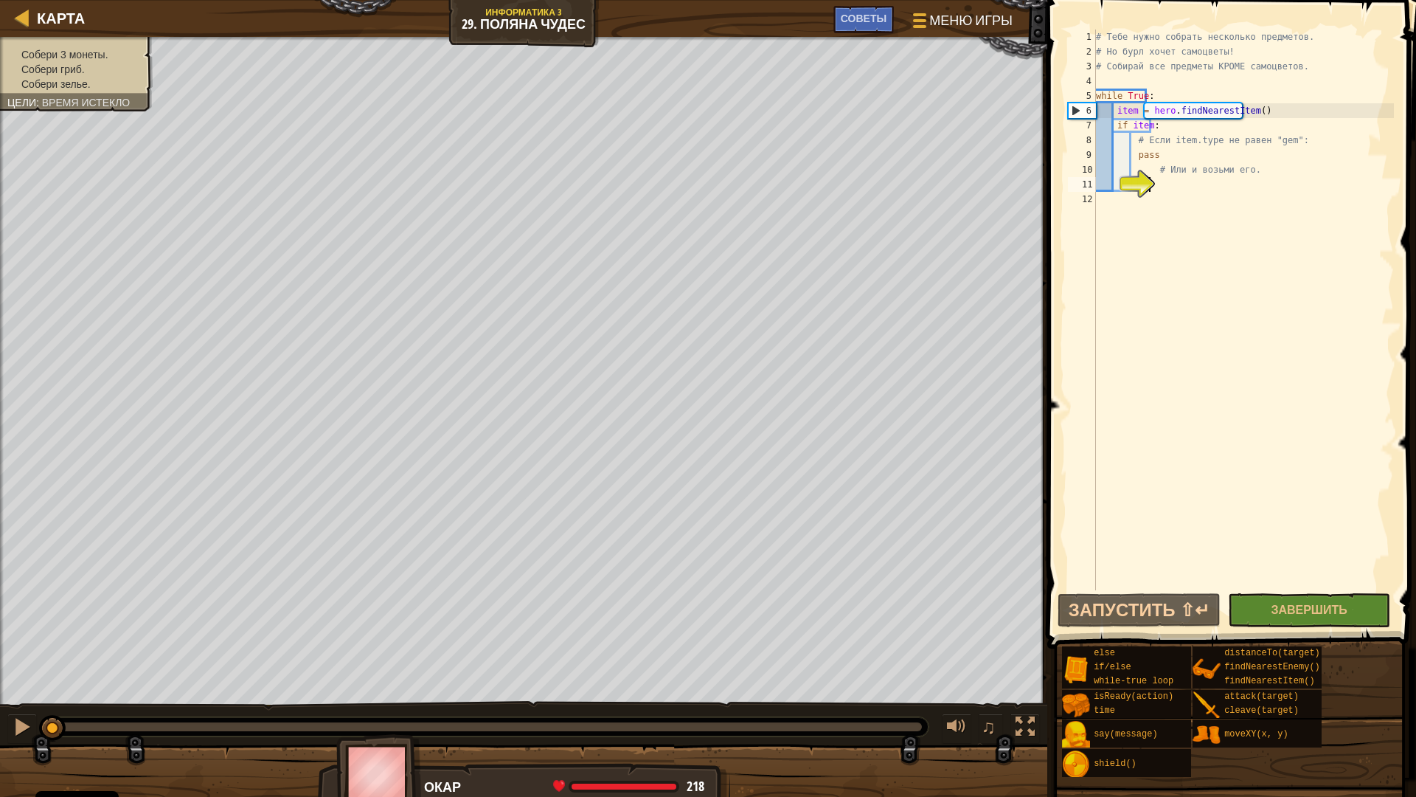
click at [1132, 153] on div "# Тебе нужно собрать несколько предметов. # Но бурл хочет самоцветы! # Собирай …" at bounding box center [1243, 325] width 301 height 590
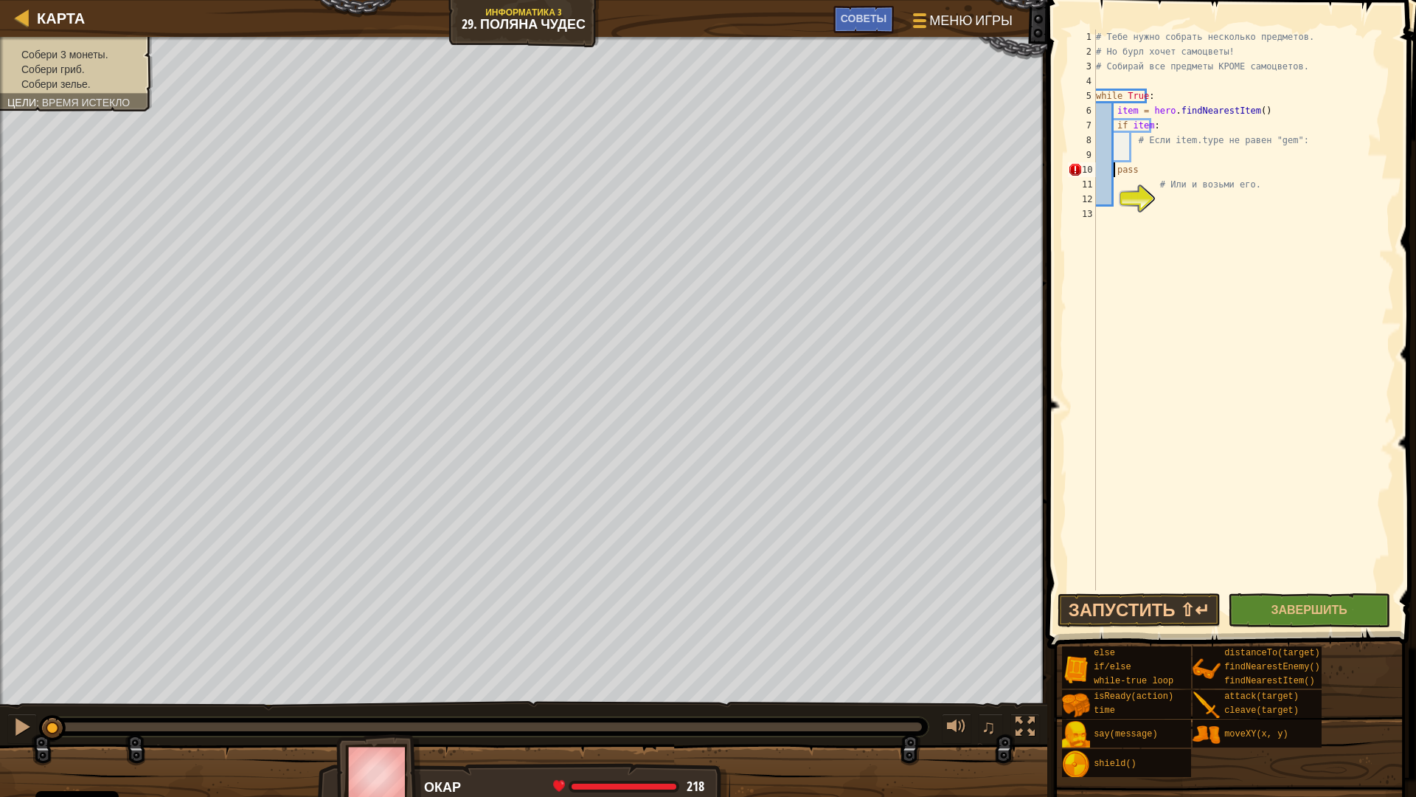
type textarea "pass"
click at [1147, 152] on div "# Тебе нужно собрать несколько предметов. # Но бурл хочет самоцветы! # Собирай …" at bounding box center [1243, 325] width 301 height 590
click at [1234, 156] on div "# Тебе нужно собрать несколько предметов. # Но бурл хочет самоцветы! # Собирай …" at bounding box center [1243, 325] width 301 height 590
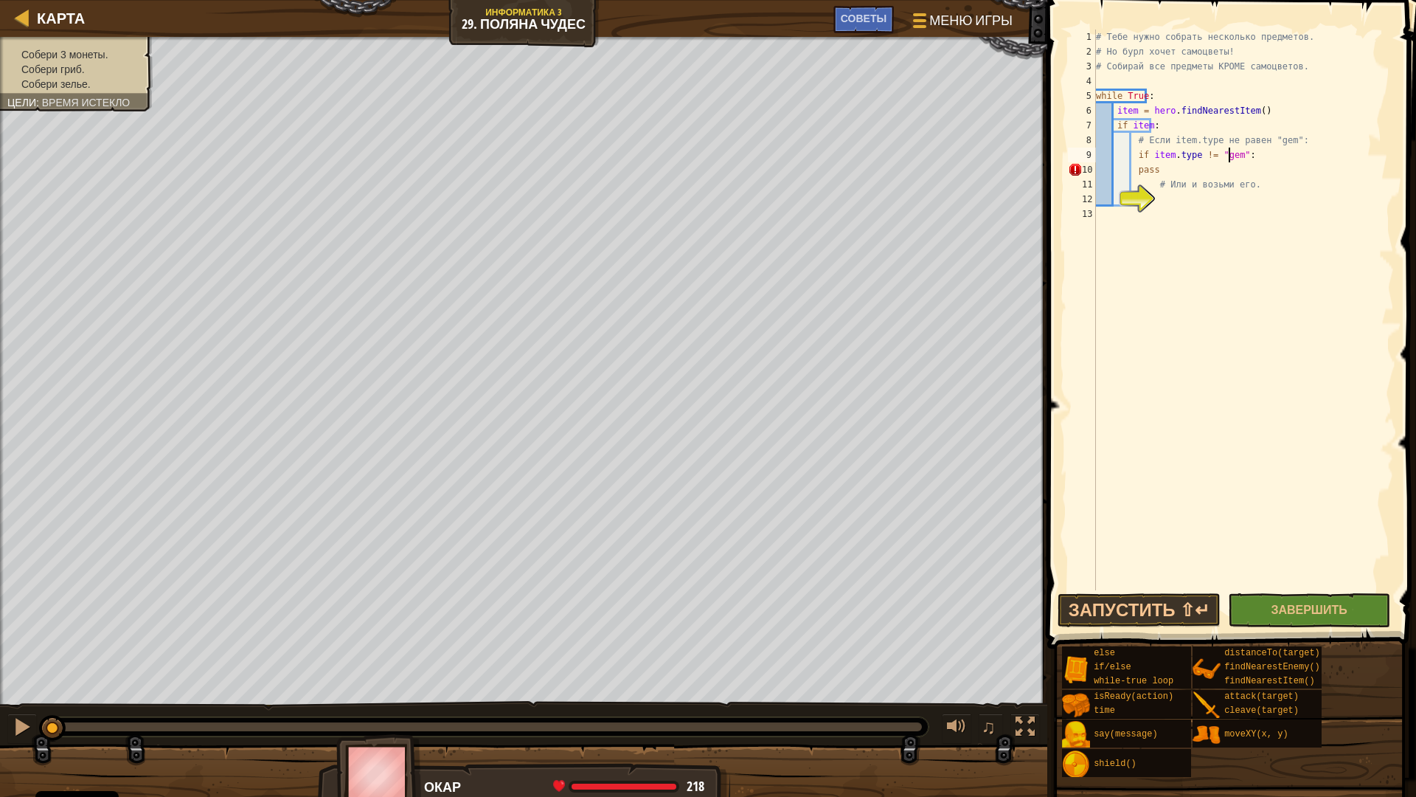
click at [1132, 168] on div "# Тебе нужно собрать несколько предметов. # Но бурл хочет самоцветы! # Собирай …" at bounding box center [1243, 325] width 301 height 590
type textarea "s"
click at [1127, 167] on div "# Тебе нужно собрать несколько предметов. # Но бурл хочет самоцветы! # Собирай …" at bounding box center [1243, 325] width 301 height 590
drag, startPoint x: 1133, startPoint y: 210, endPoint x: 1140, endPoint y: 208, distance: 7.5
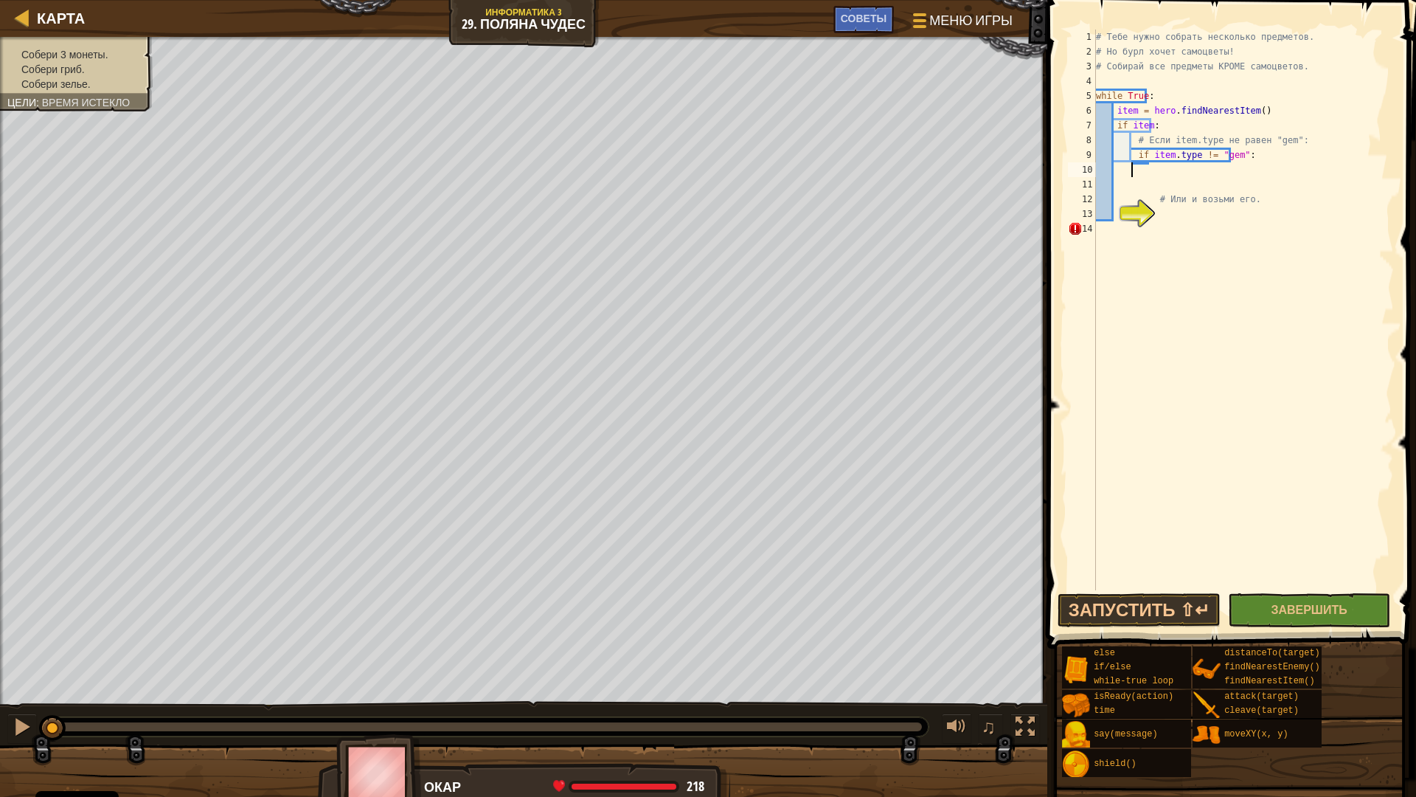
click at [1096, 209] on div "13" at bounding box center [1082, 214] width 28 height 15
click at [1155, 210] on div "# Тебе нужно собрать несколько предметов. # Но бурл хочет самоцветы! # Собирай …" at bounding box center [1243, 325] width 301 height 590
click at [1155, 168] on div "# Тебе нужно собрать несколько предметов. # Но бурл хочет самоцветы! # Собирай …" at bounding box center [1243, 325] width 301 height 590
click at [1133, 139] on div "# Тебе нужно собрать несколько предметов. # Но бурл хочет самоцветы! # Собирай …" at bounding box center [1243, 325] width 301 height 590
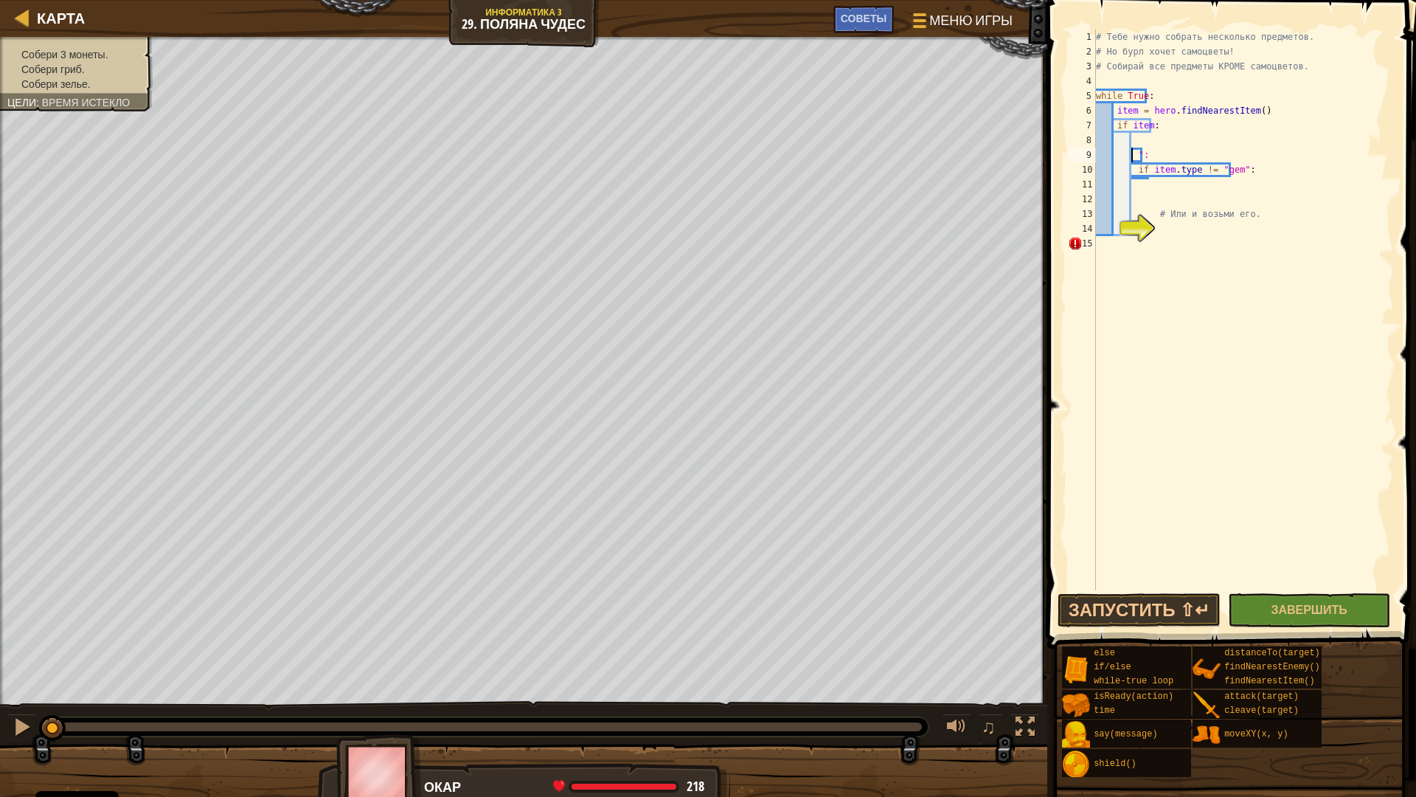
type textarea ":"
click at [1182, 187] on div "# Тебе нужно собрать несколько предметов. # Но бурл хочет самоцветы! # Собирай …" at bounding box center [1243, 325] width 301 height 590
click at [1135, 140] on div "# Тебе нужно собрать несколько предметов. # Но бурл хочет самоцветы! # Собирай …" at bounding box center [1243, 325] width 301 height 590
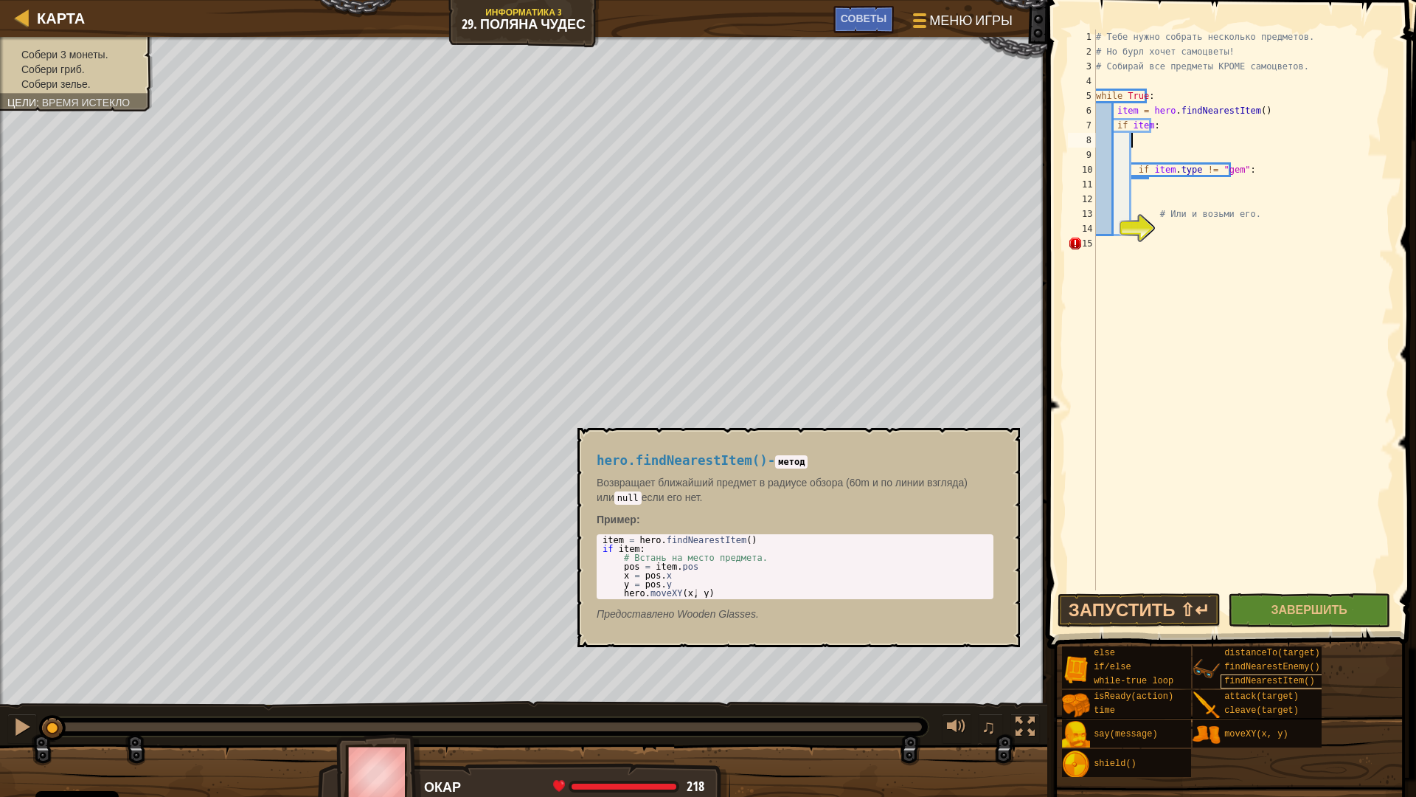
click at [1272, 678] on span "findNearestItem()" at bounding box center [1270, 681] width 90 height 10
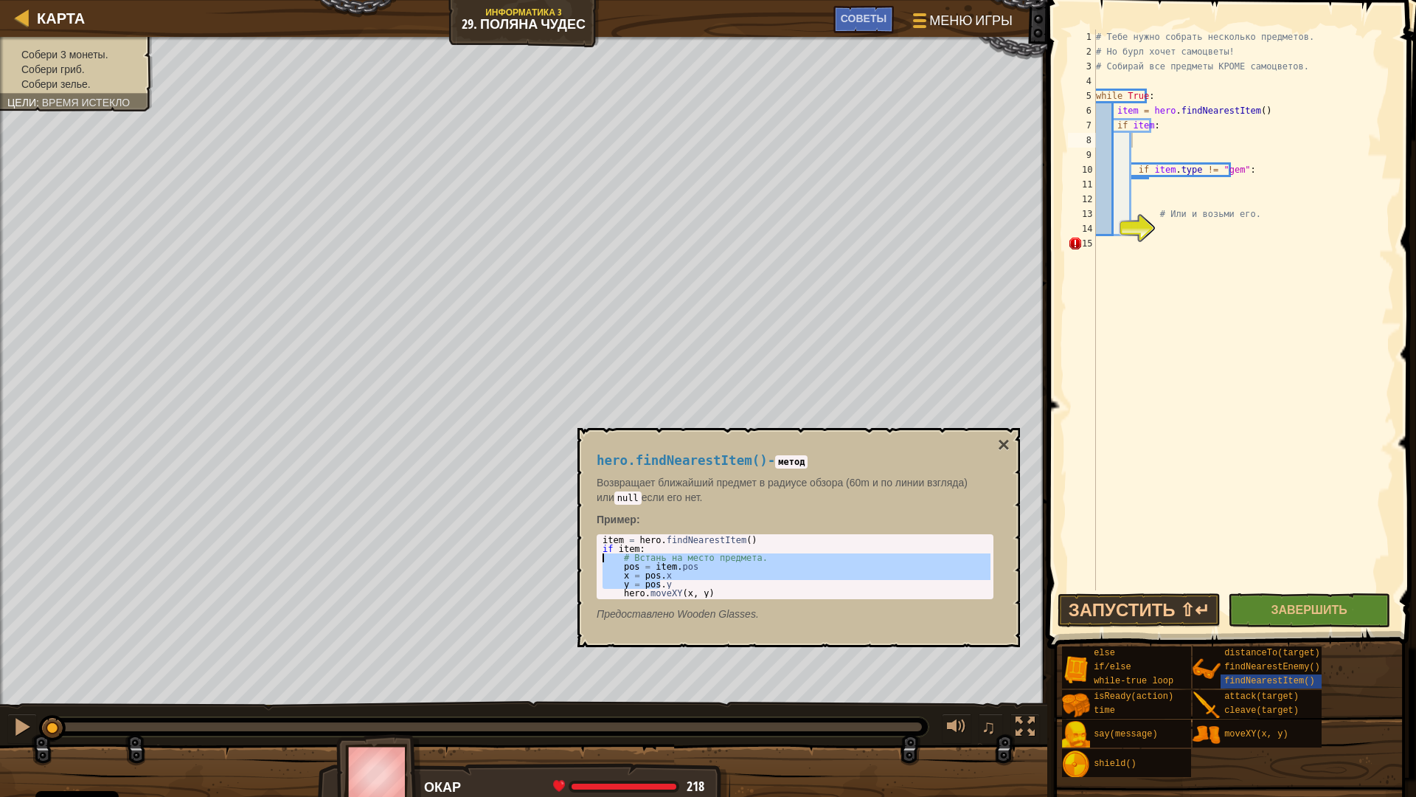
drag, startPoint x: 674, startPoint y: 586, endPoint x: 606, endPoint y: 567, distance: 71.0
click at [606, 567] on div "item = hero . findNearestItem ( ) if item : # Встань на место предмета. pos = i…" at bounding box center [795, 576] width 391 height 80
type textarea "pos = item.pos x = pos.x"
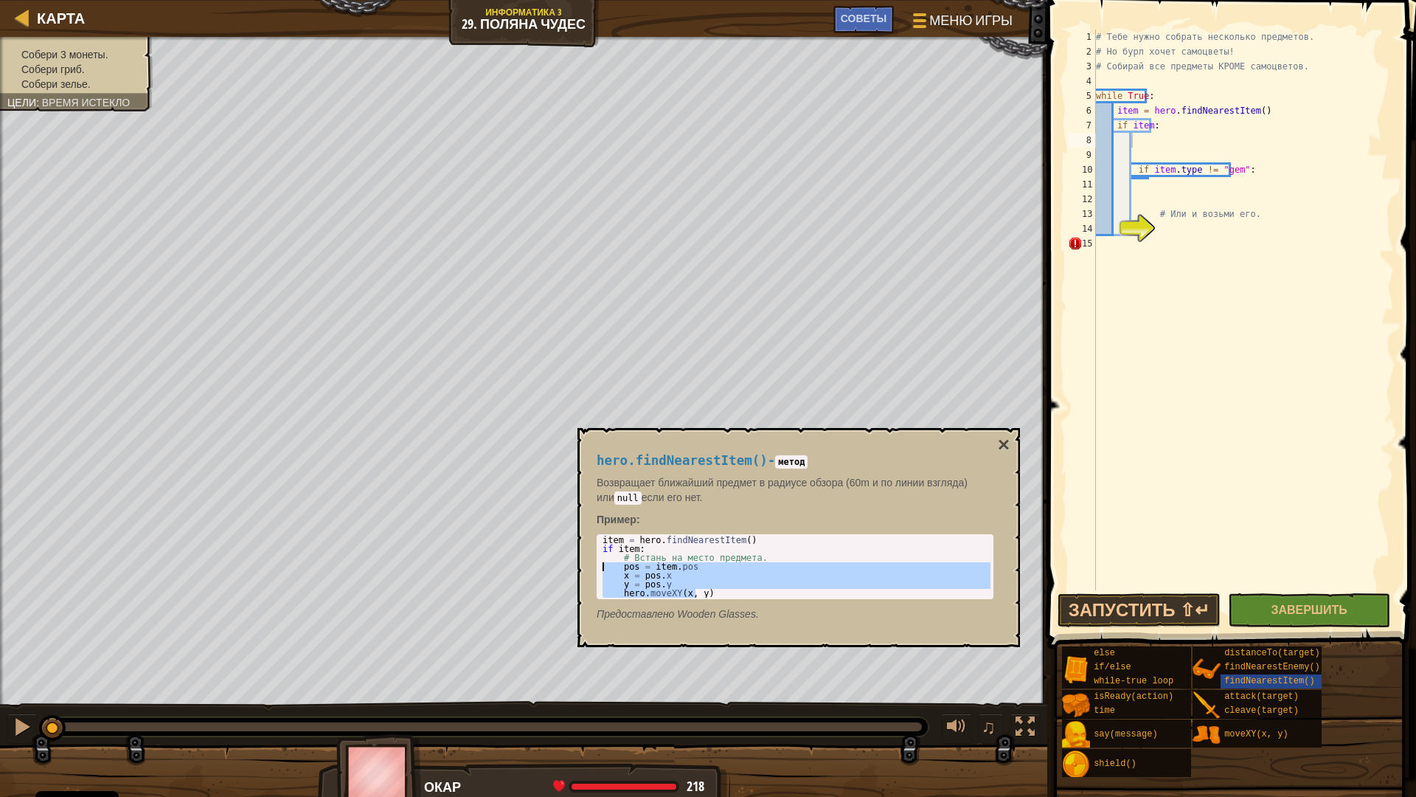
click at [556, 0] on body "Cookie Policy CodeCombat использует постоянные и сеансовые куки. Конфиденциальн…" at bounding box center [708, 0] width 1416 height 0
click at [1155, 145] on div "# Тебе нужно собрать несколько предметов. # Но бурл хочет самоцветы! # Собирай …" at bounding box center [1243, 325] width 301 height 590
paste textarea "hero.moveXY(x, y)"
click at [1145, 145] on div "# Тебе нужно собрать несколько предметов. # Но бурл хочет самоцветы! # Собирай …" at bounding box center [1243, 325] width 301 height 590
click at [1113, 156] on div "# Тебе нужно собрать несколько предметов. # Но бурл хочет самоцветы! # Собирай …" at bounding box center [1243, 325] width 301 height 590
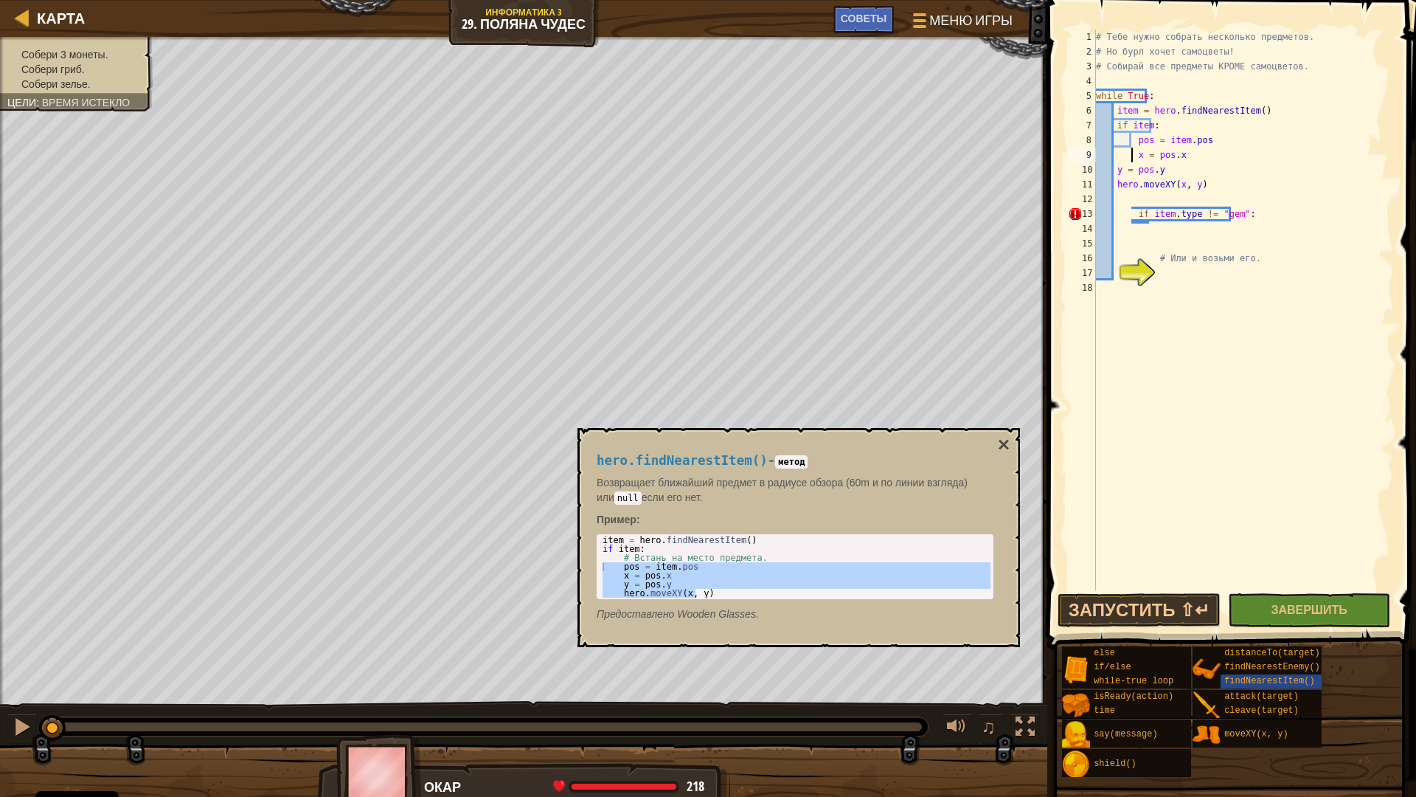
click at [1115, 173] on div "# Тебе нужно собрать несколько предметов. # Но бурл хочет самоцветы! # Собирай …" at bounding box center [1243, 325] width 301 height 590
click at [1115, 182] on div "# Тебе нужно собрать несколько предметов. # Но бурл хочет самоцветы! # Собирай …" at bounding box center [1243, 325] width 301 height 590
type textarea "hero.moveXY(x, y)"
click at [1096, 272] on div "17" at bounding box center [1082, 273] width 28 height 15
click at [1118, 312] on div "# Тебе нужно собрать несколько предметов. # Но бурл хочет самоцветы! # Собирай …" at bounding box center [1243, 325] width 301 height 590
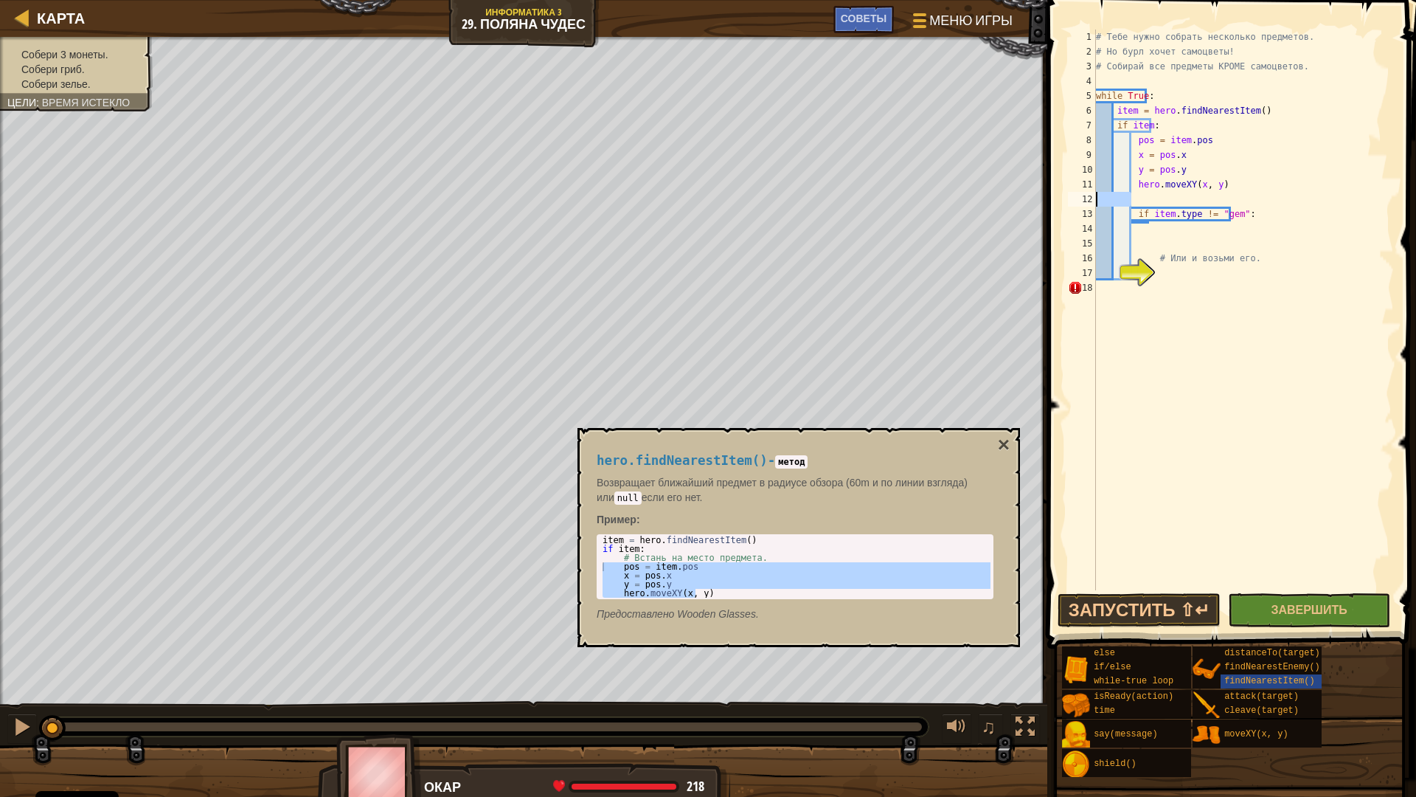
drag, startPoint x: 1139, startPoint y: 196, endPoint x: 1081, endPoint y: 198, distance: 58.3
click at [1081, 198] on div "1 2 3 4 5 6 7 8 9 10 11 12 13 14 15 16 17 18 # Тебе нужно собрать несколько пре…" at bounding box center [1229, 310] width 329 height 561
type textarea "hero.moveXY(x, y)"
drag, startPoint x: 1211, startPoint y: 185, endPoint x: 1132, endPoint y: 188, distance: 79.7
click at [1132, 188] on div "# Тебе нужно собрать несколько предметов. # Но бурл хочет самоцветы! # Собирай …" at bounding box center [1243, 325] width 301 height 590
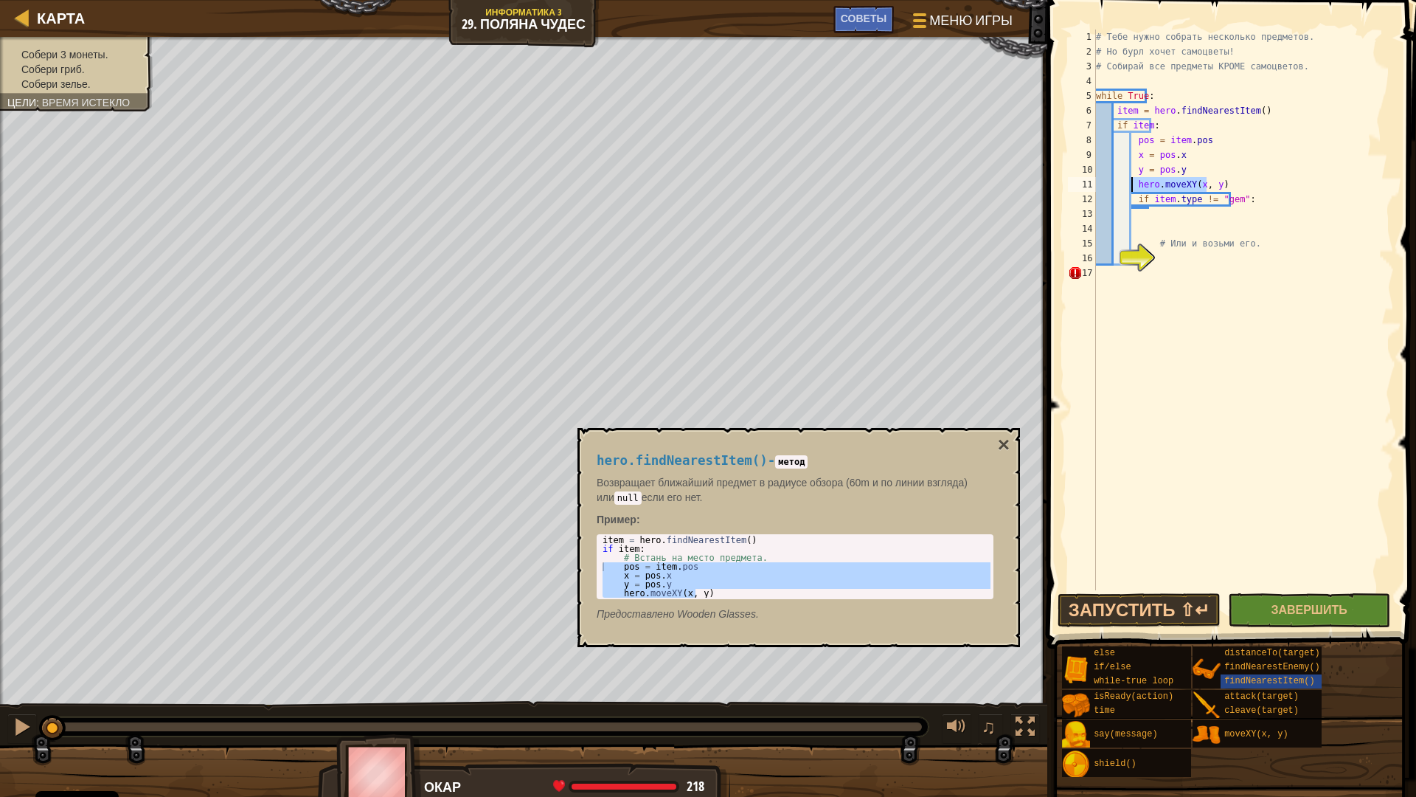
click at [1185, 217] on div "# Тебе нужно собрать несколько предметов. # Но бурл хочет самоцветы! # Собирай …" at bounding box center [1243, 325] width 301 height 590
paste textarea "hero.moveXY(x, y)"
drag, startPoint x: 1212, startPoint y: 179, endPoint x: 1058, endPoint y: 180, distance: 154.2
click at [1058, 180] on div "hero.moveXY(x, y) 1 2 3 4 5 6 7 8 9 10 11 12 13 14 15 16 17 # Тебе нужно собрат…" at bounding box center [1229, 353] width 373 height 692
type textarea "hero.moveXY(x, y)"
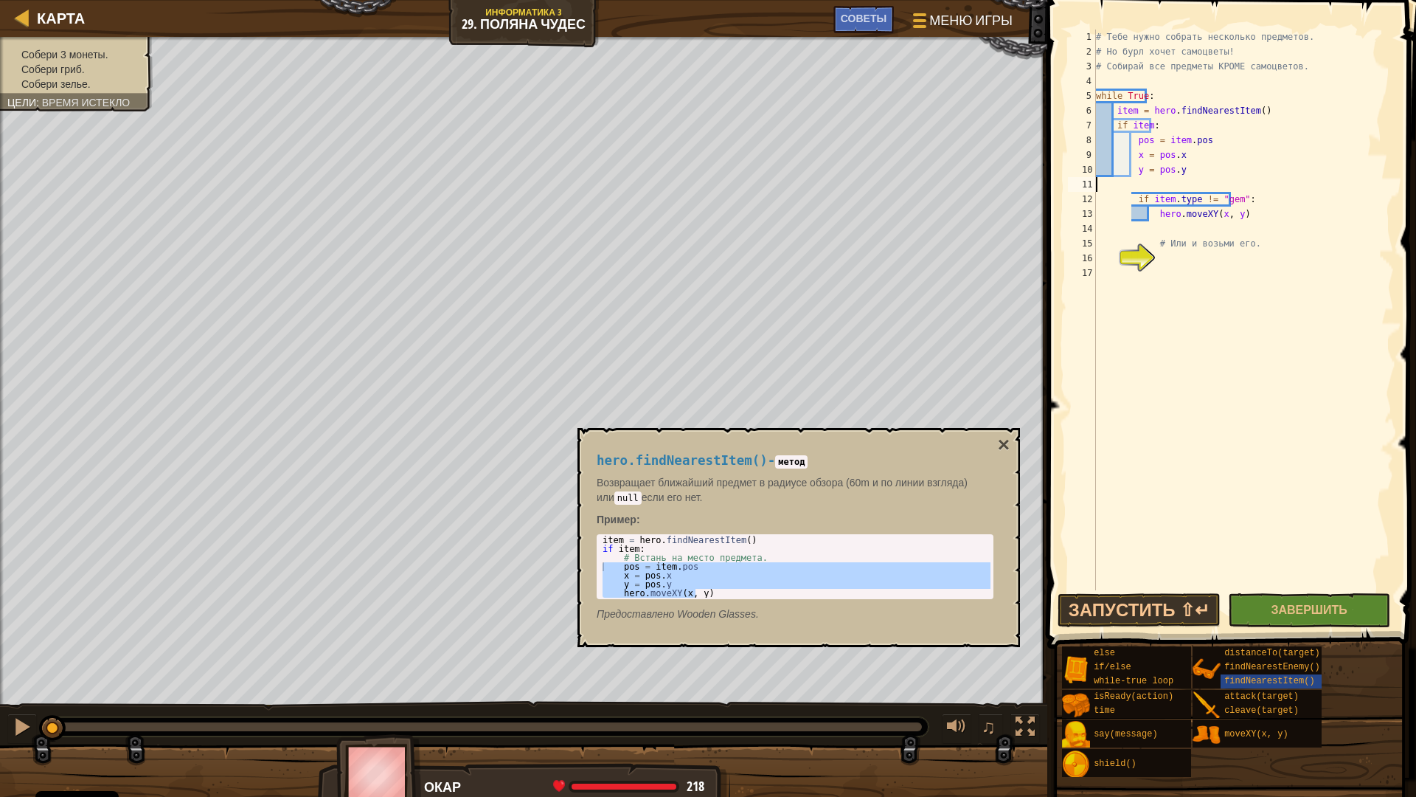
type textarea "y = pos.y"
drag, startPoint x: 1207, startPoint y: 259, endPoint x: 1299, endPoint y: 491, distance: 250.0
click at [1300, 492] on div "# Тебе нужно собрать несколько предметов. # Но бурл хочет самоцветы! # Собирай …" at bounding box center [1243, 325] width 301 height 590
click at [859, 21] on span "Советы" at bounding box center [864, 18] width 46 height 14
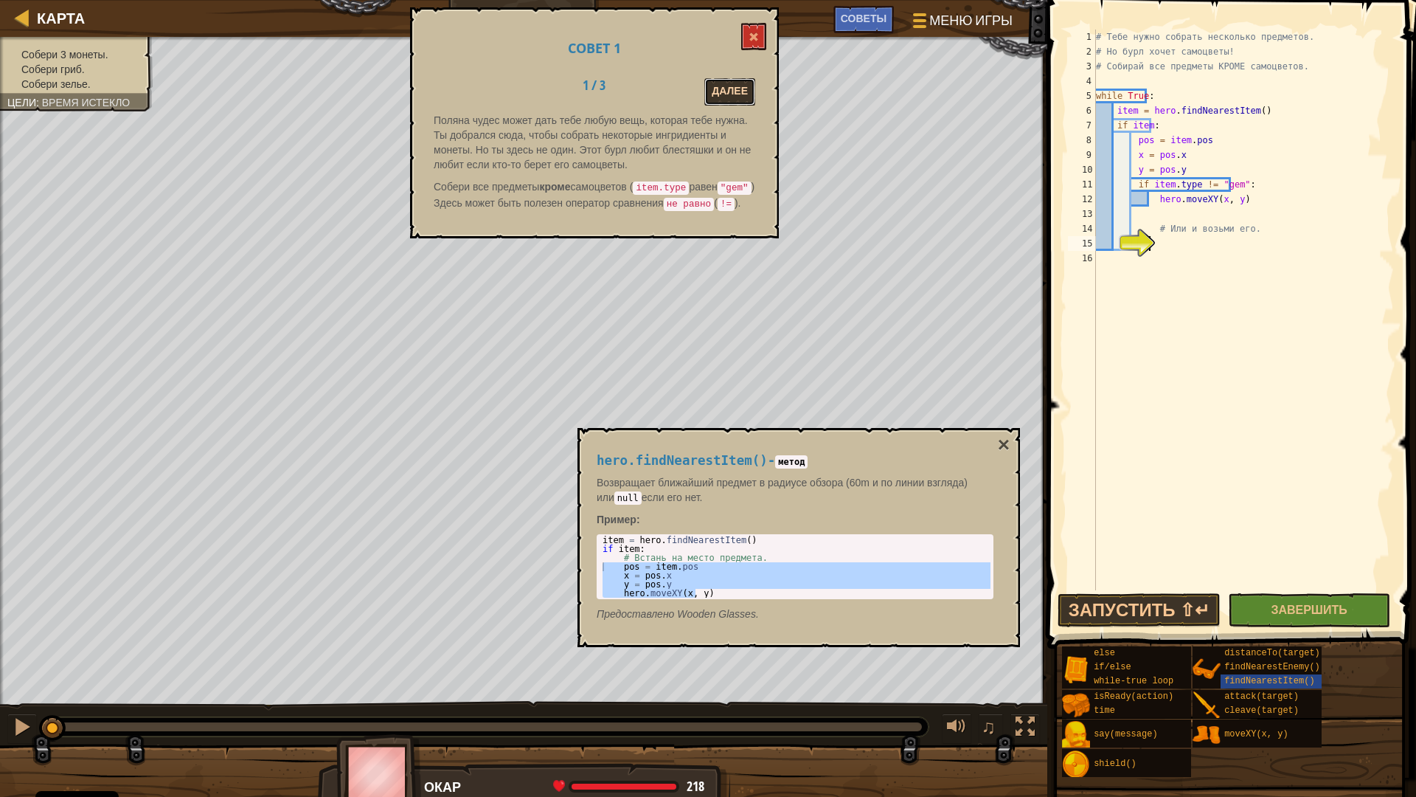
click at [716, 95] on button "Далее" at bounding box center [730, 91] width 51 height 27
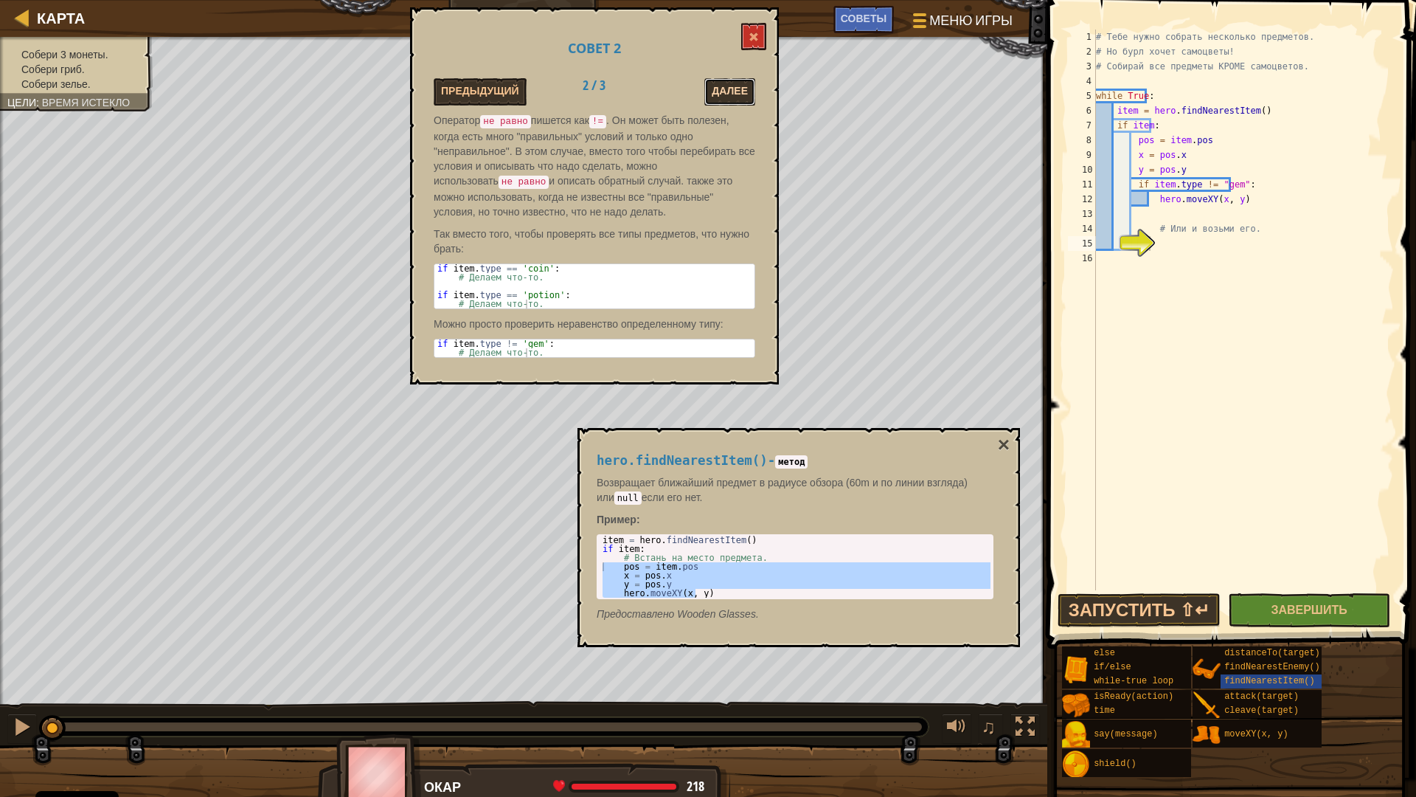
click at [733, 101] on button "Далее" at bounding box center [730, 91] width 51 height 27
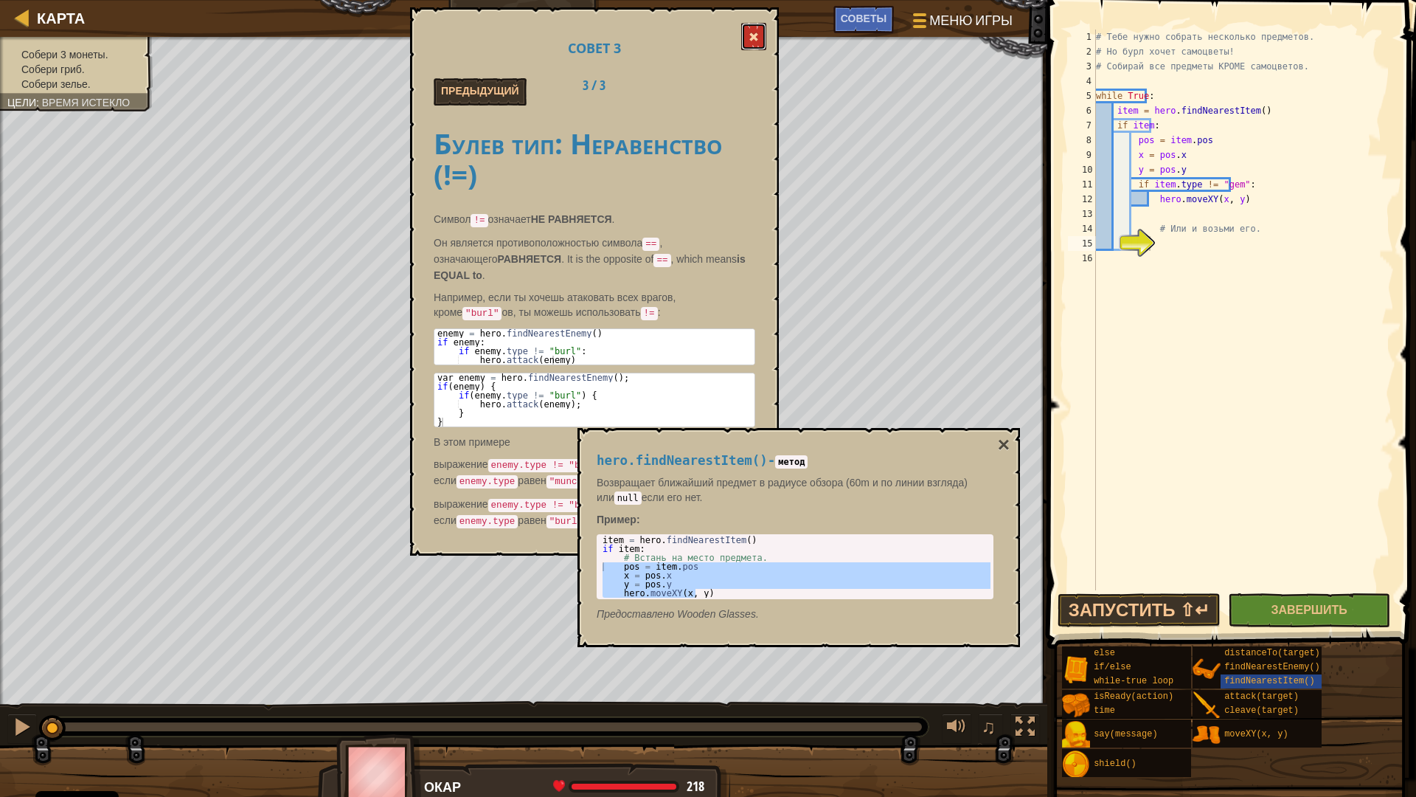
click at [758, 37] on span at bounding box center [754, 37] width 10 height 10
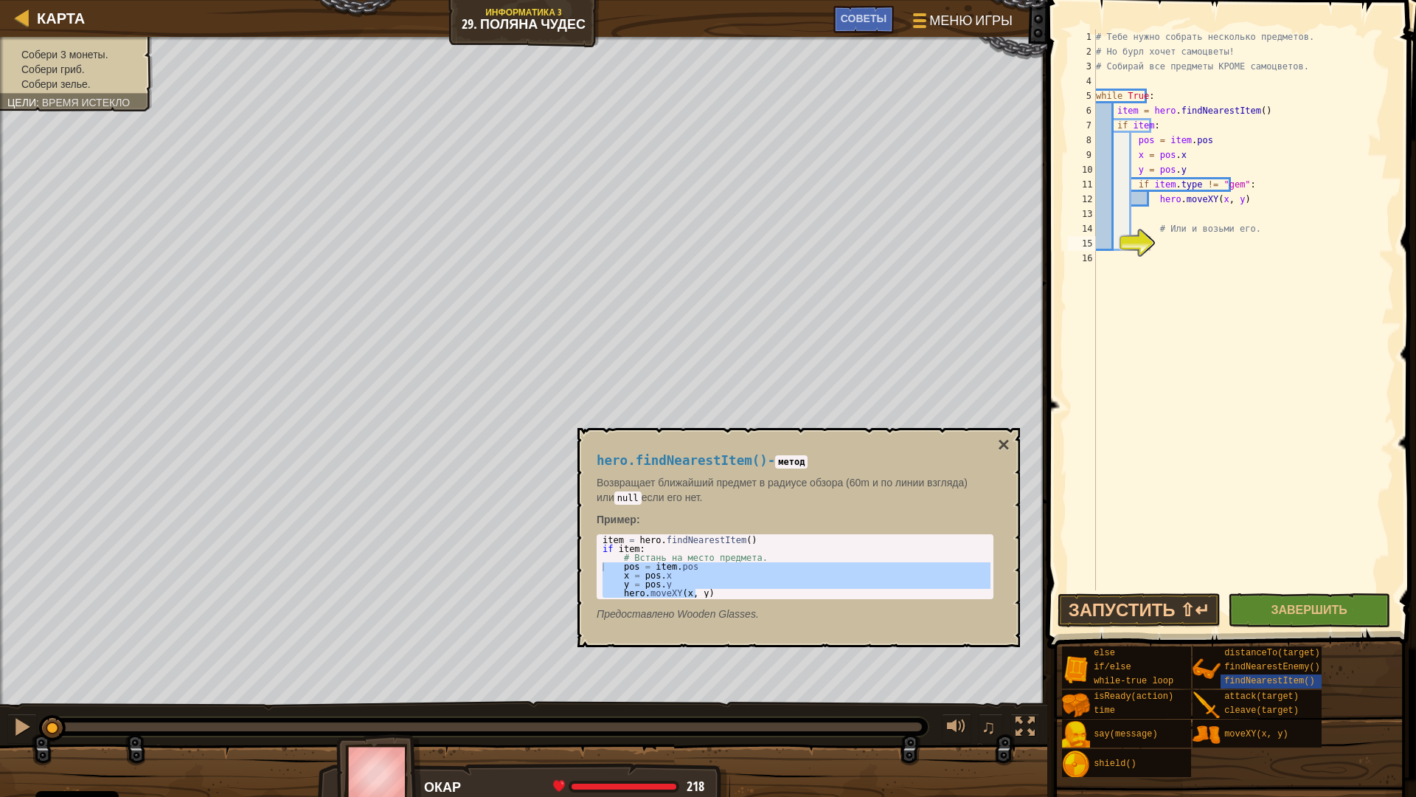
click at [996, 443] on div "hero.findNearestItem() - метод Возвращает ближайший предмет в радиусе обзора (6…" at bounding box center [795, 537] width 418 height 195
click at [1002, 440] on button "×" at bounding box center [1004, 445] width 12 height 21
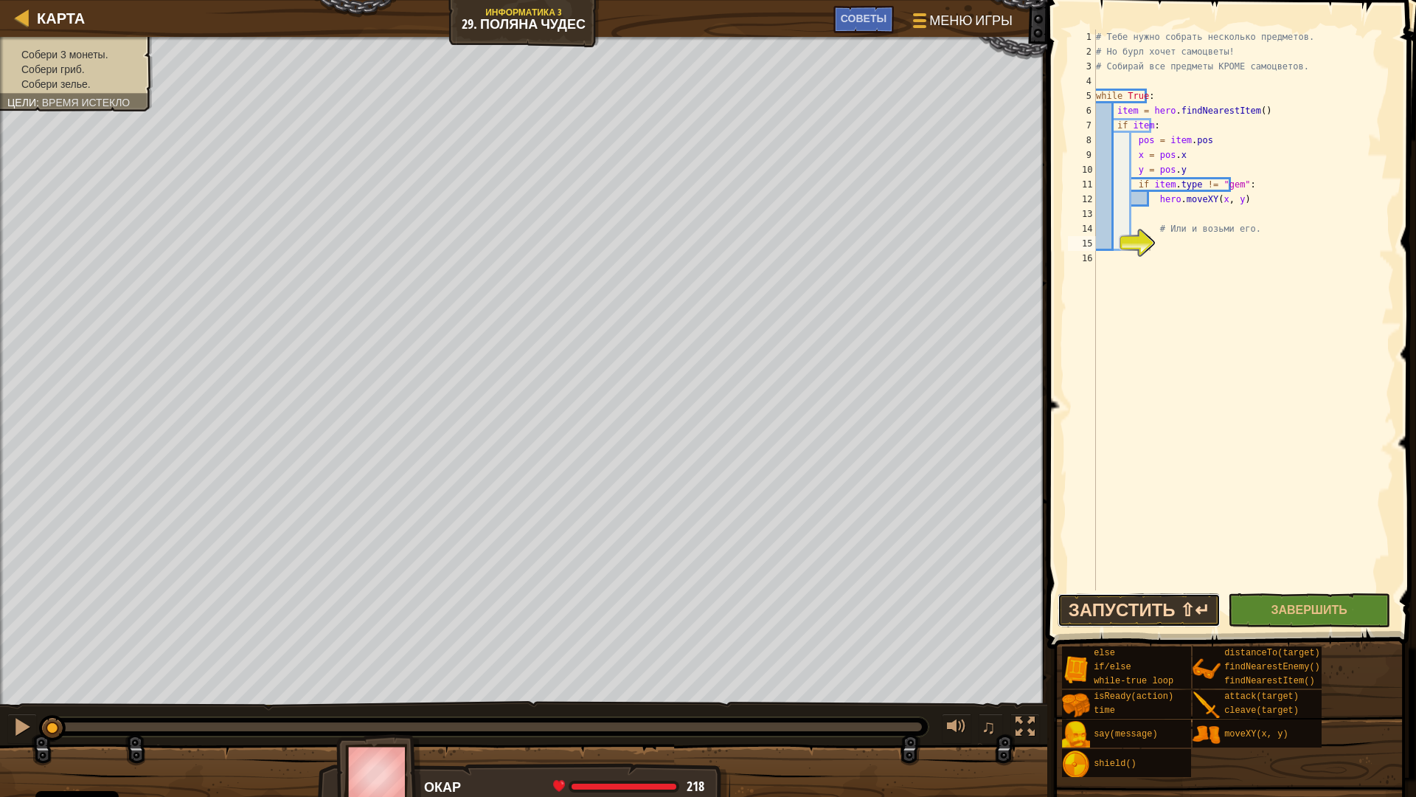
click at [1188, 617] on button "Запустить ⇧↵" at bounding box center [1139, 610] width 163 height 34
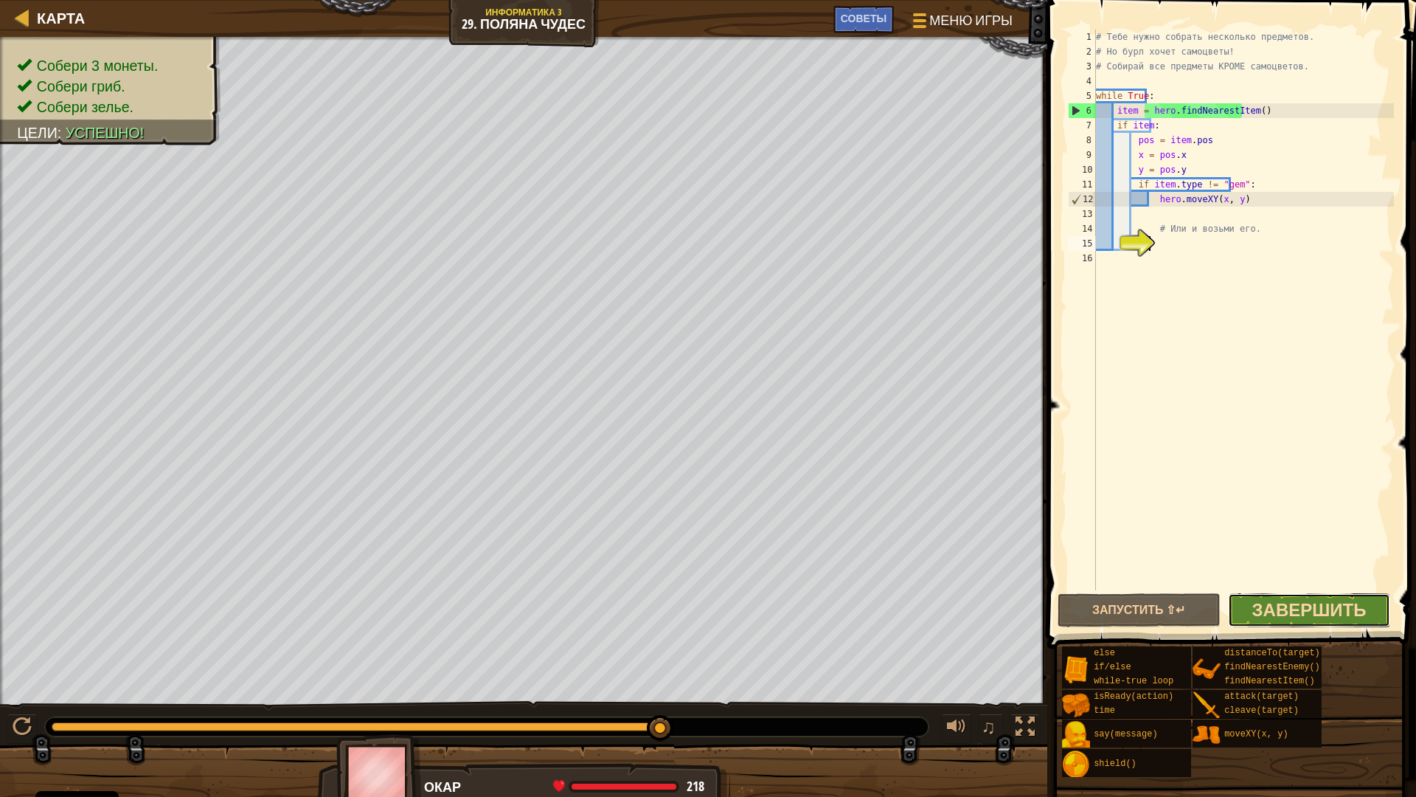
click at [1297, 602] on span "Завершить" at bounding box center [1310, 610] width 114 height 24
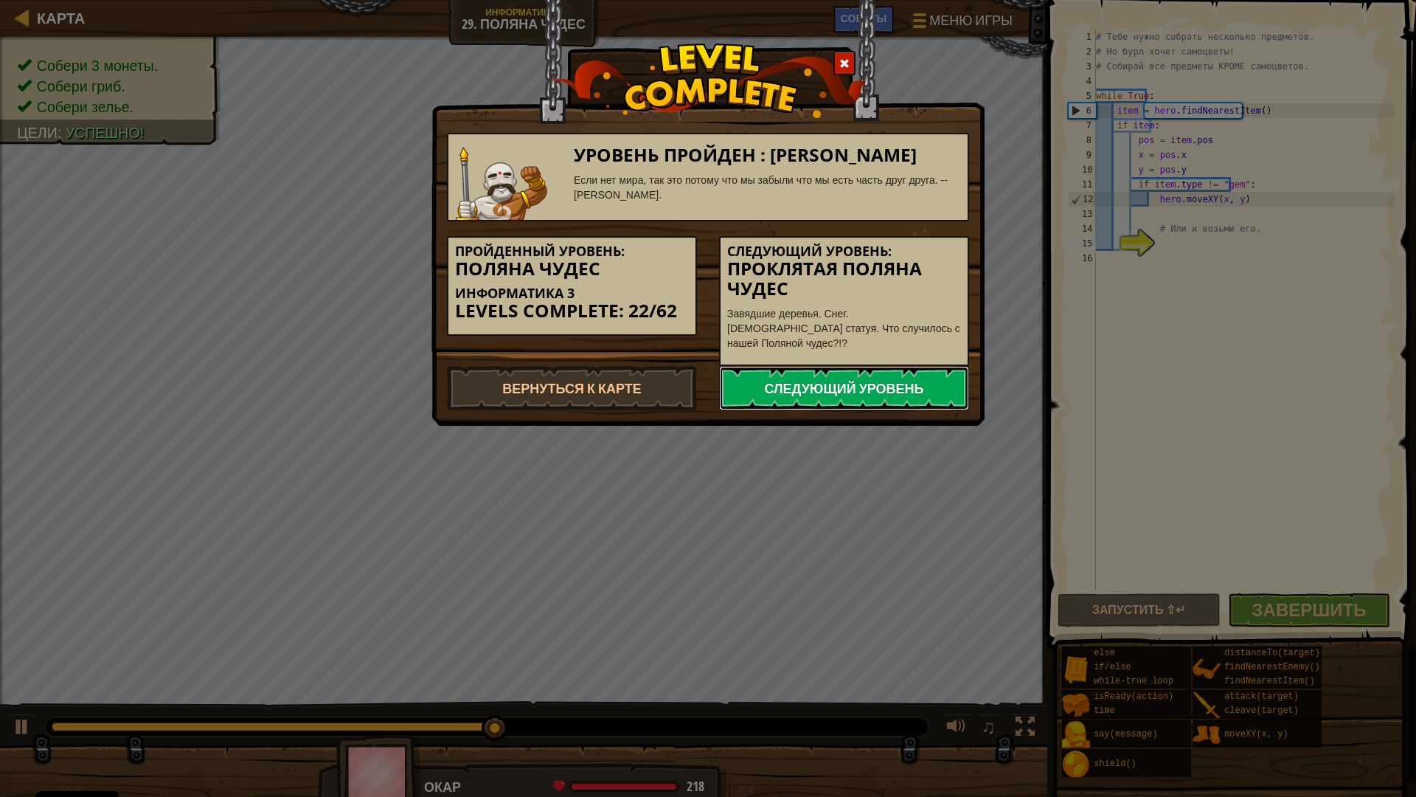
click at [924, 366] on link "Следующий уровень" at bounding box center [844, 388] width 250 height 44
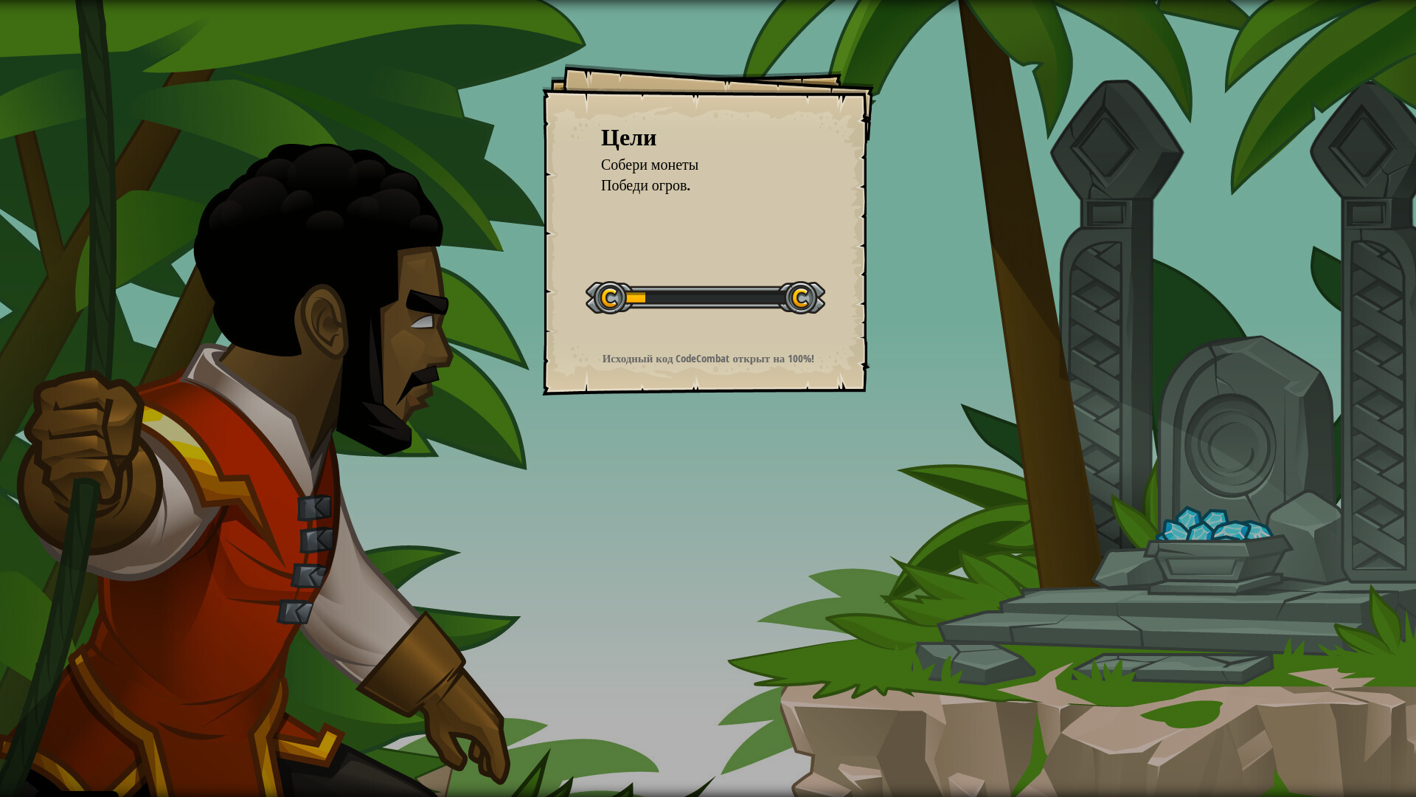
drag, startPoint x: 648, startPoint y: 302, endPoint x: 783, endPoint y: 301, distance: 135.0
click at [783, 301] on div at bounding box center [706, 297] width 240 height 33
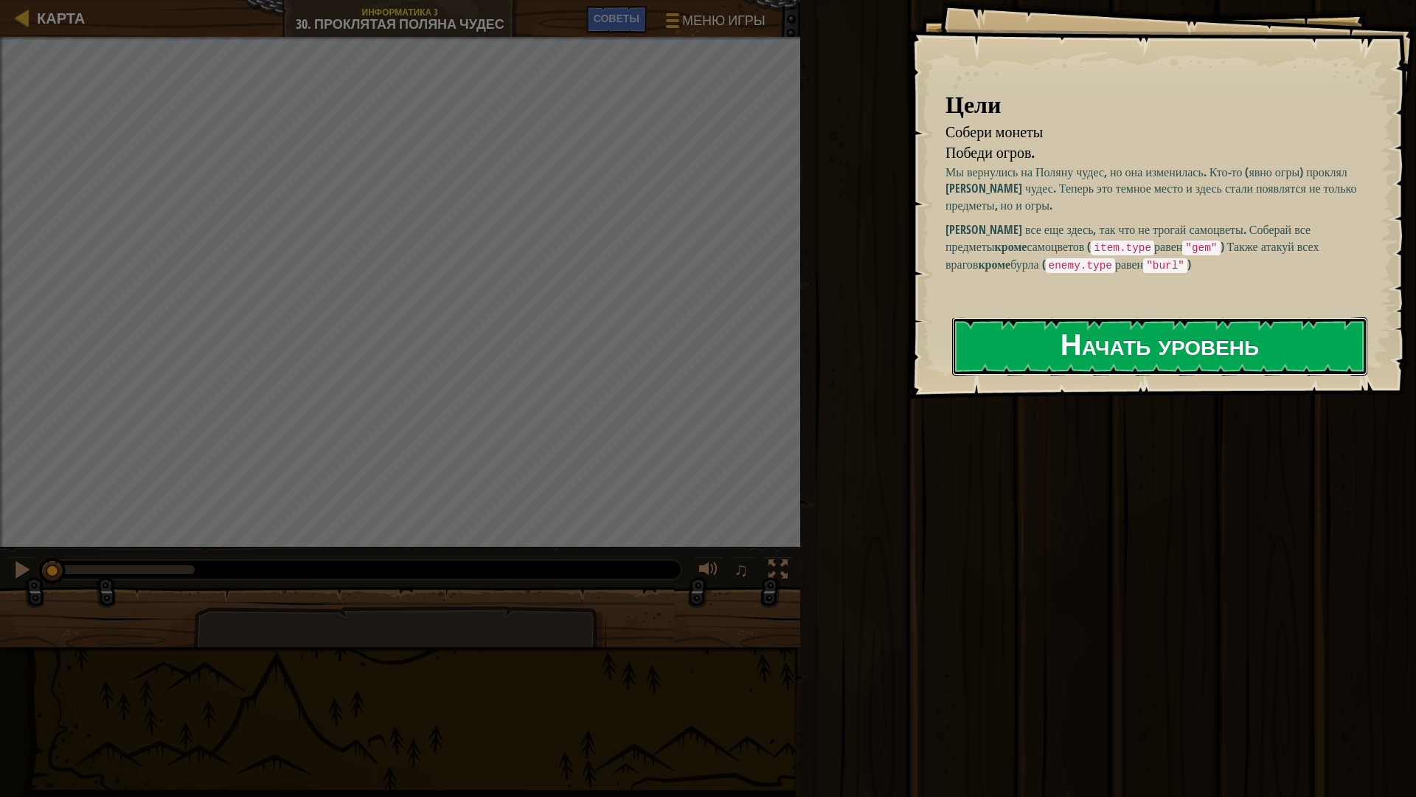
click at [1009, 345] on button "Начать уровень" at bounding box center [1159, 346] width 415 height 58
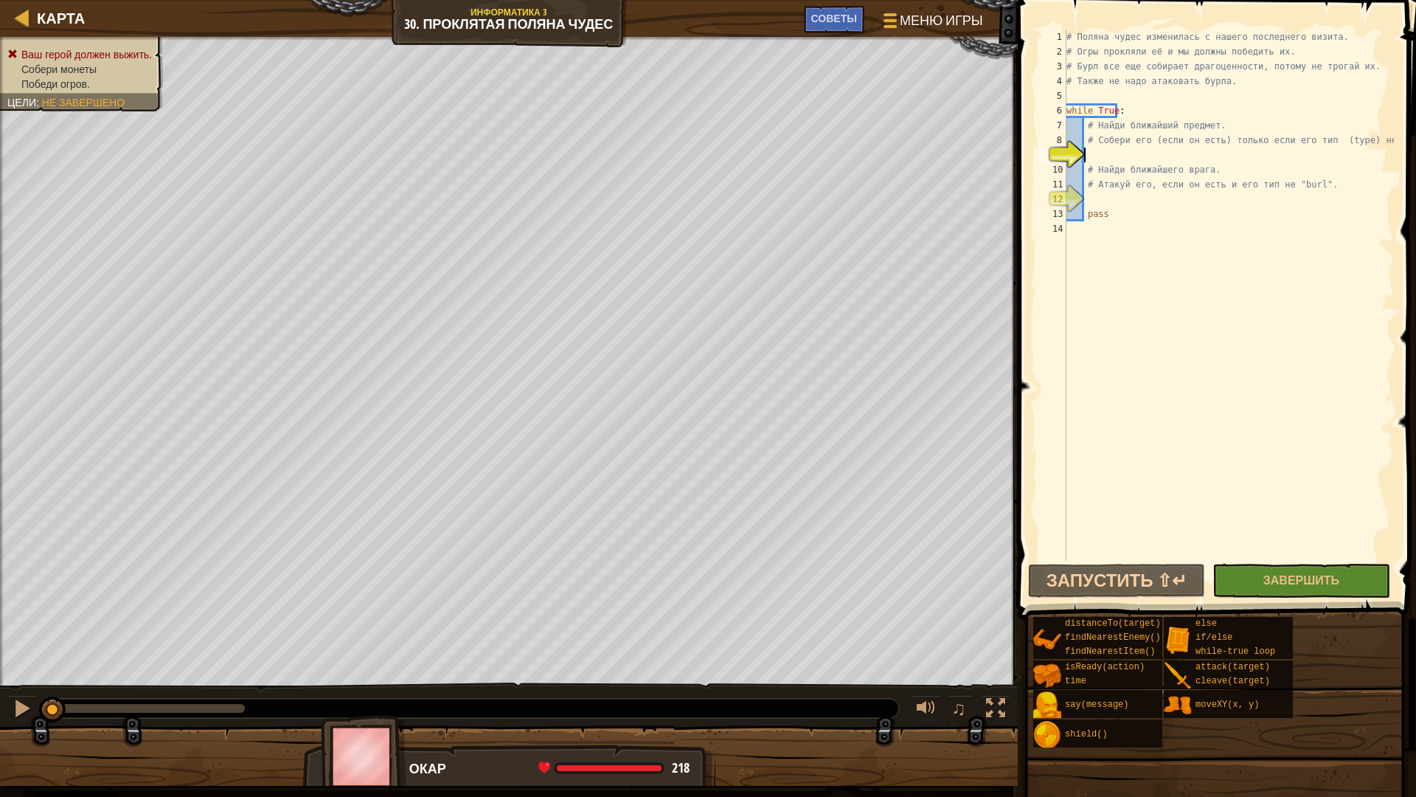
type textarea "i"
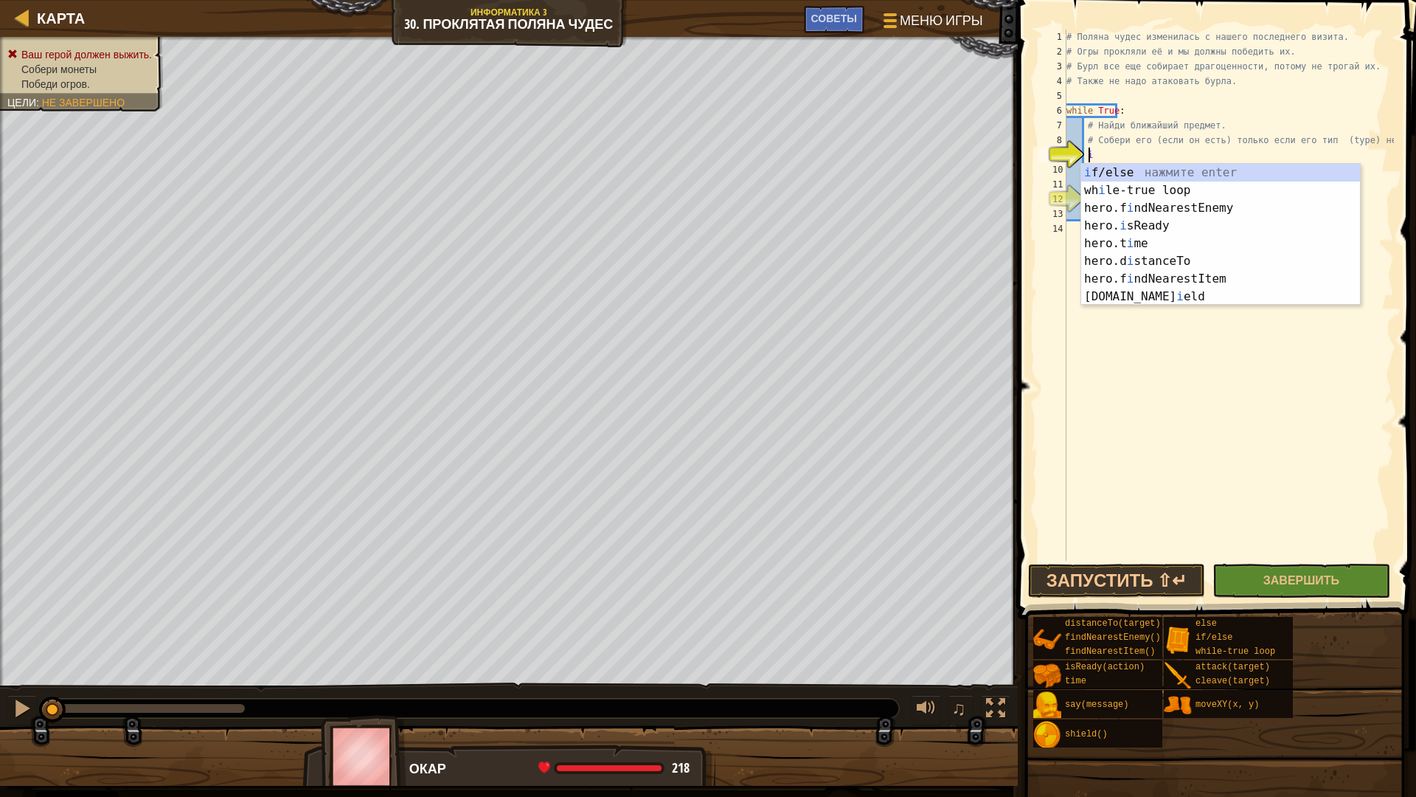
scroll to position [7, 1]
click at [1194, 277] on div "i f/else нажмите enter wh i le-true loop нажмите enter hero.f i ndNearestEnemy …" at bounding box center [1220, 252] width 279 height 177
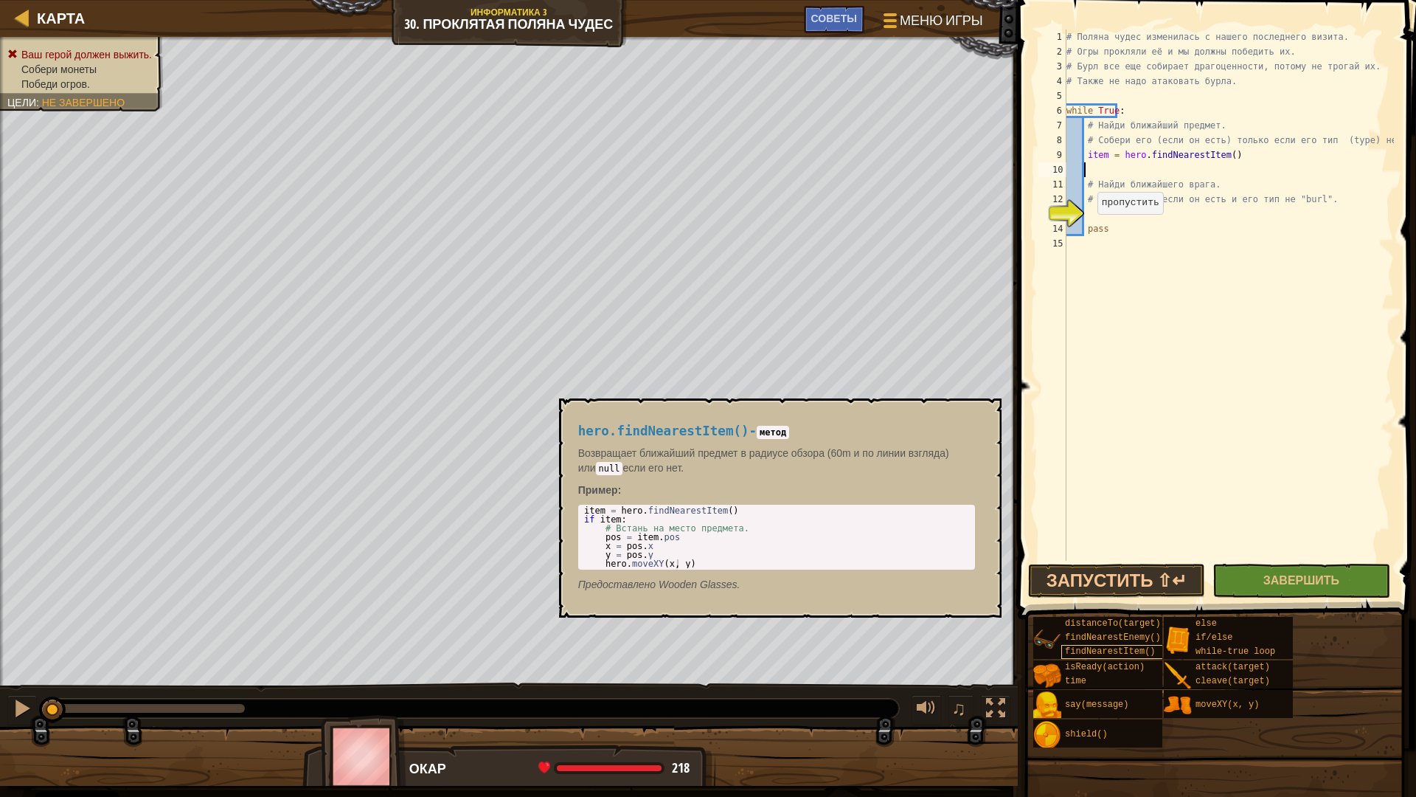
click at [1067, 648] on span "findNearestItem()" at bounding box center [1110, 651] width 90 height 10
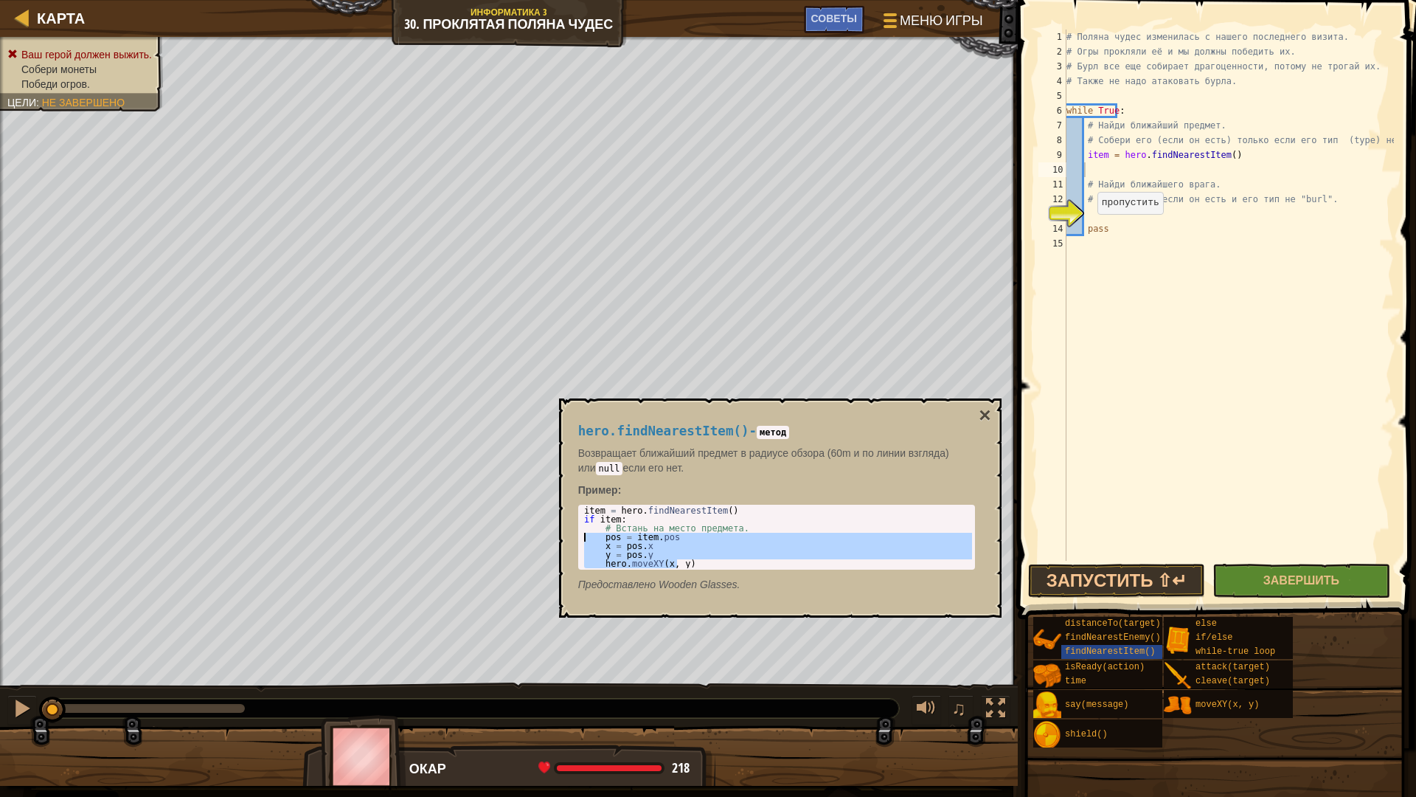
drag, startPoint x: 688, startPoint y: 563, endPoint x: 584, endPoint y: 539, distance: 106.7
click at [584, 539] on div "item = hero . findNearestItem ( ) if item : # Встань на место предмета. pos = i…" at bounding box center [776, 546] width 391 height 80
type textarea "pos = item.pos x = pos.x"
click at [1113, 173] on div "# Поляна чудес изменилась с нашего последнего визита. # Огры прокляли её и мы д…" at bounding box center [1229, 310] width 330 height 561
paste textarea "hero.moveXY(x, y)"
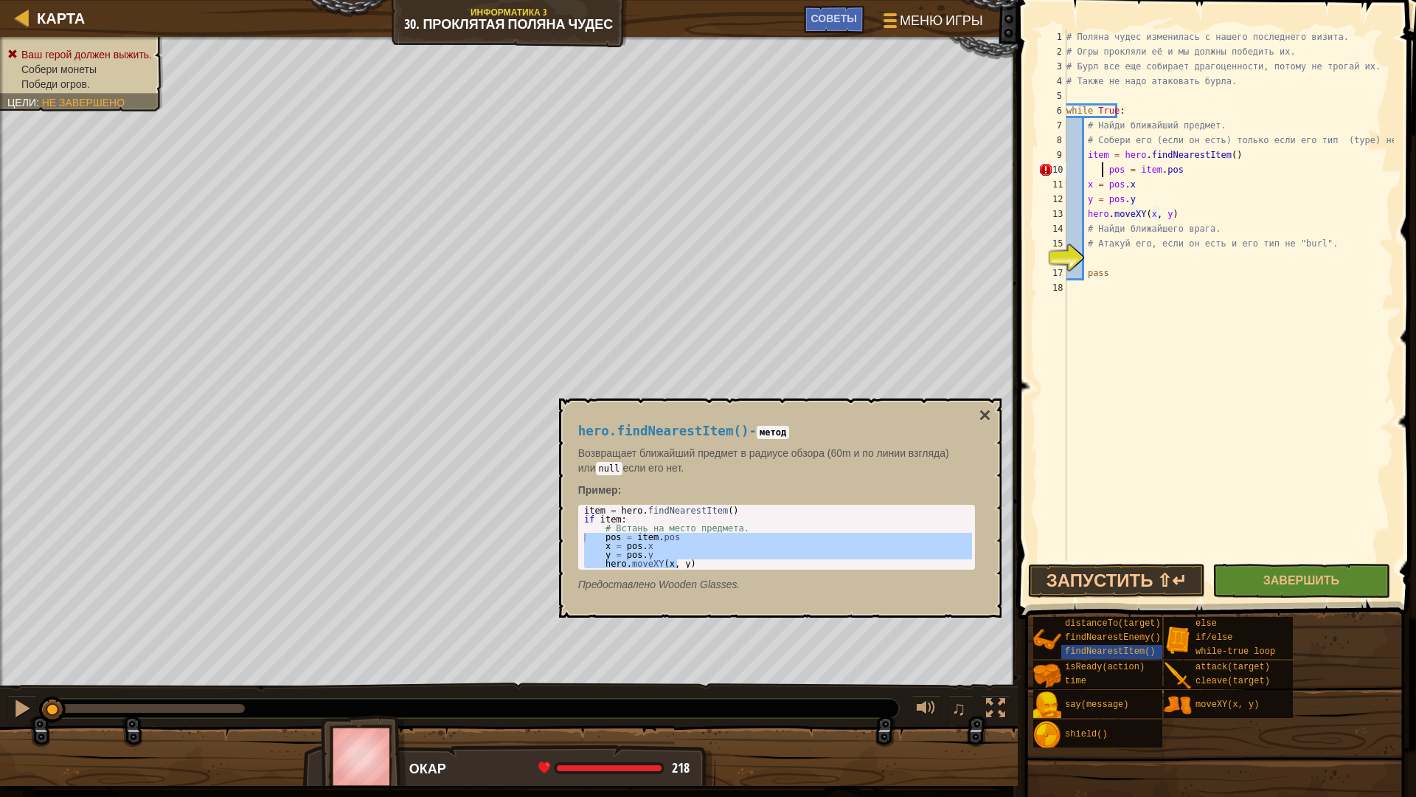
click at [1100, 171] on div "# Поляна чудес изменилась с нашего последнего визита. # Огры прокляли её и мы д…" at bounding box center [1229, 310] width 330 height 561
click at [1180, 192] on div "# Поляна чудес изменилась с нашего последнего визита. # Огры прокляли её и мы д…" at bounding box center [1229, 310] width 330 height 561
click at [1089, 225] on div "# Поляна чудес изменилась с нашего последнего визита. # Огры прокляли её и мы д…" at bounding box center [1229, 310] width 330 height 561
click at [1086, 226] on div "# Поляна чудес изменилась с нашего последнего визита. # Огры прокляли её и мы д…" at bounding box center [1229, 310] width 330 height 561
click at [1084, 212] on div "# Поляна чудес изменилась с нашего последнего визита. # Огры прокляли её и мы д…" at bounding box center [1229, 310] width 330 height 561
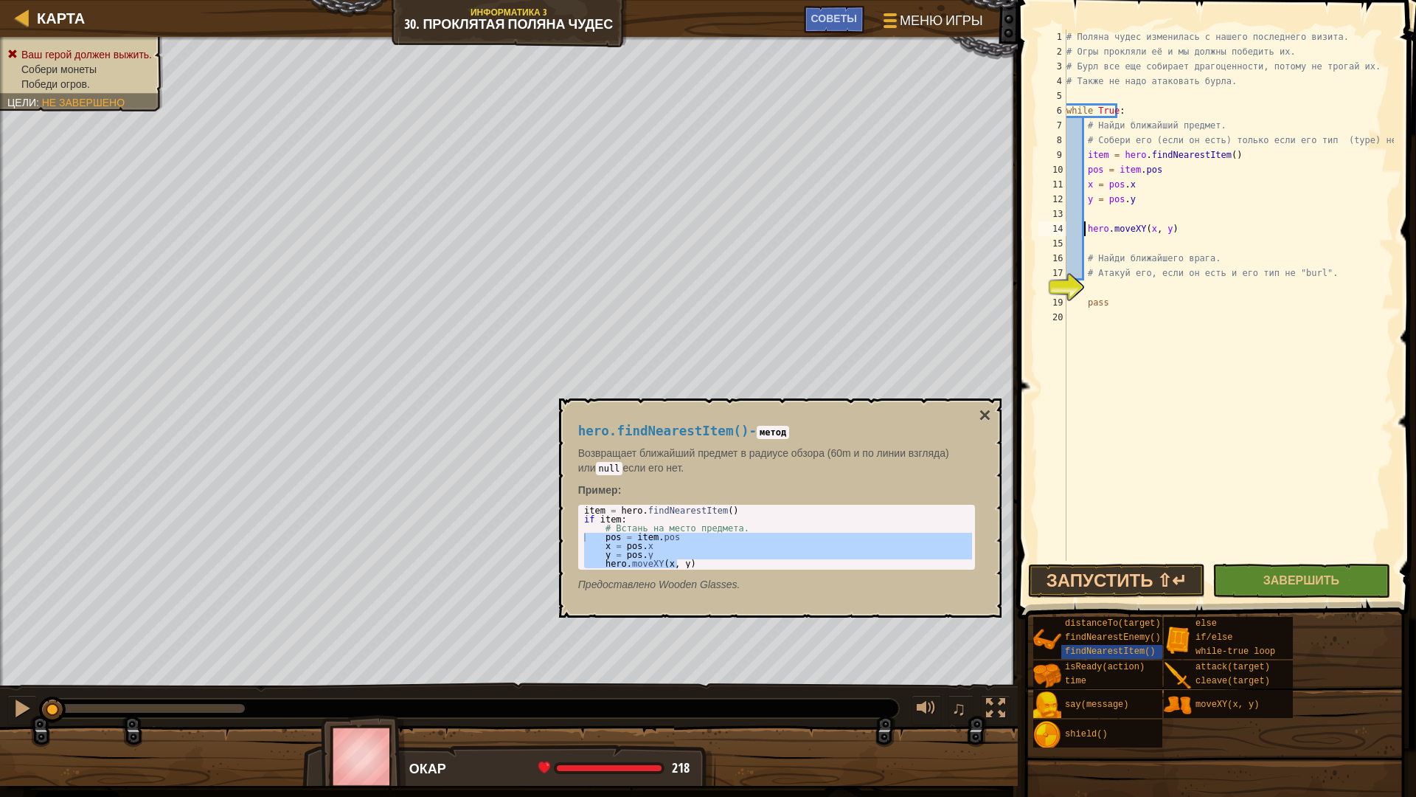
type textarea "hero.moveXY(x, y)"
click at [1091, 212] on div "# Поляна чудес изменилась с нашего последнего визита. # Огры прокляли её и мы д…" at bounding box center [1229, 310] width 330 height 561
type textarea "if item != "gem":"
click at [1101, 243] on div "# Поляна чудес изменилась с нашего последнего визита. # Огры прокляли её и мы д…" at bounding box center [1229, 310] width 330 height 561
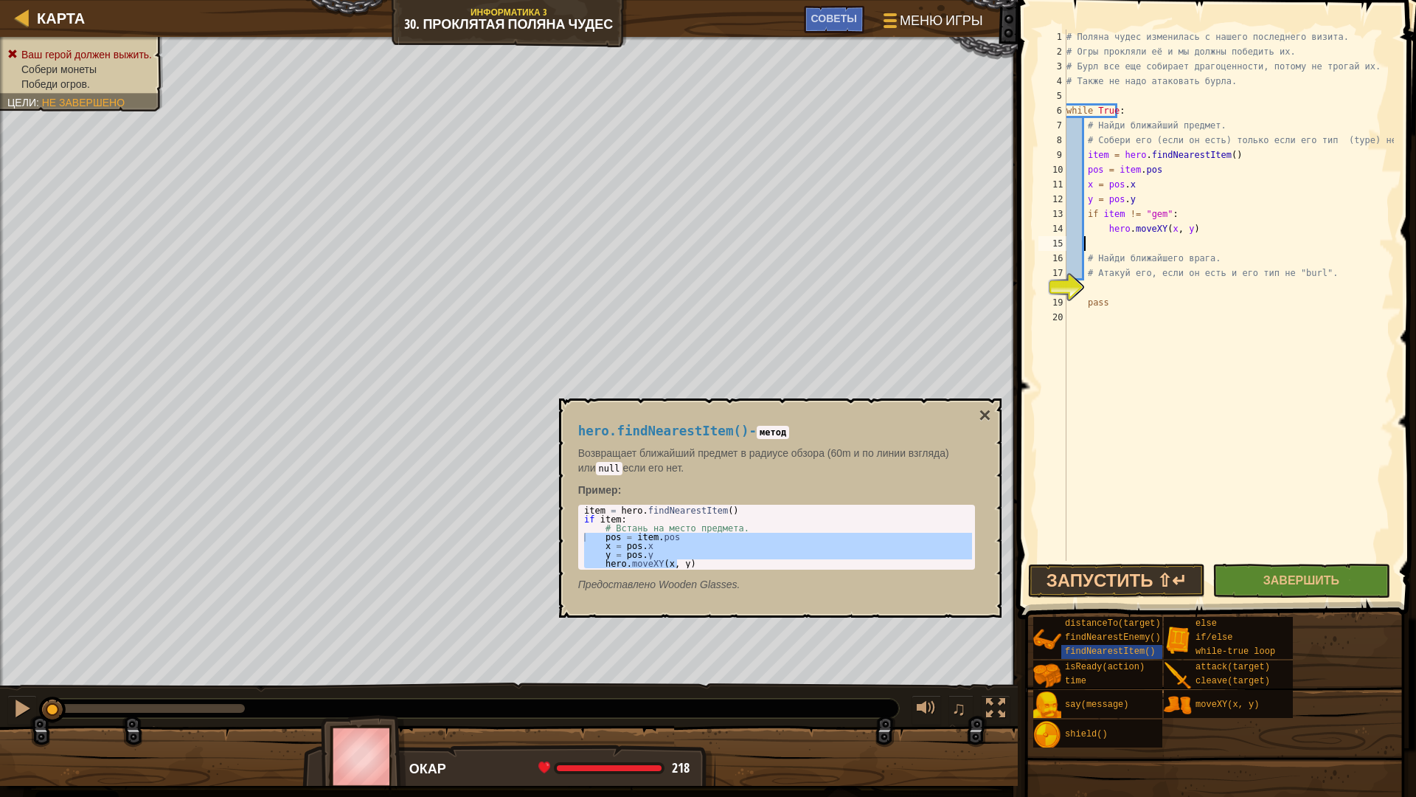
scroll to position [7, 1]
click at [1124, 287] on div "# Поляна чудес изменилась с нашего последнего визита. # Огры прокляли её и мы д…" at bounding box center [1229, 310] width 330 height 561
click at [992, 412] on div "hero.findNearestItem() - метод Возвращает ближайший предмет в радиусе обзора (6…" at bounding box center [780, 507] width 443 height 219
click at [988, 414] on button "×" at bounding box center [985, 415] width 12 height 21
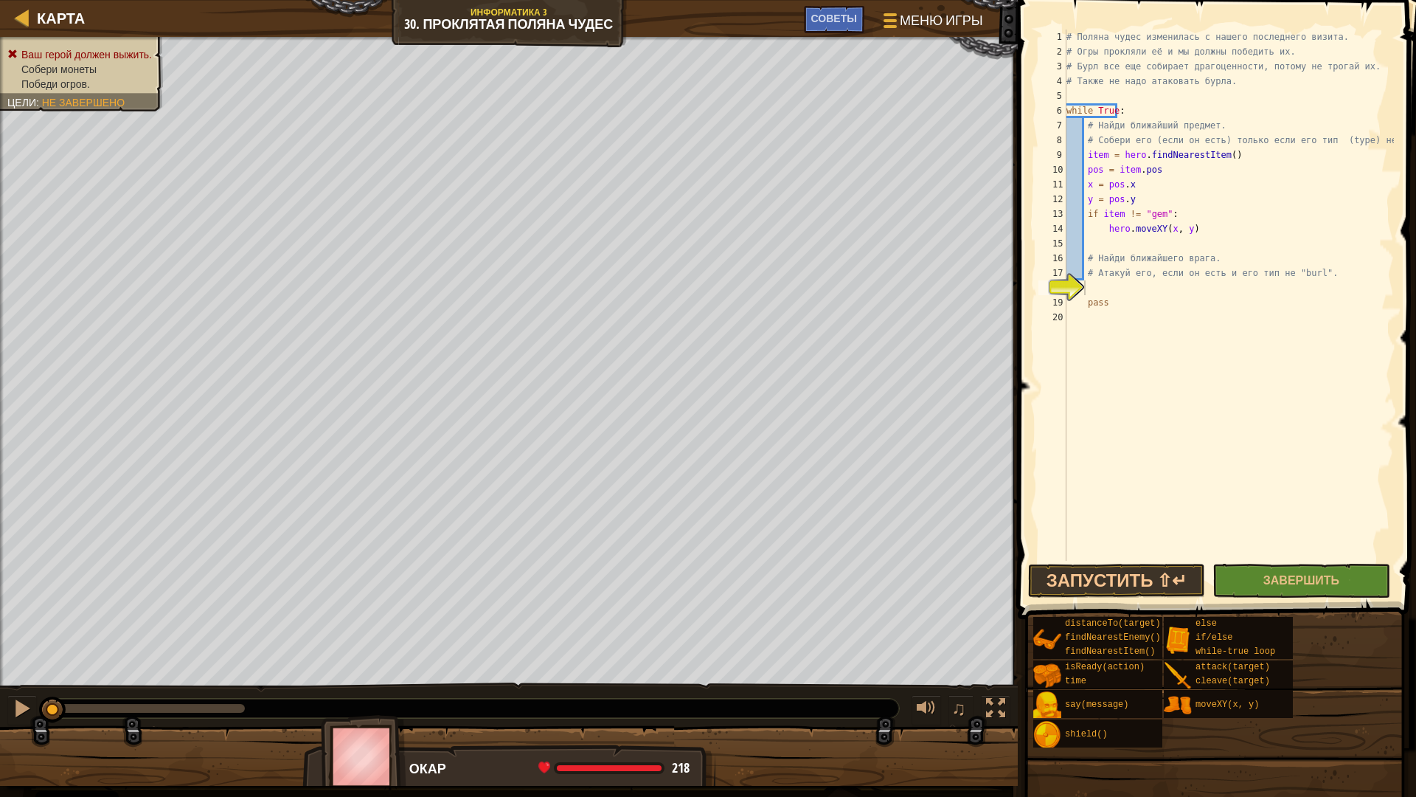
click at [1093, 283] on div "# Поляна чудес изменилась с нашего последнего визита. # Огры прокляли её и мы д…" at bounding box center [1229, 310] width 330 height 561
type textarea "H"
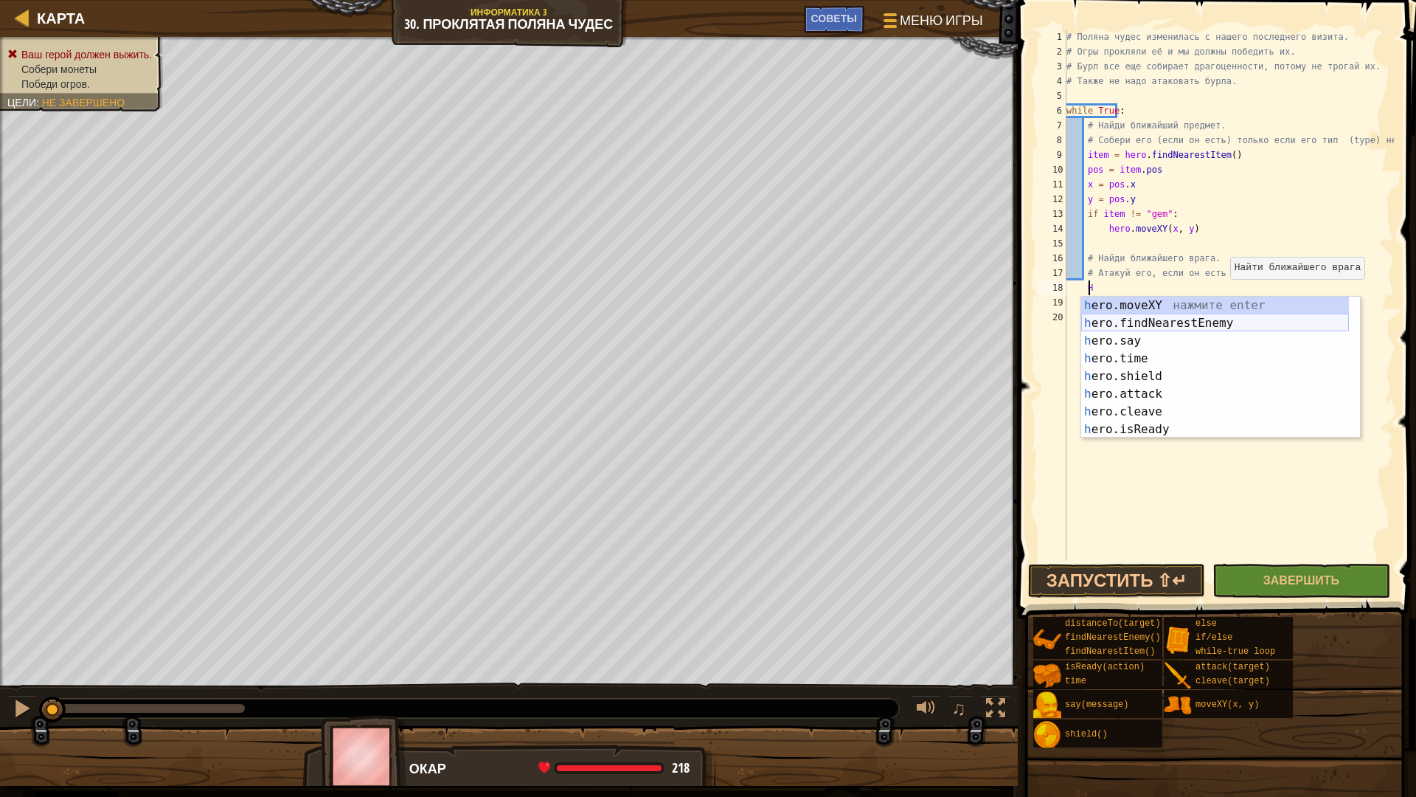
click at [1186, 327] on div "h ero.moveXY нажмите enter h ero.findNearestEnemy нажмите enter h ero.say нажми…" at bounding box center [1215, 385] width 268 height 177
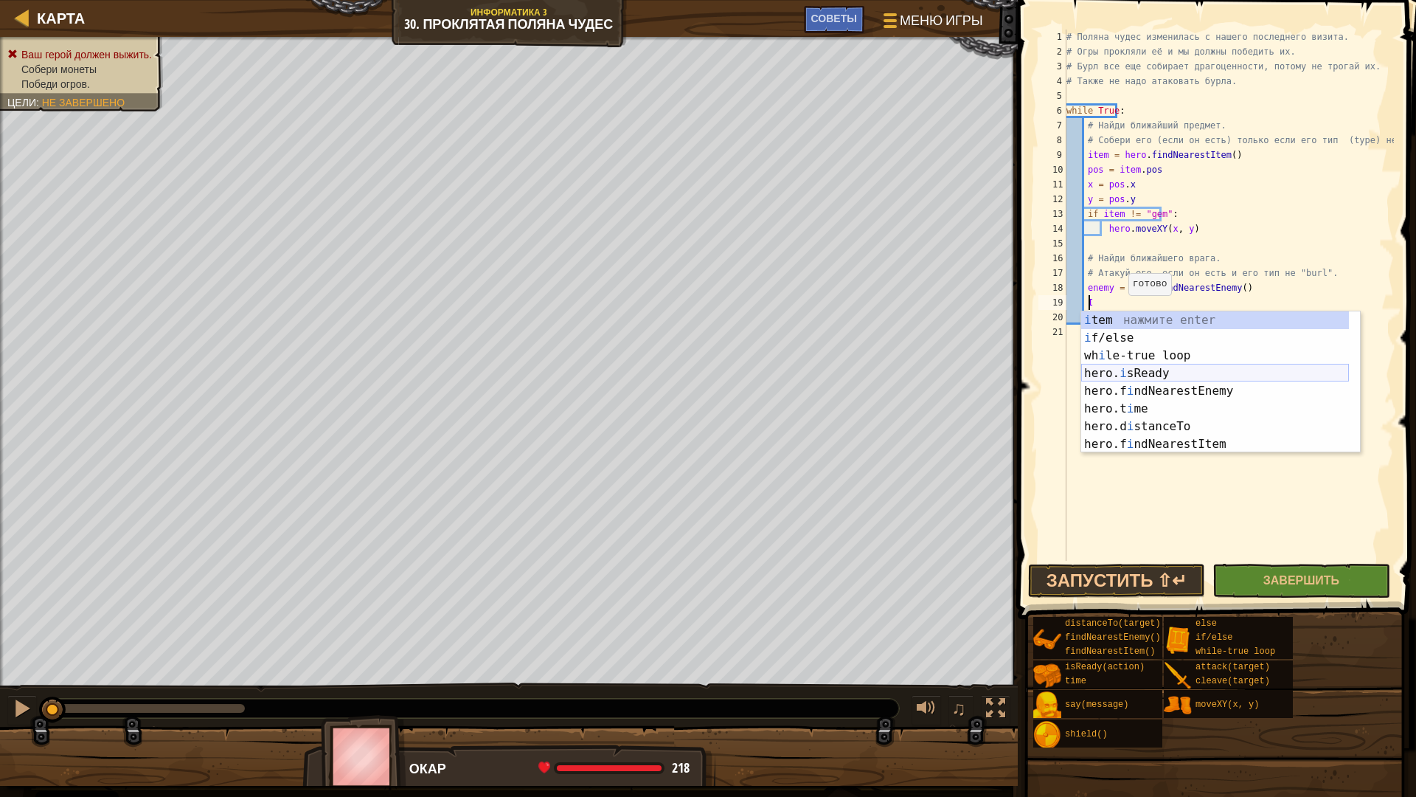
type textarea "IF"
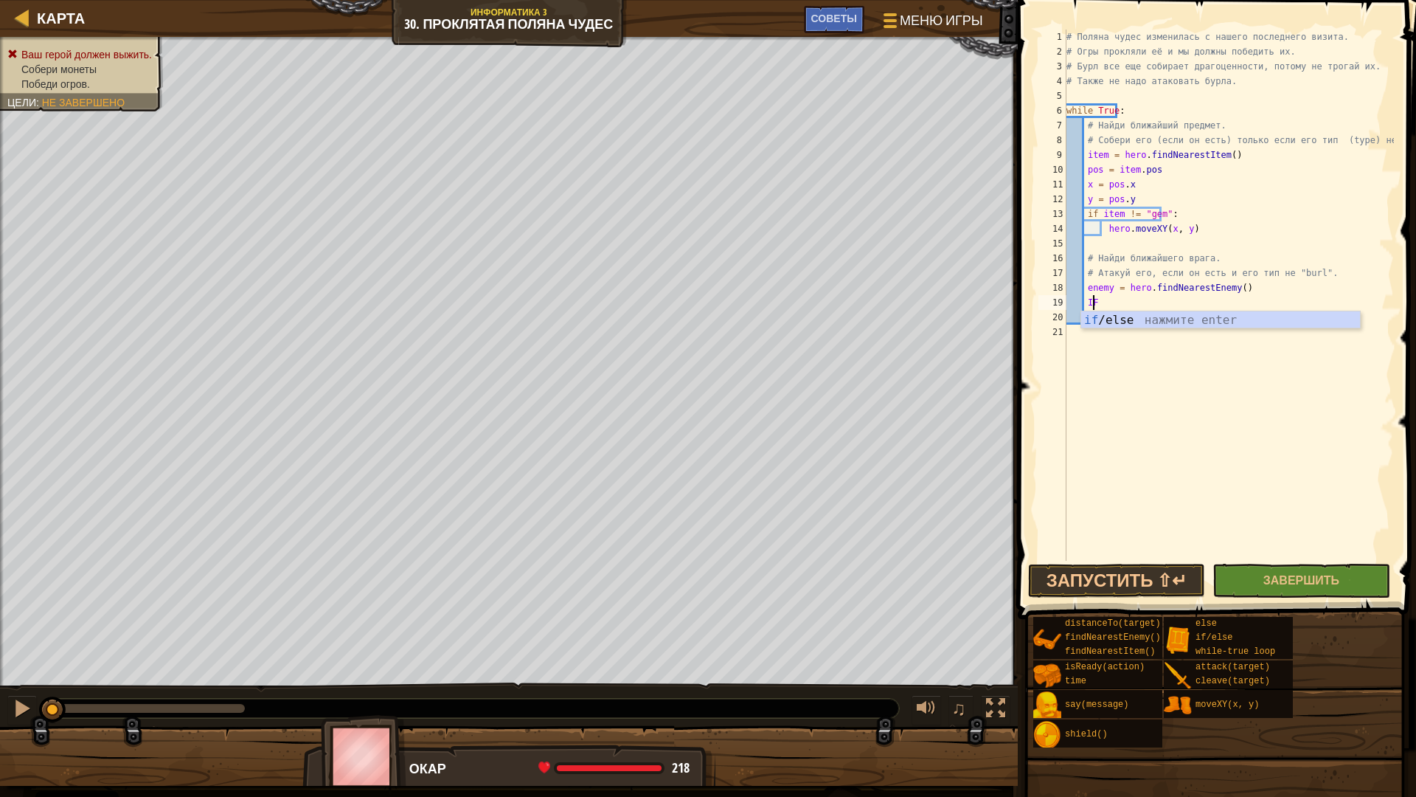
click at [1144, 330] on div "# Поляна чудес изменилась с нашего последнего визита. # Огры прокляли её и мы д…" at bounding box center [1229, 310] width 330 height 561
click at [1104, 311] on div "# Поляна чудес изменилась с нашего последнего визита. # Огры прокляли её и мы д…" at bounding box center [1229, 310] width 330 height 561
click at [1104, 306] on div "# Поляна чудес изменилась с нашего последнего визита. # Огры прокляли её и мы д…" at bounding box center [1229, 310] width 330 height 561
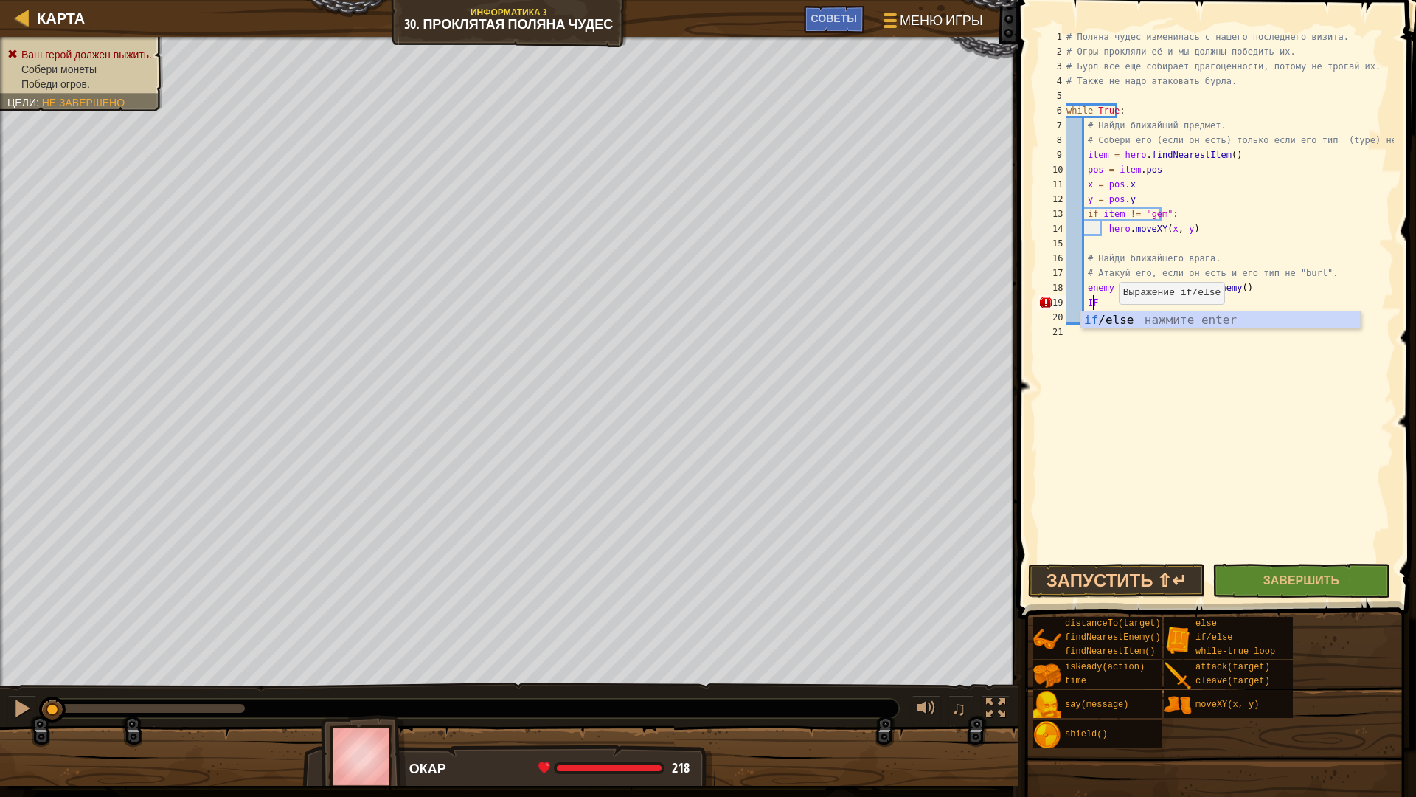
type textarea "I"
click at [1137, 323] on div "if /else нажмите enter" at bounding box center [1220, 337] width 279 height 53
type textarea "if enemy:"
click at [1121, 319] on div "# Поляна чудес изменилась с нашего последнего визита. # Огры прокляли её и мы д…" at bounding box center [1229, 310] width 330 height 561
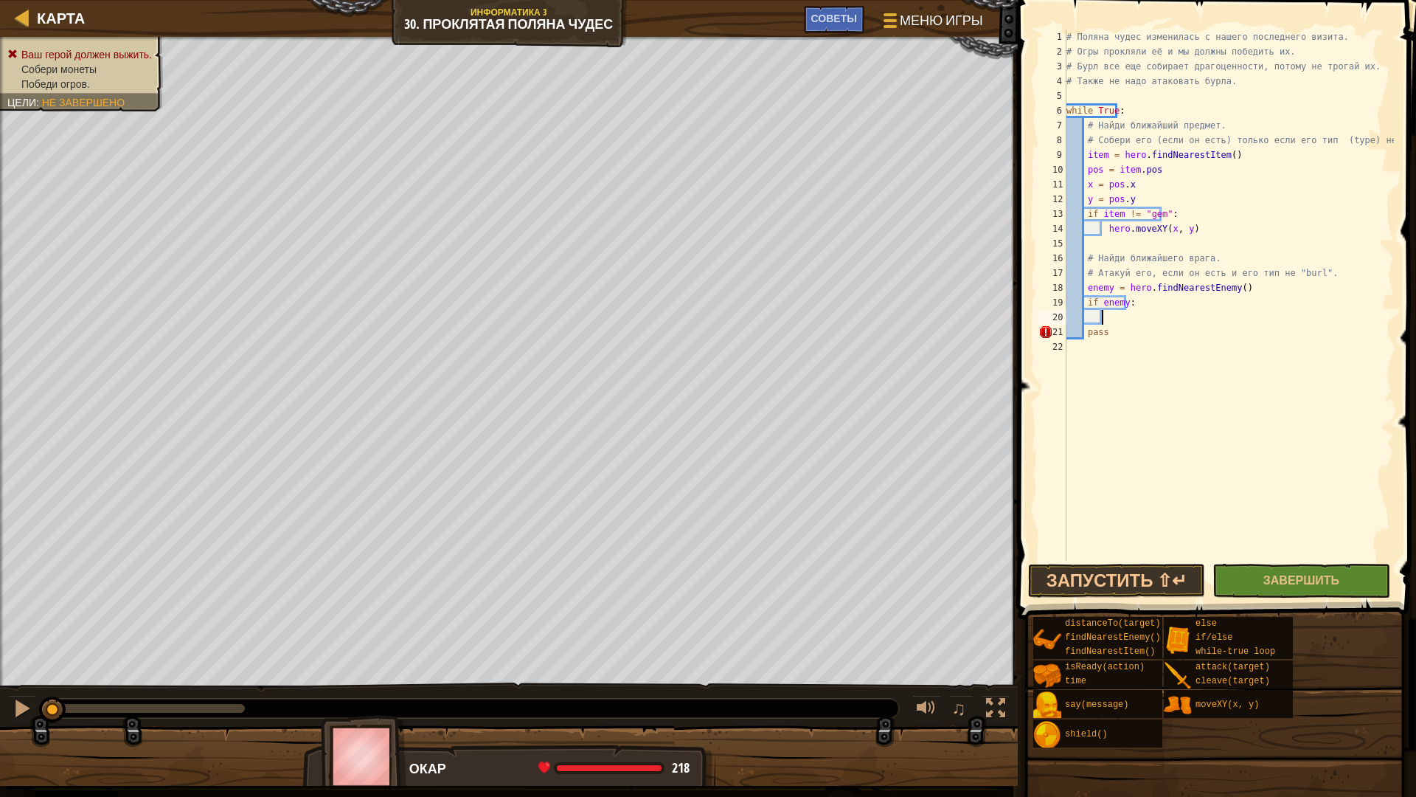
click at [1118, 303] on div "# Поляна чудес изменилась с нашего последнего визита. # Огры прокляли её и мы д…" at bounding box center [1229, 310] width 330 height 561
type textarea "if enemy:"
click at [1142, 302] on div "# Поляна чудес изменилась с нашего последнего визита. # Огры прокляли её и мы д…" at bounding box center [1229, 310] width 330 height 561
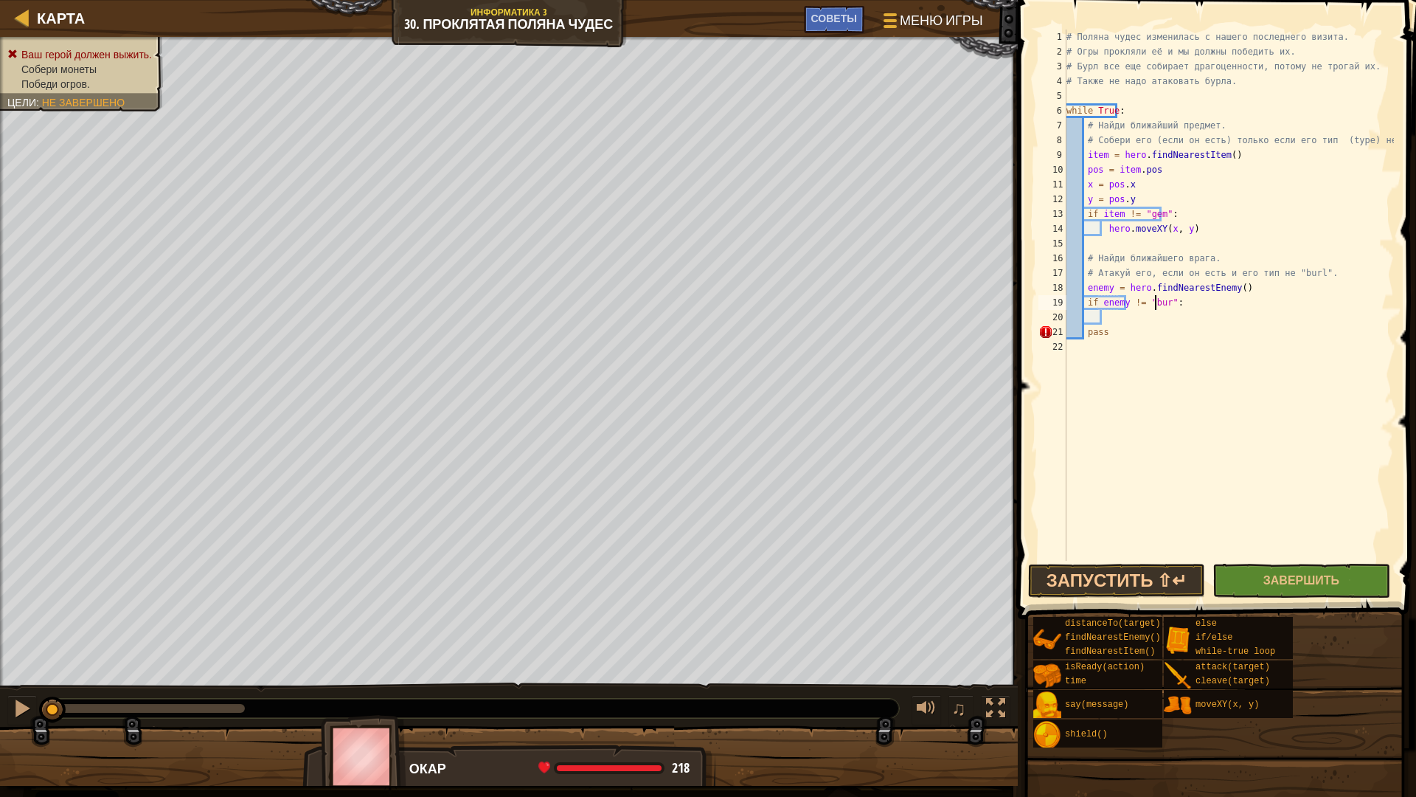
type textarea "if enemy != "burl":"
click at [1107, 319] on div "# Поляна чудес изменилась с нашего последнего визита. # Огры прокляли её и мы д…" at bounding box center [1229, 310] width 330 height 561
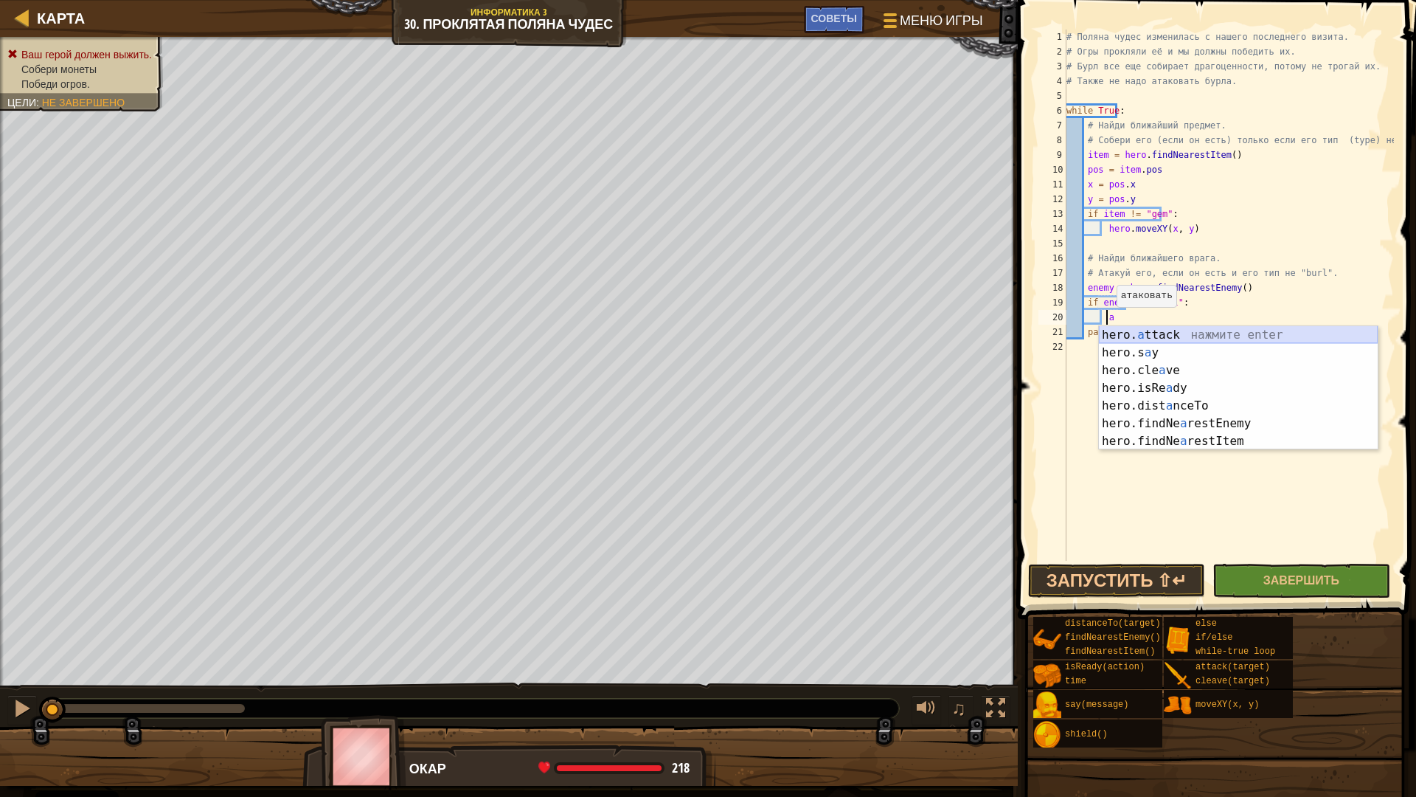
click at [1179, 334] on div "hero. a ttack нажмите enter hero.s a y нажмите enter hero.cle a ve нажмите ente…" at bounding box center [1238, 405] width 279 height 159
type textarea "hero.attack(enemy)"
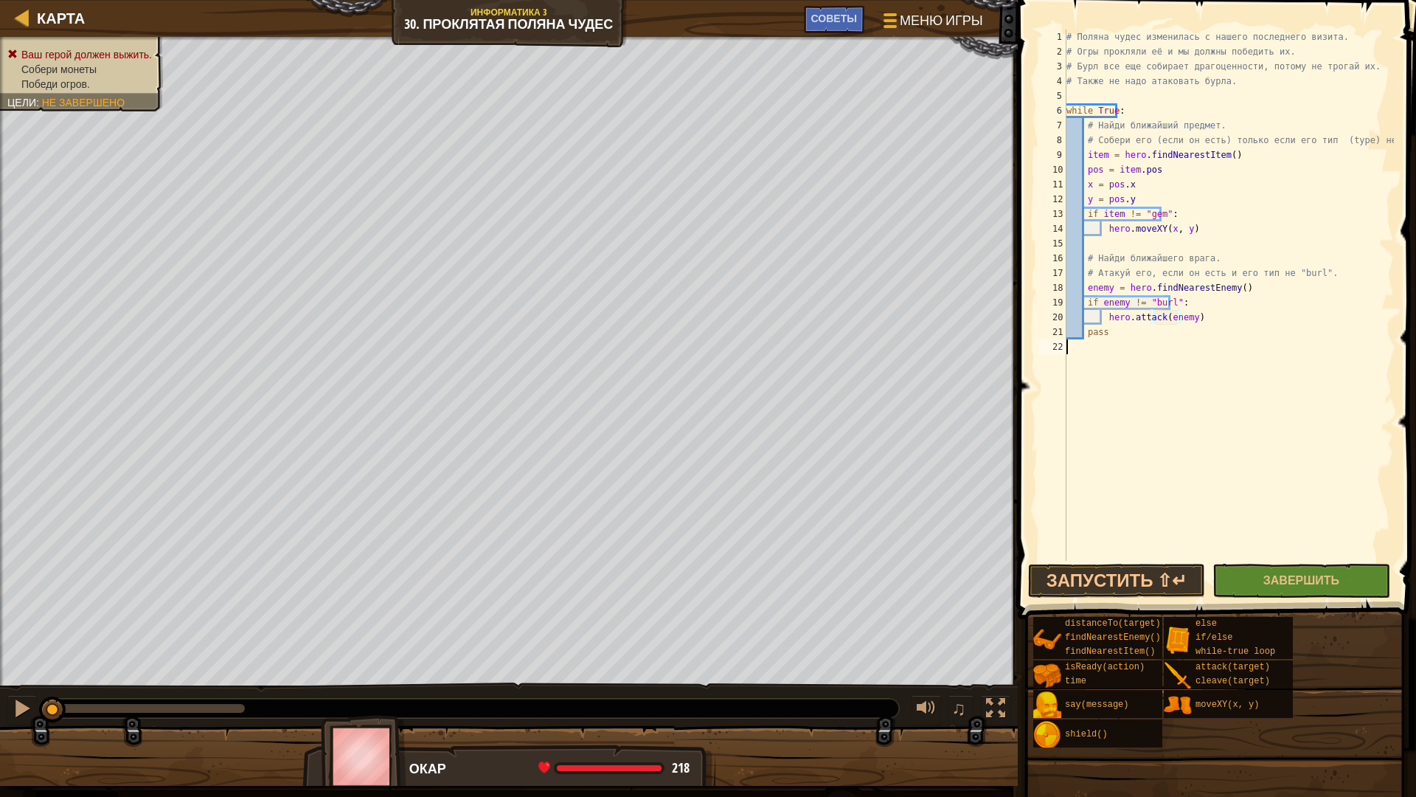
click at [1180, 363] on div "# Поляна чудес изменилась с нашего последнего визита. # Огры прокляли её и мы д…" at bounding box center [1229, 310] width 330 height 561
click at [1135, 589] on button "Запустить ⇧↵" at bounding box center [1116, 581] width 177 height 34
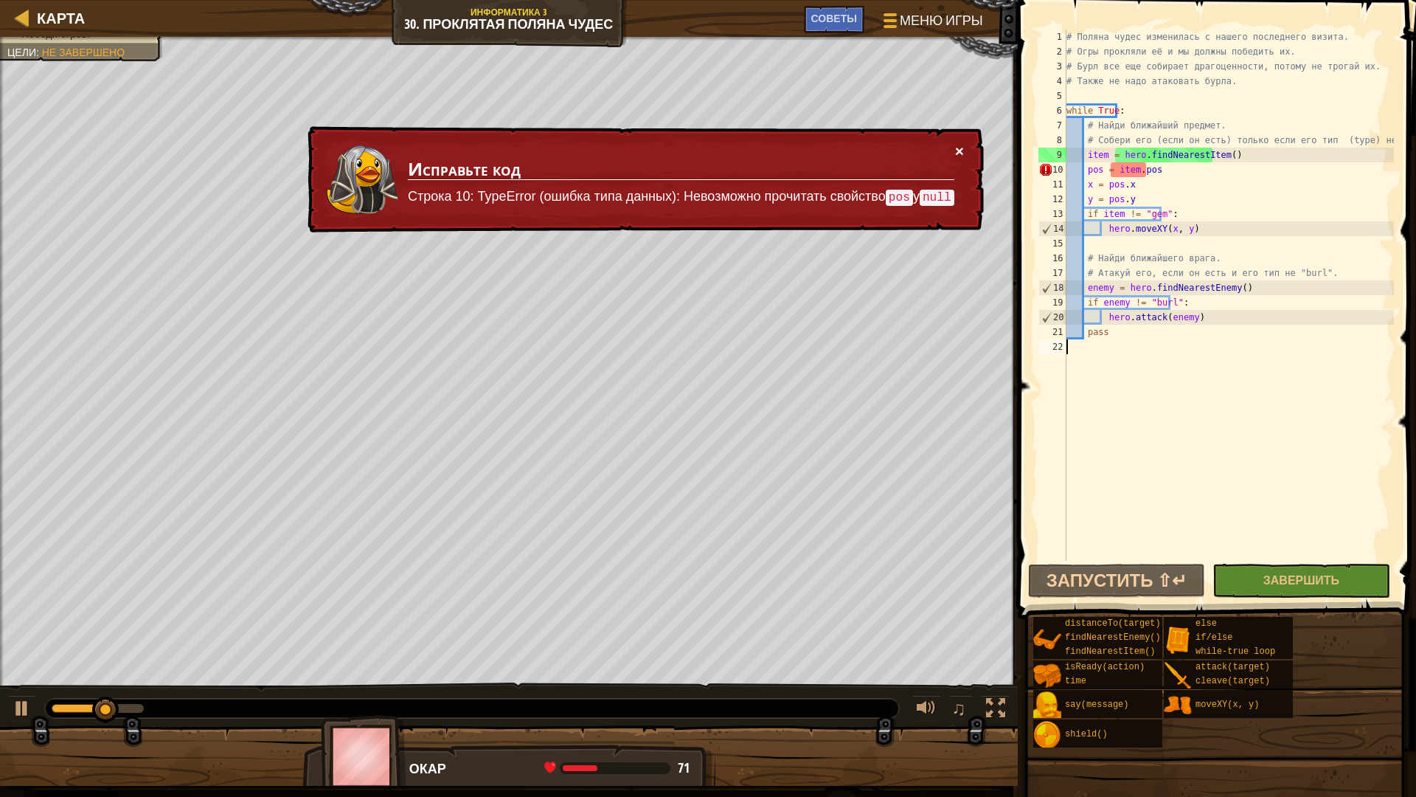
click at [962, 153] on button "×" at bounding box center [959, 150] width 9 height 15
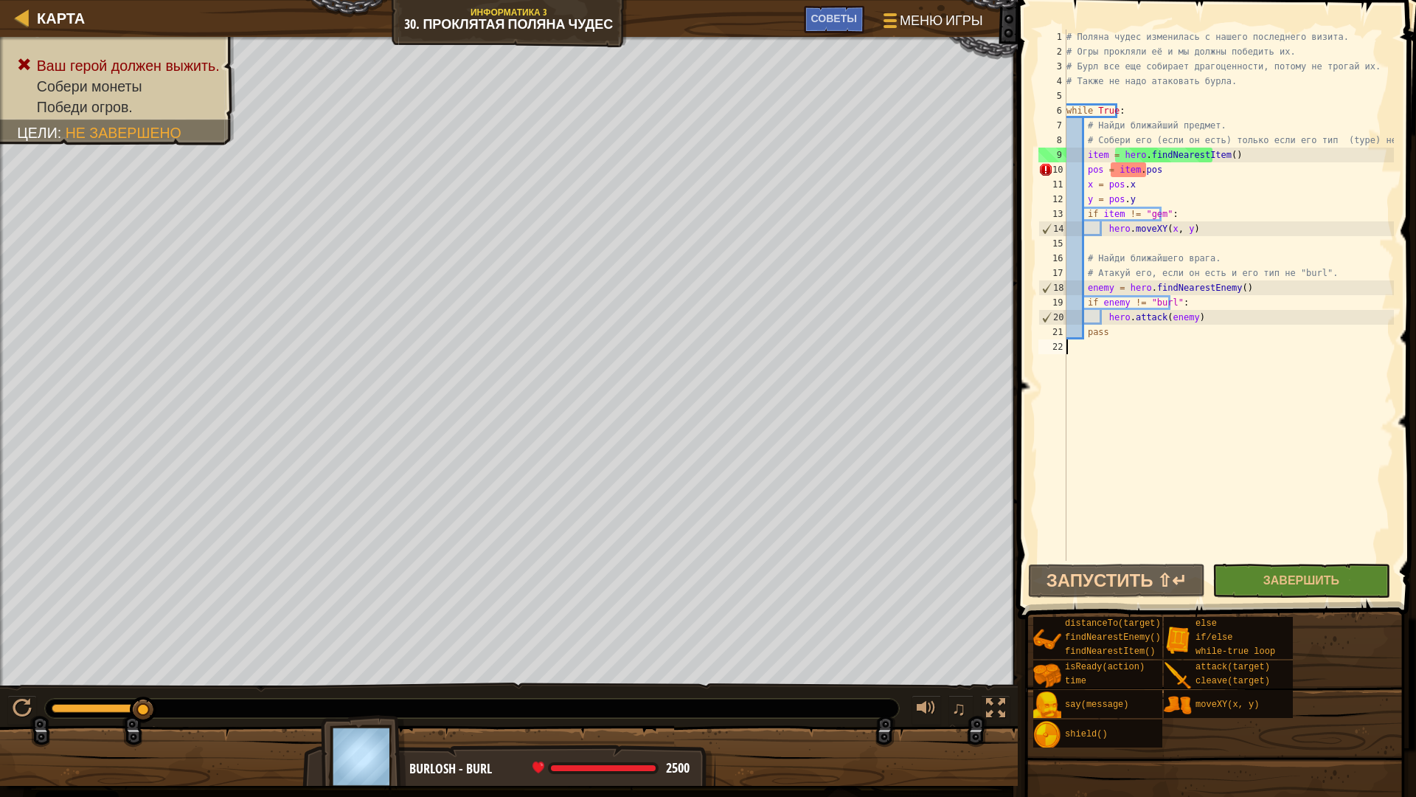
click at [1194, 217] on div "# Поляна чудес изменилась с нашего последнего визита. # Огры прокляли её и мы д…" at bounding box center [1229, 310] width 330 height 561
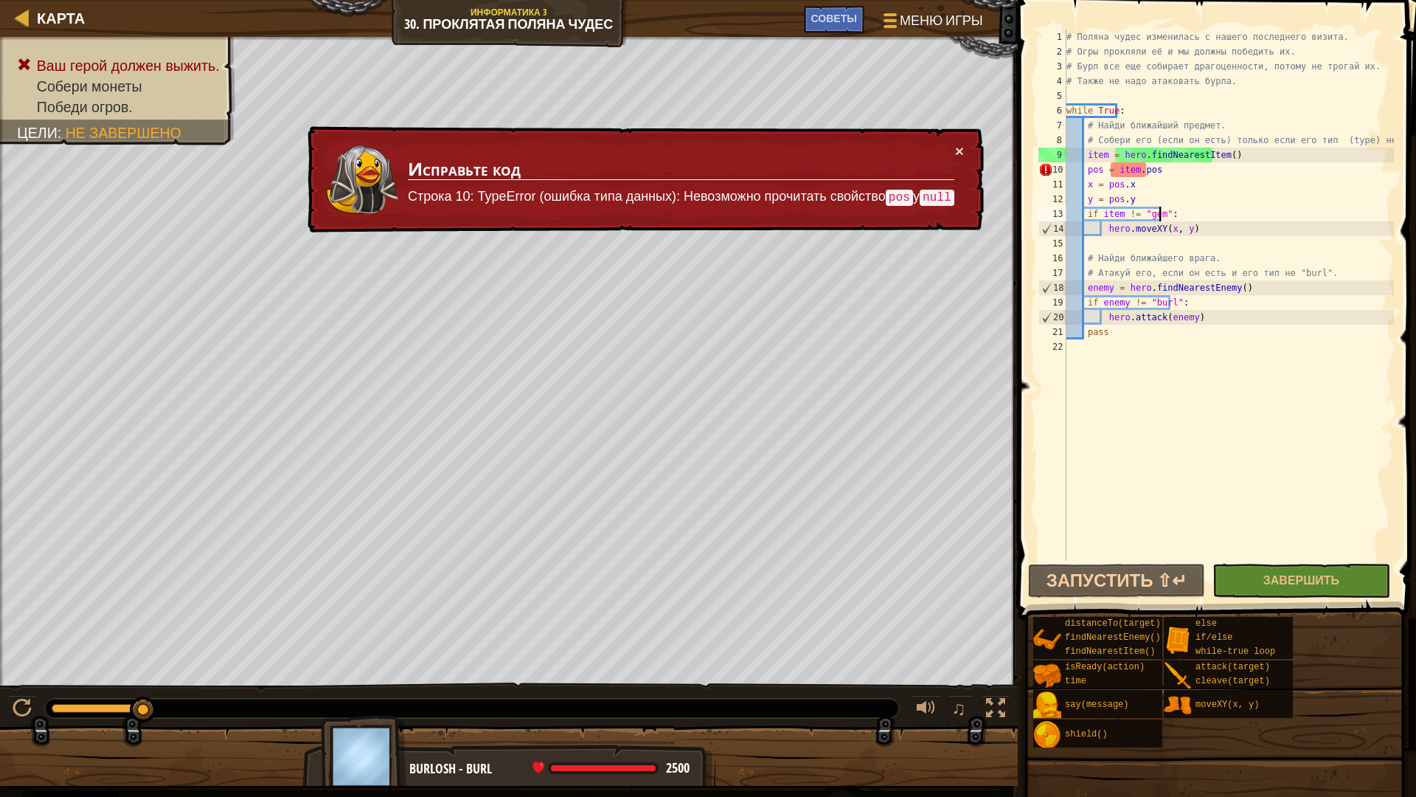
click at [1084, 167] on div "# Поляна чудес изменилась с нашего последнего визита. # Огры прокляли её и мы д…" at bounding box center [1229, 310] width 330 height 561
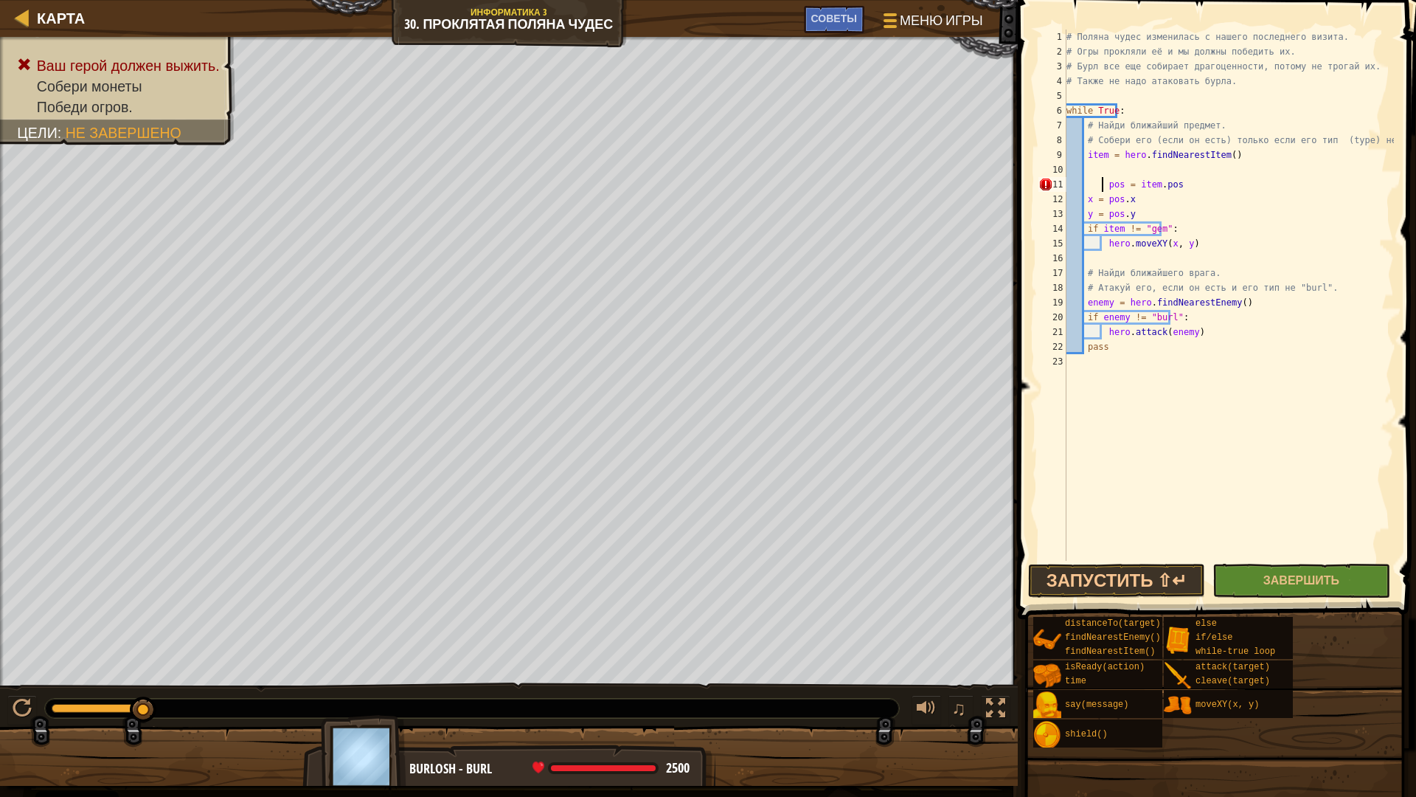
click at [1084, 200] on div "# Поляна чудес изменилась с нашего последнего визита. # Огры прокляли её и мы д…" at bounding box center [1229, 310] width 330 height 561
click at [1086, 212] on div "# Поляна чудес изменилась с нашего последнего визита. # Огры прокляли её и мы д…" at bounding box center [1229, 310] width 330 height 561
click at [1085, 224] on div "# Поляна чудес изменилась с нашего последнего визита. # Огры прокляли её и мы д…" at bounding box center [1229, 310] width 330 height 561
click at [1084, 240] on div "# Поляна чудес изменилась с нашего последнего визита. # Огры прокляли её и мы д…" at bounding box center [1229, 310] width 330 height 561
type textarea "hero.moveXY(x, y)"
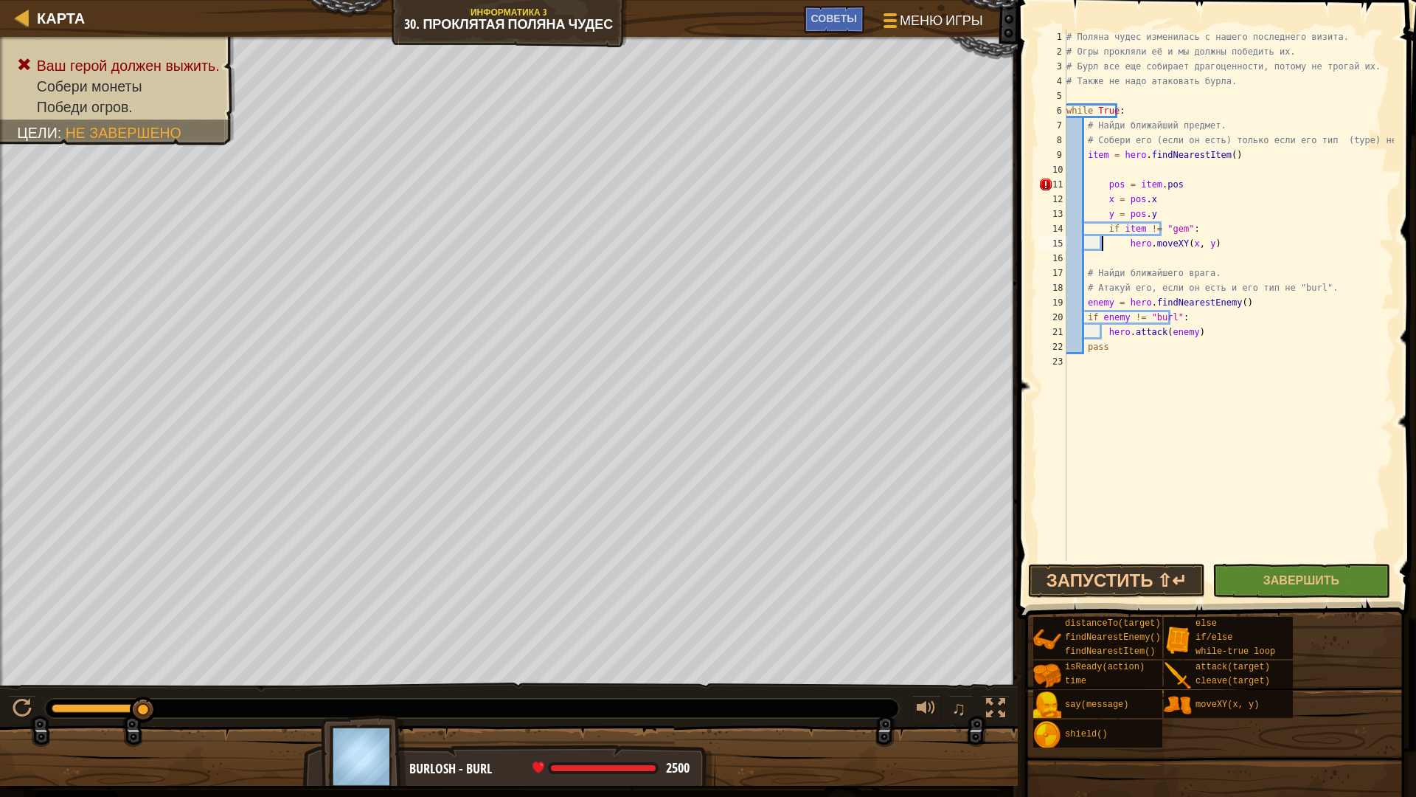
click at [1093, 167] on div "# Поляна чудес изменилась с нашего последнего визита. # Огры прокляли её и мы д…" at bounding box center [1229, 310] width 330 height 561
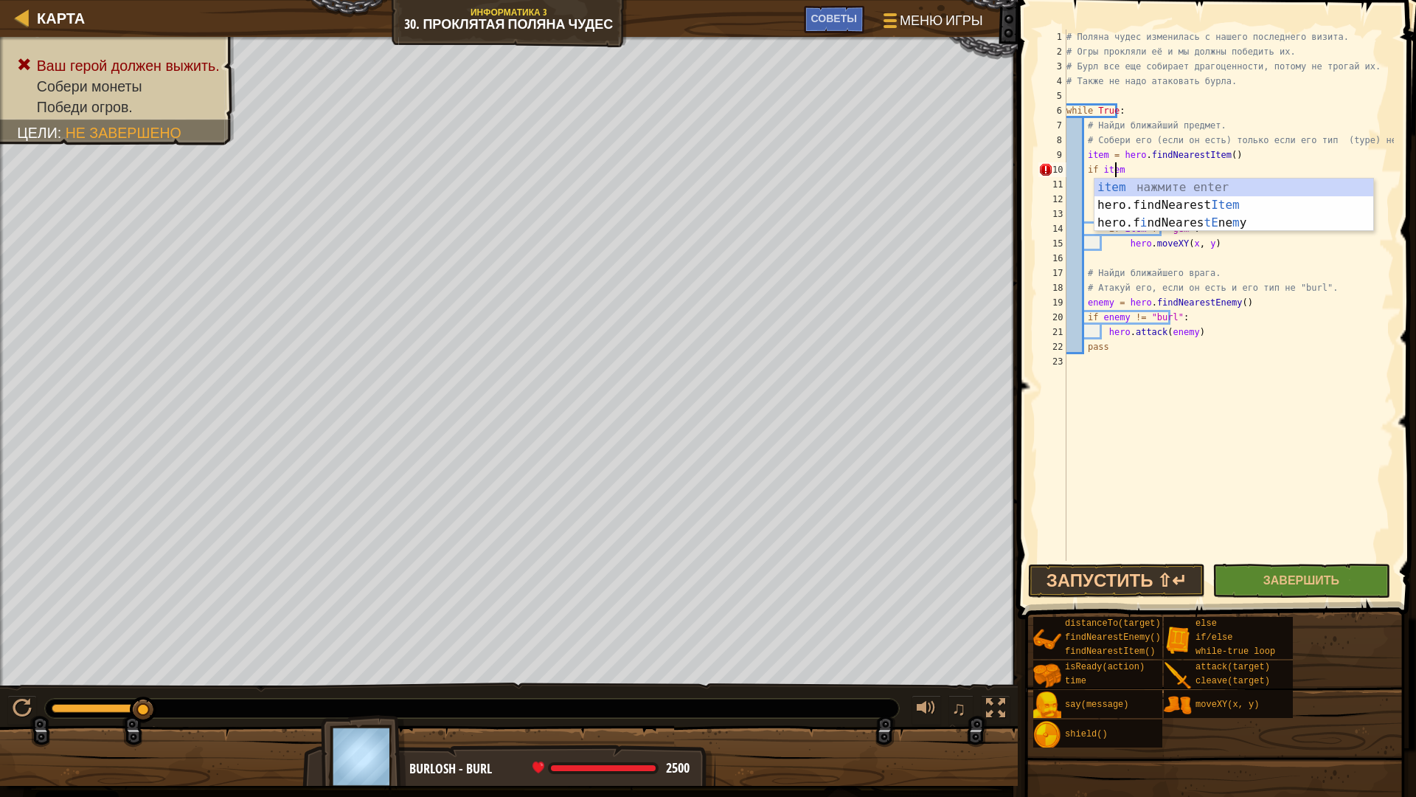
scroll to position [7, 4]
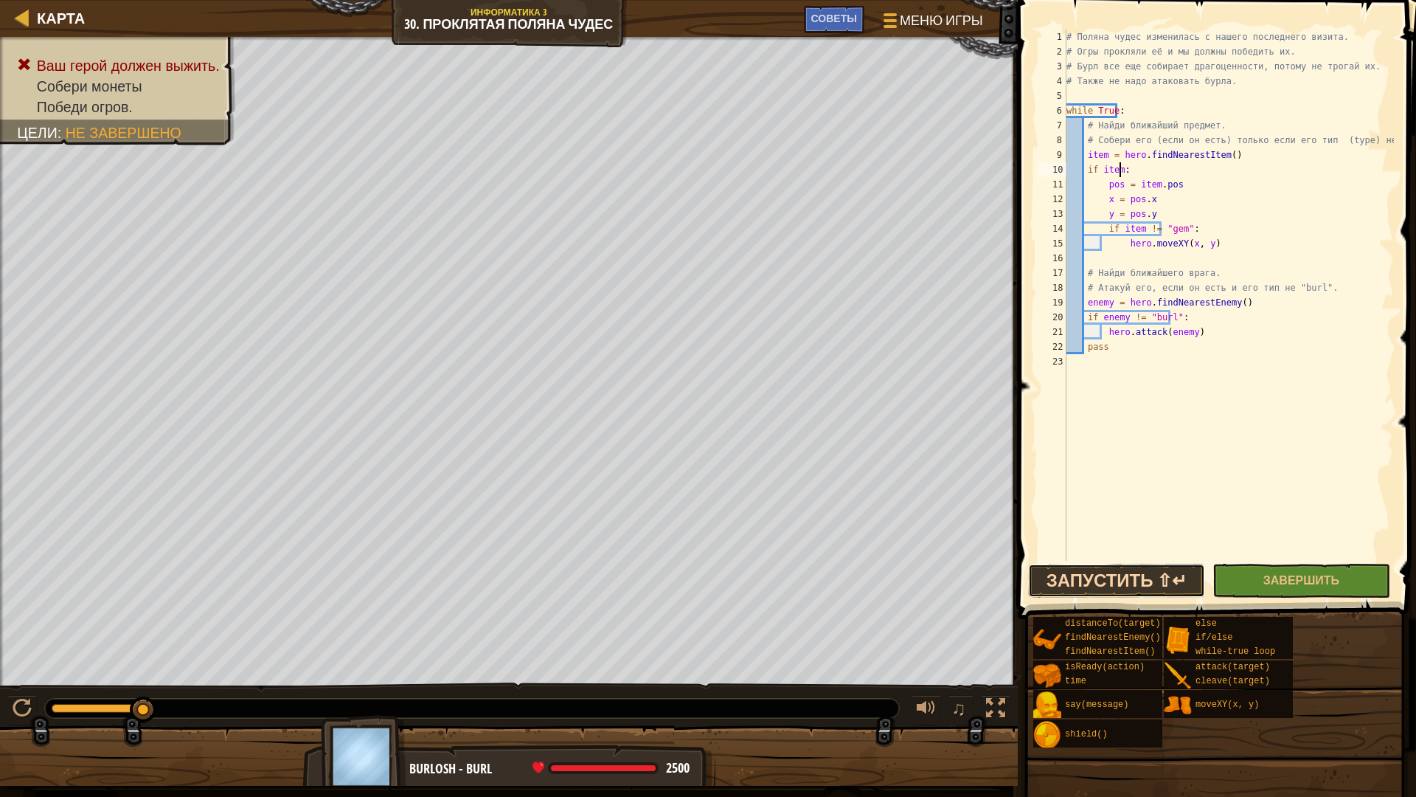
click at [1171, 578] on button "Запустить ⇧↵" at bounding box center [1116, 581] width 177 height 34
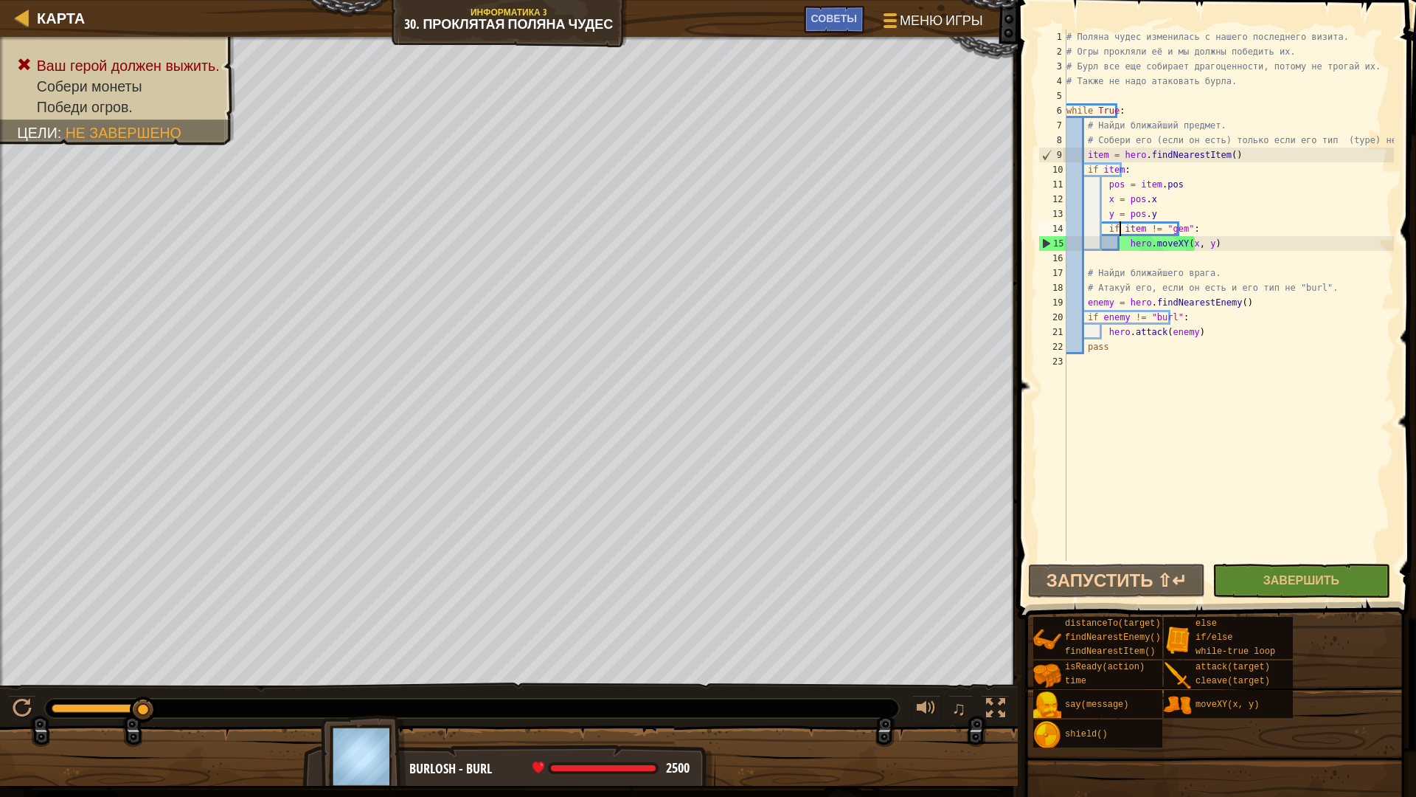
click at [1118, 226] on div "# Поляна чудес изменилась с нашего последнего визита. # Огры прокляли её и мы д…" at bounding box center [1229, 310] width 330 height 561
drag, startPoint x: 1134, startPoint y: 228, endPoint x: 1119, endPoint y: 226, distance: 14.8
click at [1119, 226] on div "# Поляна чудес изменилась с нашего последнего визита. # Огры прокляли её и мы д…" at bounding box center [1229, 310] width 330 height 561
click at [1133, 227] on div "# Поляна чудес изменилась с нашего последнего визита. # Огры прокляли её и мы д…" at bounding box center [1229, 295] width 330 height 531
click at [841, 12] on div "Карта Информатика 3 30. Проклятая Поляна чудес Меню игры Готово Советы" at bounding box center [509, 18] width 1018 height 37
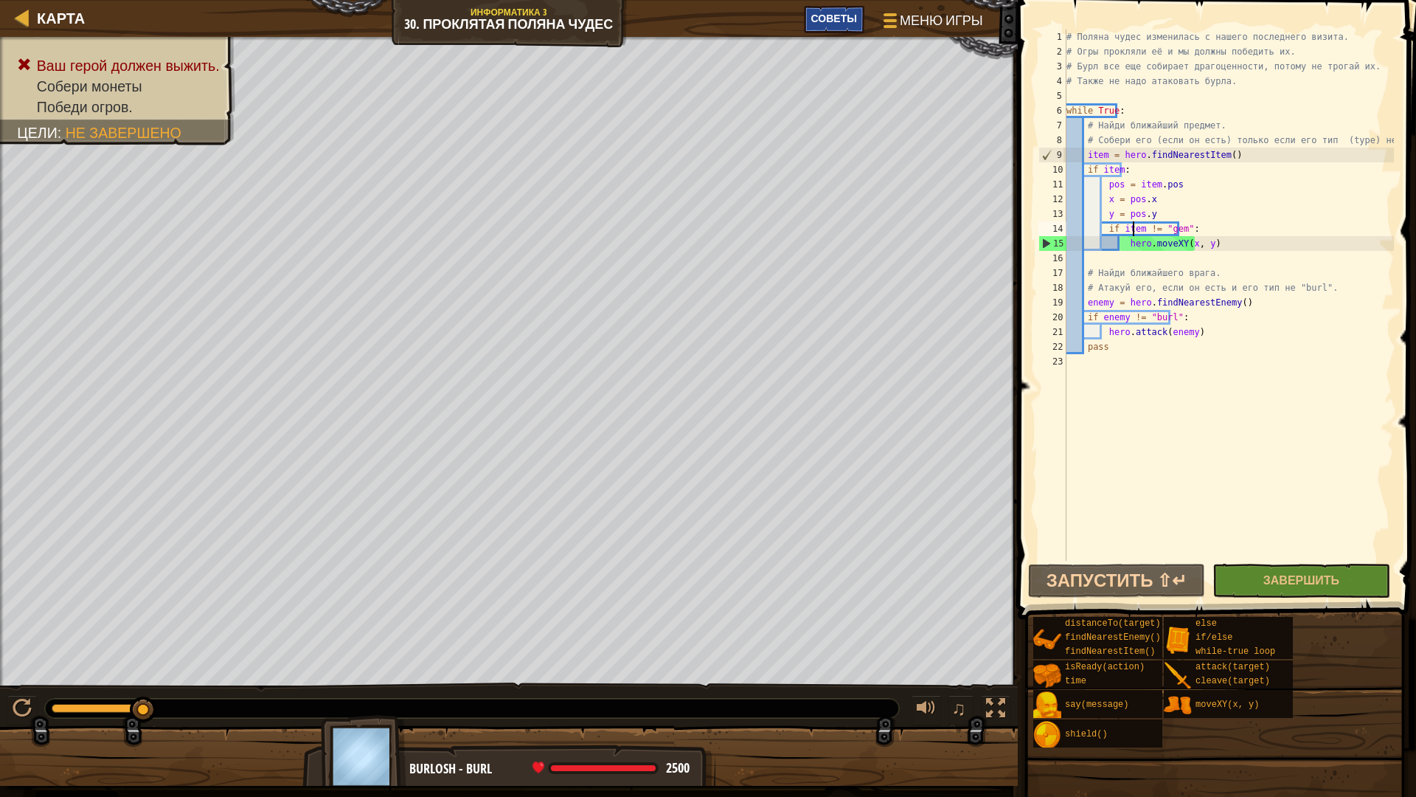
click at [840, 15] on span "Советы" at bounding box center [834, 18] width 46 height 14
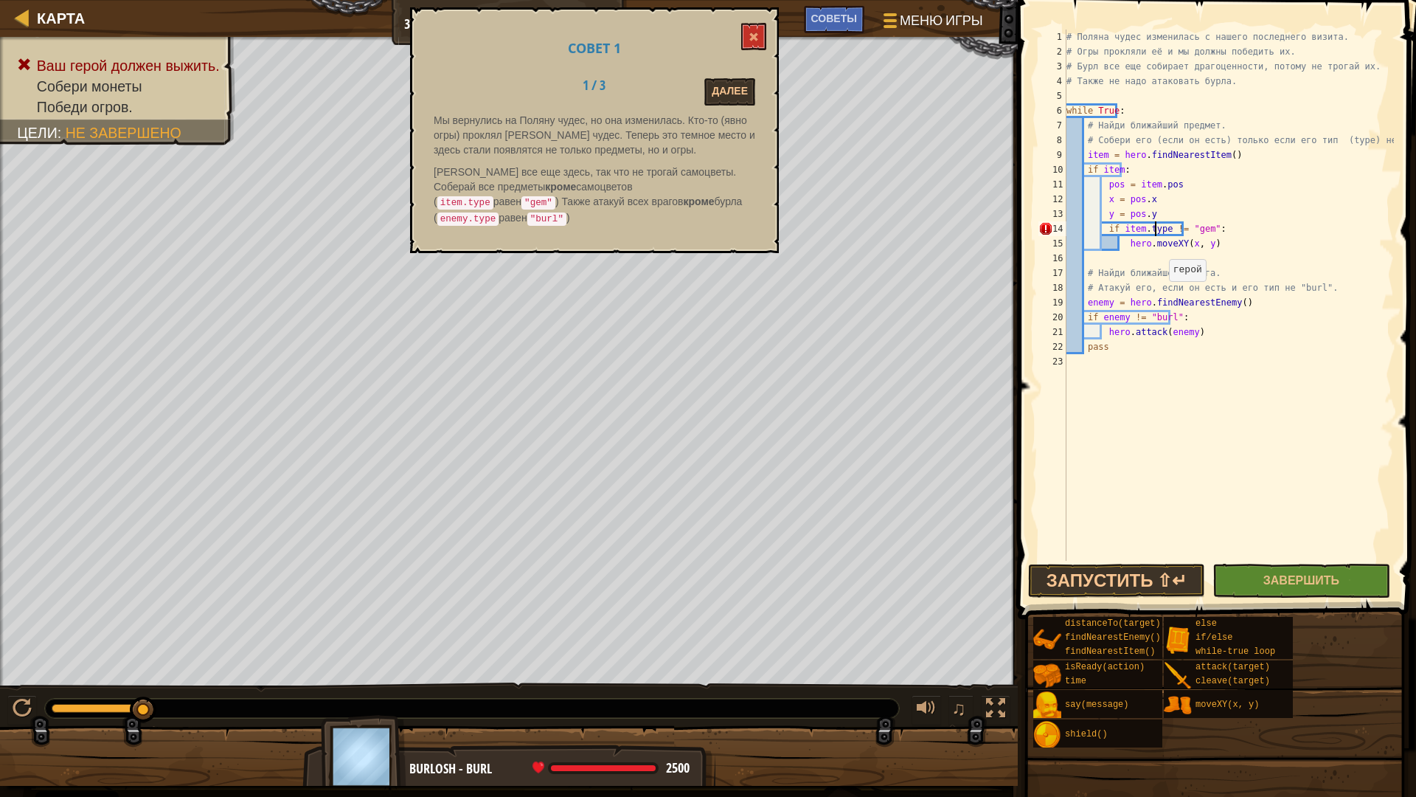
scroll to position [7, 7]
click at [1160, 589] on button "Запустить ⇧↵" at bounding box center [1116, 581] width 177 height 34
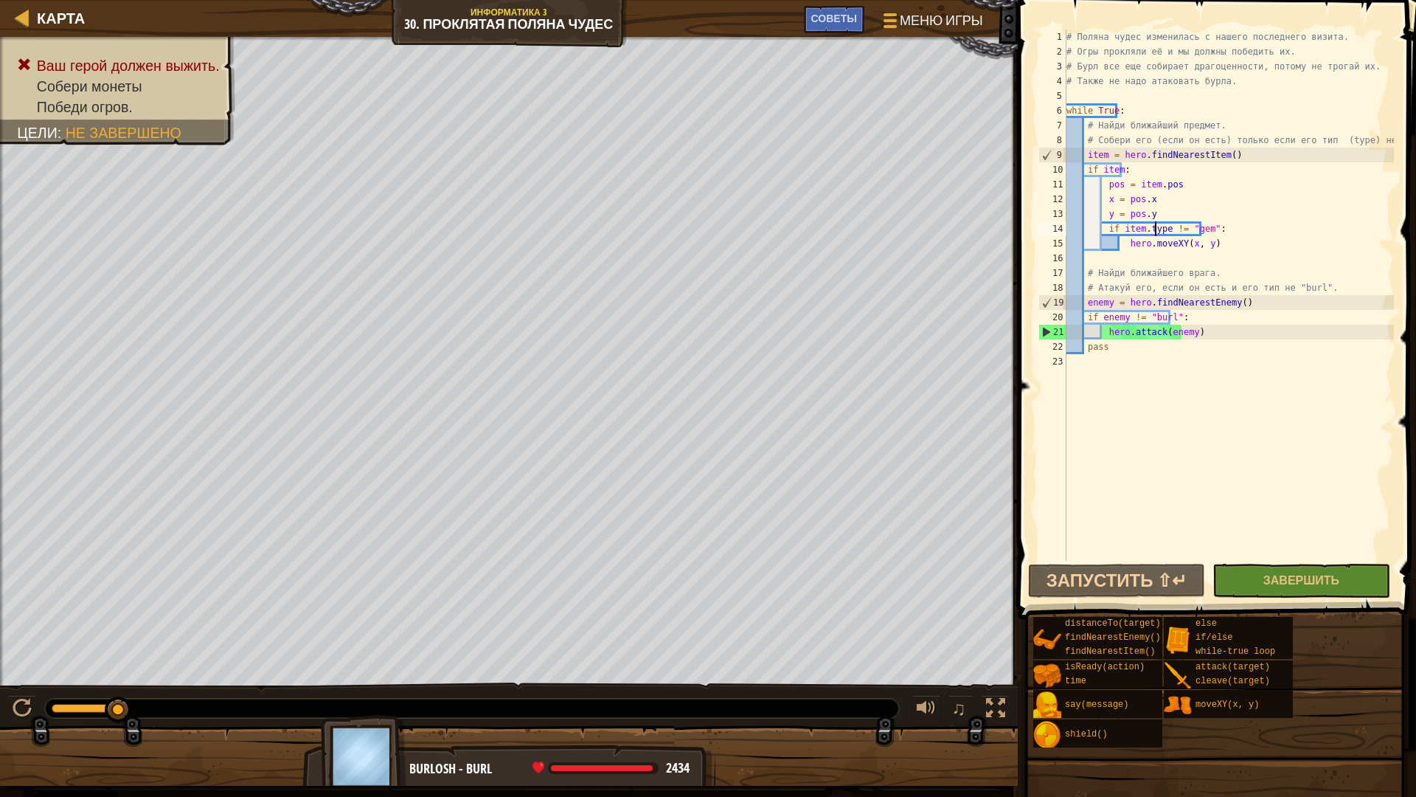
click at [1119, 316] on div "# Поляна чудес изменилась с нашего последнего визита. # Огры прокляли её и мы д…" at bounding box center [1229, 310] width 330 height 561
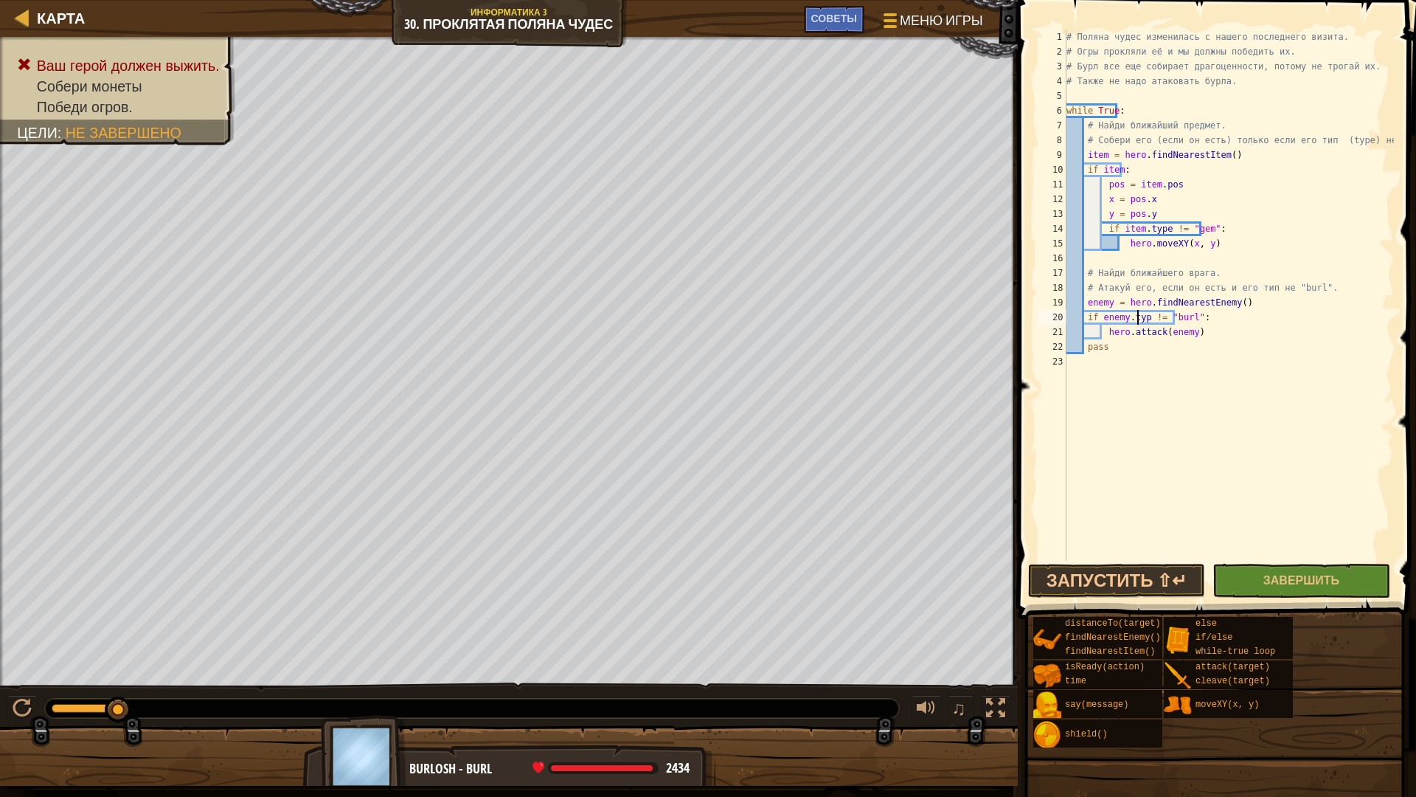
scroll to position [7, 6]
click at [1175, 578] on button "Запустить ⇧↵" at bounding box center [1116, 581] width 177 height 34
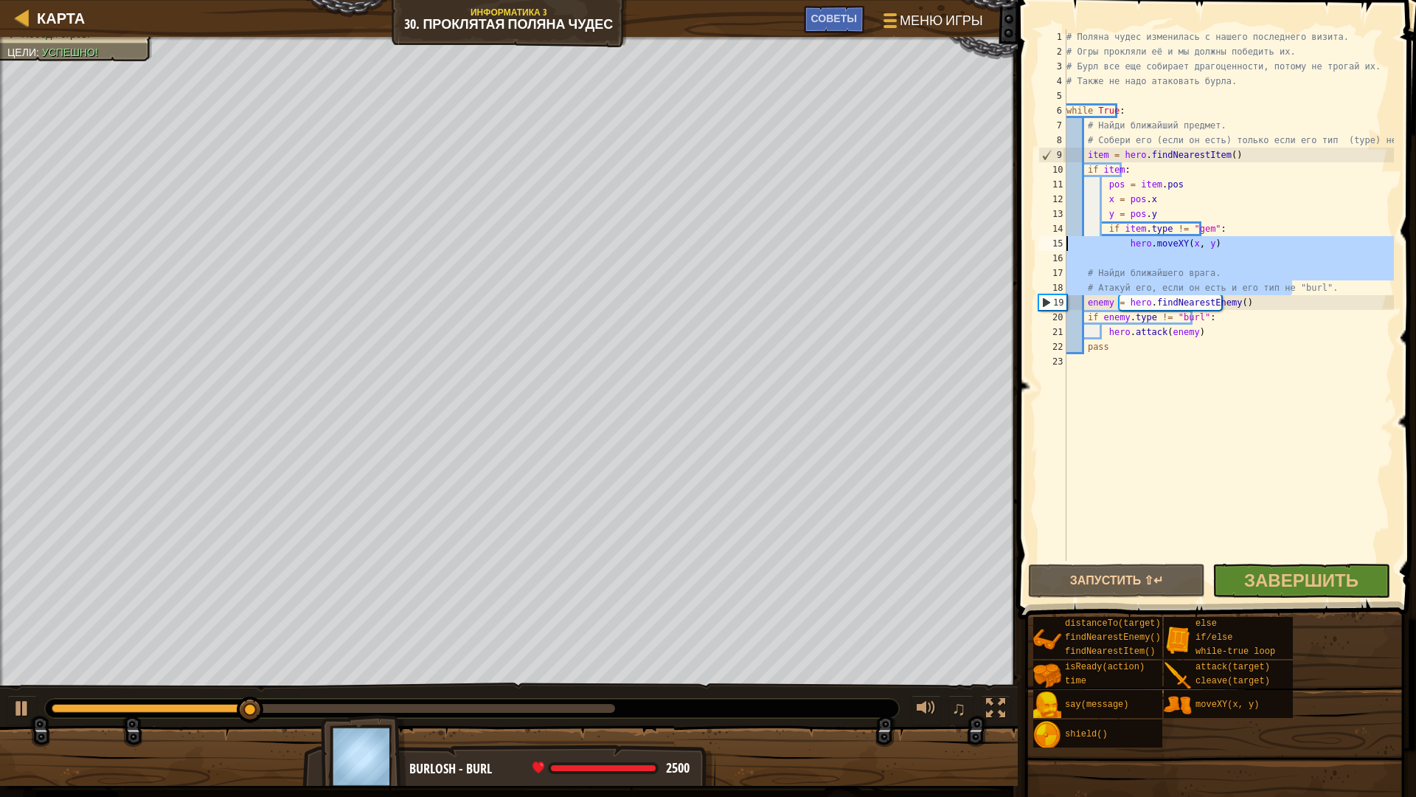
click at [988, 250] on div "Карта Информатика 3 30. Проклятая Поляна чудес Меню игры Готово Советы 1 הההההה…" at bounding box center [708, 398] width 1416 height 797
type textarea "hero.moveXY(x, y)"
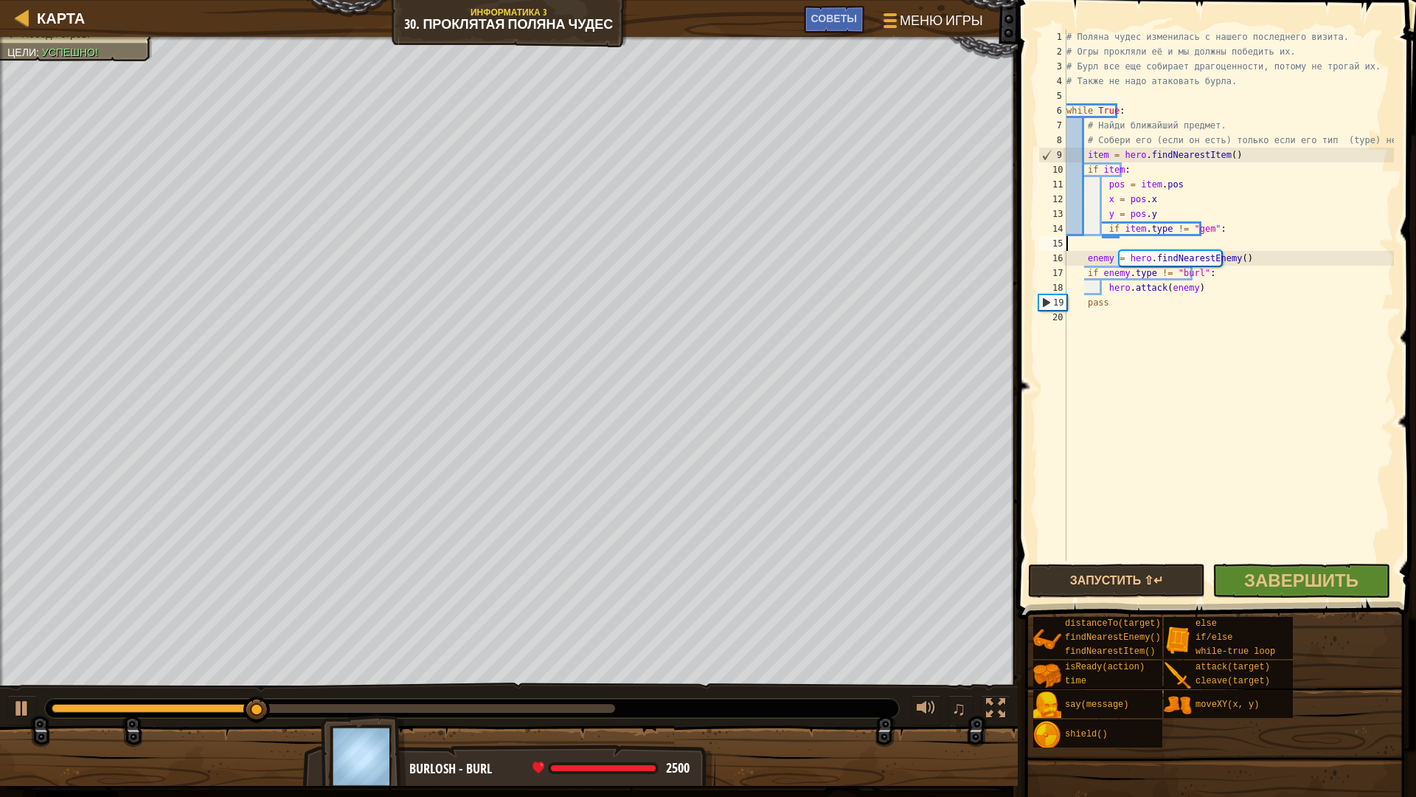
scroll to position [7, 0]
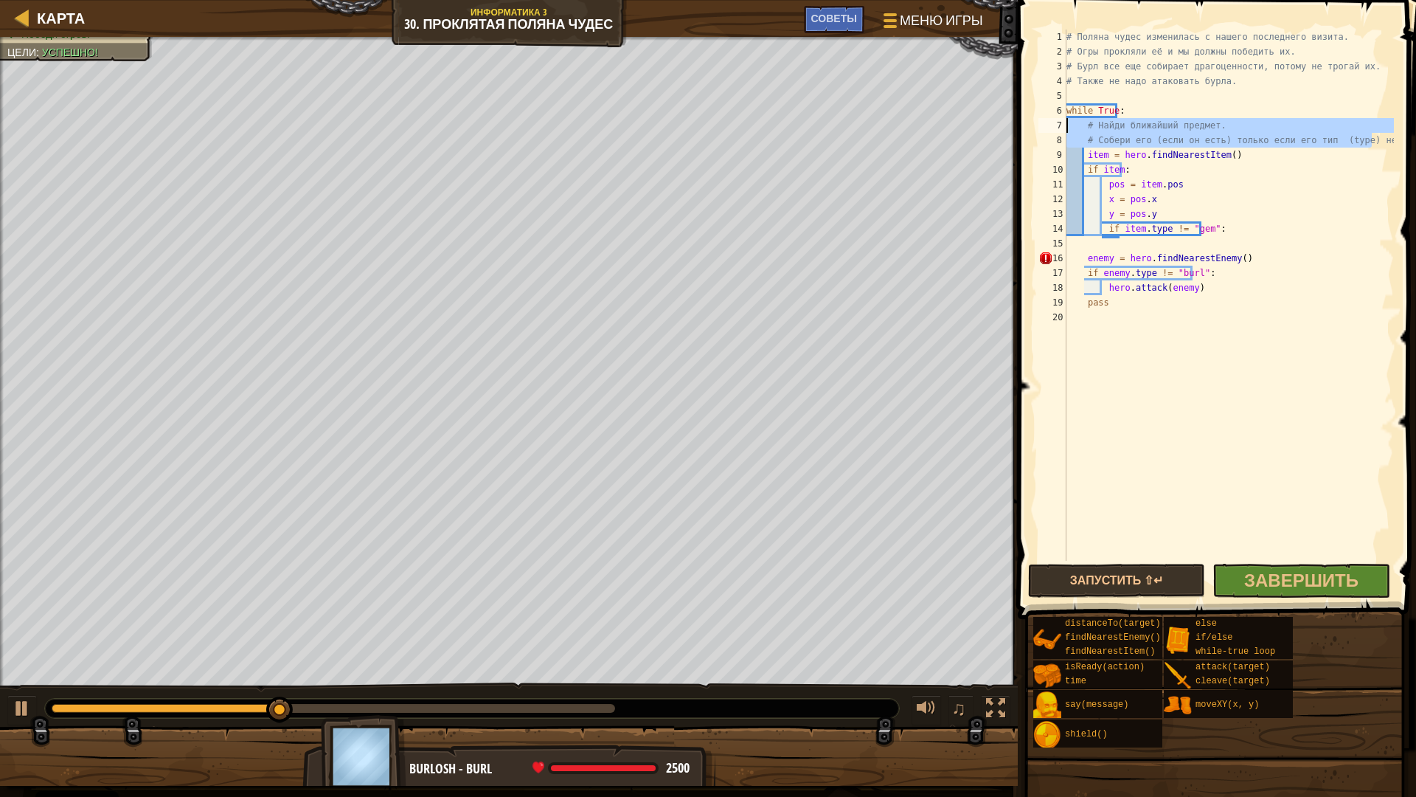
click at [959, 128] on div "Карта Информатика 3 30. Проклятая Поляна чудес Меню игры Готово Советы 1 הההההה…" at bounding box center [708, 398] width 1416 height 797
type textarea "# Найди ближайший предмет. # Собери его (если он есть) только если его тип (typ…"
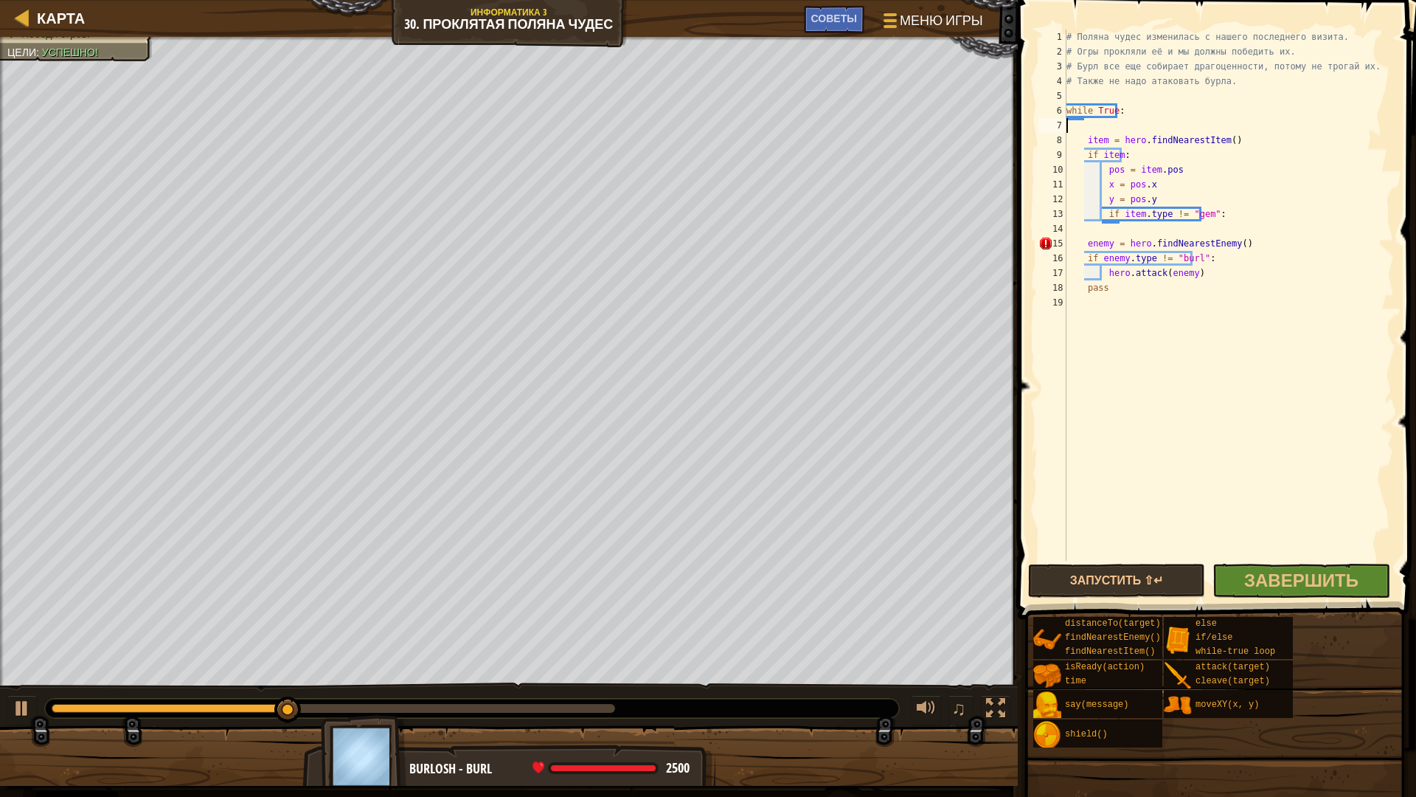
type textarea "while True:"
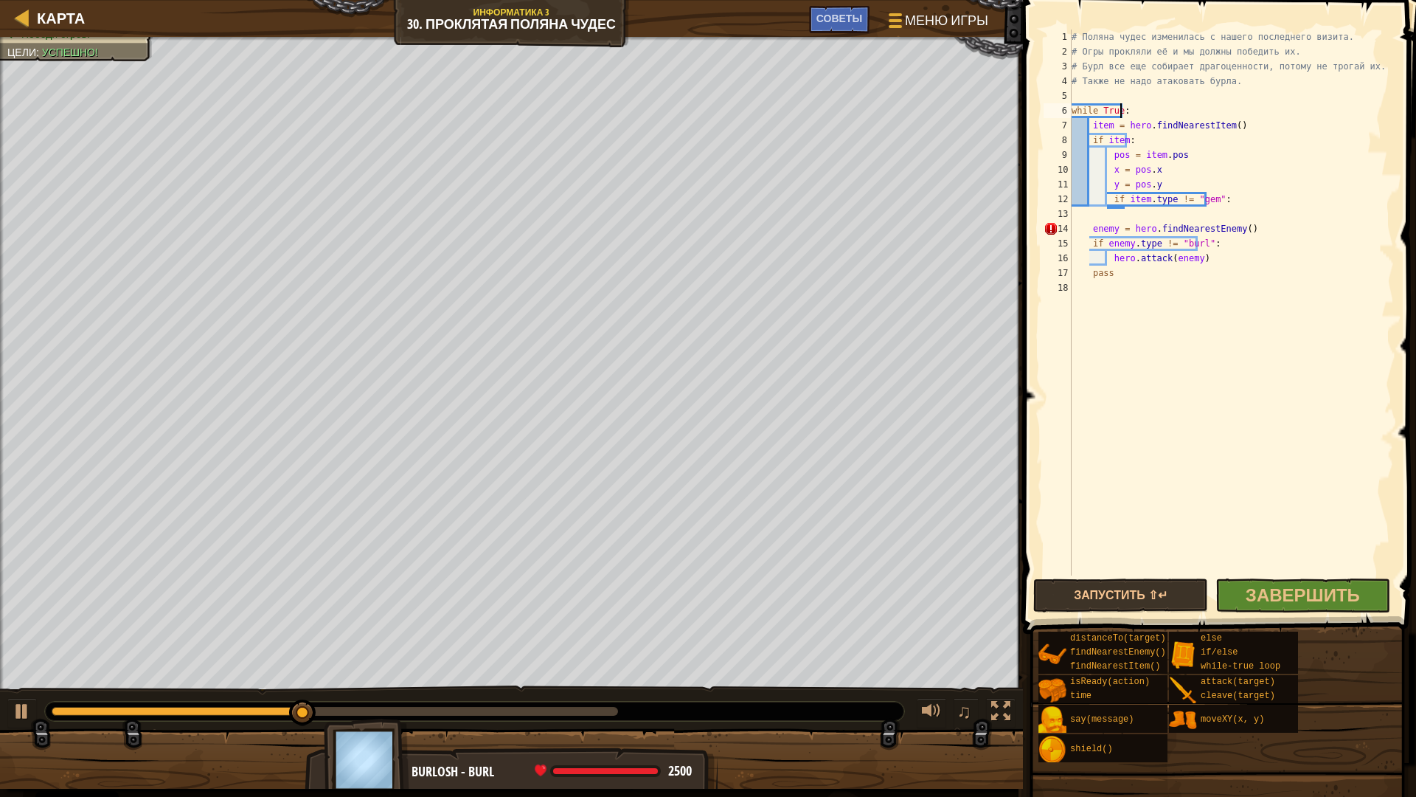
click at [1089, 215] on div "# Поляна чудес изменилась с нашего последнего визита. # Огры прокляли её и мы д…" at bounding box center [1231, 317] width 325 height 575
type textarea "if item.type != "gem":"
click at [1225, 328] on div "# Поляна чудес изменилась с нашего последнего визита. # Огры прокляли её и мы д…" at bounding box center [1231, 317] width 325 height 575
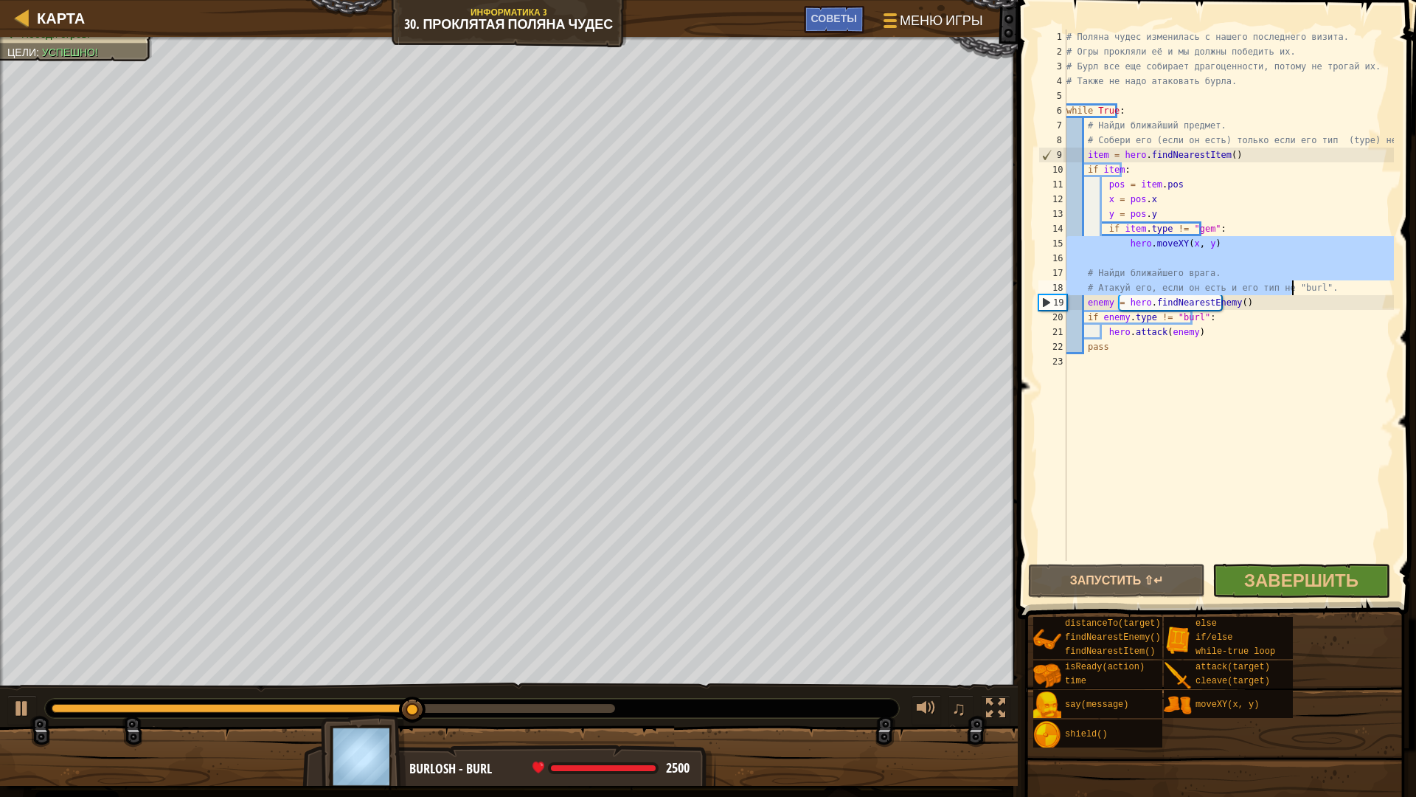
click at [1264, 318] on div "# Поляна чудес изменилась с нашего последнего визита. # Огры прокляли её и мы д…" at bounding box center [1229, 310] width 330 height 561
click at [997, 260] on div "Карта Информатика 3 30. Проклятая Поляна чудес Меню игры Готово Советы 1 הההההה…" at bounding box center [708, 398] width 1416 height 797
type textarea "# Найди ближайшего врага."
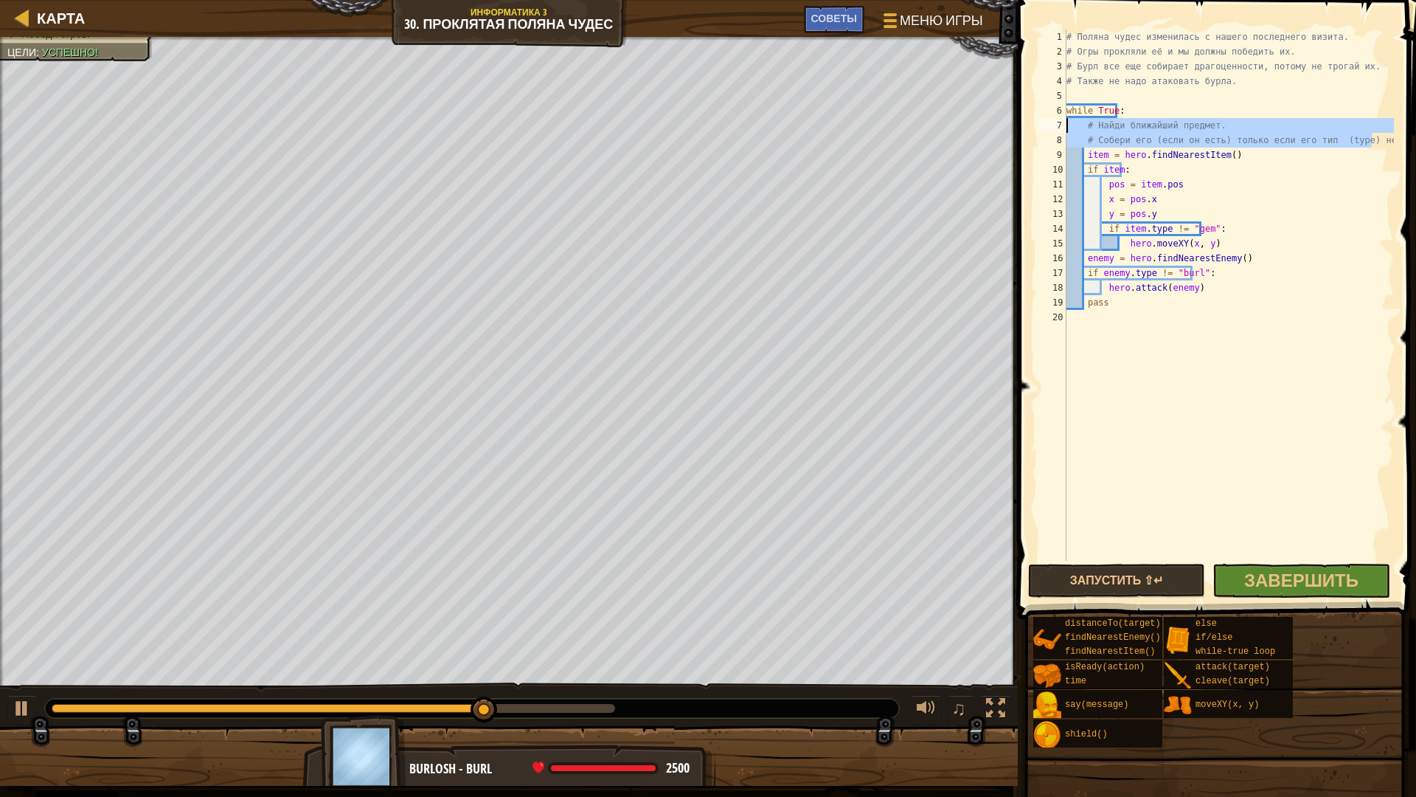
click at [1009, 131] on div "Карта Информатика 3 30. Проклятая Поляна чудес Меню игры Готово Советы 1 הההההה…" at bounding box center [708, 398] width 1416 height 797
type textarea "# Найди ближайший предмет. # Собери его (если он есть) только если его тип (typ…"
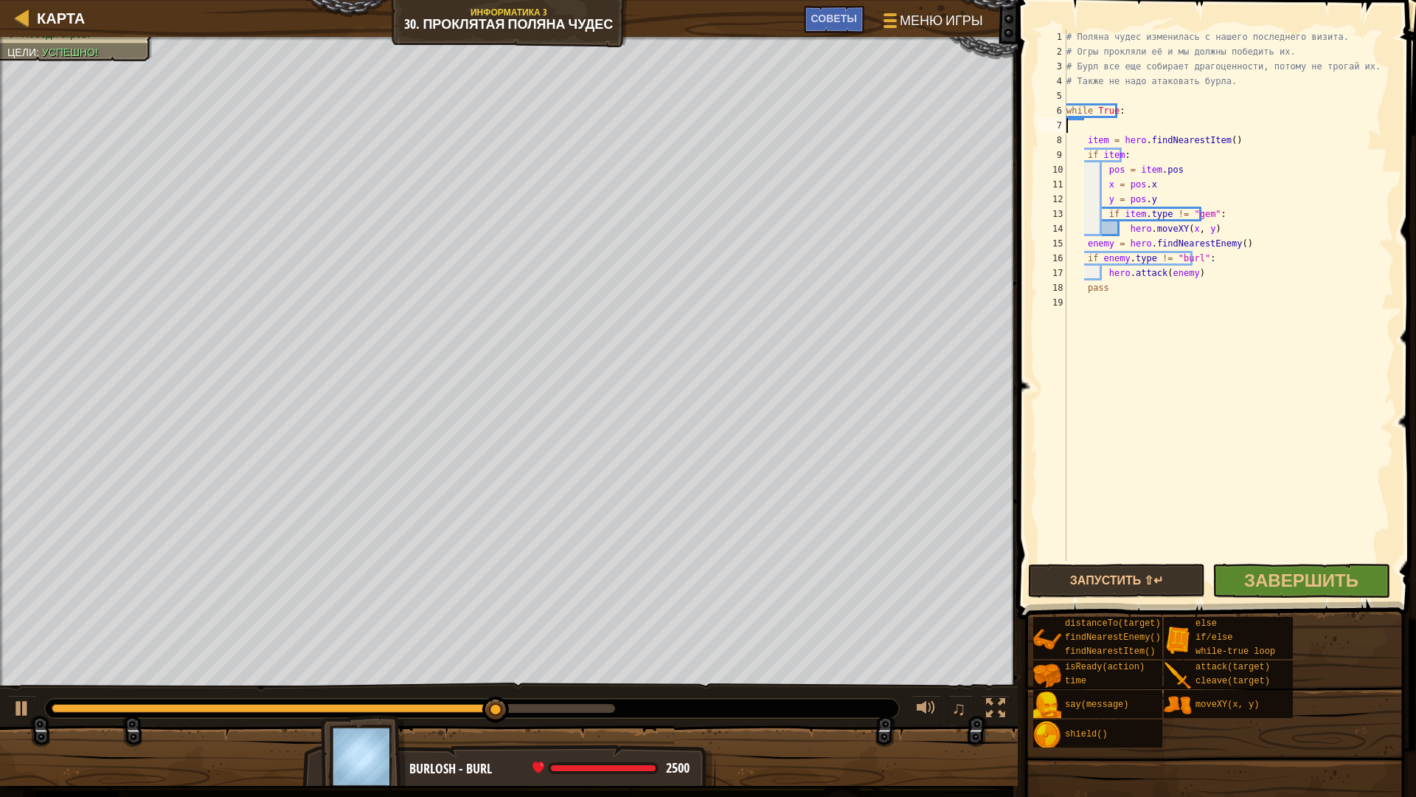
type textarea "while True:"
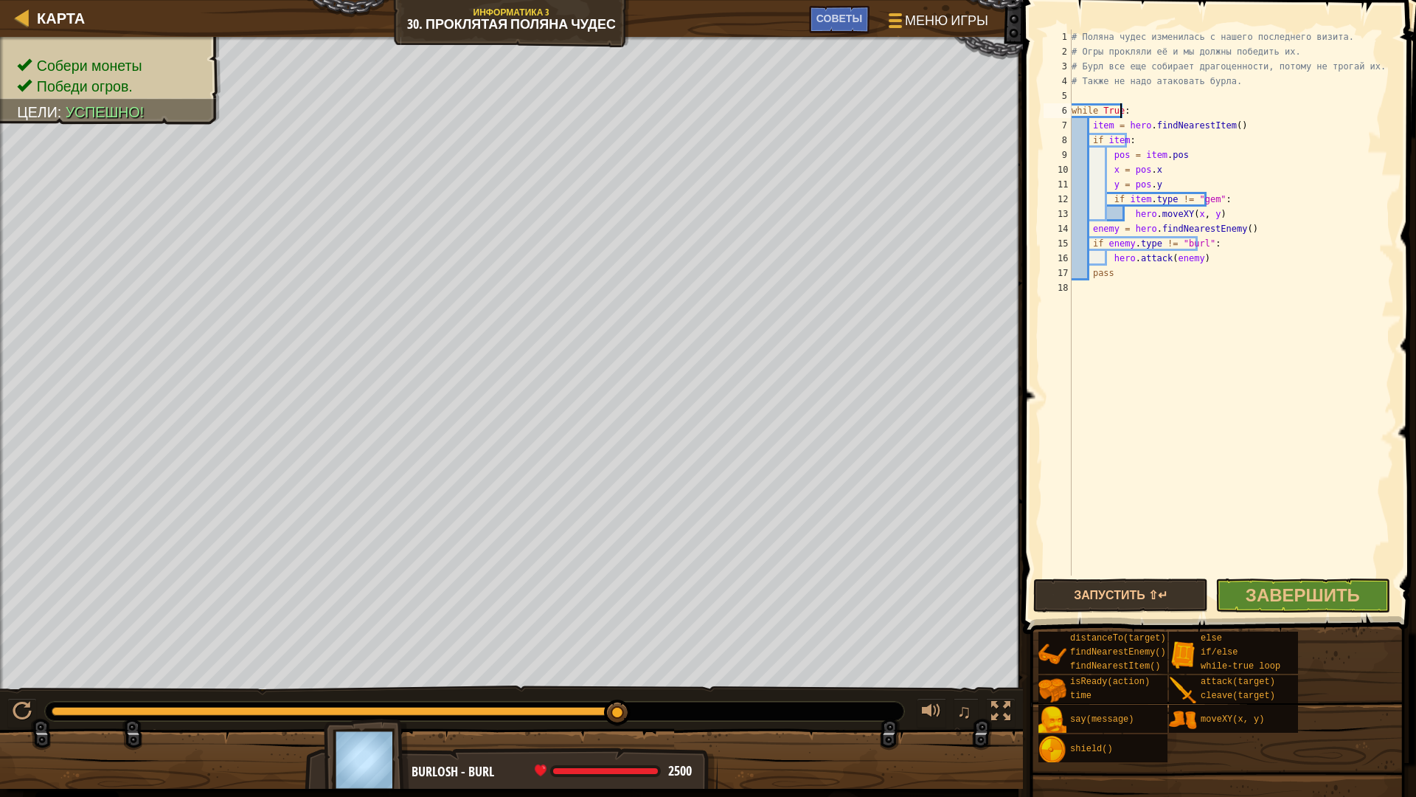
click at [1287, 598] on span "Завершить" at bounding box center [1303, 595] width 114 height 24
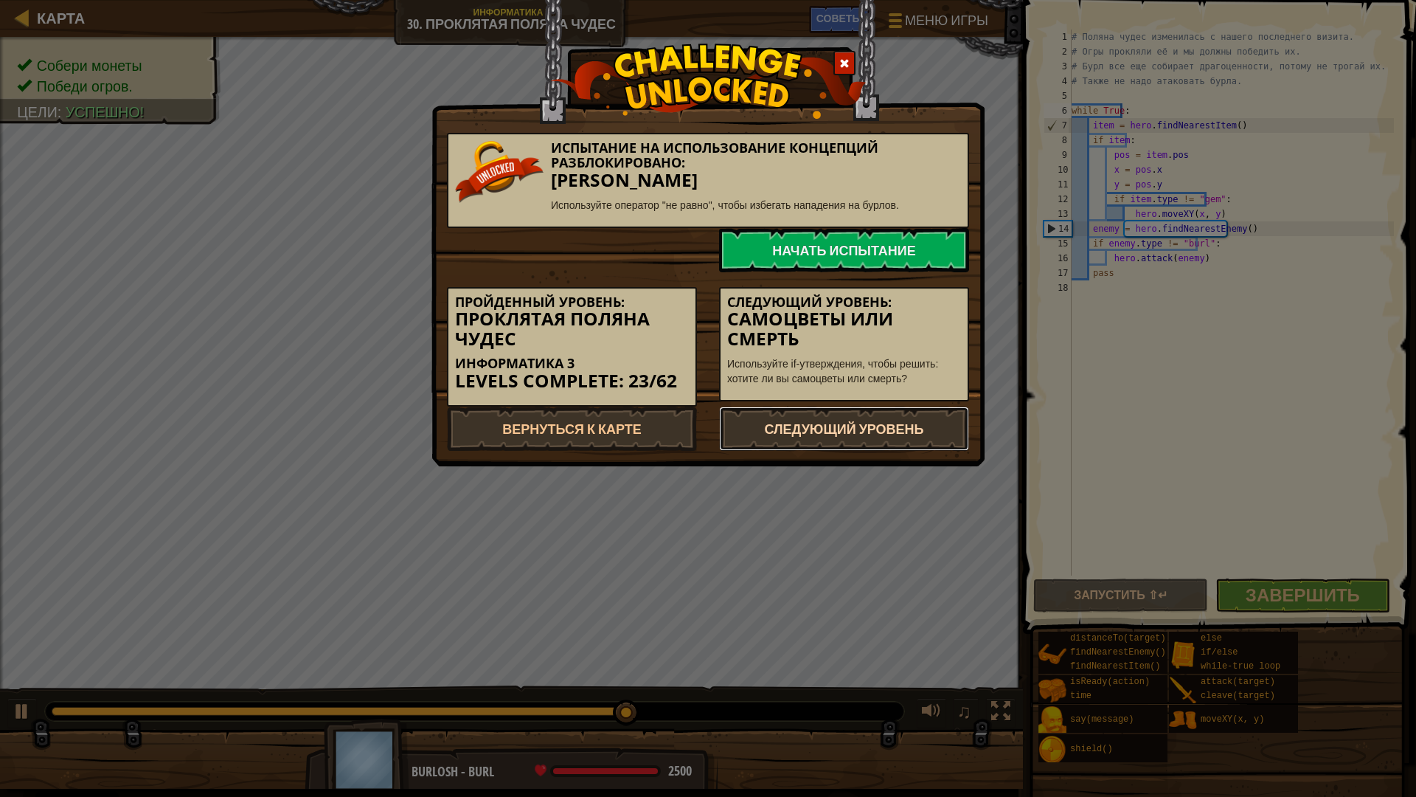
click at [795, 428] on link "Следующий уровень" at bounding box center [844, 428] width 250 height 44
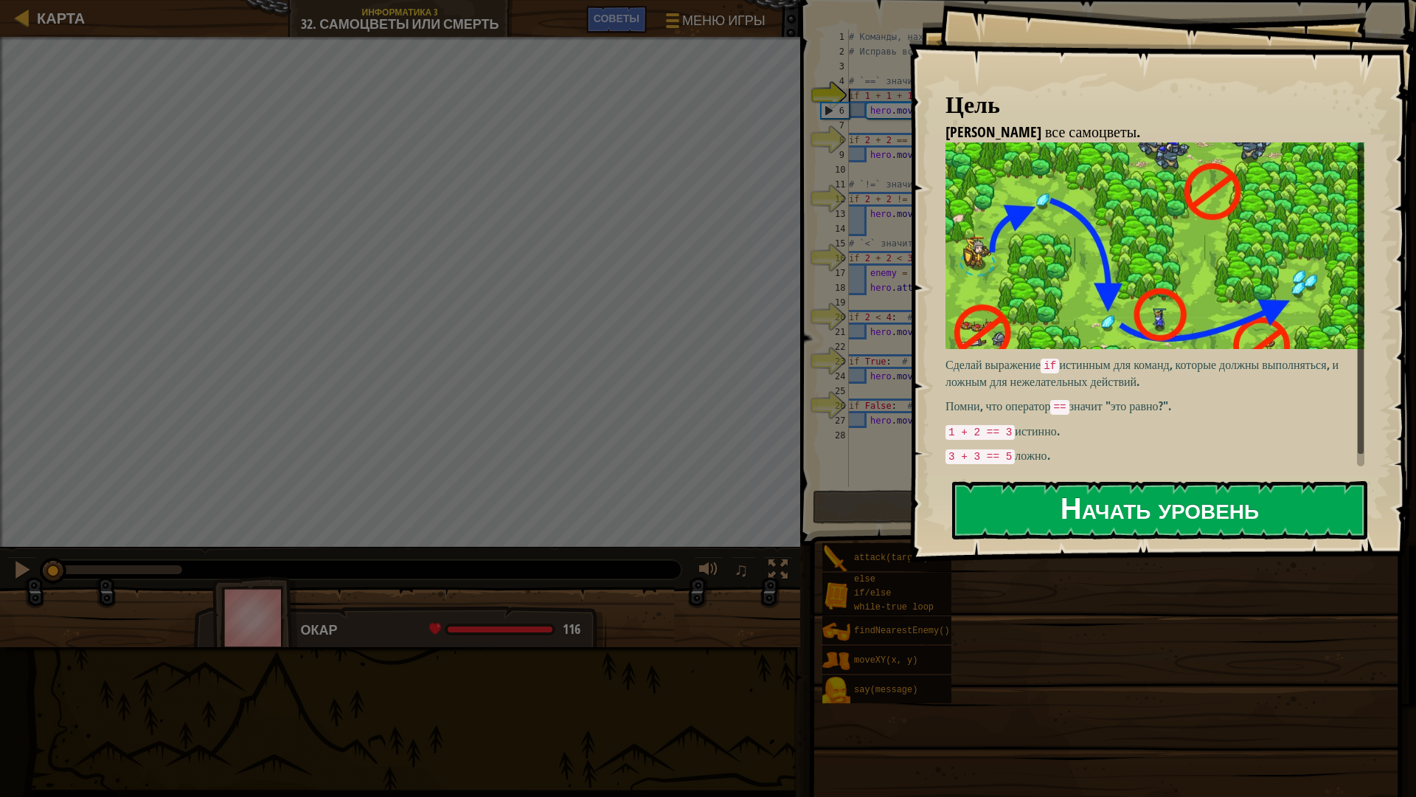
click at [1111, 496] on button "Начать уровень" at bounding box center [1159, 510] width 415 height 58
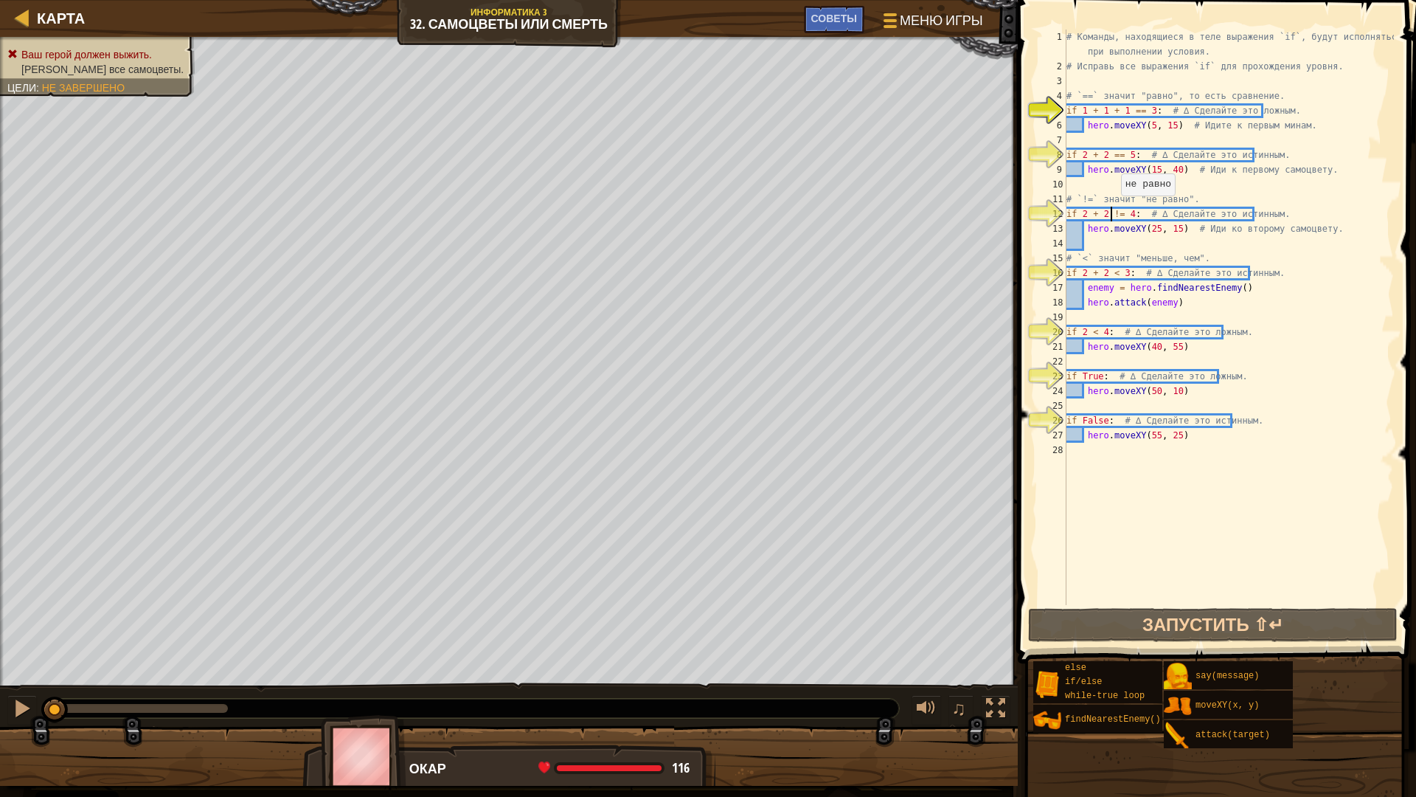
click at [1112, 210] on div "# Команды, находящиеся в теле выражения `if`, будут исполняться только при выпо…" at bounding box center [1229, 340] width 330 height 620
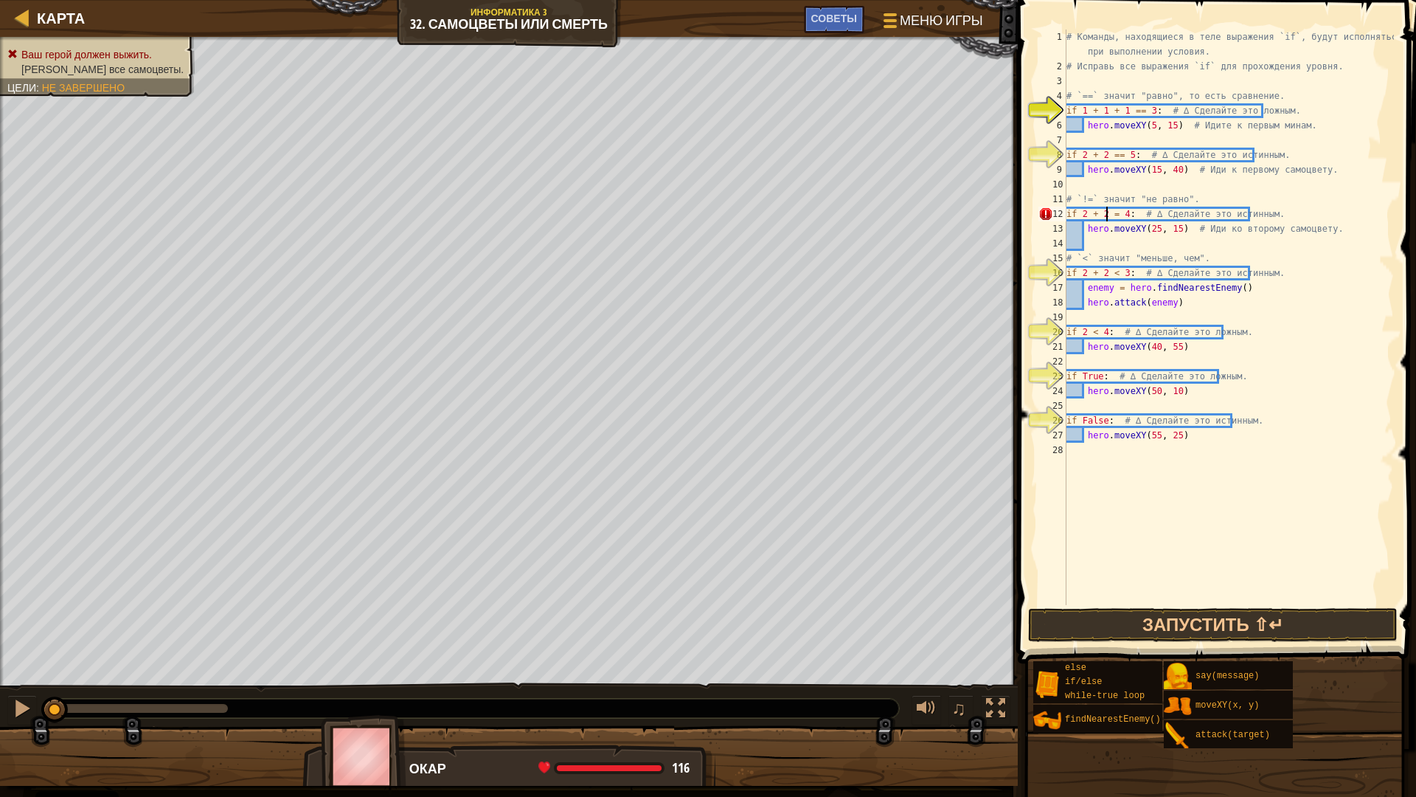
scroll to position [7, 4]
click at [1120, 154] on div "# Команды, находящиеся в теле выражения `if`, будут исполняться только при выпо…" at bounding box center [1229, 340] width 330 height 620
click at [1111, 273] on div "# Команды, находящиеся в теле выражения `if`, будут исполняться только при выпо…" at bounding box center [1229, 340] width 330 height 620
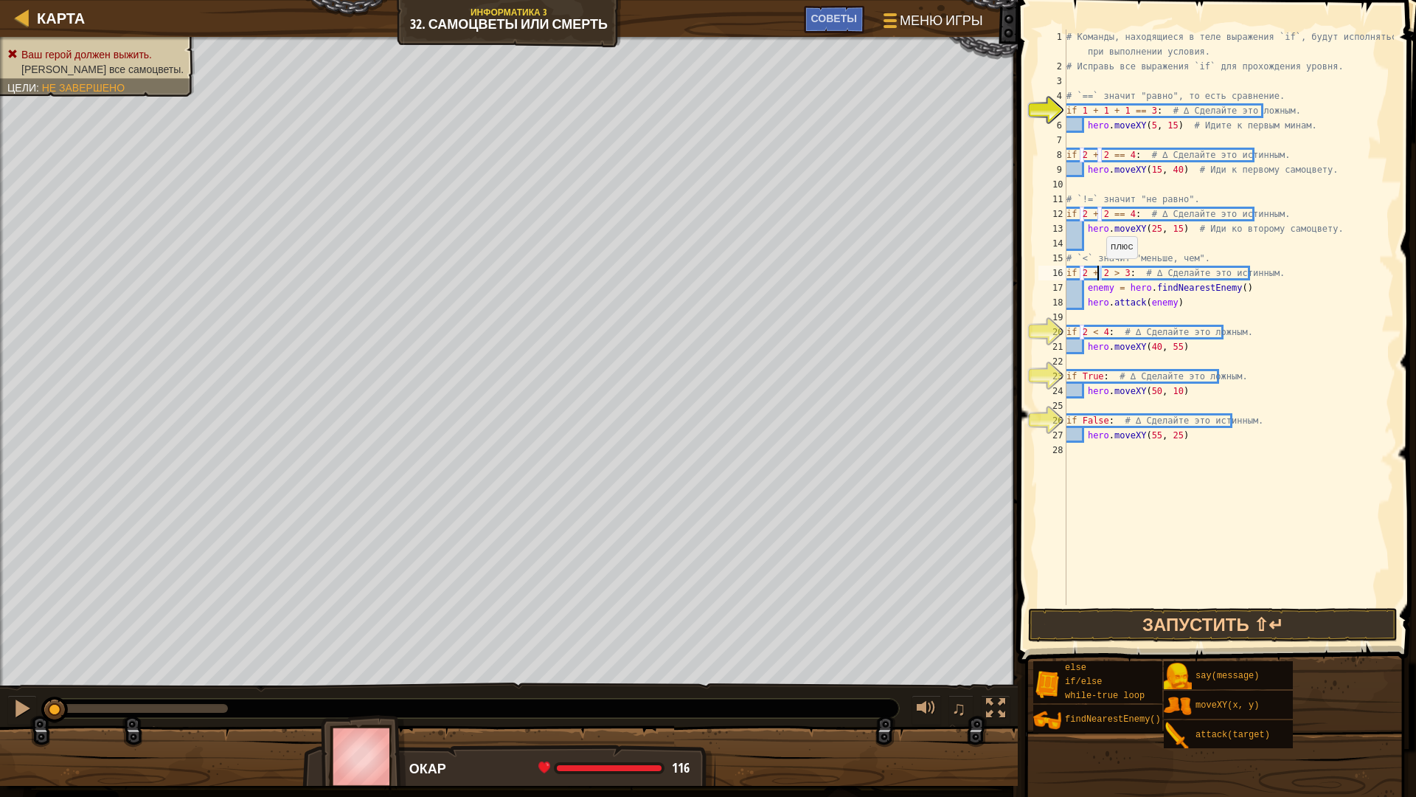
click at [1098, 273] on div "# Команды, находящиеся в теле выражения `if`, будут исполняться только при выпо…" at bounding box center [1229, 340] width 330 height 620
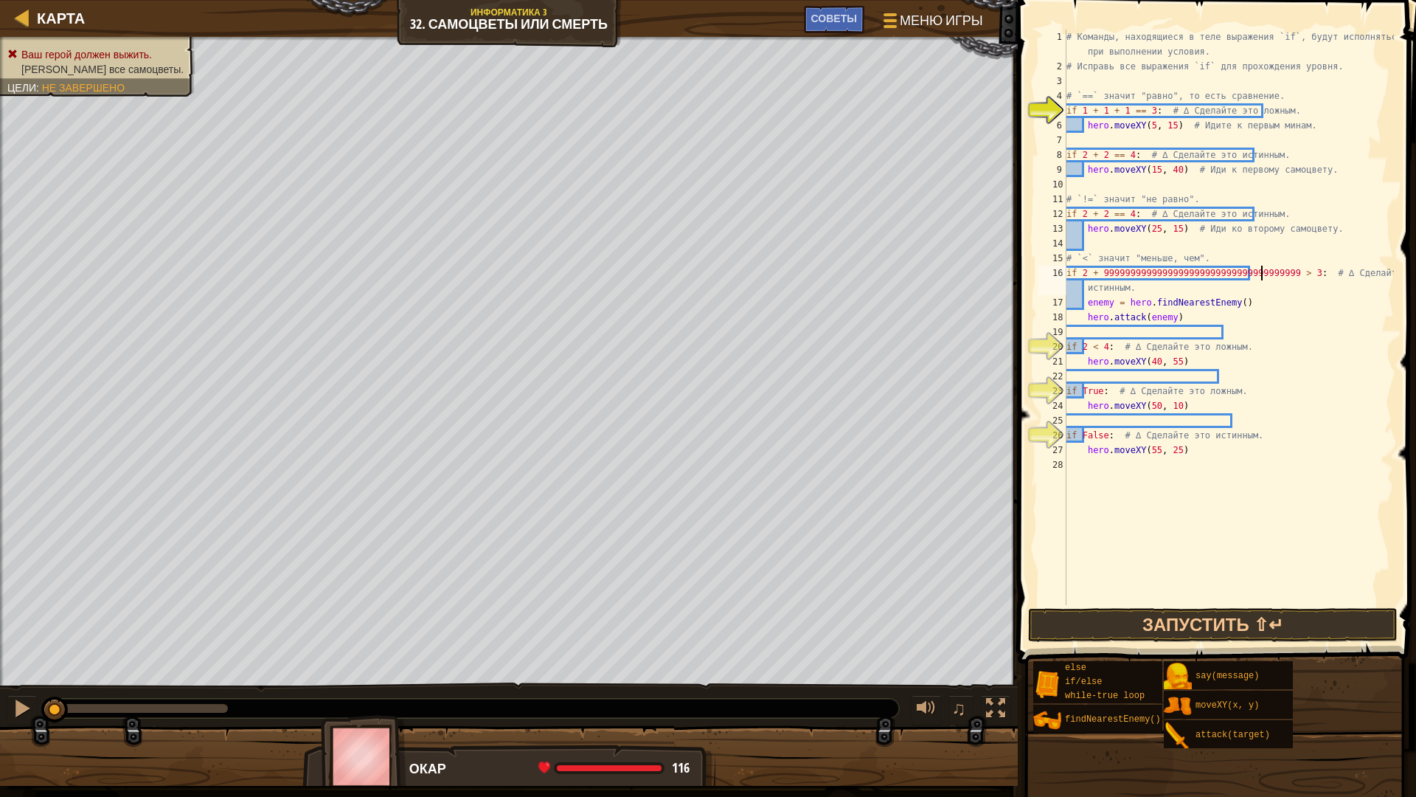
scroll to position [7, 18]
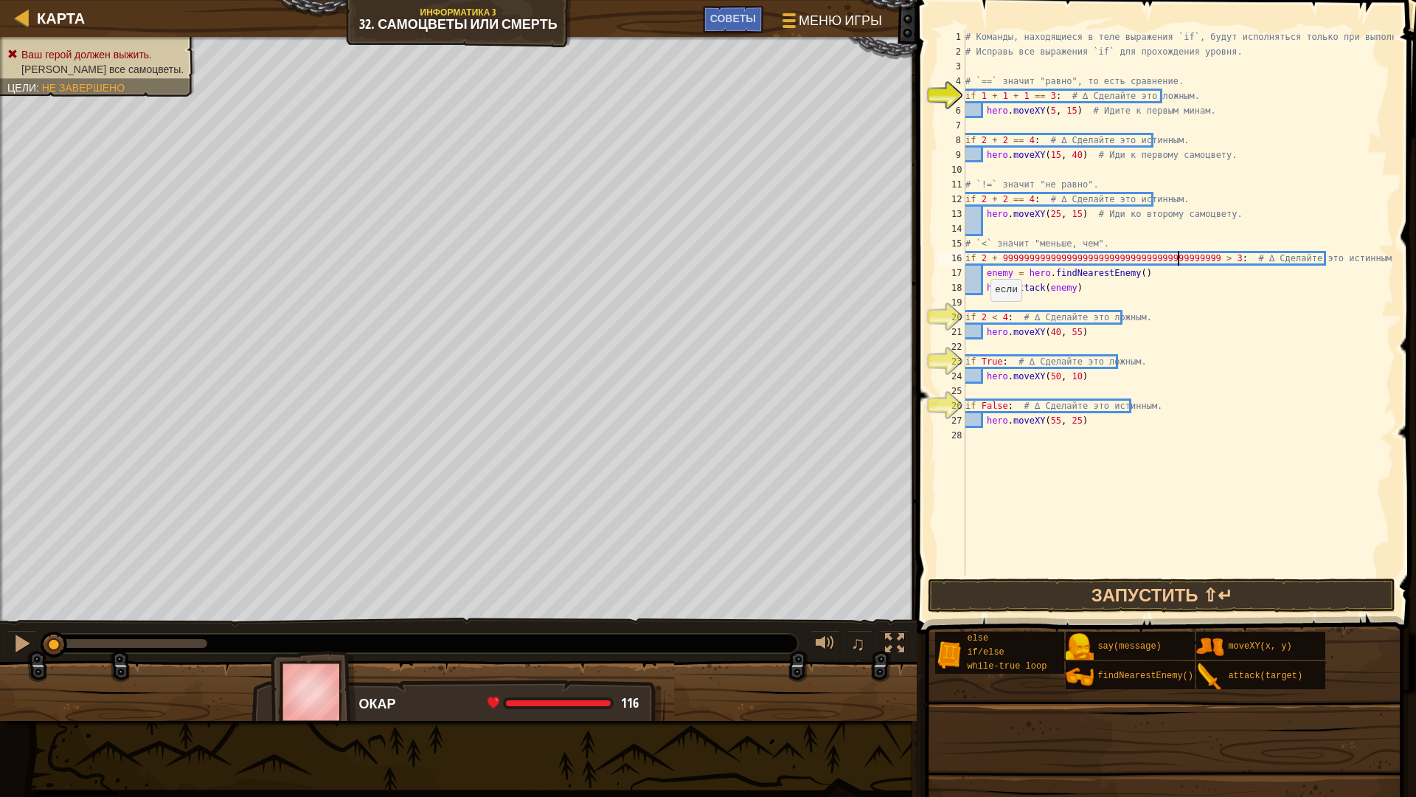
click at [982, 316] on div "# Команды, находящиеся в теле выражения `if`, будут исполняться только при выпо…" at bounding box center [1179, 317] width 432 height 575
click at [1000, 96] on div "# Команды, находящиеся в теле выражения `if`, будут исполняться только при выпо…" at bounding box center [1179, 317] width 432 height 575
drag, startPoint x: 996, startPoint y: 359, endPoint x: 980, endPoint y: 363, distance: 16.6
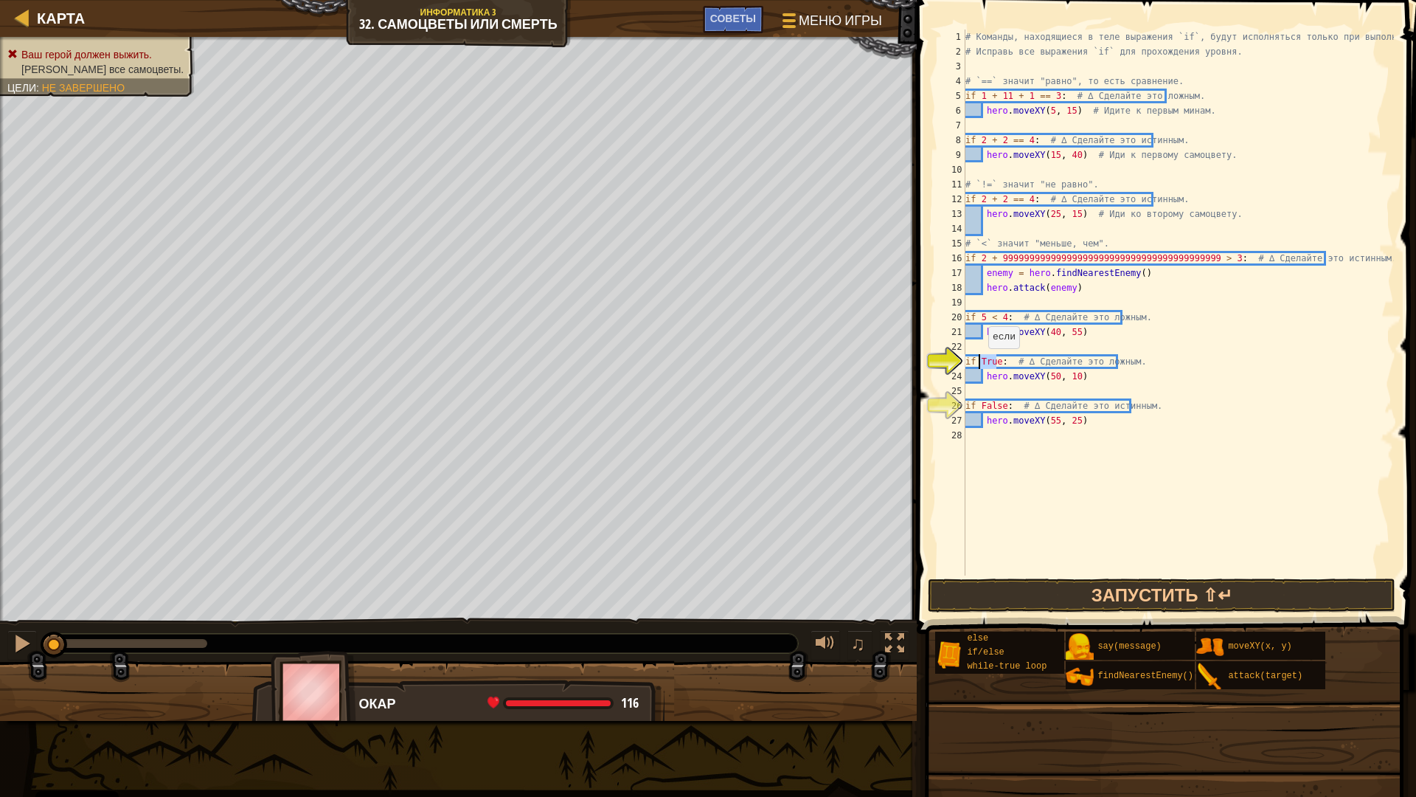
click at [980, 363] on div "# Команды, находящиеся в теле выражения `if`, будут исполняться только при выпо…" at bounding box center [1179, 317] width 432 height 575
click at [996, 361] on div "# Команды, находящиеся в теле выражения `if`, будут исполняться только при выпо…" at bounding box center [1179, 317] width 432 height 575
click at [993, 360] on div "# Команды, находящиеся в теле выражения `if`, будут исполняться только при выпо…" at bounding box center [1179, 317] width 432 height 575
click at [989, 361] on div "# Команды, находящиеся в теле выражения `if`, будут исполняться только при выпо…" at bounding box center [1179, 317] width 432 height 575
click at [986, 358] on div "# Команды, находящиеся в теле выражения `if`, будут исполняться только при выпо…" at bounding box center [1179, 317] width 432 height 575
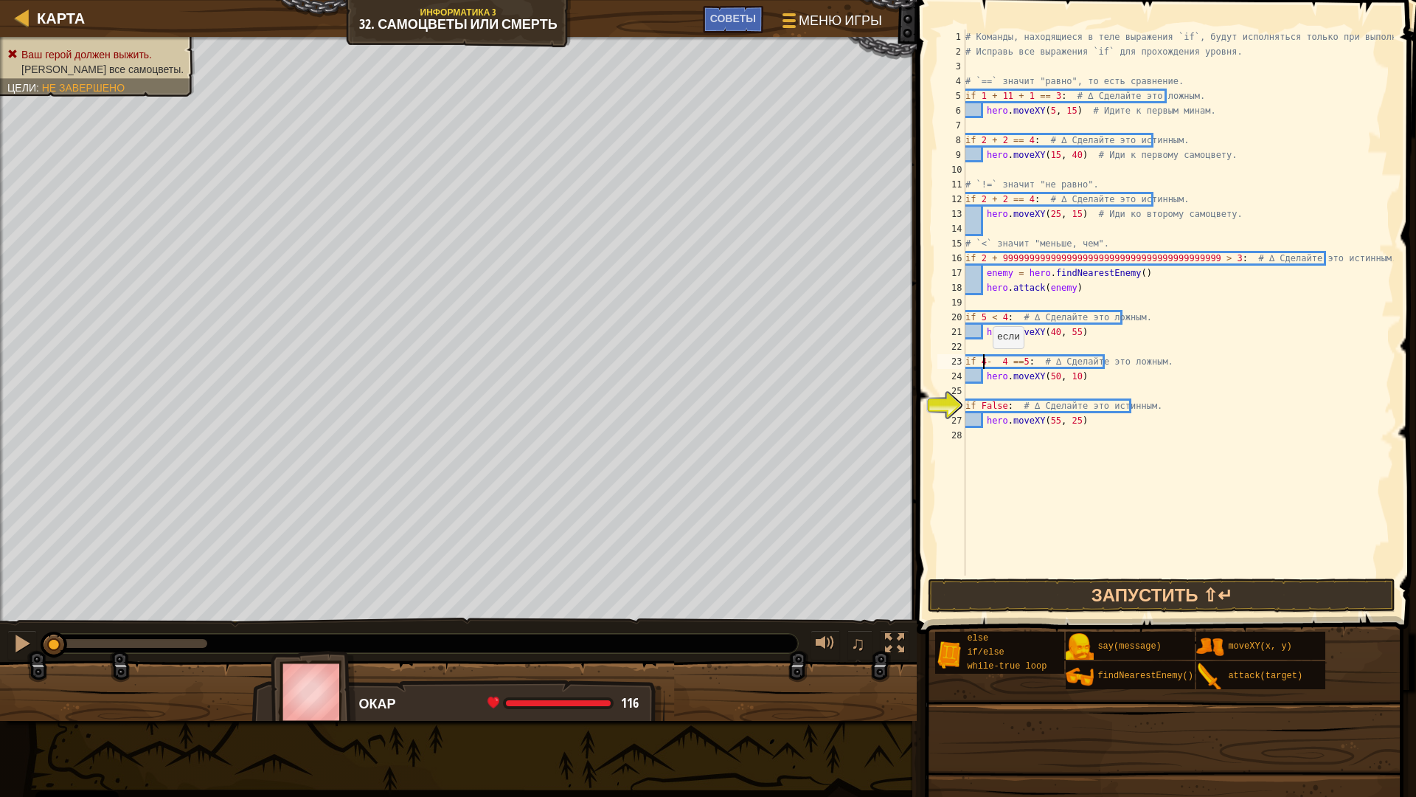
click at [984, 363] on div "# Команды, находящиеся в теле выражения `if`, будут исполняться только при выпо…" at bounding box center [1179, 317] width 432 height 575
click at [999, 362] on div "# Команды, находящиеся в теле выражения `if`, будут исполняться только при выпо…" at bounding box center [1179, 317] width 432 height 575
click at [1013, 364] on div "# Команды, находящиеся в теле выражения `if`, будут исполняться только при выпо…" at bounding box center [1179, 317] width 432 height 575
drag, startPoint x: 1002, startPoint y: 406, endPoint x: 980, endPoint y: 405, distance: 21.4
click at [980, 405] on div "# Команды, находящиеся в теле выражения `if`, будут исполняться только при выпо…" at bounding box center [1179, 317] width 432 height 575
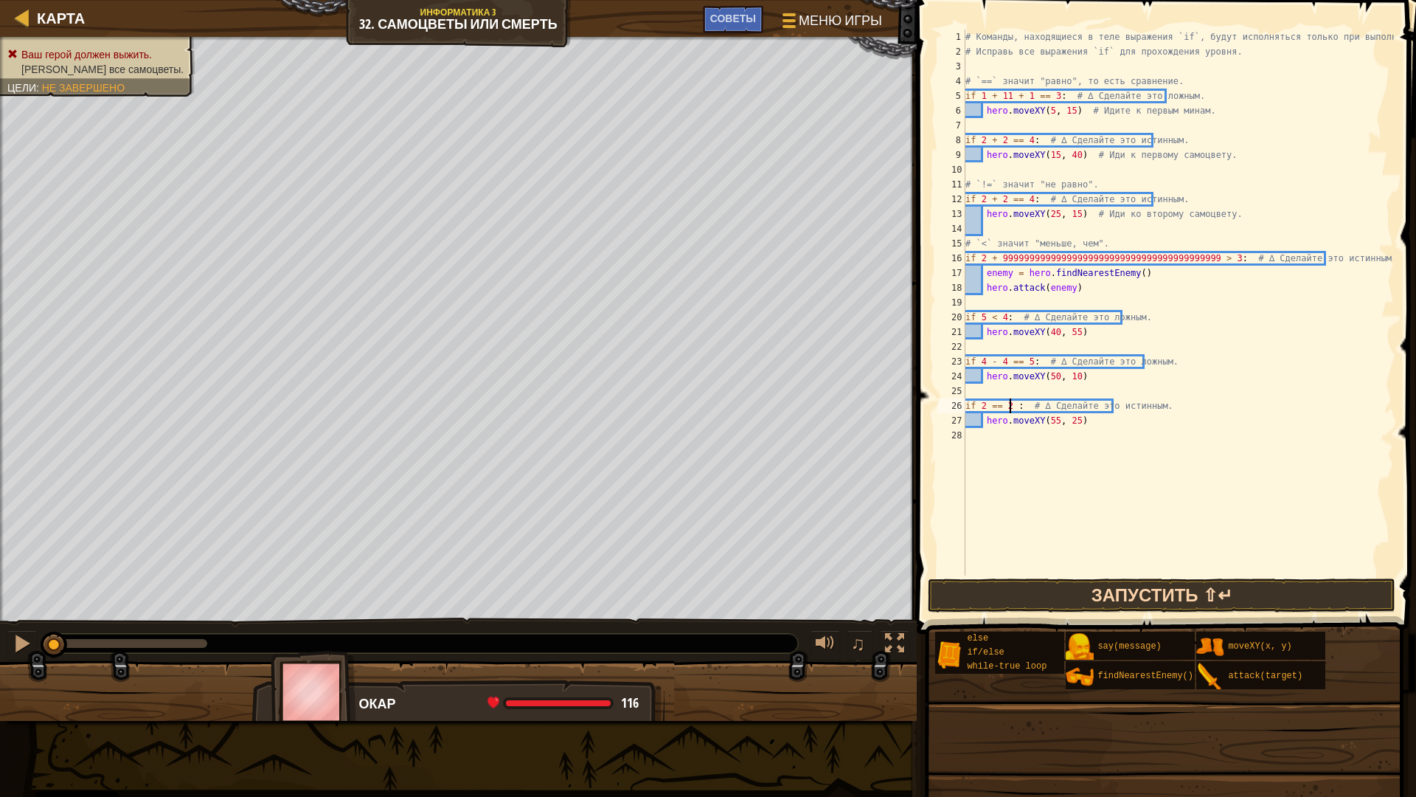
type textarea "if 2 == 2 : # ∆ Сделайте это истинным."
click at [1119, 597] on button "Запустить ⇧↵" at bounding box center [1162, 595] width 468 height 34
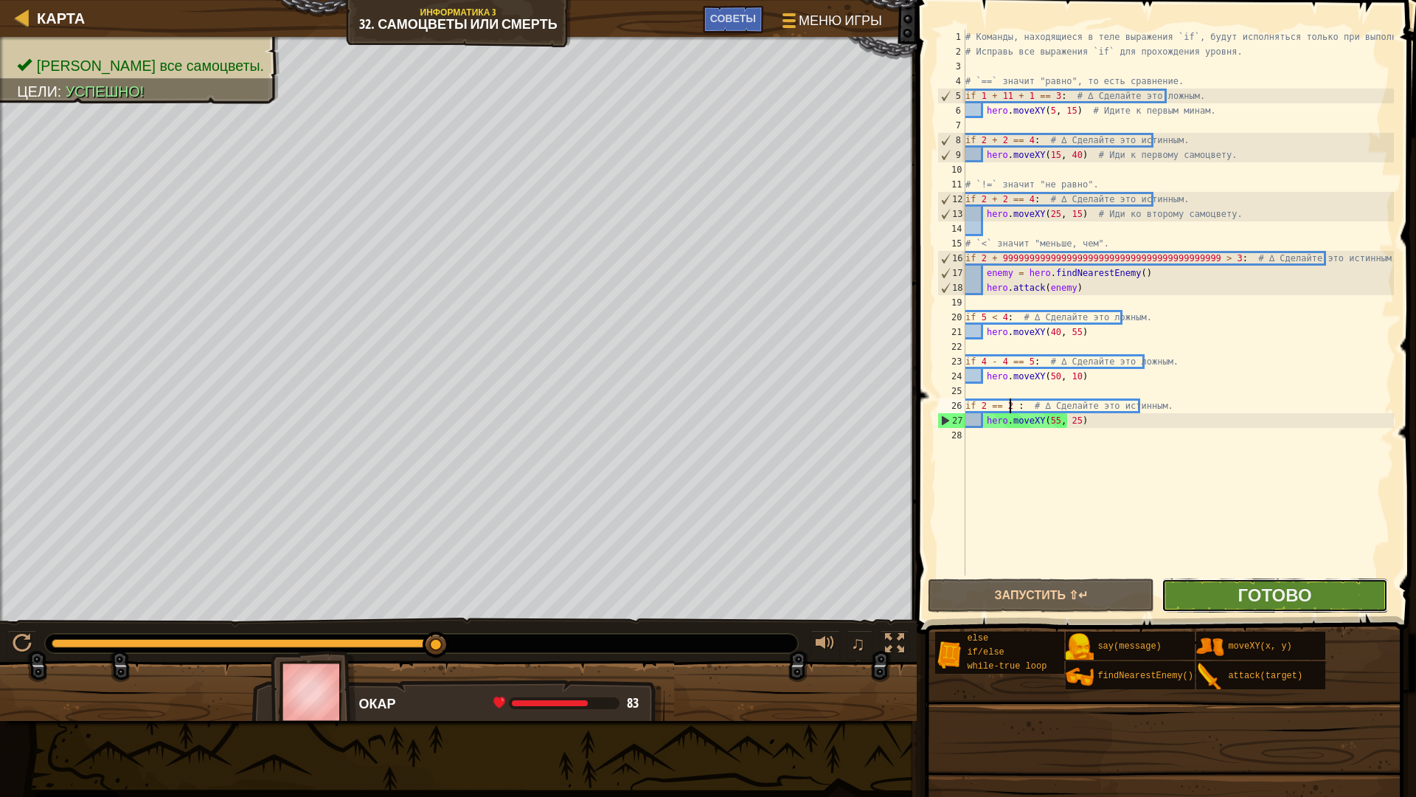
click at [1204, 595] on button "Готово" at bounding box center [1275, 595] width 226 height 34
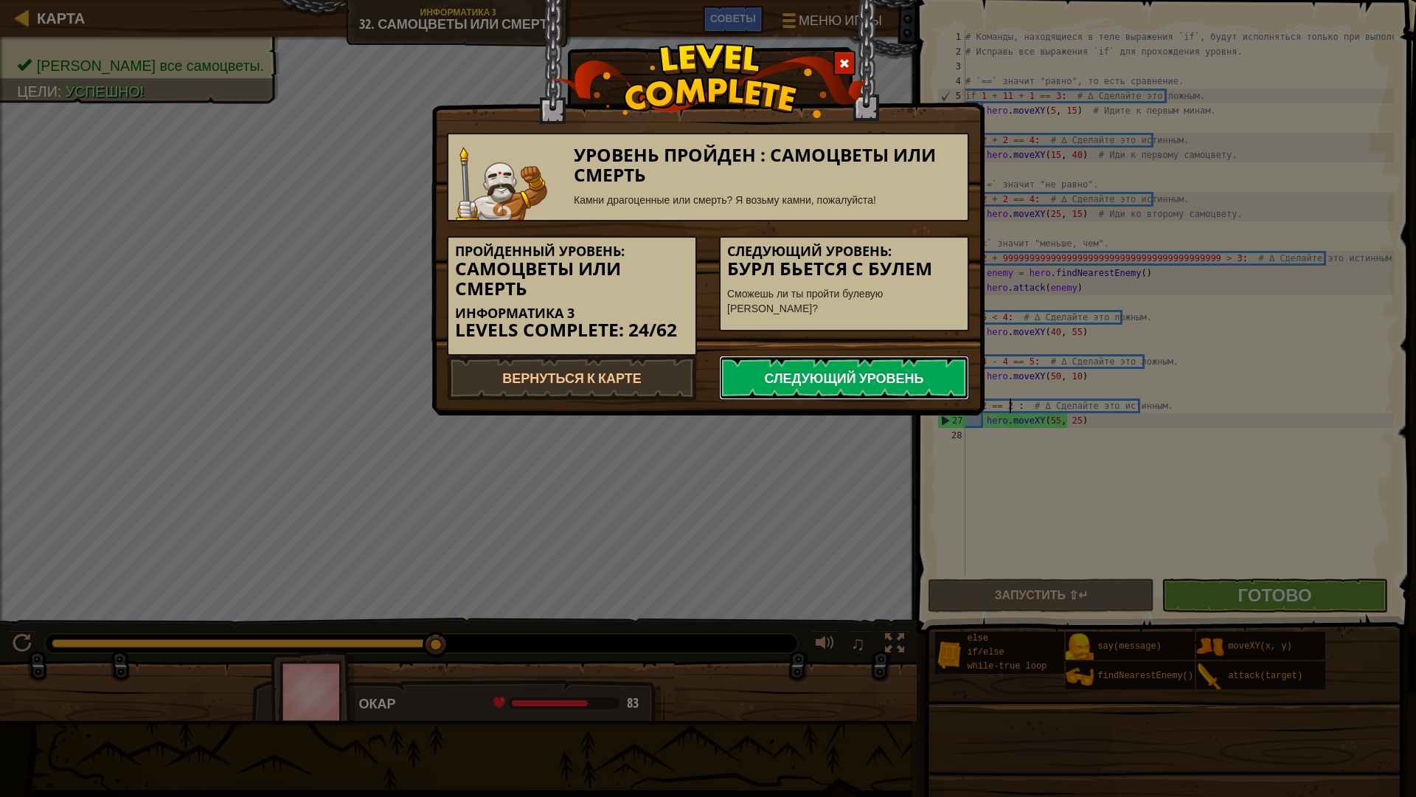
click at [922, 370] on link "Следующий уровень" at bounding box center [844, 378] width 250 height 44
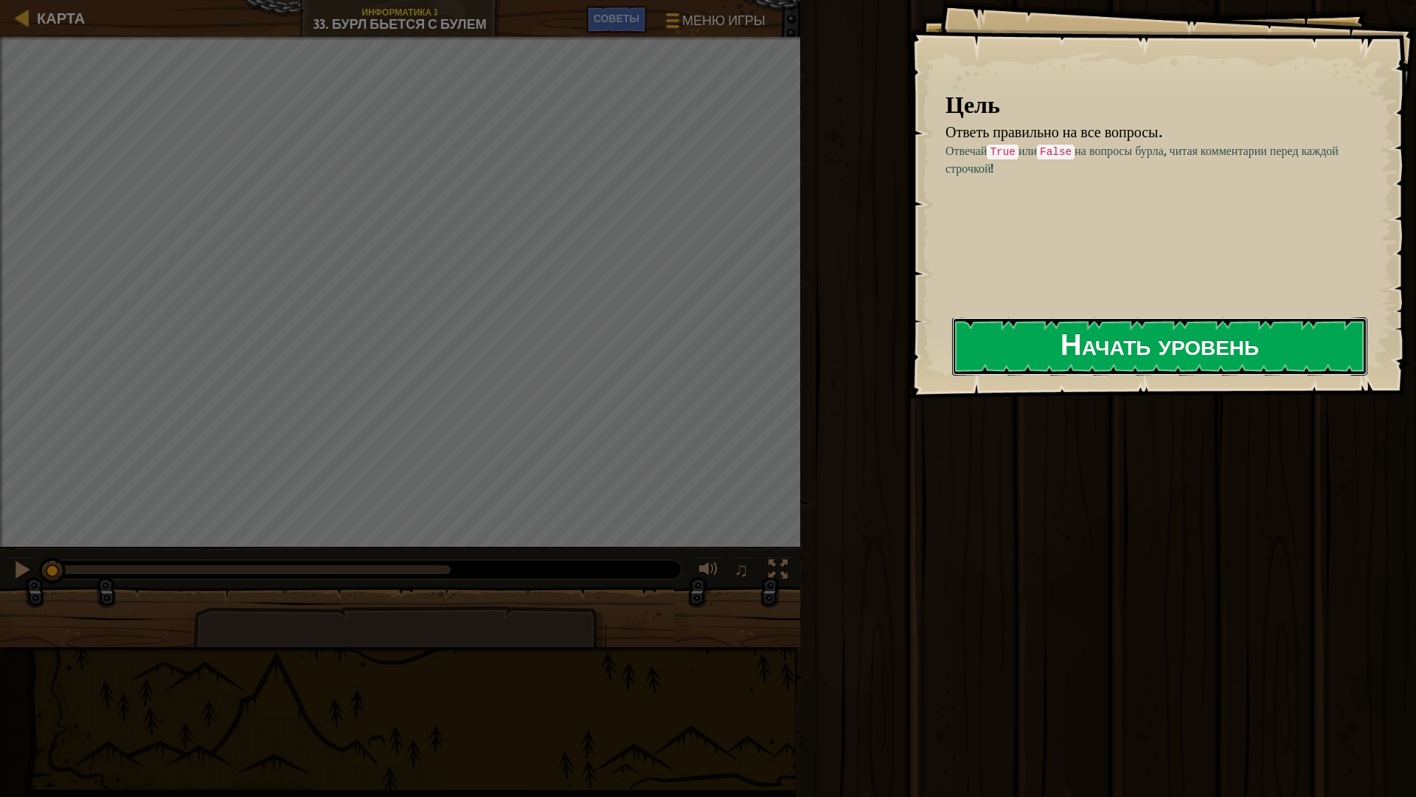
click at [1036, 339] on button "Начать уровень" at bounding box center [1159, 346] width 415 height 58
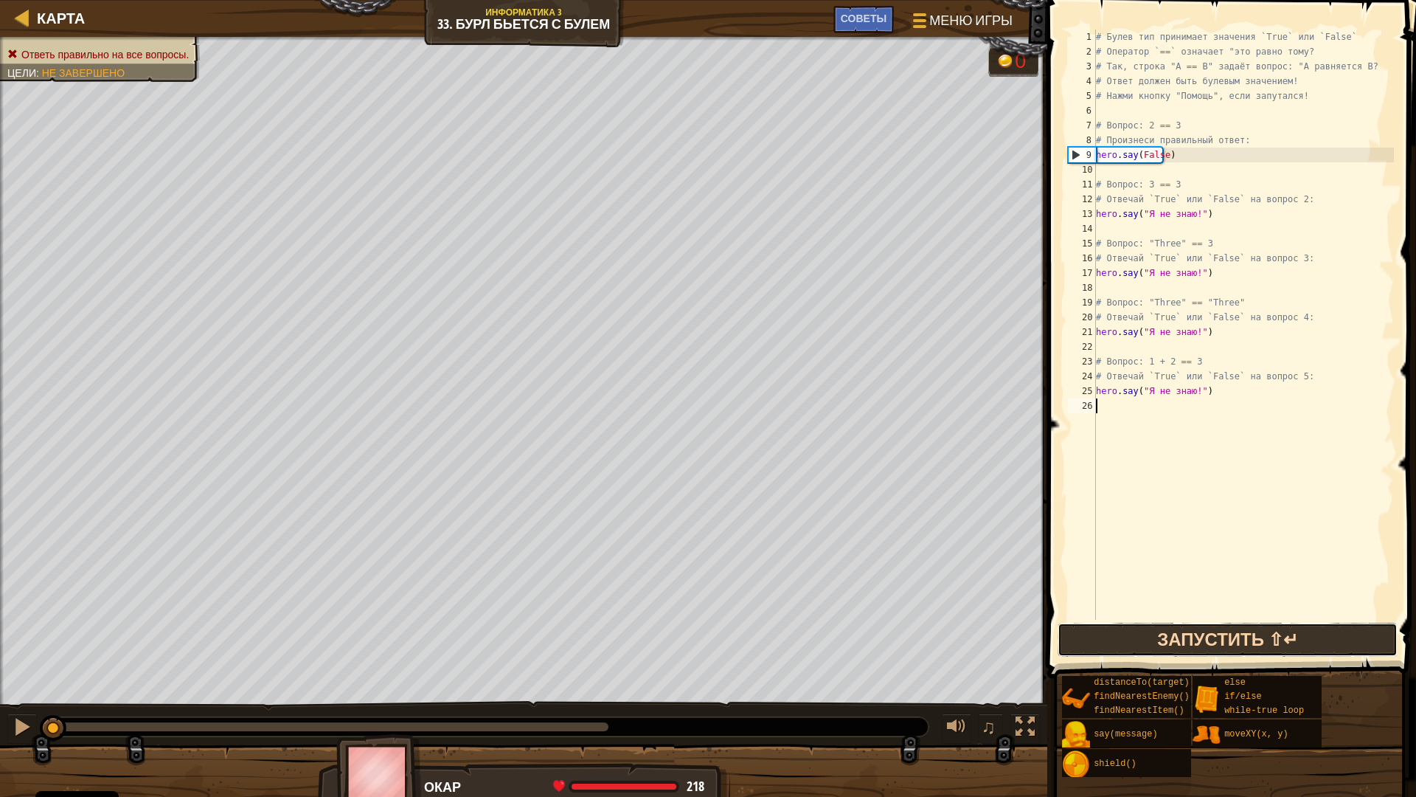
click at [1208, 631] on button "Запустить ⇧↵" at bounding box center [1228, 640] width 341 height 34
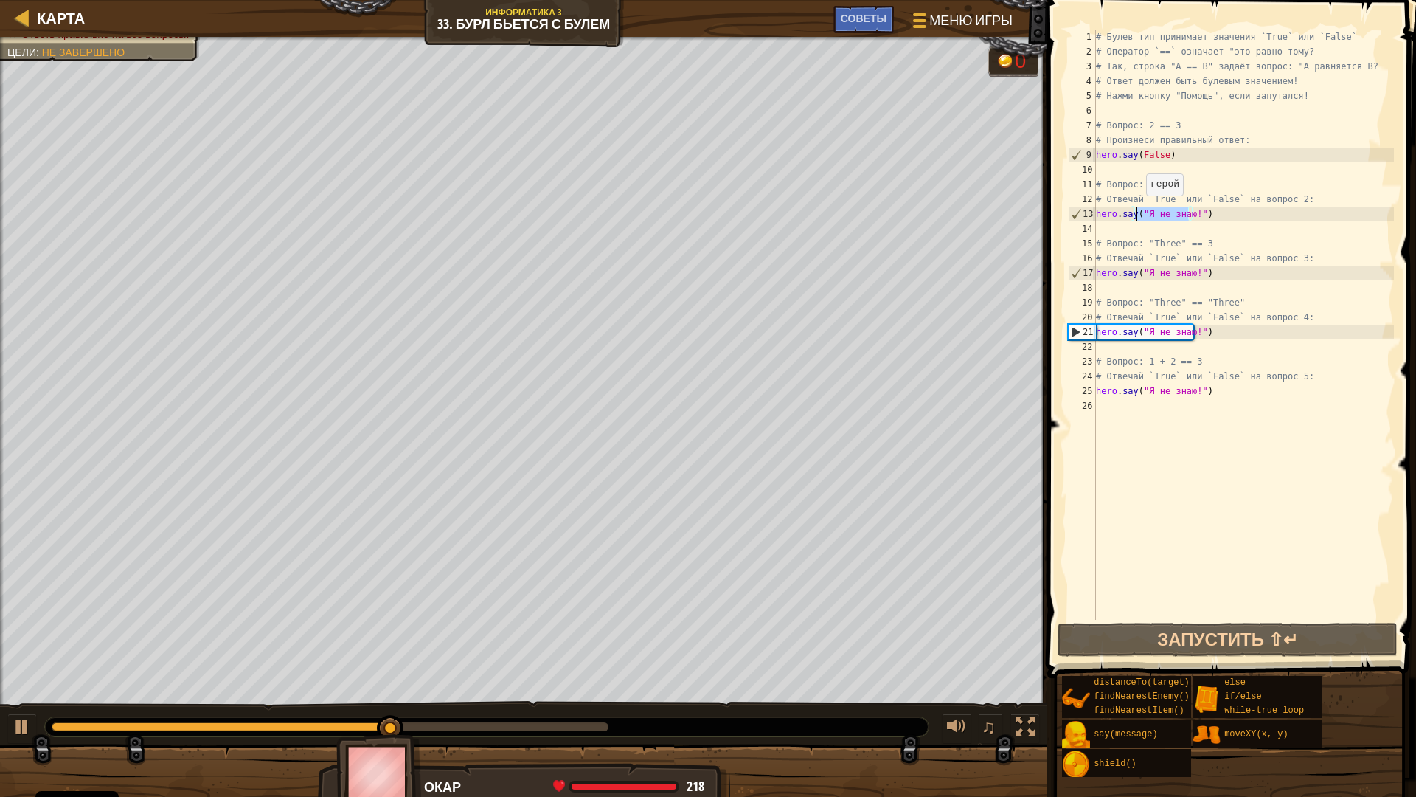
drag, startPoint x: 1189, startPoint y: 211, endPoint x: 1138, endPoint y: 210, distance: 51.6
click at [1138, 210] on div "# Булев тип принимает значения `True` или `False` # Оператор `==` означает "это…" at bounding box center [1243, 340] width 301 height 620
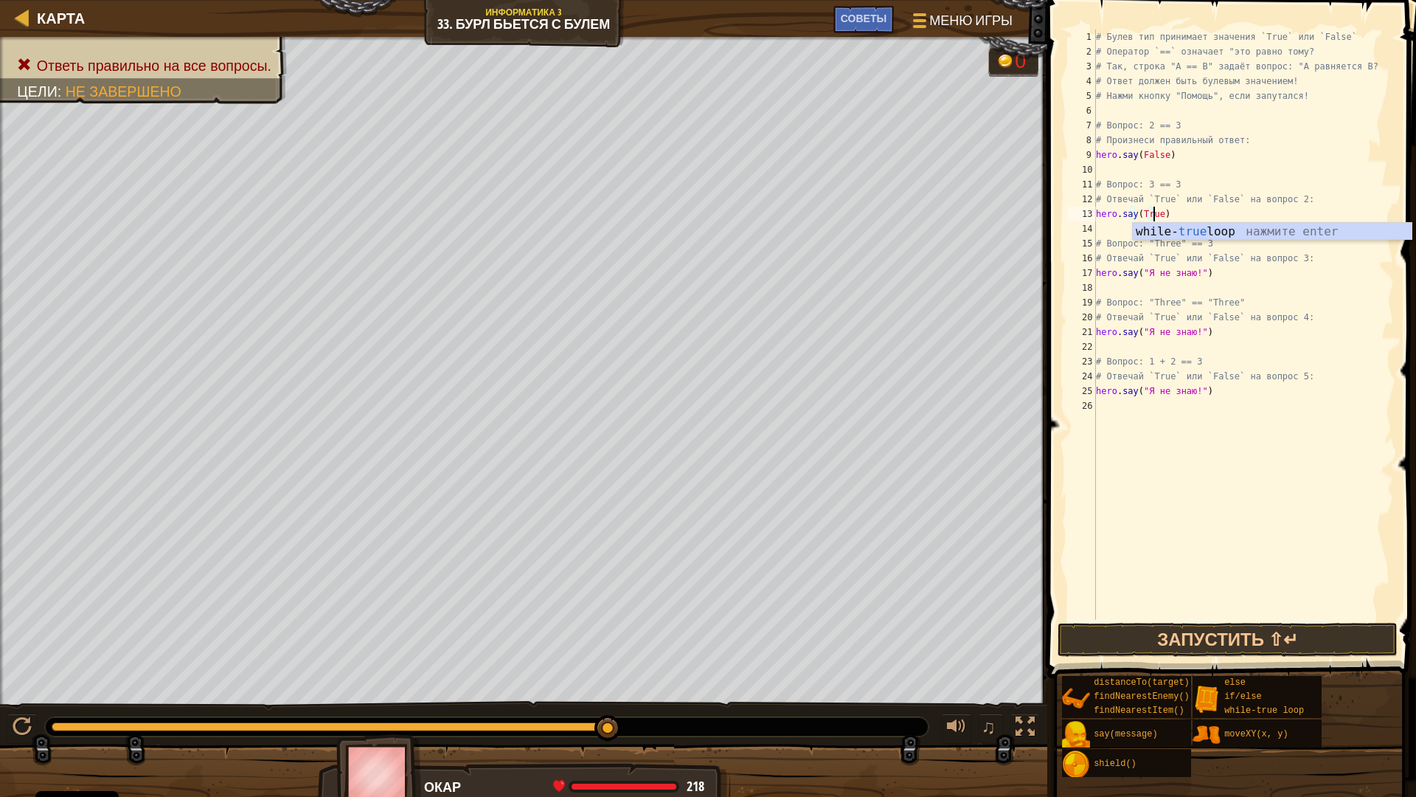
scroll to position [7, 4]
click at [1236, 181] on div "# Булев тип принимает значения `True` или `False` # Оператор `==` означает "это…" at bounding box center [1243, 340] width 301 height 620
drag, startPoint x: 1188, startPoint y: 272, endPoint x: 1142, endPoint y: 273, distance: 45.7
click at [1142, 273] on div "# Булев тип принимает значения `True` или `False` # Оператор `==` означает "это…" at bounding box center [1243, 340] width 301 height 620
drag, startPoint x: 1190, startPoint y: 273, endPoint x: 1137, endPoint y: 271, distance: 53.1
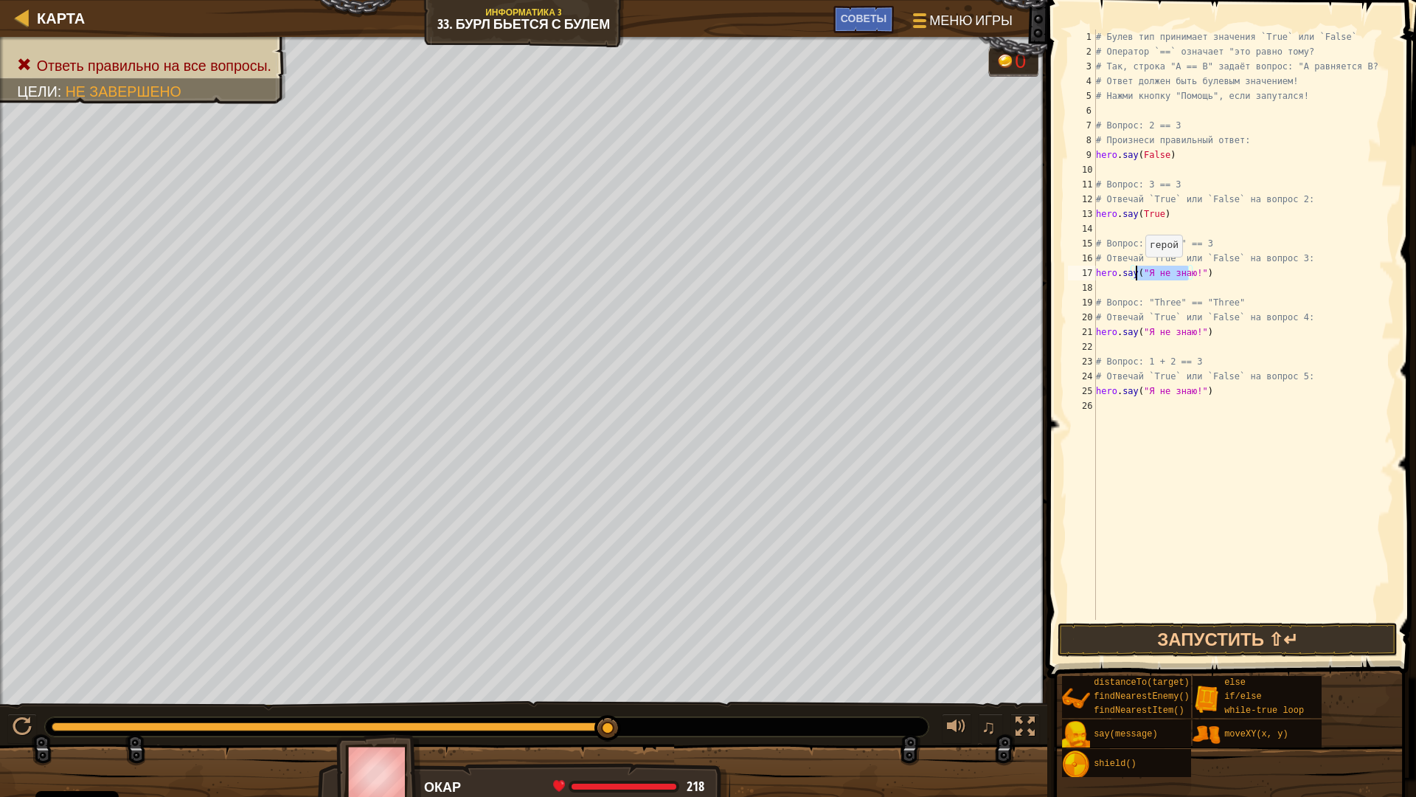
click at [1137, 271] on div "# Булев тип принимает значения `True` или `False` # Оператор `==` означает "это…" at bounding box center [1243, 340] width 301 height 620
type textarea "hero.say(True)"
click at [1271, 350] on div "# Булев тип принимает значения `True` или `False` # Оператор `==` означает "это…" at bounding box center [1243, 340] width 301 height 620
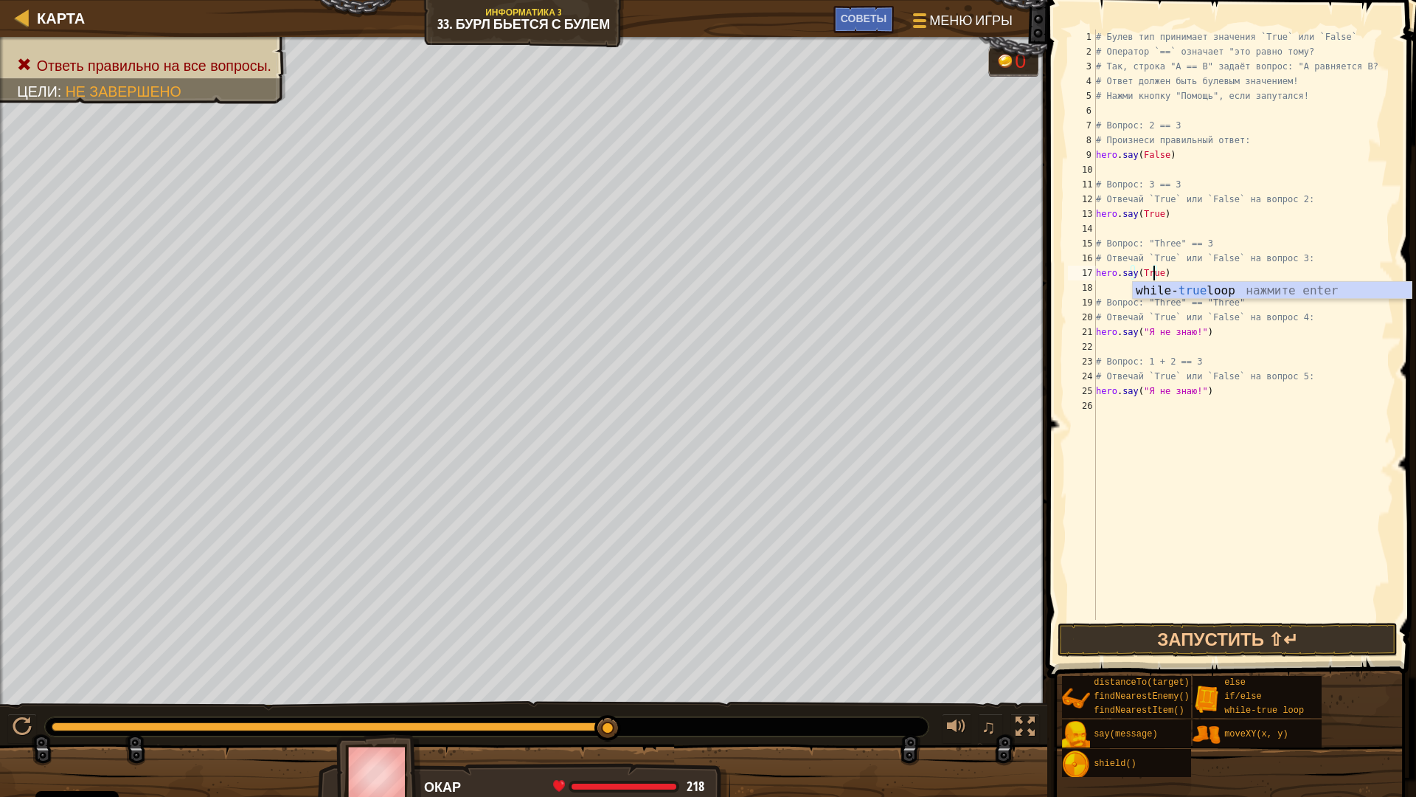
scroll to position [7, 0]
drag, startPoint x: 1182, startPoint y: 331, endPoint x: 1138, endPoint y: 330, distance: 44.3
click at [1138, 330] on div "# Булев тип принимает значения `True` или `False` # Оператор `==` означает "это…" at bounding box center [1243, 340] width 301 height 620
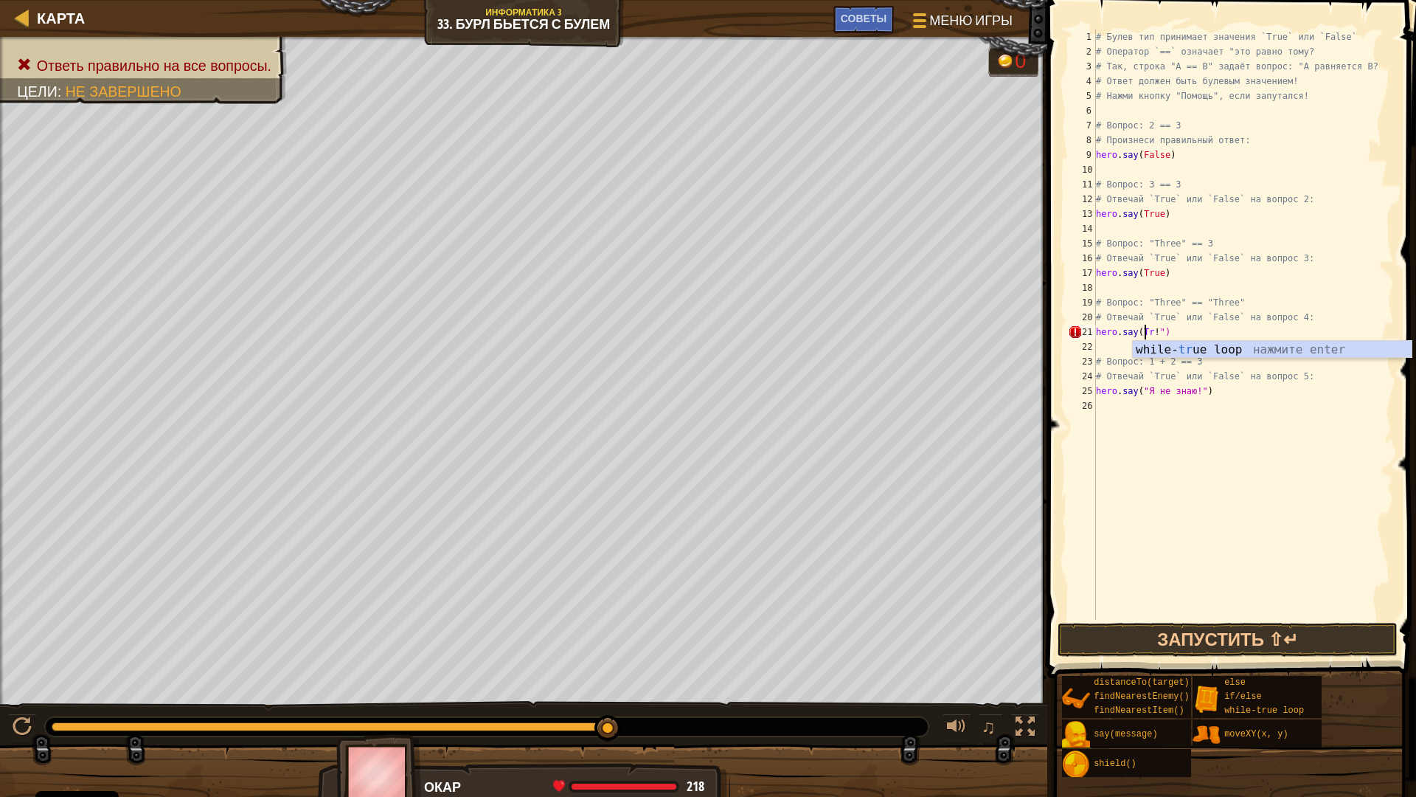
scroll to position [7, 4]
type textarea "hero.say(True)"
click at [1211, 427] on div "# Булев тип принимает значения `True` или `False` # Оператор `==` означает "это…" at bounding box center [1243, 340] width 301 height 620
drag, startPoint x: 1184, startPoint y: 391, endPoint x: 1135, endPoint y: 391, distance: 49.4
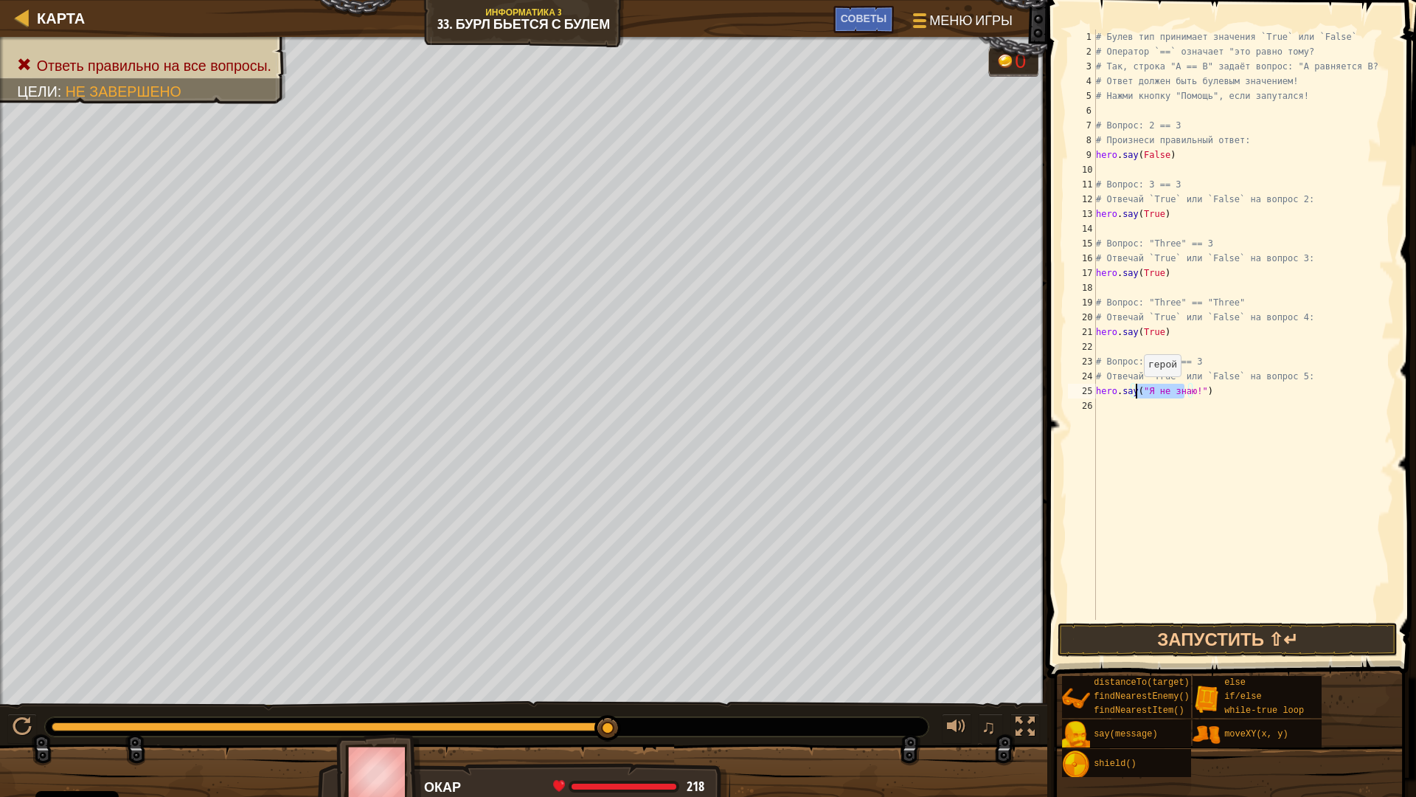
click at [1135, 391] on div "# Булев тип принимает значения `True` или `False` # Оператор `==` означает "это…" at bounding box center [1243, 340] width 301 height 620
type textarea "hero.say(True)"
click at [1216, 536] on div "# Булев тип принимает значения `True` или `False` # Оператор `==` означает "это…" at bounding box center [1243, 340] width 301 height 620
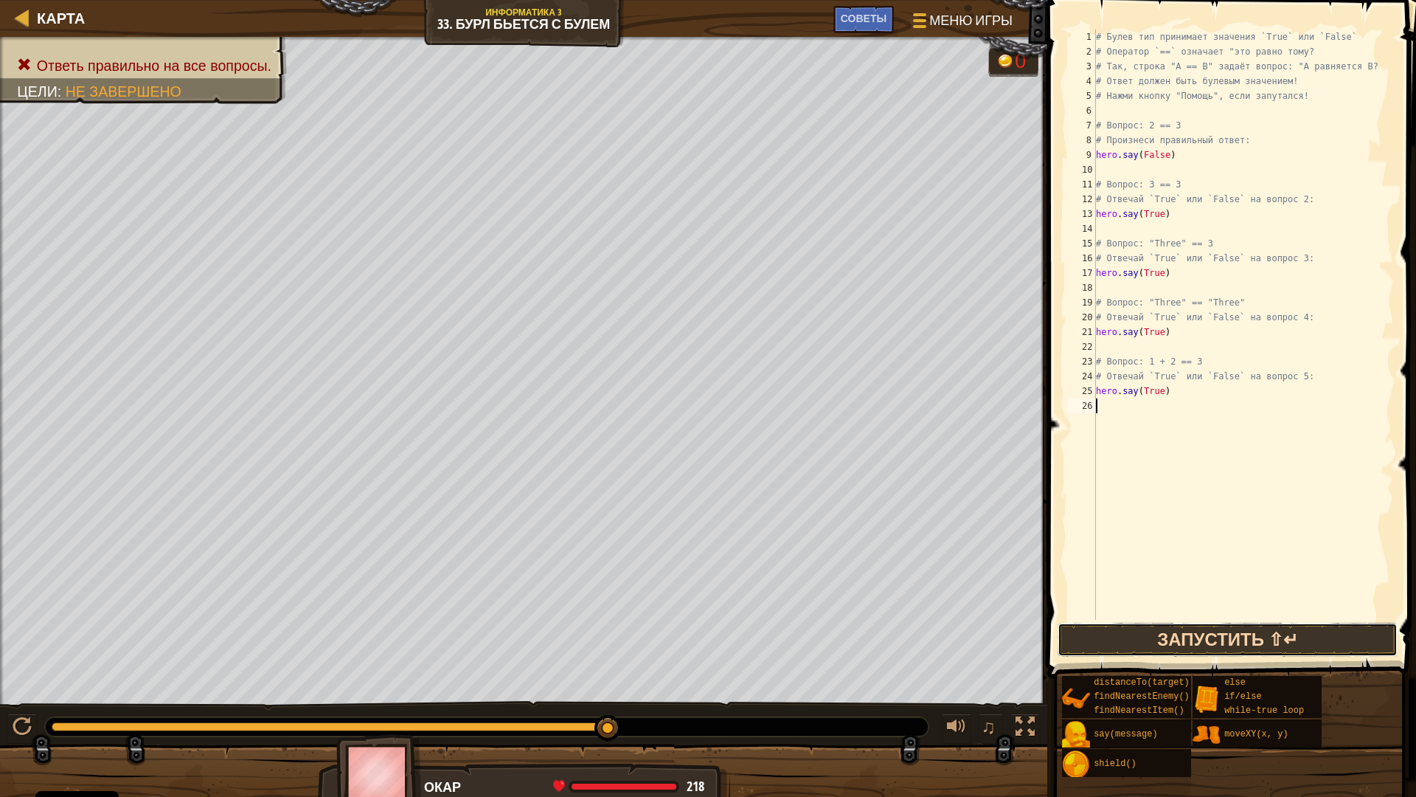
click at [1231, 638] on button "Запустить ⇧↵" at bounding box center [1228, 640] width 341 height 34
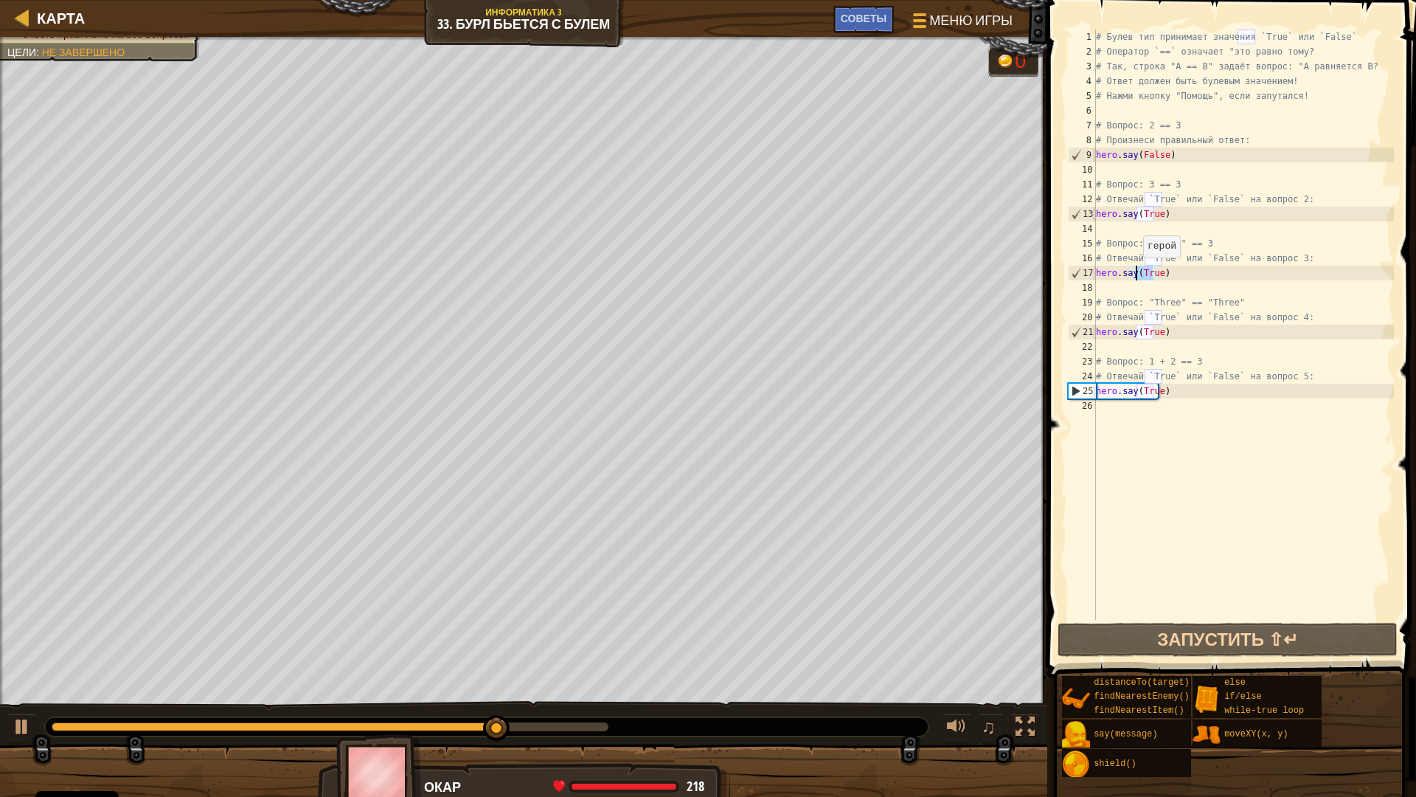
drag, startPoint x: 1153, startPoint y: 272, endPoint x: 1135, endPoint y: 272, distance: 18.4
click at [1135, 272] on div "# Булев тип принимает значения `True` или `False` # Оператор `==` означает "это…" at bounding box center [1243, 340] width 301 height 620
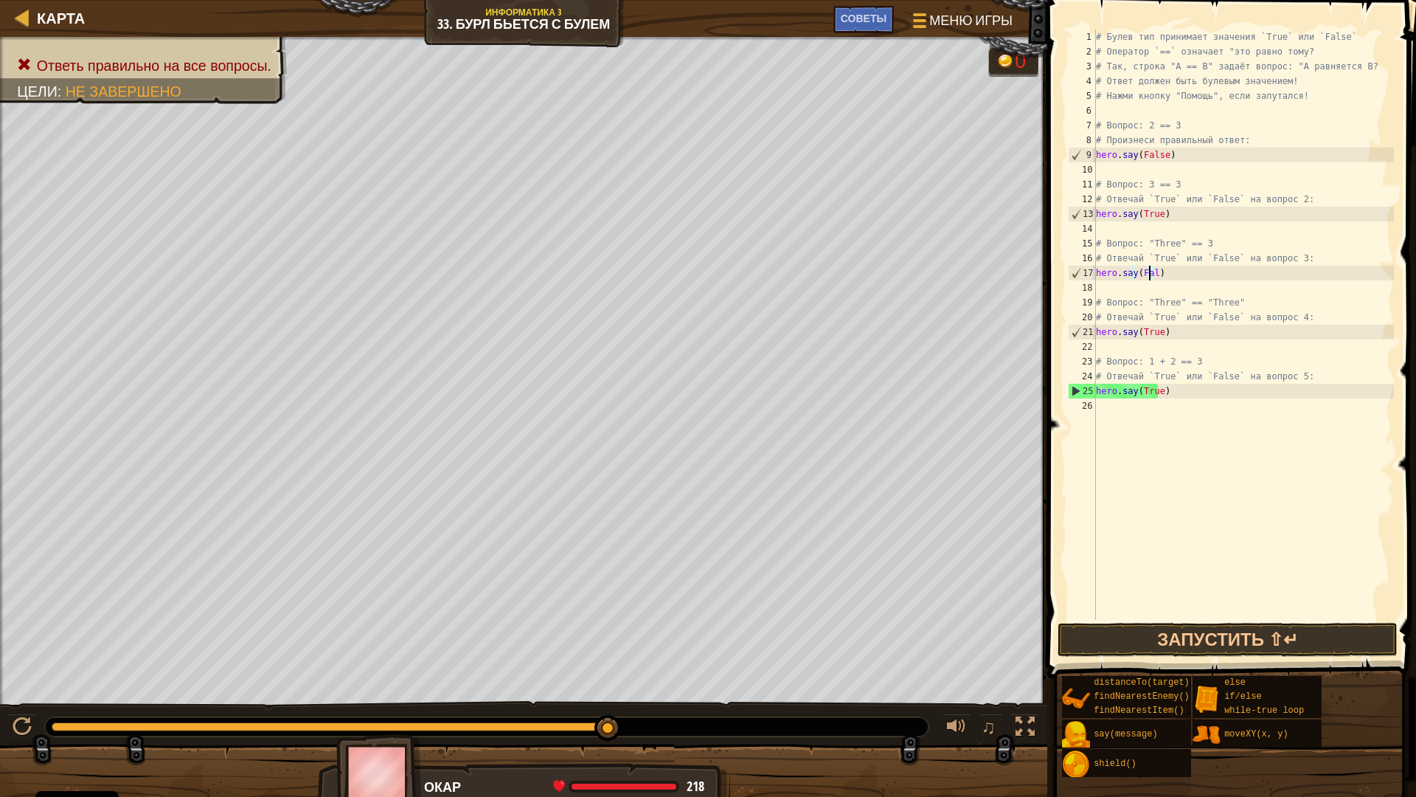
scroll to position [7, 4]
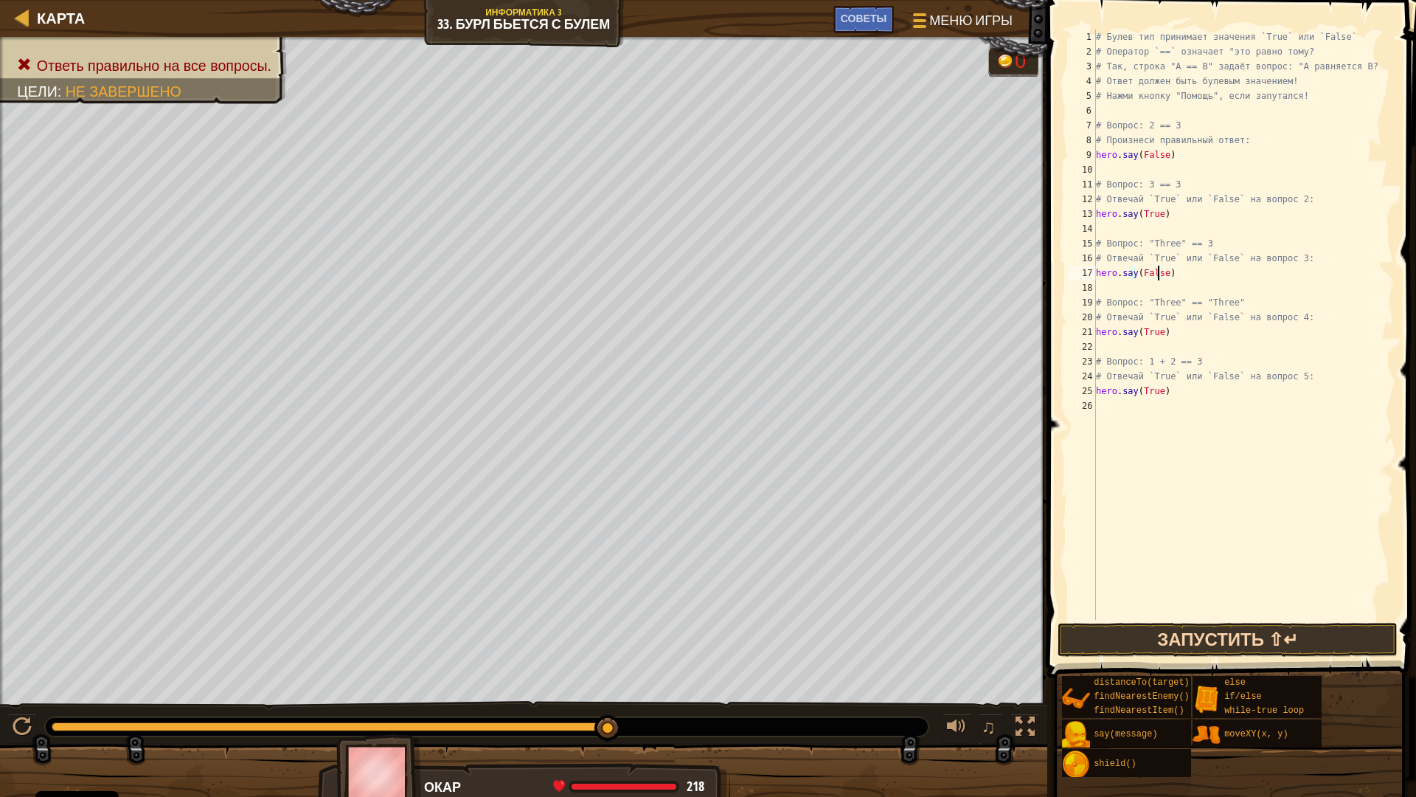
type textarea "hero.say(False)"
click at [1210, 627] on button "Запустить ⇧↵" at bounding box center [1228, 640] width 341 height 34
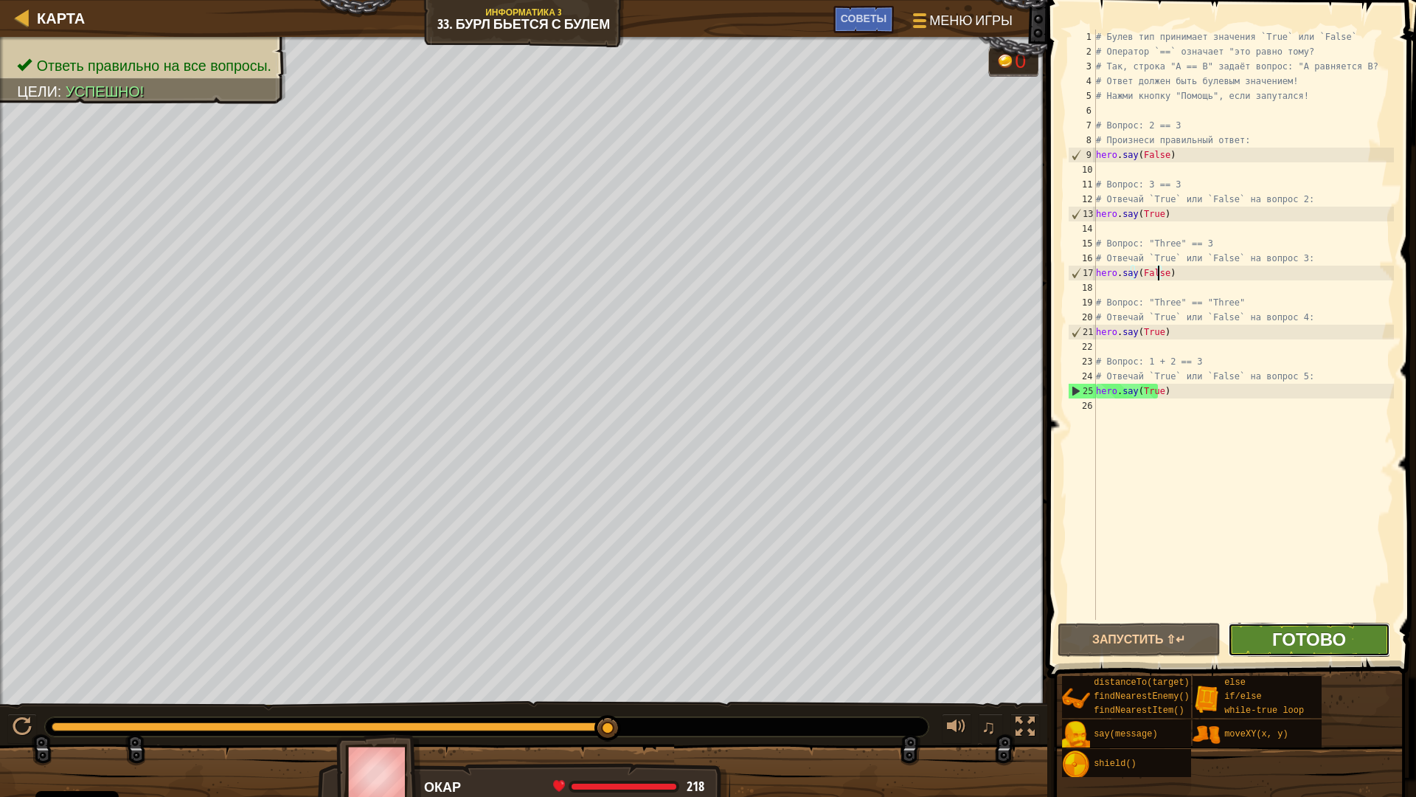
click at [1329, 649] on span "Готово" at bounding box center [1310, 639] width 74 height 24
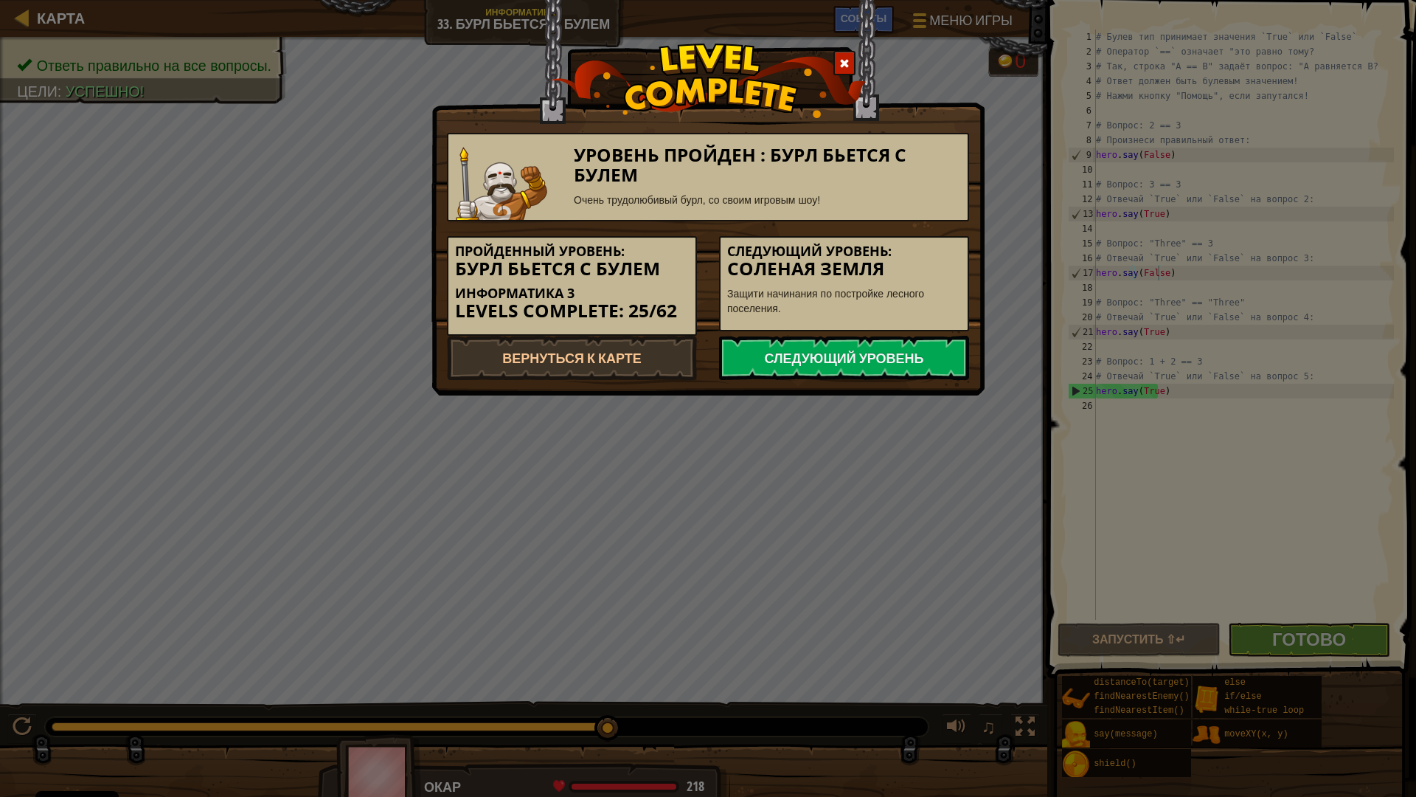
click at [343, 370] on div "Уровень пройден : Бурл бьется с Булем Очень трудолюбивый бурл, со своим игровым…" at bounding box center [708, 398] width 1416 height 797
click at [345, 370] on div "Уровень пройден : Бурл бьется с Булем Очень трудолюбивый бурл, со своим игровым…" at bounding box center [708, 398] width 1416 height 797
click at [347, 369] on div "Уровень пройден : Бурл бьется с Булем Очень трудолюбивый бурл, со своим игровым…" at bounding box center [708, 398] width 1416 height 797
click at [347, 368] on div "Уровень пройден : Бурл бьется с Булем Очень трудолюбивый бурл, со своим игровым…" at bounding box center [708, 398] width 1416 height 797
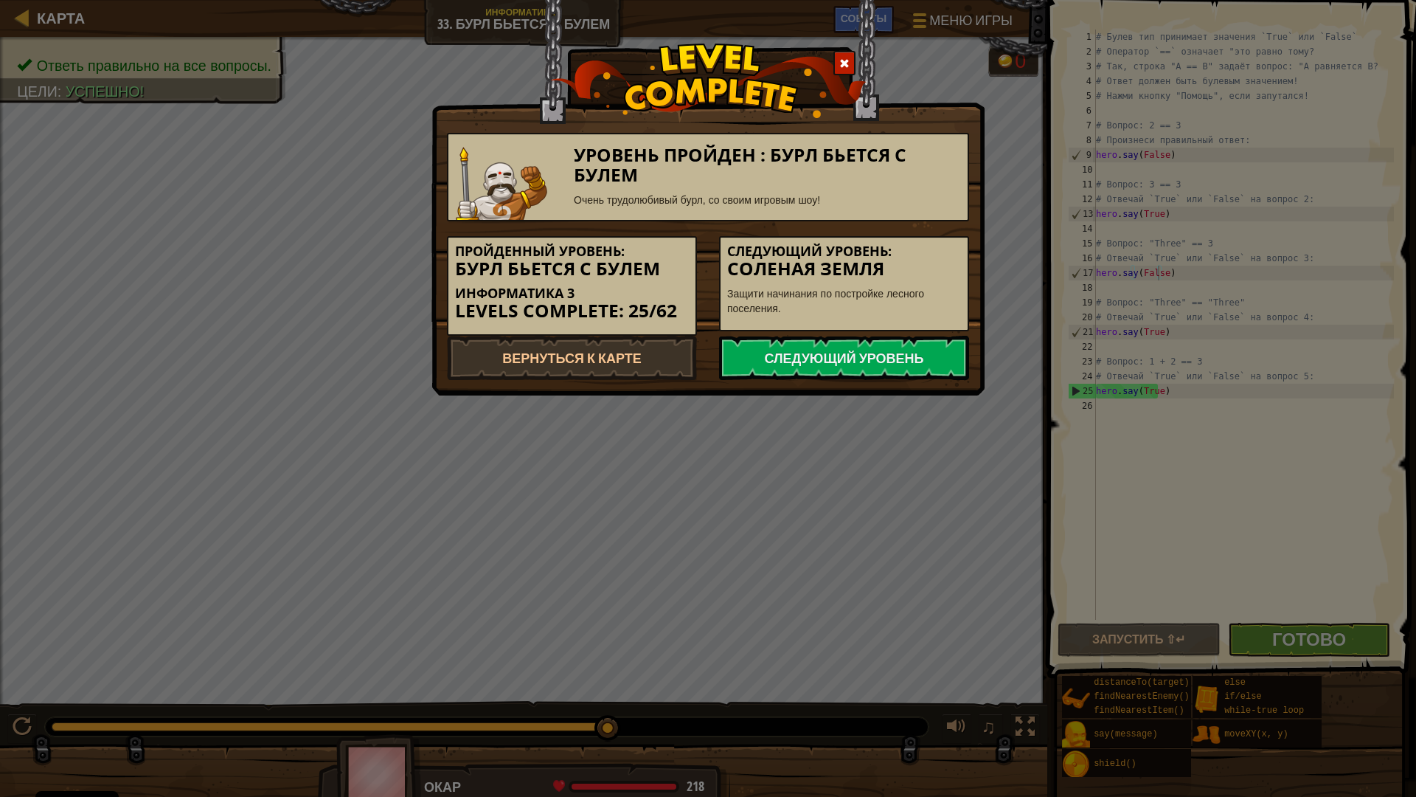
click at [347, 368] on div "Уровень пройден : Бурл бьется с Булем Очень трудолюбивый бурл, со своим игровым…" at bounding box center [708, 398] width 1416 height 797
click at [609, 355] on link "Вернуться к карте" at bounding box center [572, 358] width 250 height 44
